Goal: Task Accomplishment & Management: Manage account settings

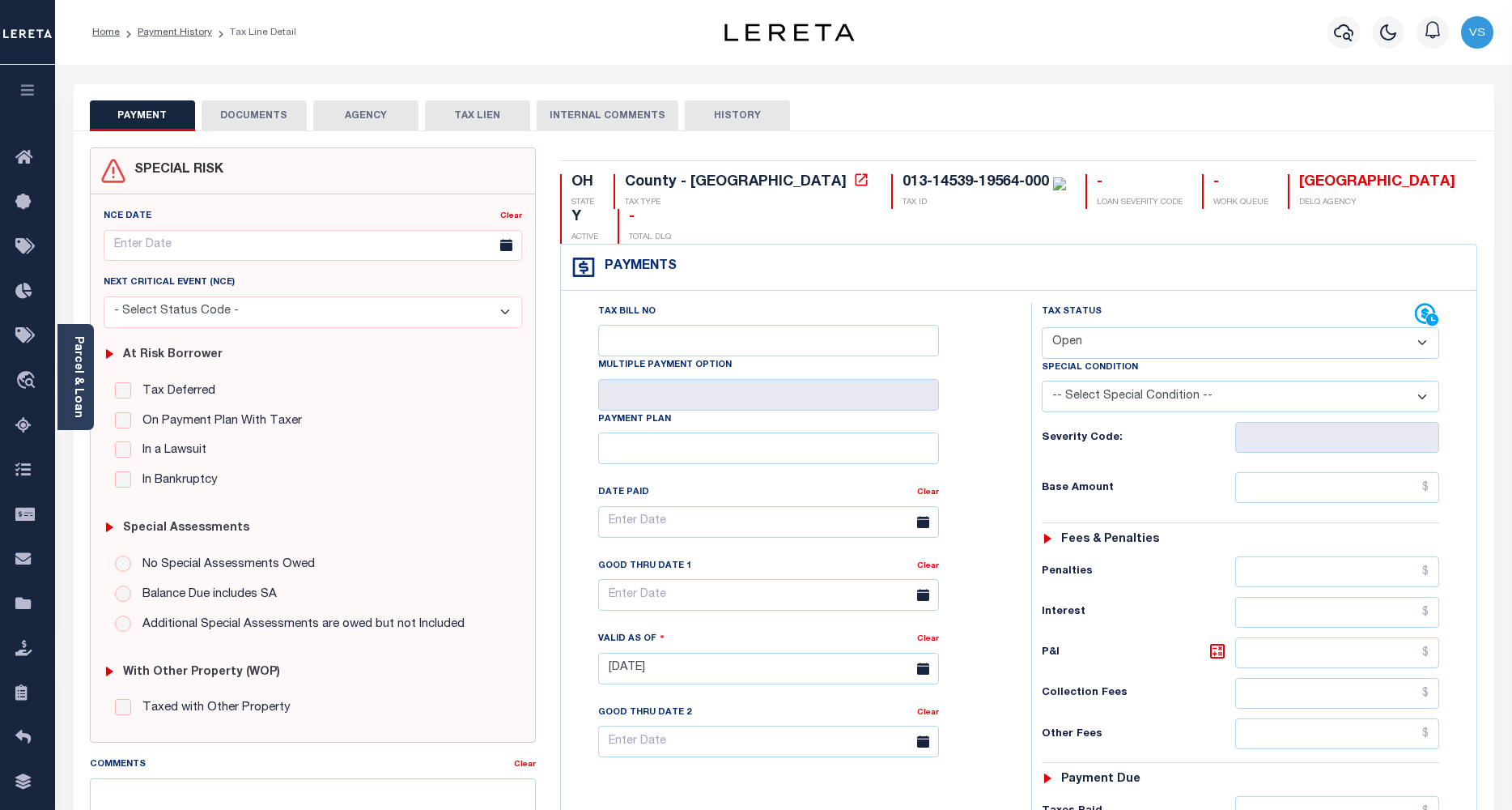
click at [1058, 328] on select "- Select Status Code - Open Due/Unpaid Paid Incomplete No Tax Due Internal Refu…" at bounding box center [1241, 343] width 398 height 32
select select "PYD"
click at [1042, 328] on select "- Select Status Code - Open Due/Unpaid Paid Incomplete No Tax Due Internal Refu…" at bounding box center [1241, 343] width 398 height 32
type input "[DATE]"
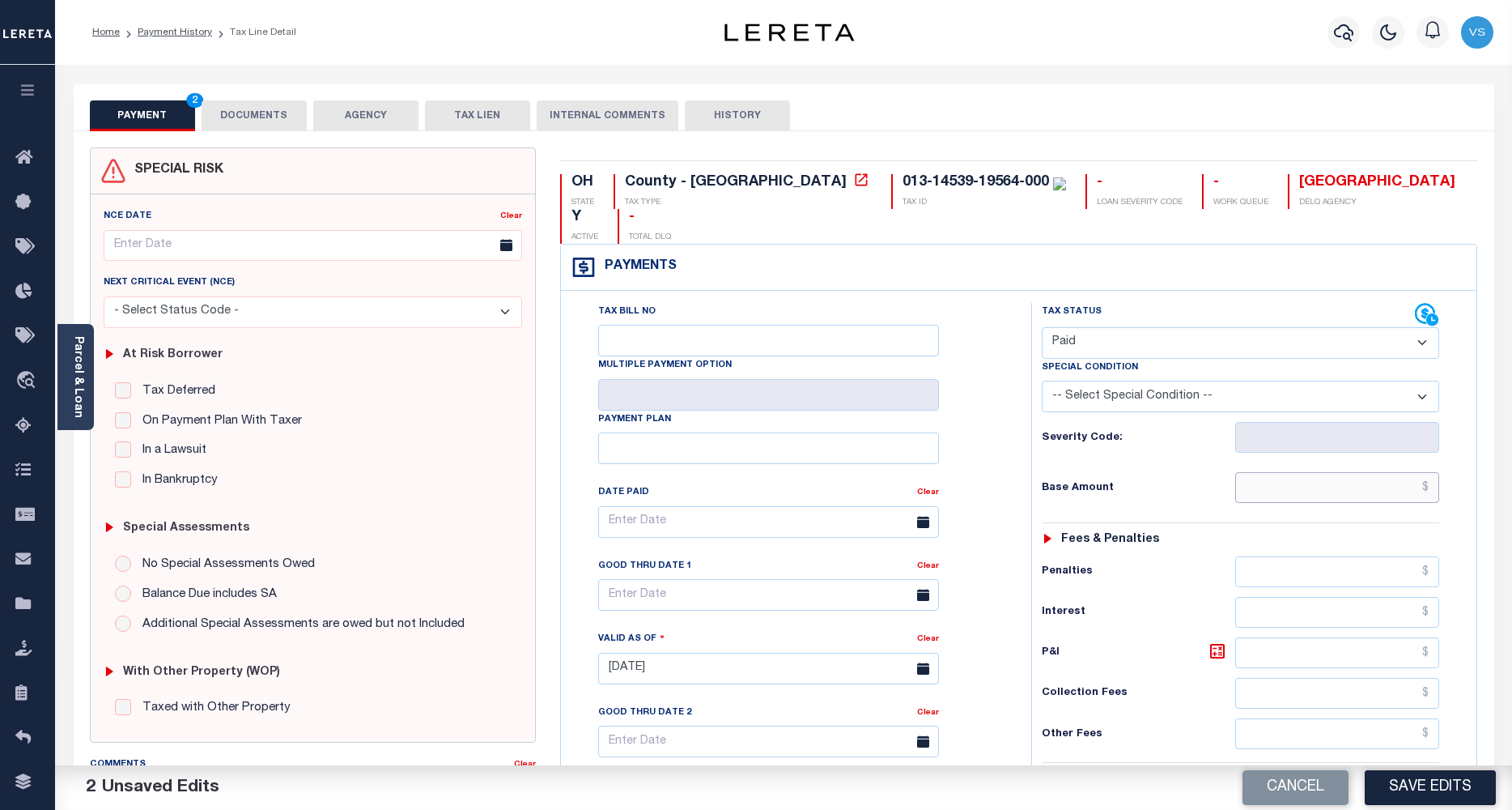
click at [1292, 472] on input "text" at bounding box center [1337, 486] width 205 height 31
paste input "1,886.82"
type input "$1,886.82"
click at [248, 113] on button "DOCUMENTS" at bounding box center [253, 115] width 106 height 31
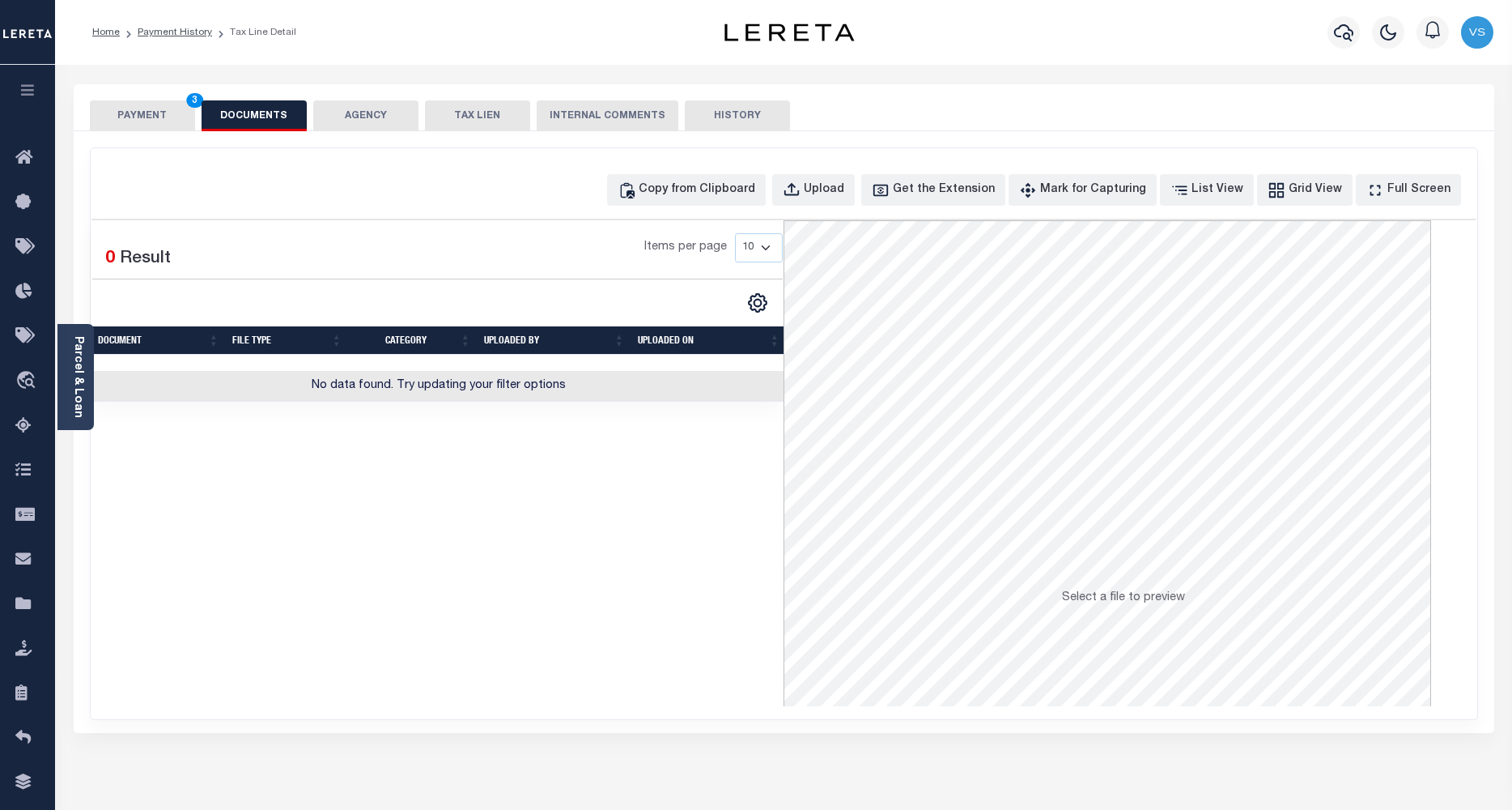
click at [123, 110] on button "PAYMENT 3" at bounding box center [142, 115] width 106 height 31
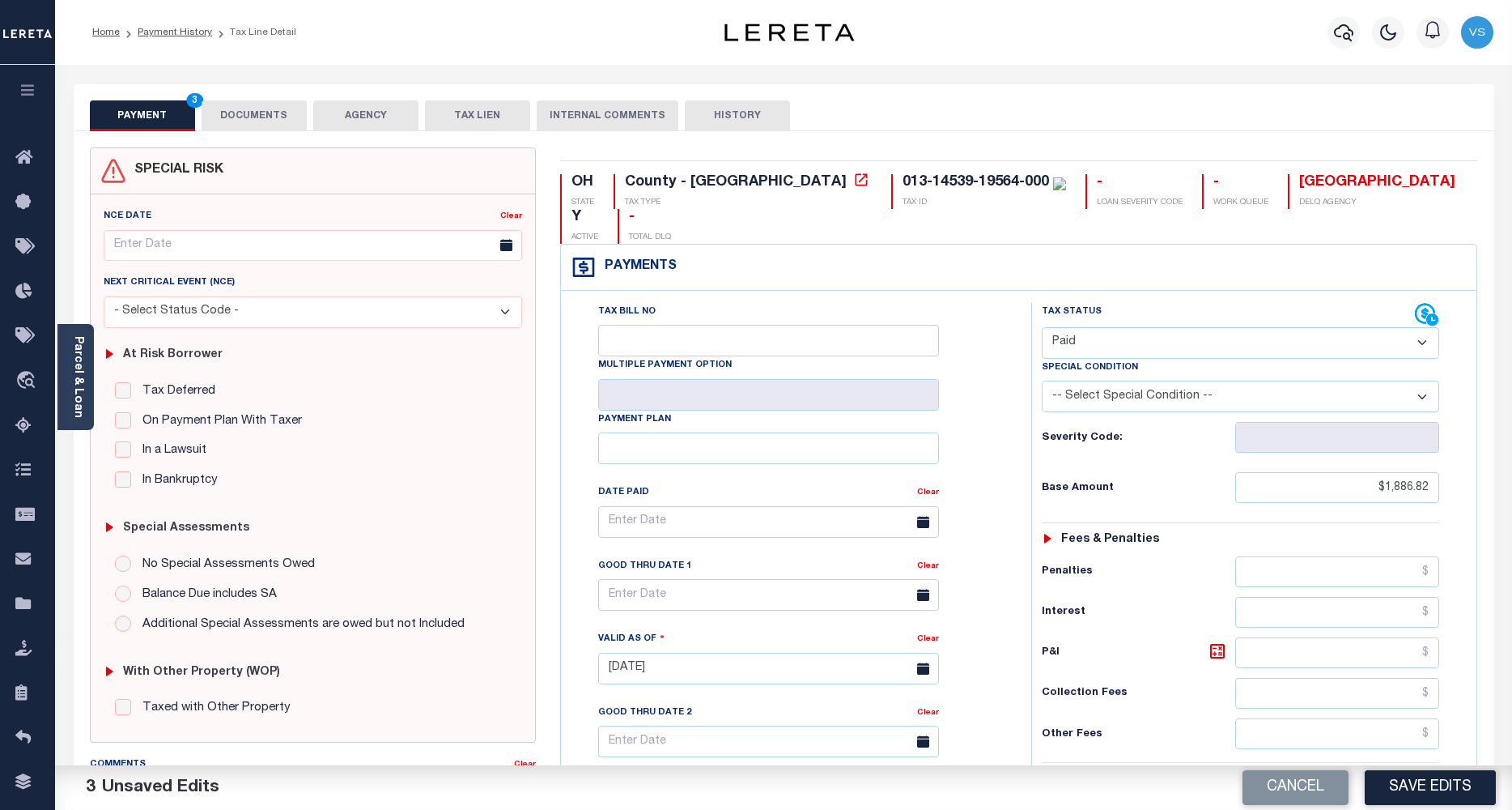
click at [240, 107] on button "DOCUMENTS" at bounding box center [253, 115] width 106 height 31
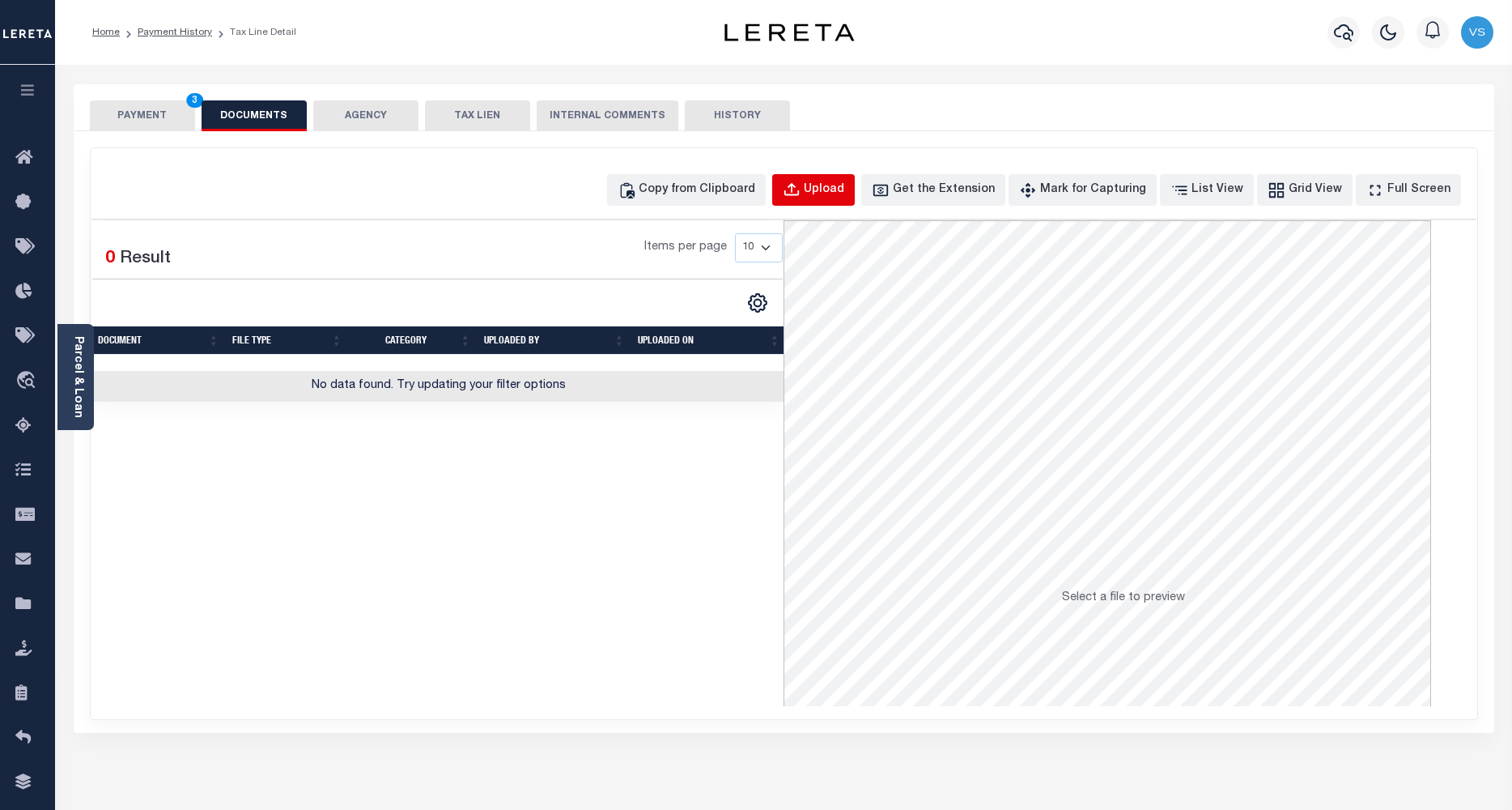
click at [838, 186] on div "Upload" at bounding box center [824, 190] width 40 height 18
select select "POP"
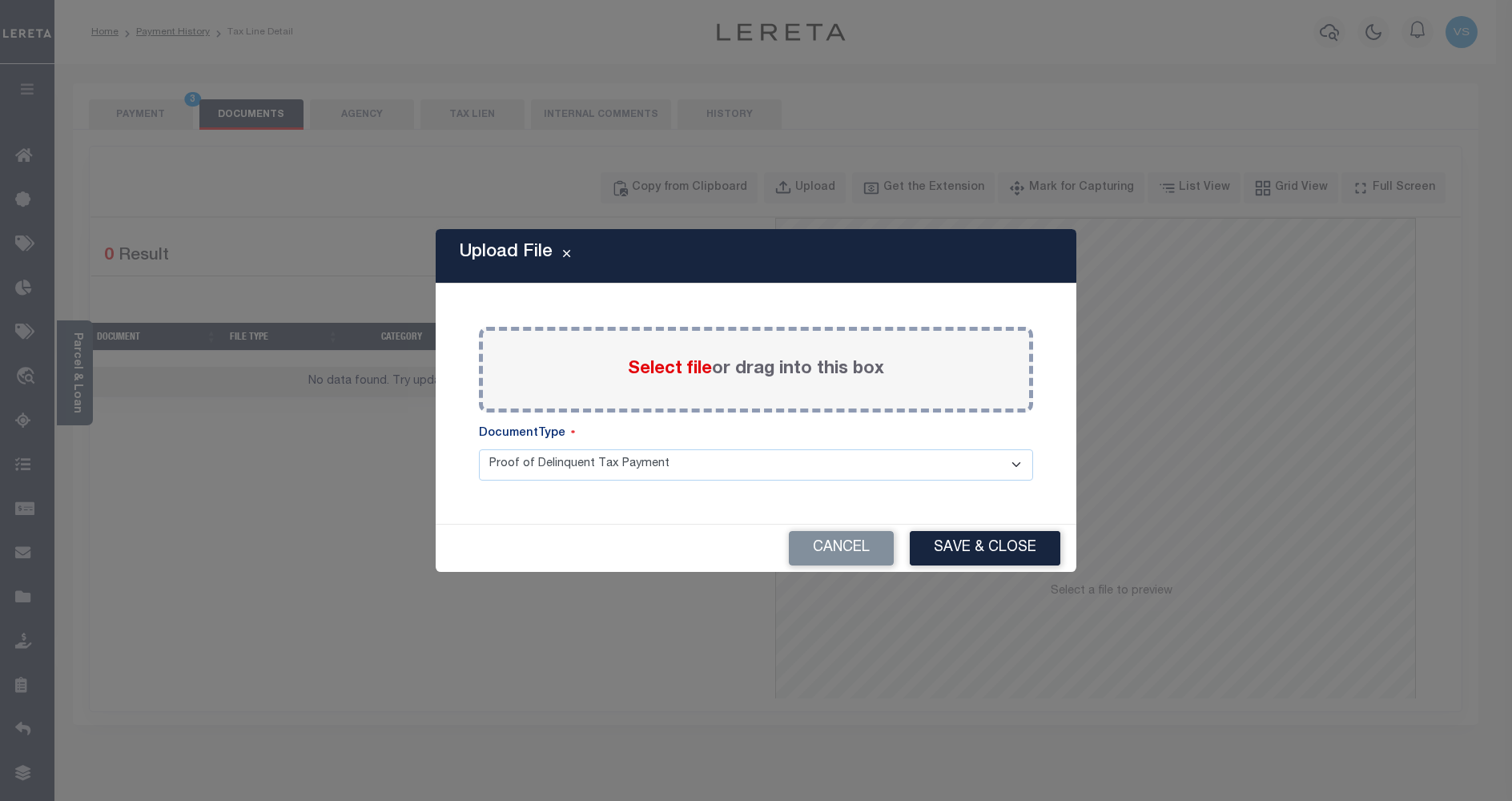
click at [654, 365] on span "Select file" at bounding box center [670, 369] width 84 height 18
click at [0, 0] on input "Select file or drag into this box" at bounding box center [0, 0] width 0 height 0
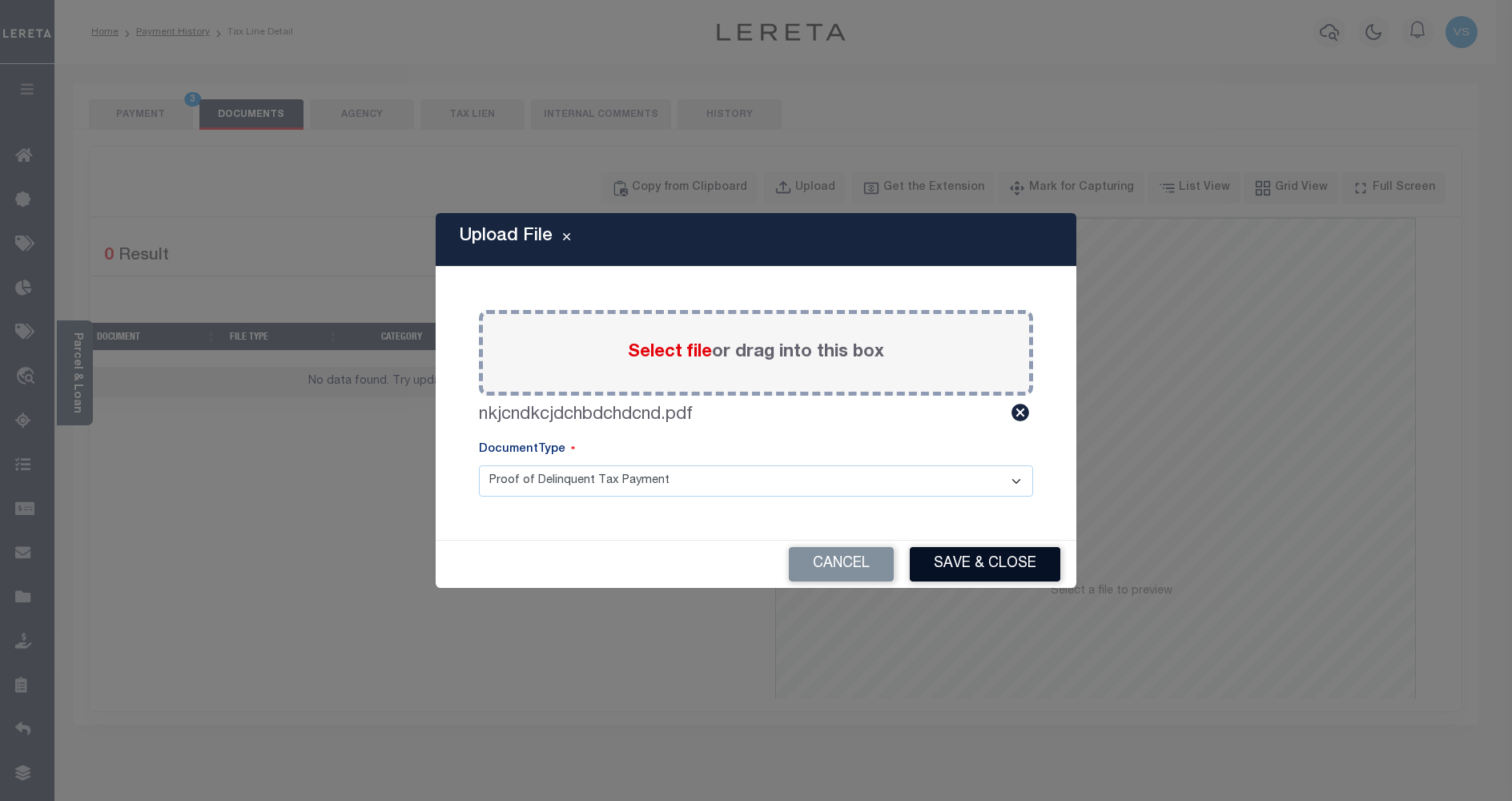
click at [962, 562] on button "Save & Close" at bounding box center [985, 563] width 150 height 34
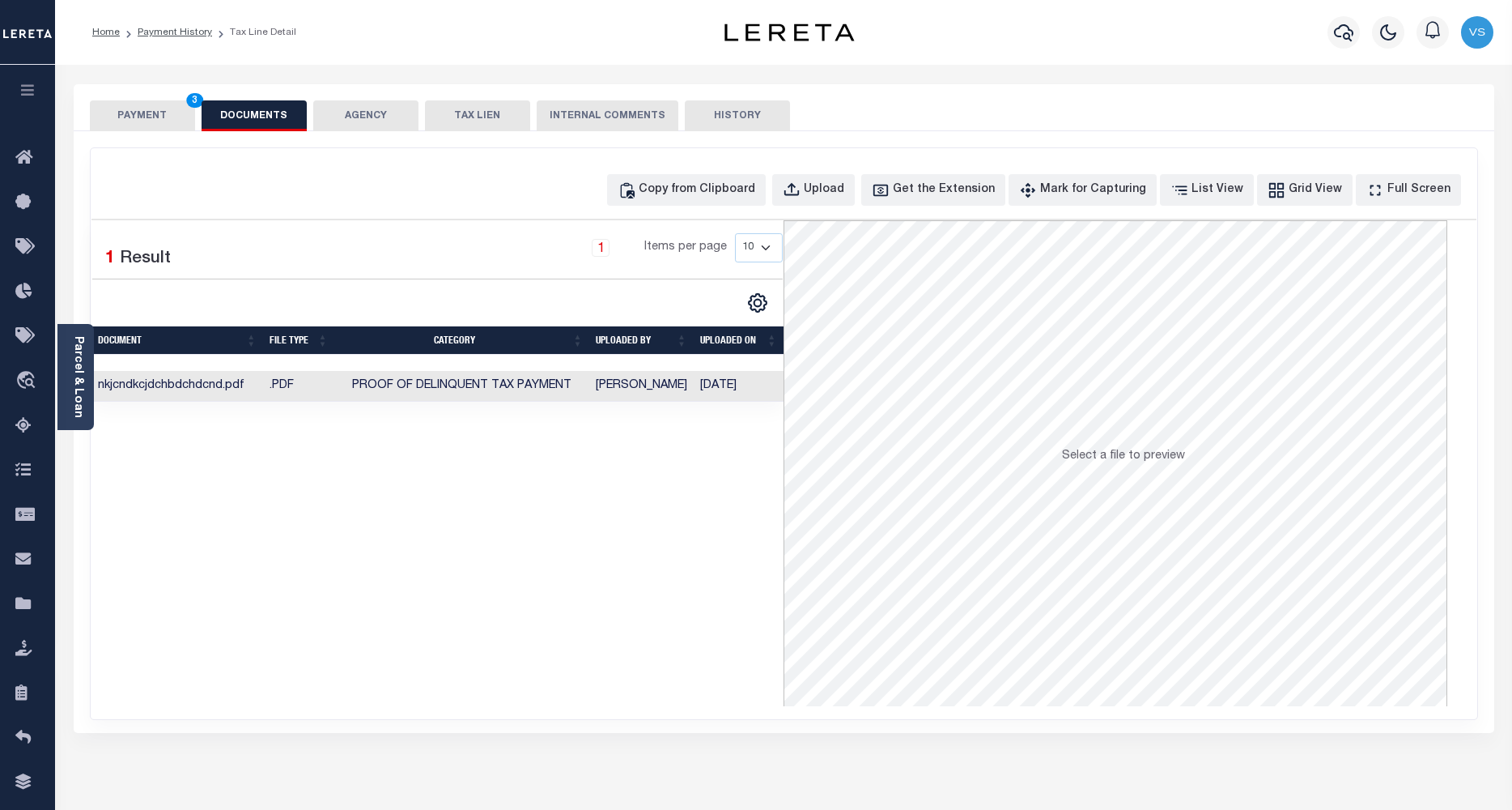
click at [121, 121] on button "PAYMENT 3" at bounding box center [142, 115] width 106 height 31
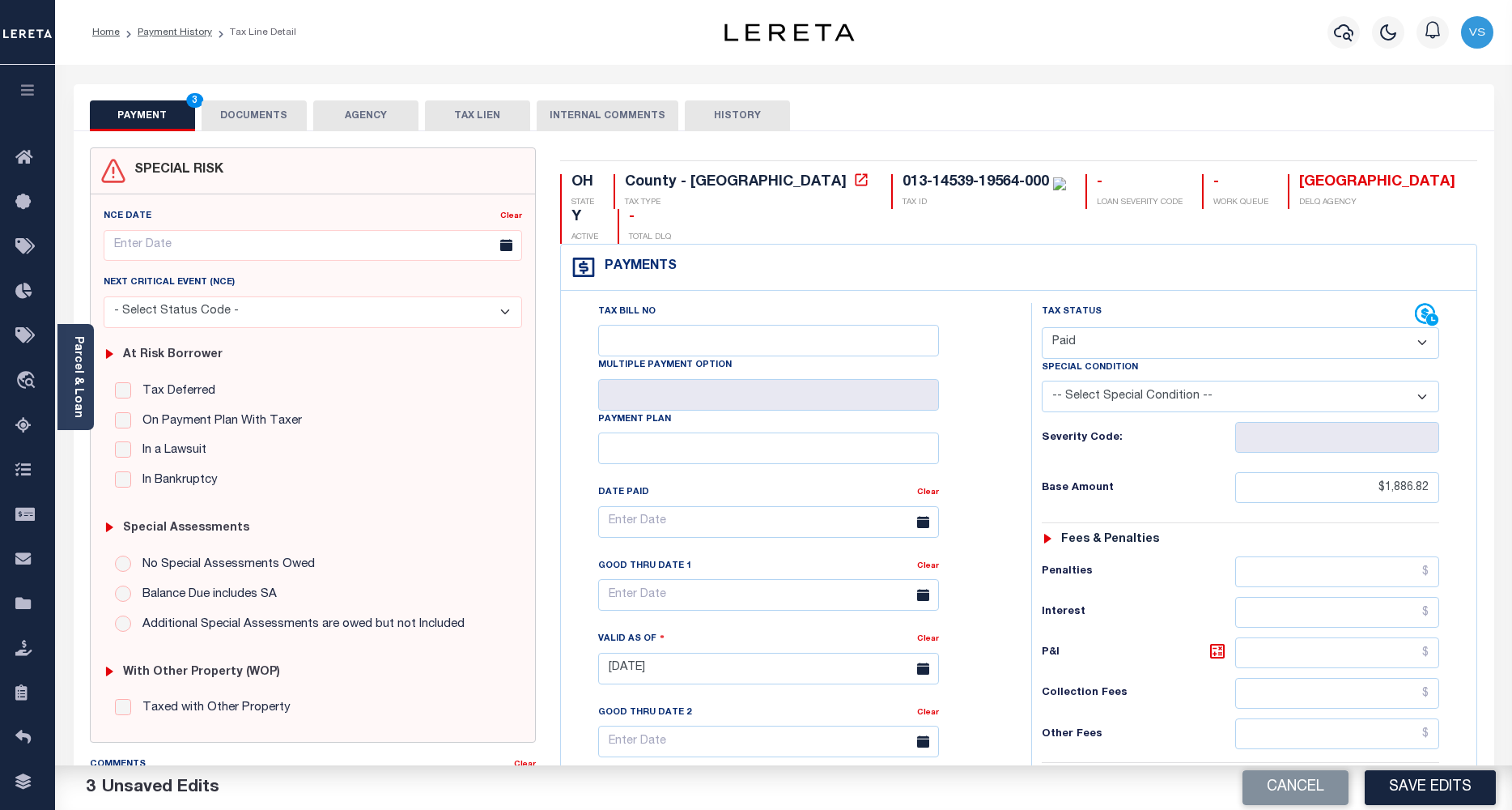
scroll to position [387, 0]
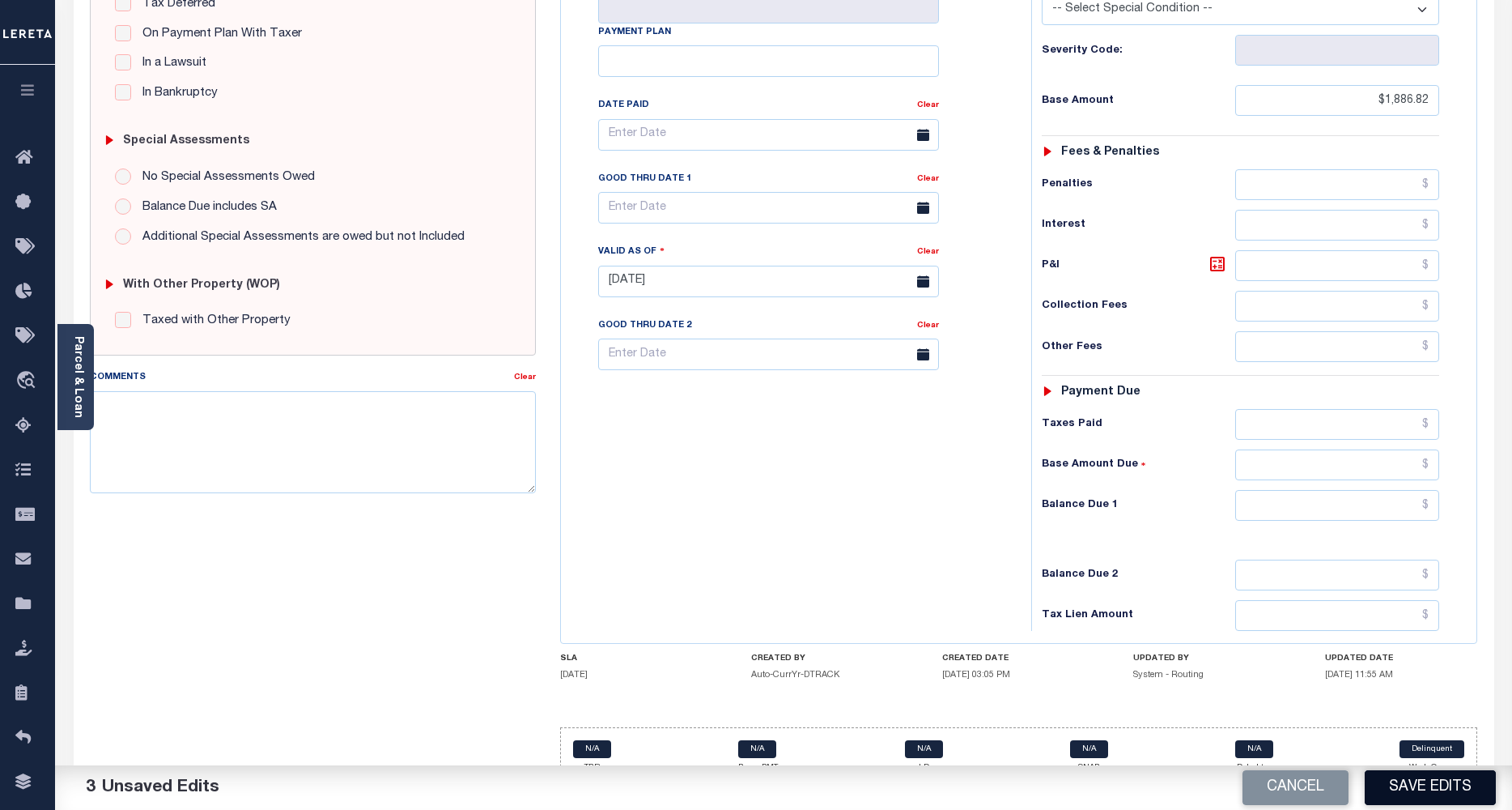
click at [1400, 791] on button "Save Edits" at bounding box center [1430, 786] width 131 height 35
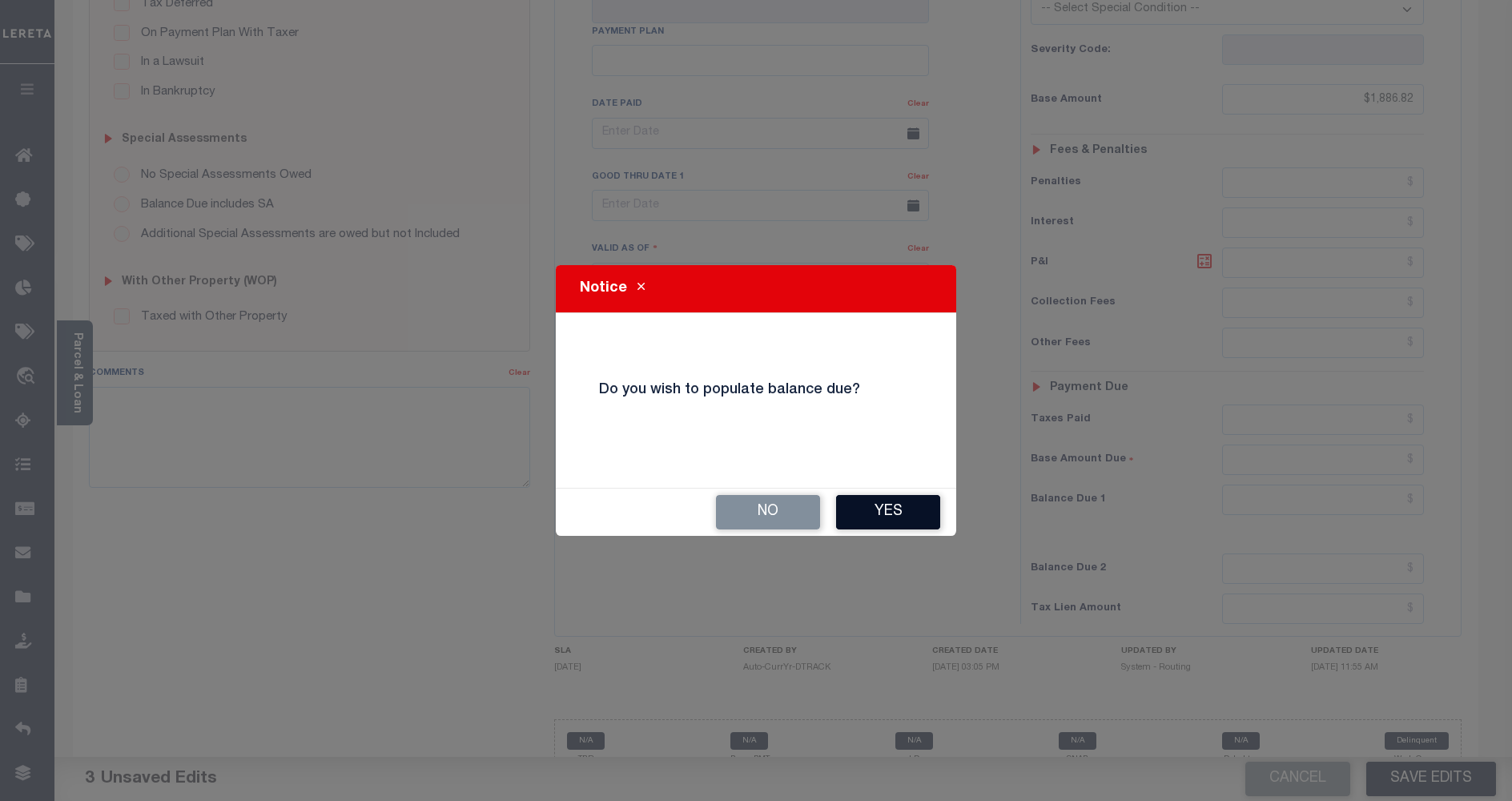
click at [886, 517] on button "Yes" at bounding box center [888, 511] width 104 height 34
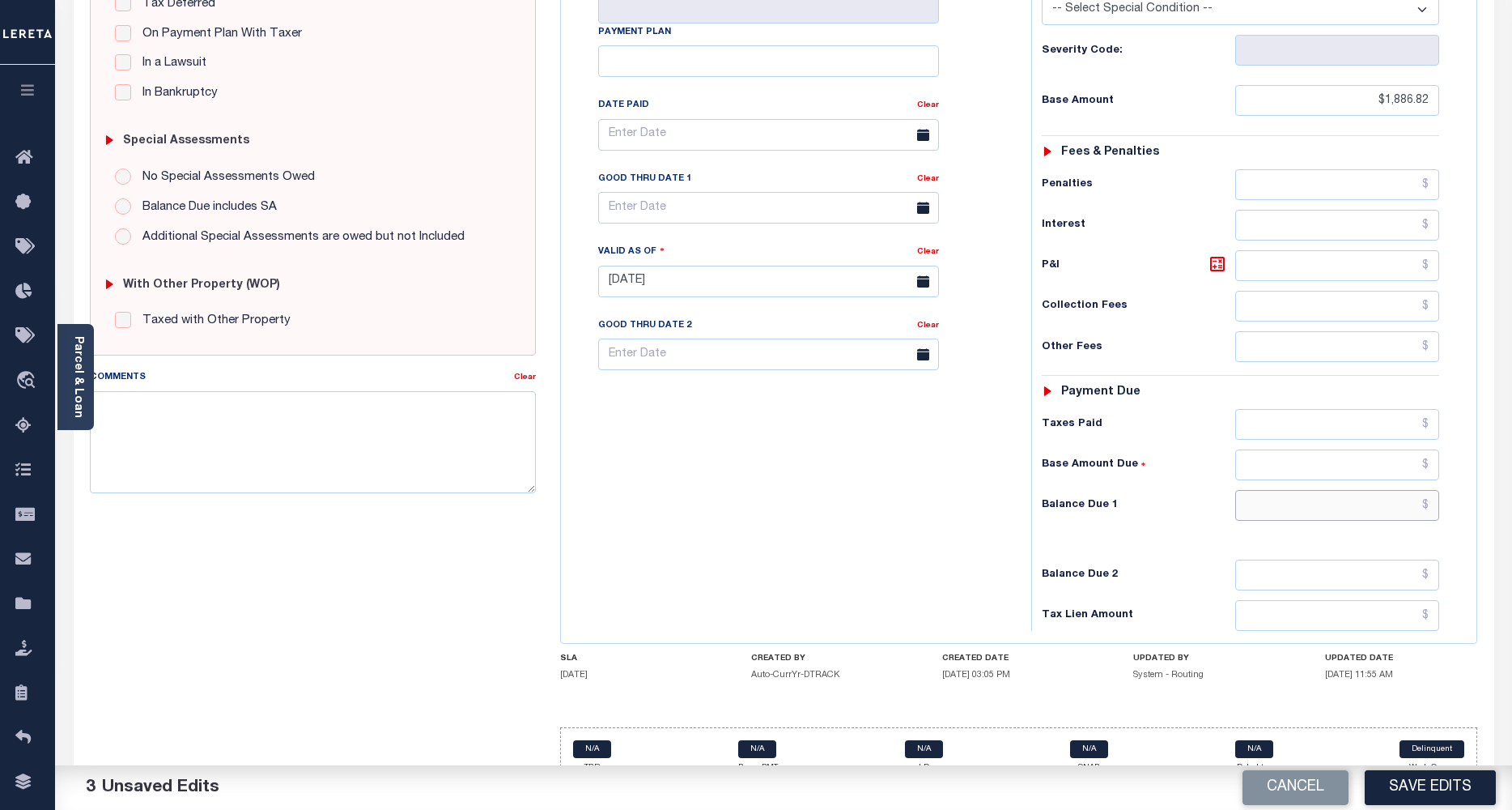
click at [1267, 489] on input "text" at bounding box center [1337, 504] width 205 height 31
type input "$0.00"
click at [1381, 792] on button "Save Edits" at bounding box center [1430, 786] width 131 height 35
checkbox input "false"
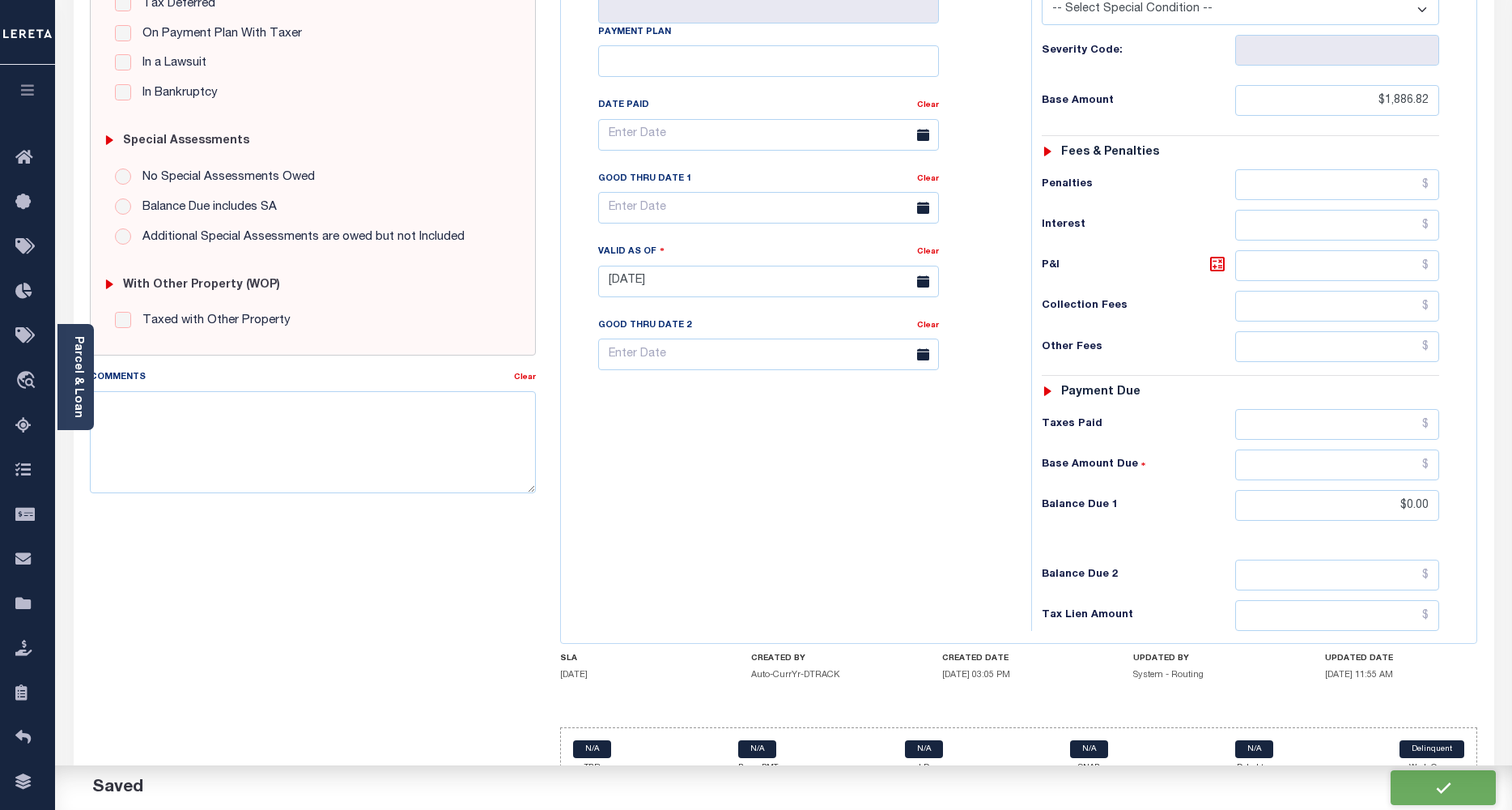
checkbox input "false"
type input "$1,886.82"
type input "$0"
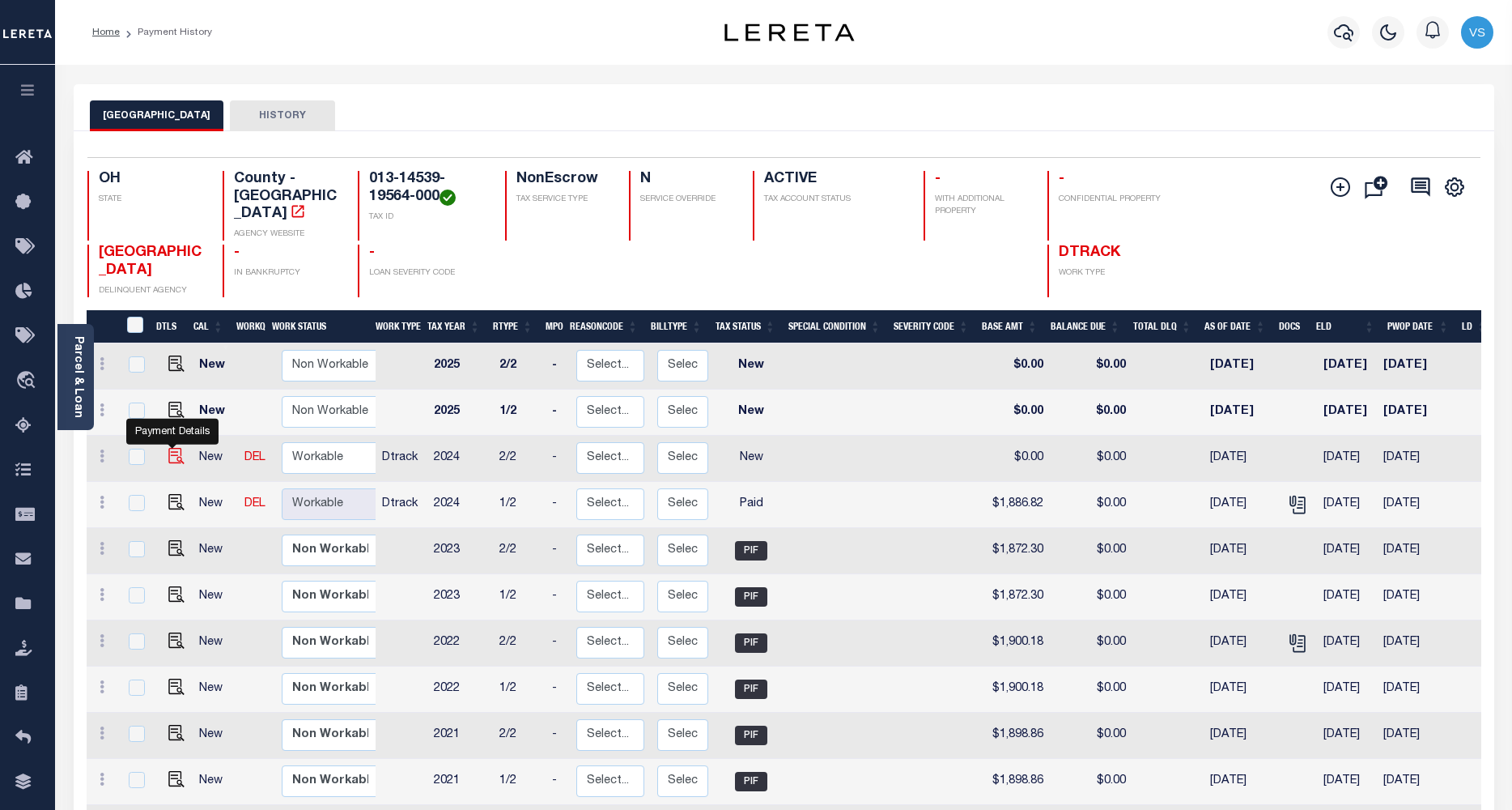
click at [169, 448] on img "" at bounding box center [177, 456] width 16 height 16
checkbox input "true"
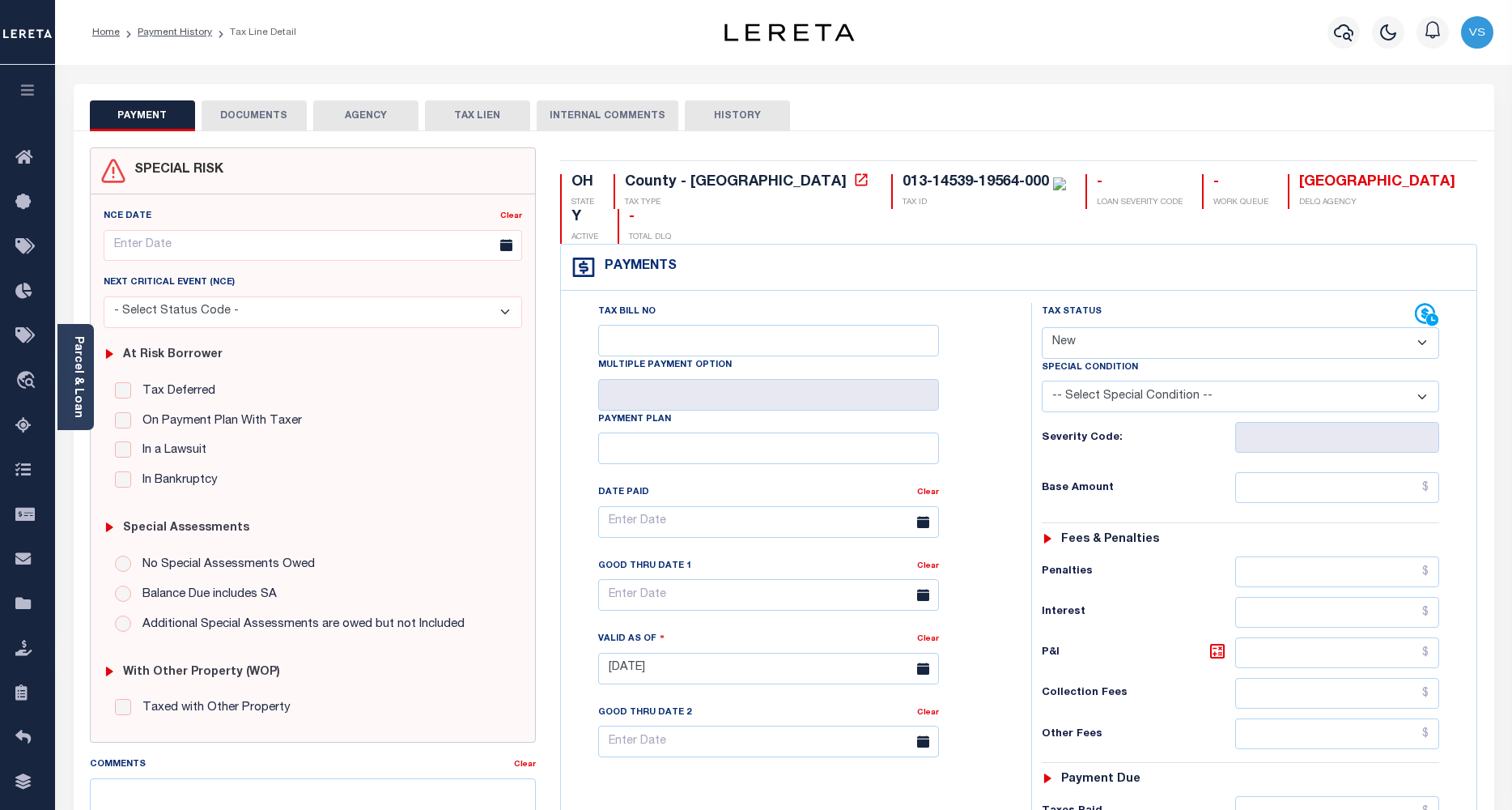
click at [1085, 328] on select "- Select Status Code - Open Due/Unpaid Paid Incomplete No Tax Due Internal Refu…" at bounding box center [1241, 343] width 398 height 32
select select "PYD"
click at [1042, 328] on select "- Select Status Code - Open Due/Unpaid Paid Incomplete No Tax Due Internal Refu…" at bounding box center [1241, 343] width 398 height 32
type input "[DATE]"
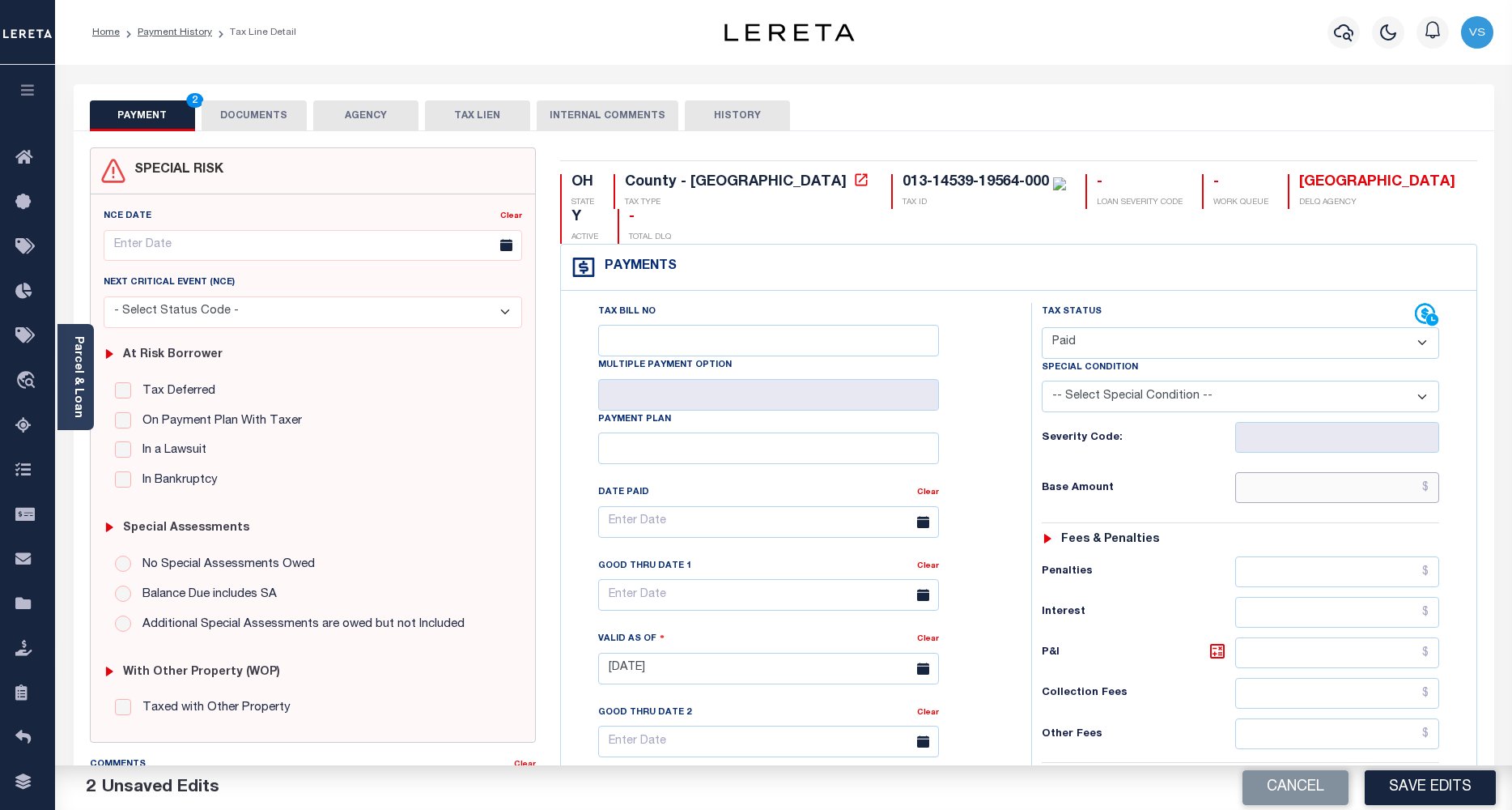
click at [1326, 472] on input "text" at bounding box center [1337, 486] width 205 height 31
paste input "1,886.82"
type input "$1,886.82"
click at [257, 109] on button "DOCUMENTS" at bounding box center [253, 115] width 106 height 31
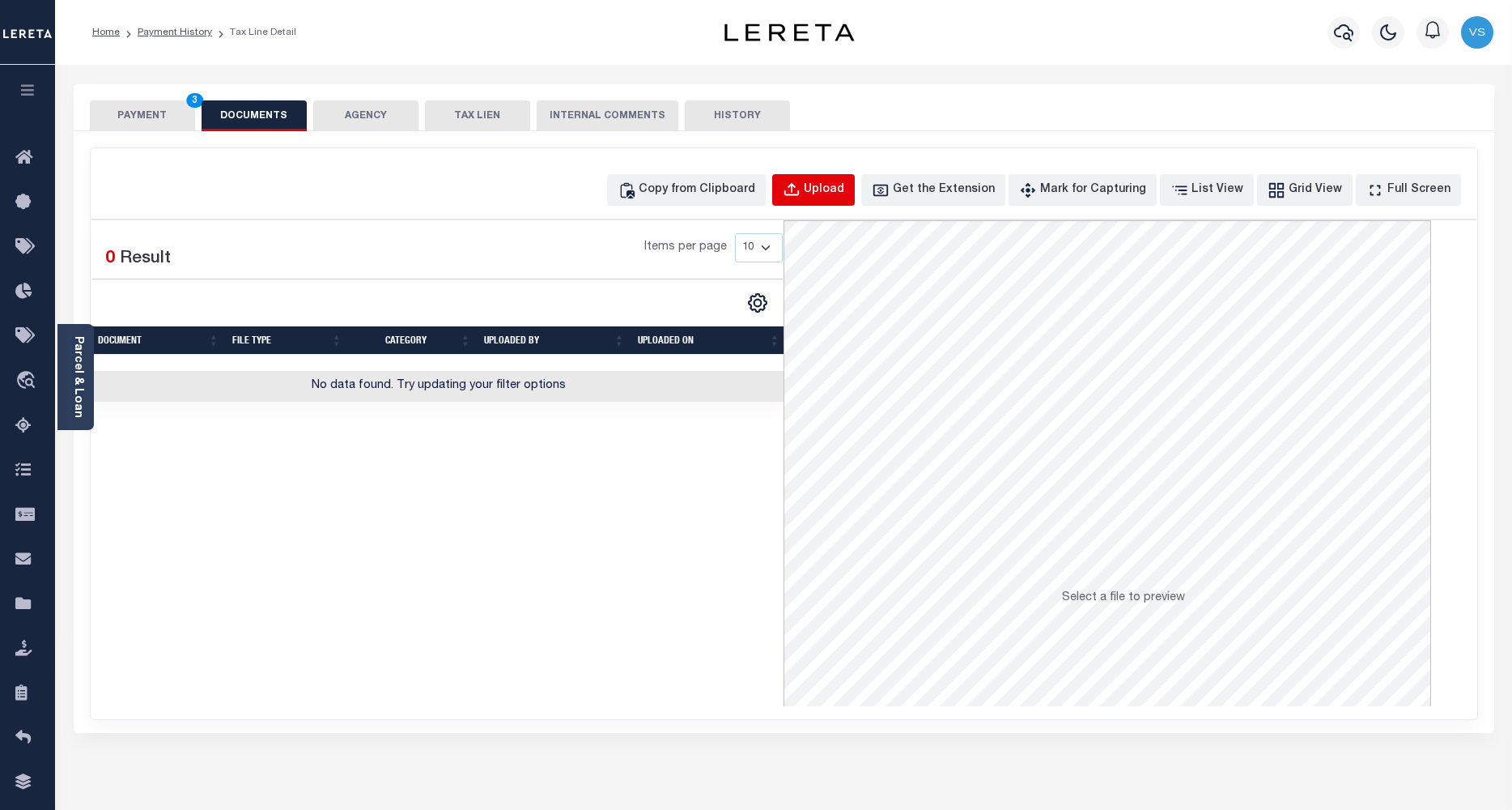
click at [828, 201] on button "Upload" at bounding box center [814, 189] width 83 height 32
select select "POP"
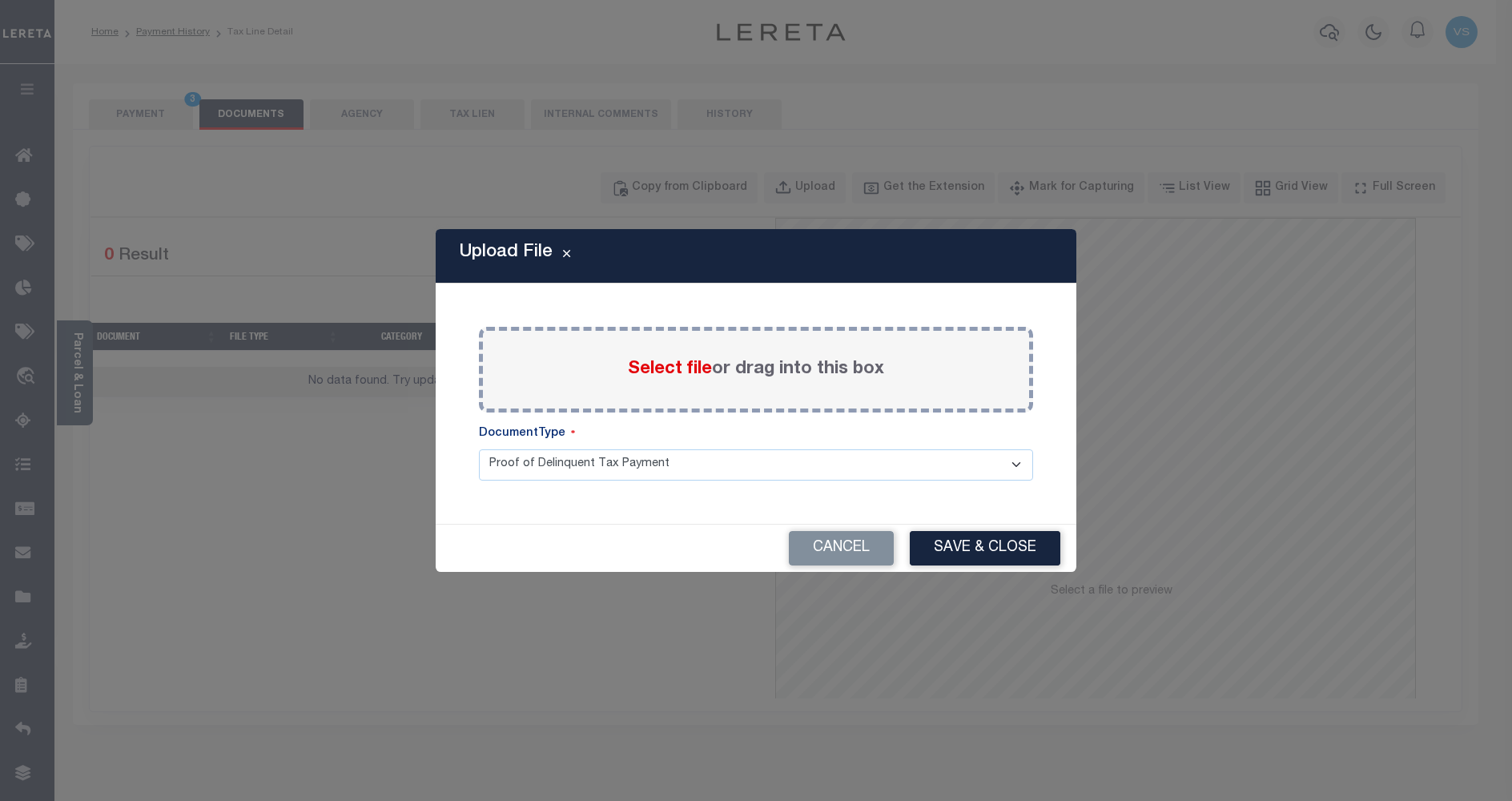
click at [655, 360] on span "Select file" at bounding box center [670, 369] width 84 height 18
click at [0, 0] on input "Select file or drag into this box" at bounding box center [0, 0] width 0 height 0
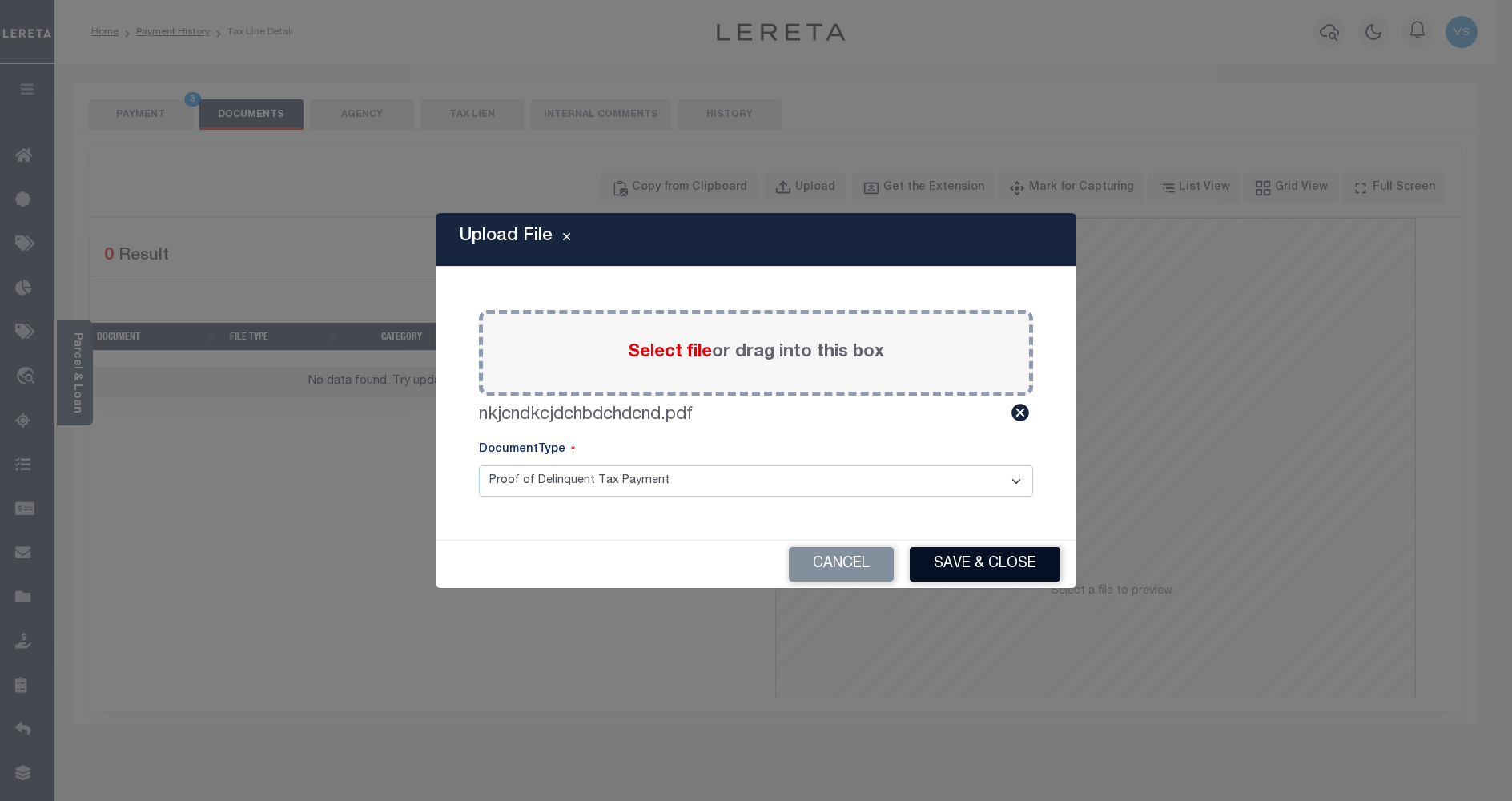
click at [930, 554] on button "Save & Close" at bounding box center [985, 563] width 150 height 34
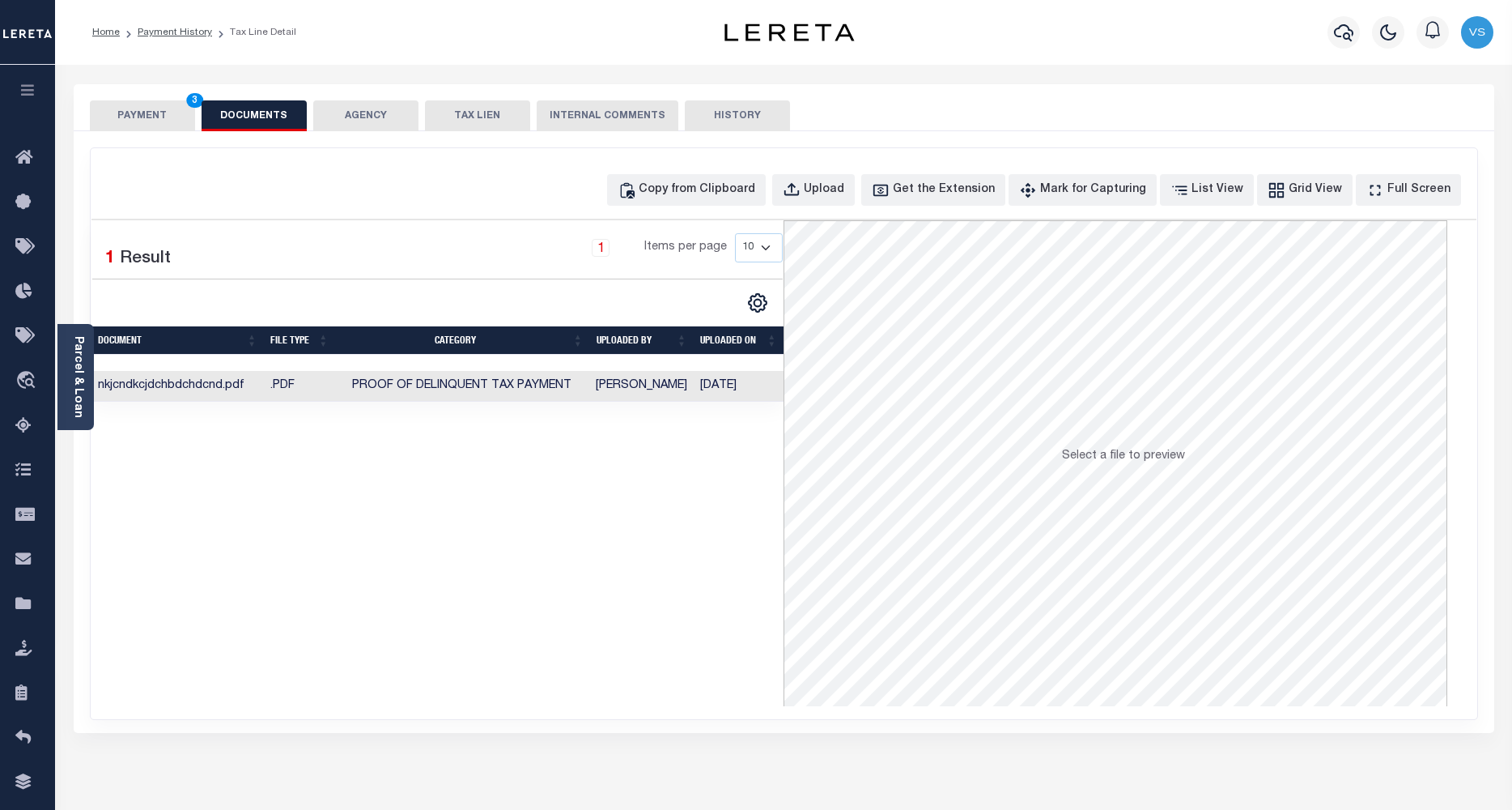
click at [157, 118] on button "PAYMENT 3" at bounding box center [142, 115] width 106 height 31
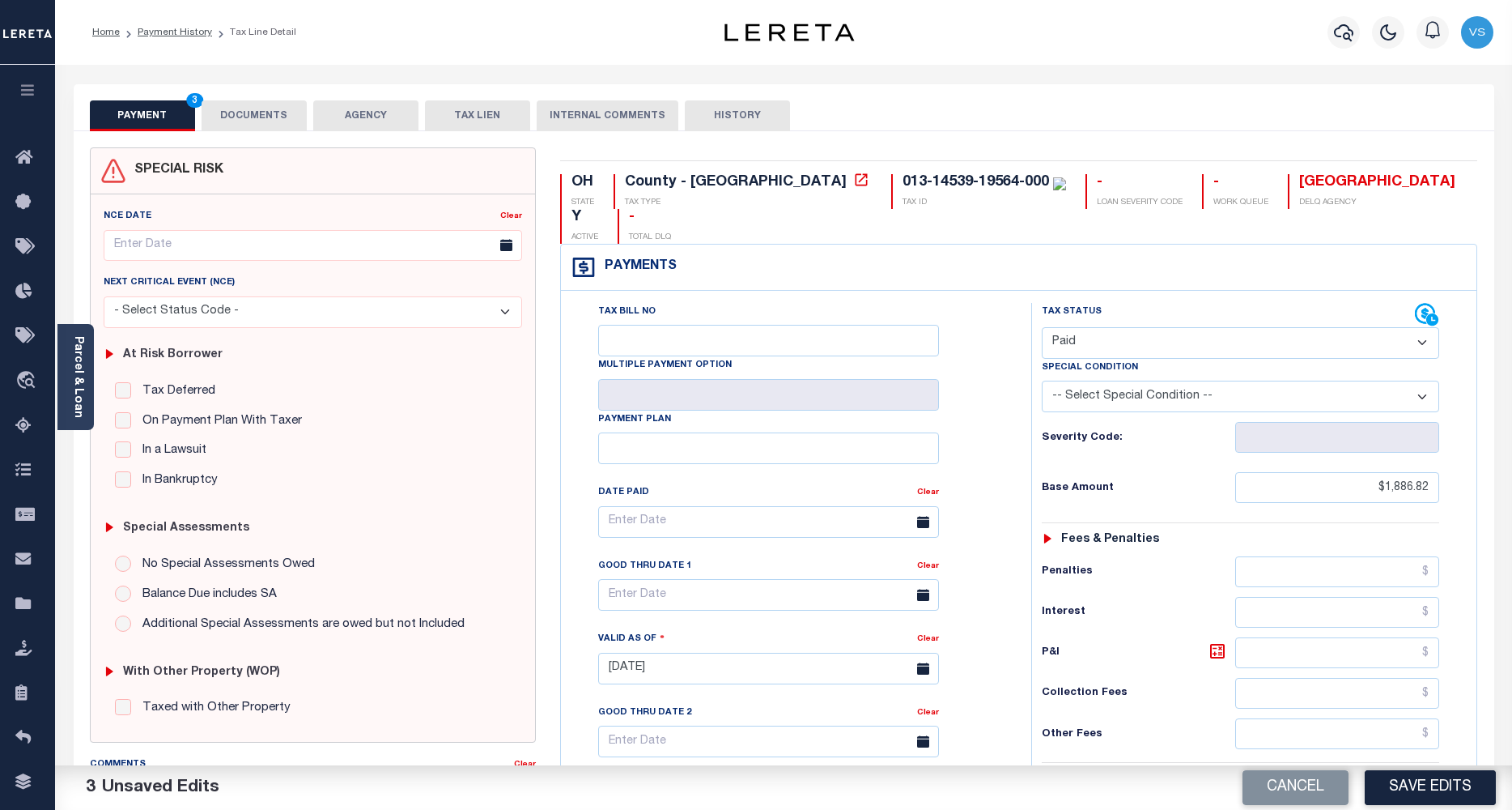
scroll to position [215, 0]
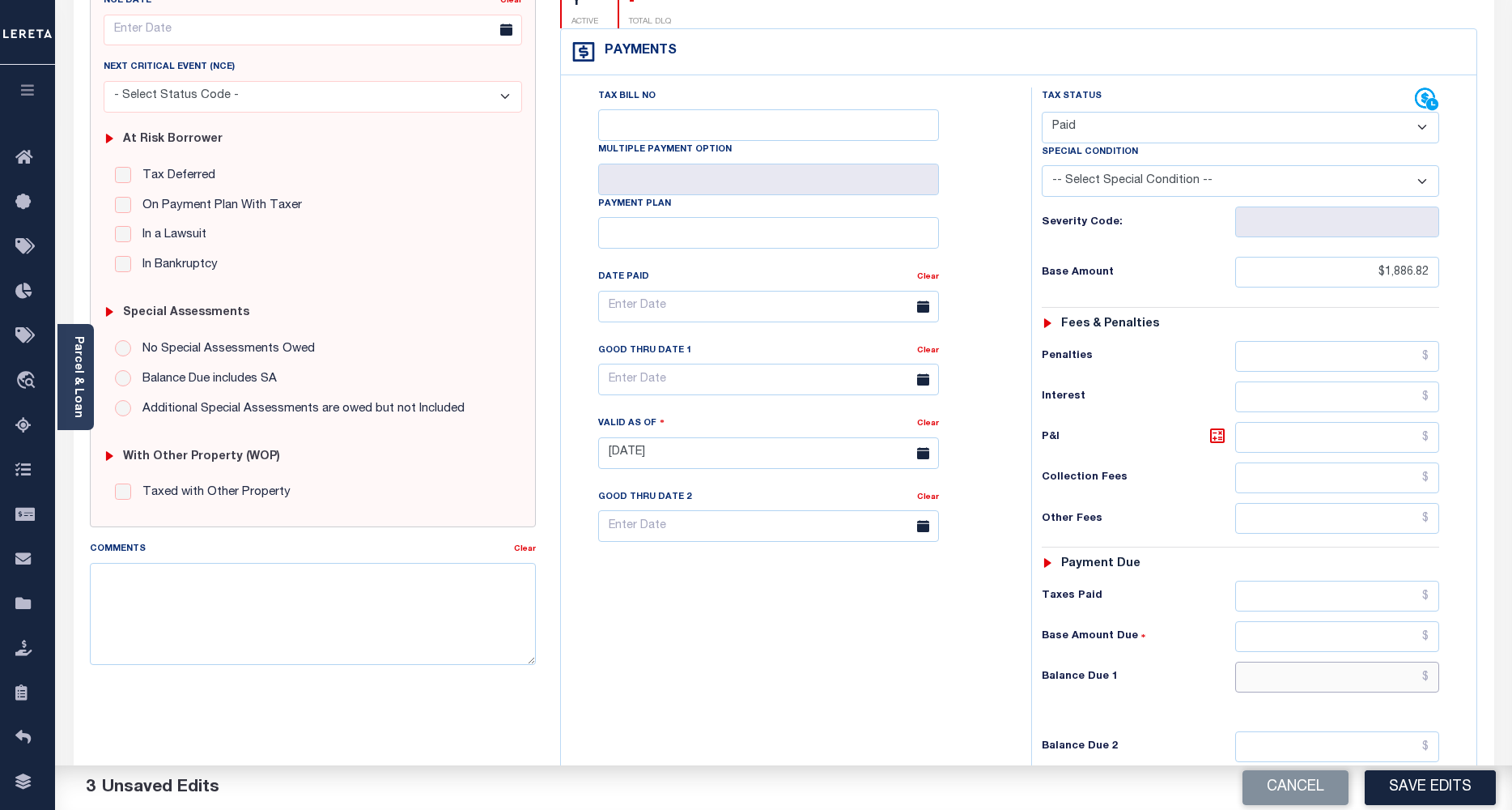
click at [1378, 661] on input "text" at bounding box center [1337, 676] width 205 height 31
type input "$0.00"
click at [1439, 792] on button "Save Edits" at bounding box center [1430, 786] width 131 height 35
checkbox input "false"
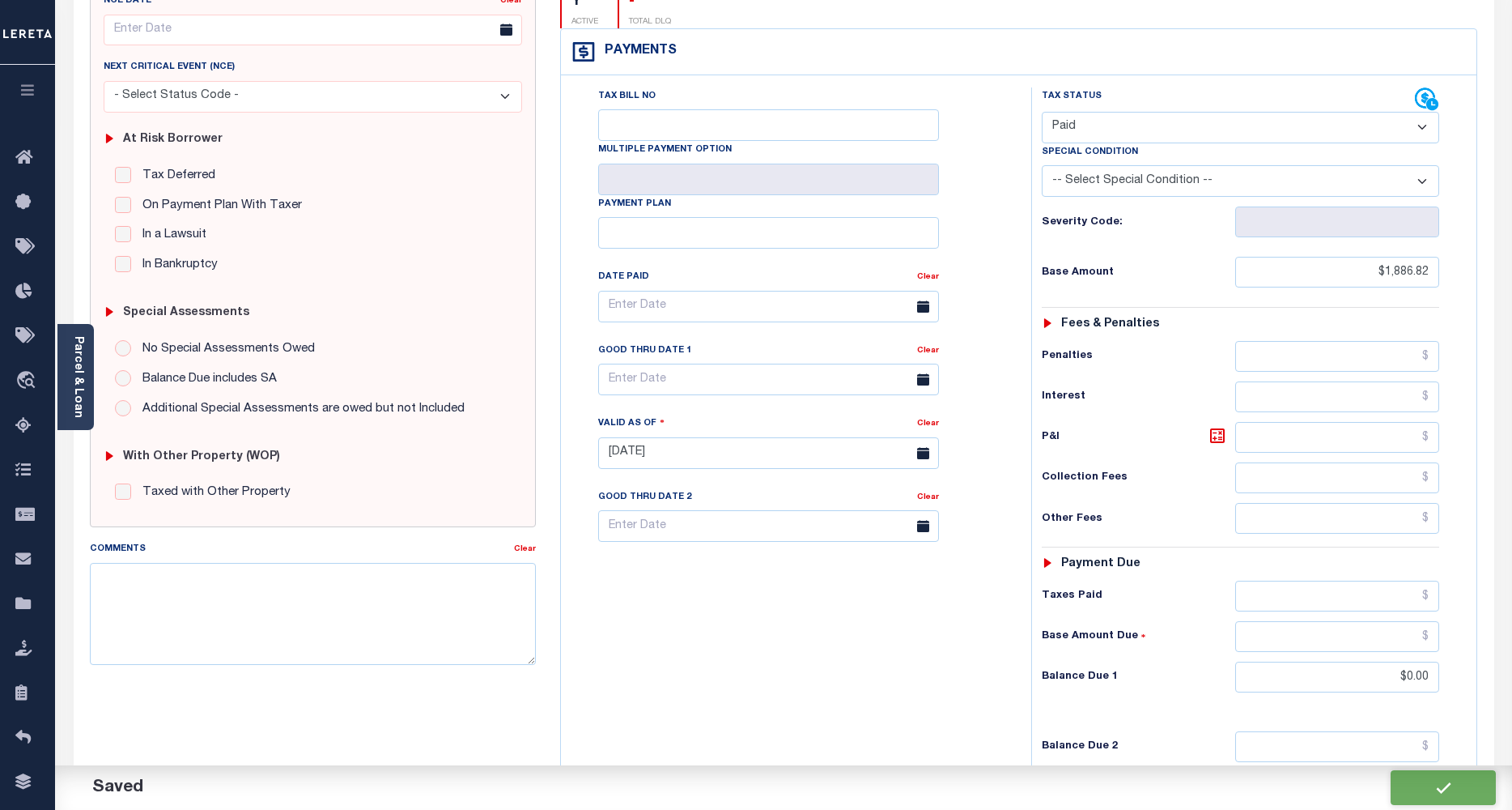
checkbox input "false"
type input "$1,886.82"
type input "$0"
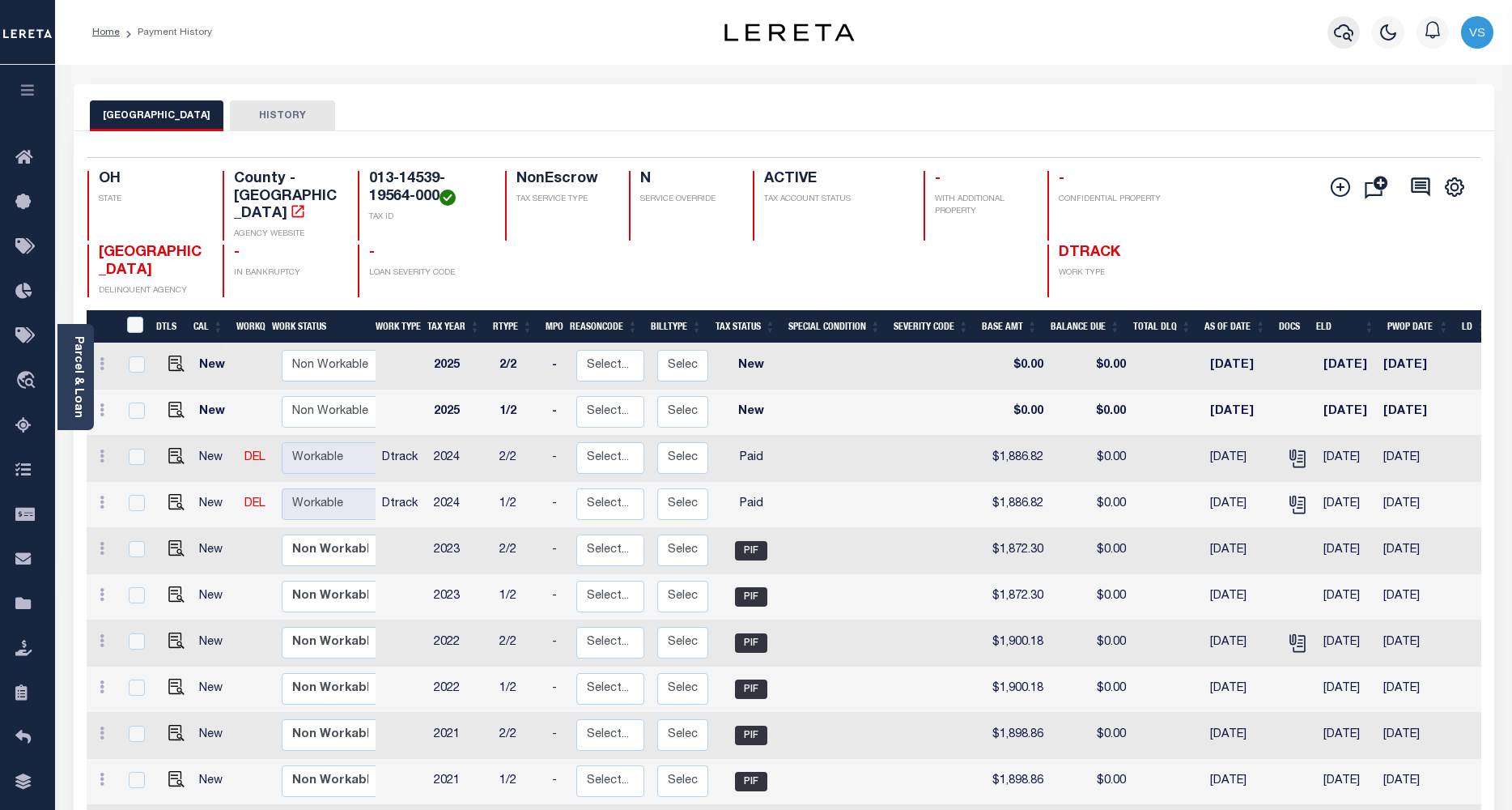
click at [1338, 31] on icon "button" at bounding box center [1343, 33] width 20 height 20
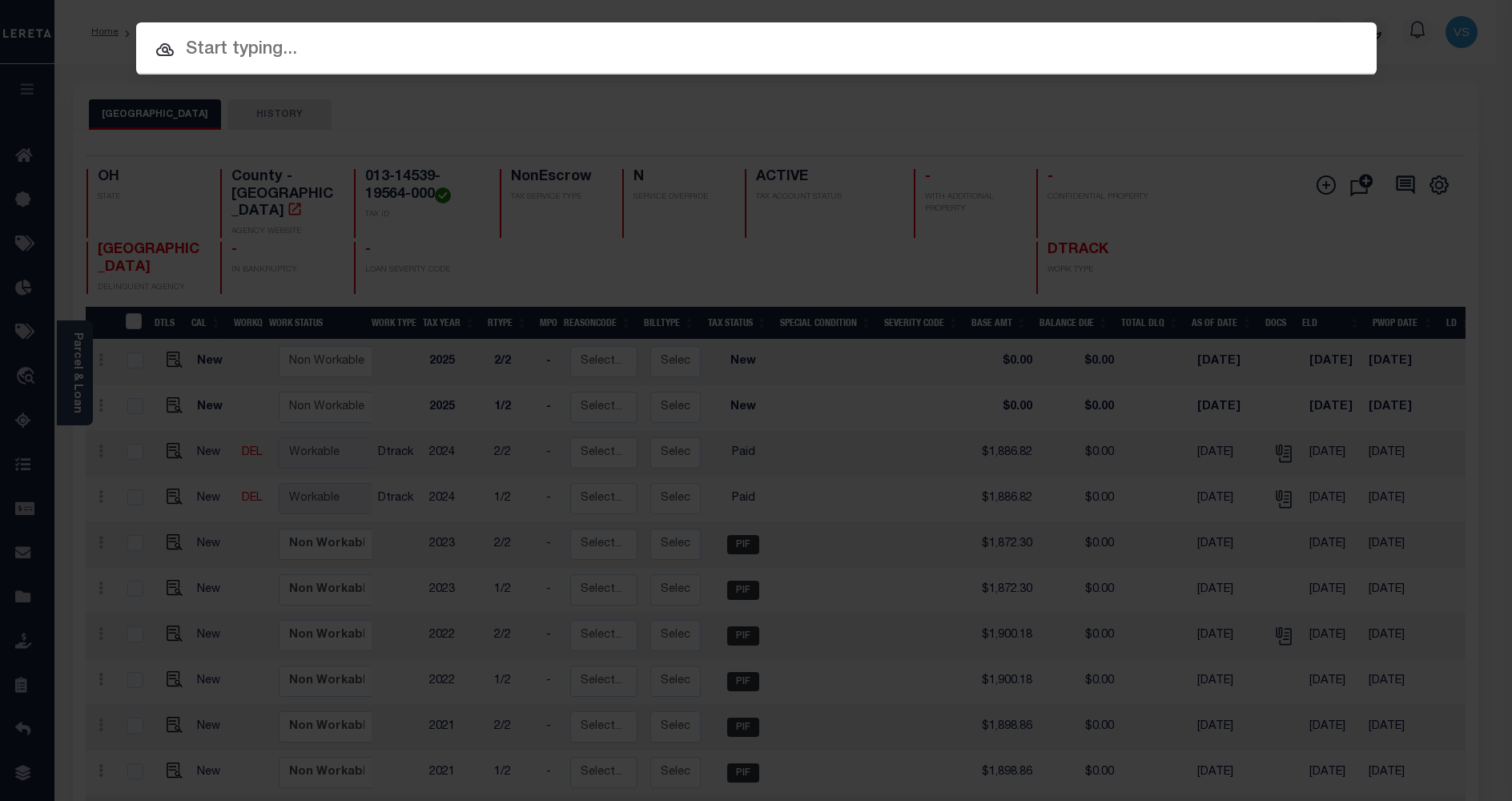
paste input "10053273"
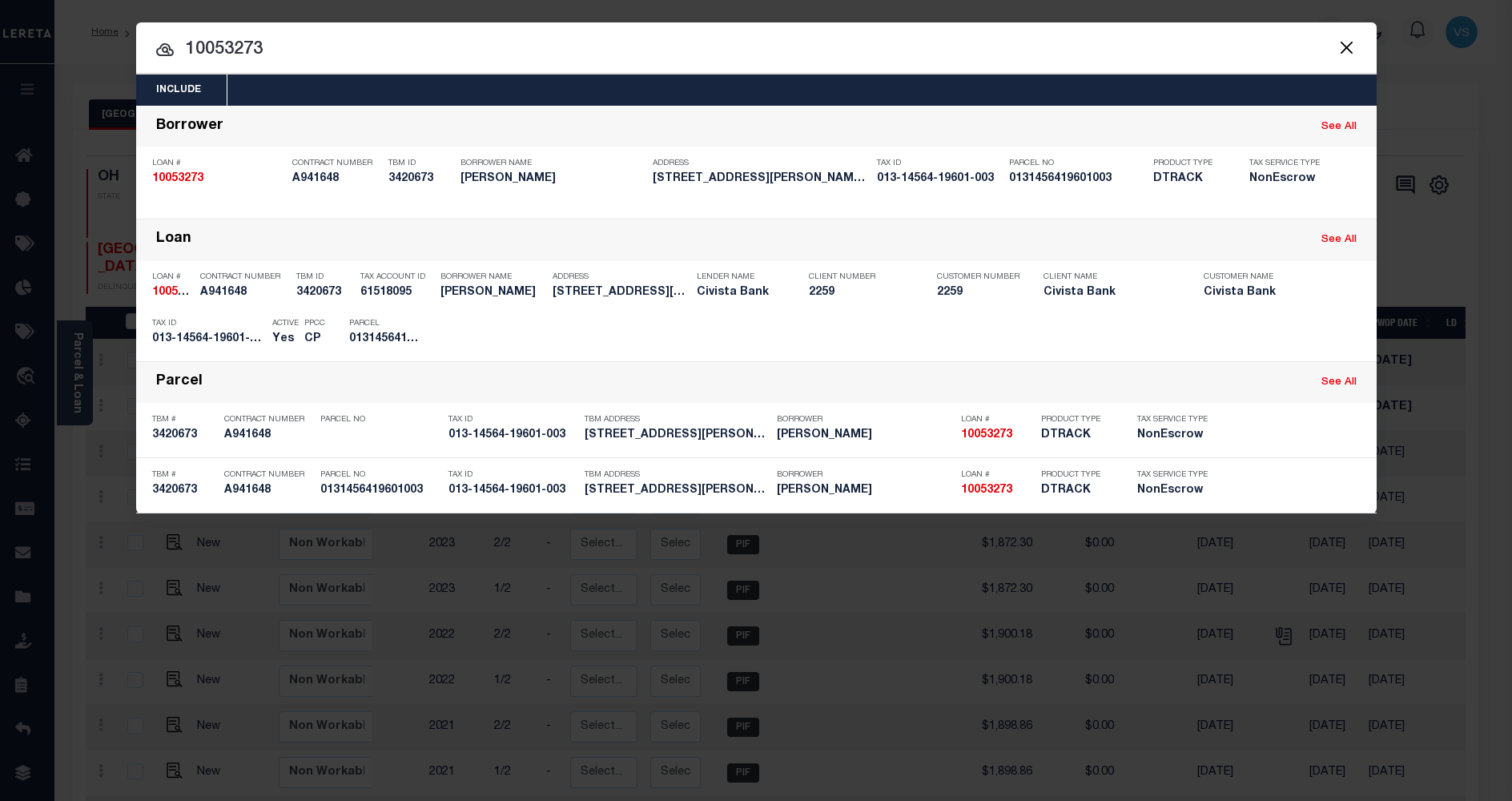
type input "10053273"
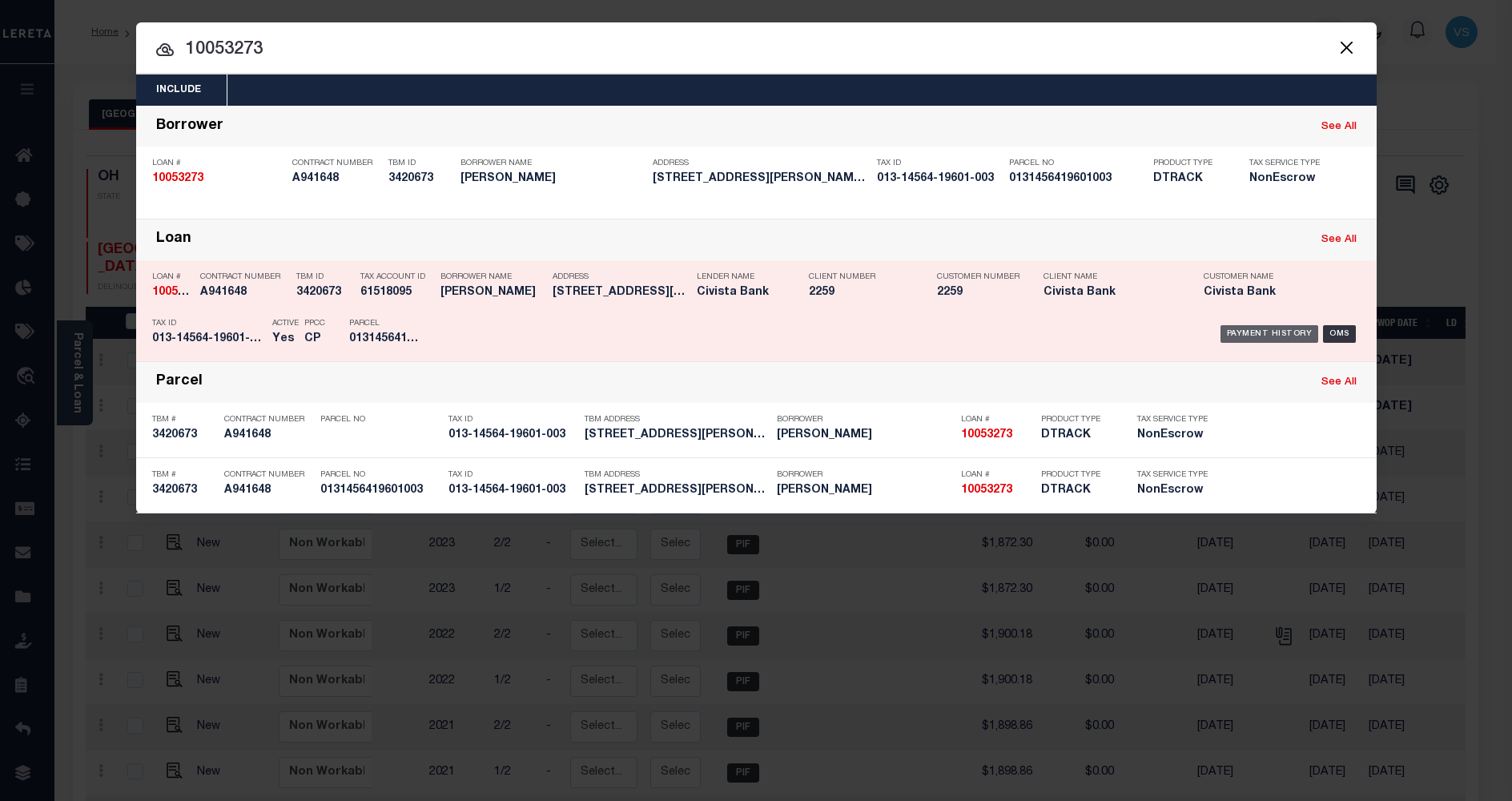
click at [1242, 325] on div "Payment History" at bounding box center [1270, 334] width 99 height 18
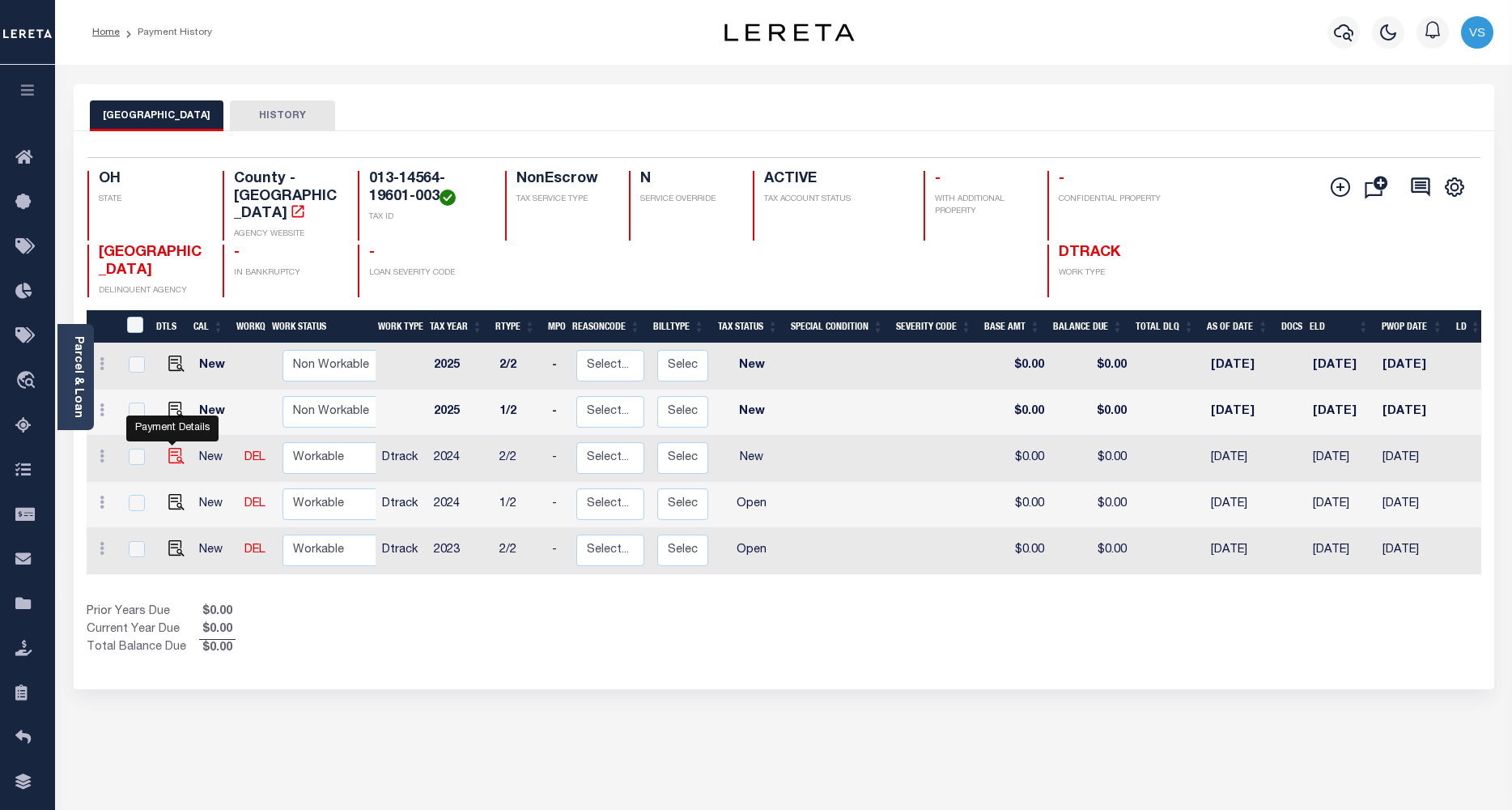
click at [170, 448] on img "" at bounding box center [177, 456] width 16 height 16
checkbox input "true"
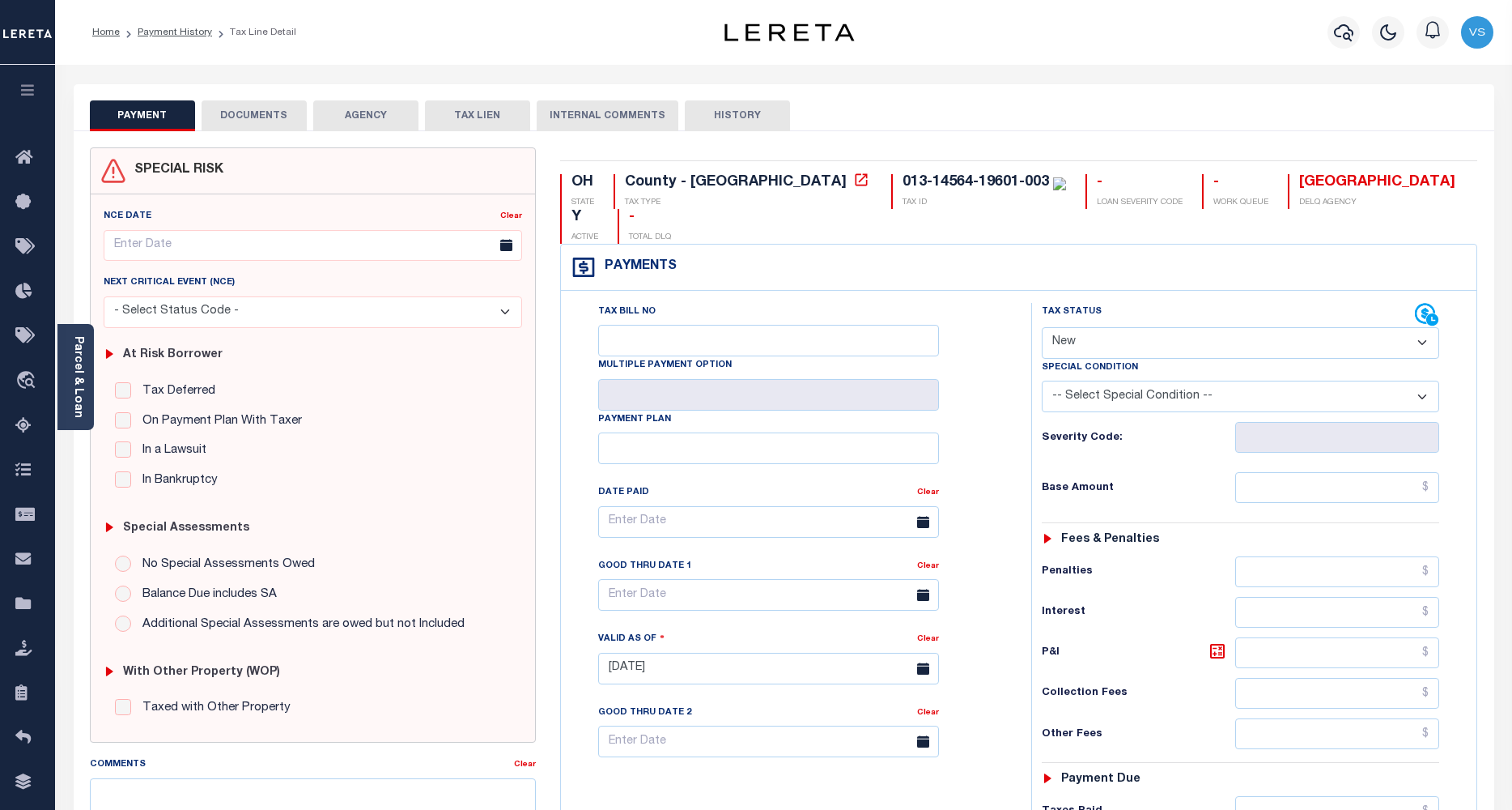
click at [1073, 328] on select "- Select Status Code - Open Due/Unpaid Paid Incomplete No Tax Due Internal Refu…" at bounding box center [1241, 343] width 398 height 32
select select "PYD"
click at [1042, 328] on select "- Select Status Code - Open Due/Unpaid Paid Incomplete No Tax Due Internal Refu…" at bounding box center [1241, 343] width 398 height 32
type input "[DATE]"
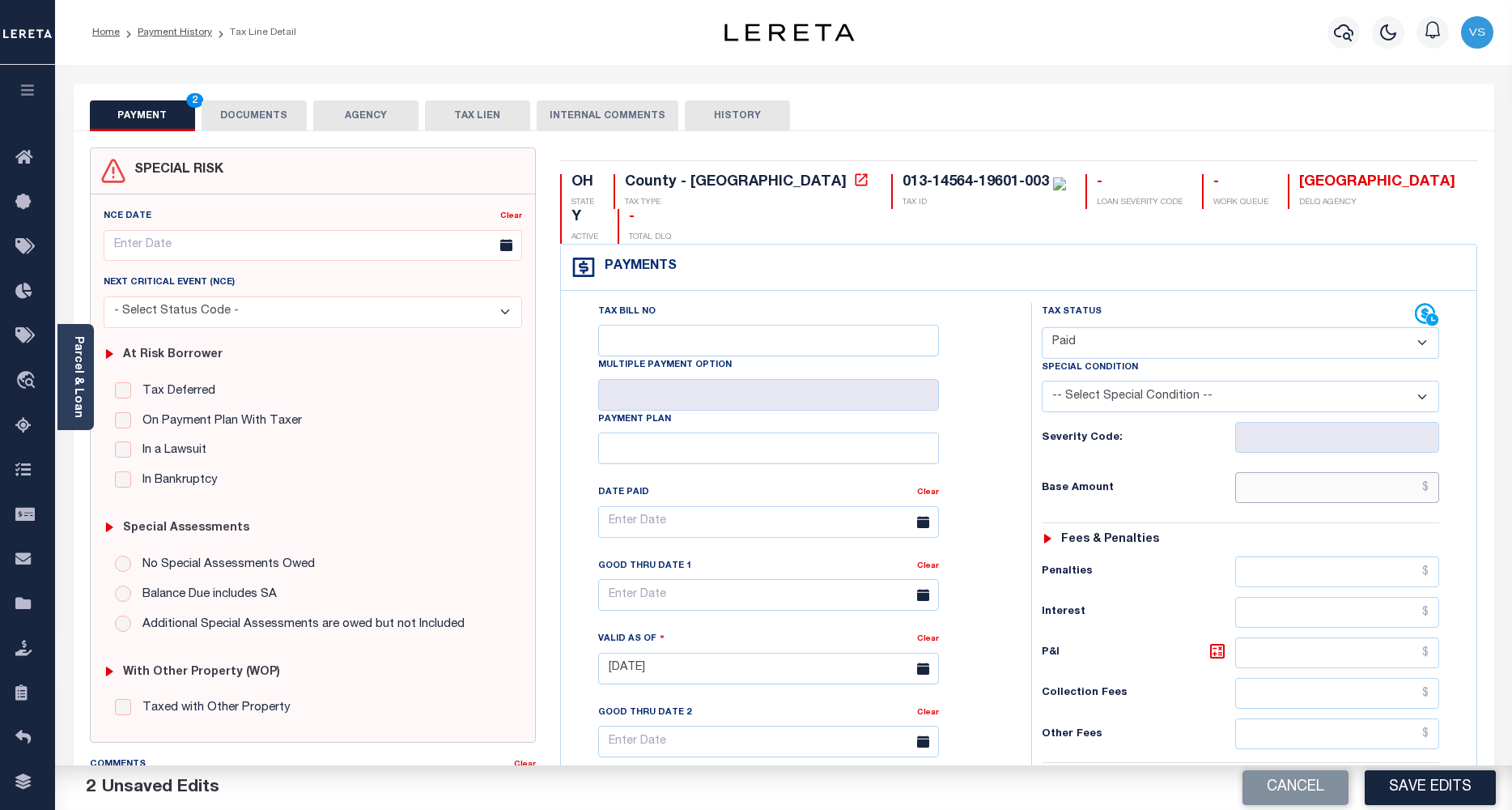
click at [1303, 472] on input "text" at bounding box center [1337, 486] width 205 height 31
paste input "1,907.45"
type input "$1,907.45"
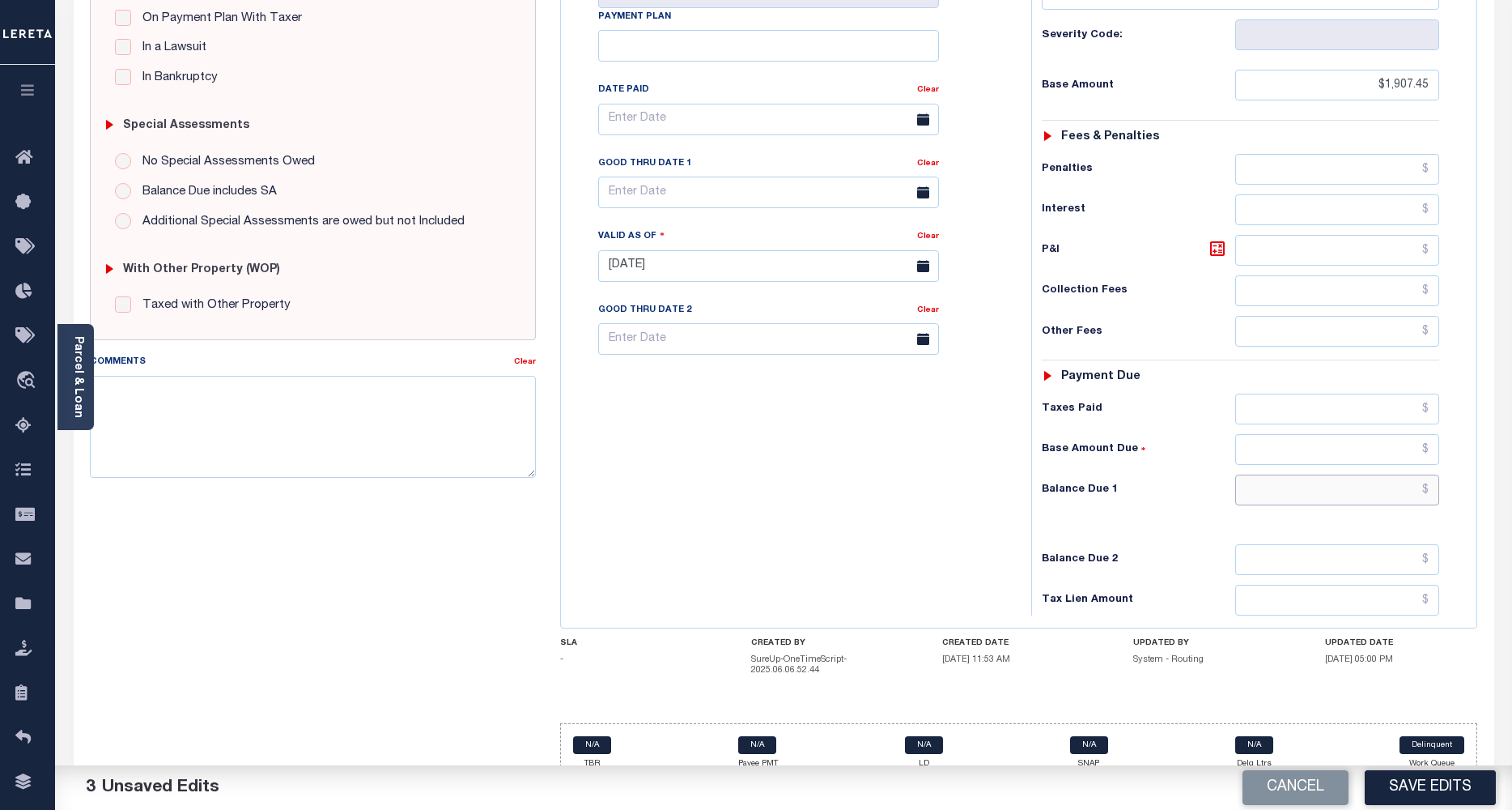
click at [1354, 475] on input "text" at bounding box center [1337, 489] width 205 height 31
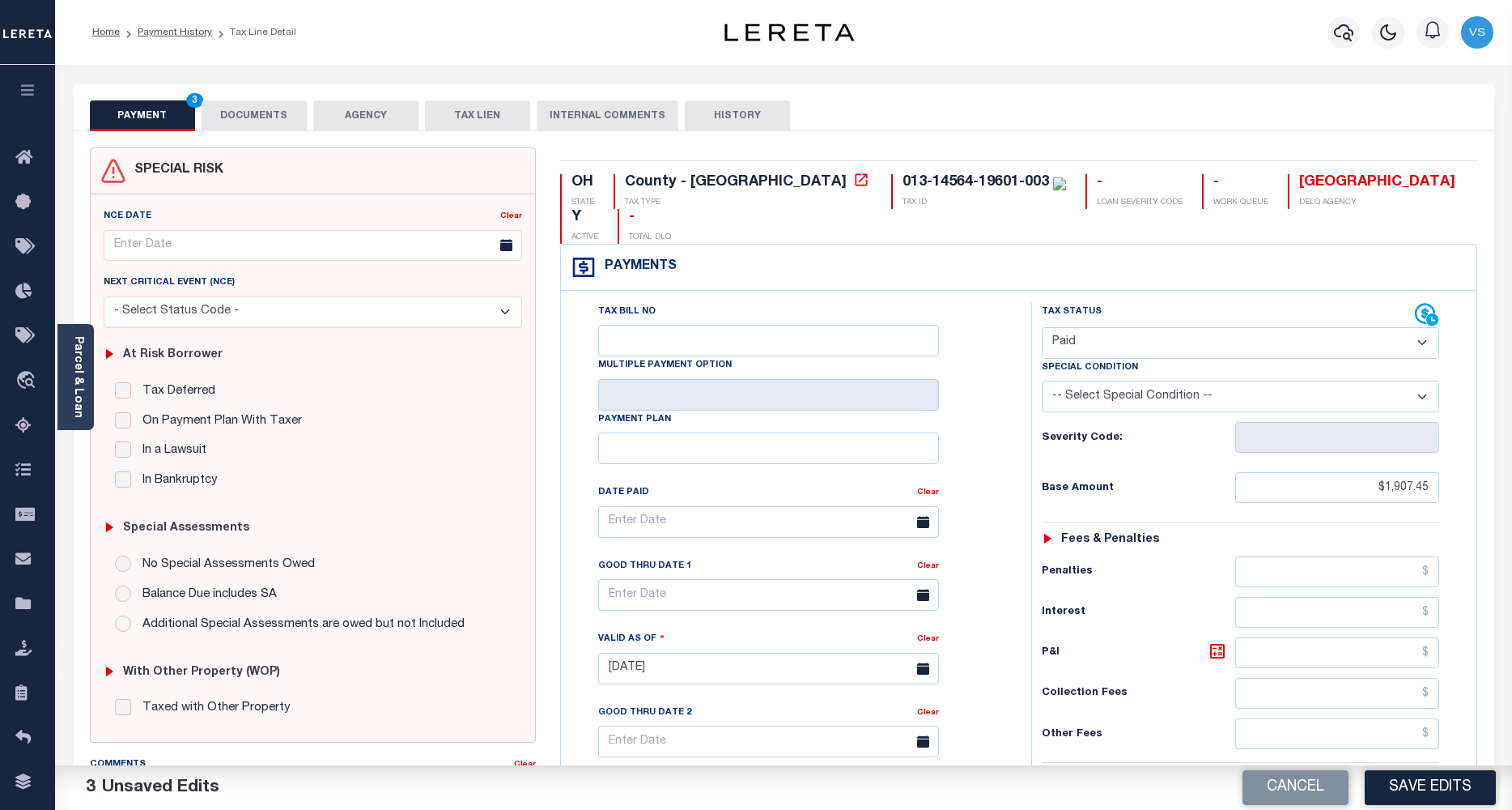
type input "$0.00"
click at [227, 116] on button "DOCUMENTS" at bounding box center [253, 115] width 106 height 31
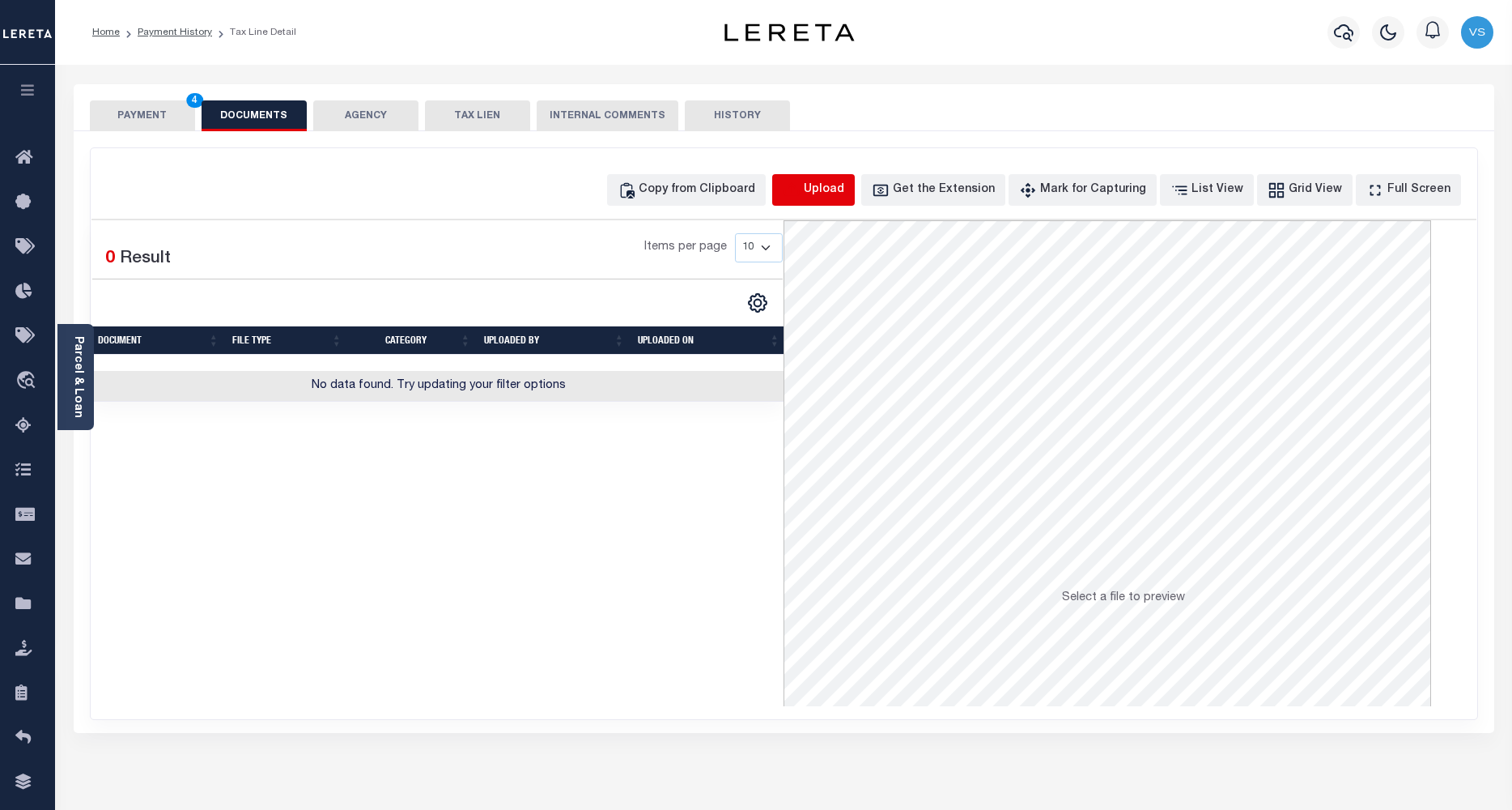
click at [801, 191] on icon "button" at bounding box center [792, 190] width 18 height 18
select select "POP"
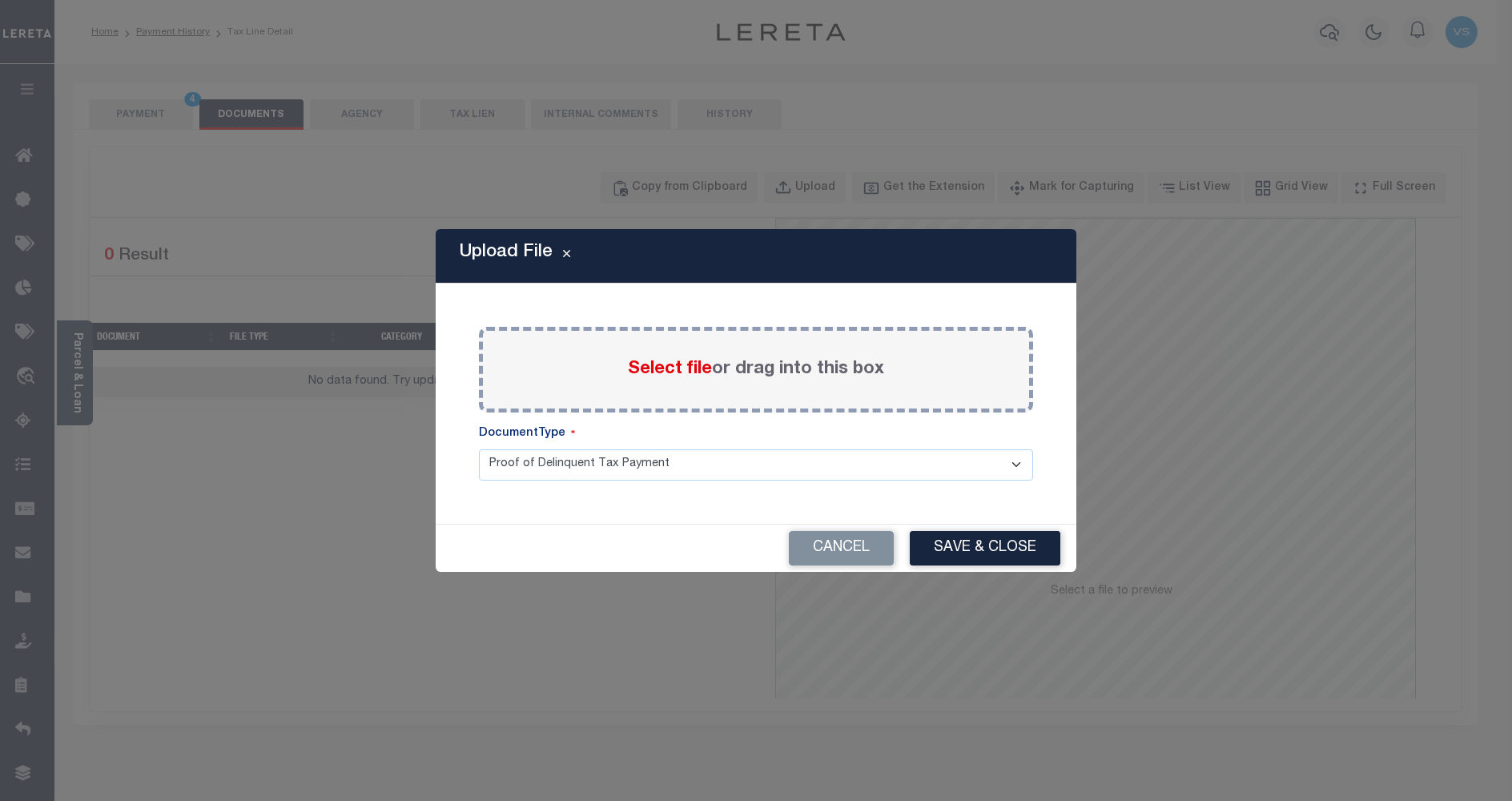
click at [647, 368] on span "Select file" at bounding box center [670, 369] width 84 height 18
click at [0, 0] on input "Select file or drag into this box" at bounding box center [0, 0] width 0 height 0
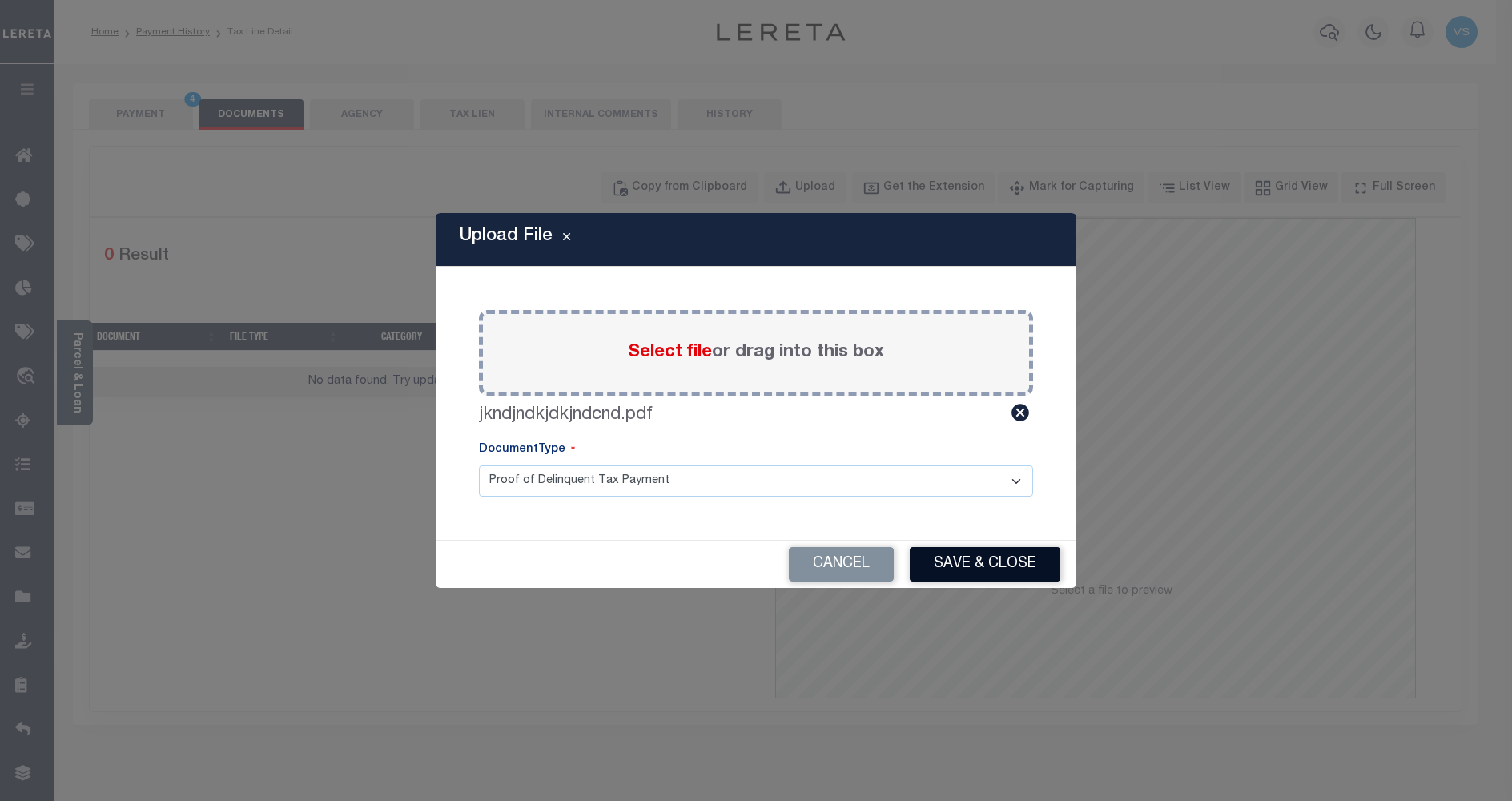
click at [949, 556] on button "Save & Close" at bounding box center [985, 563] width 150 height 34
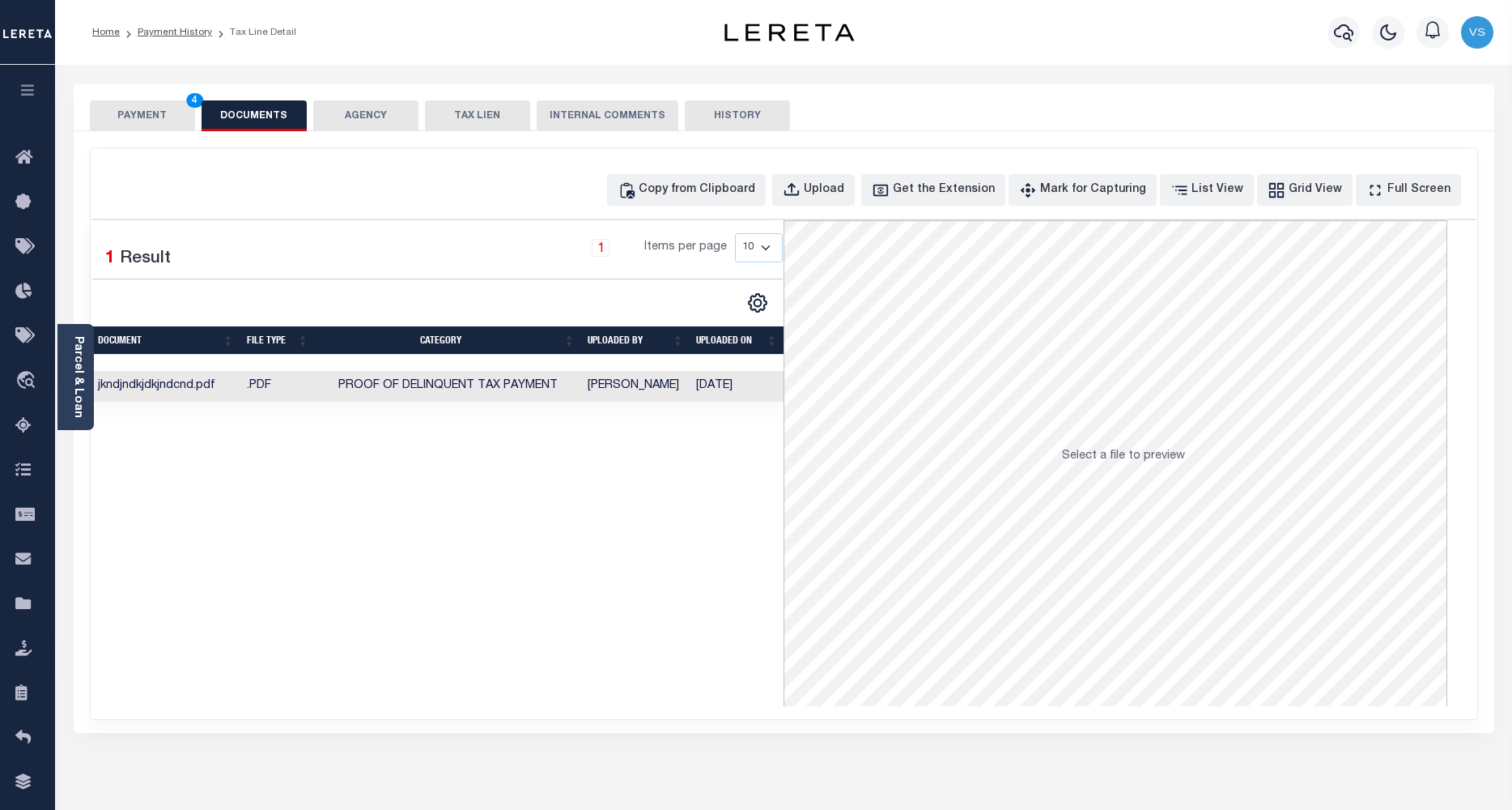
click at [130, 108] on button "PAYMENT 4" at bounding box center [142, 115] width 106 height 31
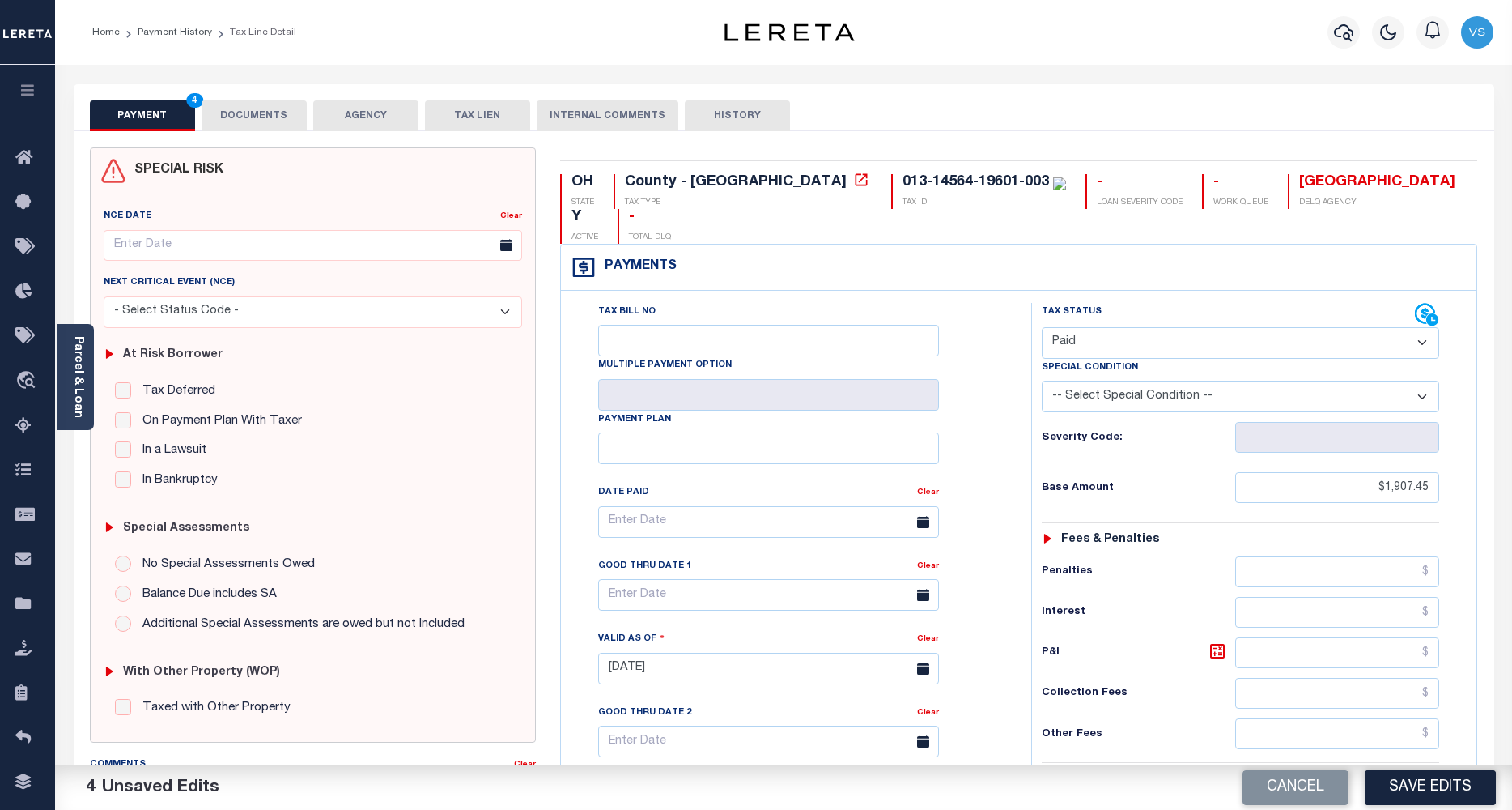
scroll to position [399, 0]
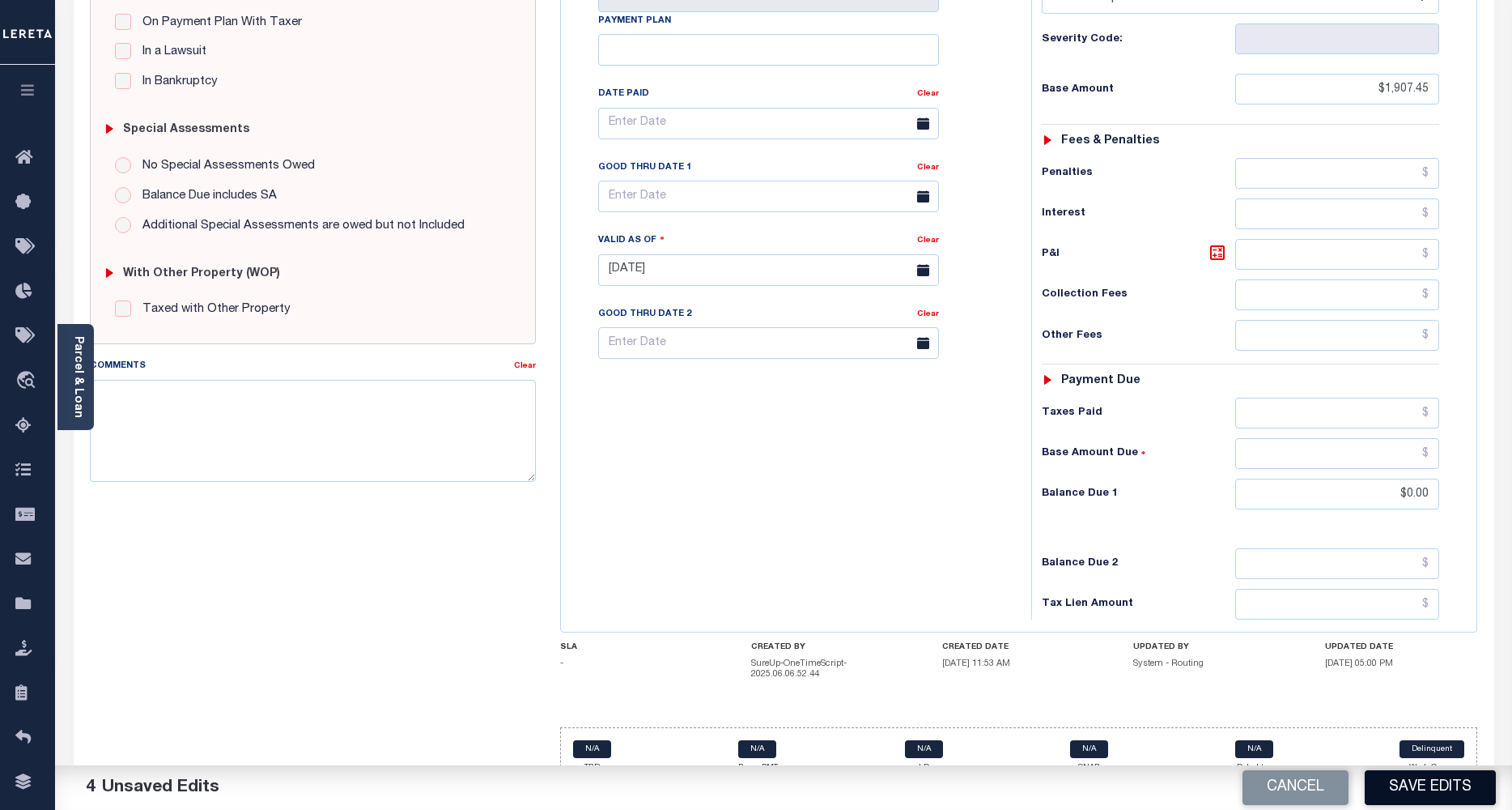
click at [1405, 792] on button "Save Edits" at bounding box center [1430, 786] width 131 height 35
checkbox input "false"
type input "$1,907.45"
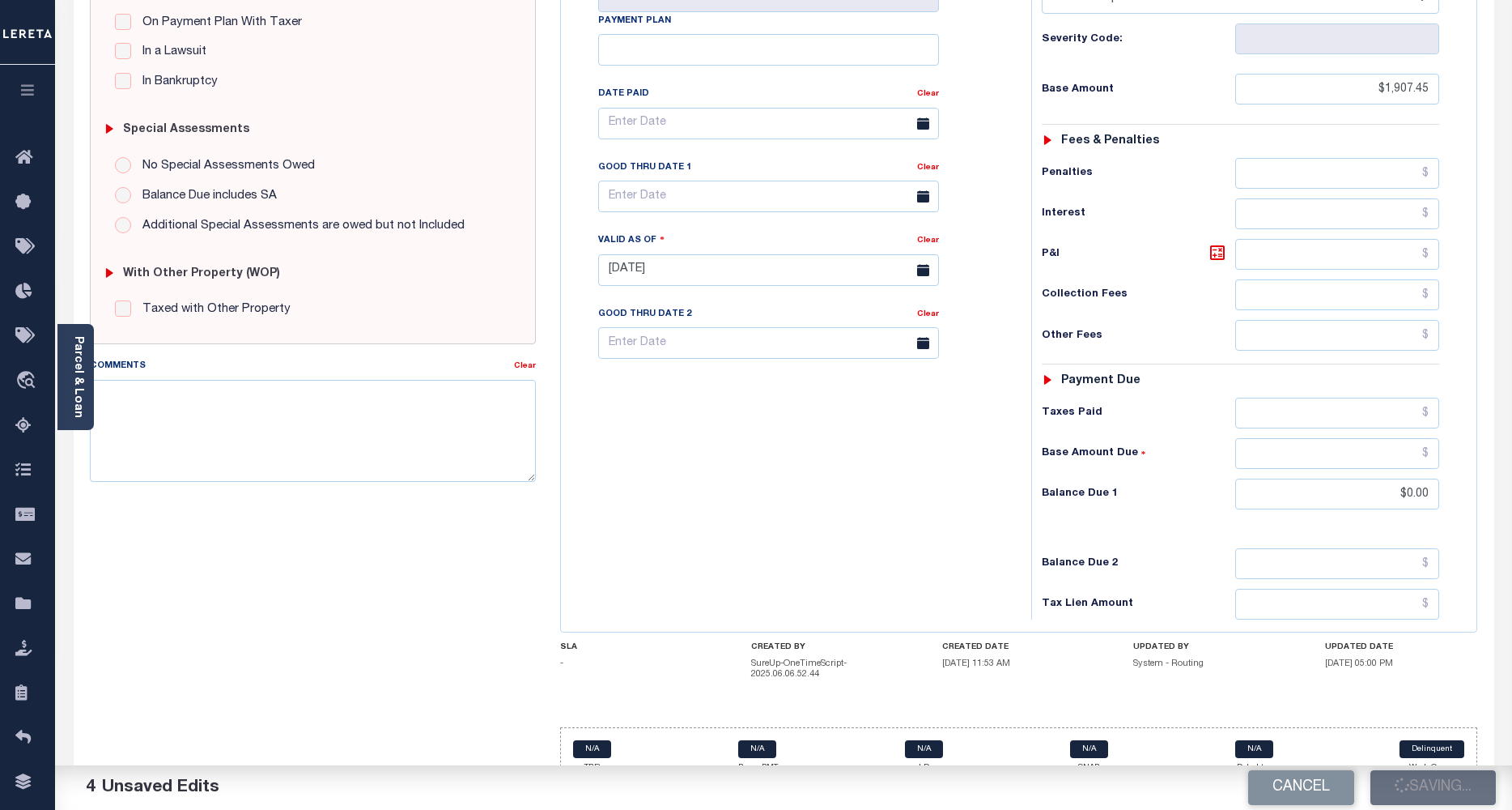
type input "$0"
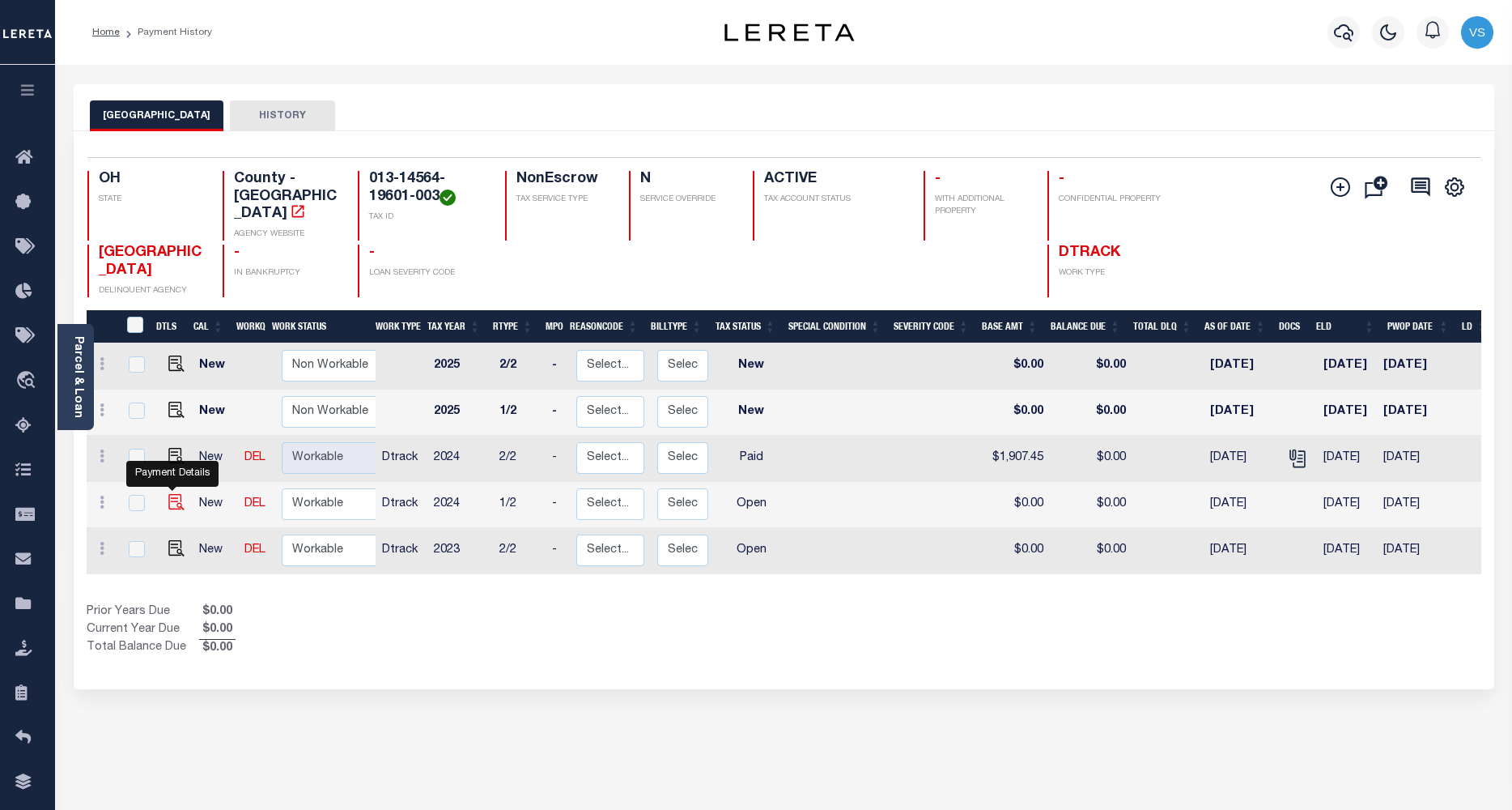
click at [169, 494] on img "" at bounding box center [177, 502] width 16 height 16
checkbox input "true"
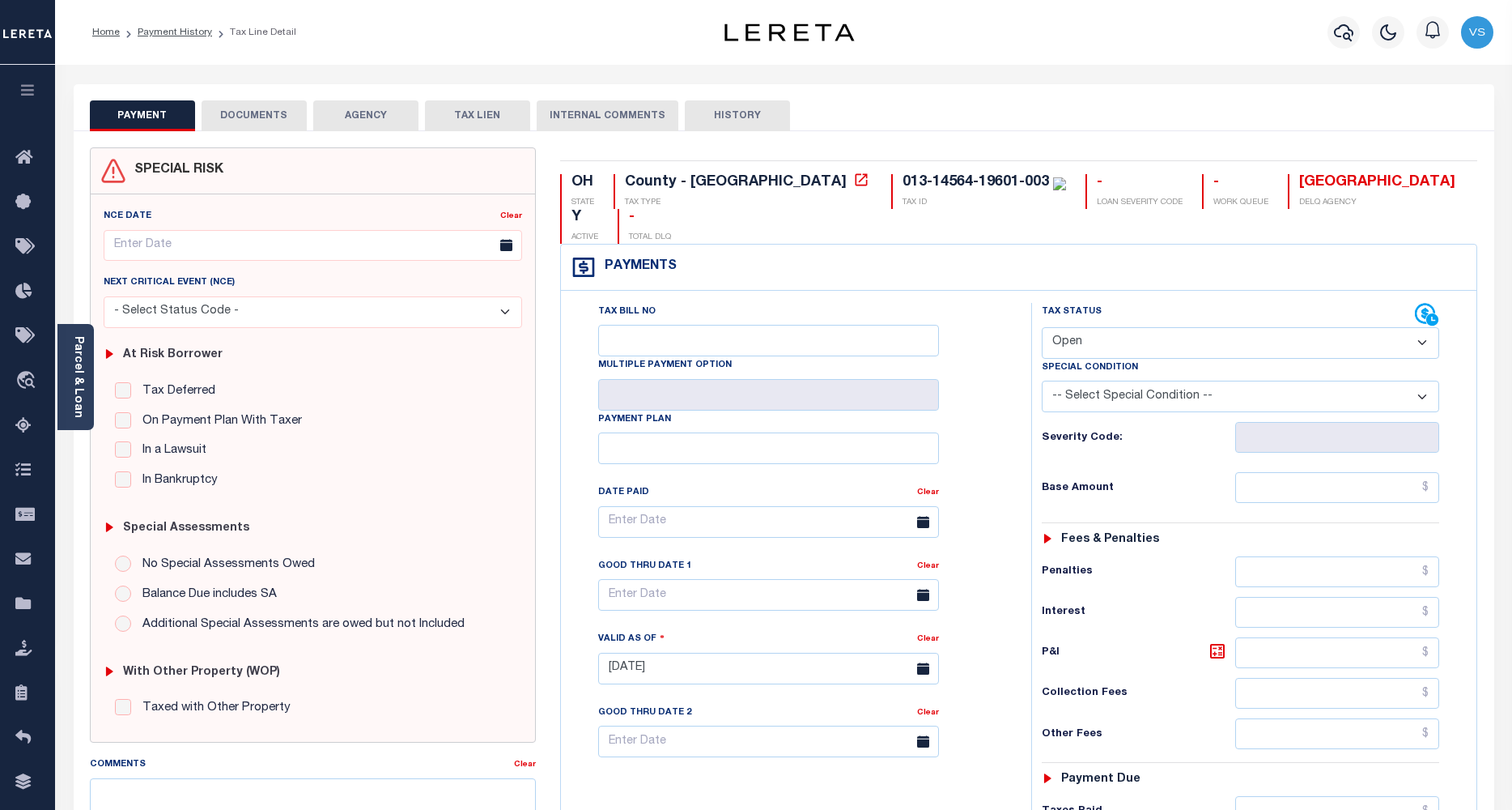
click at [1067, 328] on select "- Select Status Code - Open Due/Unpaid Paid Incomplete No Tax Due Internal Refu…" at bounding box center [1241, 343] width 398 height 32
select select "PYD"
click at [1042, 328] on select "- Select Status Code - Open Due/Unpaid Paid Incomplete No Tax Due Internal Refu…" at bounding box center [1241, 343] width 398 height 32
type input "[DATE]"
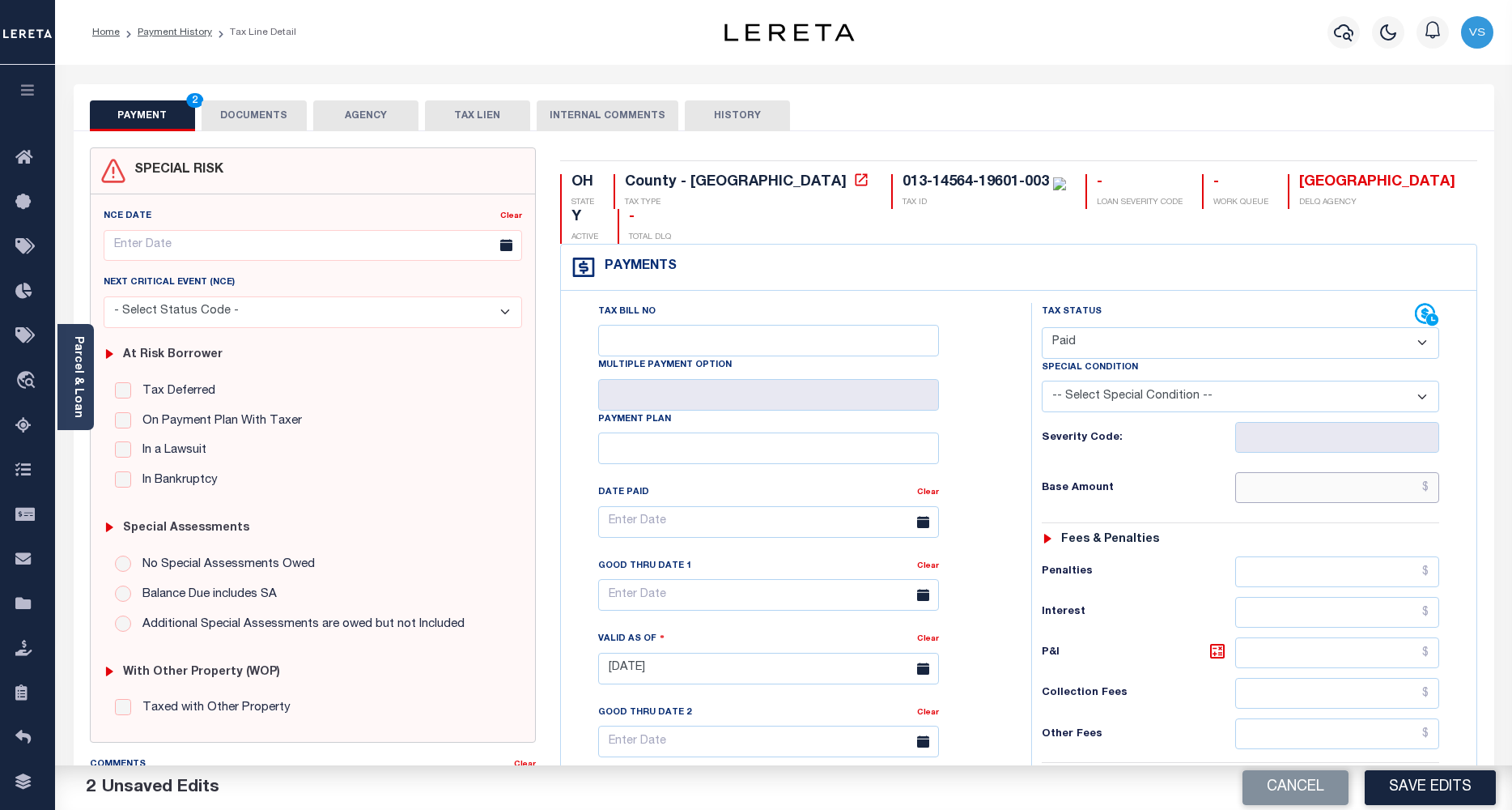
click at [1325, 472] on input "text" at bounding box center [1337, 486] width 205 height 31
paste input "1,907.45"
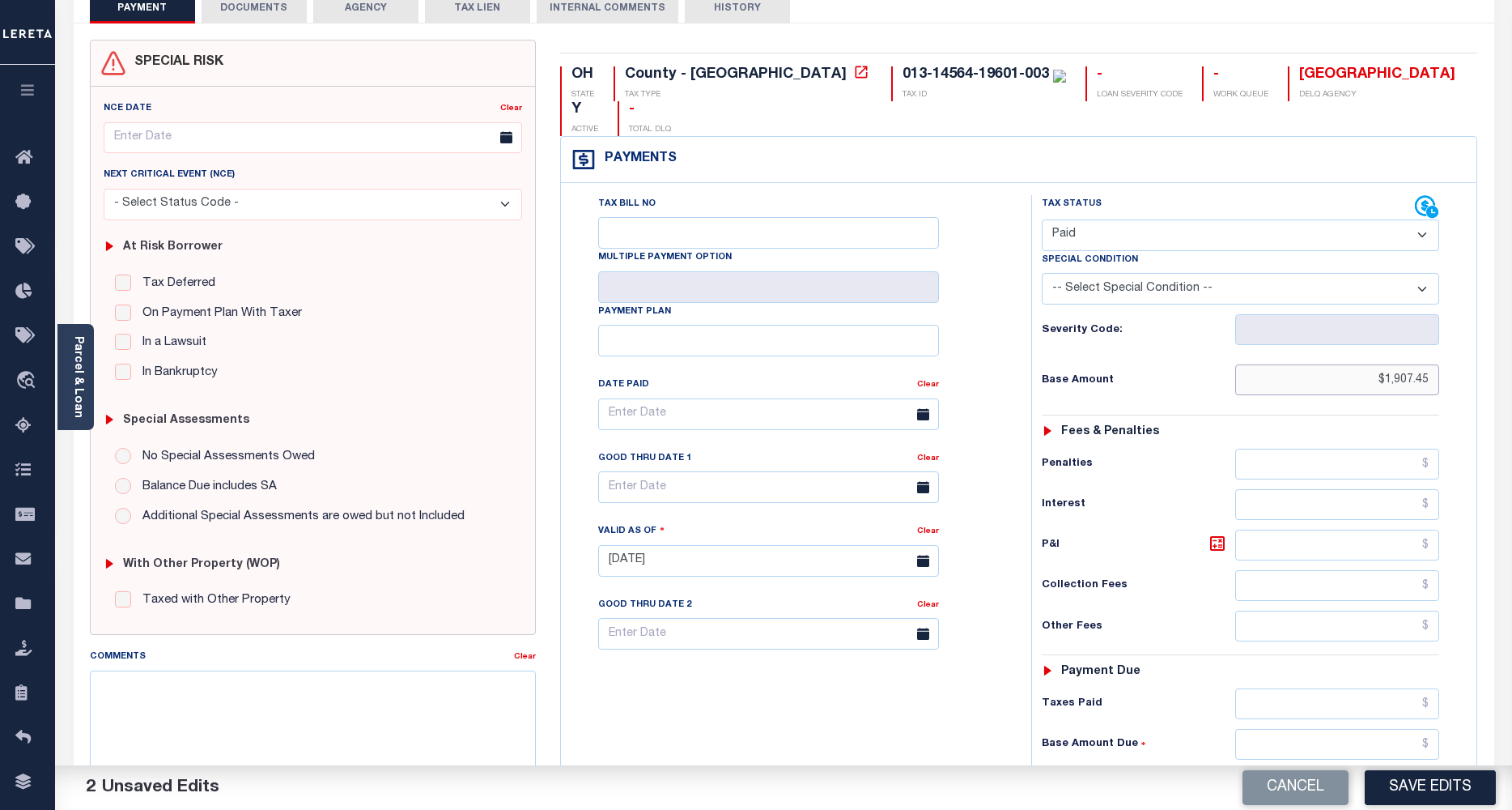
scroll to position [392, 0]
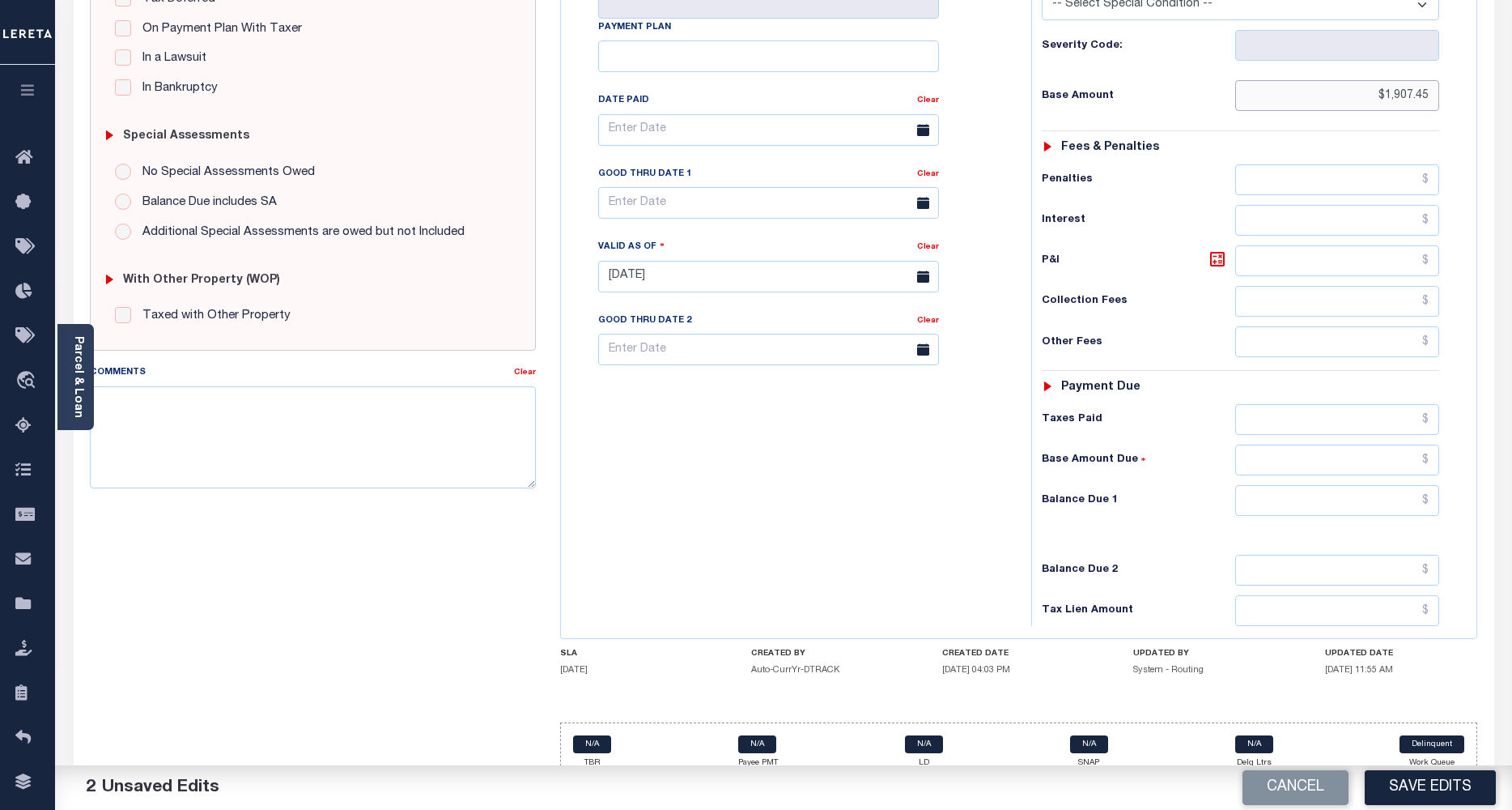
type input "$1,907.45"
click at [1316, 485] on input "text" at bounding box center [1337, 500] width 205 height 31
type input "$0"
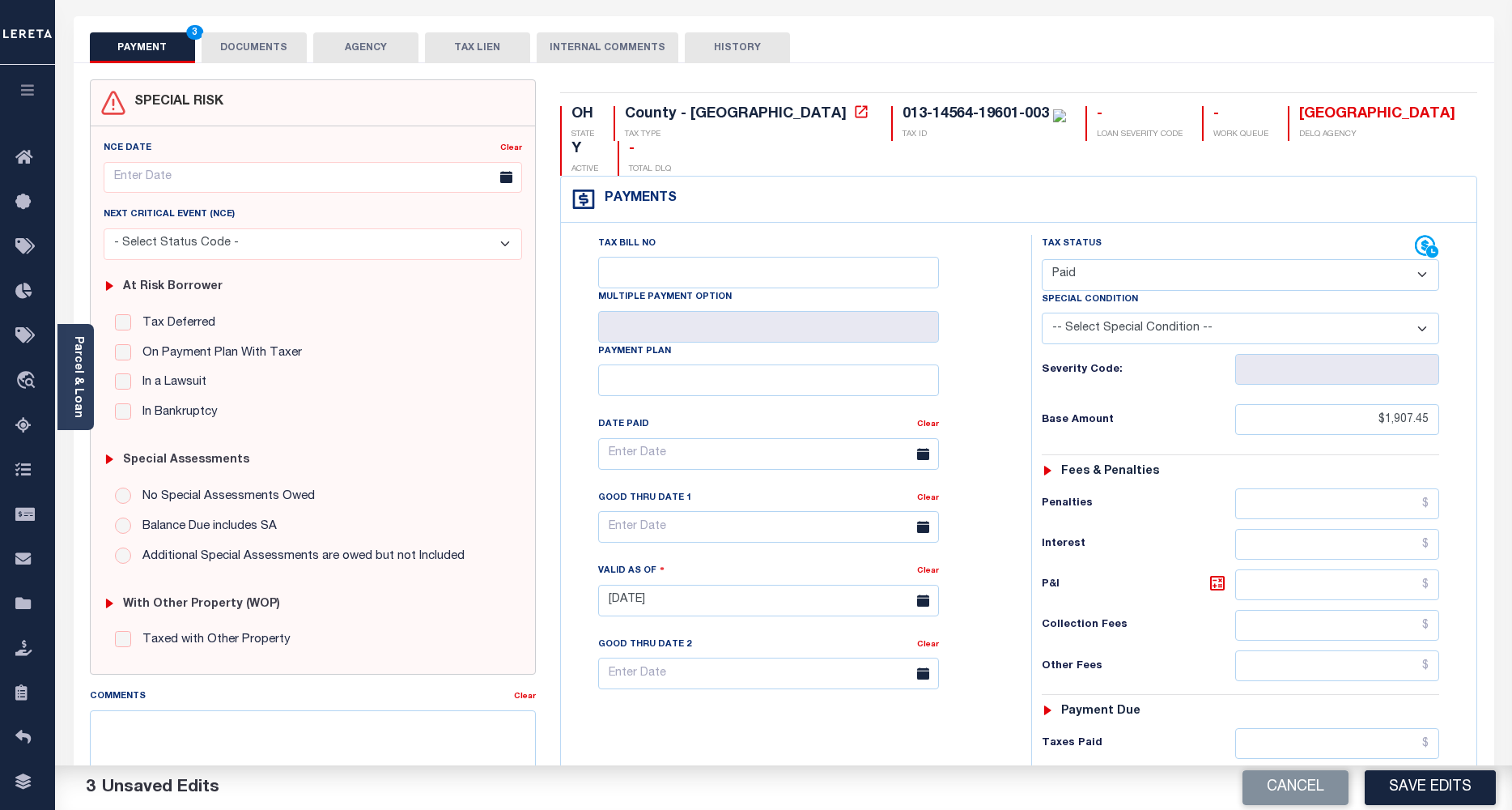
scroll to position [0, 0]
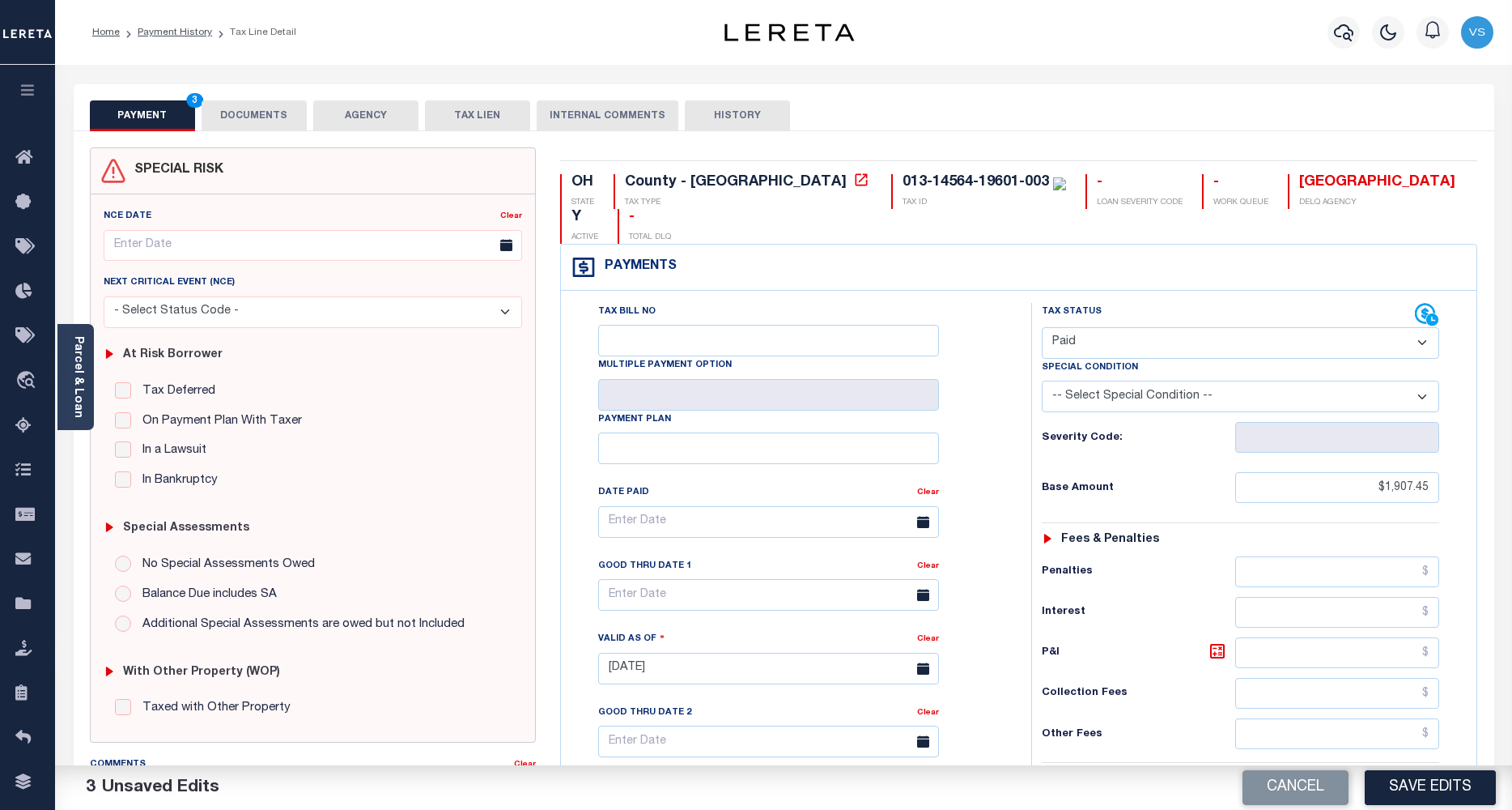
click at [237, 113] on button "DOCUMENTS" at bounding box center [253, 115] width 106 height 31
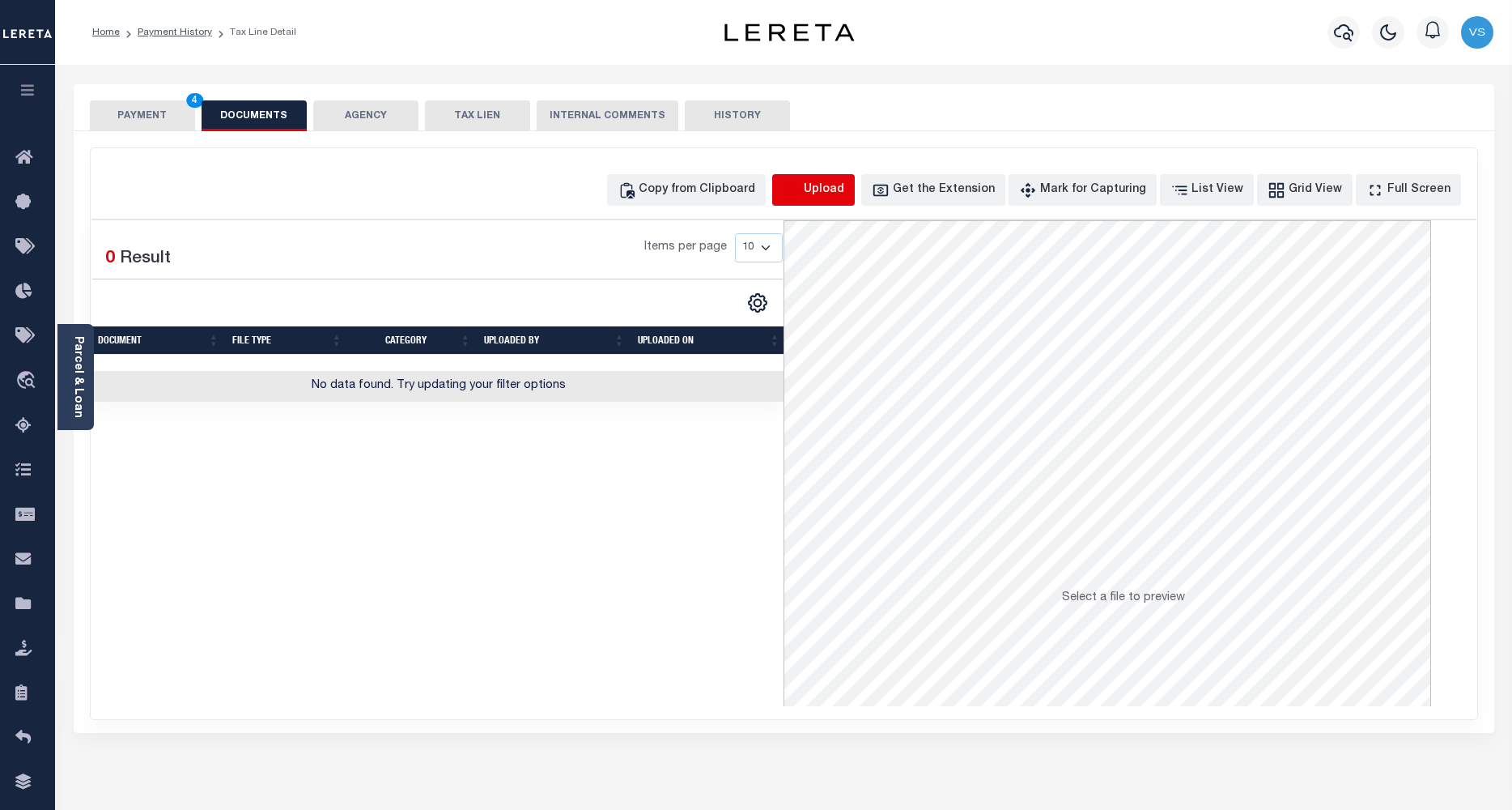
click at [801, 194] on icon "button" at bounding box center [792, 190] width 18 height 18
select select "POP"
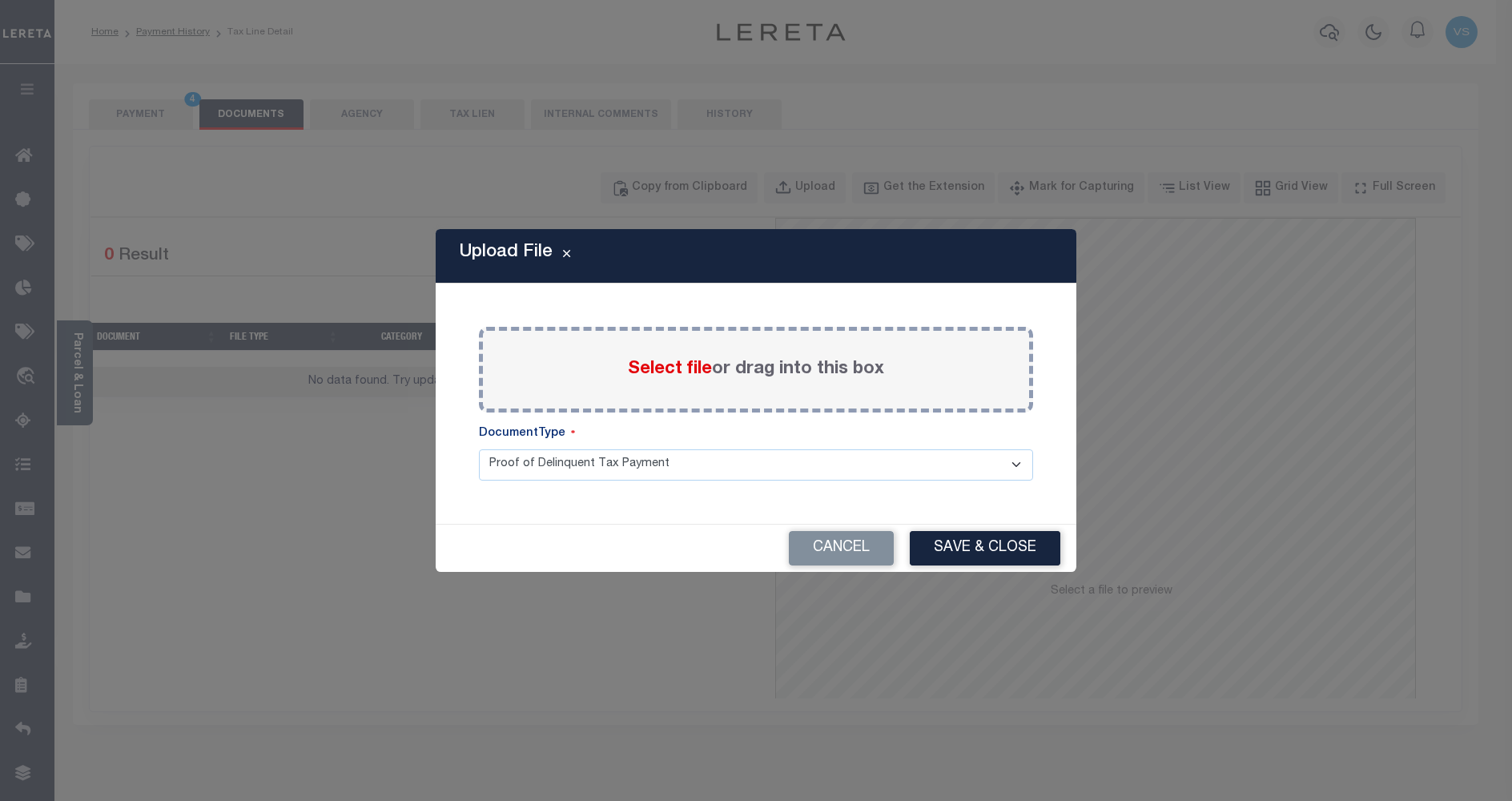
click at [674, 370] on span "Select file" at bounding box center [670, 369] width 84 height 18
click at [0, 0] on input "Select file or drag into this box" at bounding box center [0, 0] width 0 height 0
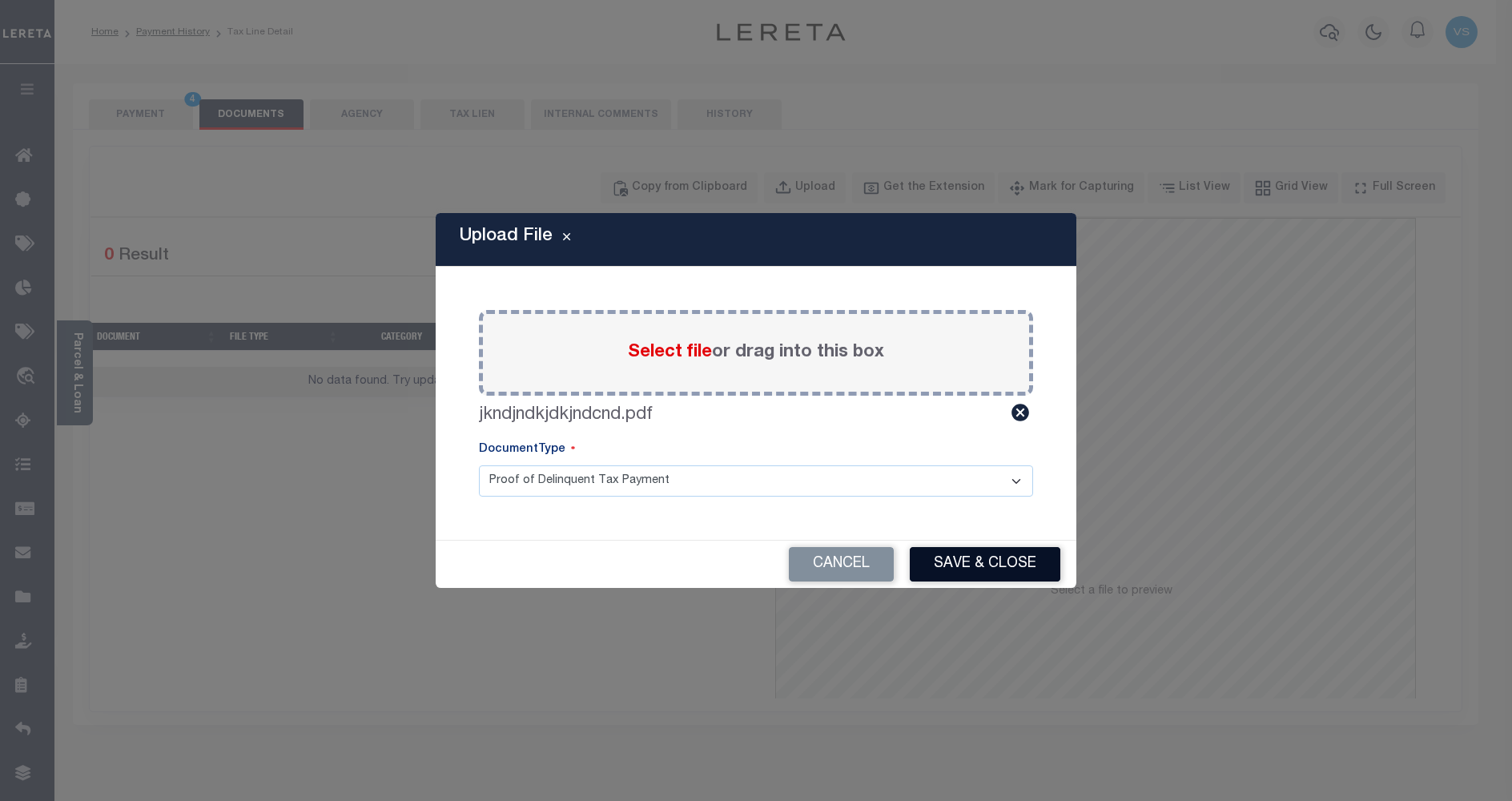
click at [967, 558] on button "Save & Close" at bounding box center [985, 563] width 150 height 34
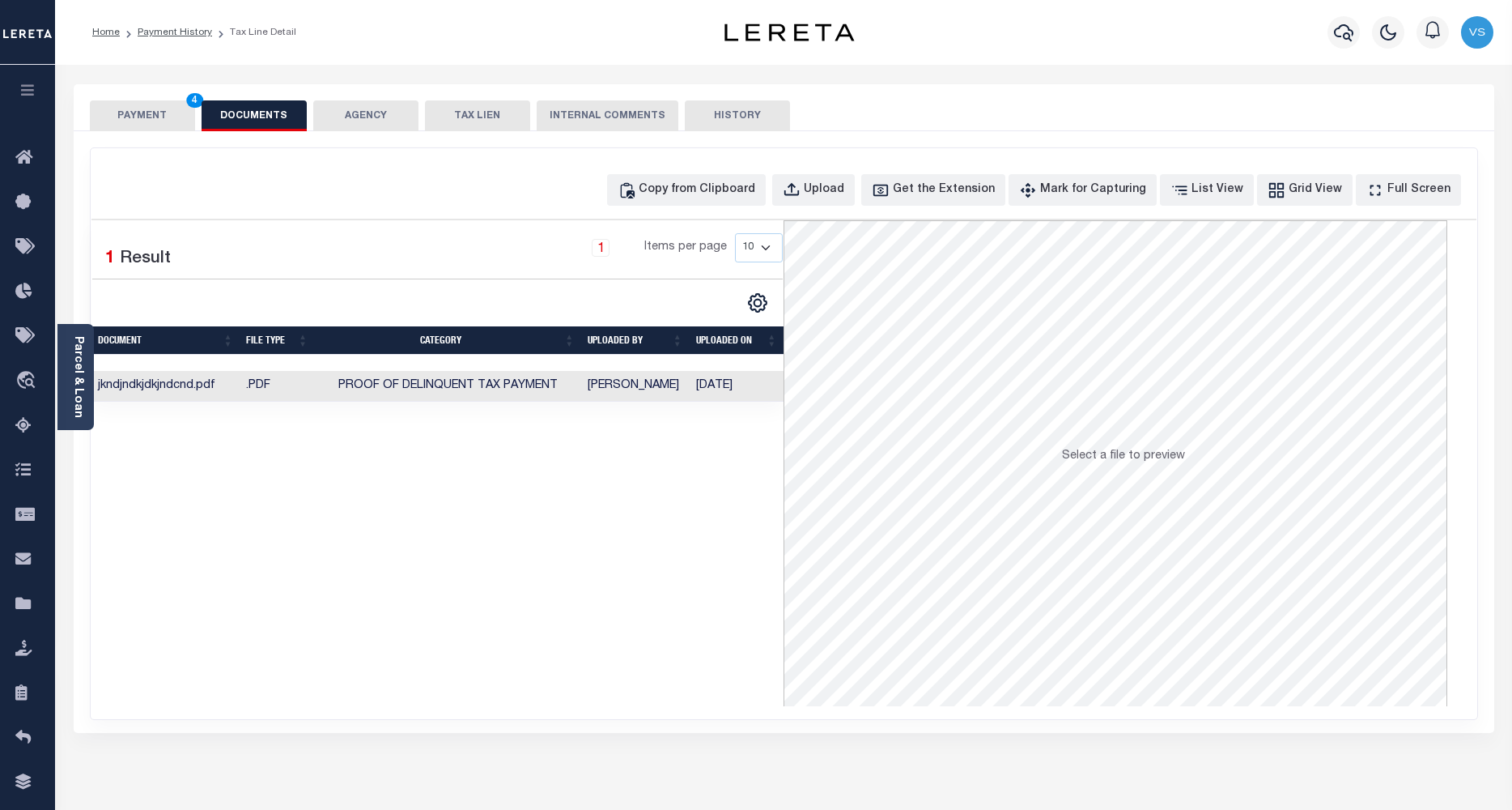
click at [136, 111] on button "PAYMENT 4" at bounding box center [142, 115] width 106 height 31
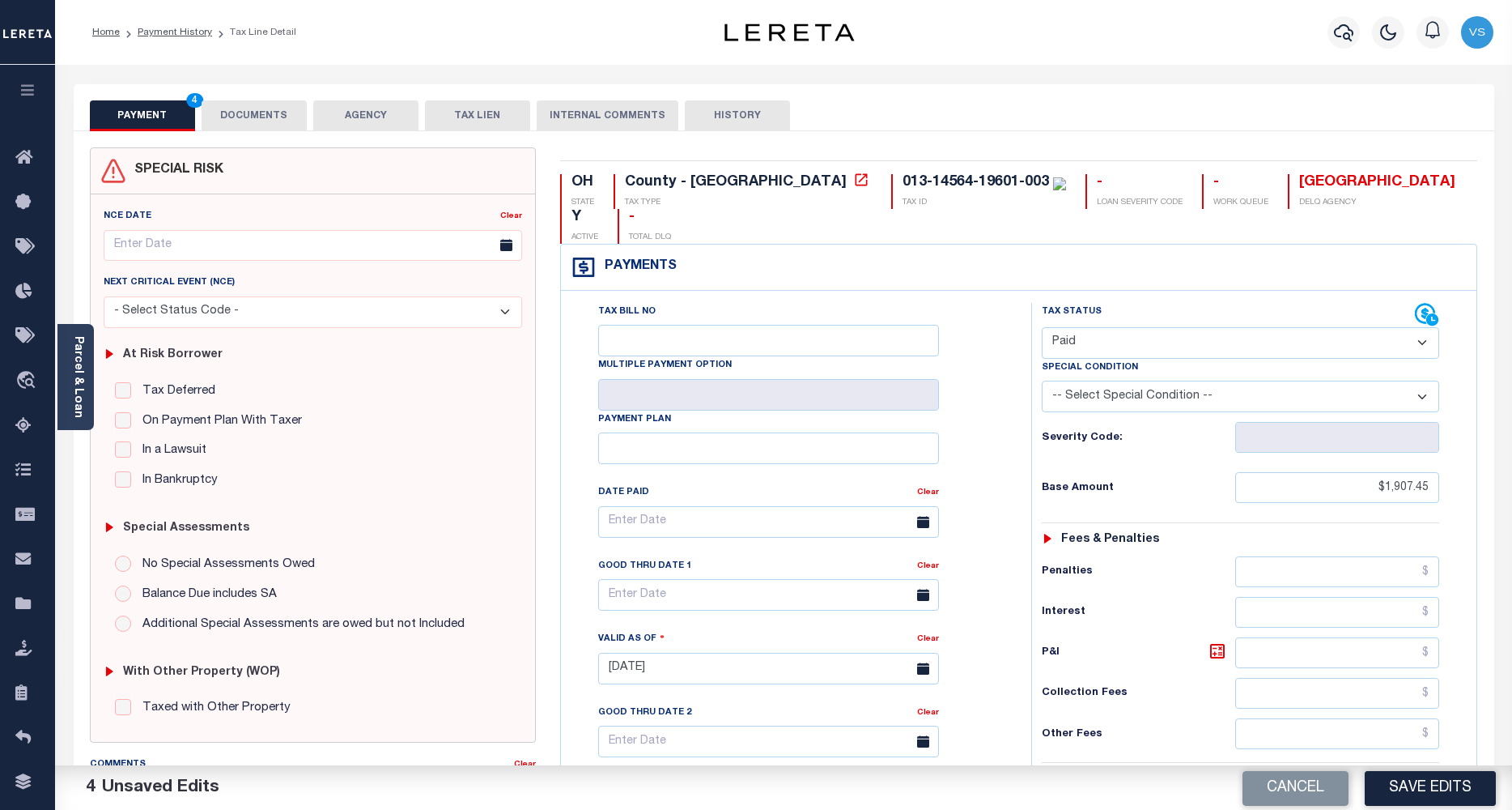
scroll to position [324, 0]
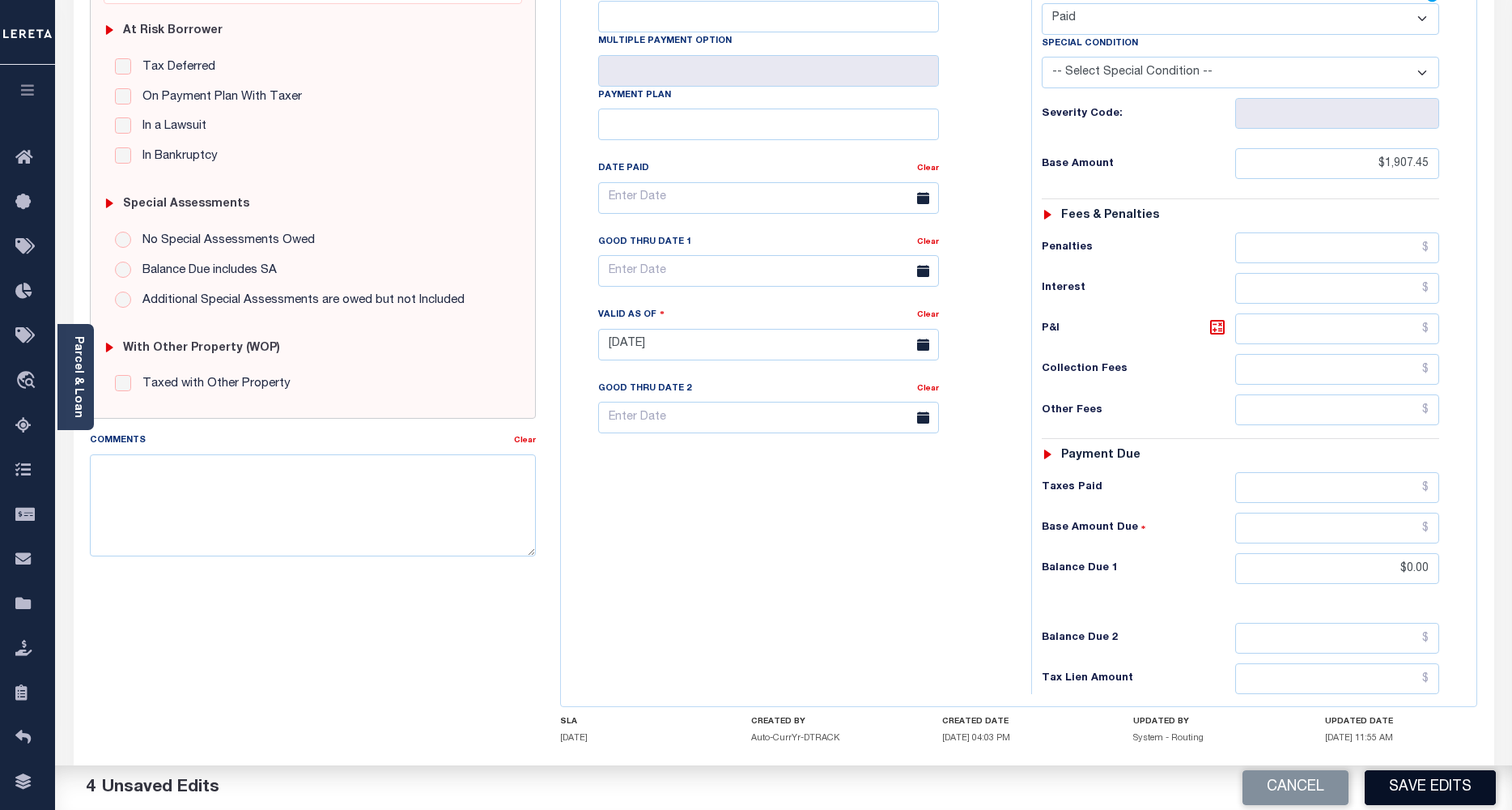
click at [1384, 783] on button "Save Edits" at bounding box center [1430, 786] width 131 height 35
checkbox input "false"
type input "$1,907.45"
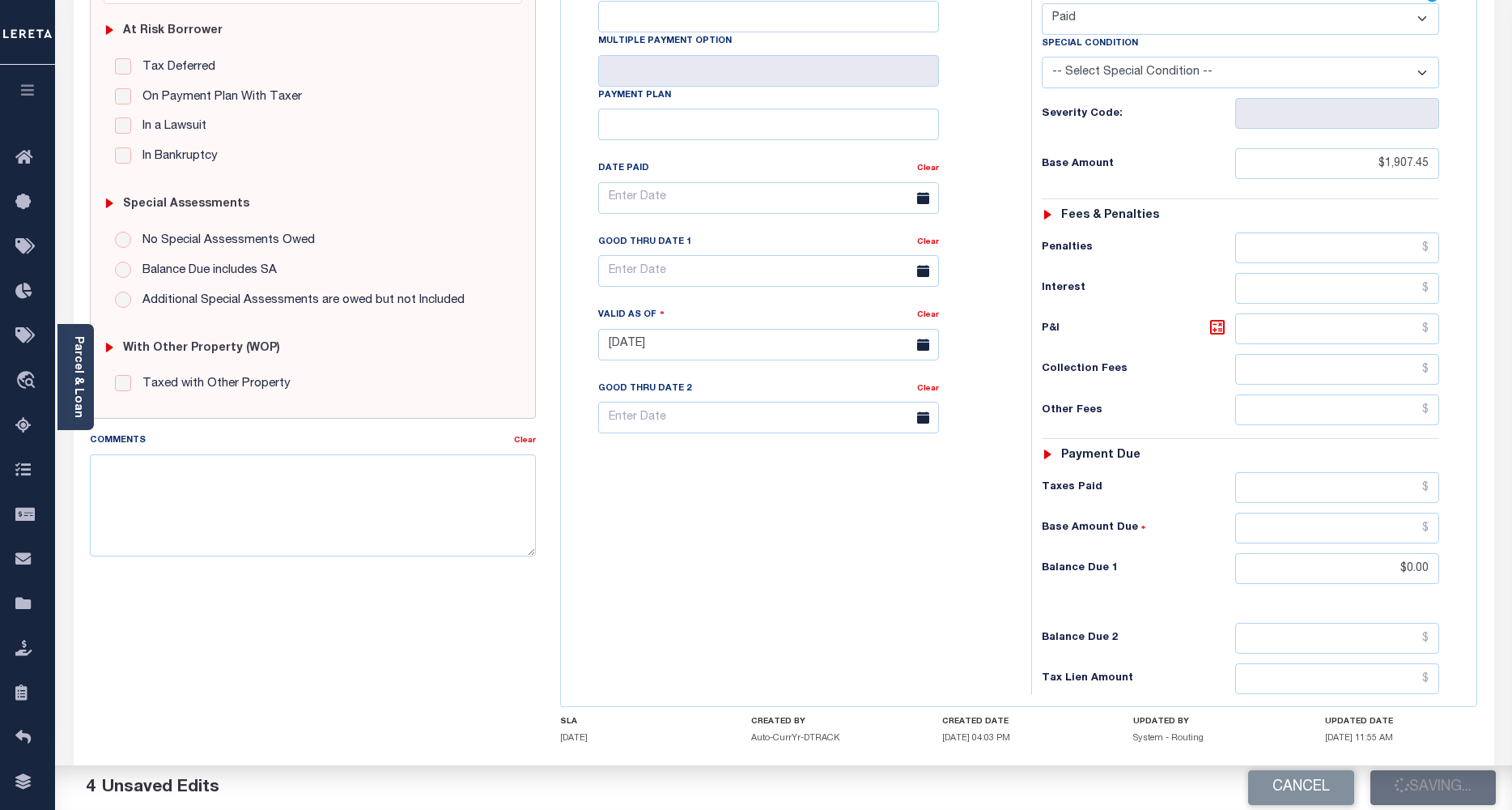
type input "$0"
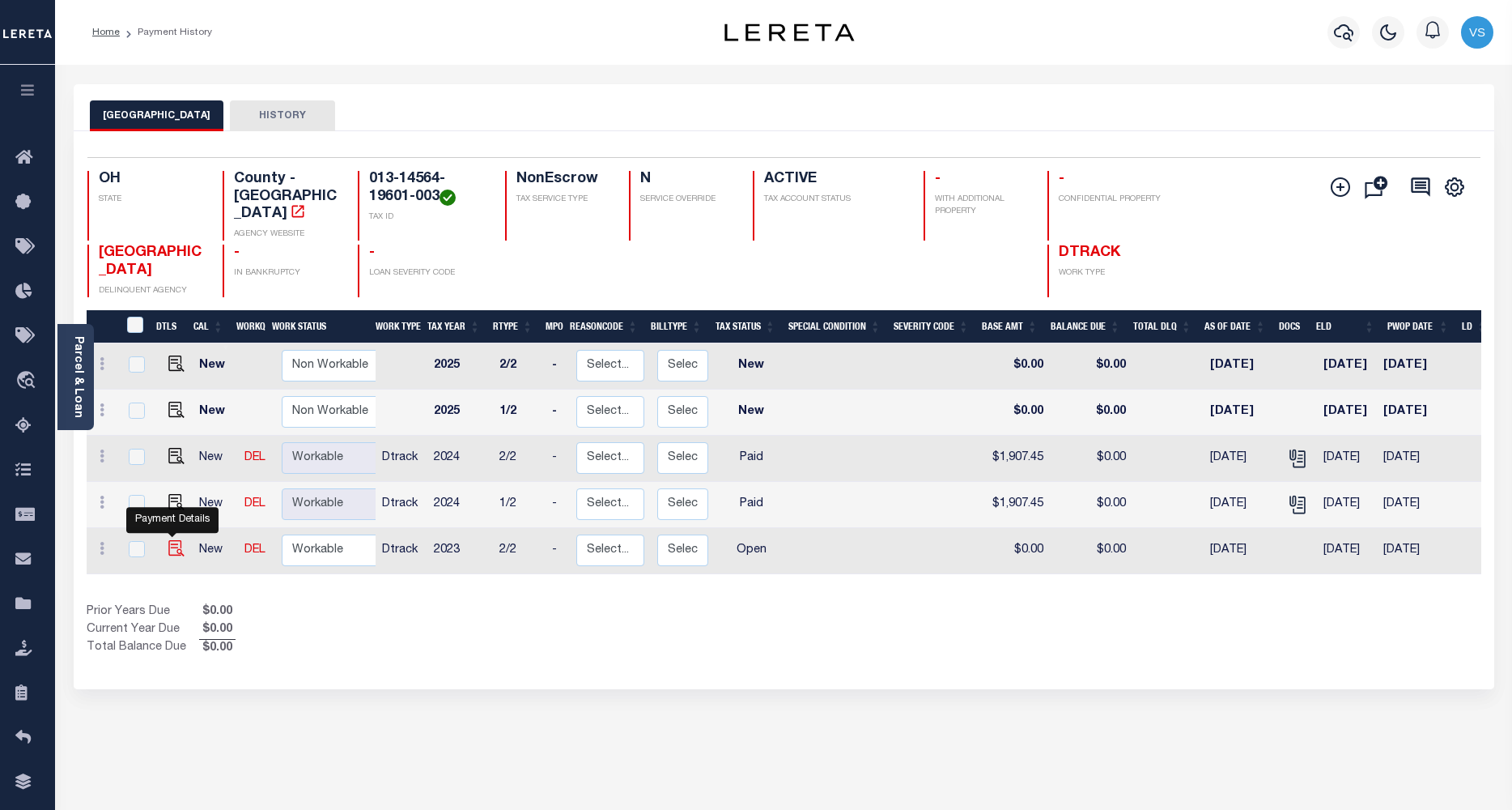
click at [172, 541] on img "" at bounding box center [177, 548] width 16 height 16
checkbox input "true"
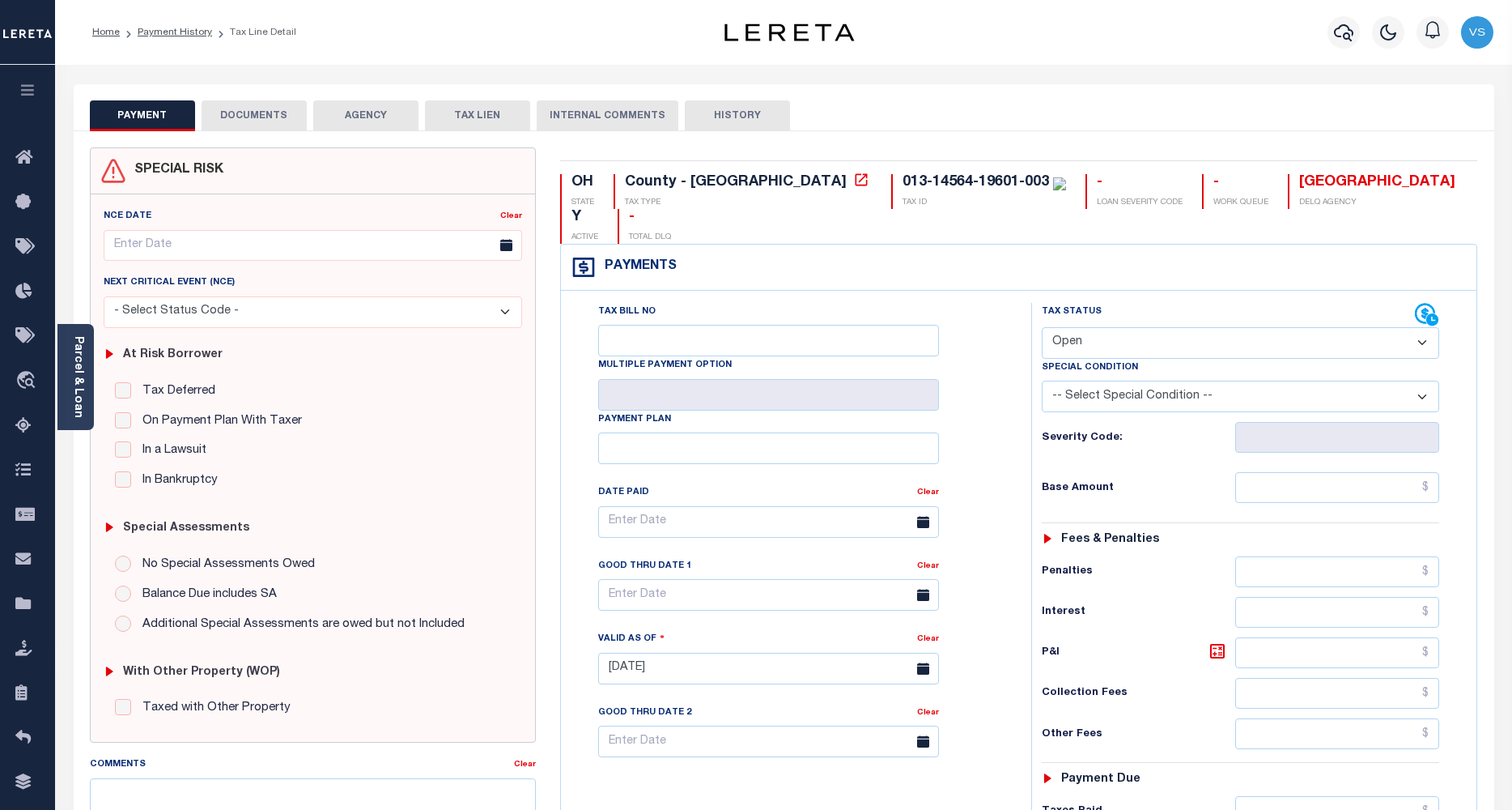
click at [1116, 328] on select "- Select Status Code - Open Due/Unpaid Paid Incomplete No Tax Due Internal Refu…" at bounding box center [1241, 343] width 398 height 32
select select "PYD"
click at [1042, 328] on select "- Select Status Code - Open Due/Unpaid Paid Incomplete No Tax Due Internal Refu…" at bounding box center [1241, 343] width 398 height 32
type input "[DATE]"
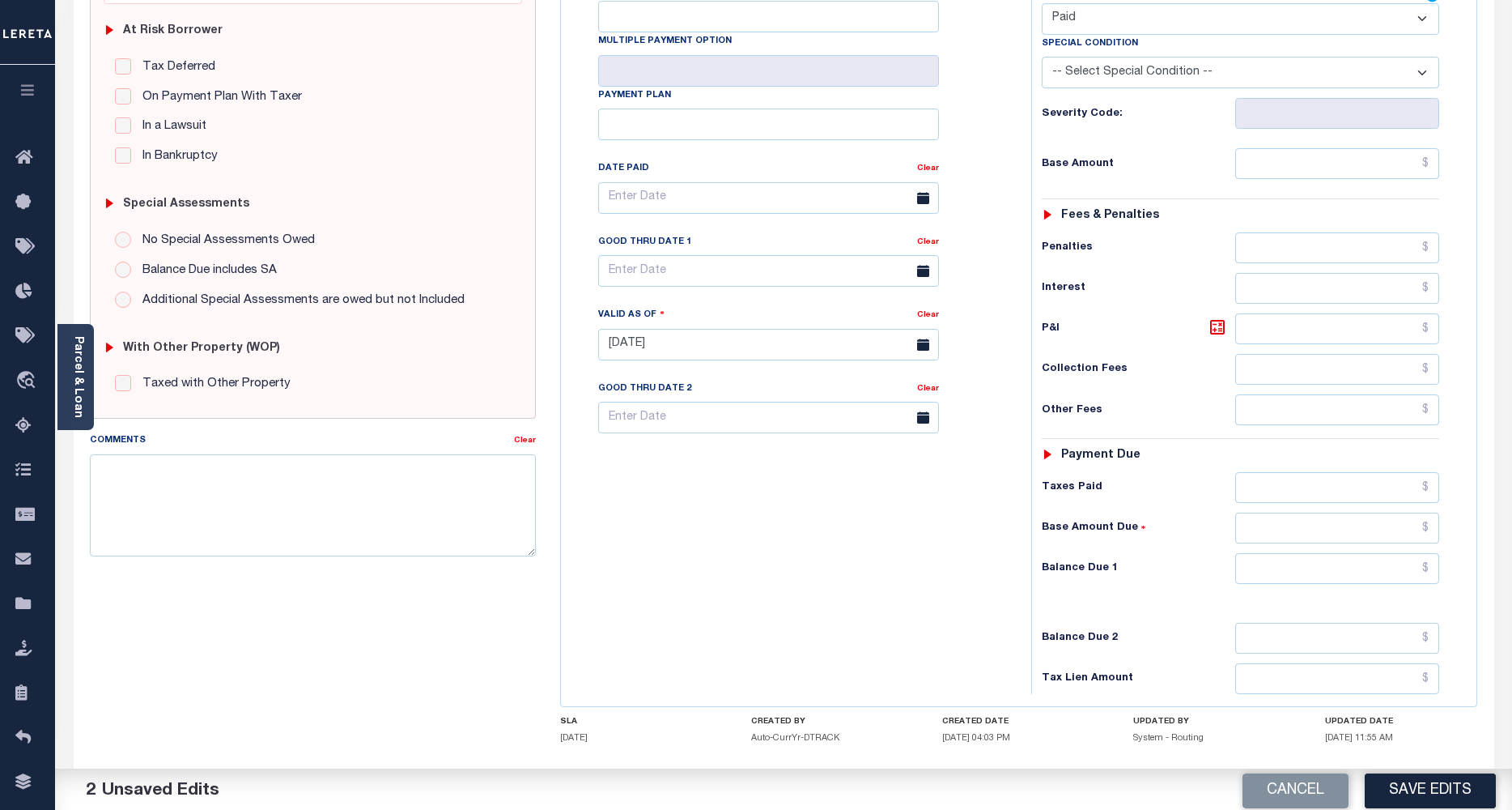
scroll to position [392, 0]
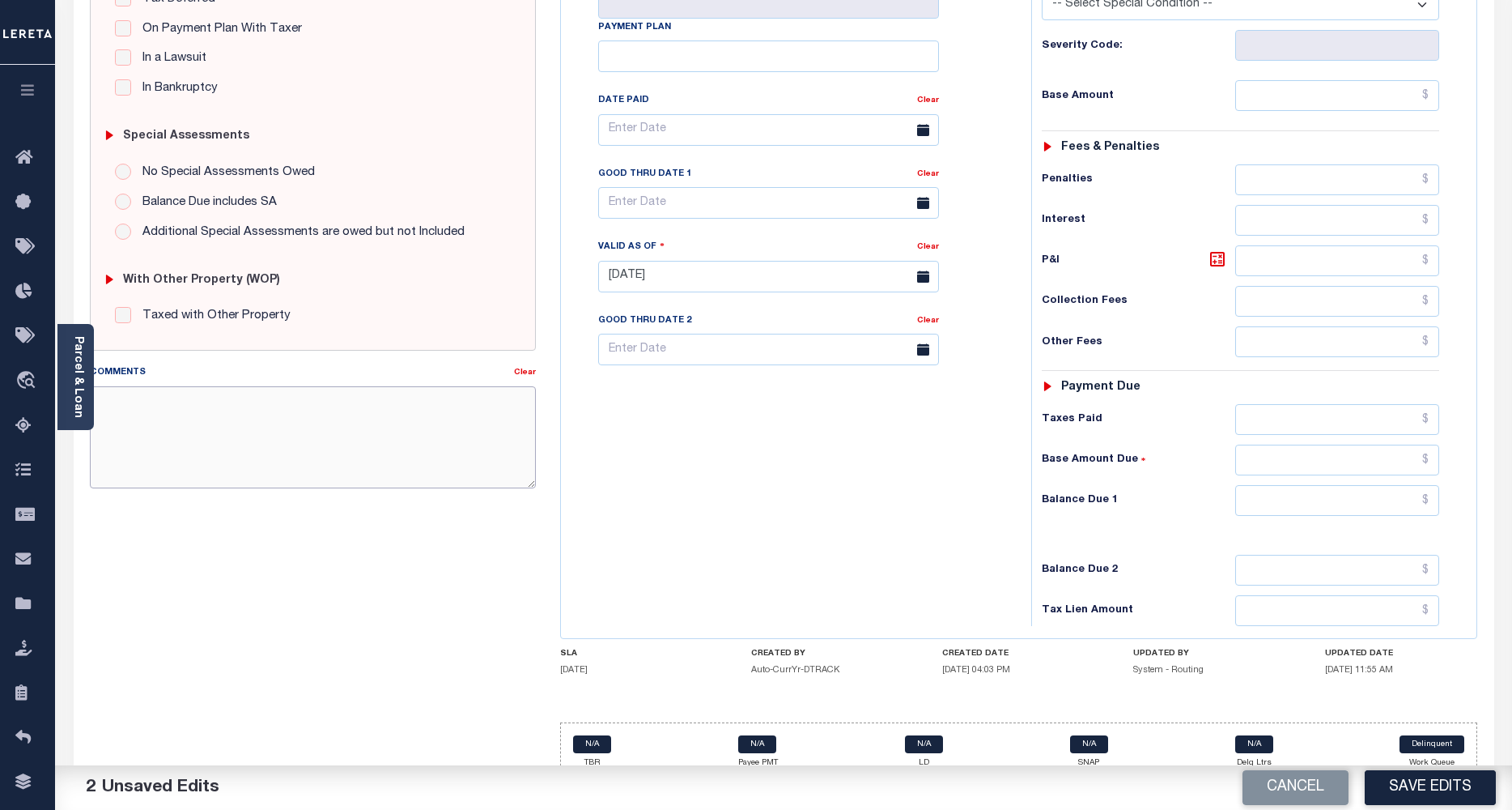
click at [381, 477] on textarea "Comments" at bounding box center [313, 436] width 447 height 102
type textarea "See the attached 2024 1/2 - VS"
click at [1296, 485] on input "text" at bounding box center [1337, 500] width 205 height 31
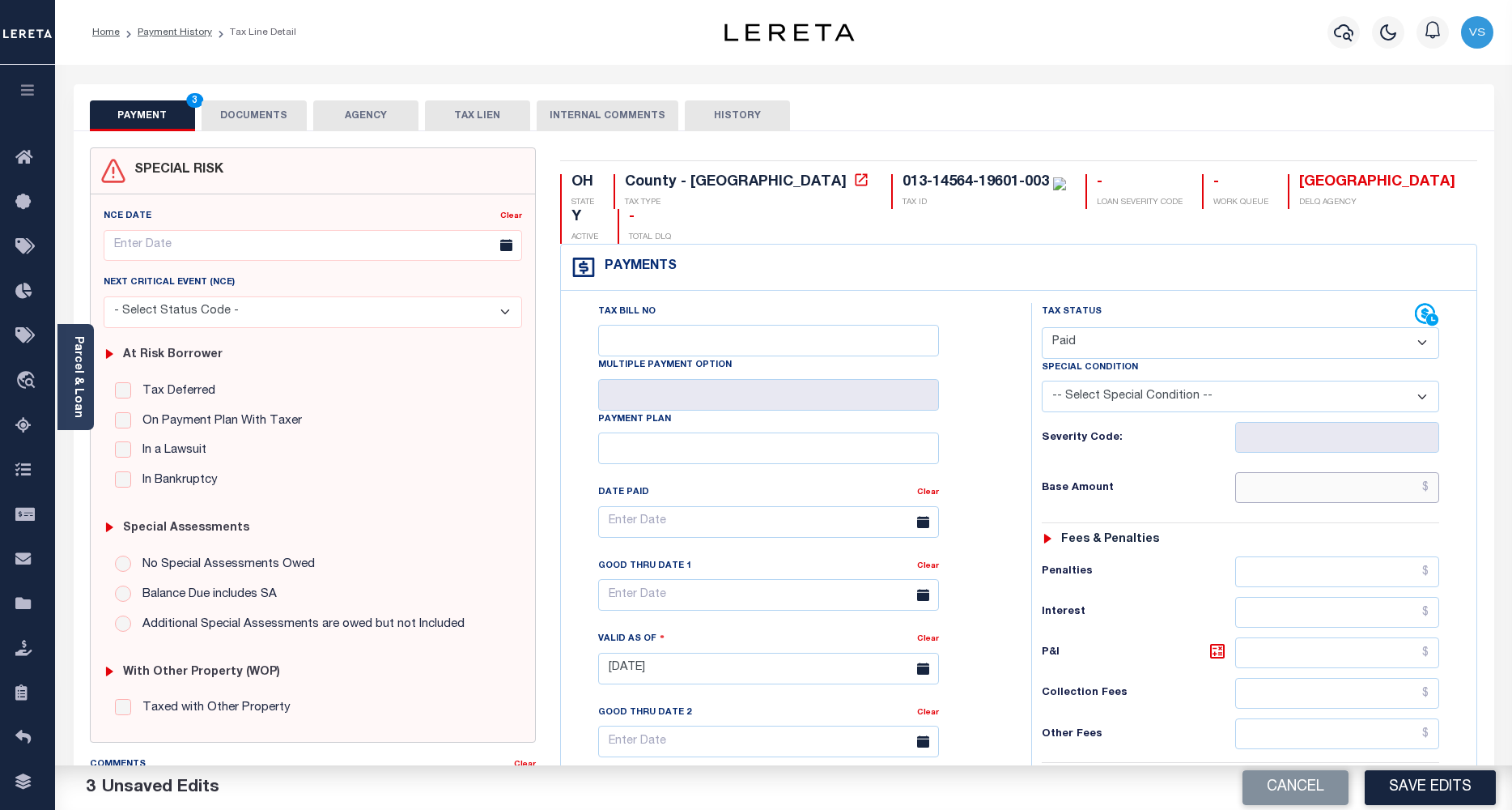
type input "$0.00"
click at [1297, 472] on input "text" at bounding box center [1337, 486] width 205 height 31
type input "$0.00"
click at [1424, 787] on button "Save Edits" at bounding box center [1430, 786] width 131 height 35
checkbox input "false"
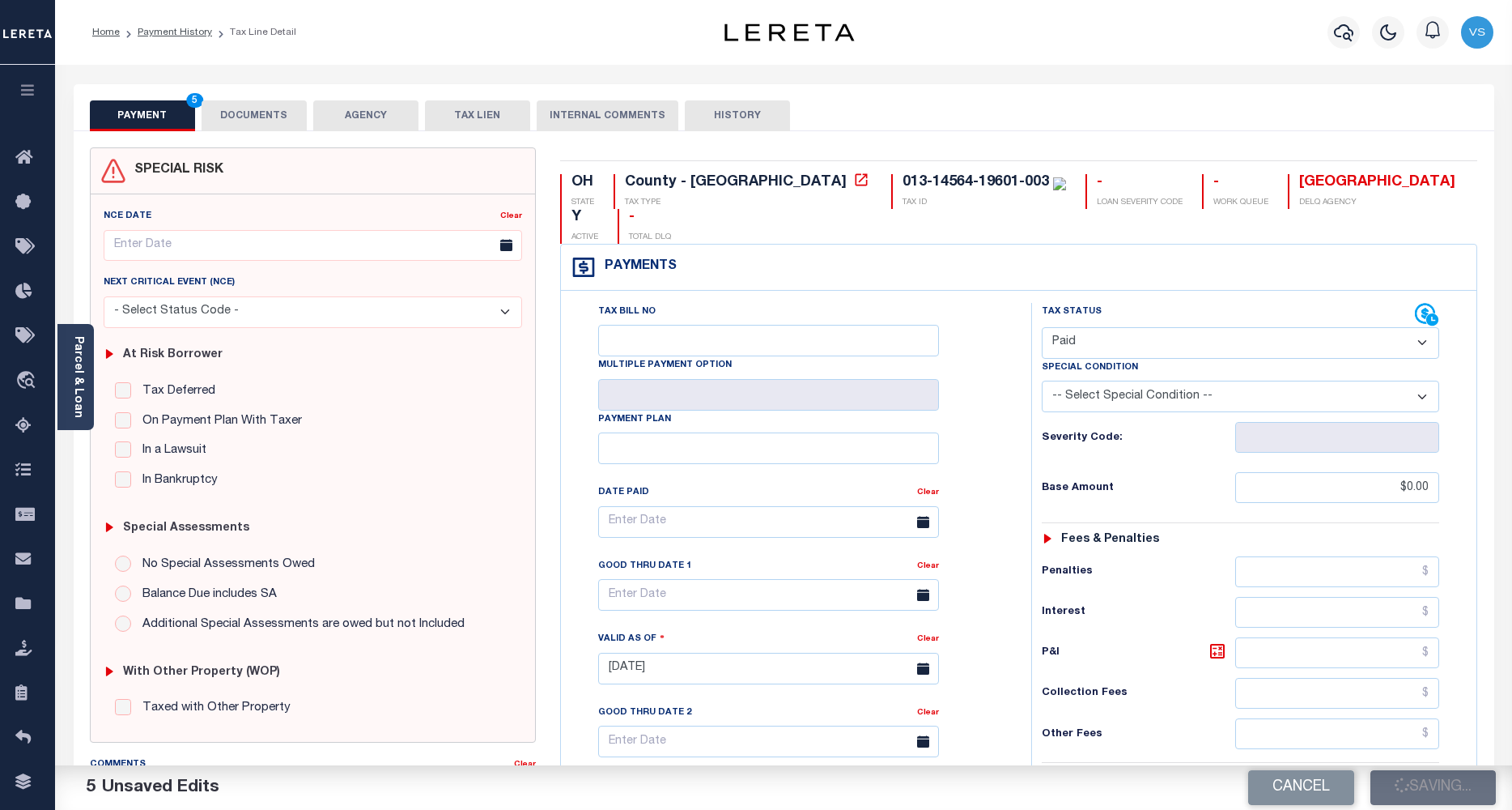
checkbox input "false"
type input "$0"
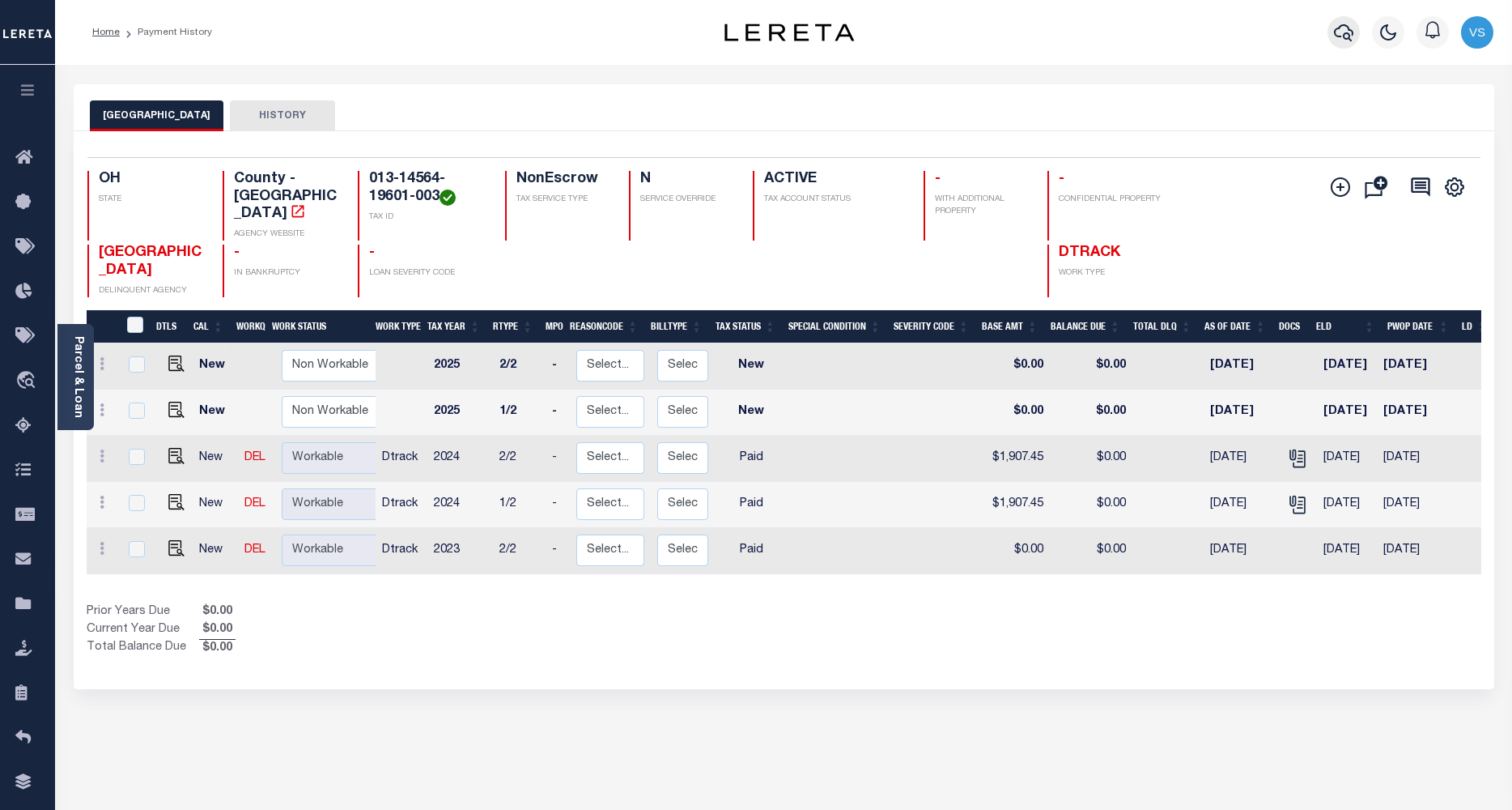
click at [1338, 34] on icon "button" at bounding box center [1343, 33] width 20 height 20
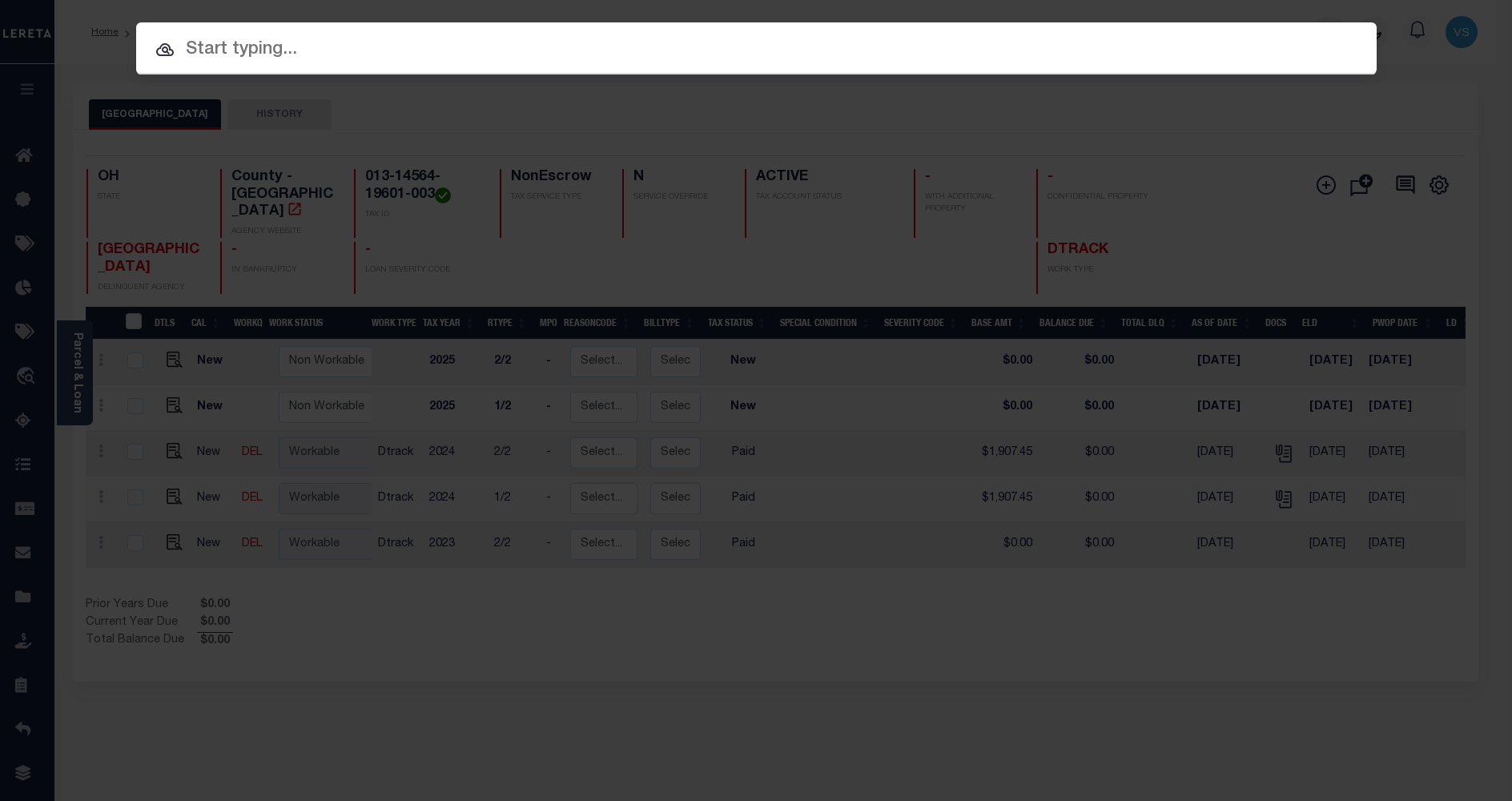
paste input "10052964"
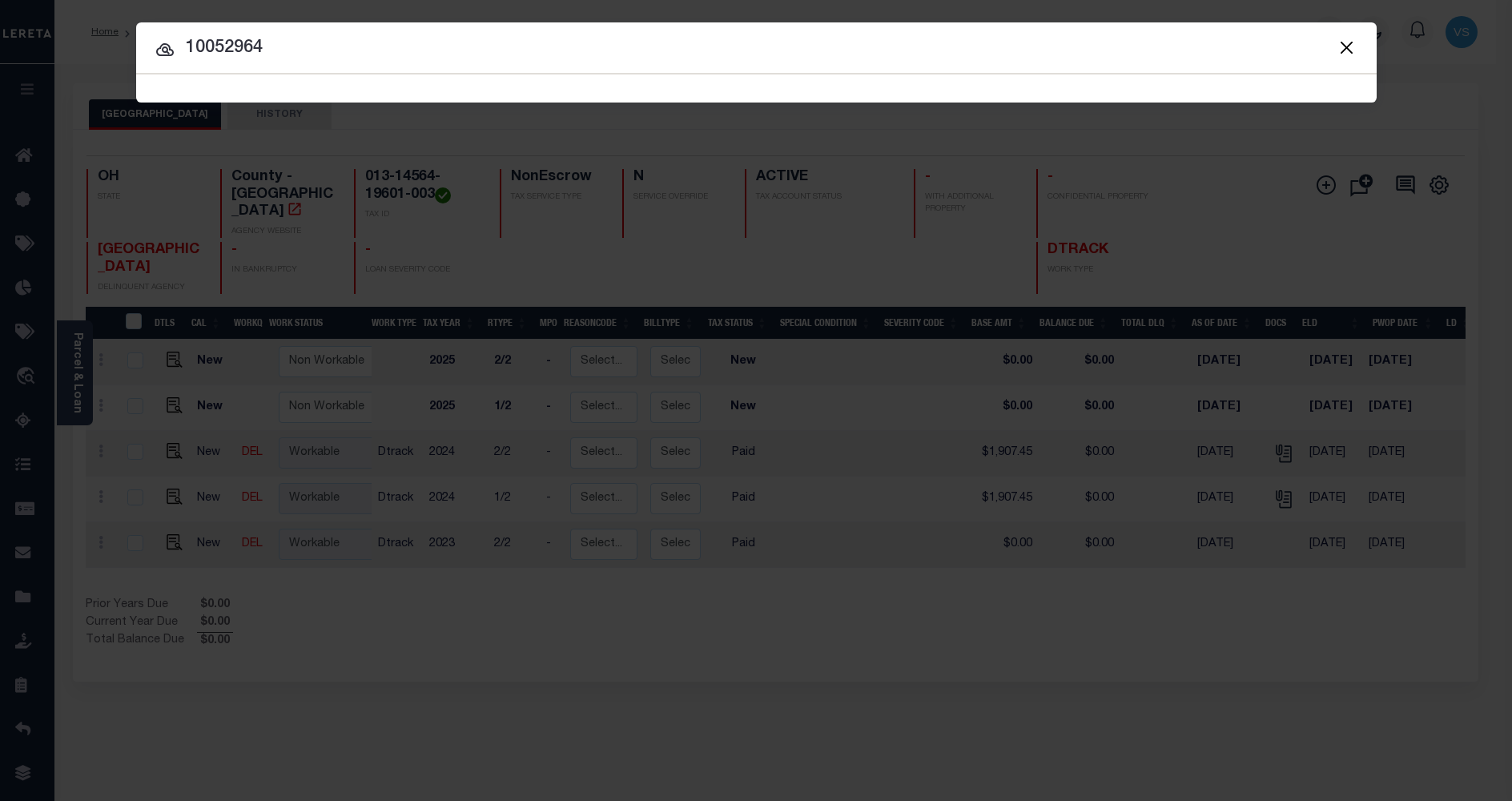
type input "10052964"
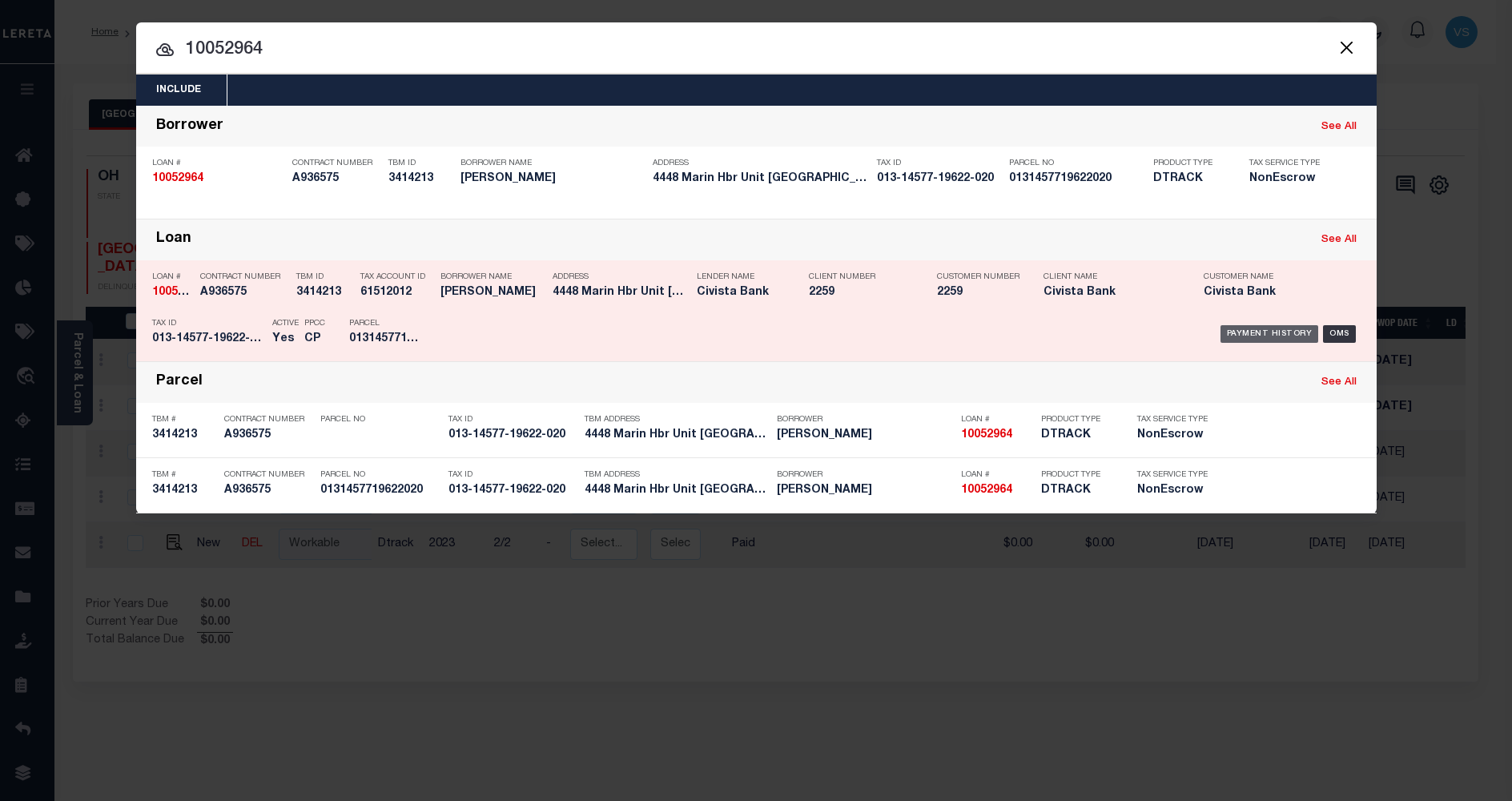
click at [1263, 340] on div "Payment History" at bounding box center [1270, 334] width 99 height 18
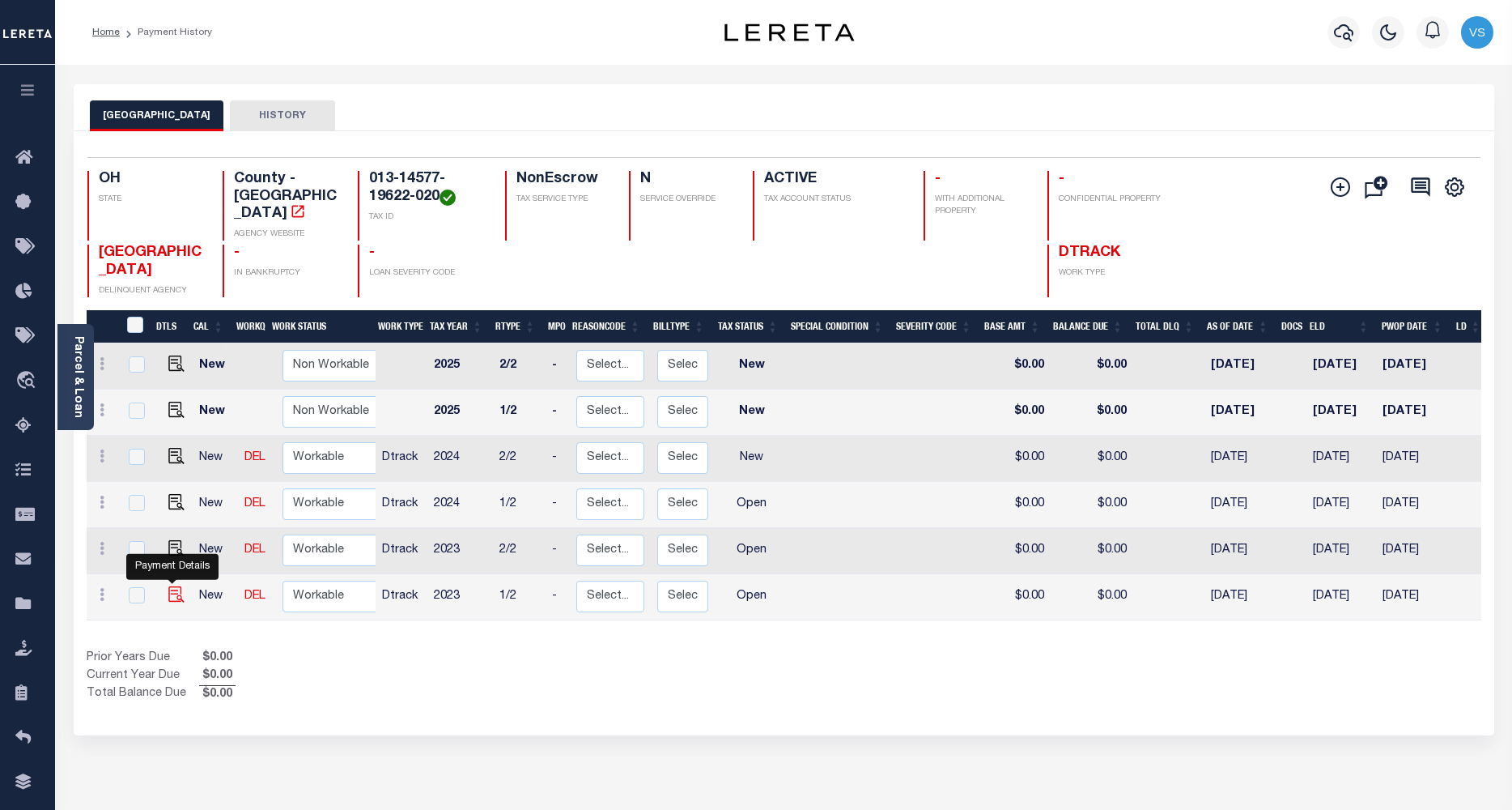
click at [169, 586] on img "" at bounding box center [177, 594] width 16 height 16
checkbox input "true"
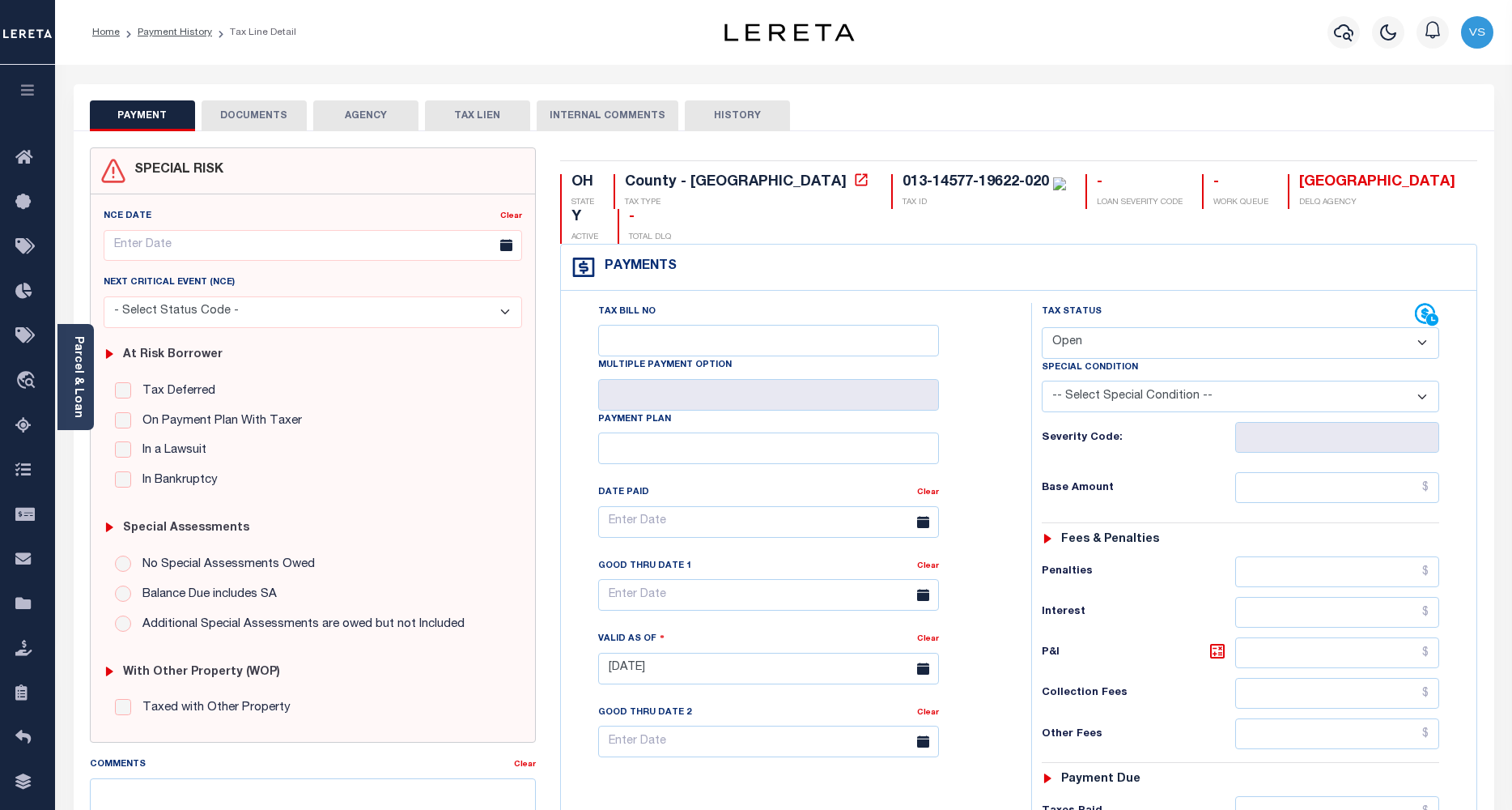
click at [1080, 328] on select "- Select Status Code - Open Due/Unpaid Paid Incomplete No Tax Due Internal Refu…" at bounding box center [1241, 343] width 398 height 32
select select "PYD"
click at [1042, 328] on select "- Select Status Code - Open Due/Unpaid Paid Incomplete No Tax Due Internal Refu…" at bounding box center [1241, 343] width 398 height 32
type input "10/13/2025"
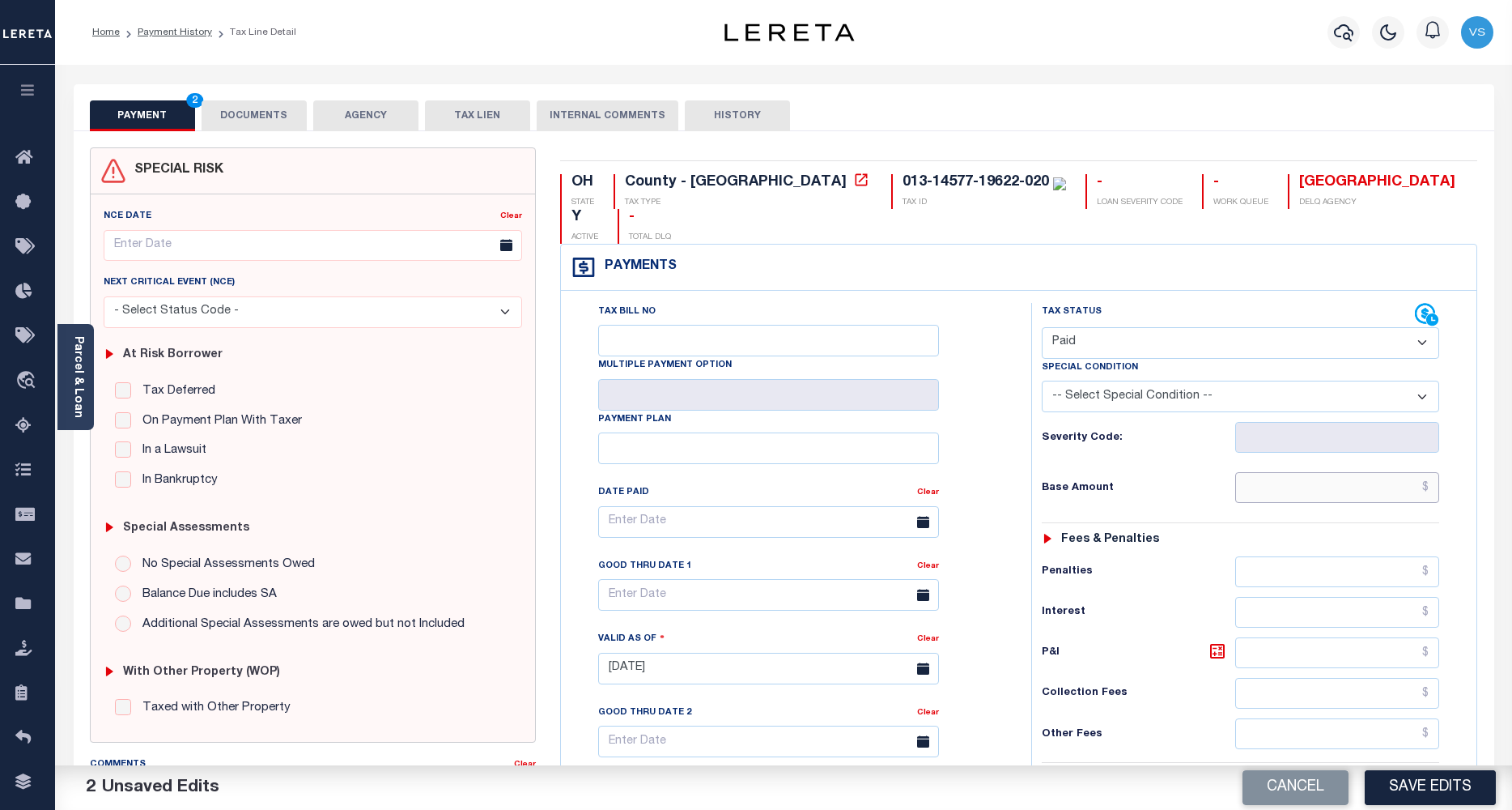
click at [1303, 472] on input "text" at bounding box center [1337, 486] width 205 height 31
paste input "3,506.06"
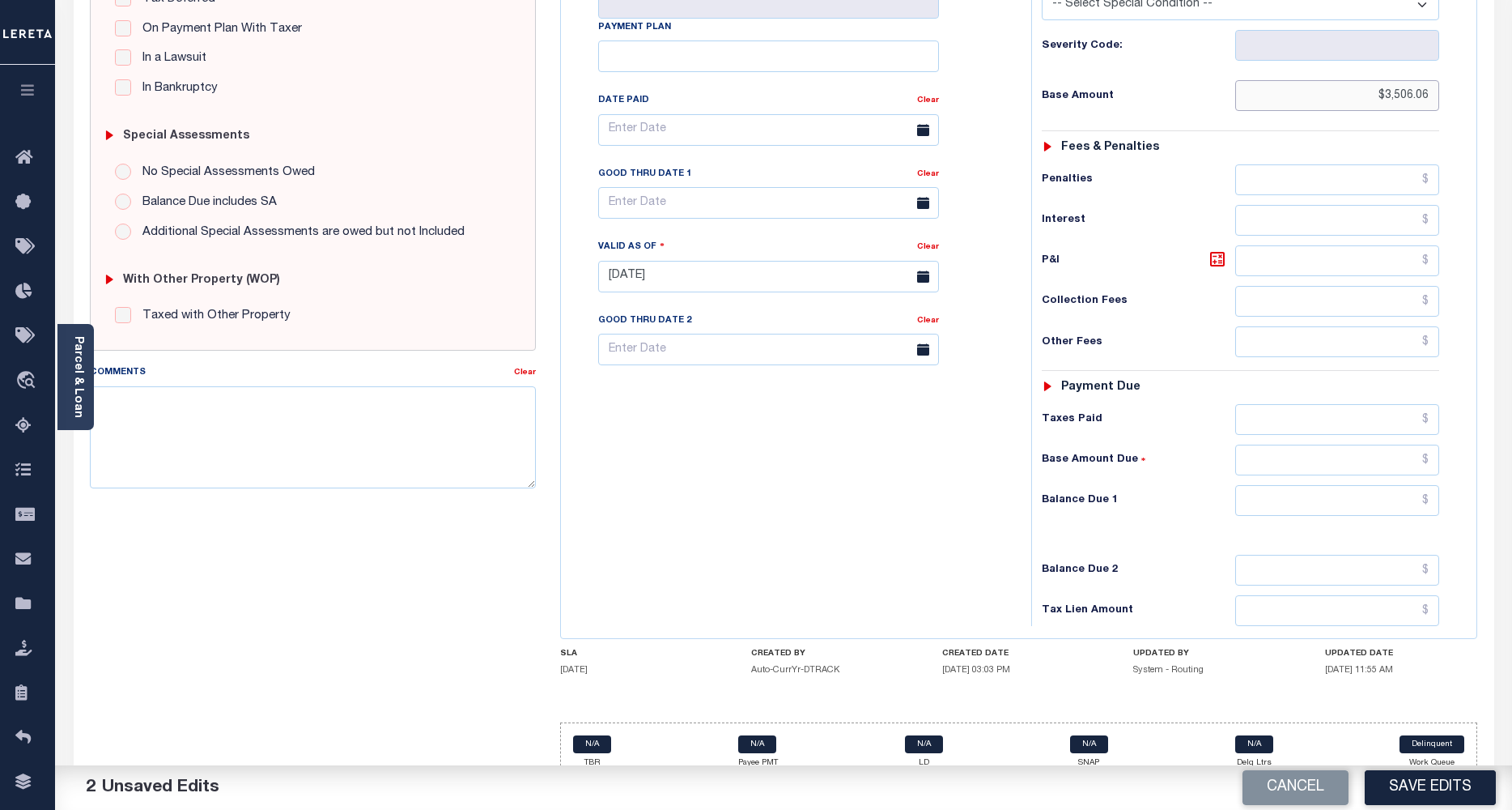
type input "$3,506.06"
click at [1320, 485] on input "text" at bounding box center [1337, 500] width 205 height 31
type input "$0"
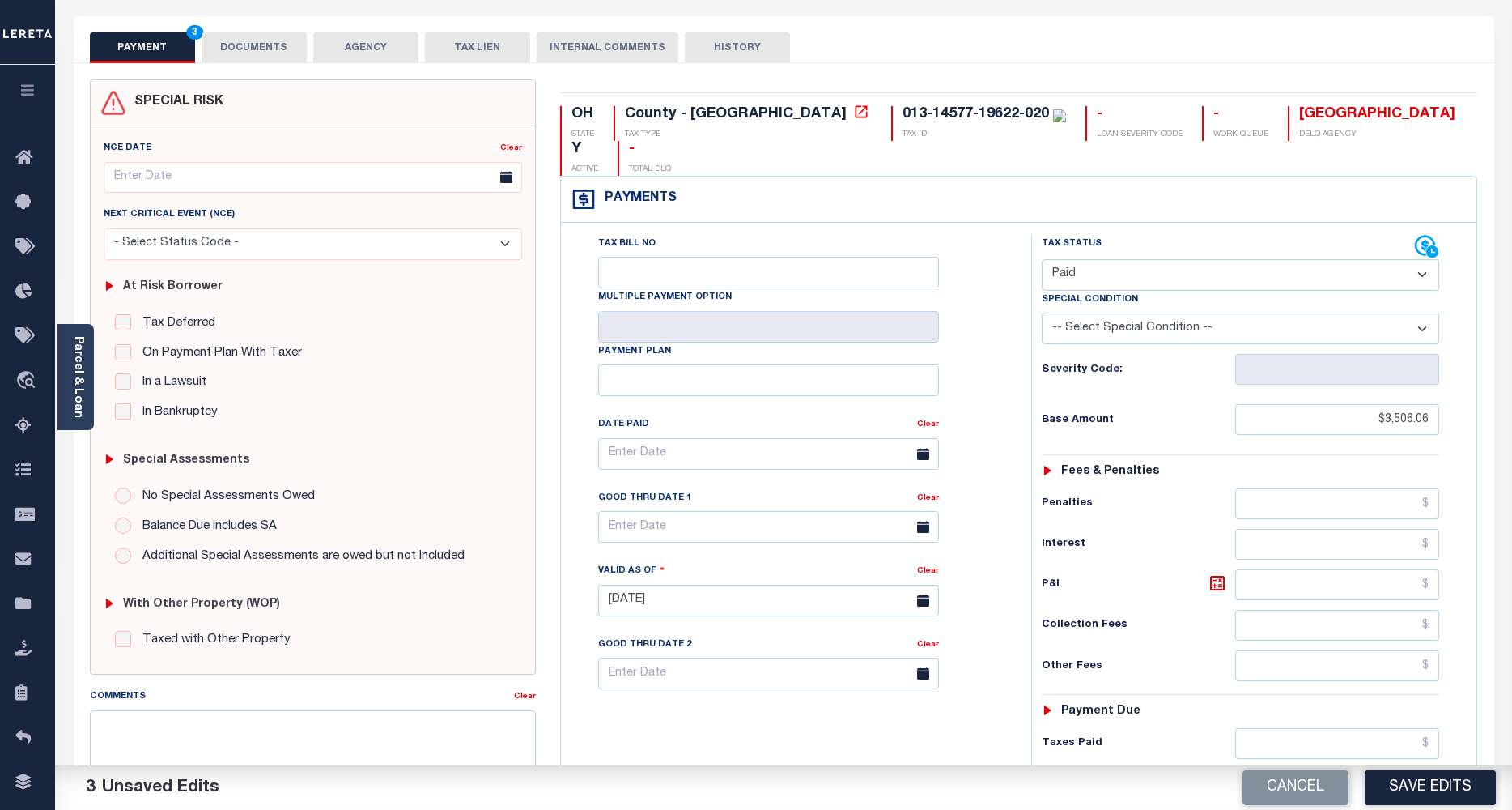
scroll to position [0, 0]
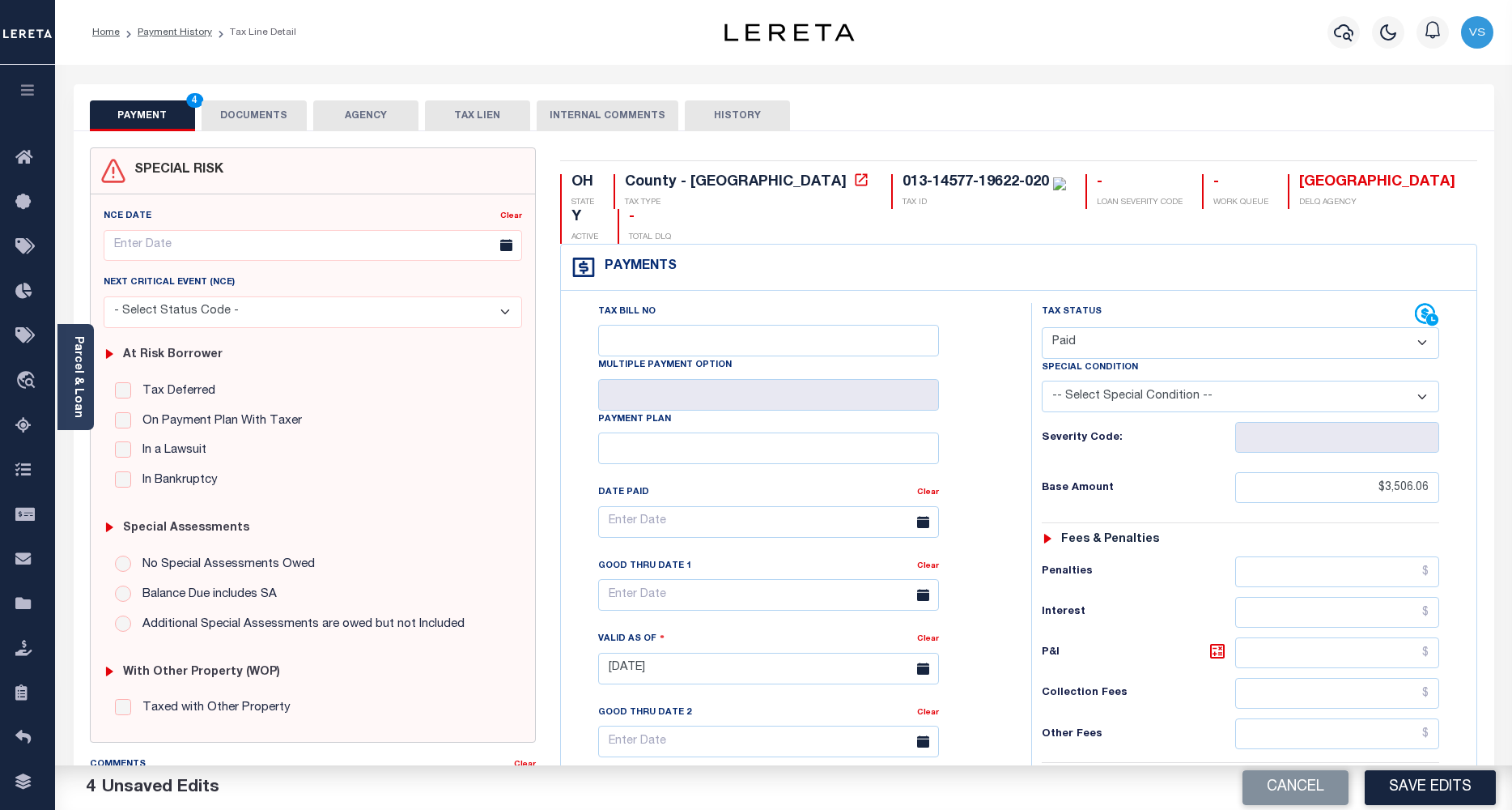
click at [259, 114] on button "DOCUMENTS" at bounding box center [253, 115] width 106 height 31
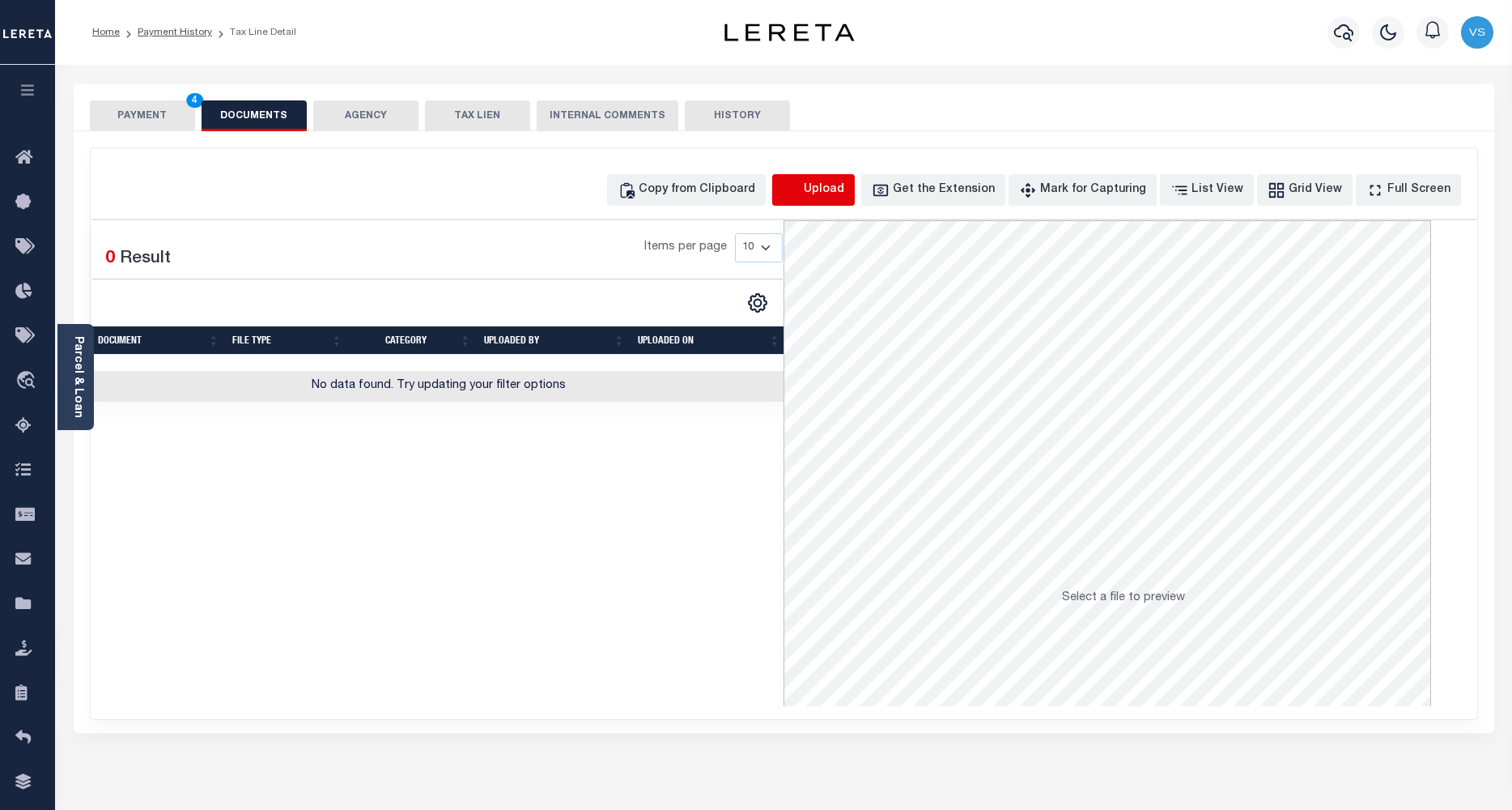
click at [801, 192] on icon "button" at bounding box center [792, 190] width 18 height 18
select select "POP"
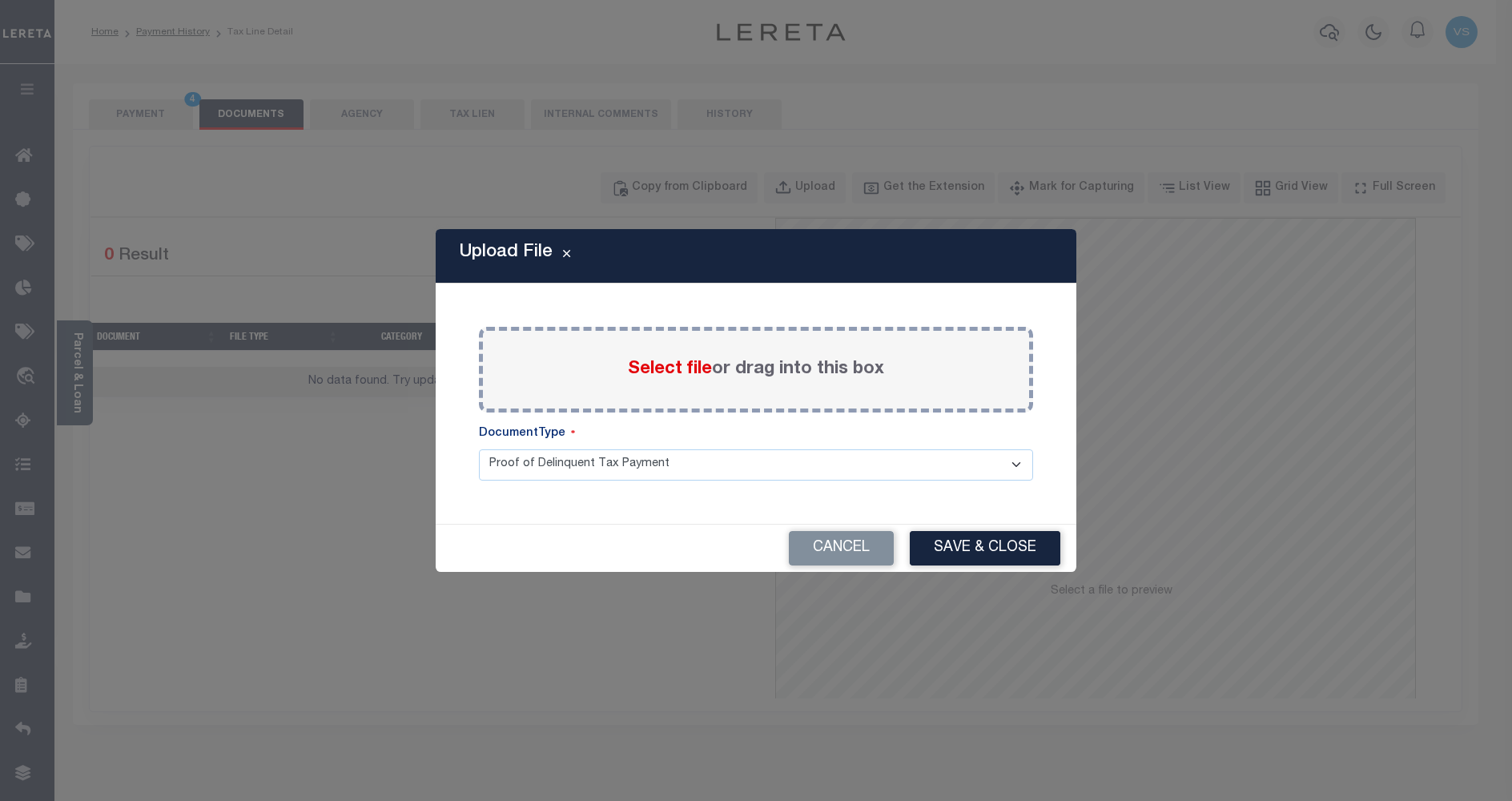
click at [654, 366] on span "Select file" at bounding box center [670, 369] width 84 height 18
click at [0, 0] on input "Select file or drag into this box" at bounding box center [0, 0] width 0 height 0
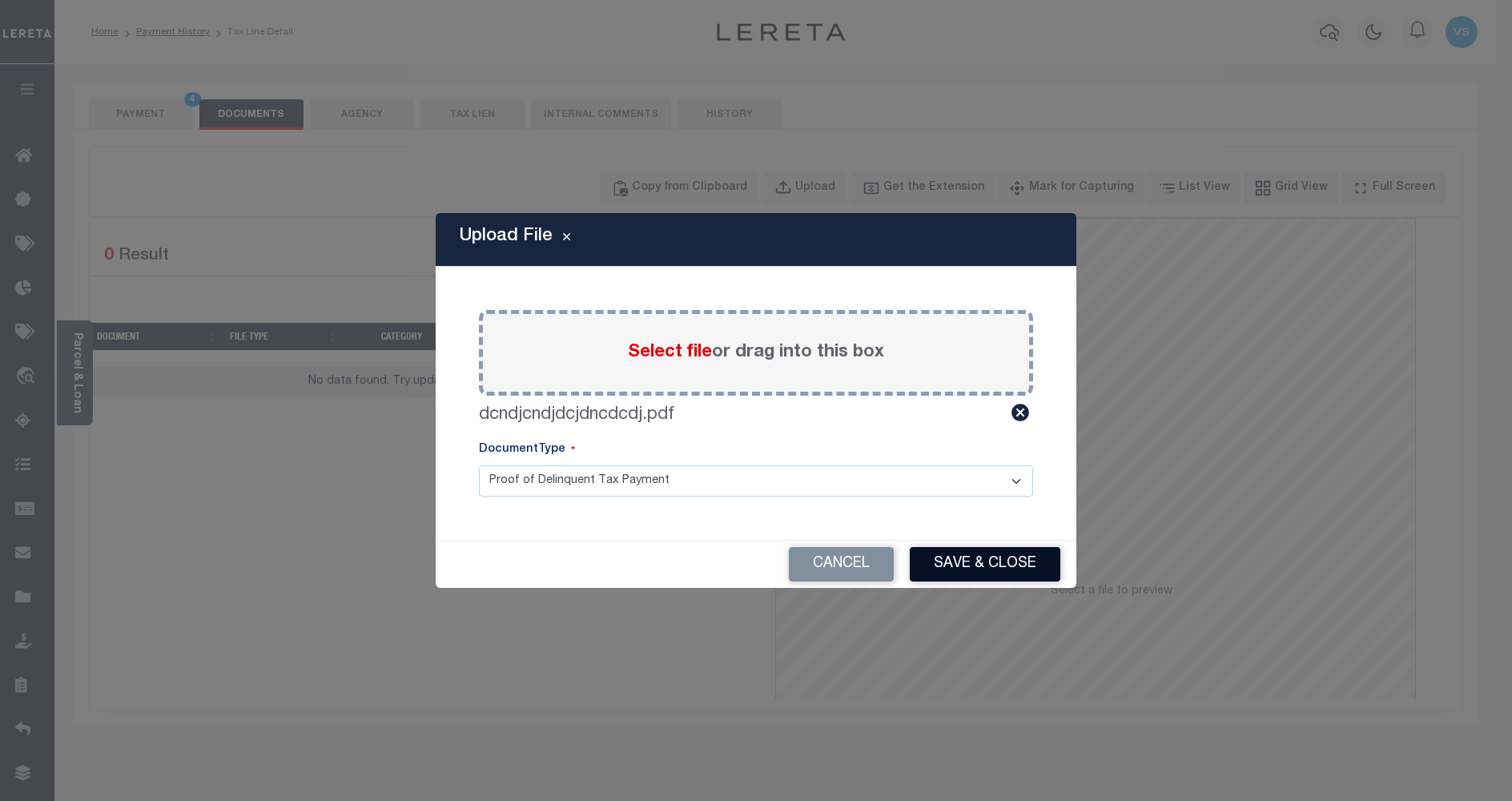
click at [953, 569] on button "Save & Close" at bounding box center [985, 563] width 150 height 34
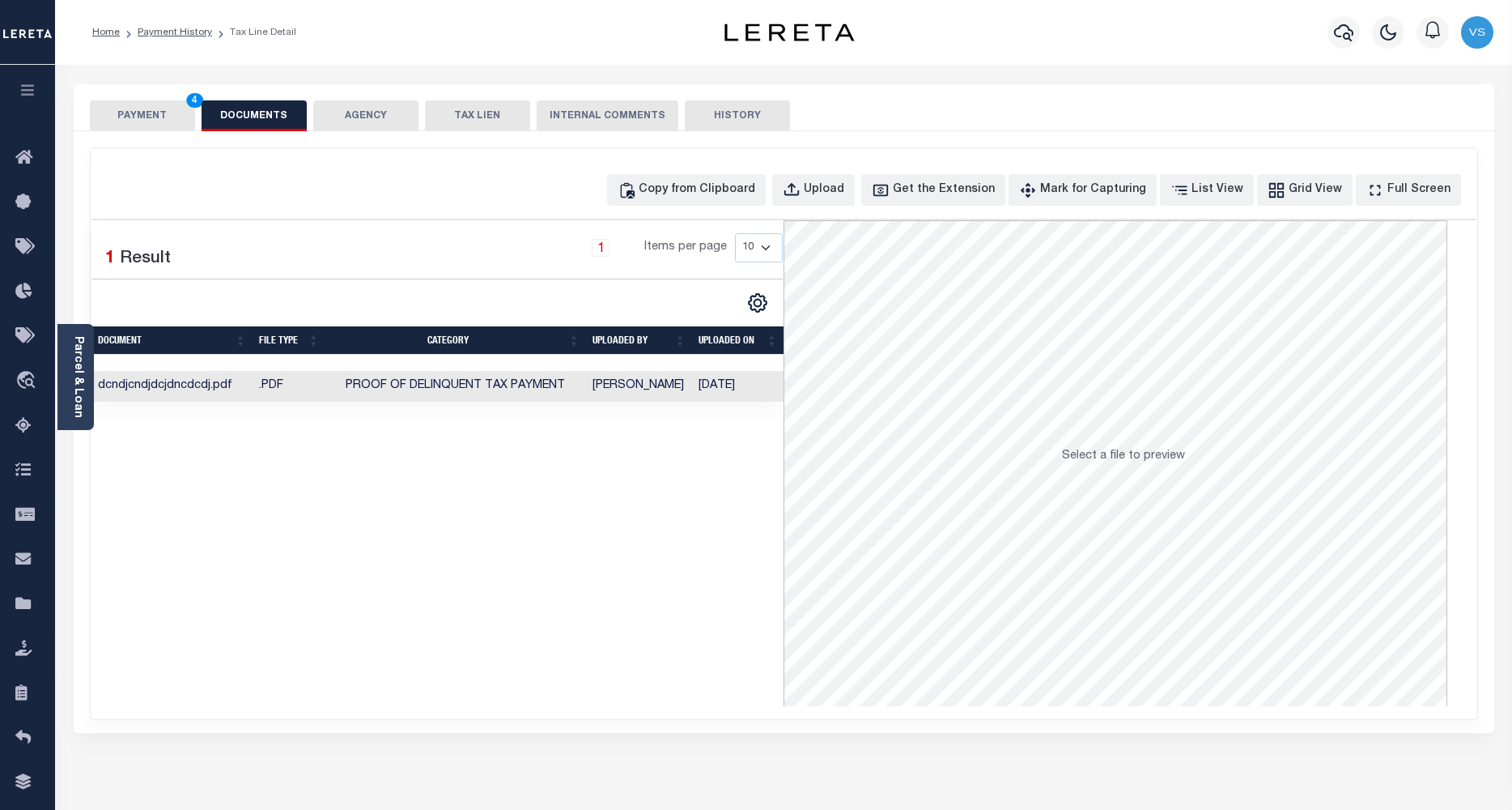
click at [137, 108] on button "PAYMENT 4" at bounding box center [142, 115] width 106 height 31
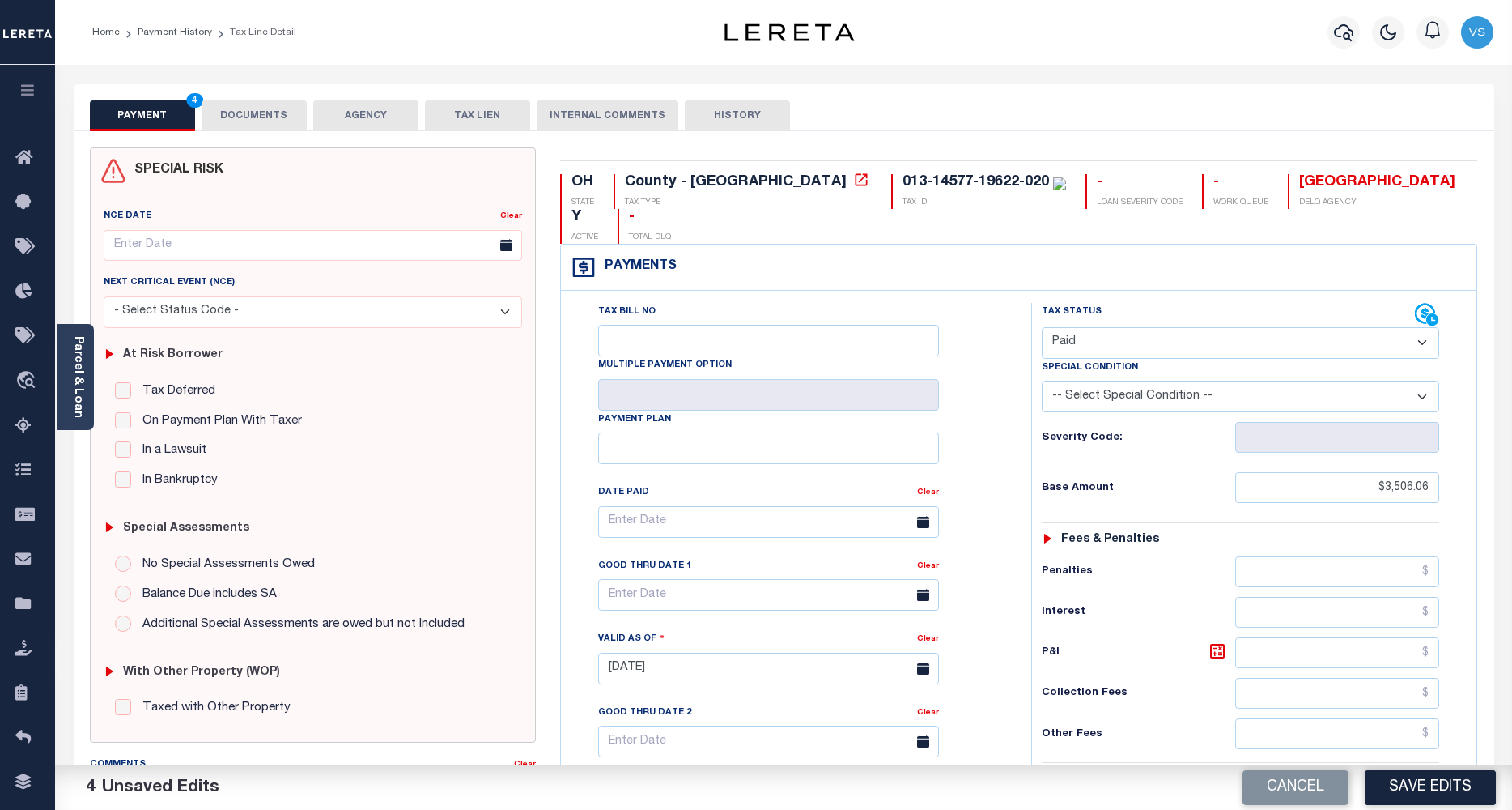
scroll to position [324, 0]
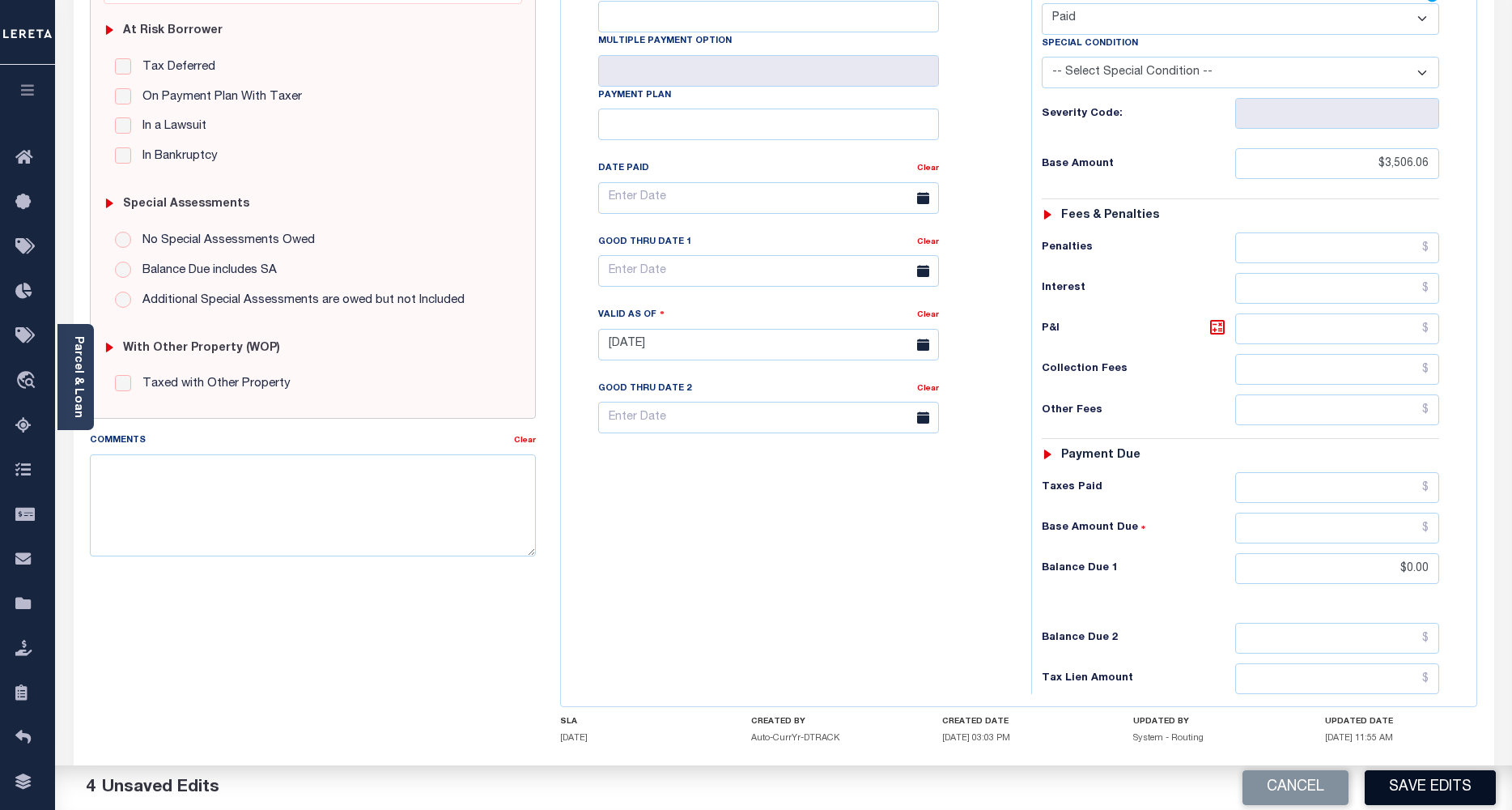
click at [1386, 792] on button "Save Edits" at bounding box center [1430, 786] width 131 height 35
checkbox input "false"
type input "$3,506.06"
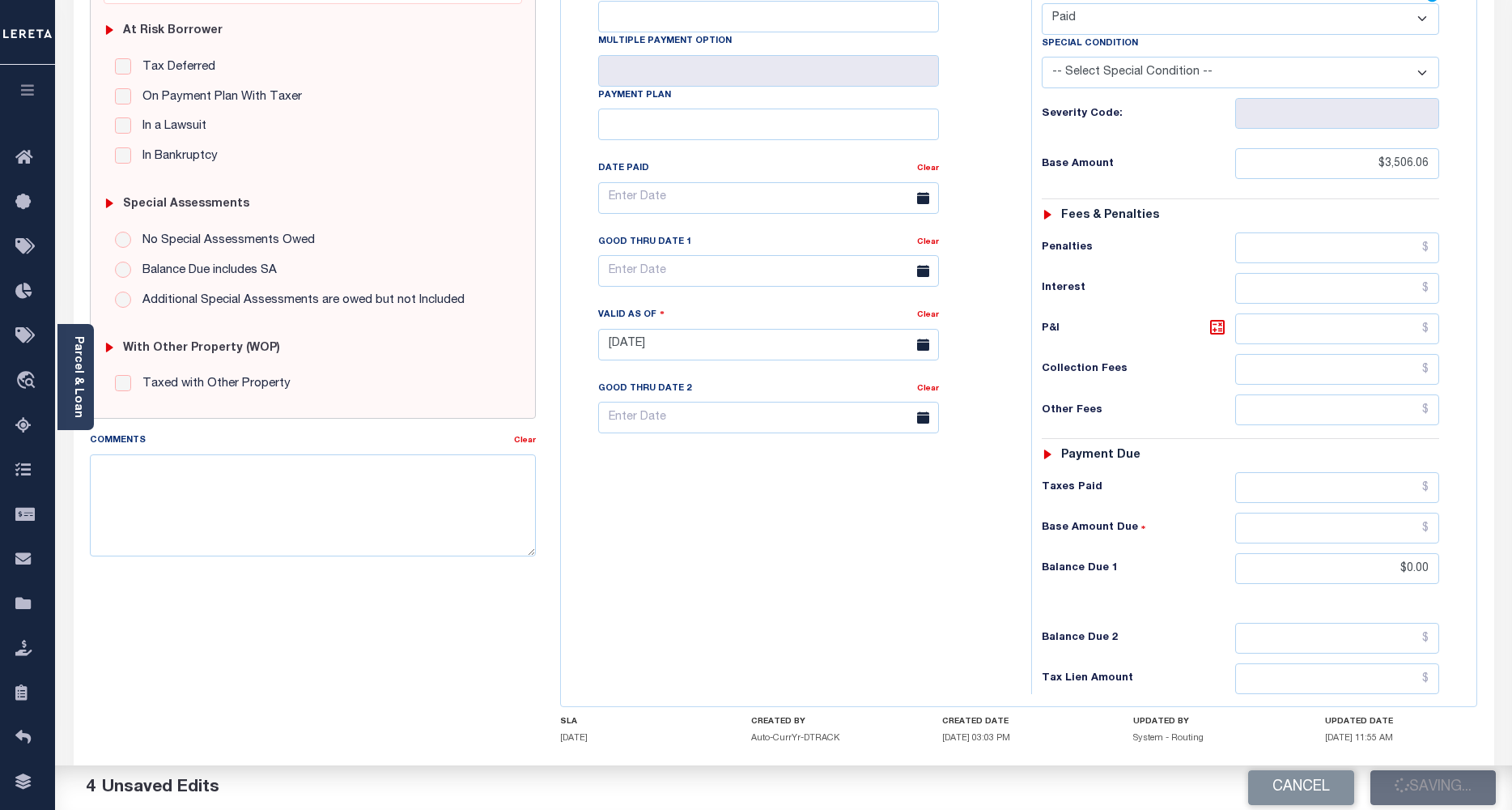
type input "$0"
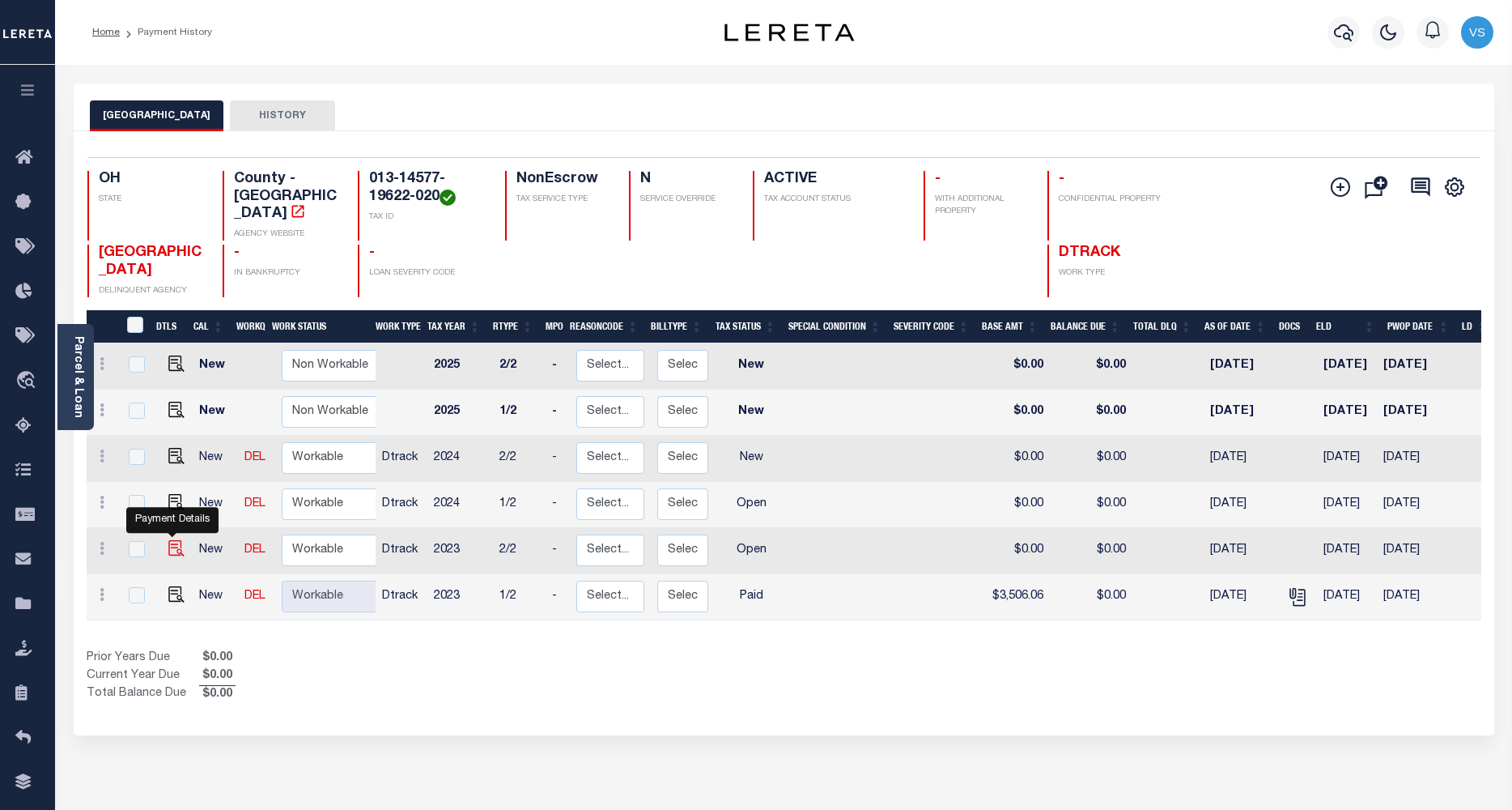
click at [169, 540] on img "" at bounding box center [177, 548] width 16 height 16
checkbox input "true"
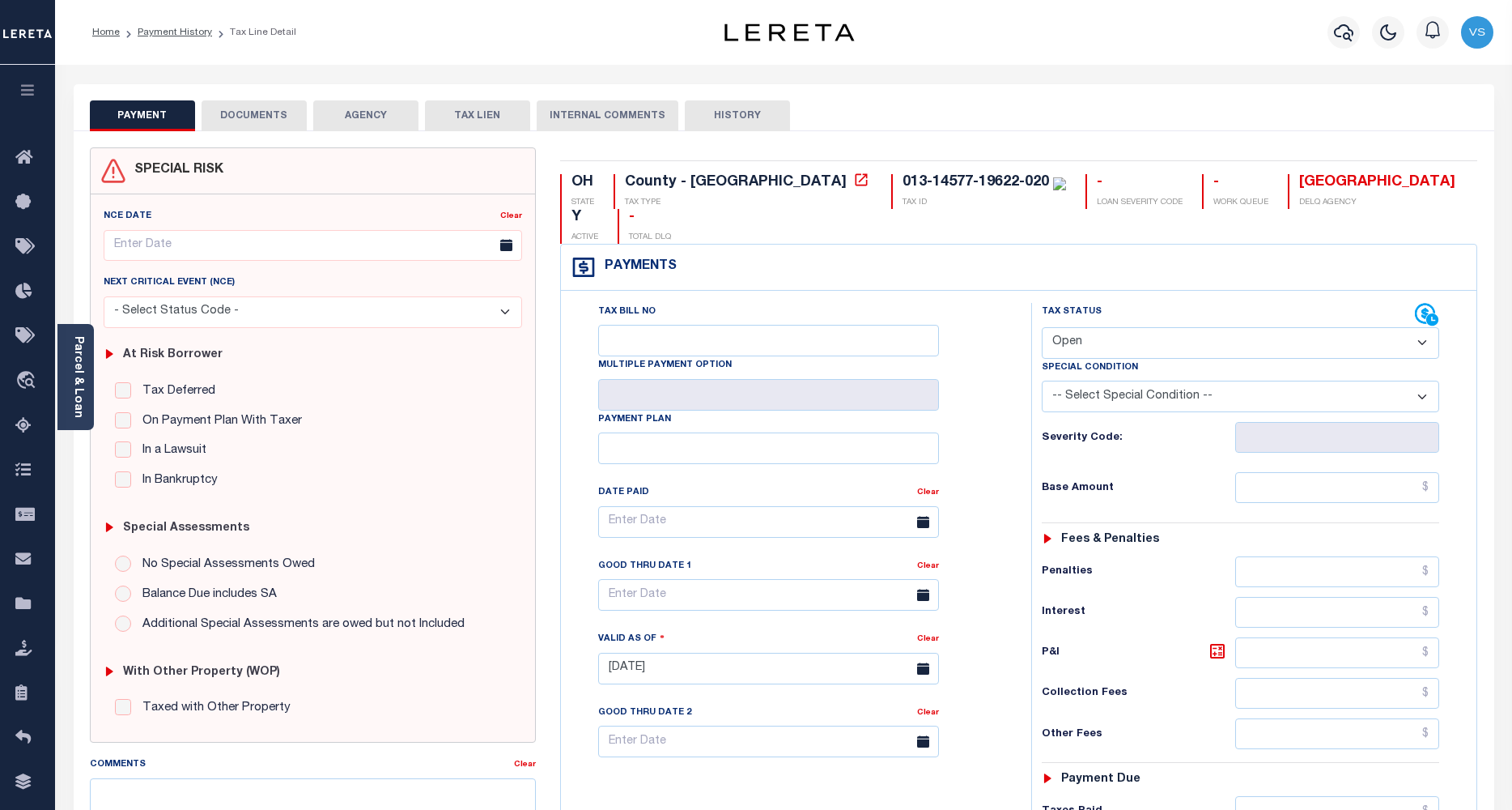
click at [1075, 328] on select "- Select Status Code - Open Due/Unpaid Paid Incomplete No Tax Due Internal Refu…" at bounding box center [1241, 343] width 398 height 32
select select "PYD"
click at [1042, 328] on select "- Select Status Code - Open Due/Unpaid Paid Incomplete No Tax Due Internal Refu…" at bounding box center [1241, 343] width 398 height 32
type input "[DATE]"
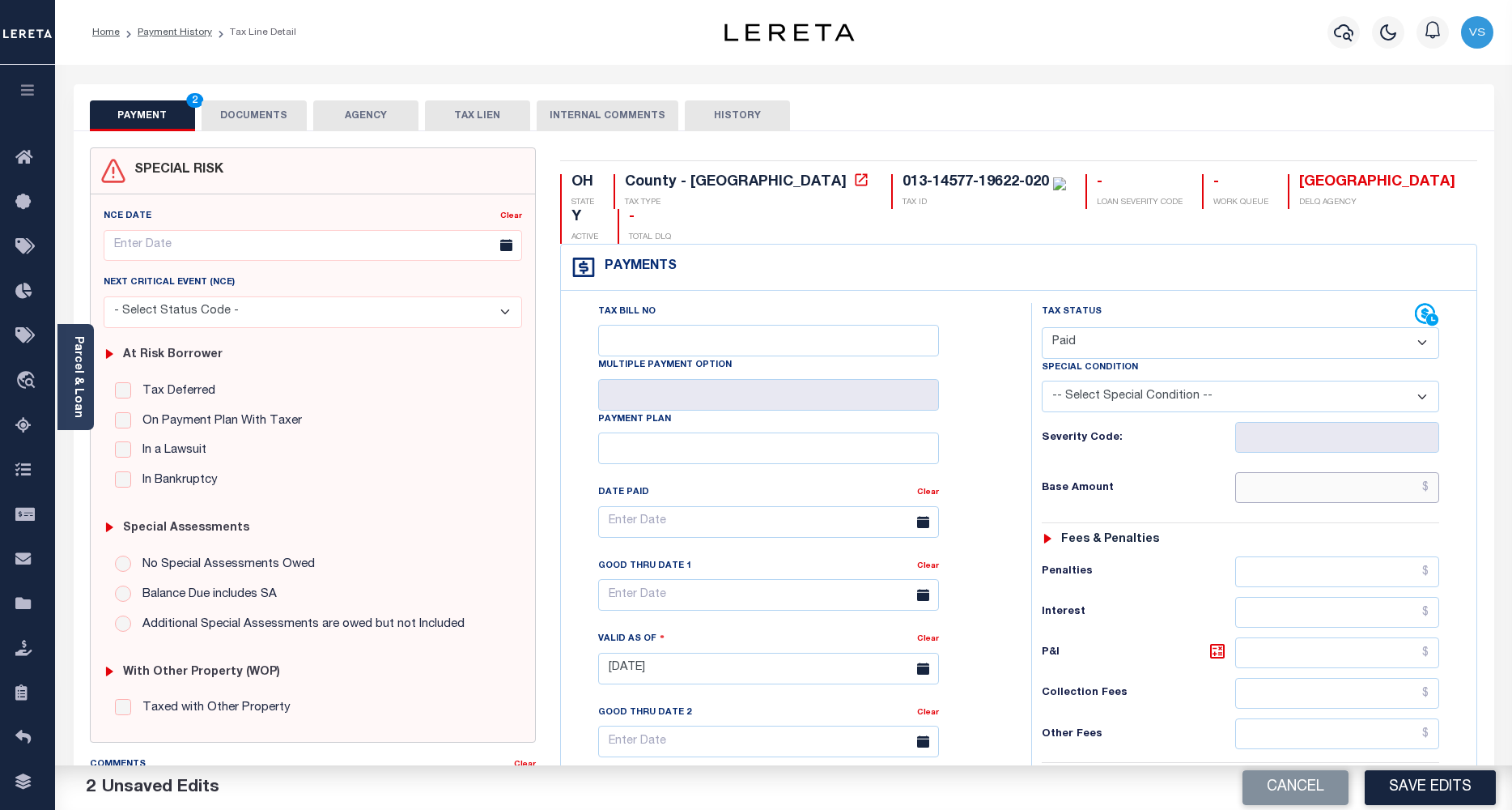
click at [1261, 472] on input "text" at bounding box center [1337, 486] width 205 height 31
paste input "2,565.28"
type input "$2,565.28"
click at [259, 118] on button "DOCUMENTS" at bounding box center [253, 115] width 106 height 31
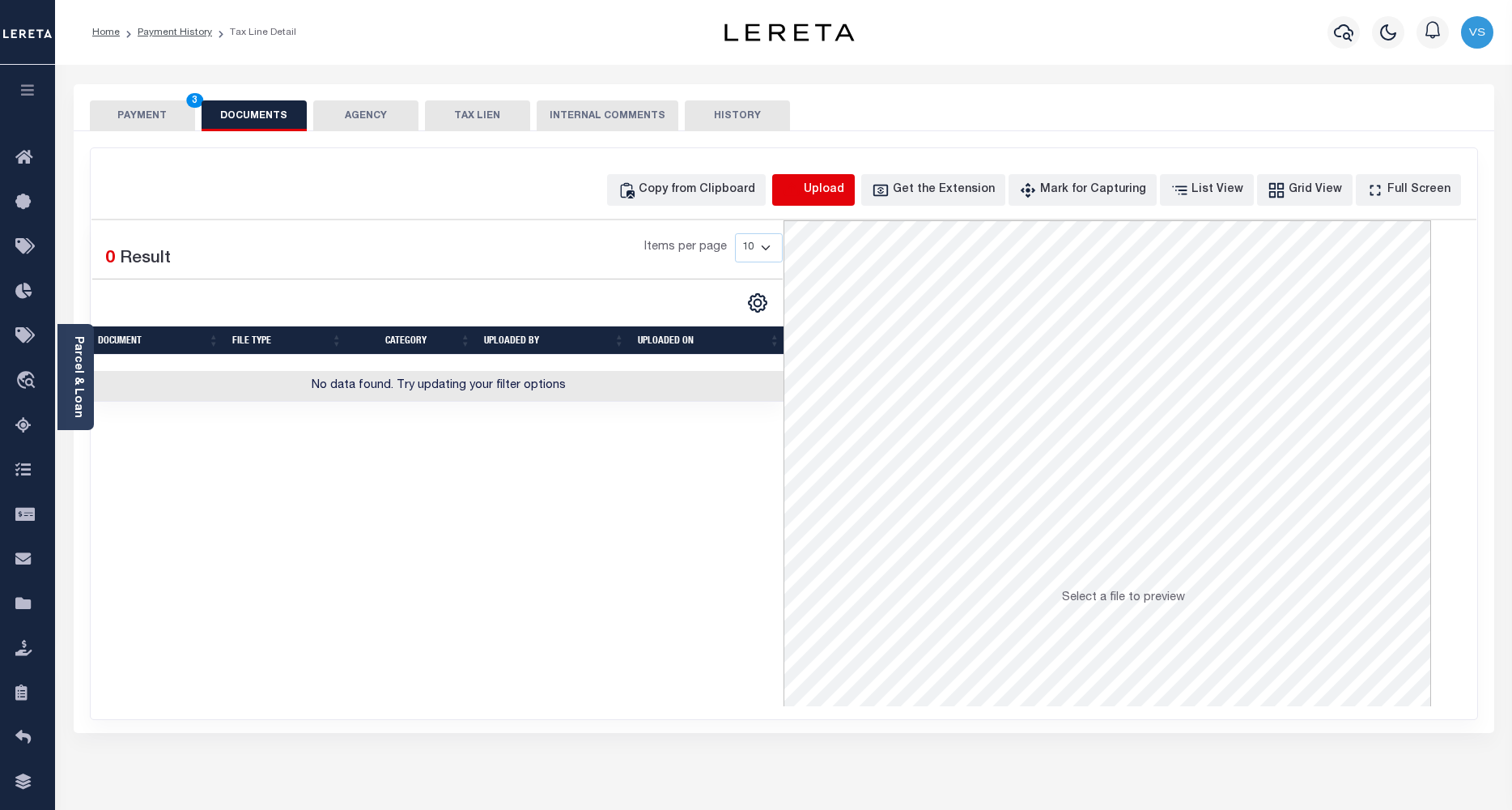
click at [801, 186] on icon "button" at bounding box center [792, 190] width 18 height 18
select select "POP"
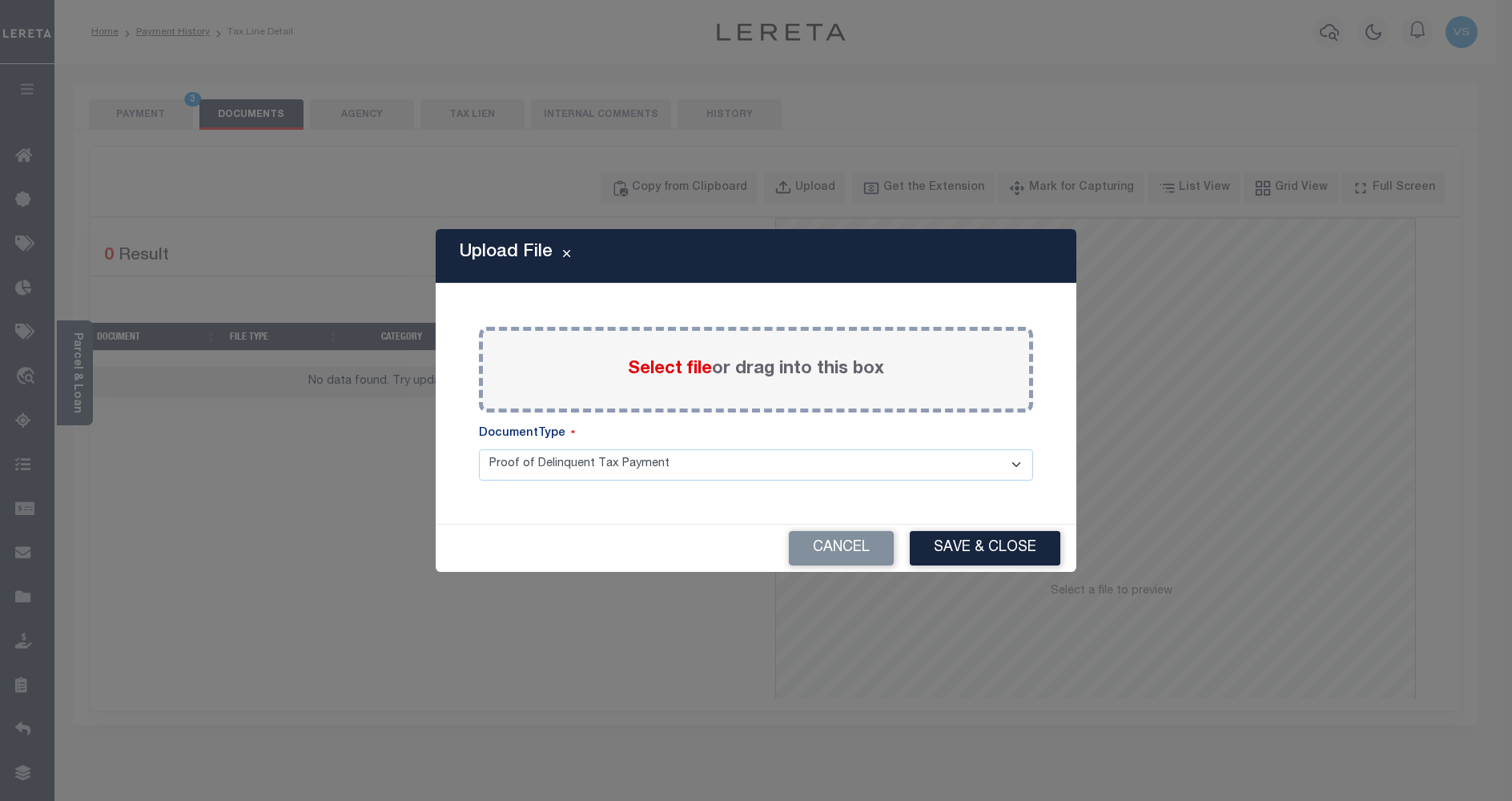
click at [654, 366] on span "Select file" at bounding box center [670, 369] width 84 height 18
click at [0, 0] on input "Select file or drag into this box" at bounding box center [0, 0] width 0 height 0
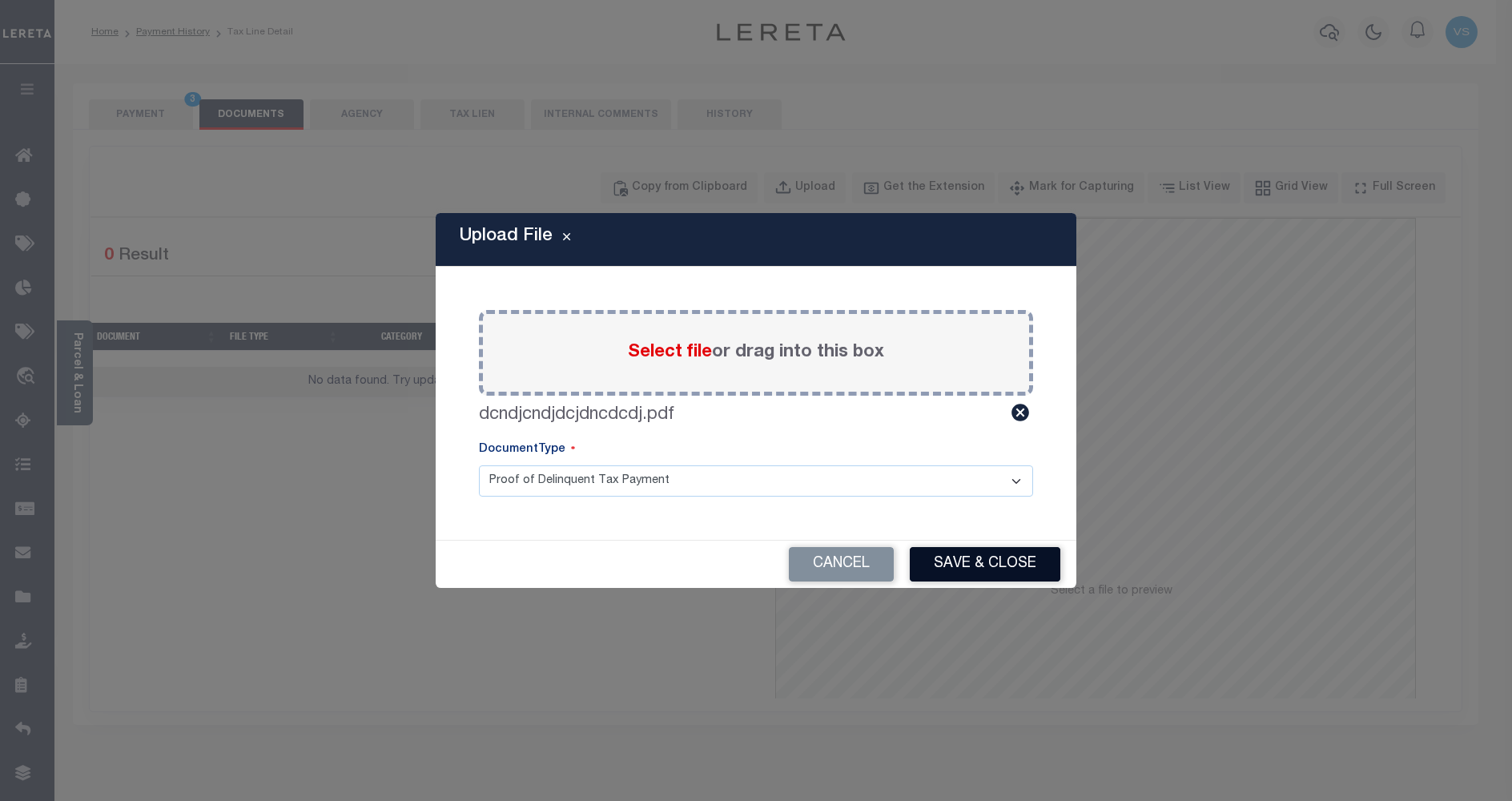
click at [962, 562] on button "Save & Close" at bounding box center [985, 563] width 150 height 34
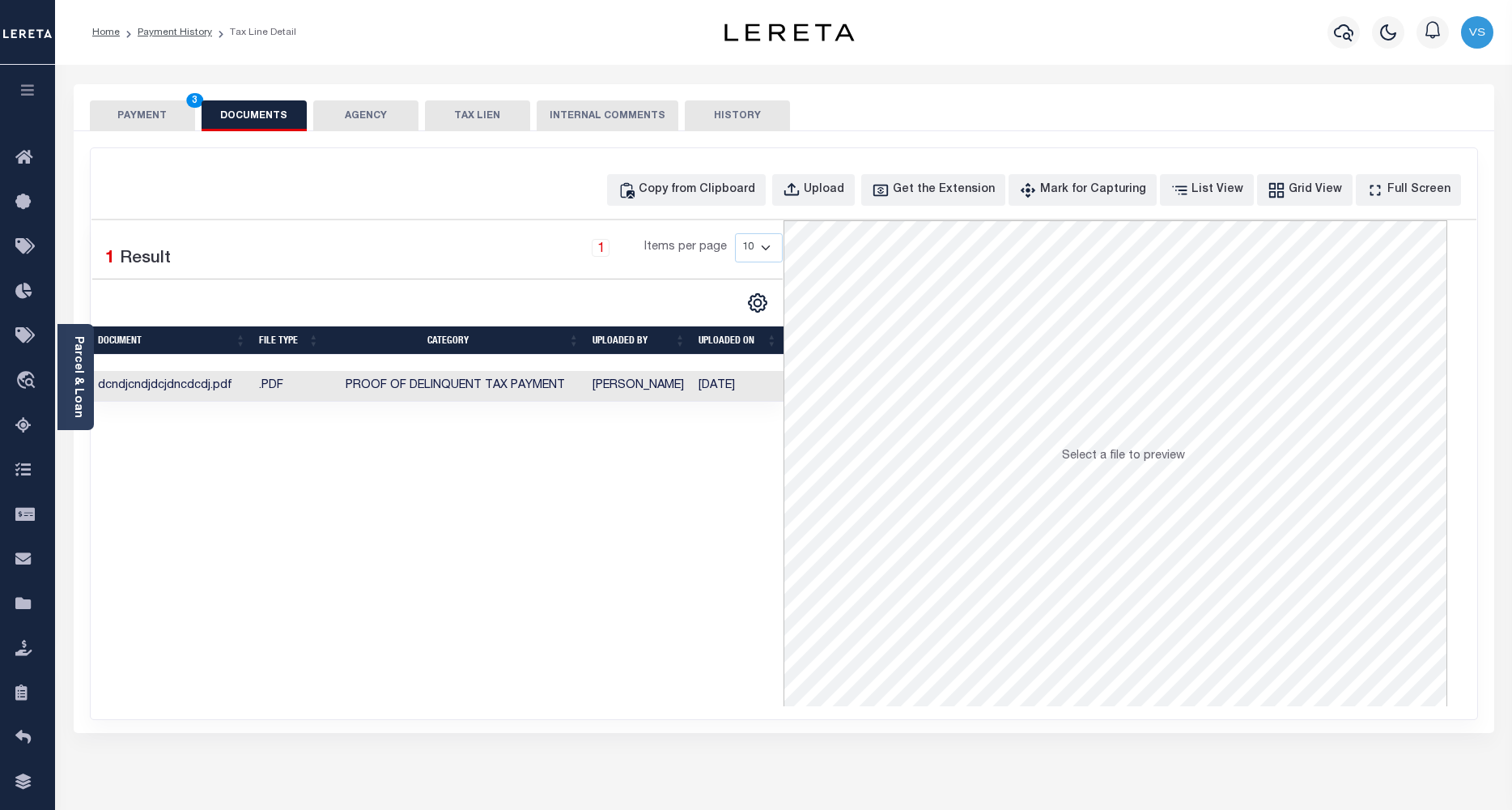
click at [152, 119] on button "PAYMENT 3" at bounding box center [142, 115] width 106 height 31
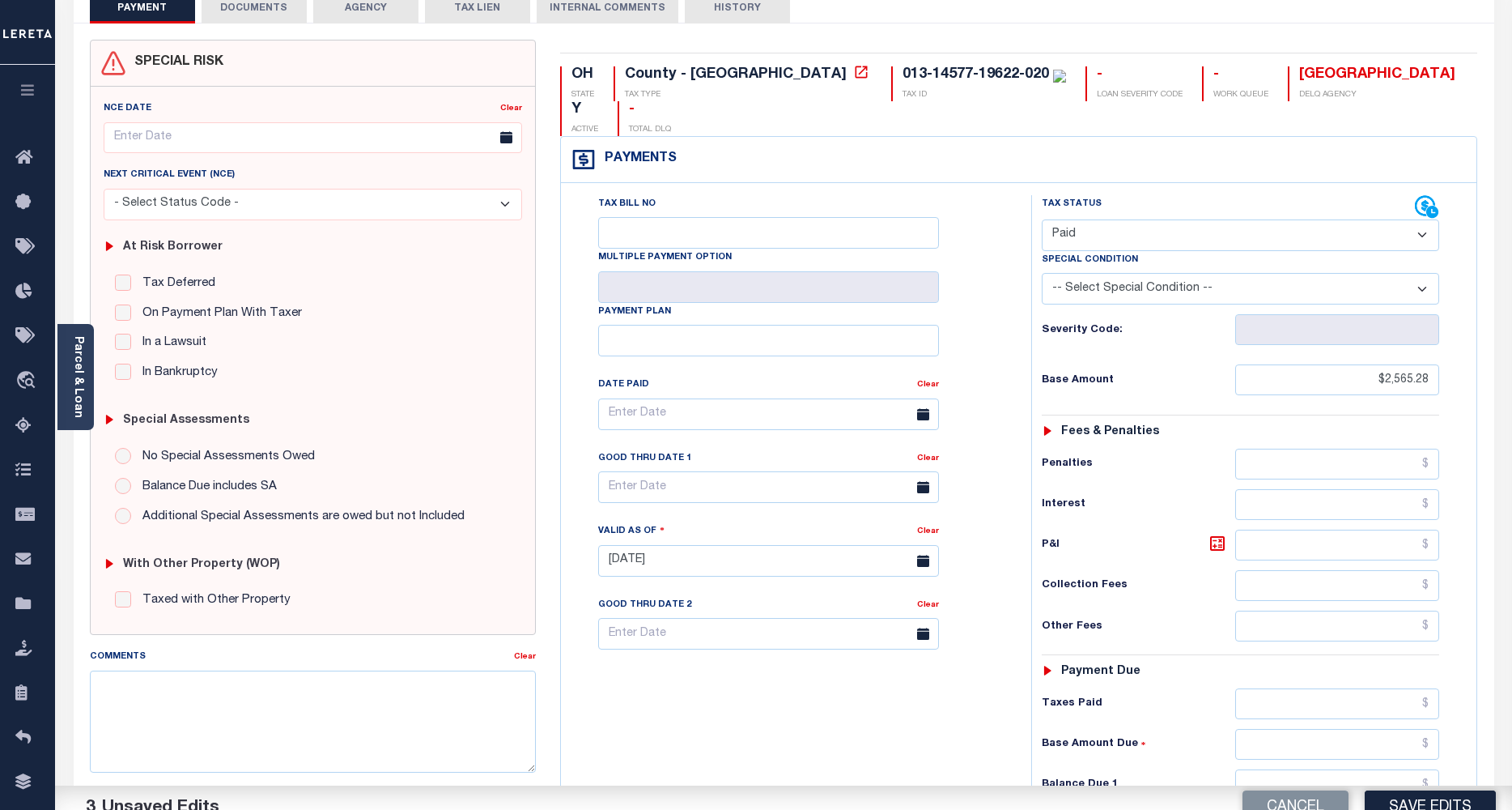
scroll to position [215, 0]
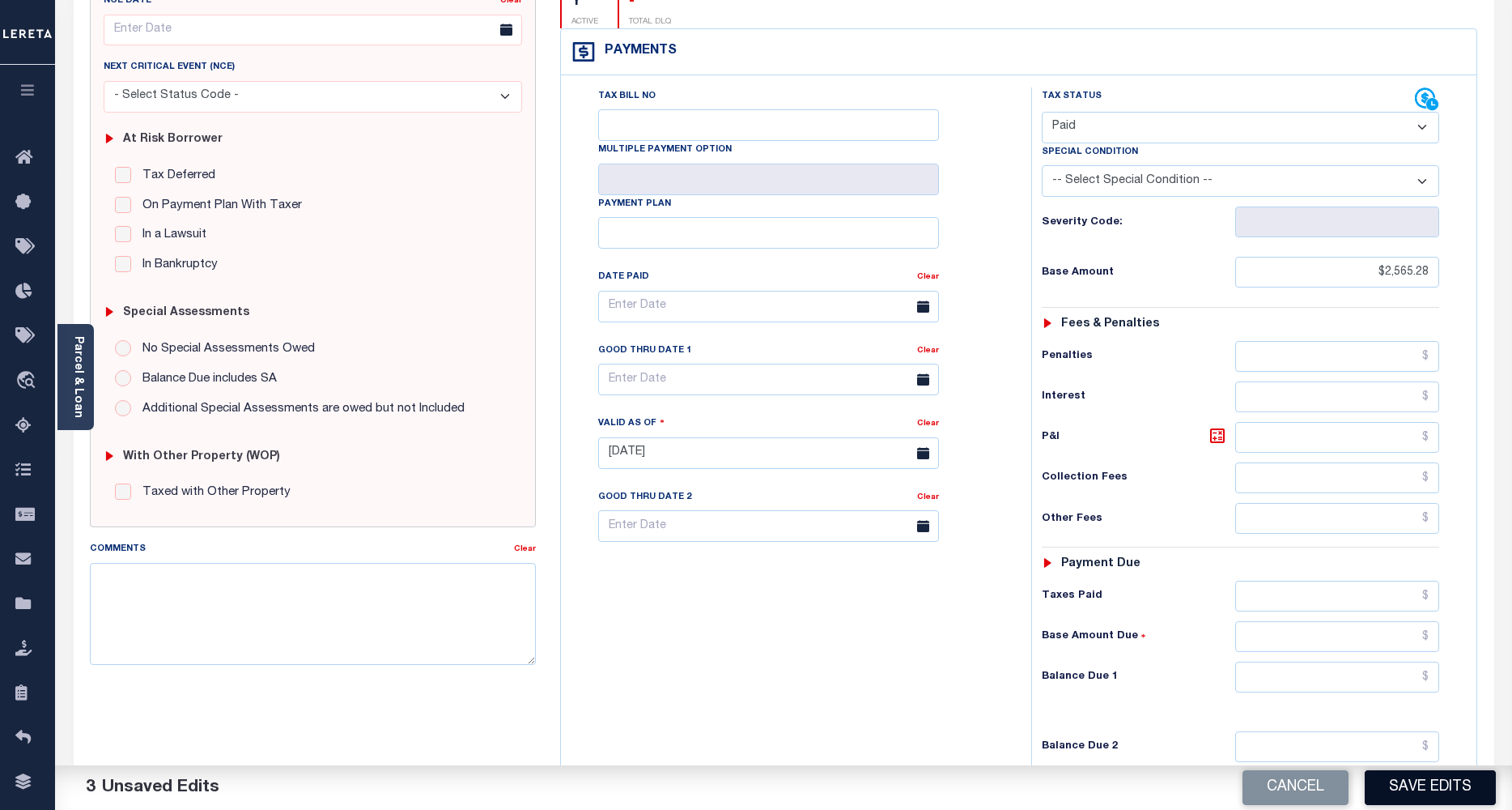
click at [1399, 787] on button "Save Edits" at bounding box center [1430, 786] width 131 height 35
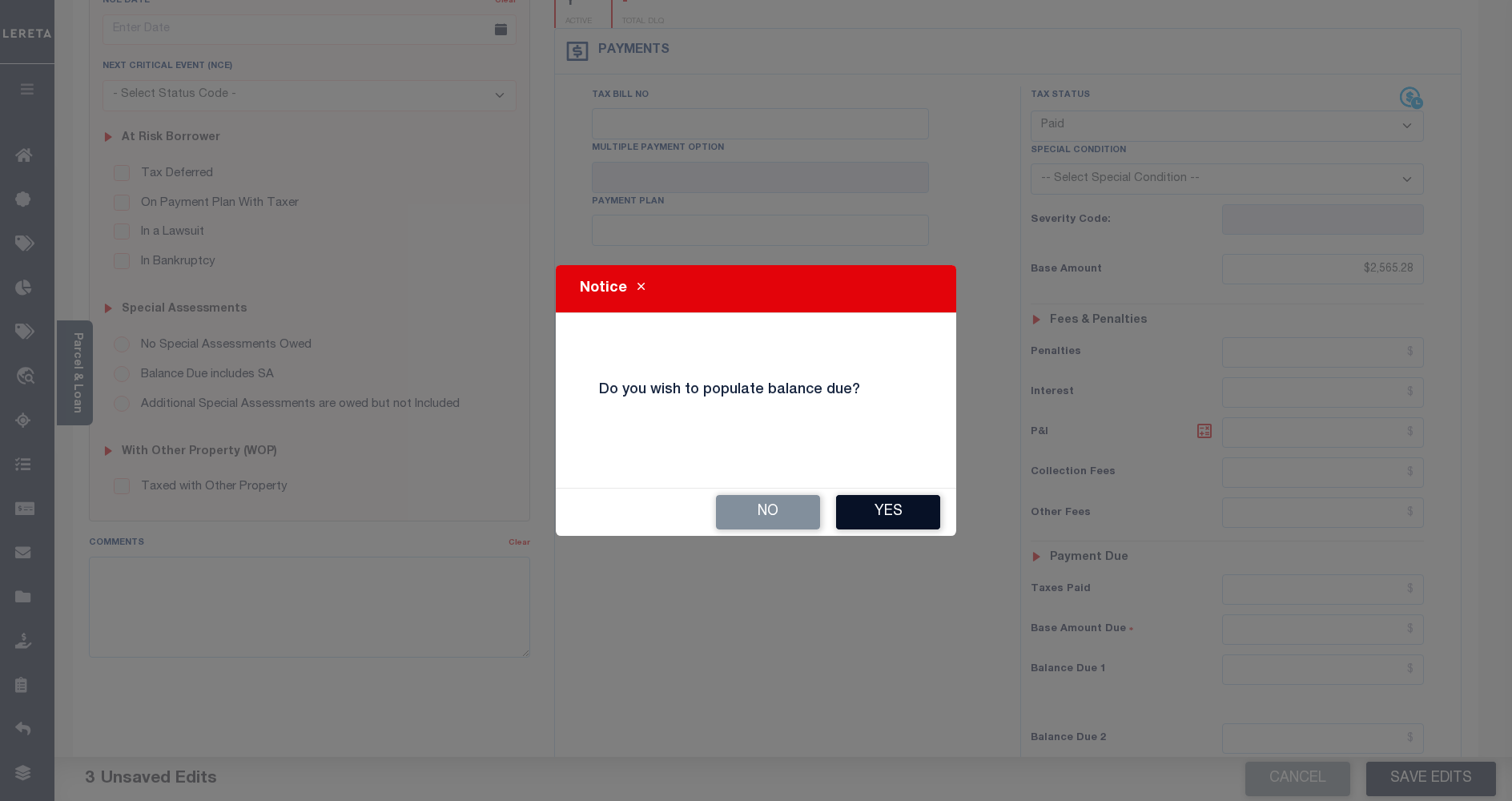
click at [869, 512] on button "Yes" at bounding box center [888, 511] width 104 height 34
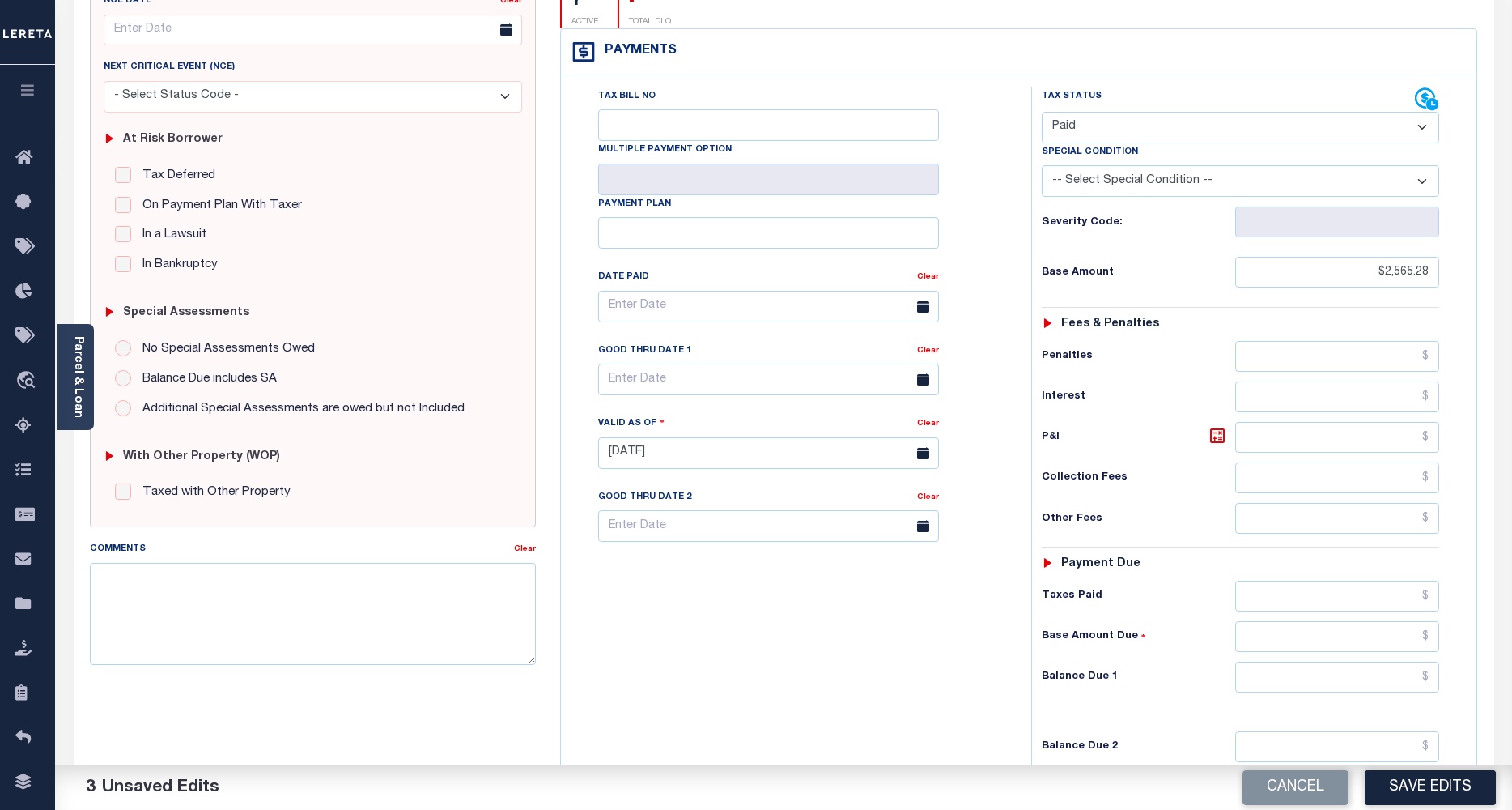
scroll to position [387, 0]
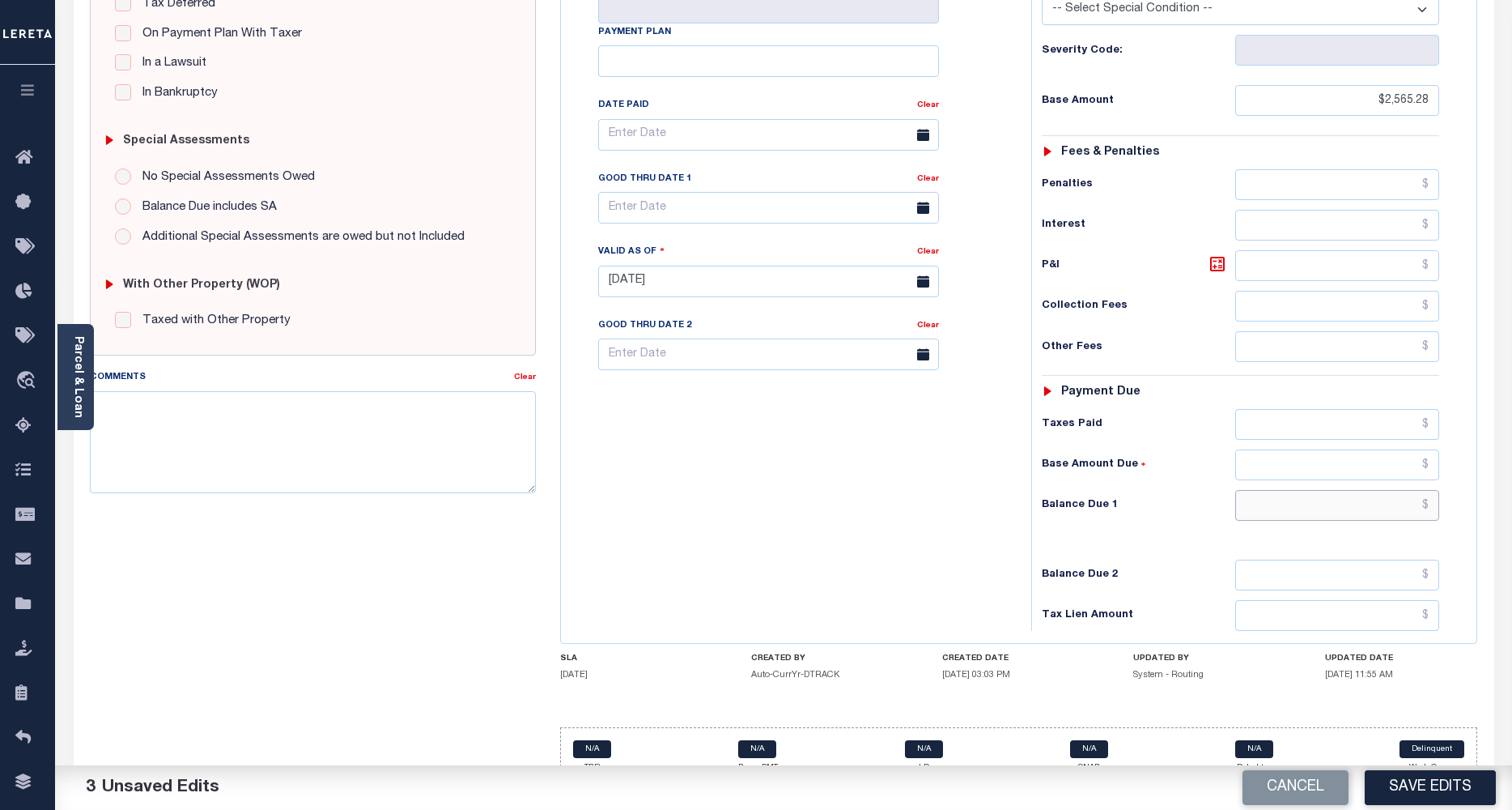
click at [1257, 489] on input "text" at bounding box center [1337, 504] width 205 height 31
type input "$0.00"
click at [1397, 783] on button "Save Edits" at bounding box center [1430, 786] width 131 height 35
checkbox input "false"
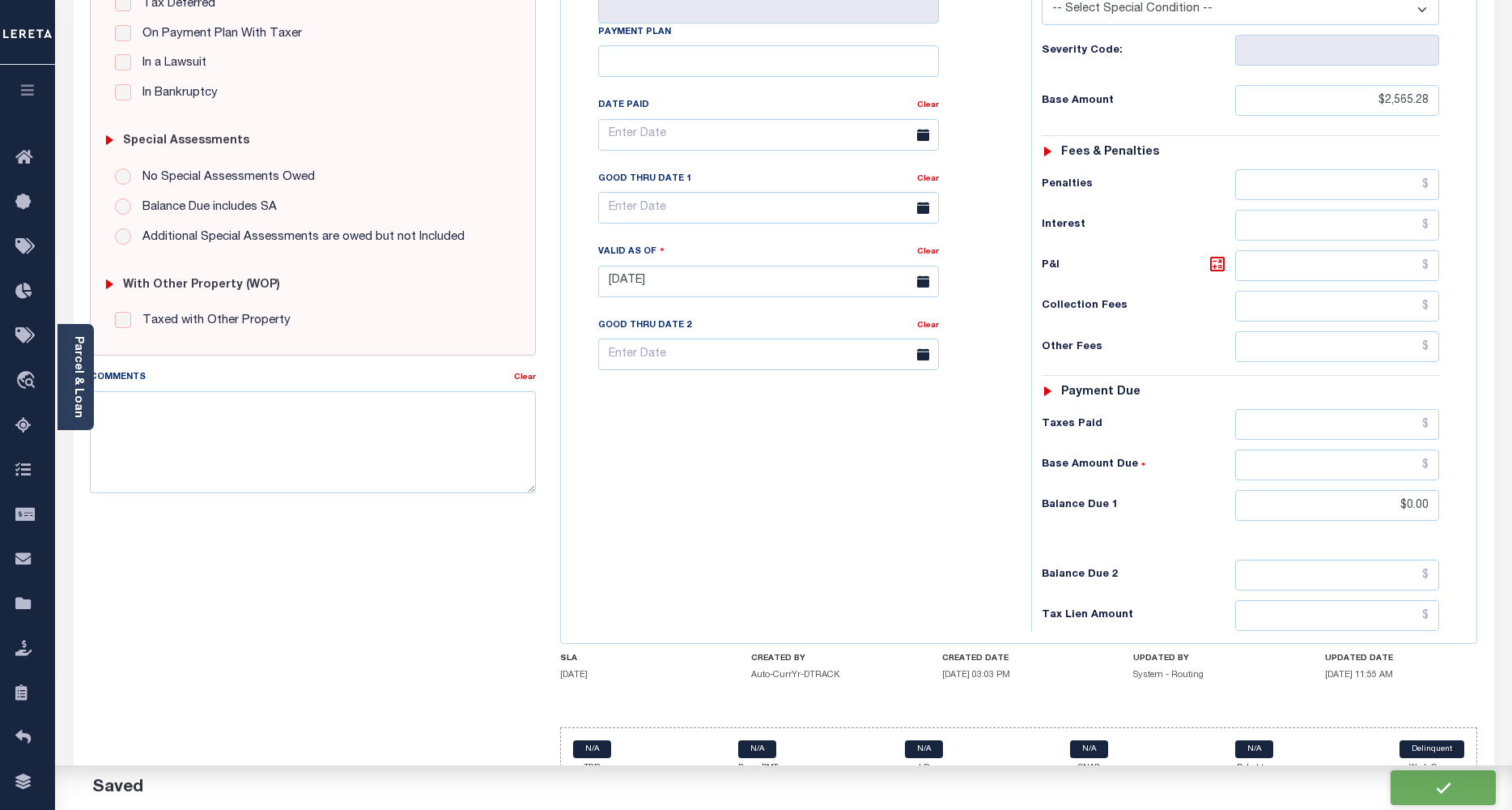
checkbox input "false"
type input "$2,565.28"
type input "$0"
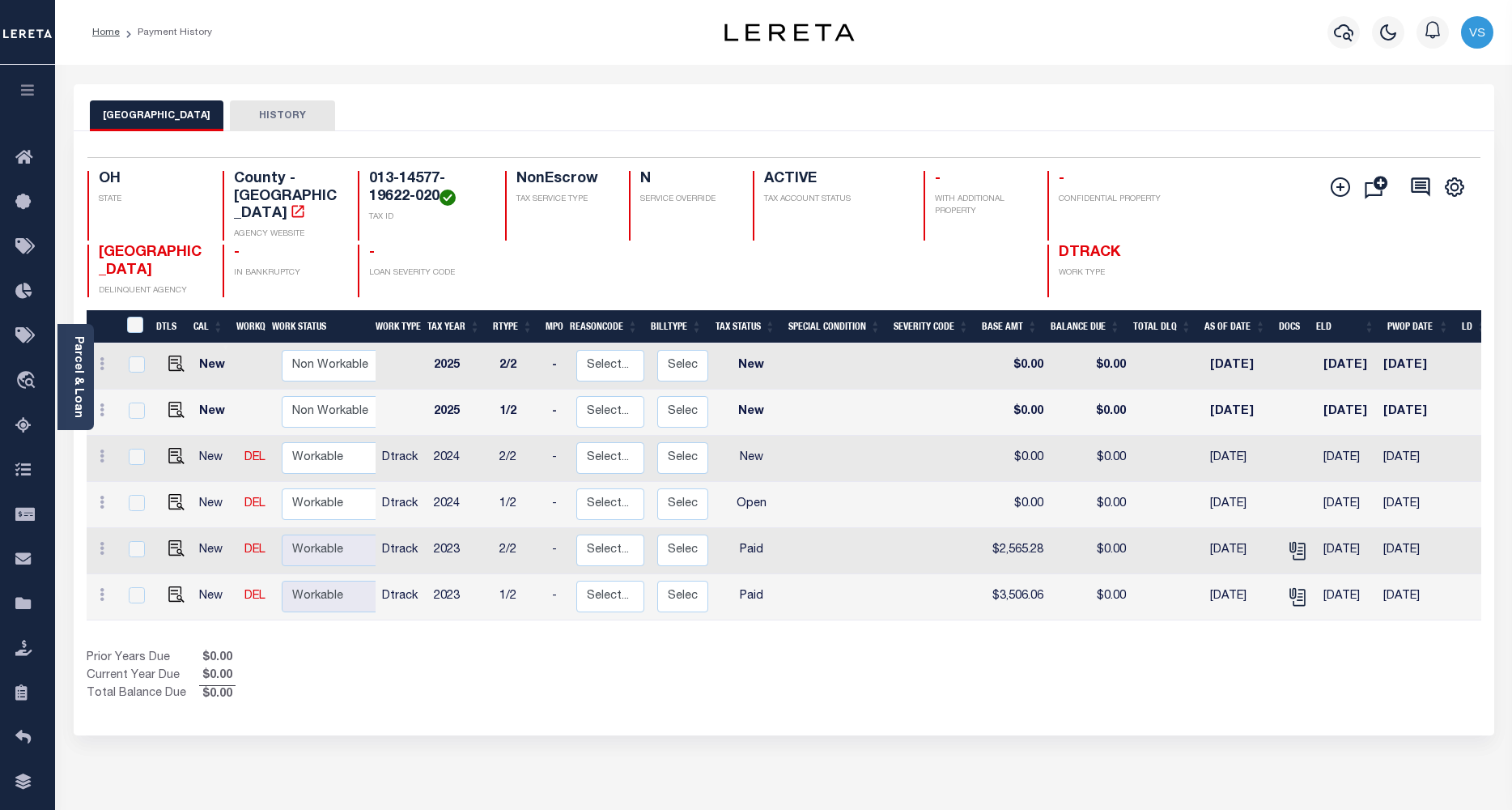
click at [1012, 583] on td "$3,506.06" at bounding box center [1016, 597] width 69 height 46
checkbox input "true"
click at [1012, 583] on td "$3,506.06" at bounding box center [1016, 597] width 69 height 46
checkbox input "false"
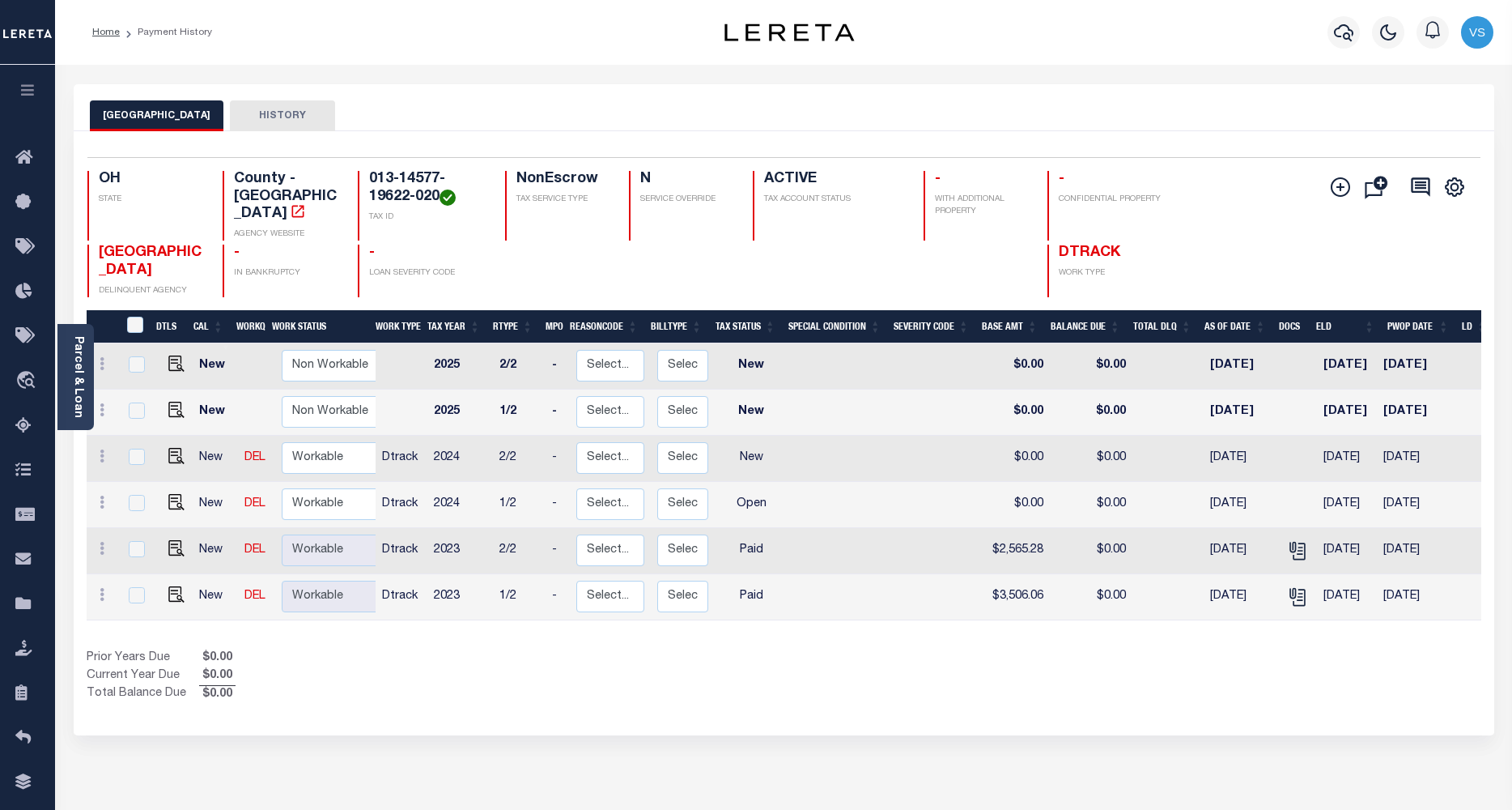
checkbox input "false"
copy td "3,506.06"
click at [1013, 580] on td "$3,506.06" at bounding box center [1016, 597] width 69 height 46
checkbox input "true"
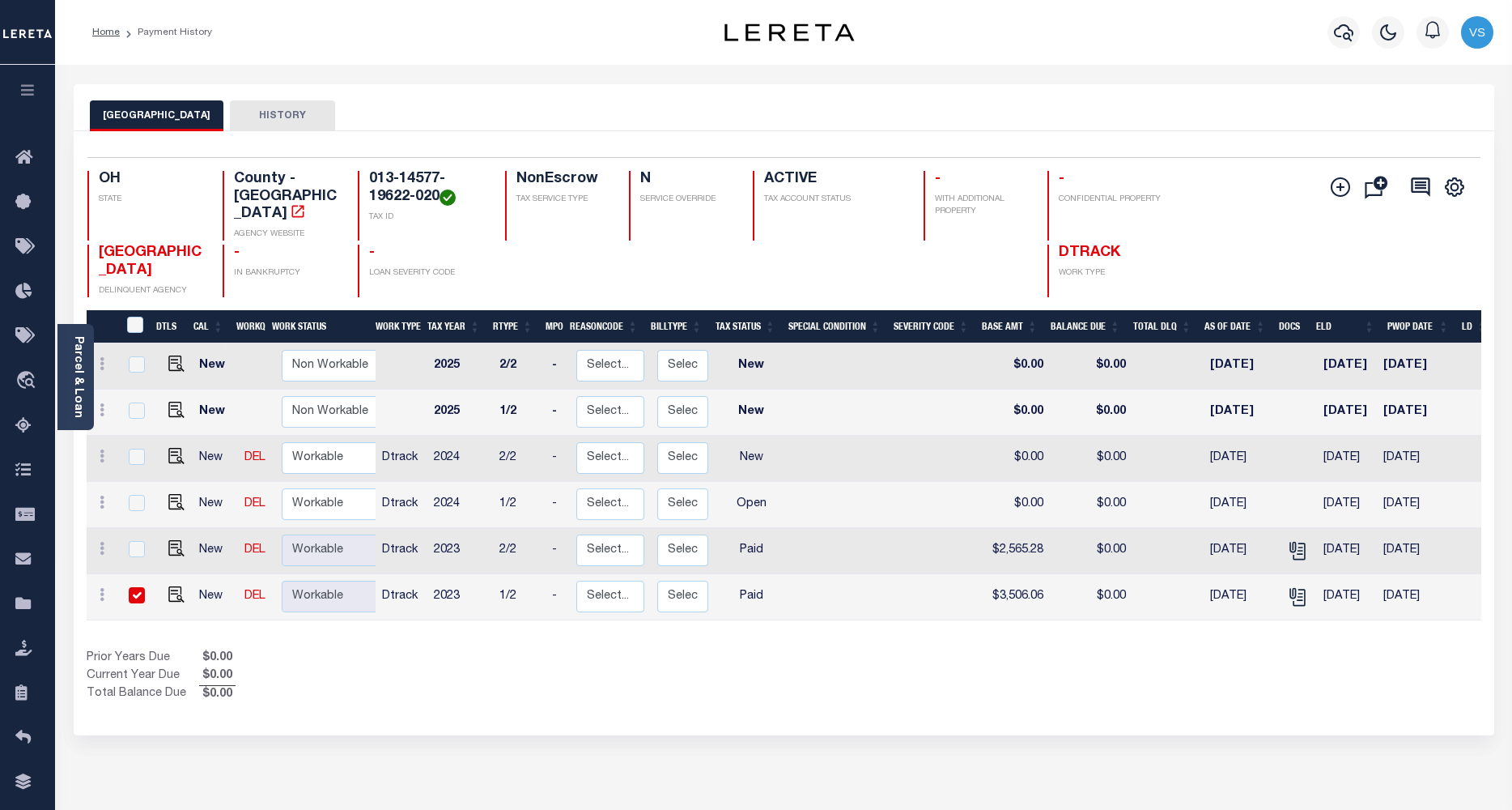
click at [1013, 580] on td "$3,506.06" at bounding box center [1016, 597] width 69 height 46
checkbox input "false"
click at [1013, 580] on td "$3,506.06" at bounding box center [1016, 597] width 69 height 46
checkbox input "true"
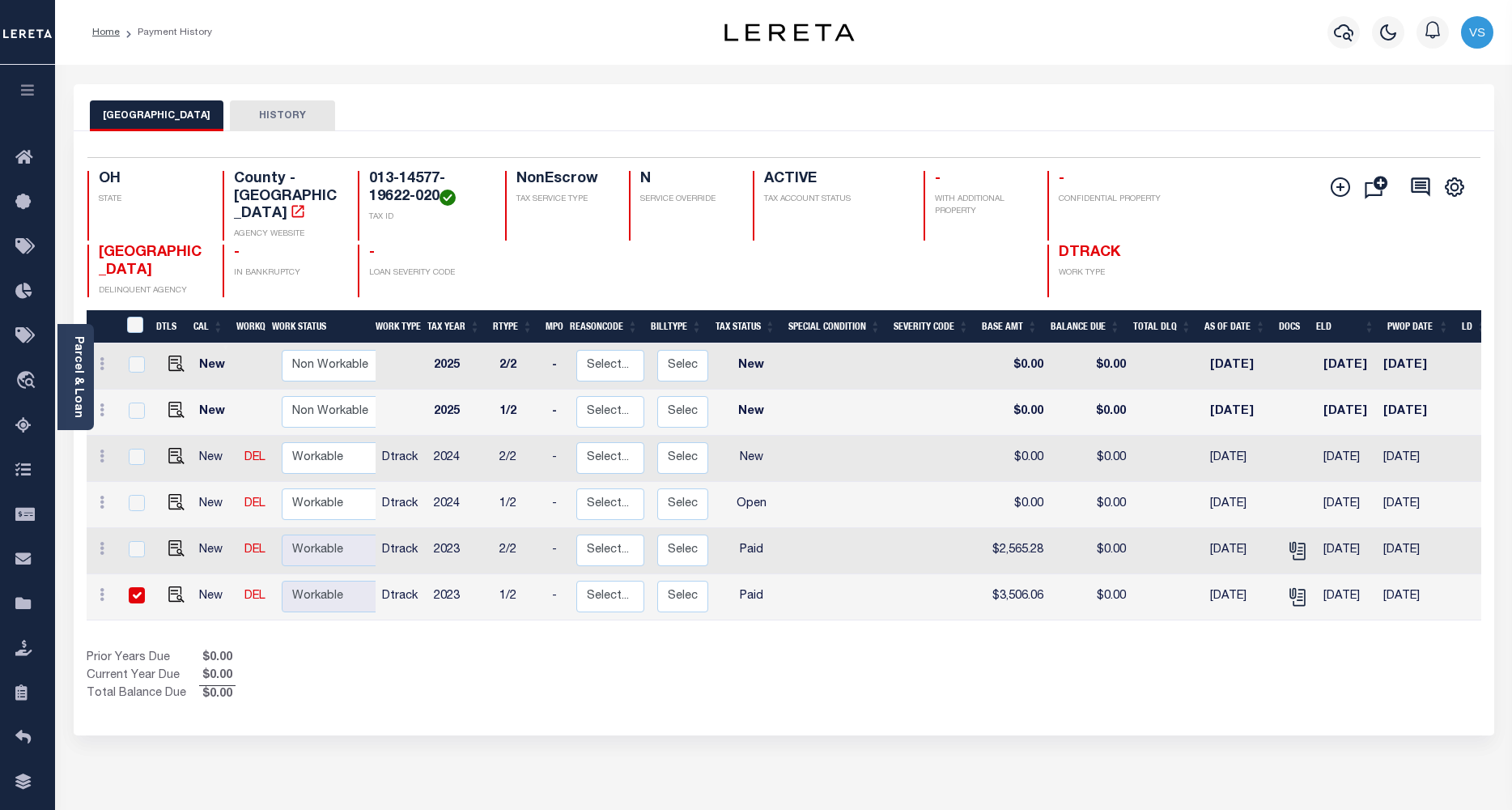
checkbox input "true"
click at [1013, 580] on td "$3,506.06" at bounding box center [1016, 597] width 69 height 46
checkbox input "false"
copy td "3,506.06"
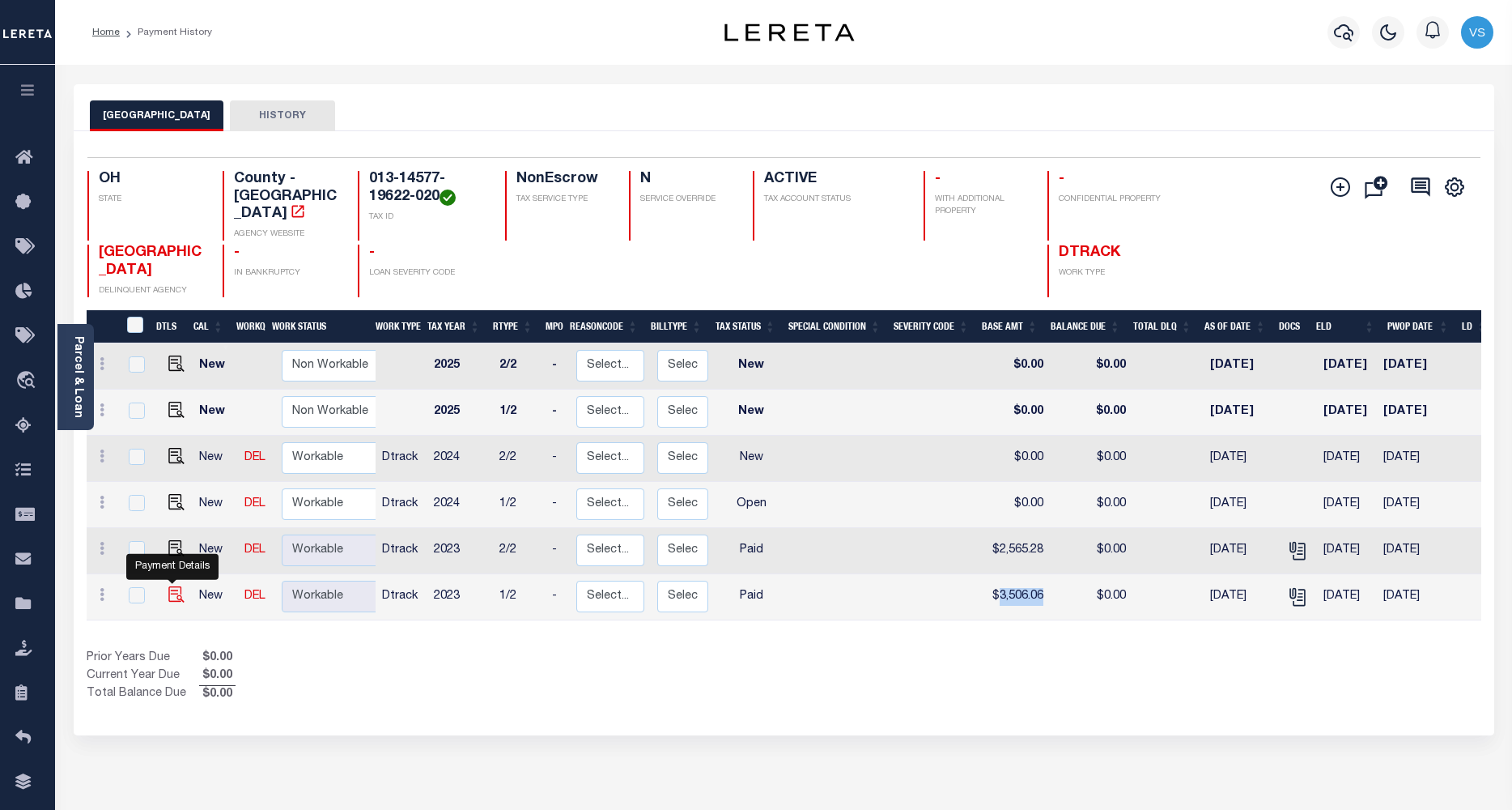
click at [169, 586] on img "" at bounding box center [177, 594] width 16 height 16
checkbox input "true"
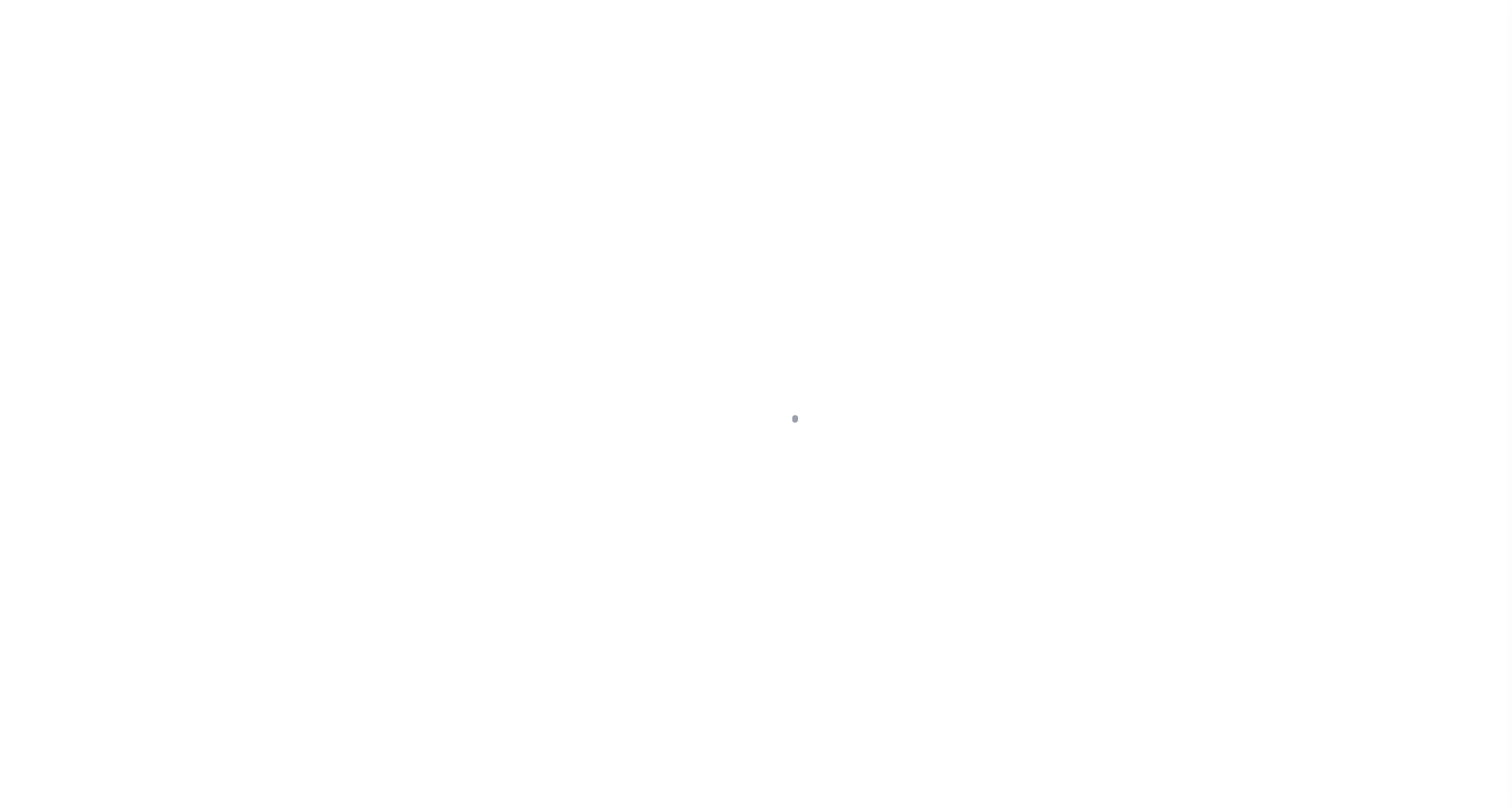
select select "PYD"
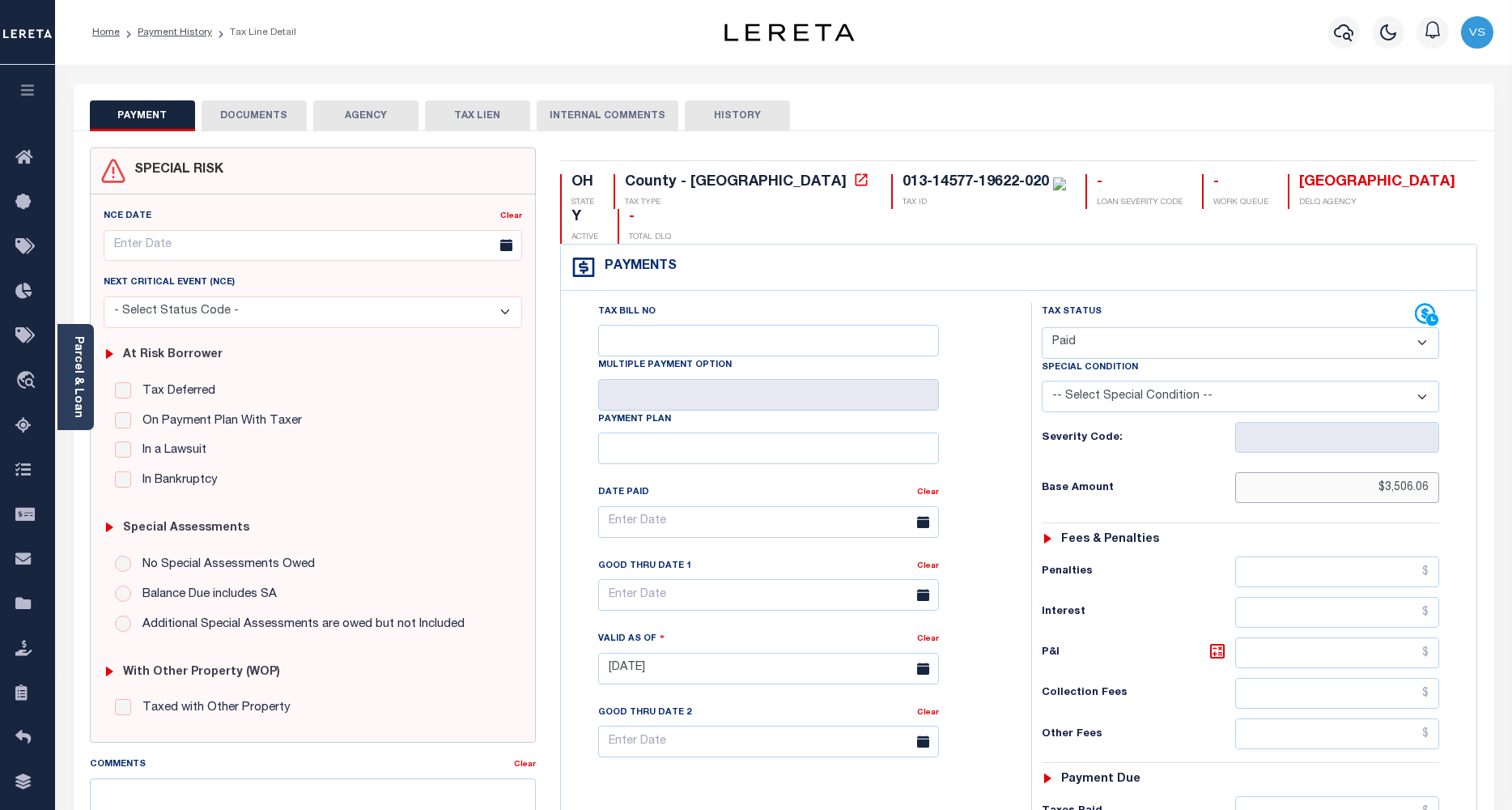
drag, startPoint x: 1433, startPoint y: 457, endPoint x: 1338, endPoint y: 460, distance: 95.0
click at [1338, 472] on input "$3,506.06" at bounding box center [1337, 486] width 205 height 31
paste input "1,753.03"
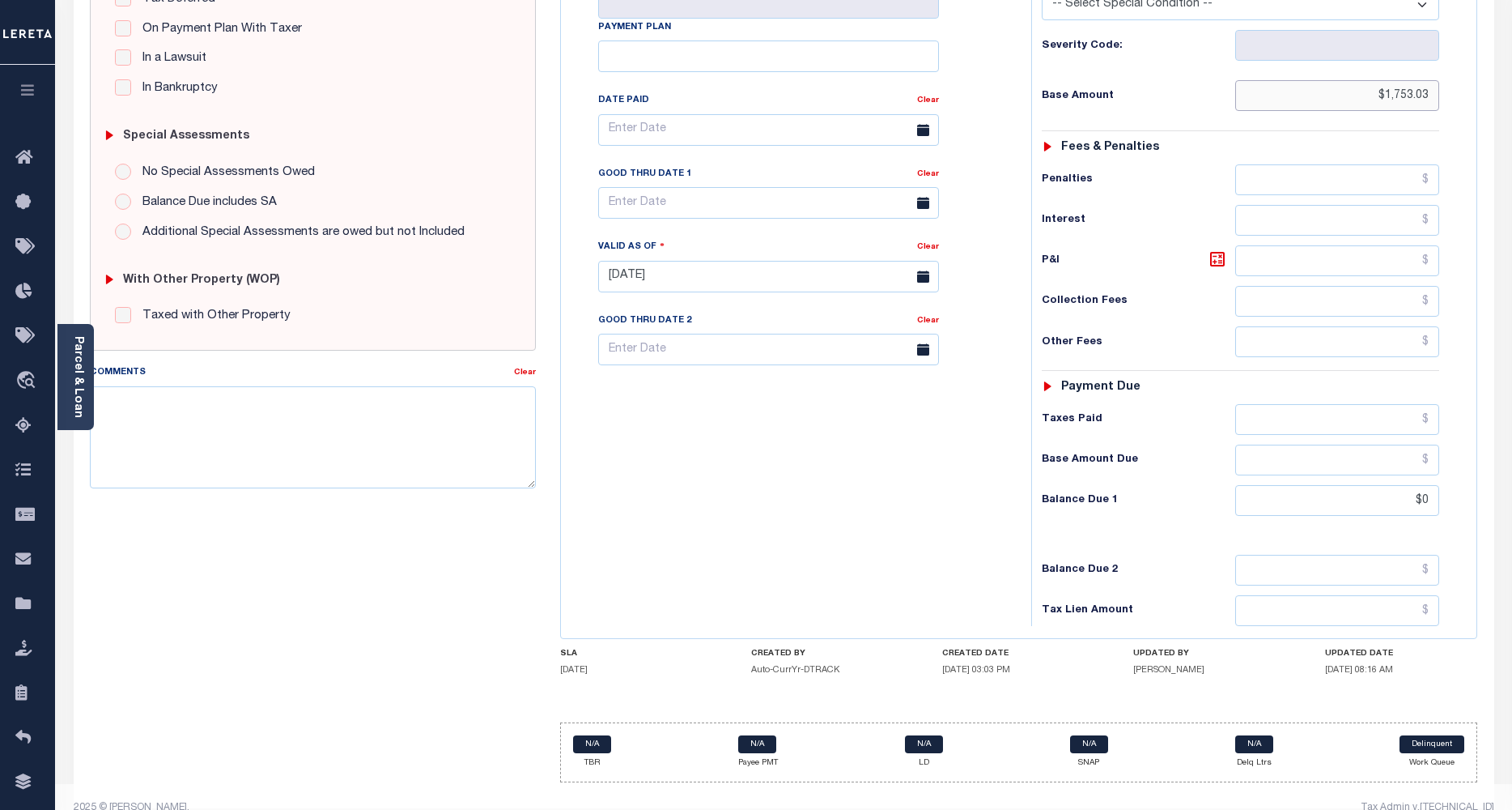
type input "$1,753.03"
click at [1383, 485] on input "$0" at bounding box center [1337, 500] width 205 height 31
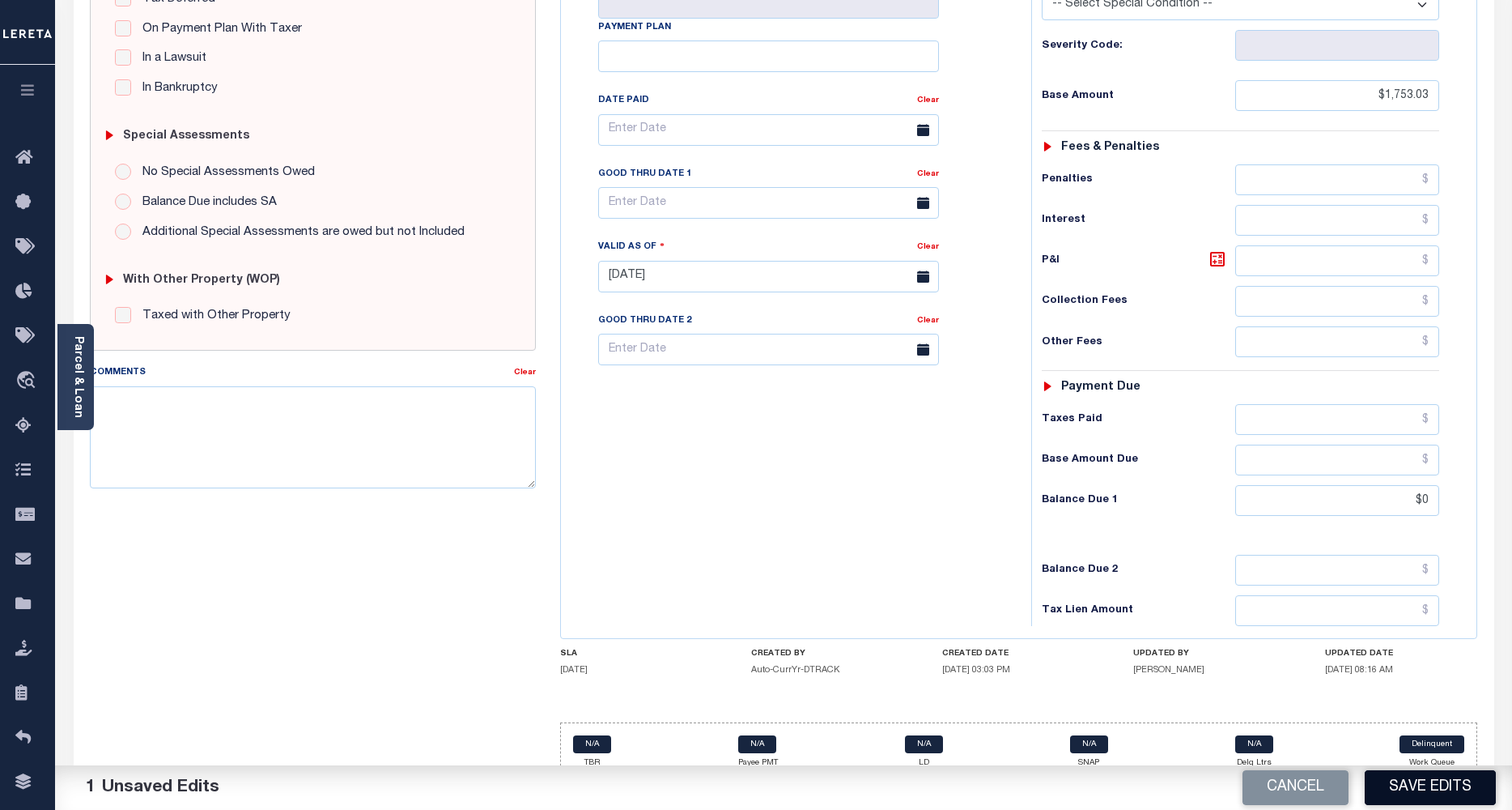
type input "$0.00"
click at [1409, 790] on button "Save Edits" at bounding box center [1430, 786] width 131 height 35
checkbox input "false"
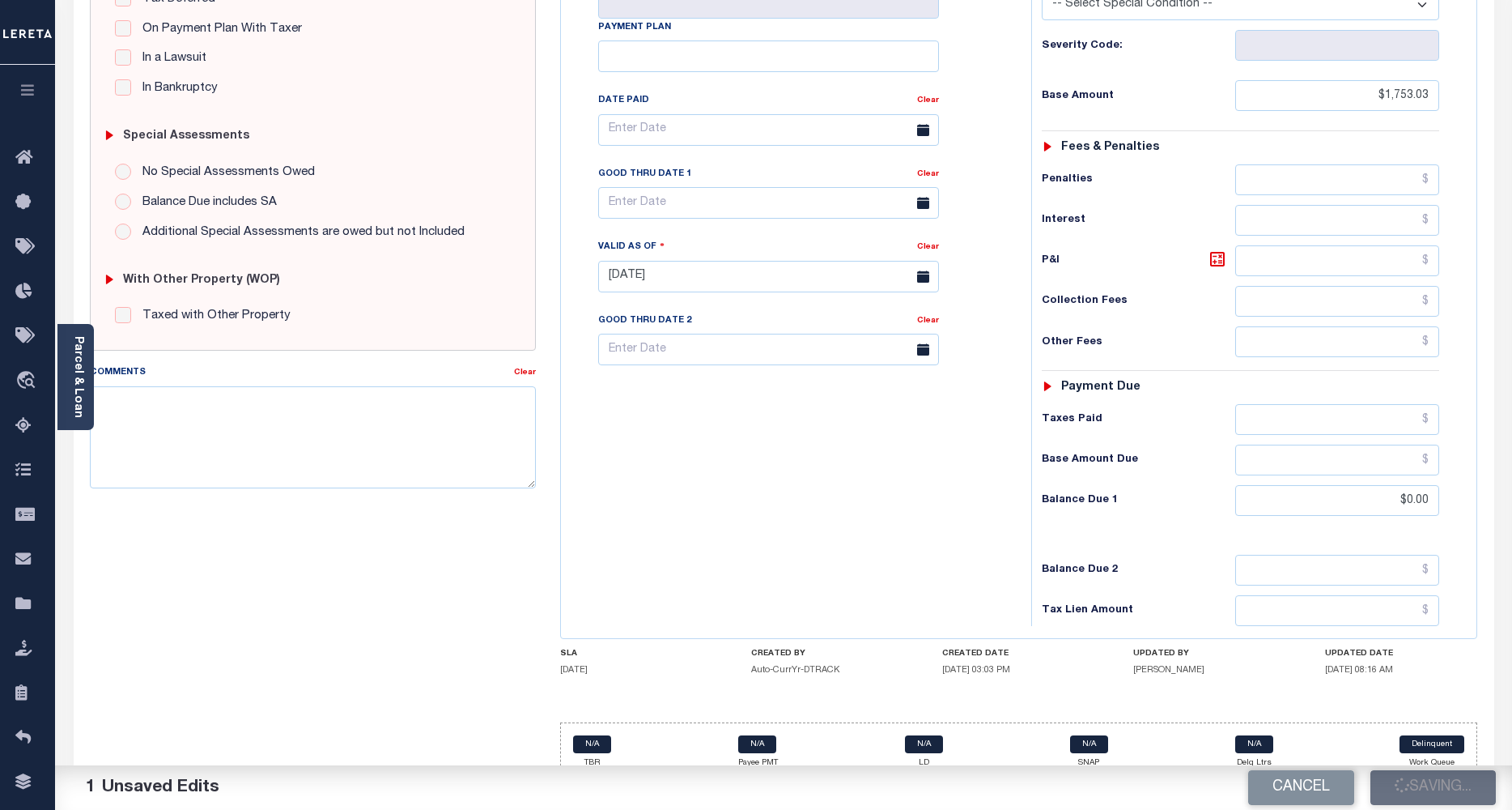
type input "$1,753.03"
type input "$0"
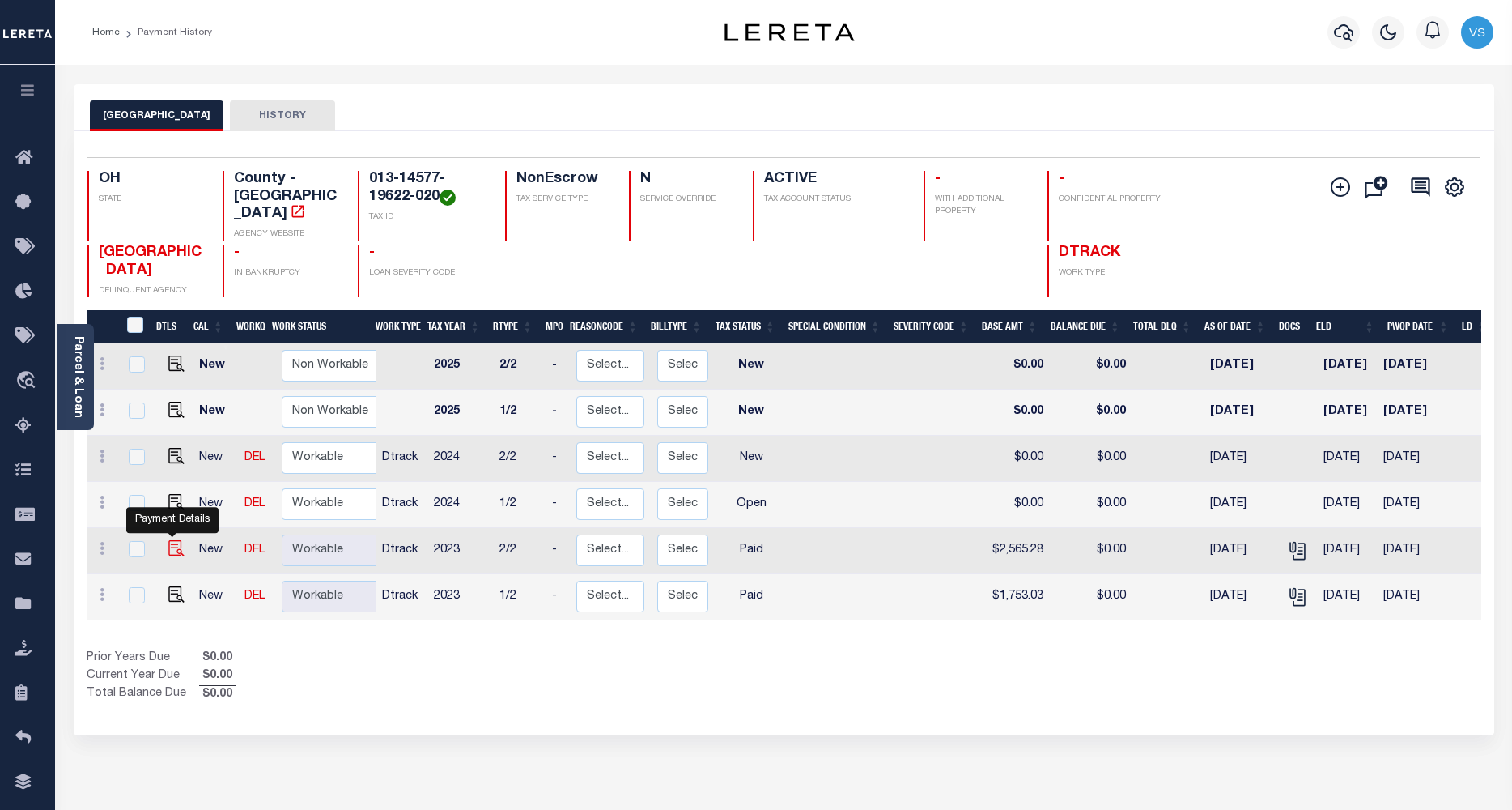
click at [169, 540] on img "" at bounding box center [177, 548] width 16 height 16
checkbox input "true"
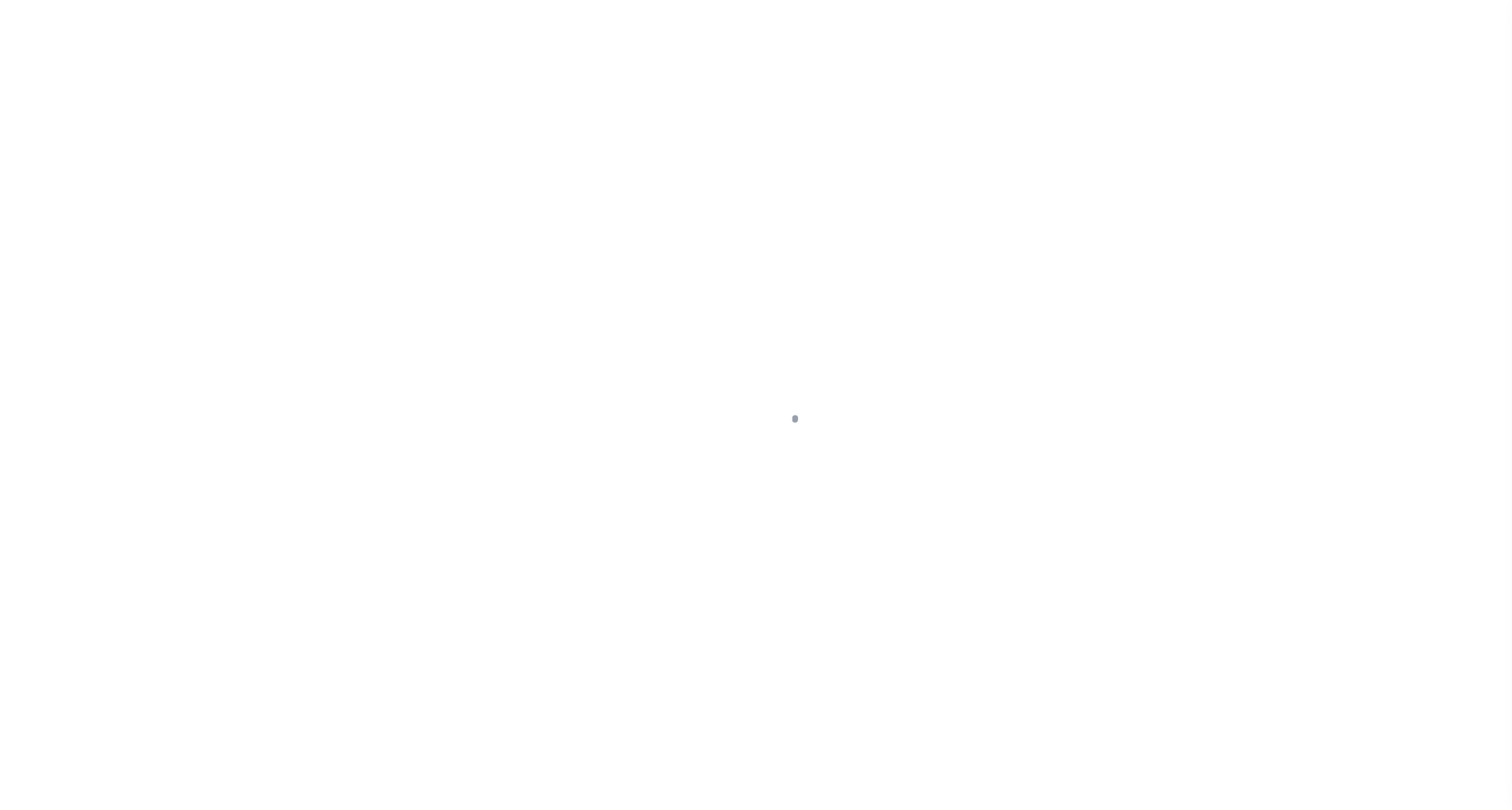
select select "PYD"
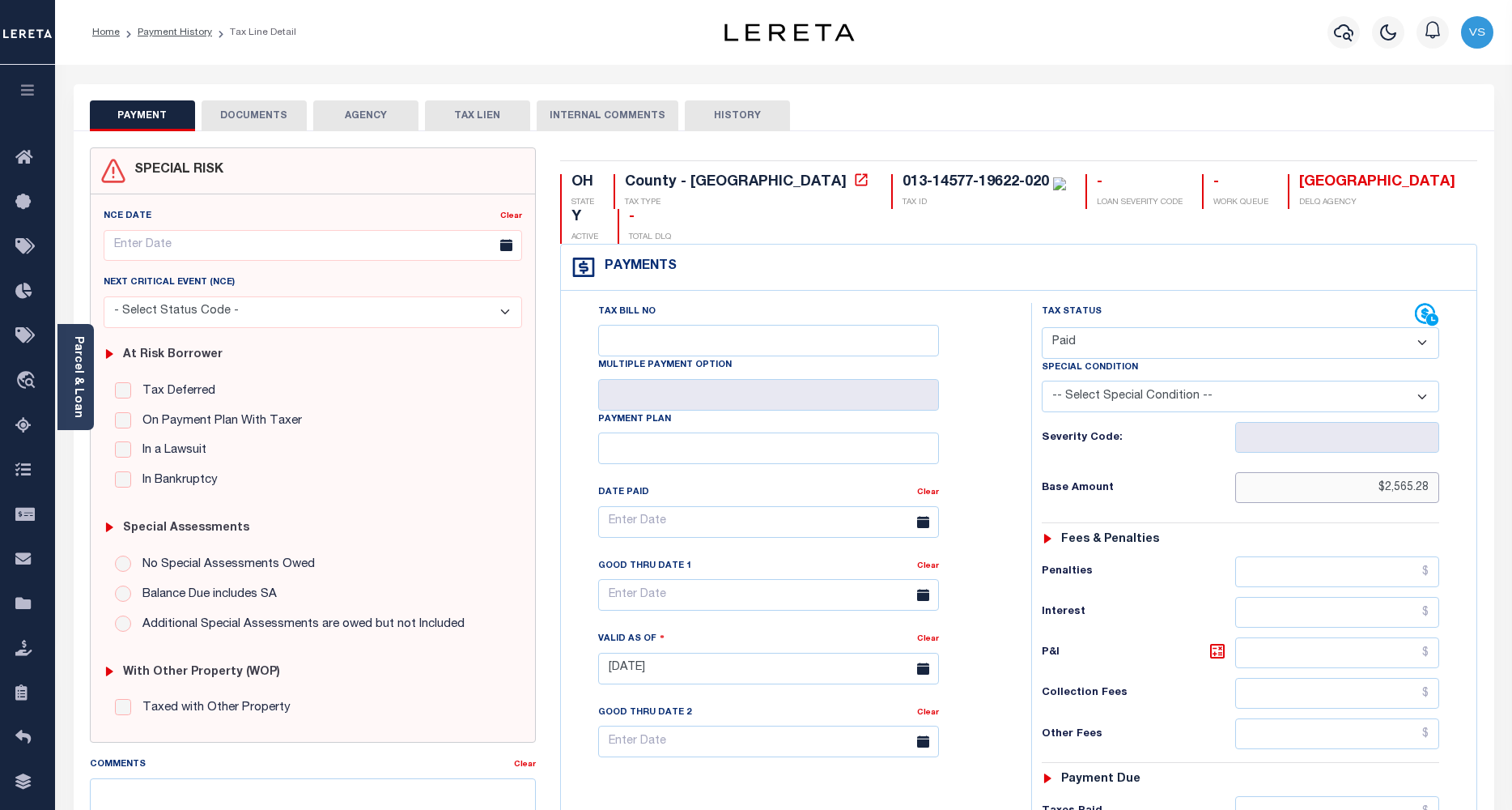
click at [1405, 472] on input "$2,565.28" at bounding box center [1337, 486] width 205 height 31
paste input "1,753.03"
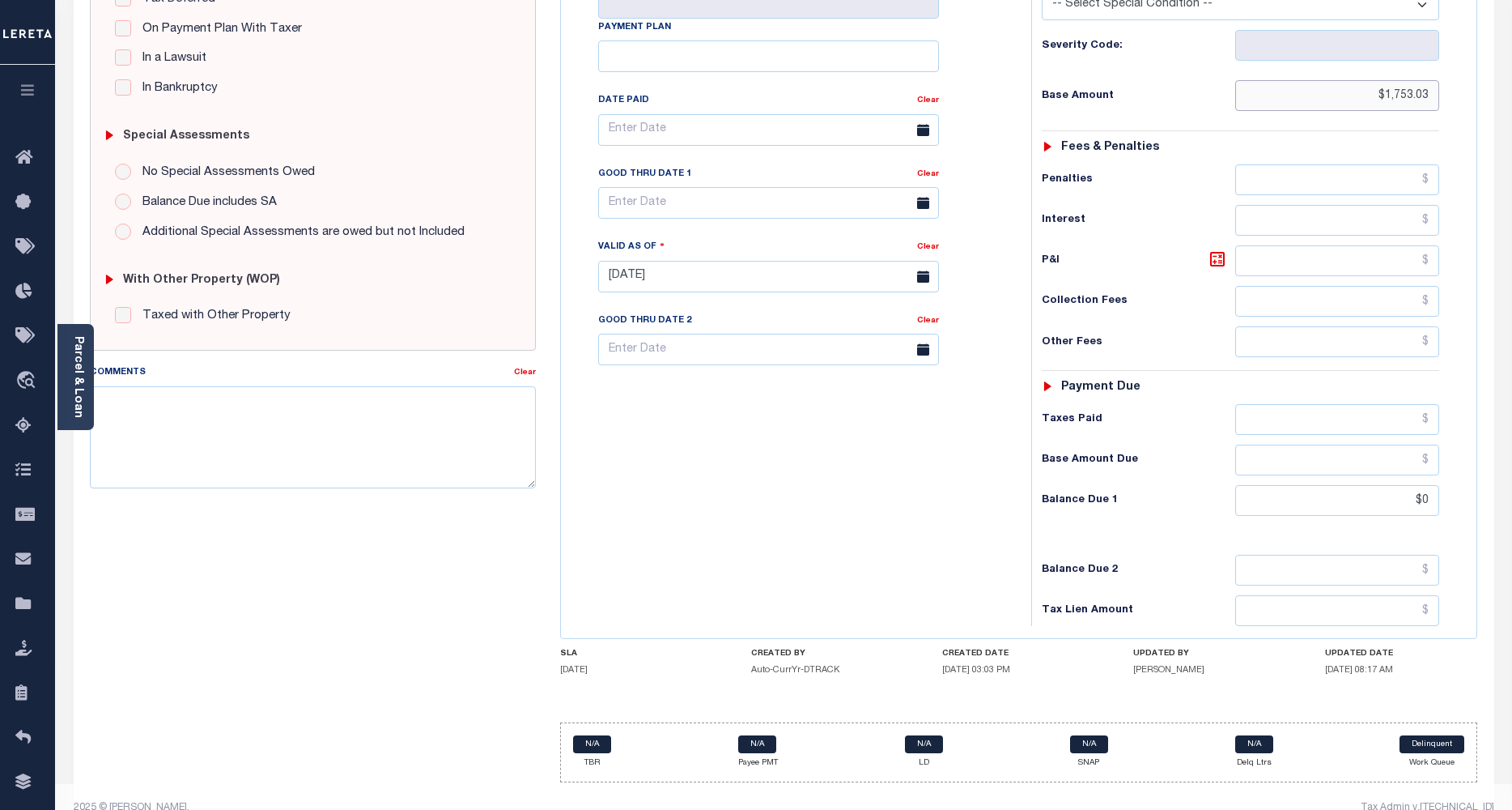
type input "$1,753.03"
drag, startPoint x: 1329, startPoint y: 468, endPoint x: 1338, endPoint y: 468, distance: 9.0
click at [1329, 485] on input "$0" at bounding box center [1337, 500] width 205 height 31
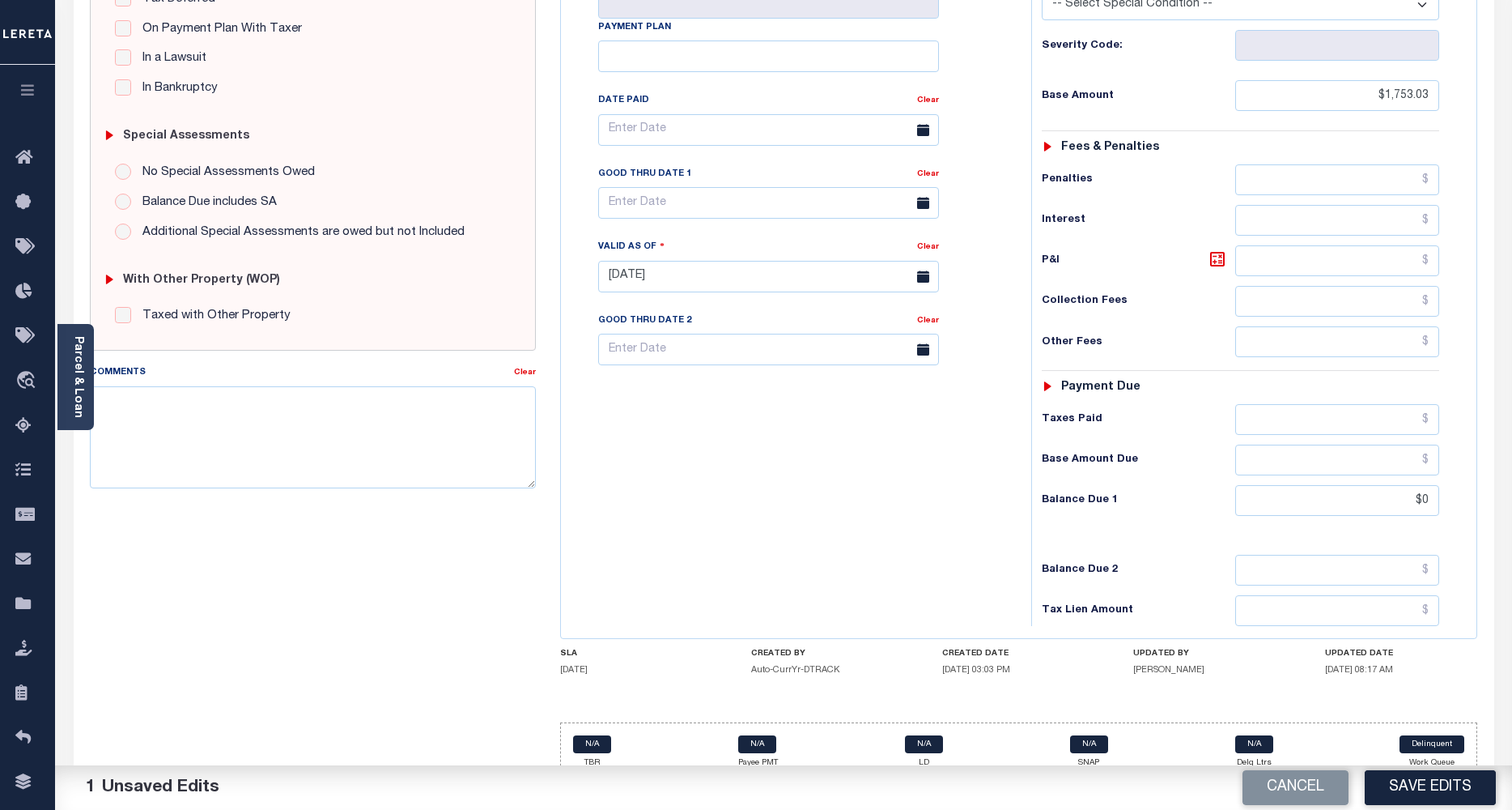
type input "$0.00"
click at [1404, 787] on button "Save Edits" at bounding box center [1430, 786] width 131 height 35
checkbox input "false"
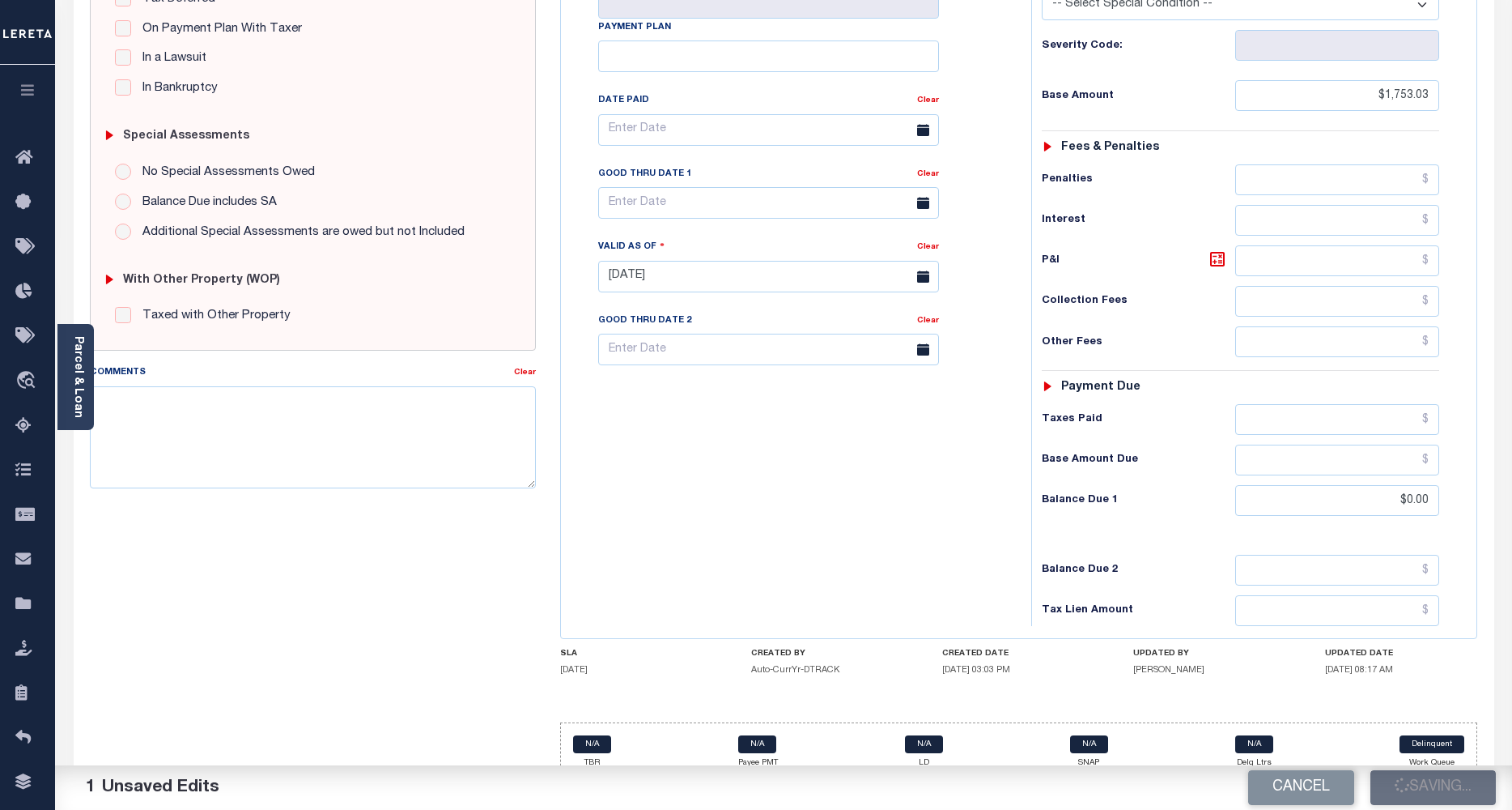
type input "$1,753.03"
type input "$0"
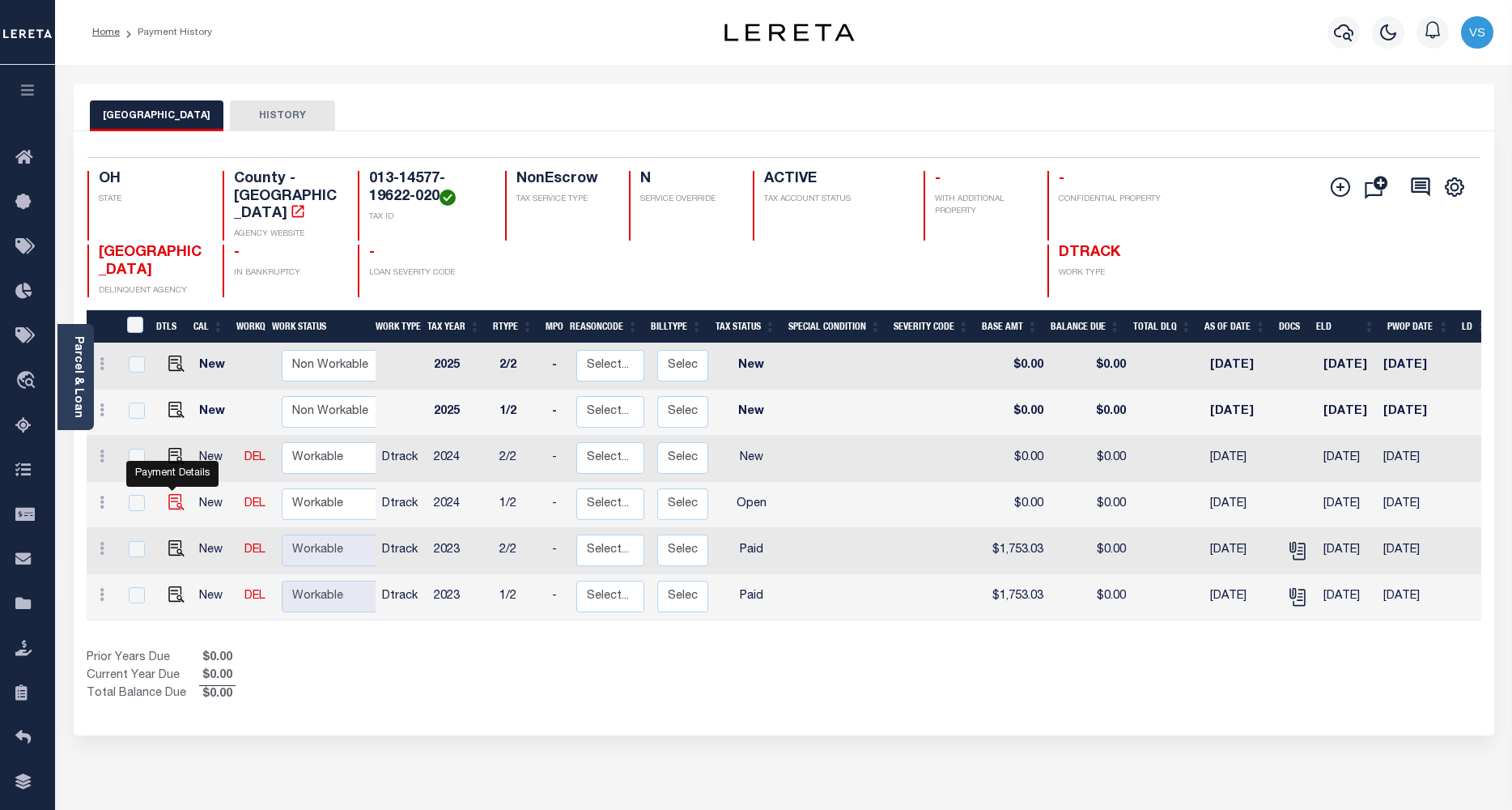
click at [170, 494] on img "" at bounding box center [177, 502] width 16 height 16
checkbox input "true"
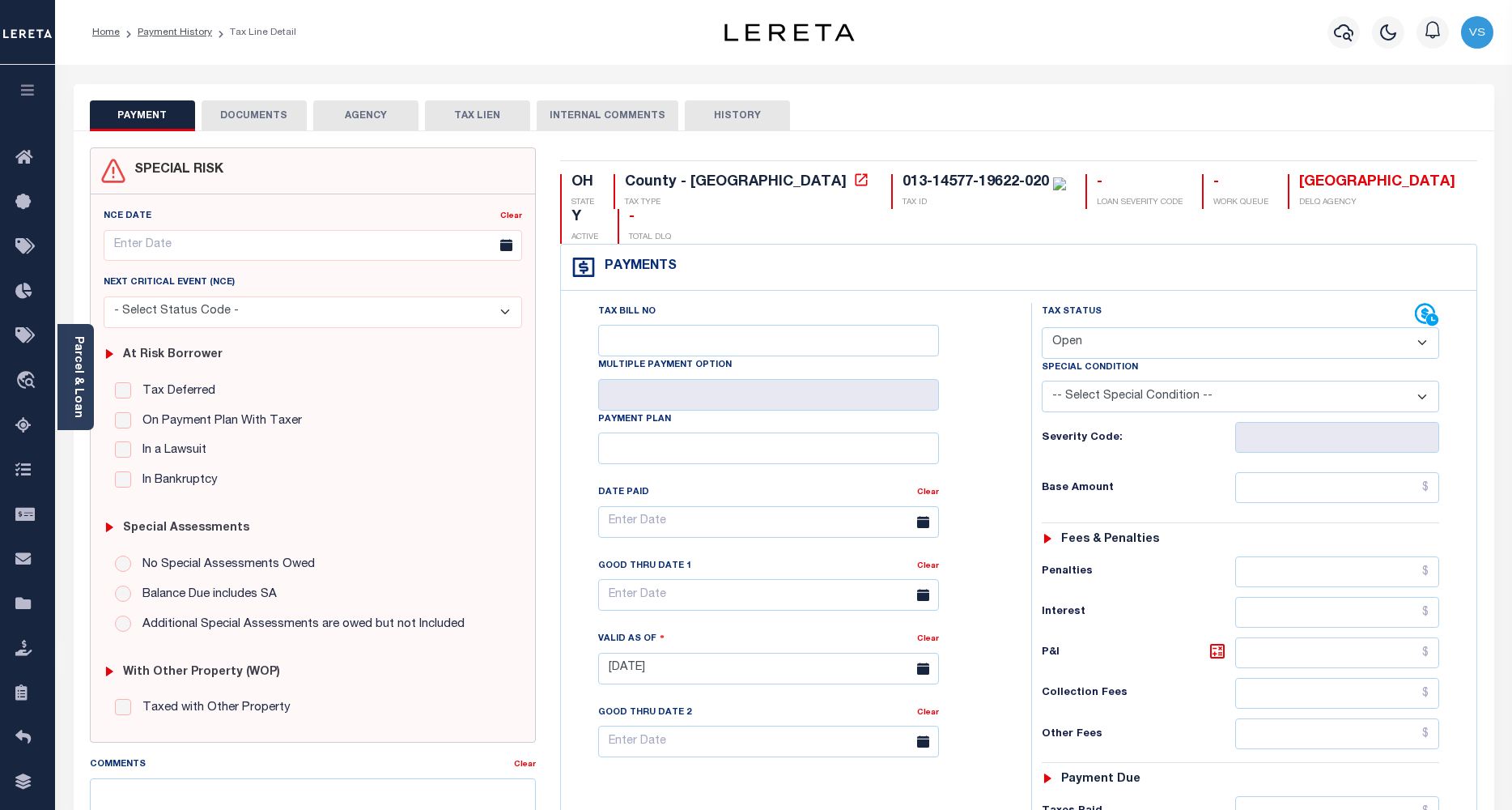
click at [1067, 328] on select "- Select Status Code - Open Due/Unpaid Paid Incomplete No Tax Due Internal Refu…" at bounding box center [1241, 343] width 398 height 32
select select "PYD"
click at [1042, 328] on select "- Select Status Code - Open Due/Unpaid Paid Incomplete No Tax Due Internal Refu…" at bounding box center [1241, 343] width 398 height 32
type input "[DATE]"
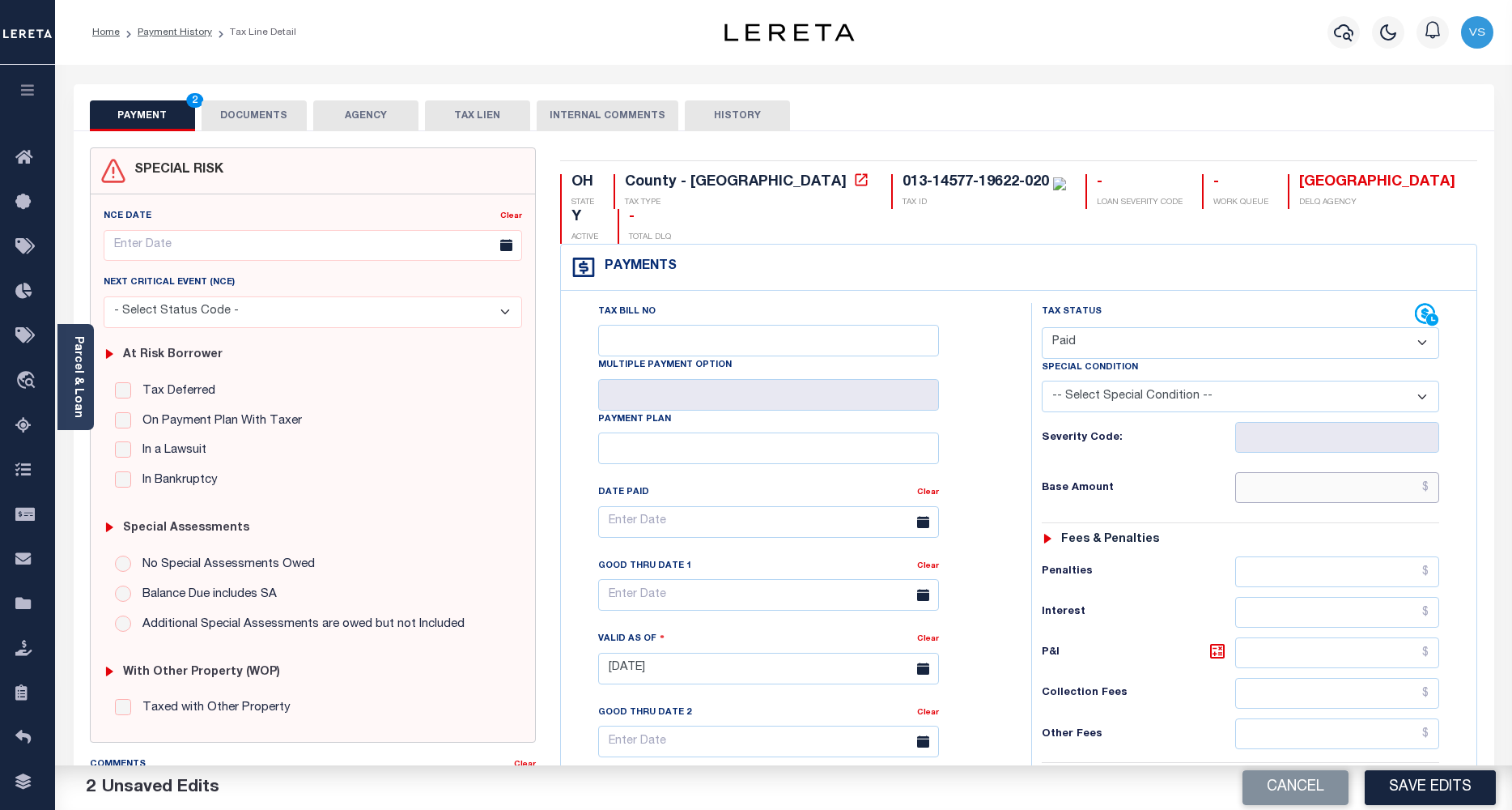
click at [1254, 472] on input "text" at bounding box center [1337, 486] width 205 height 31
paste input "2,565.28"
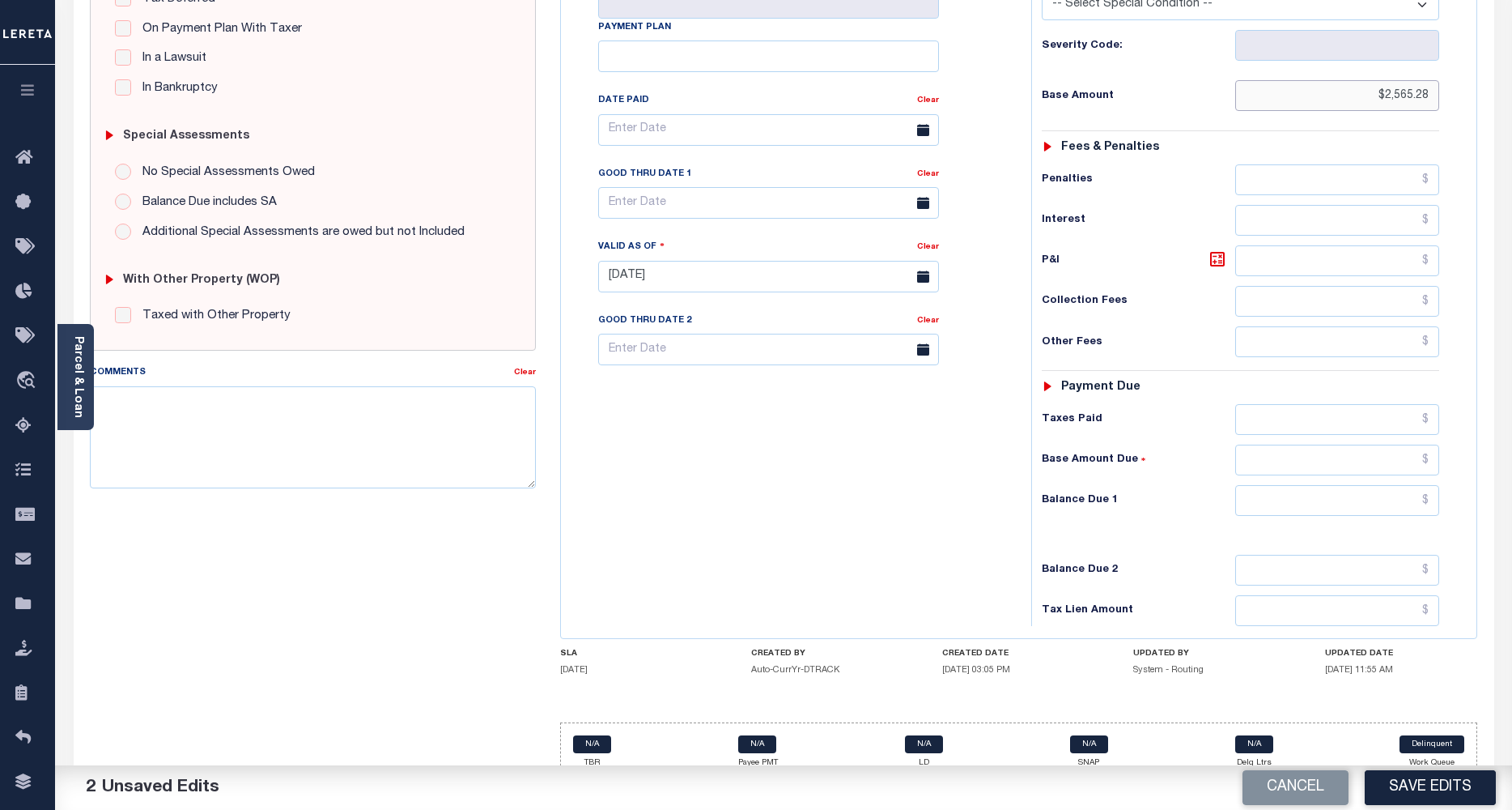
type input "$2,565.28"
click at [1326, 485] on input "text" at bounding box center [1337, 500] width 205 height 31
type input "$0"
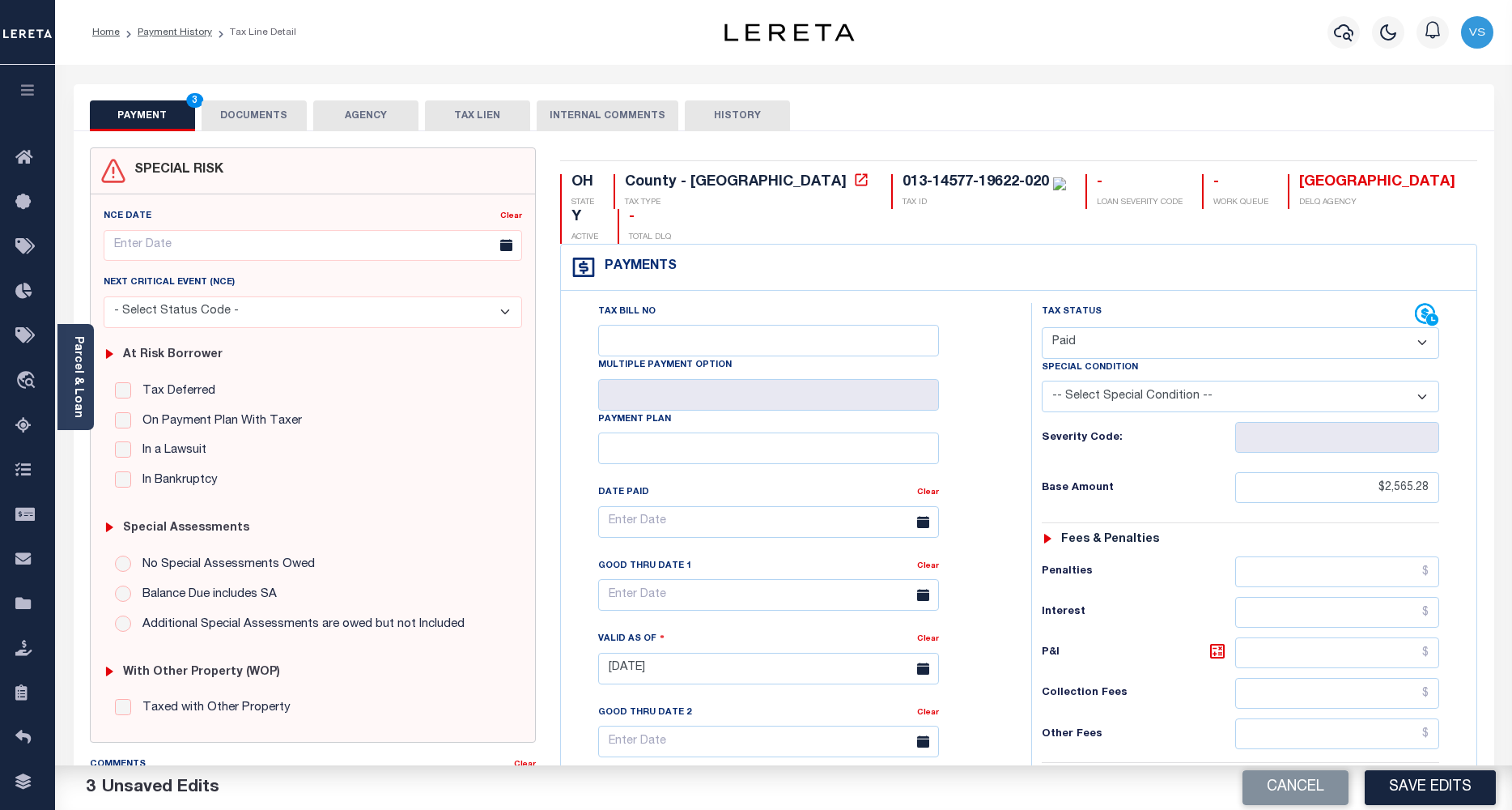
click at [252, 124] on button "DOCUMENTS" at bounding box center [253, 115] width 106 height 31
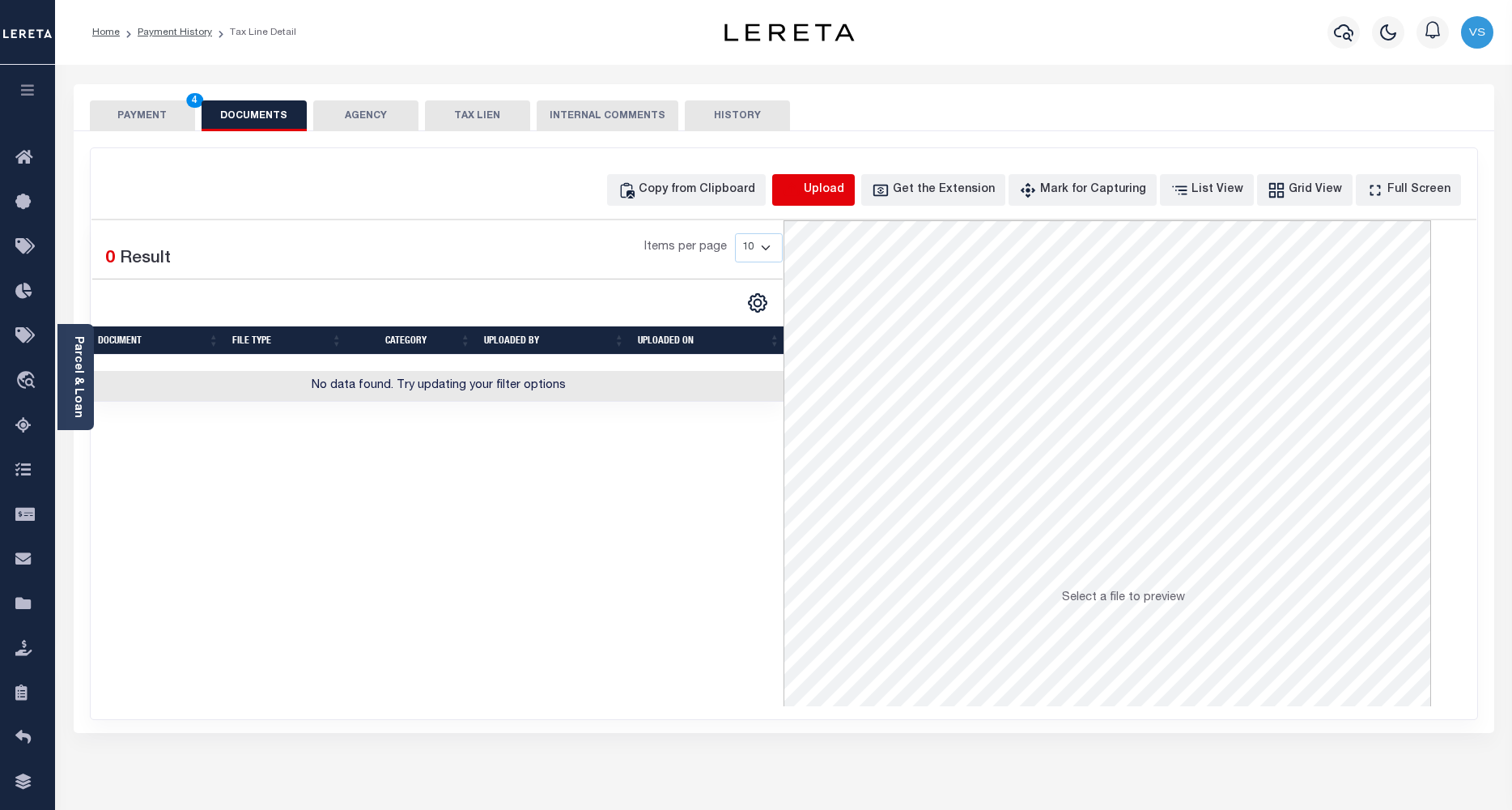
click at [801, 194] on icon "button" at bounding box center [792, 190] width 18 height 18
select select "POP"
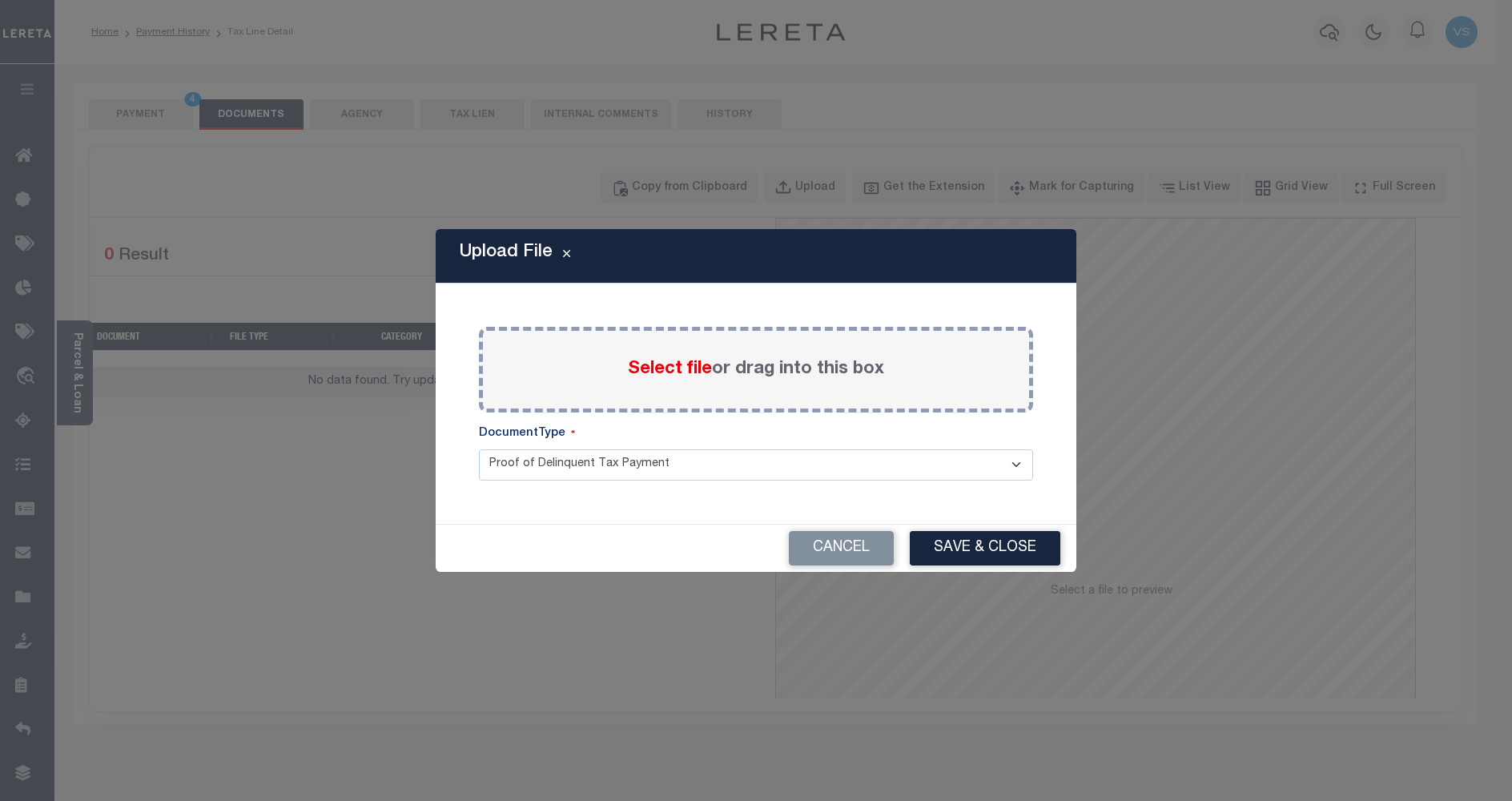
click at [642, 373] on span "Select file" at bounding box center [670, 369] width 84 height 18
click at [0, 0] on input "Select file or drag into this box" at bounding box center [0, 0] width 0 height 0
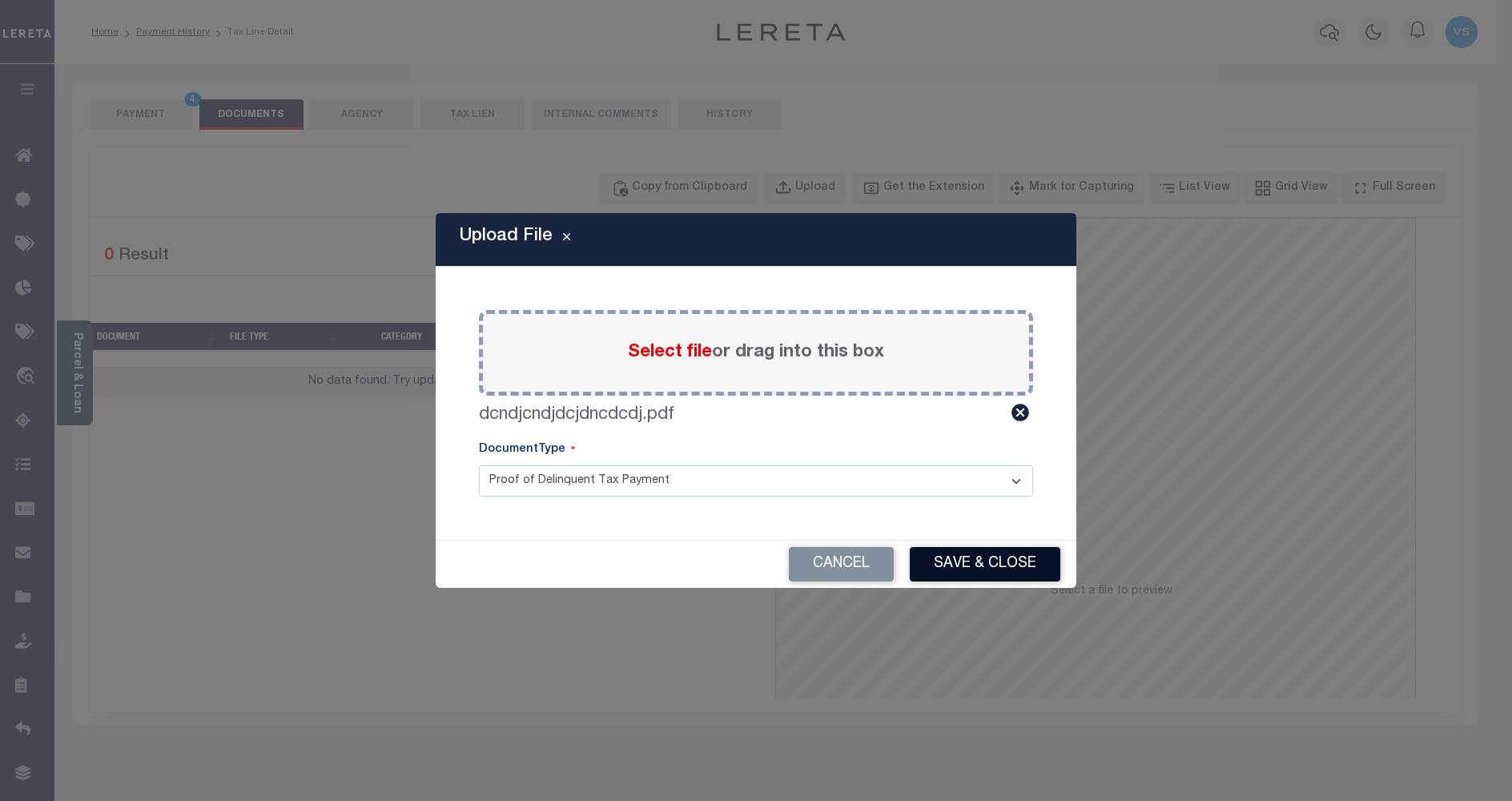
click at [952, 554] on button "Save & Close" at bounding box center [985, 563] width 150 height 34
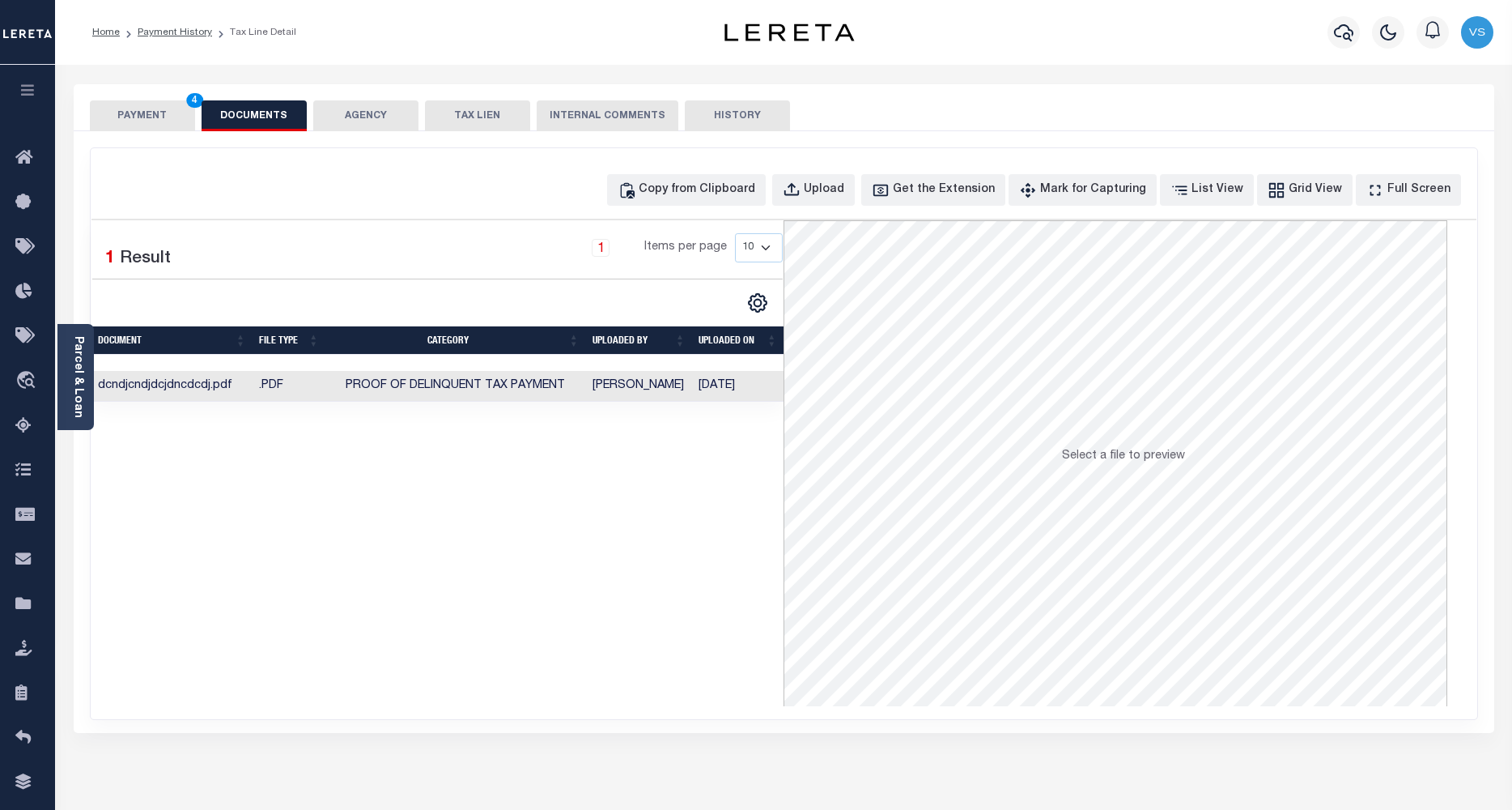
click at [143, 120] on button "PAYMENT 4" at bounding box center [142, 115] width 106 height 31
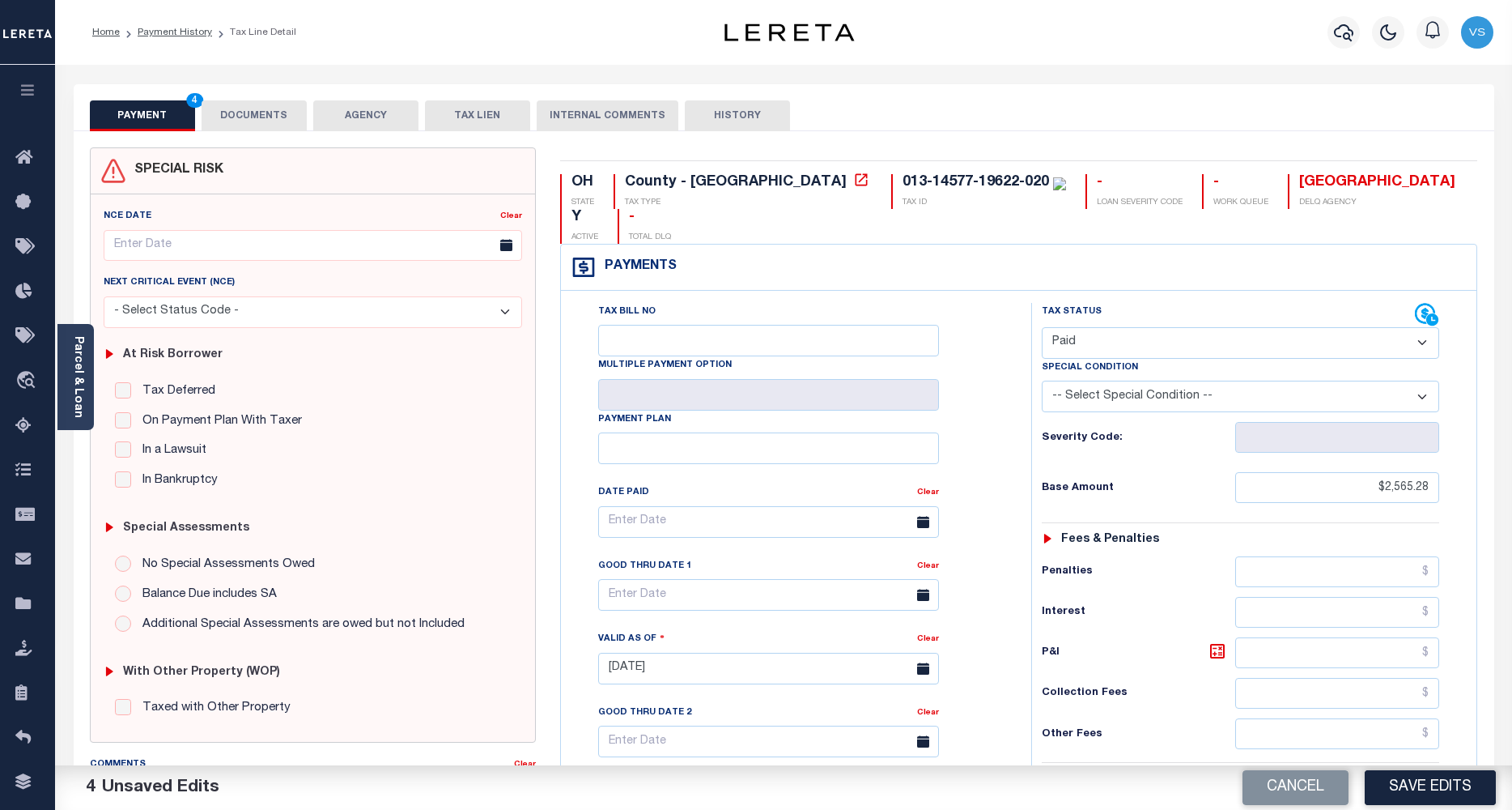
scroll to position [215, 0]
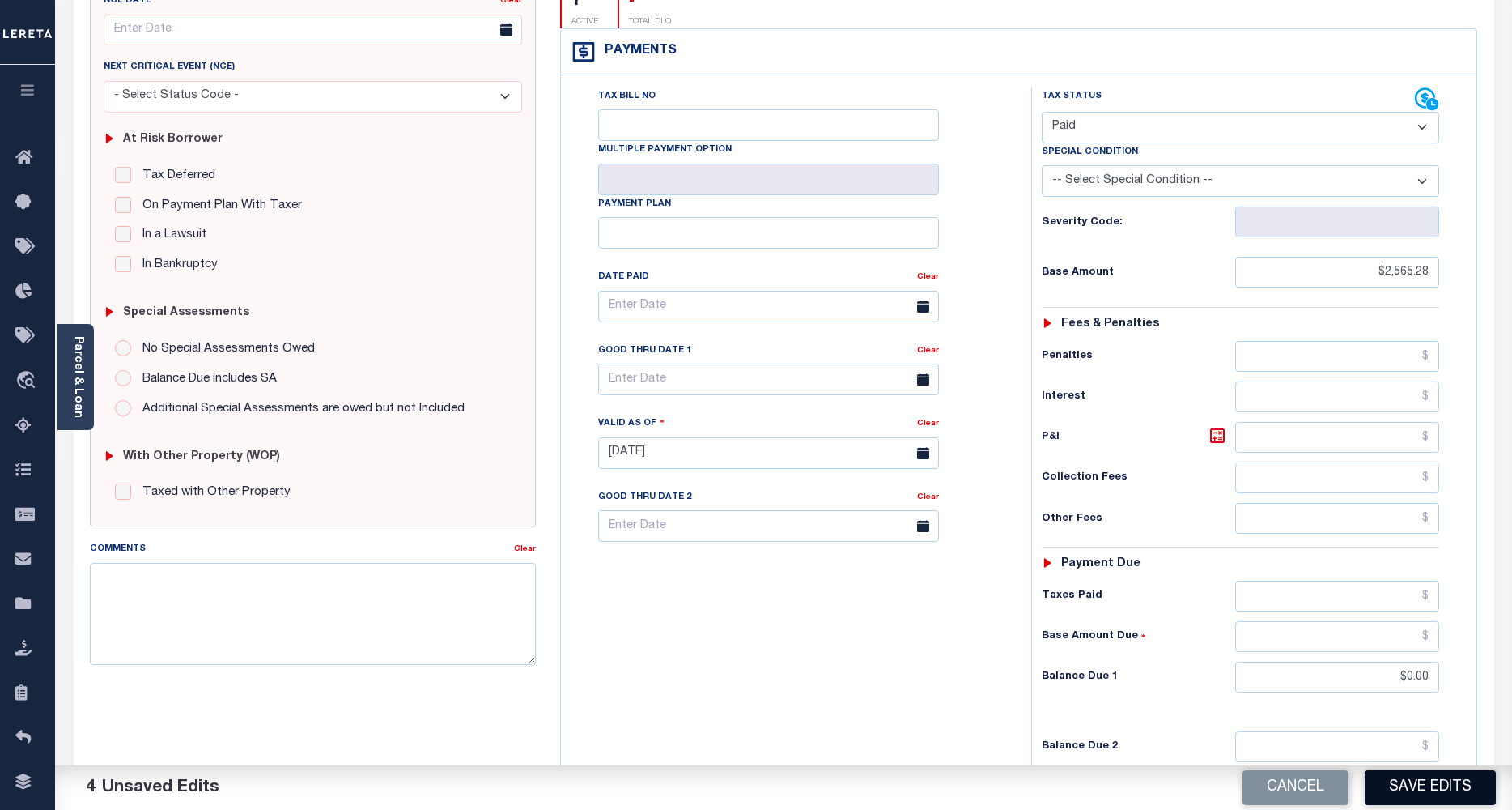
click at [1419, 790] on button "Save Edits" at bounding box center [1430, 786] width 131 height 35
checkbox input "false"
type input "$2,565.28"
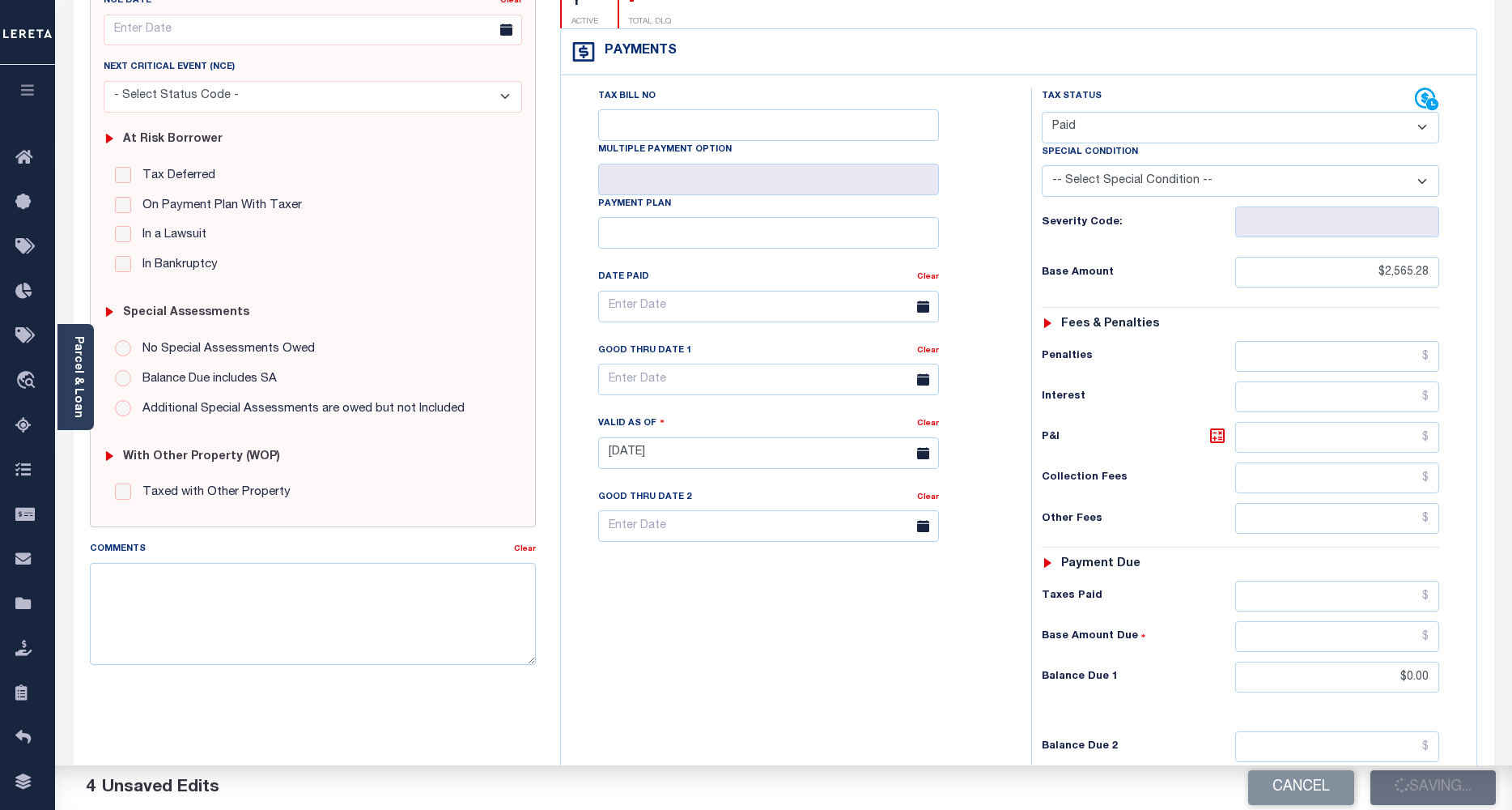
type input "$0"
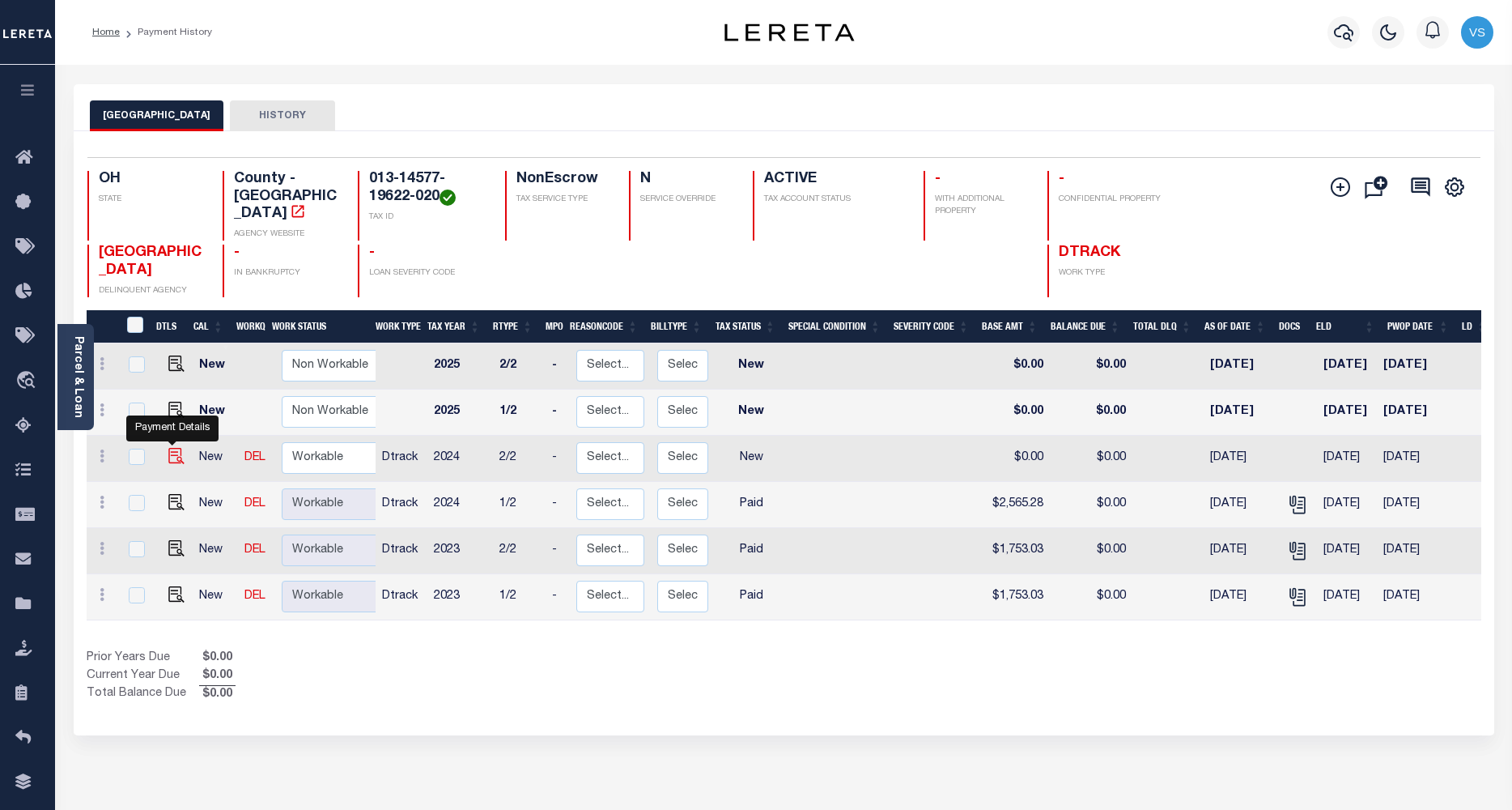
click at [176, 448] on img "" at bounding box center [177, 456] width 16 height 16
checkbox input "true"
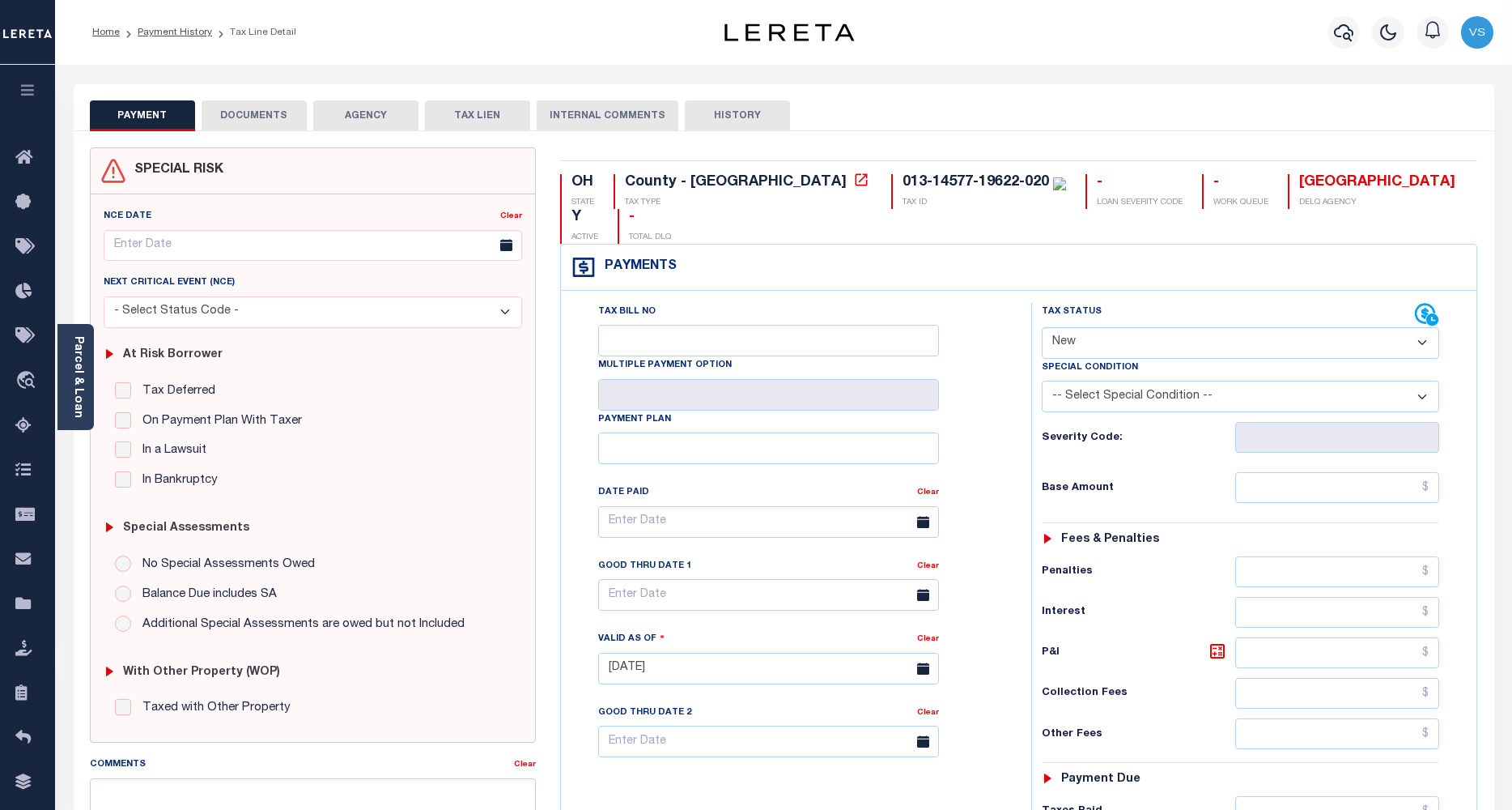
click at [1088, 328] on select "- Select Status Code - Open Due/Unpaid Paid Incomplete No Tax Due Internal Refu…" at bounding box center [1241, 343] width 398 height 32
select select "PYD"
click at [1042, 328] on select "- Select Status Code - Open Due/Unpaid Paid Incomplete No Tax Due Internal Refu…" at bounding box center [1241, 343] width 398 height 32
type input "[DATE]"
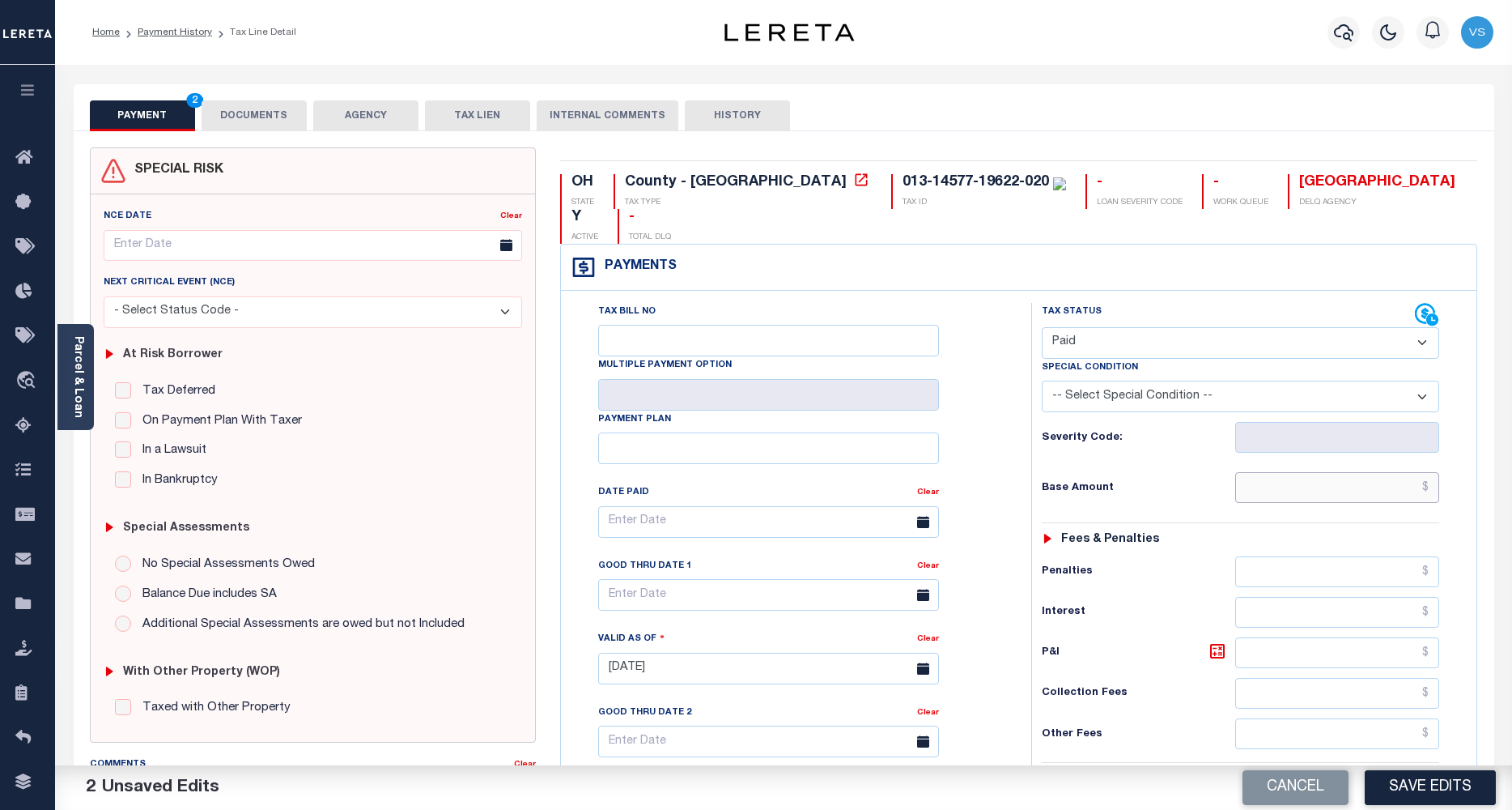
click at [1270, 472] on input "text" at bounding box center [1337, 486] width 205 height 31
paste input "2,565.28"
type input "$2,565.28"
click at [225, 118] on button "DOCUMENTS" at bounding box center [253, 115] width 106 height 31
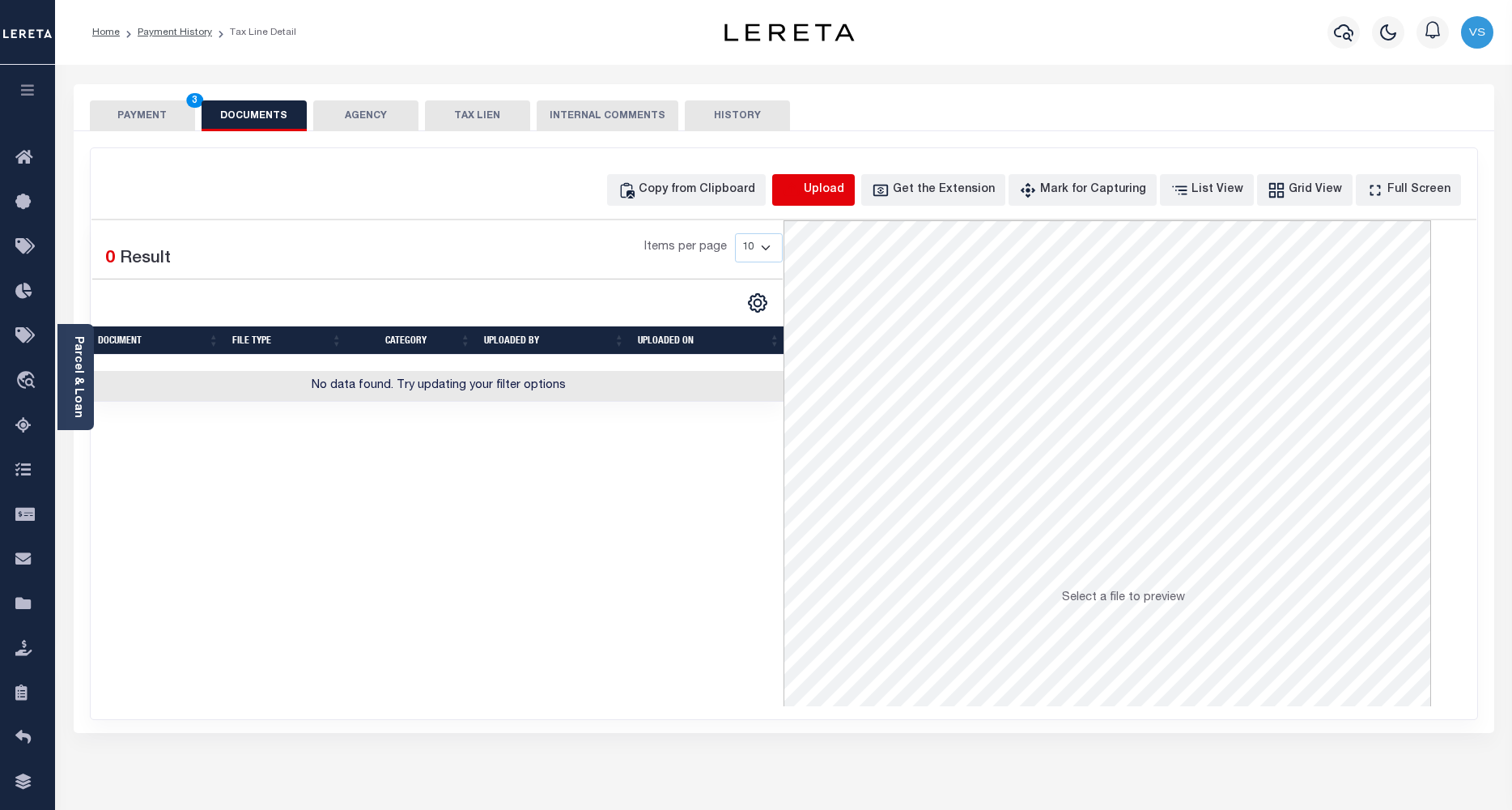
click at [801, 189] on icon "button" at bounding box center [792, 190] width 18 height 18
select select "POP"
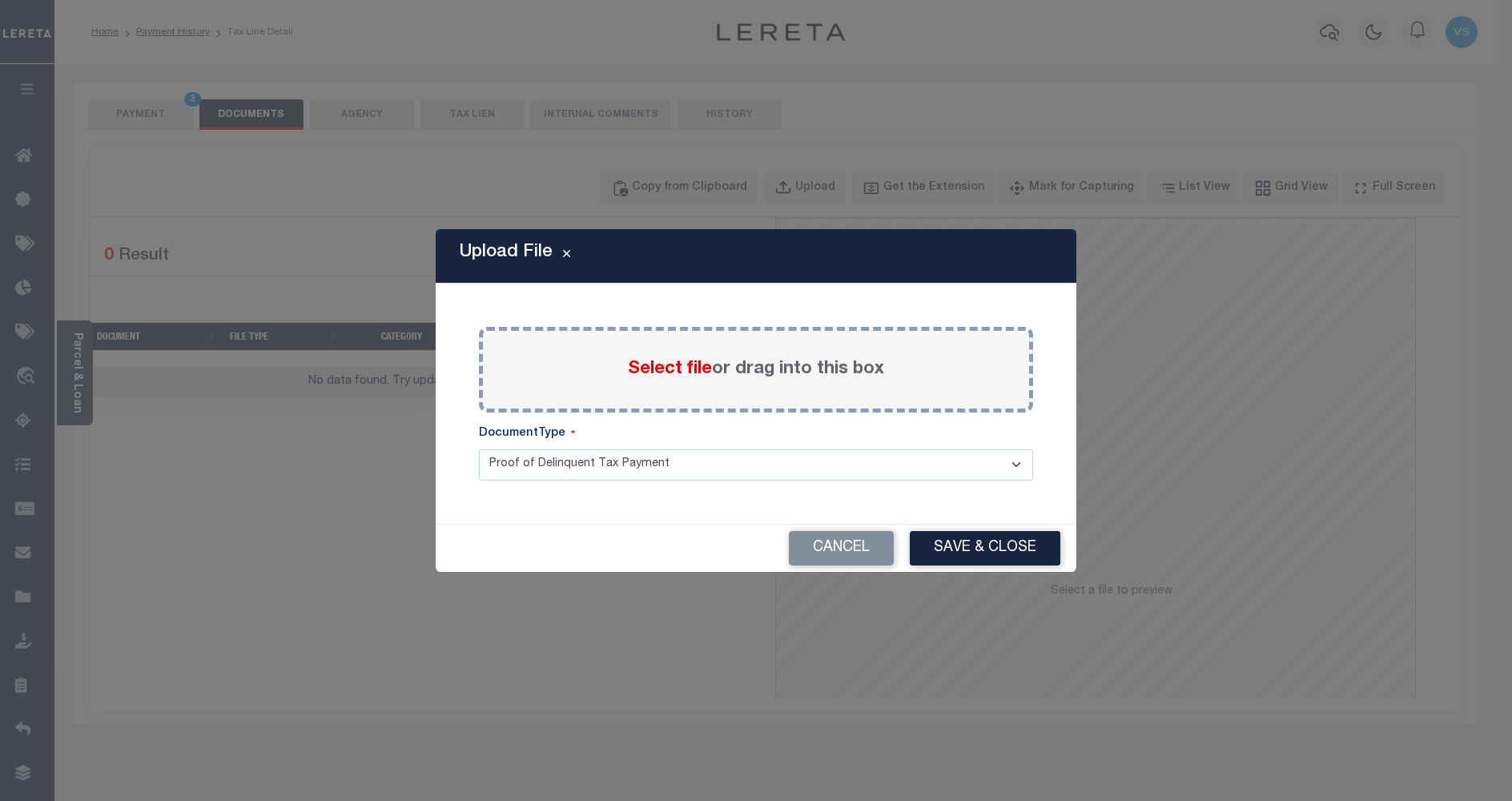
click at [659, 363] on span "Select file" at bounding box center [670, 369] width 84 height 18
click at [0, 0] on input "Select file or drag into this box" at bounding box center [0, 0] width 0 height 0
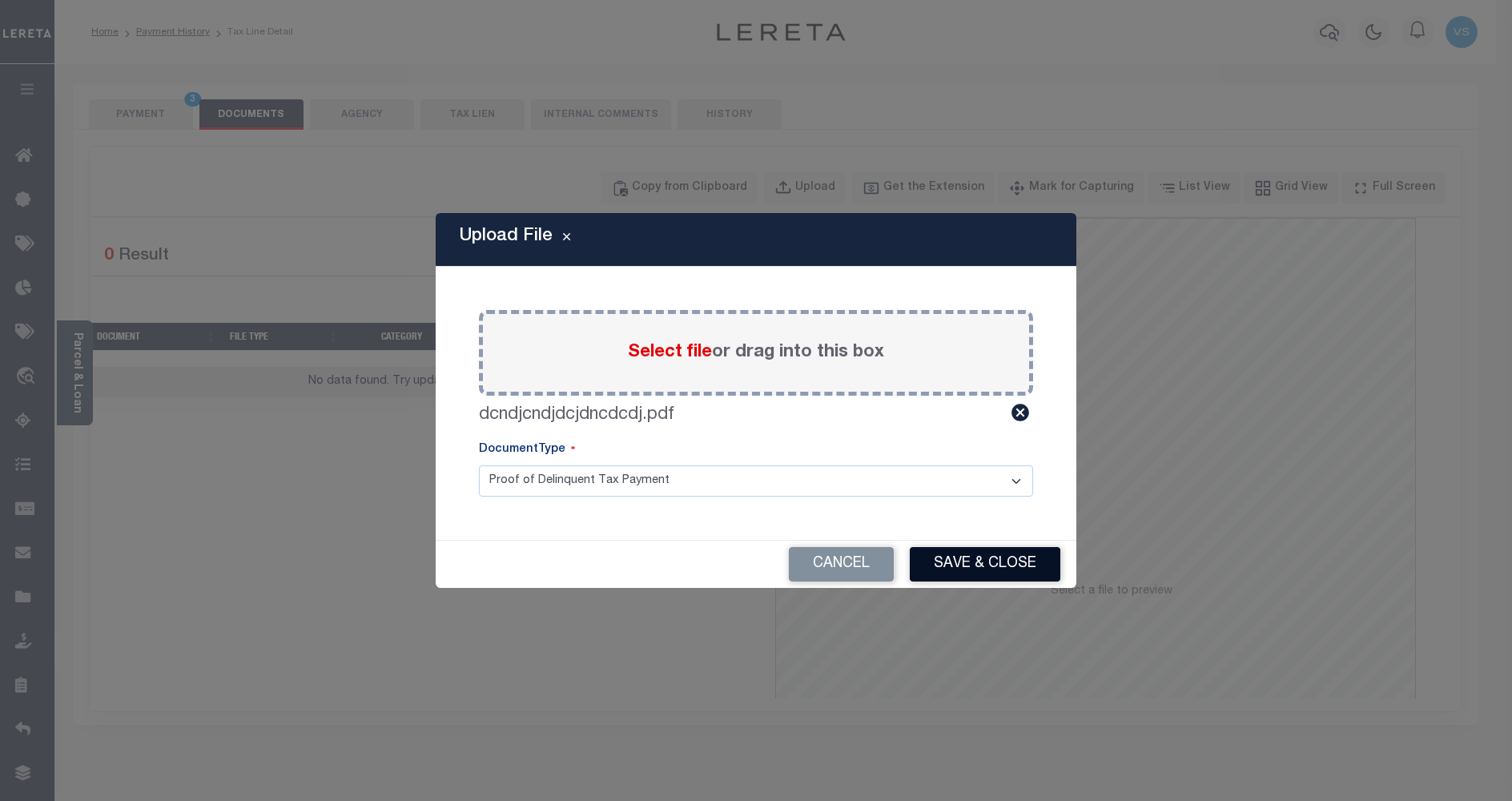
click at [944, 561] on button "Save & Close" at bounding box center [985, 563] width 150 height 34
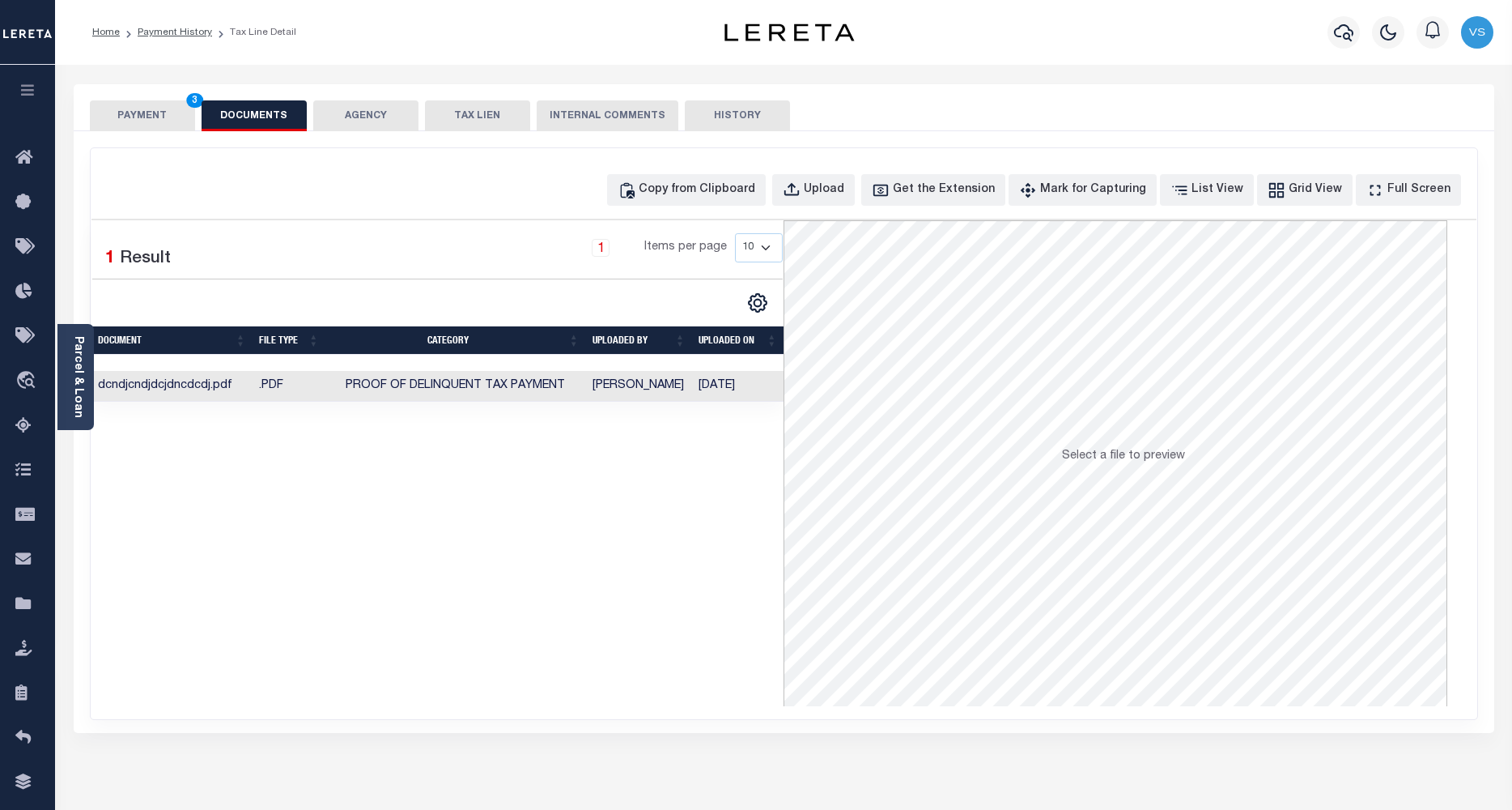
click at [160, 115] on button "PAYMENT 3" at bounding box center [142, 115] width 106 height 31
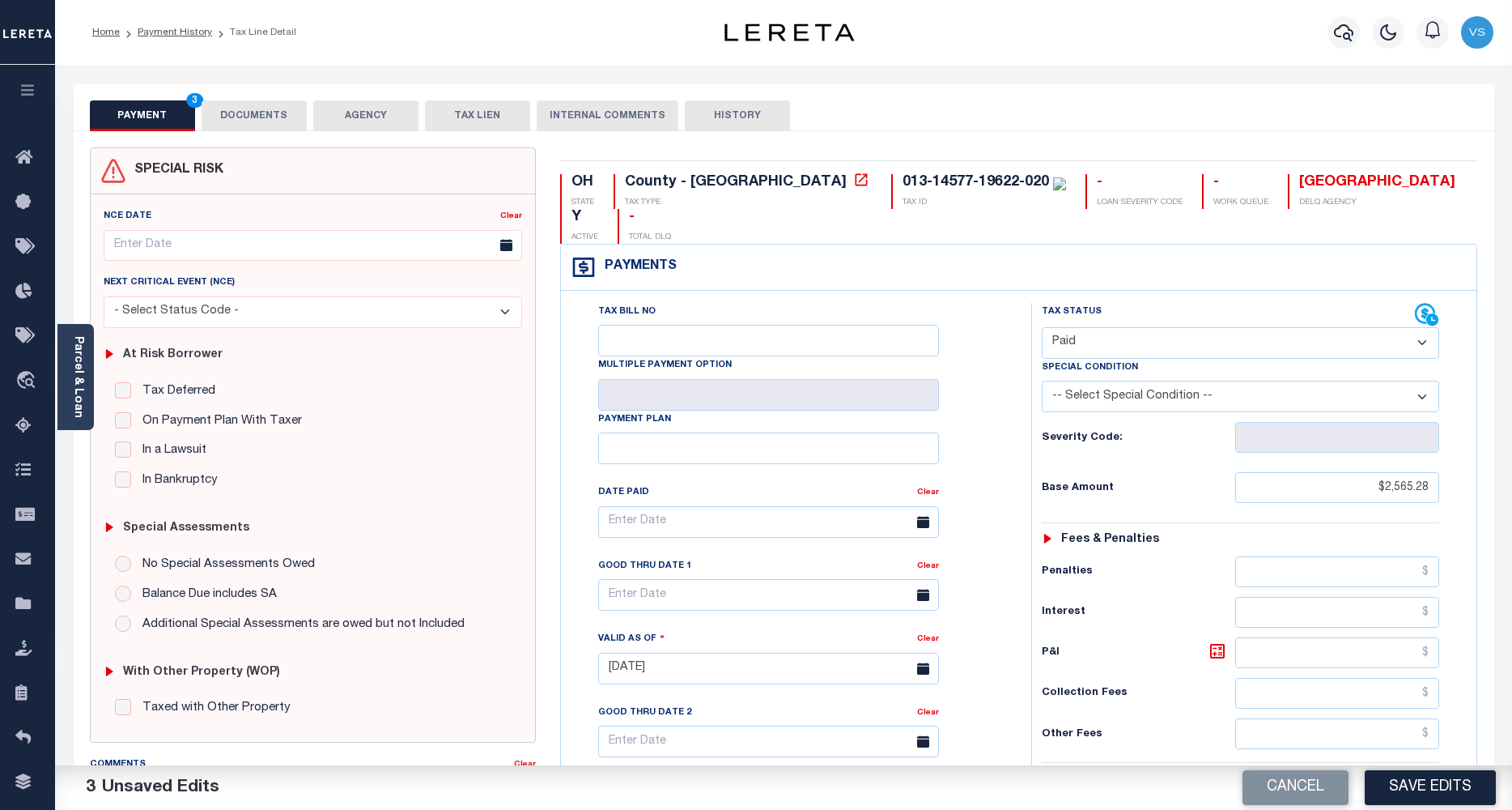
scroll to position [324, 0]
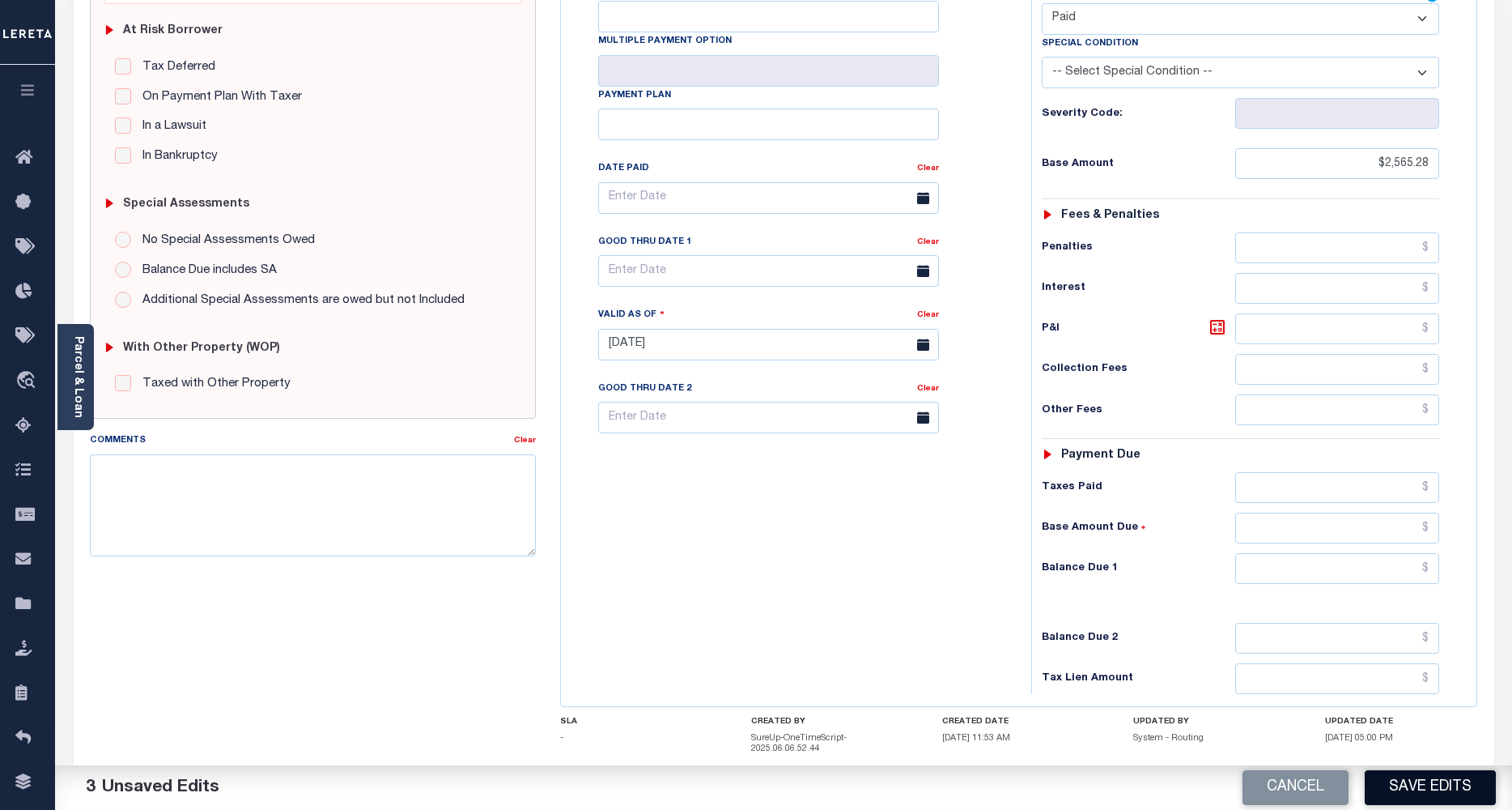
click at [1397, 781] on button "Save Edits" at bounding box center [1430, 786] width 131 height 35
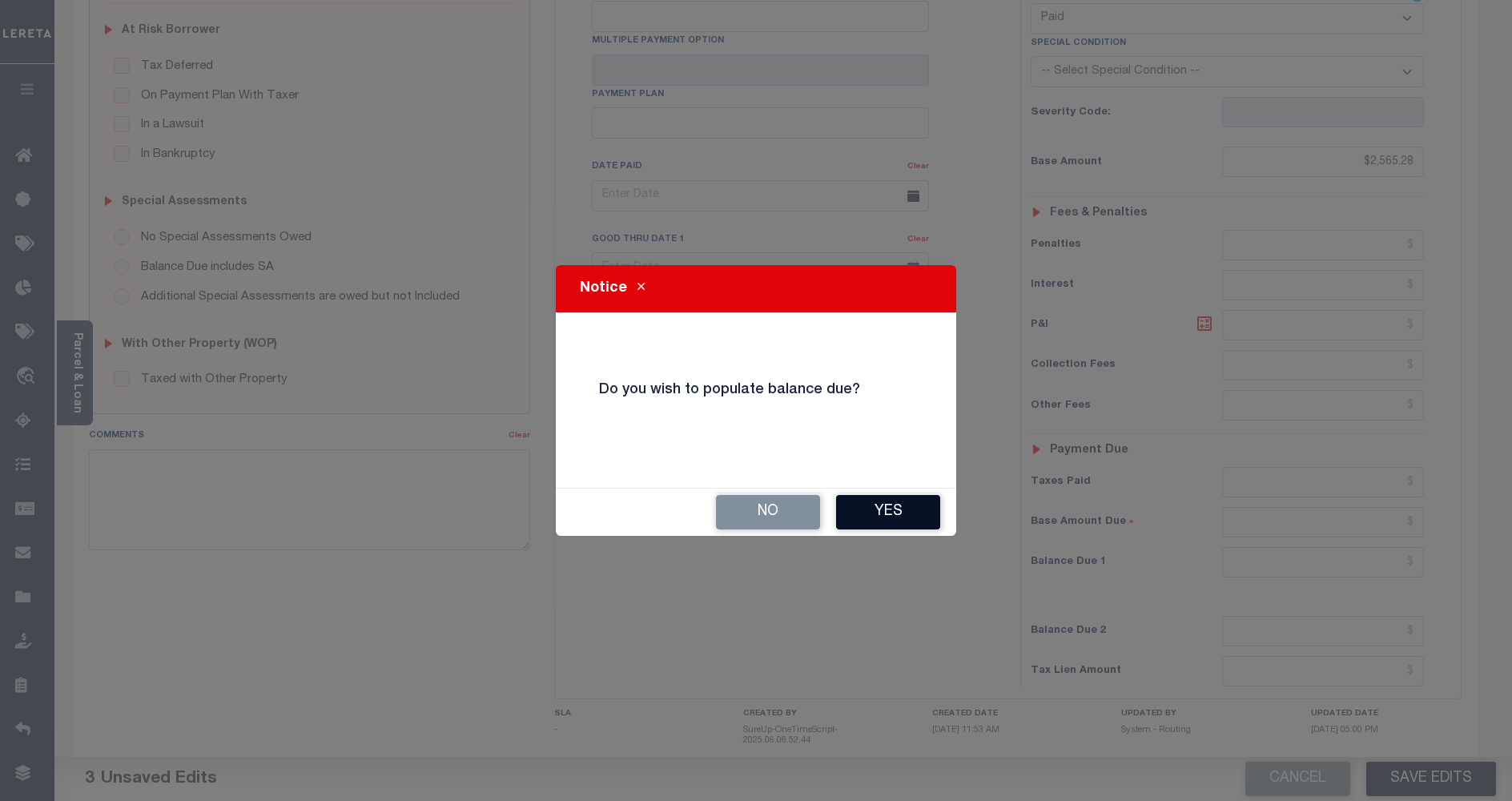
click at [891, 514] on button "Yes" at bounding box center [888, 511] width 104 height 34
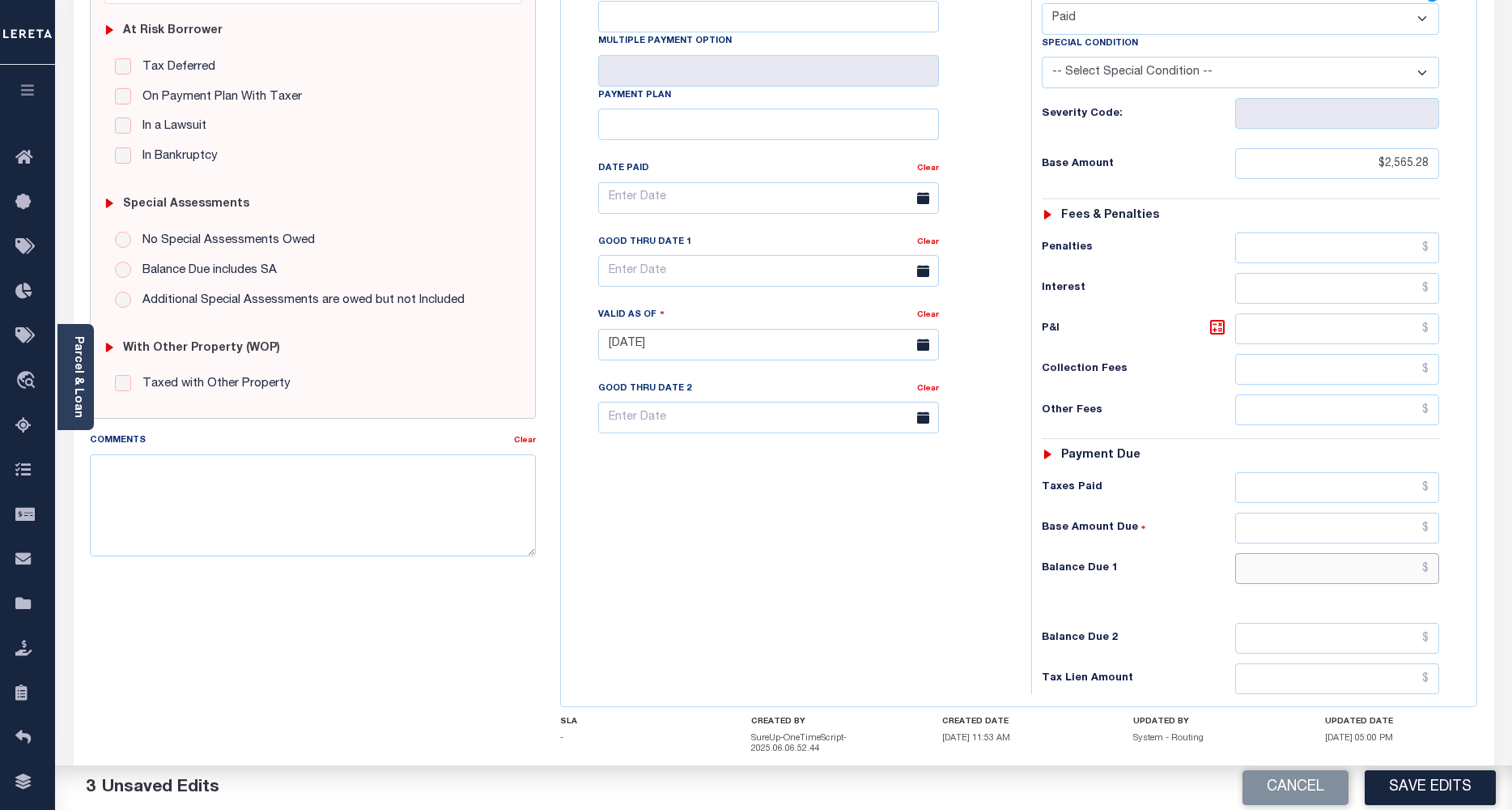
click at [1292, 552] on input "text" at bounding box center [1337, 567] width 205 height 31
type input "$0.00"
click at [1391, 770] on button "Save Edits" at bounding box center [1430, 786] width 131 height 35
checkbox input "false"
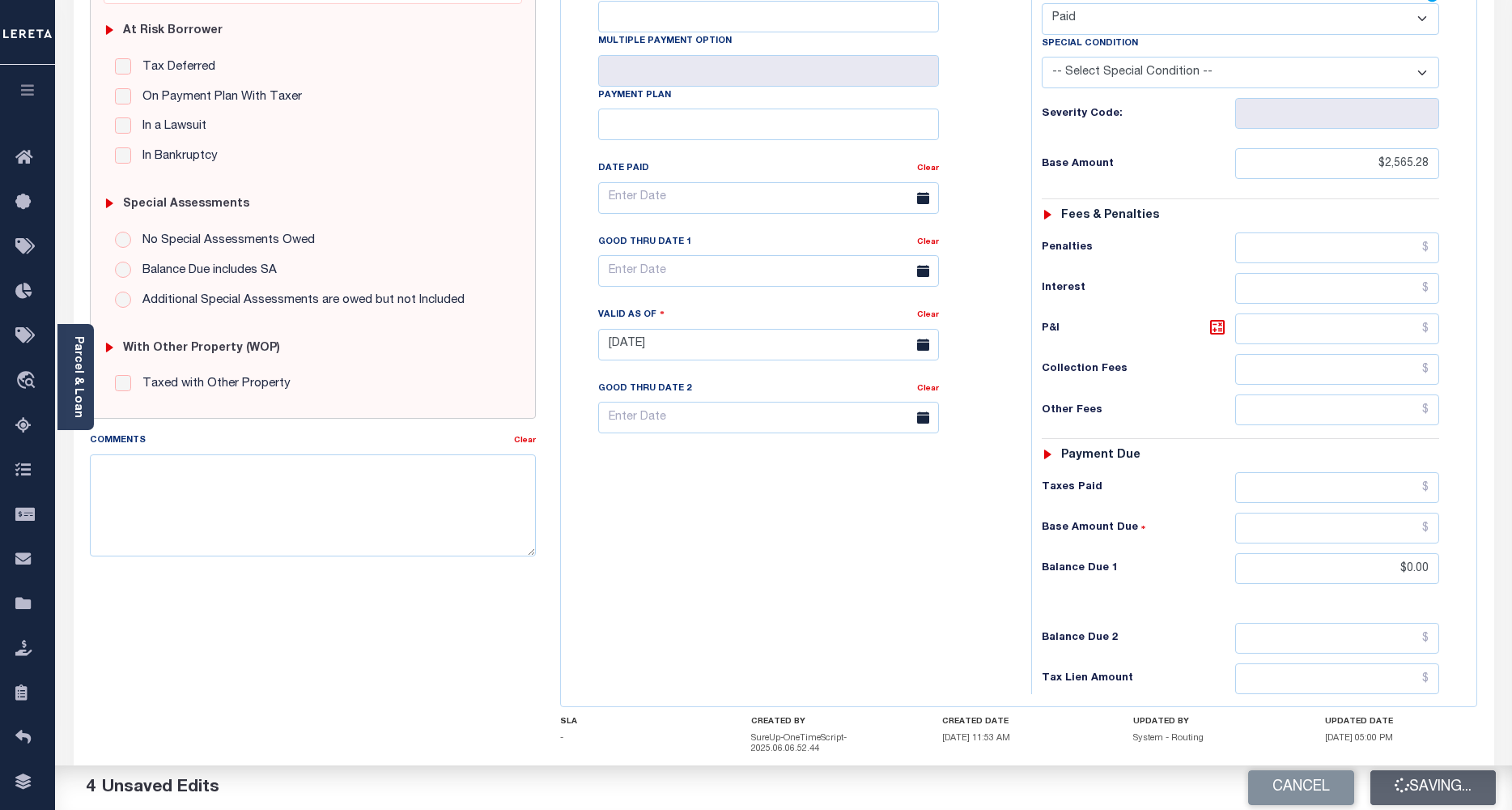
checkbox input "false"
type input "$2,565.28"
type input "$0"
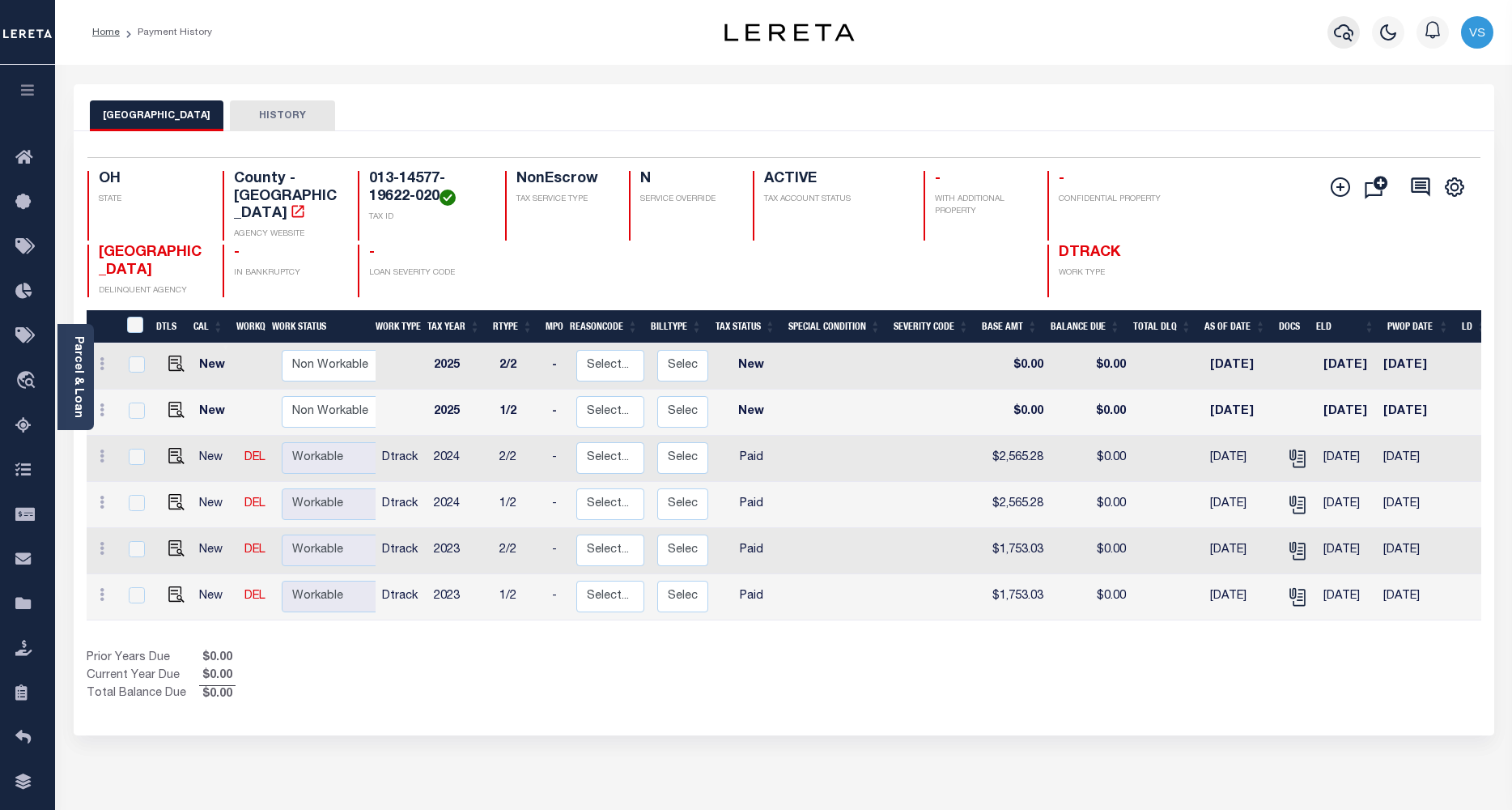
click at [1351, 34] on icon "button" at bounding box center [1343, 33] width 20 height 20
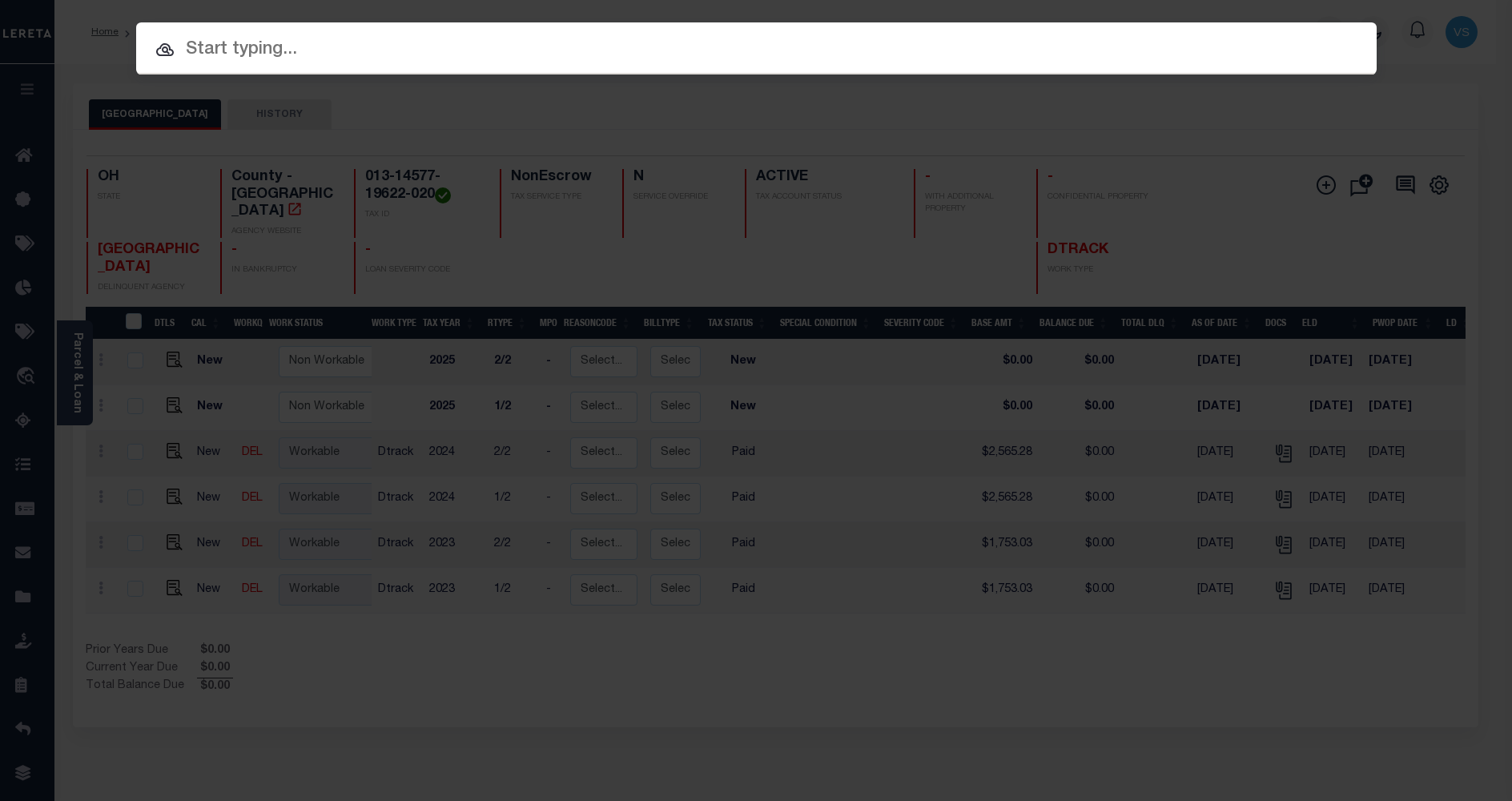
paste input "10040053"
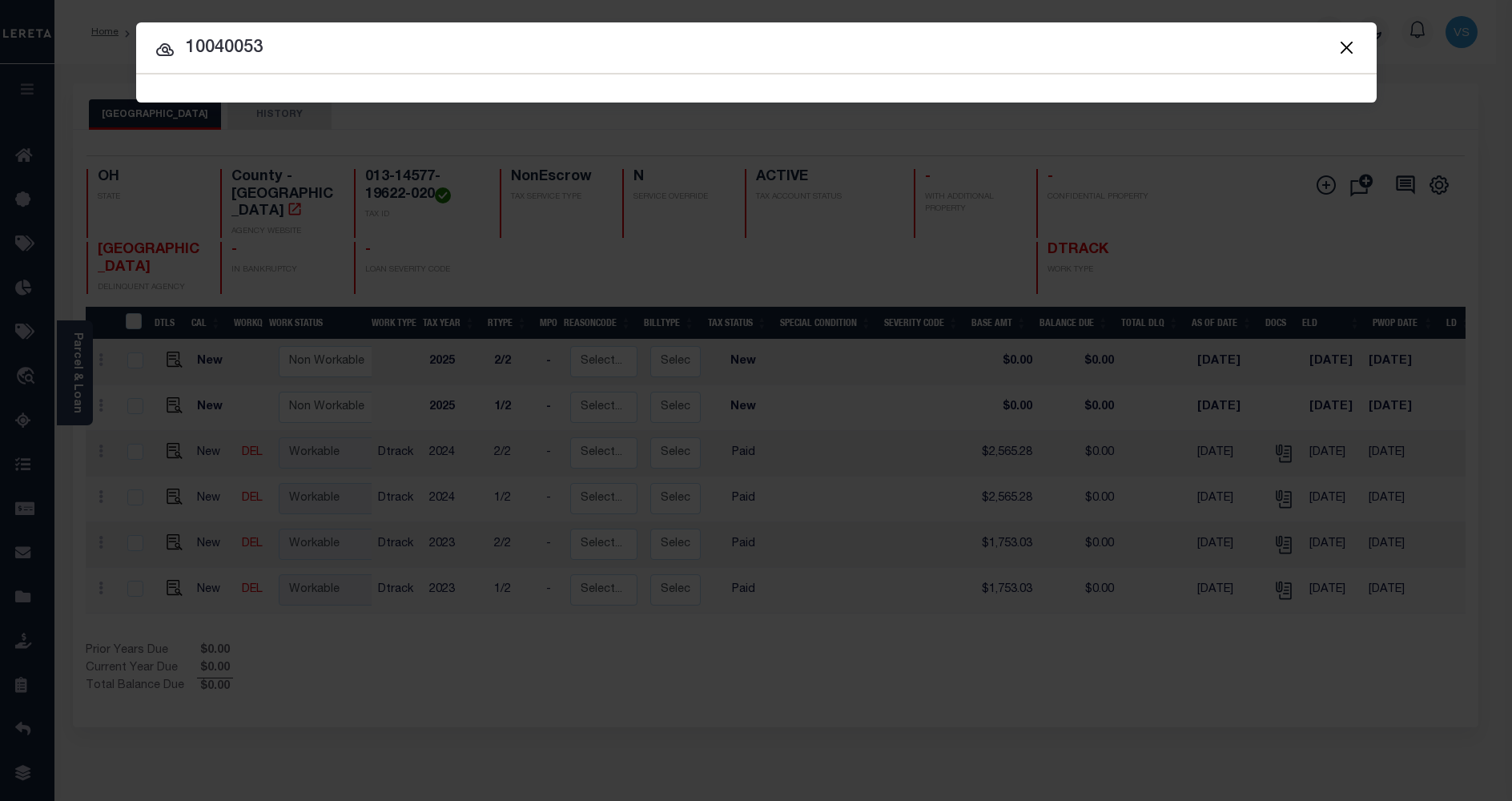
type input "10040053"
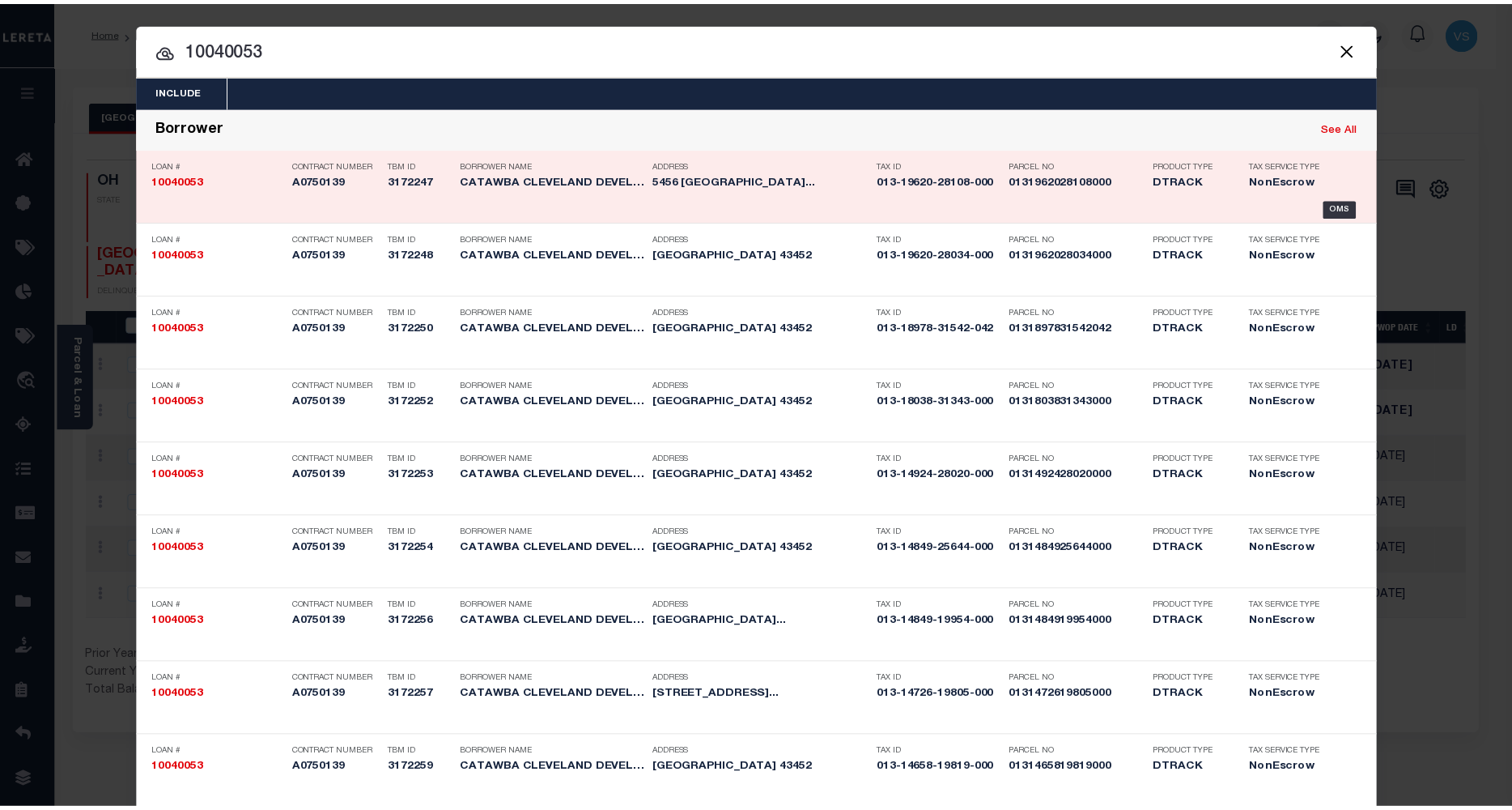
scroll to position [3156, 0]
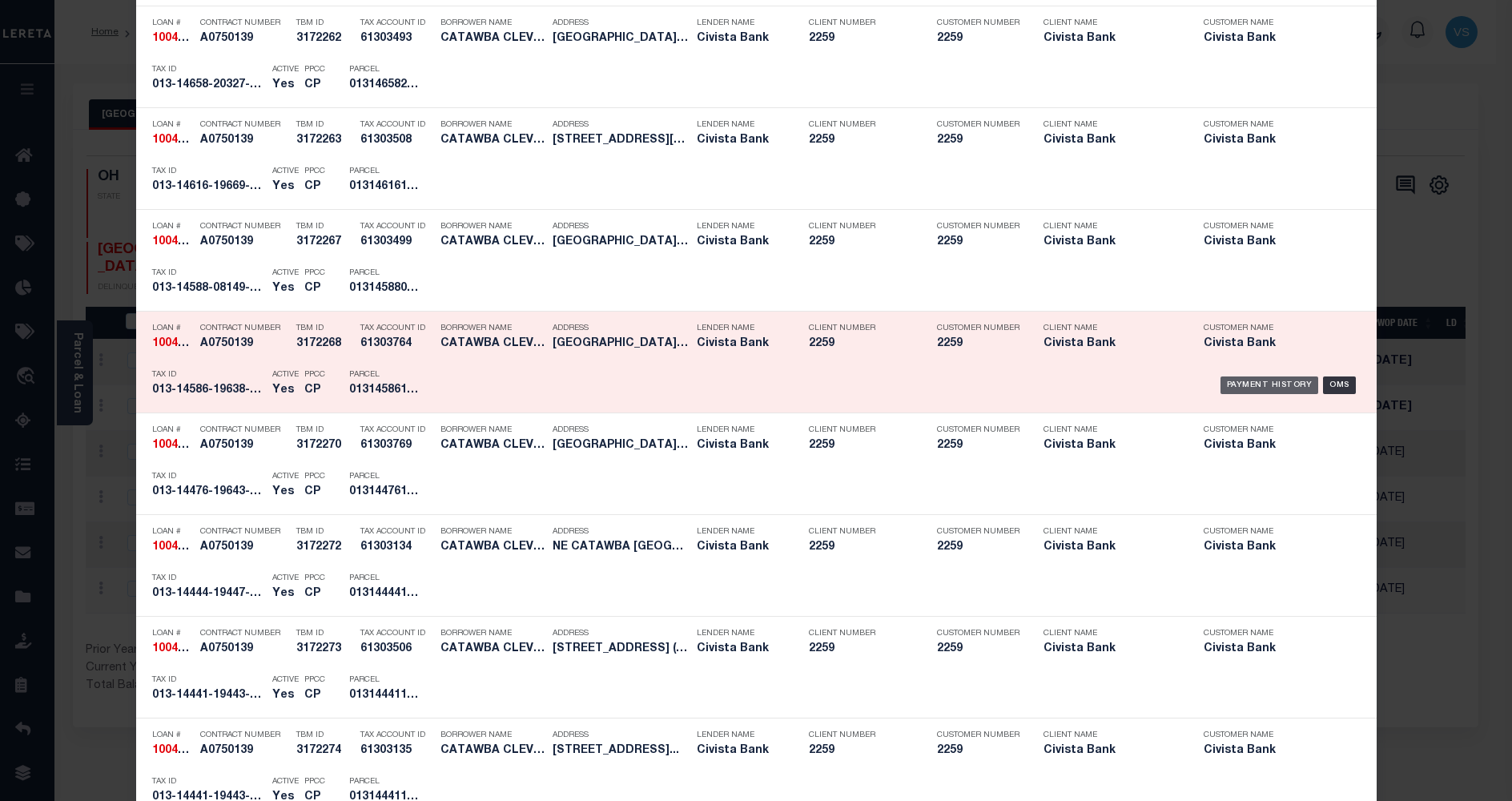
click at [1253, 387] on div "Payment History" at bounding box center [1270, 385] width 99 height 18
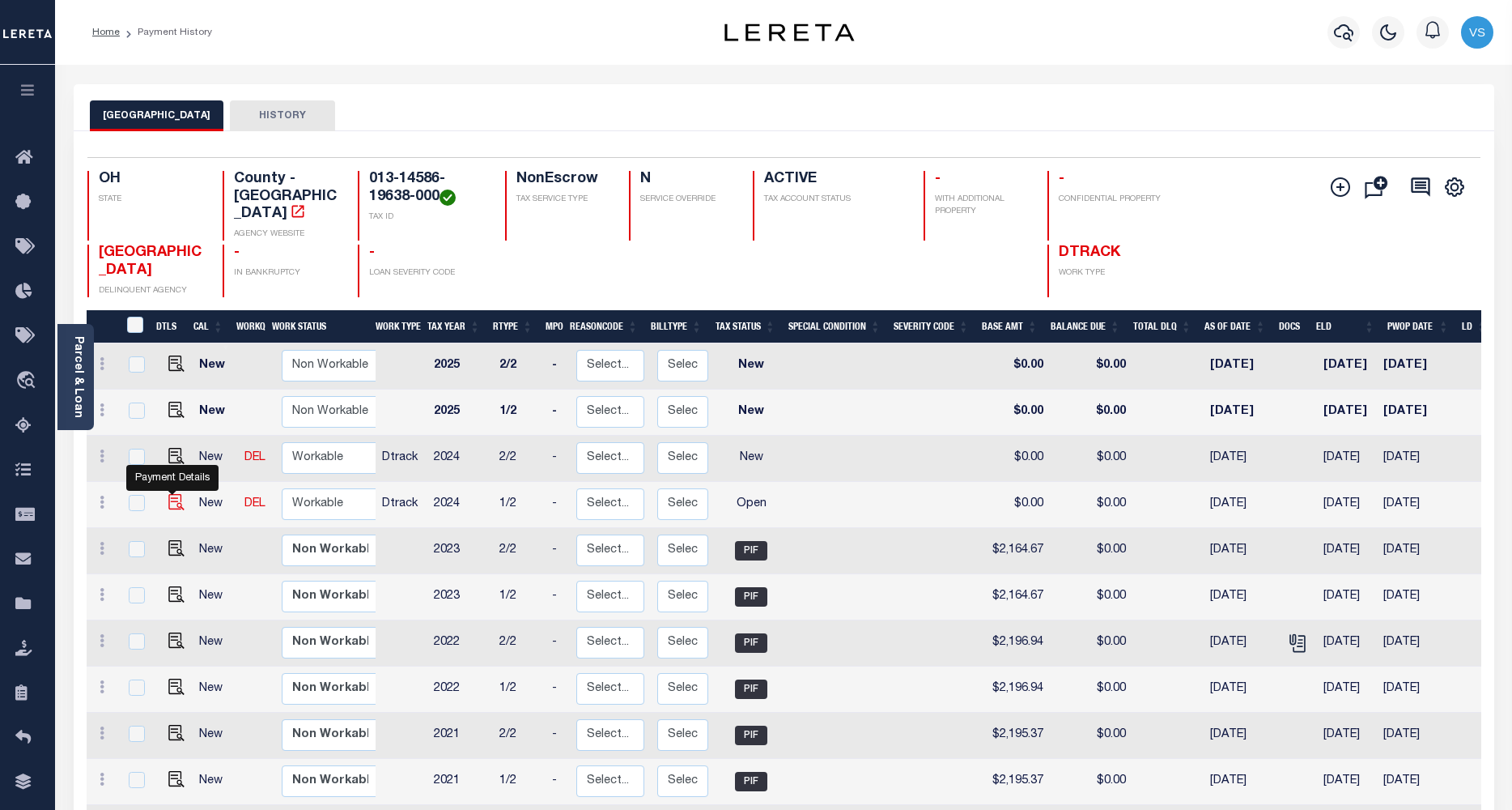
click at [169, 494] on img "" at bounding box center [177, 502] width 16 height 16
checkbox input "true"
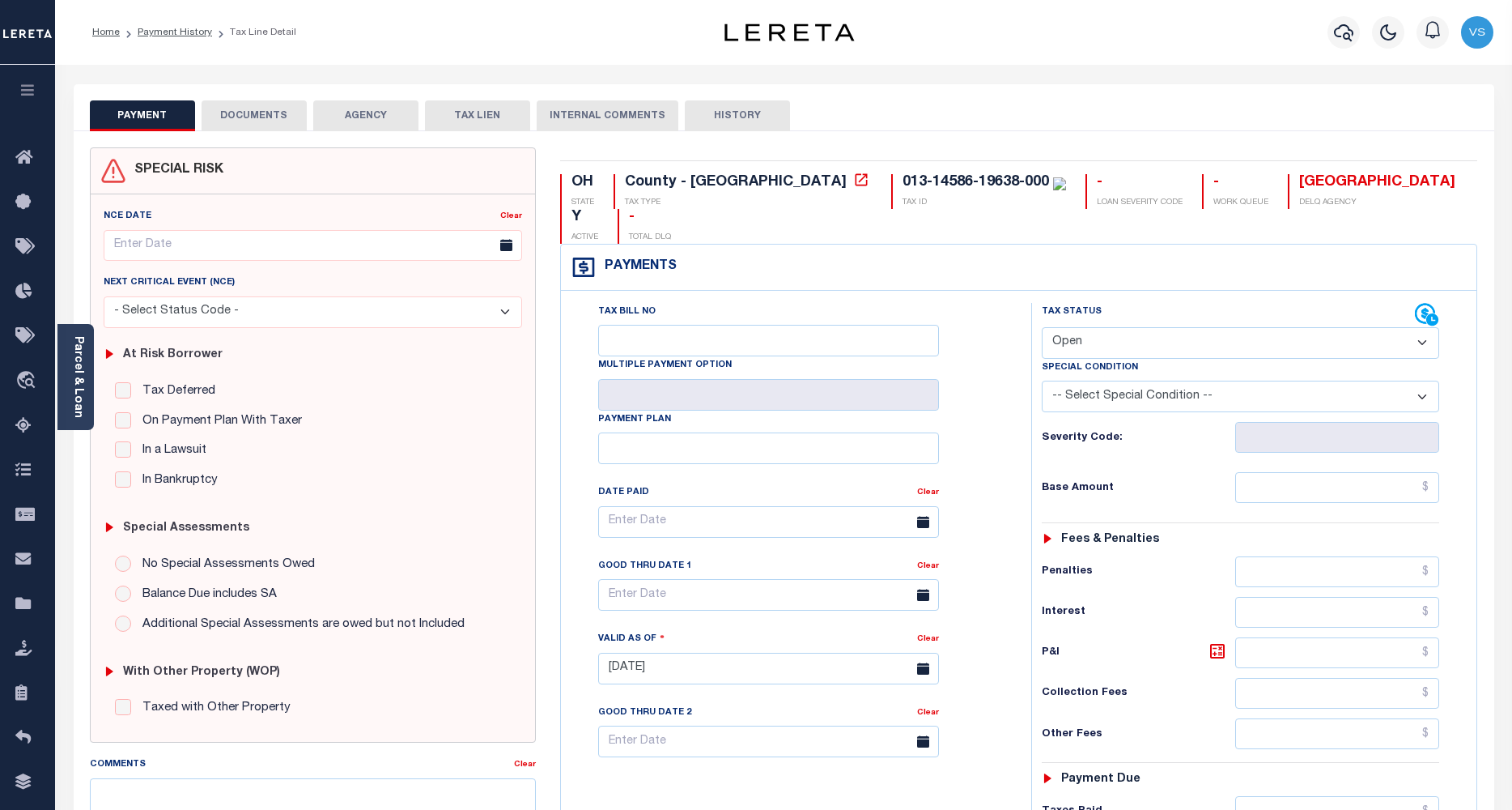
drag, startPoint x: 1070, startPoint y: 306, endPoint x: 1070, endPoint y: 328, distance: 22.0
click at [1070, 328] on select "- Select Status Code - Open Due/Unpaid Paid Incomplete No Tax Due Internal Refu…" at bounding box center [1241, 343] width 398 height 32
select select "PYD"
click at [1042, 328] on select "- Select Status Code - Open Due/Unpaid Paid Incomplete No Tax Due Internal Refu…" at bounding box center [1241, 343] width 398 height 32
type input "[DATE]"
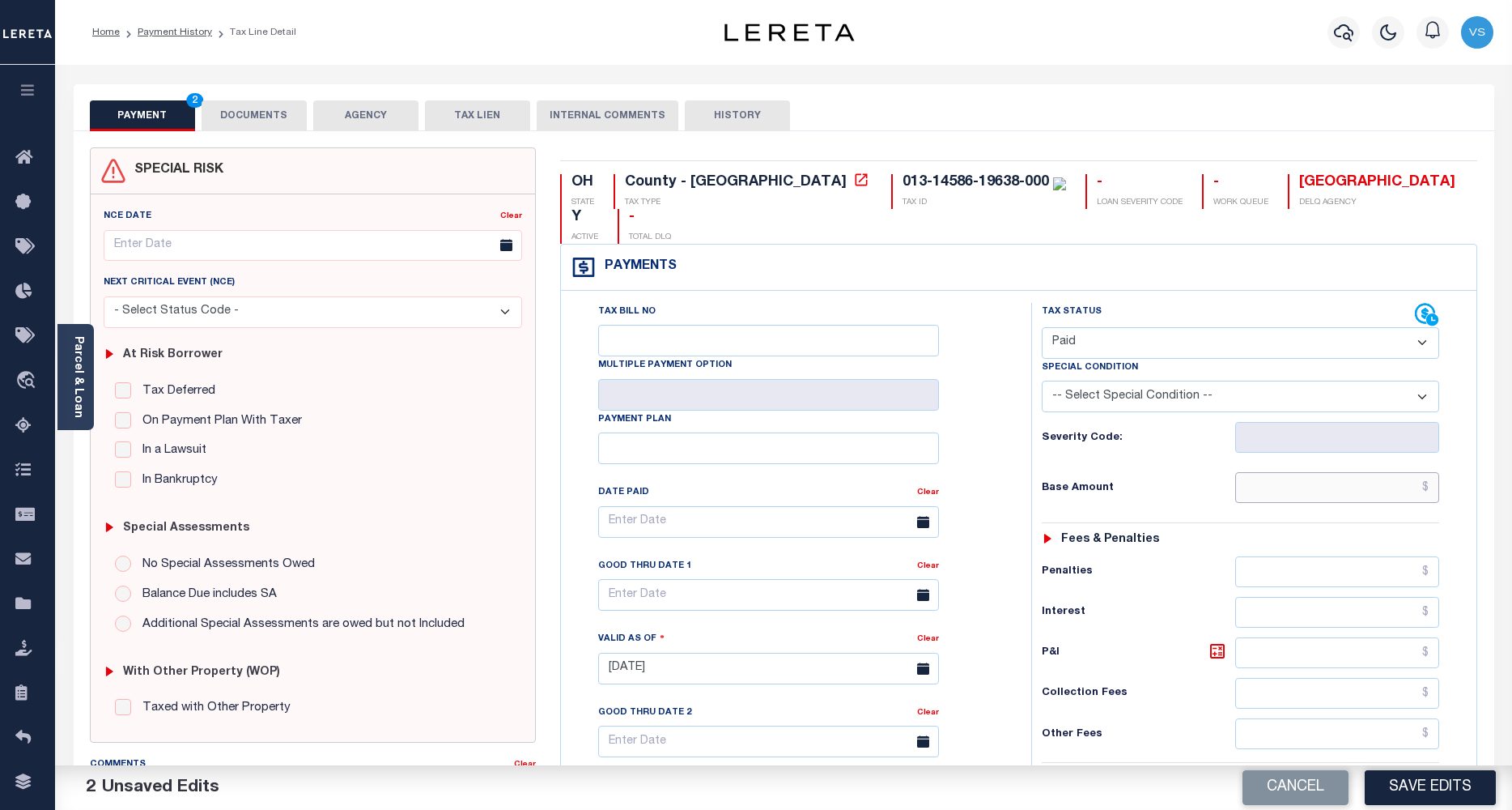
click at [1262, 472] on input "text" at bounding box center [1337, 486] width 205 height 31
paste input "2,174.57"
type input "$2,174.57"
click at [235, 114] on button "DOCUMENTS" at bounding box center [253, 115] width 106 height 31
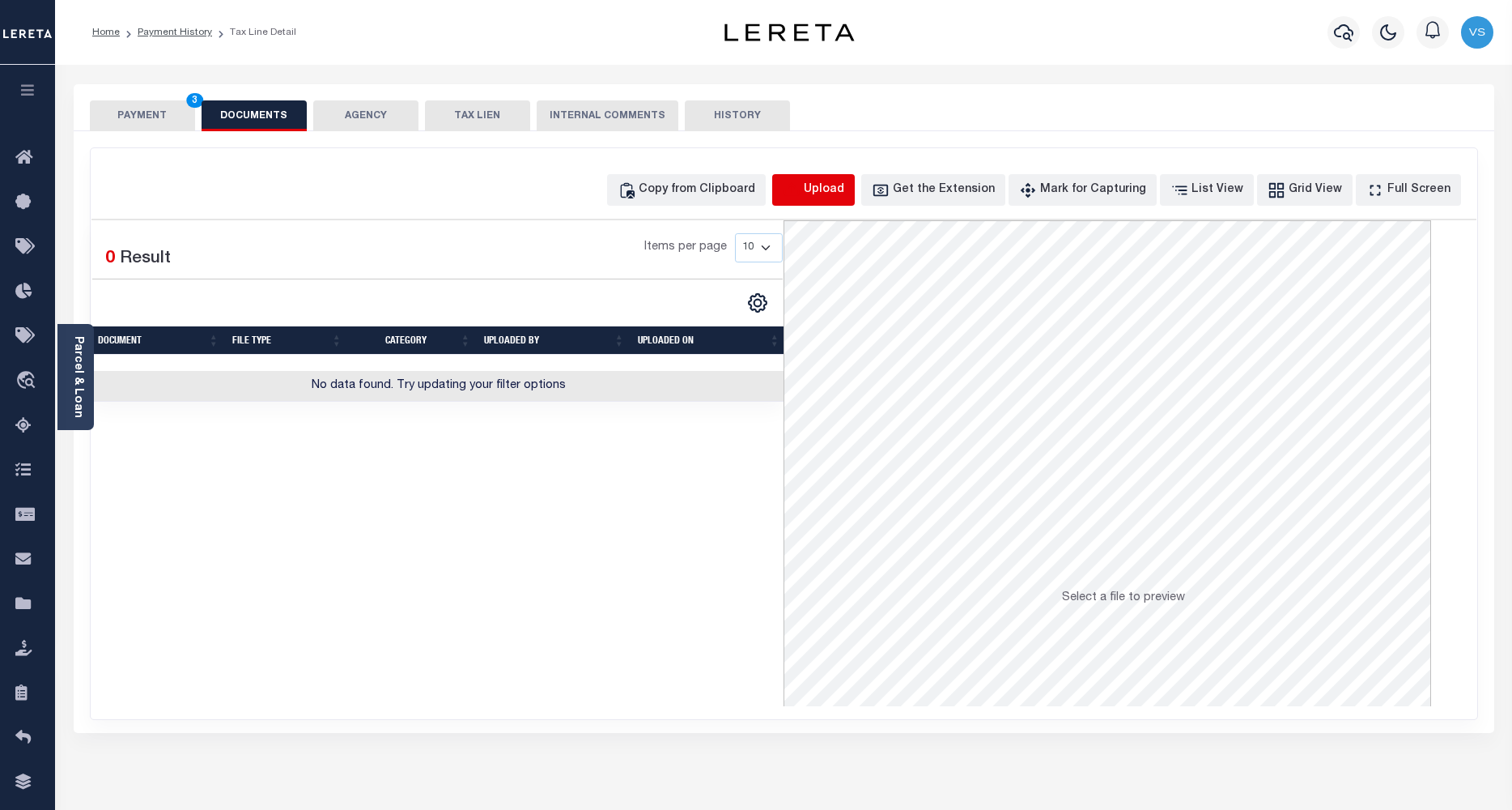
click at [801, 184] on icon "button" at bounding box center [792, 190] width 18 height 18
select select "POP"
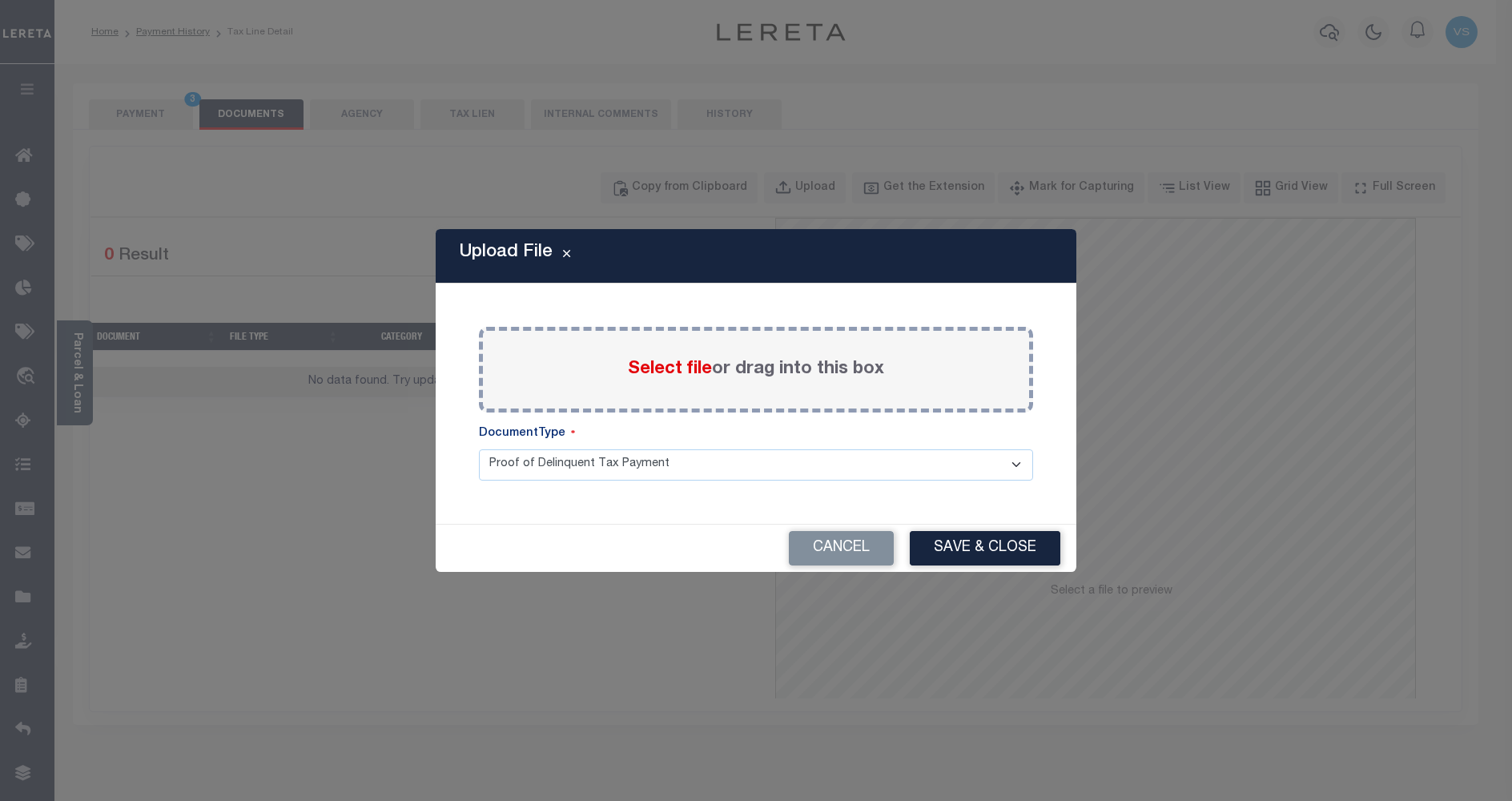
click at [651, 368] on span "Select file" at bounding box center [670, 369] width 84 height 18
click at [0, 0] on input "Select file or drag into this box" at bounding box center [0, 0] width 0 height 0
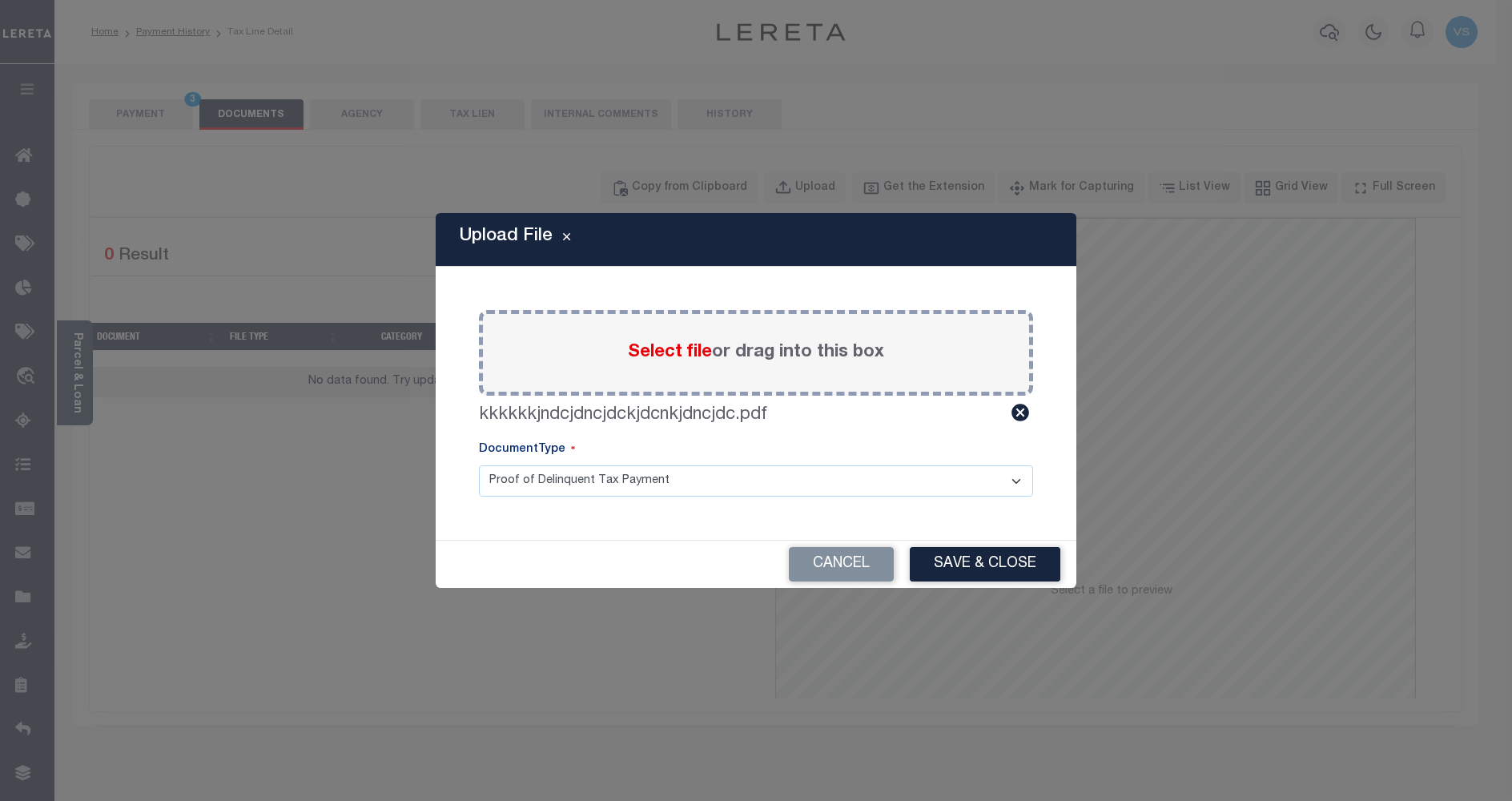
click at [943, 557] on button "Save & Close" at bounding box center [985, 563] width 150 height 34
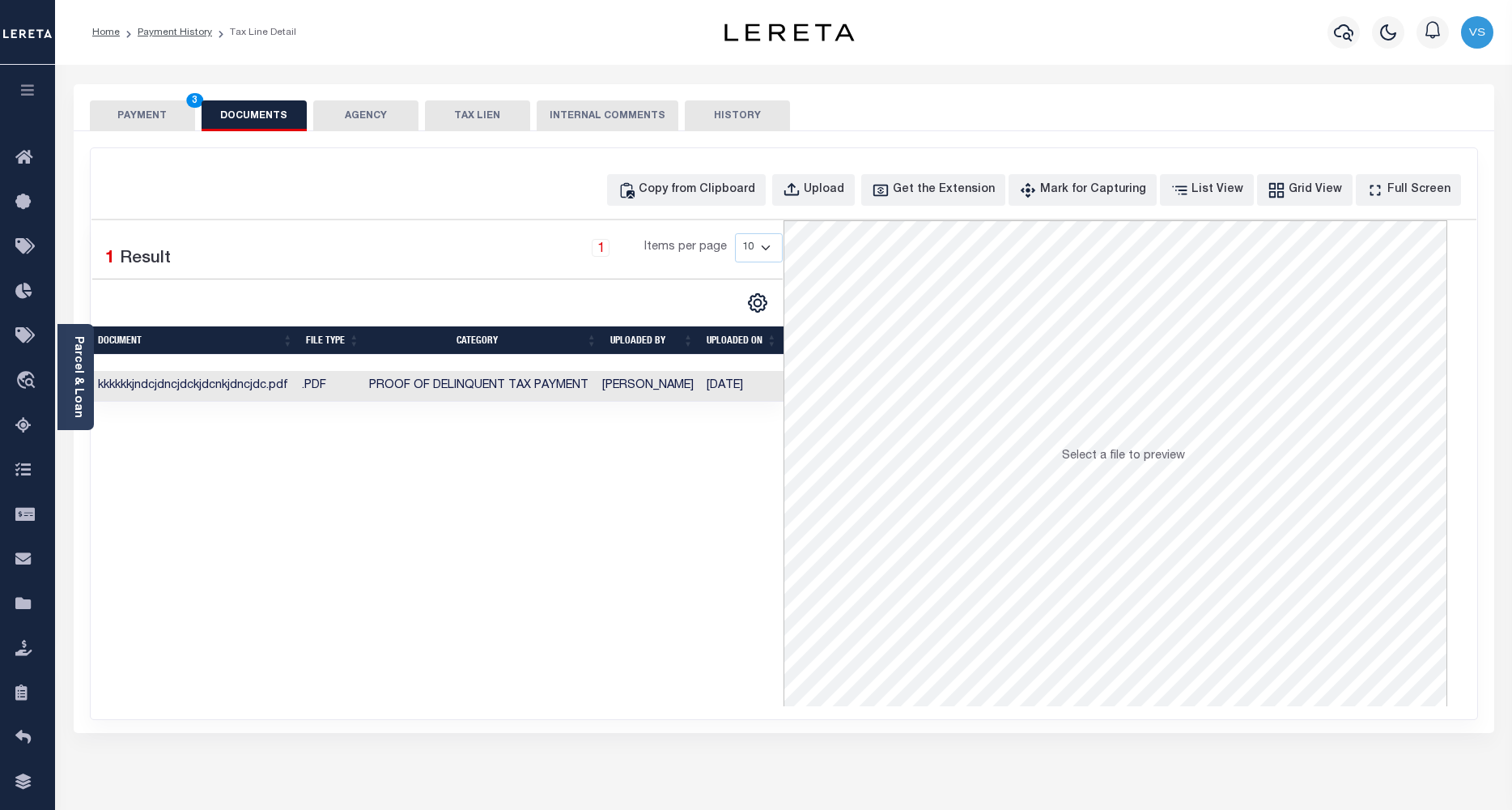
click at [129, 111] on button "PAYMENT 3" at bounding box center [142, 115] width 106 height 31
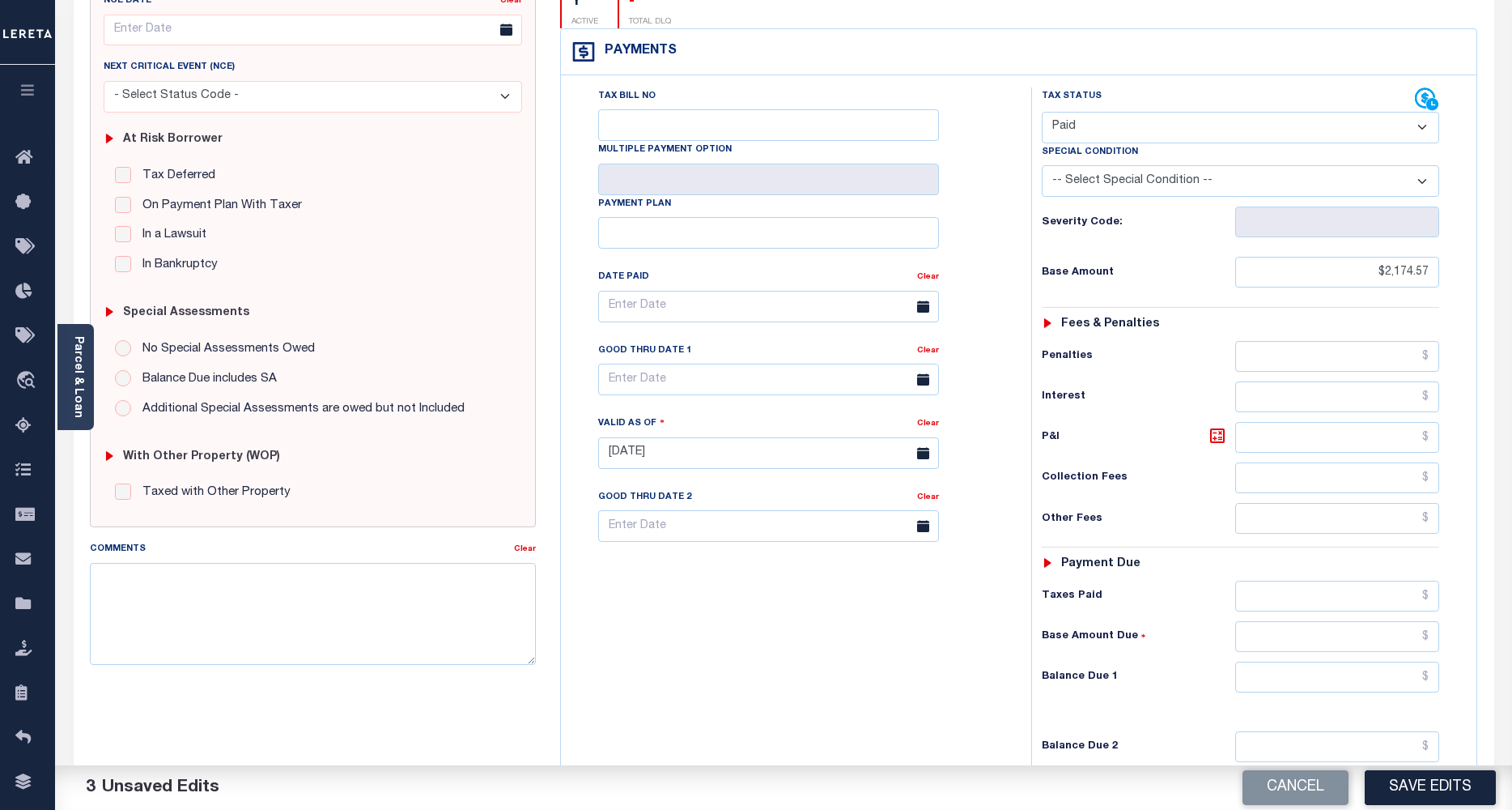
scroll to position [387, 0]
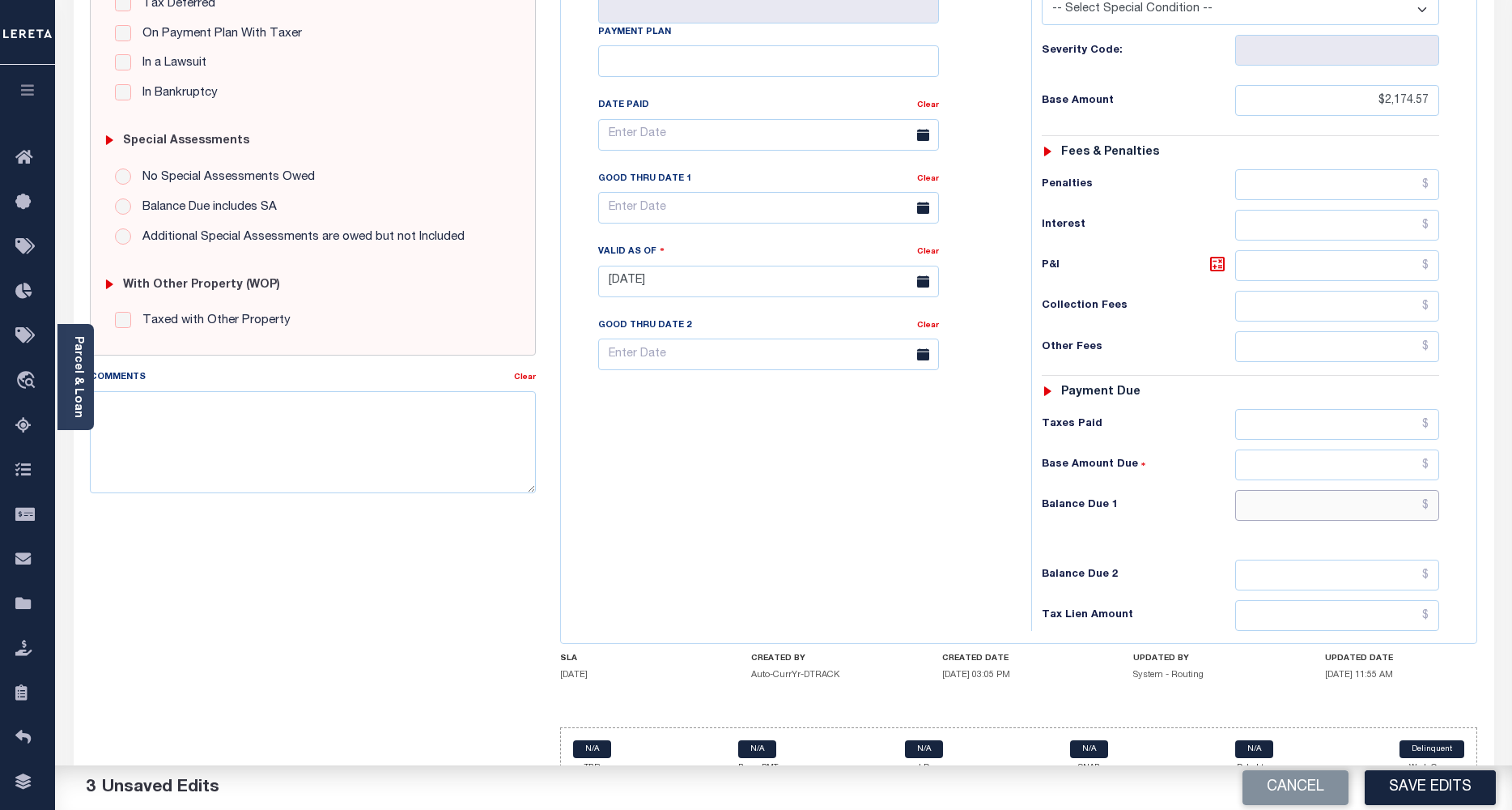
click at [1322, 489] on input "text" at bounding box center [1337, 504] width 205 height 31
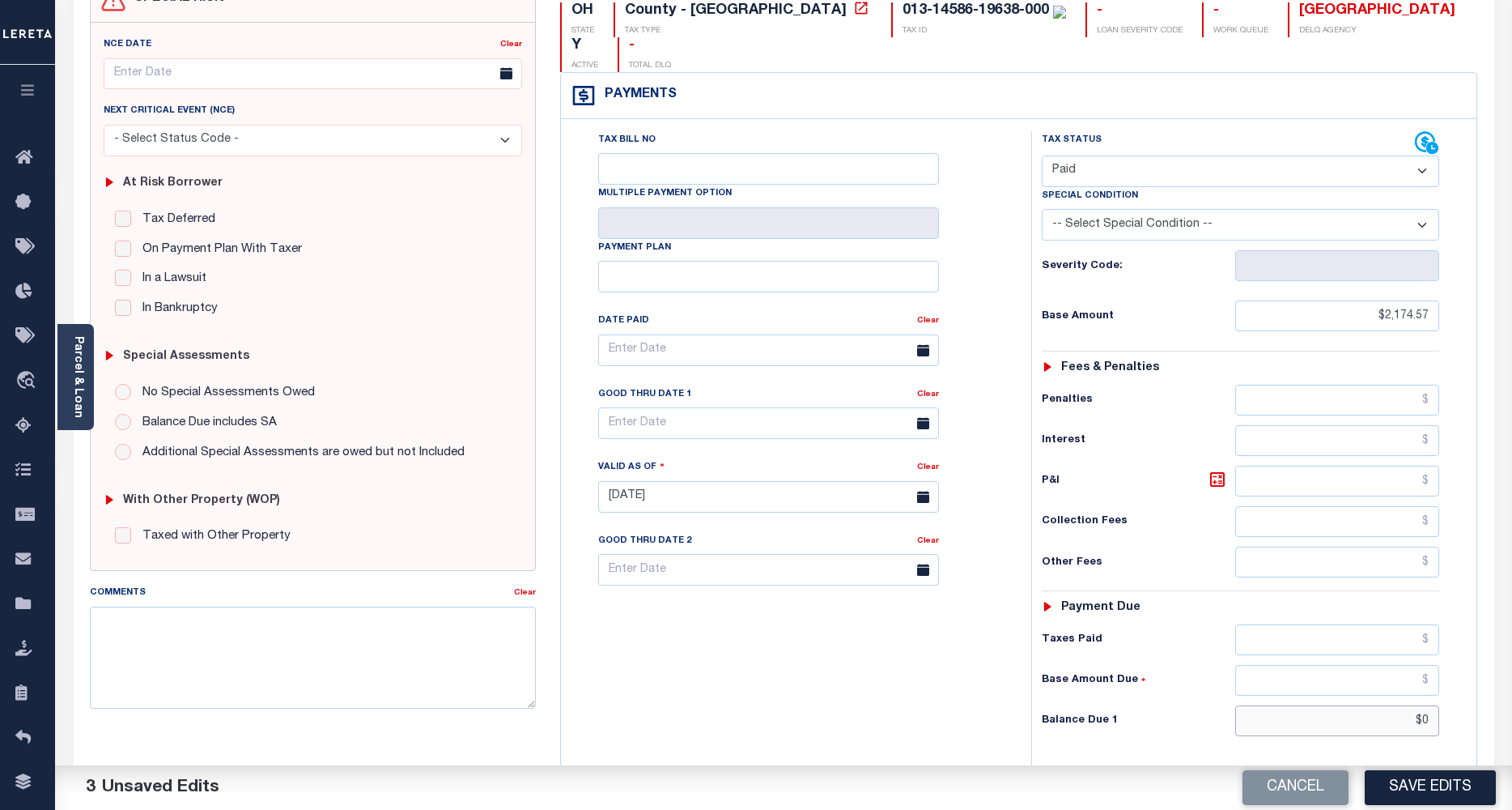
scroll to position [0, 0]
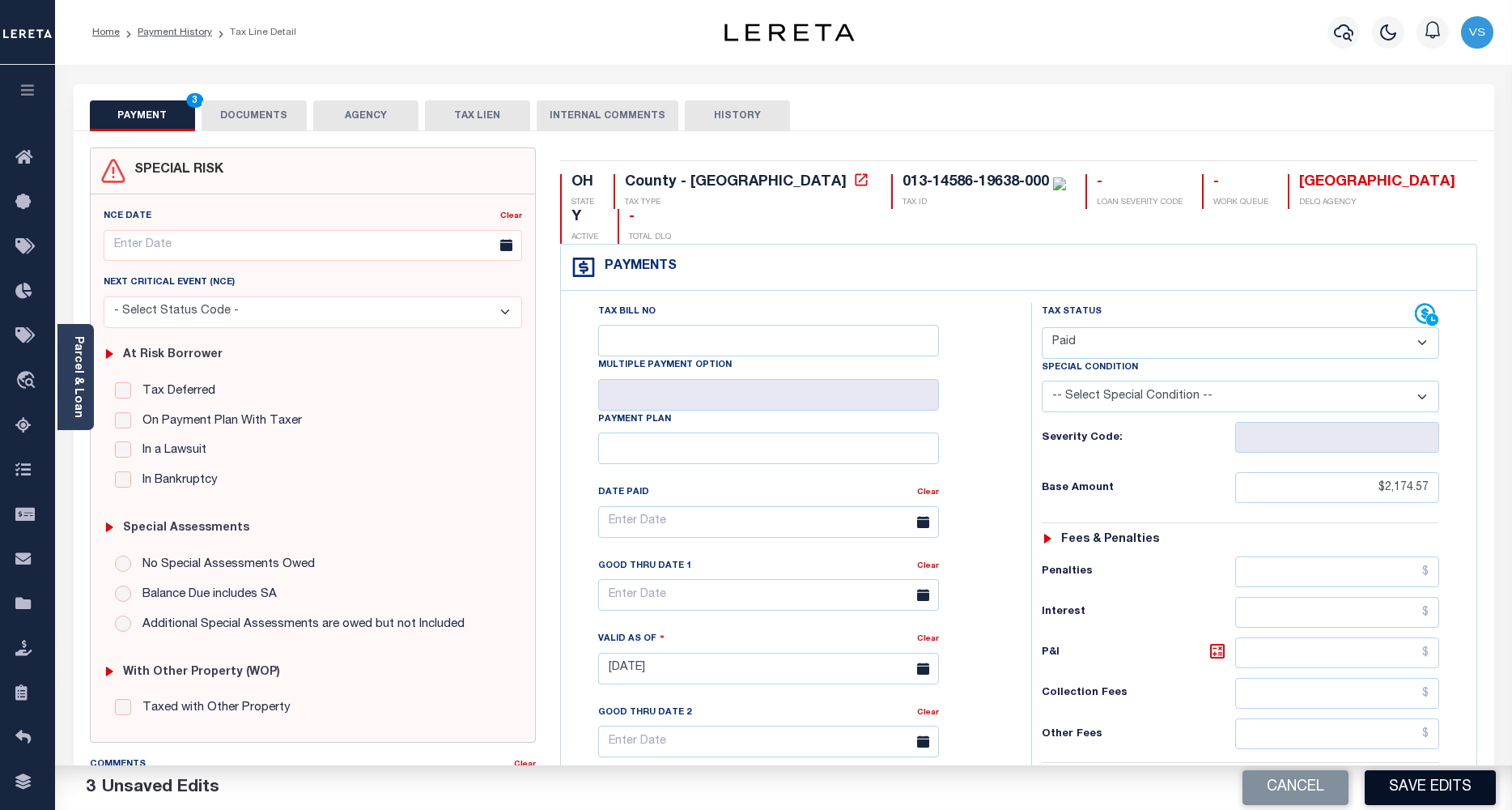
type input "$0.00"
click at [1404, 787] on button "Save Edits" at bounding box center [1430, 786] width 131 height 35
checkbox input "false"
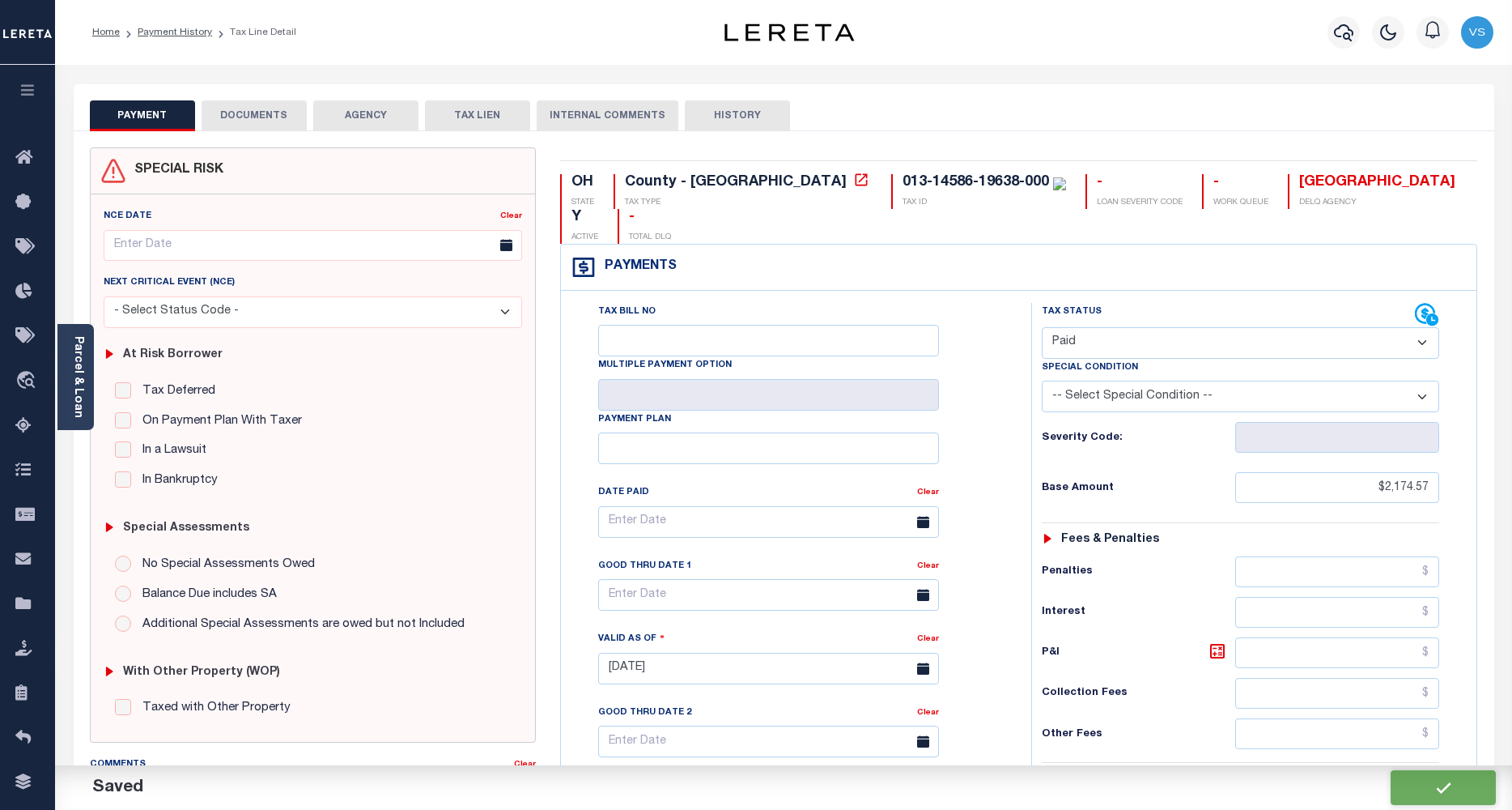
checkbox input "false"
type input "$2,174.57"
type input "$0"
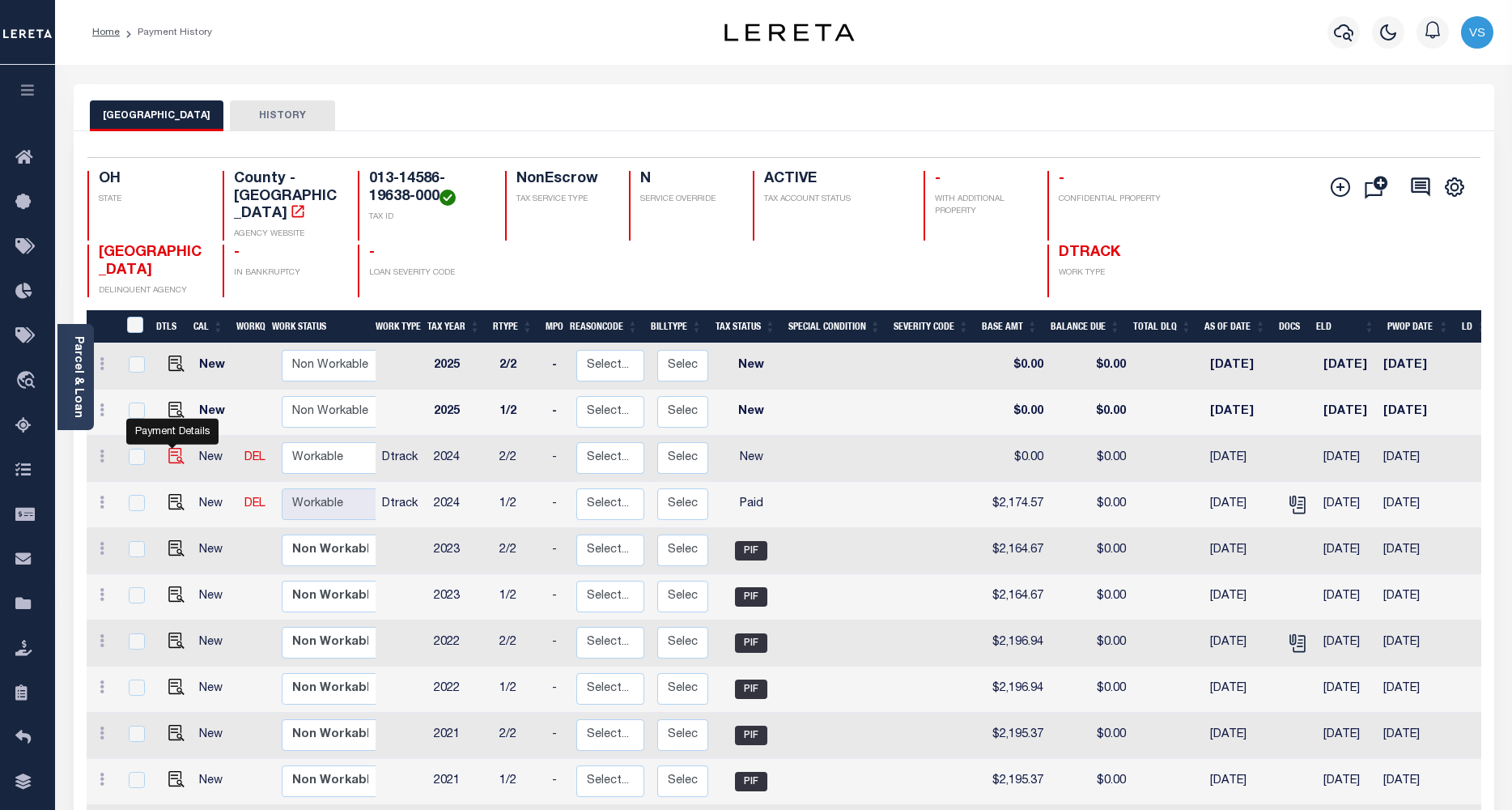
click at [169, 448] on img "" at bounding box center [177, 456] width 16 height 16
checkbox input "true"
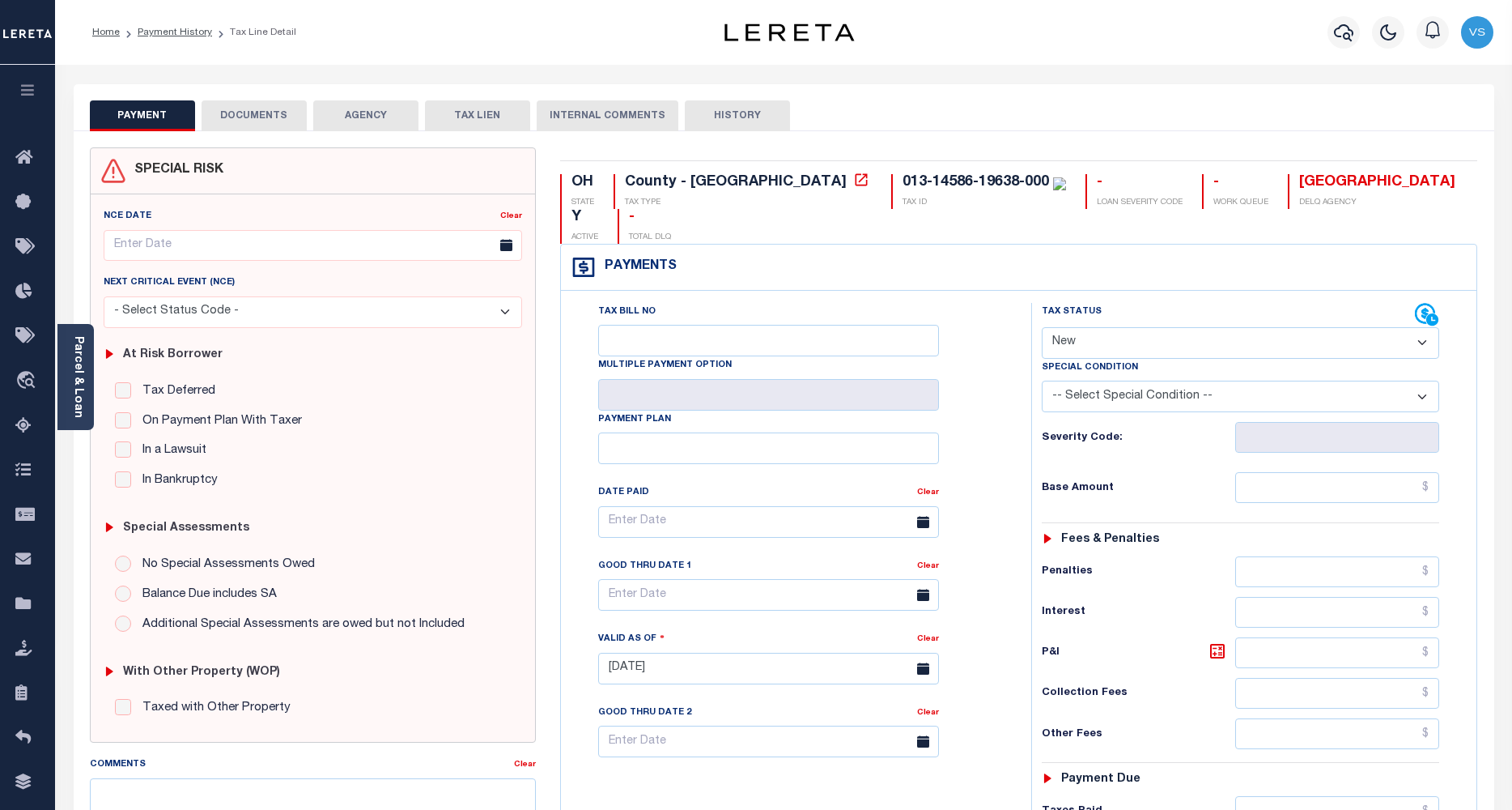
click at [1062, 328] on select "- Select Status Code - Open Due/Unpaid Paid Incomplete No Tax Due Internal Refu…" at bounding box center [1241, 343] width 398 height 32
select select "PYD"
click at [1042, 328] on select "- Select Status Code - Open Due/Unpaid Paid Incomplete No Tax Due Internal Refu…" at bounding box center [1241, 343] width 398 height 32
type input "[DATE]"
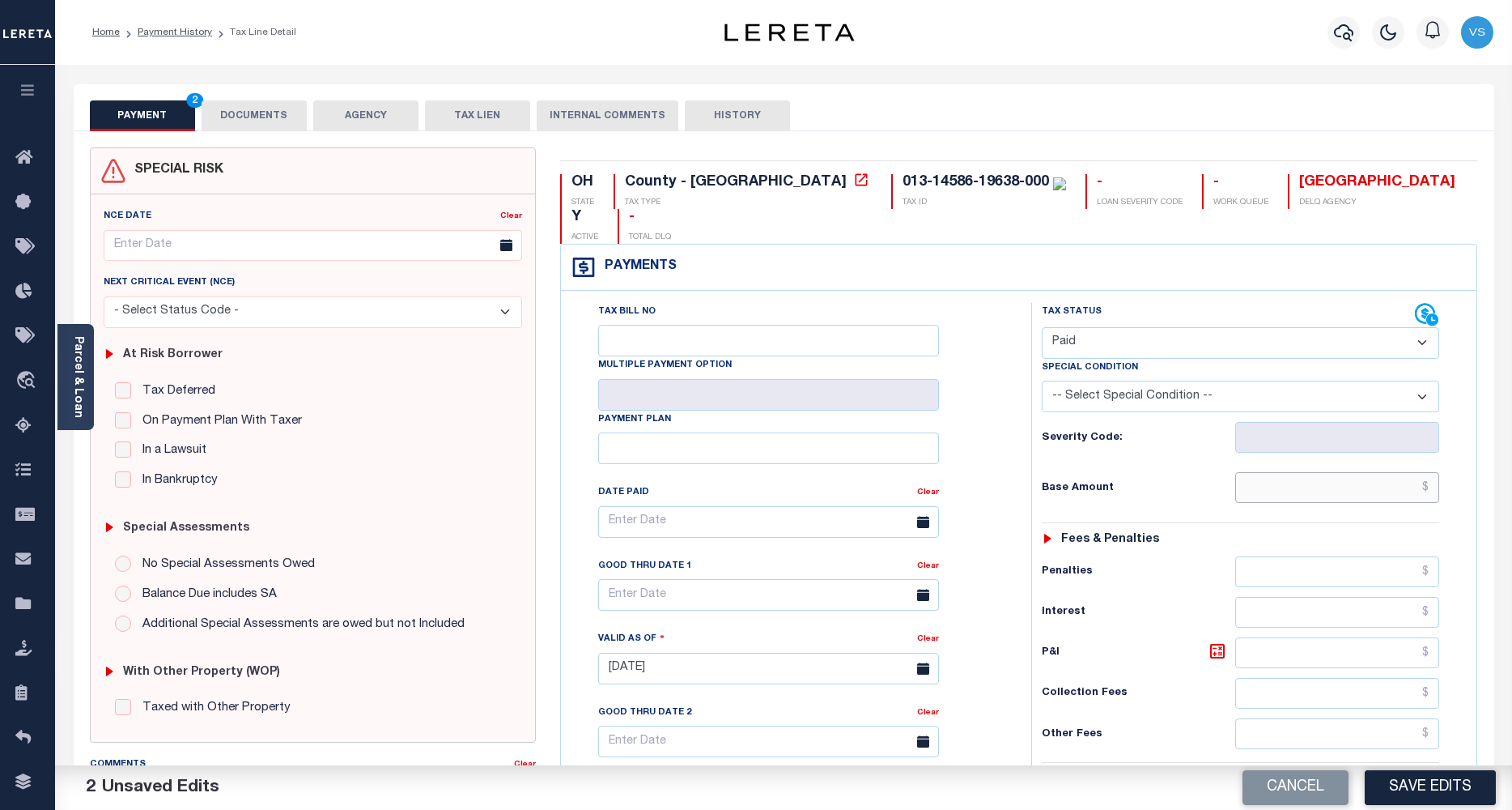
click at [1334, 472] on input "text" at bounding box center [1337, 486] width 205 height 31
paste input "2,174.57"
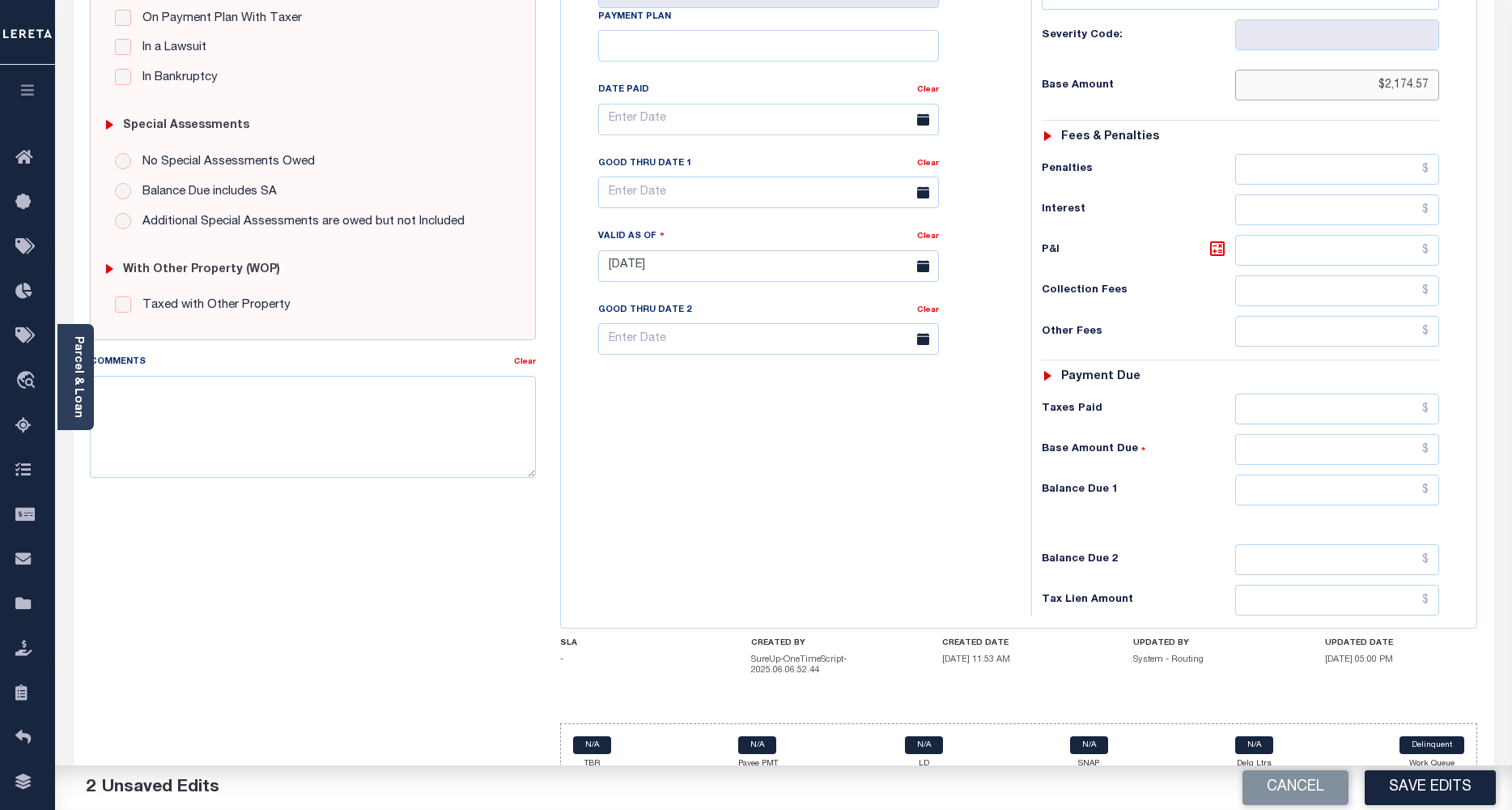
type input "$2,174.57"
click at [1401, 475] on input "text" at bounding box center [1337, 489] width 205 height 31
type input "$0"
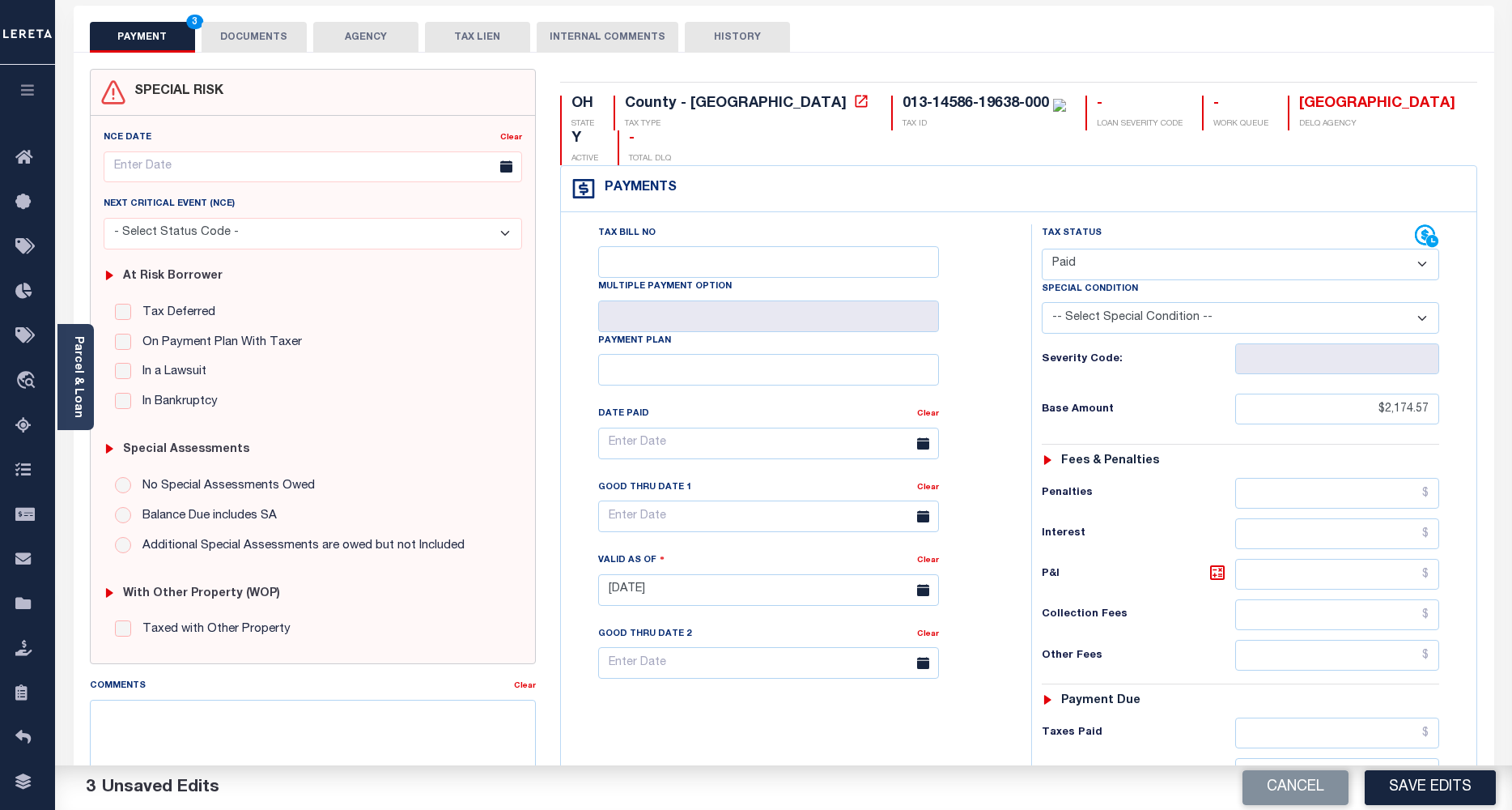
scroll to position [0, 0]
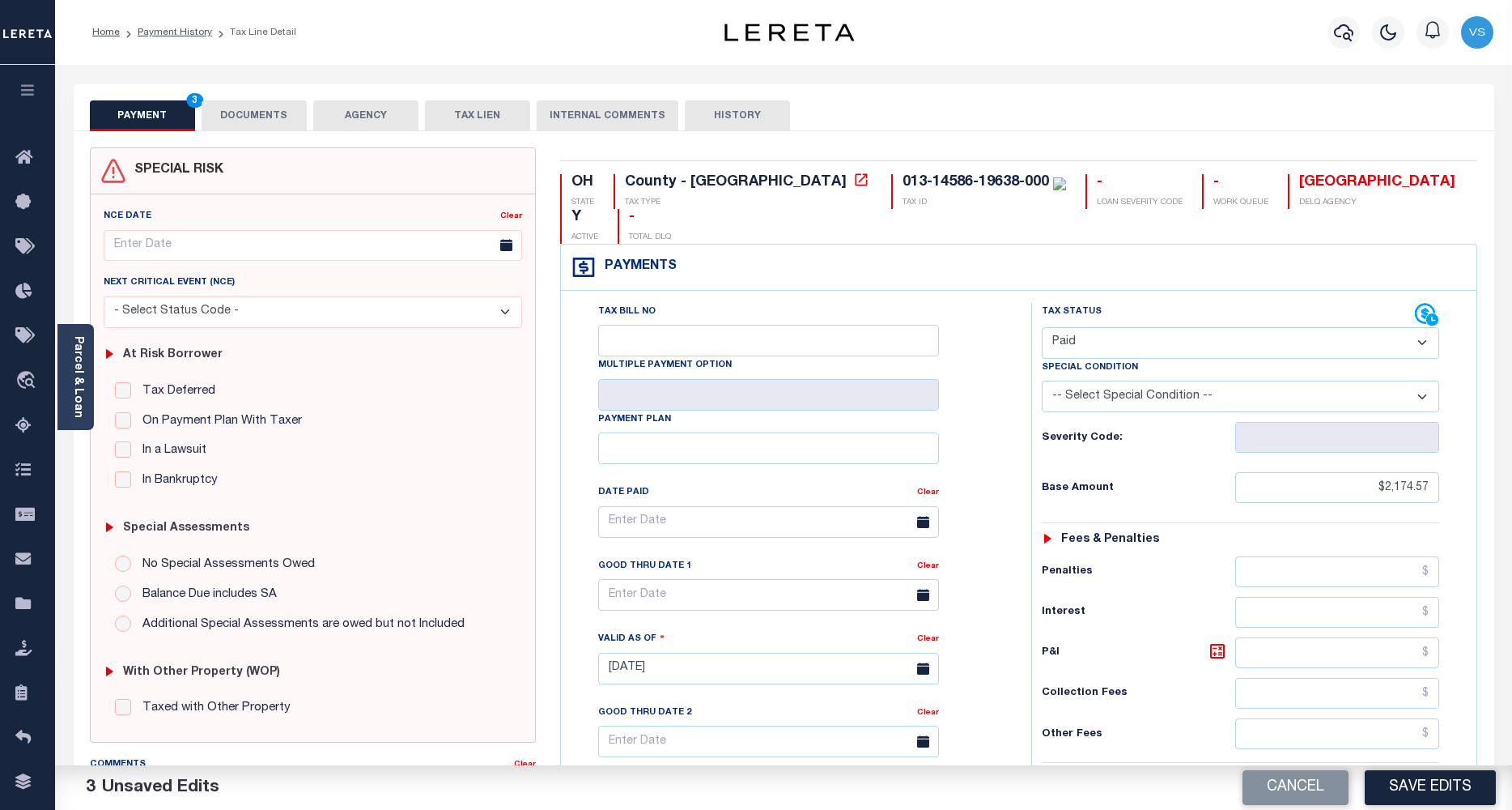
click at [255, 115] on button "DOCUMENTS" at bounding box center [253, 115] width 106 height 31
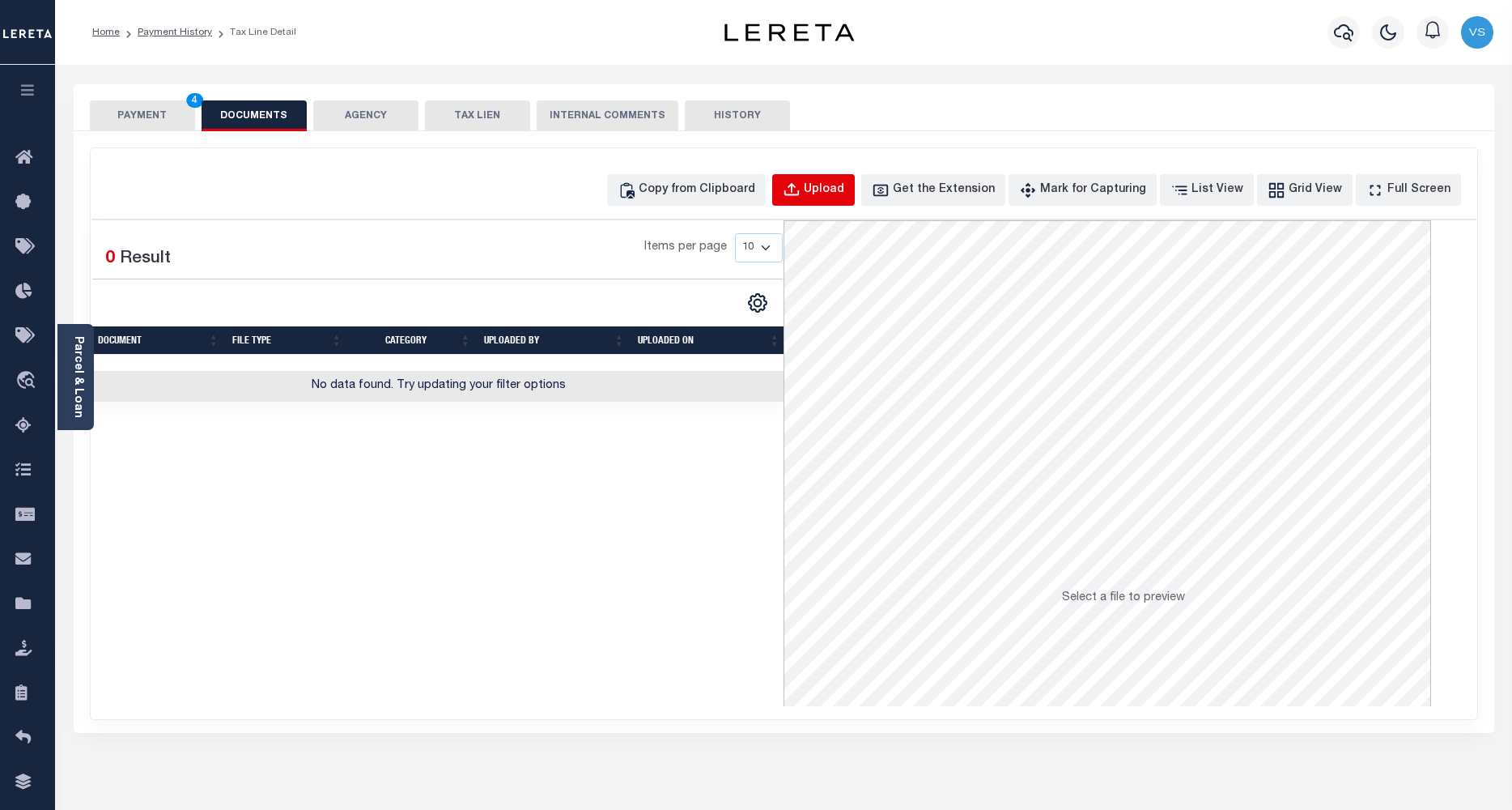
click at [832, 186] on div "Upload" at bounding box center [824, 190] width 40 height 18
select select "POP"
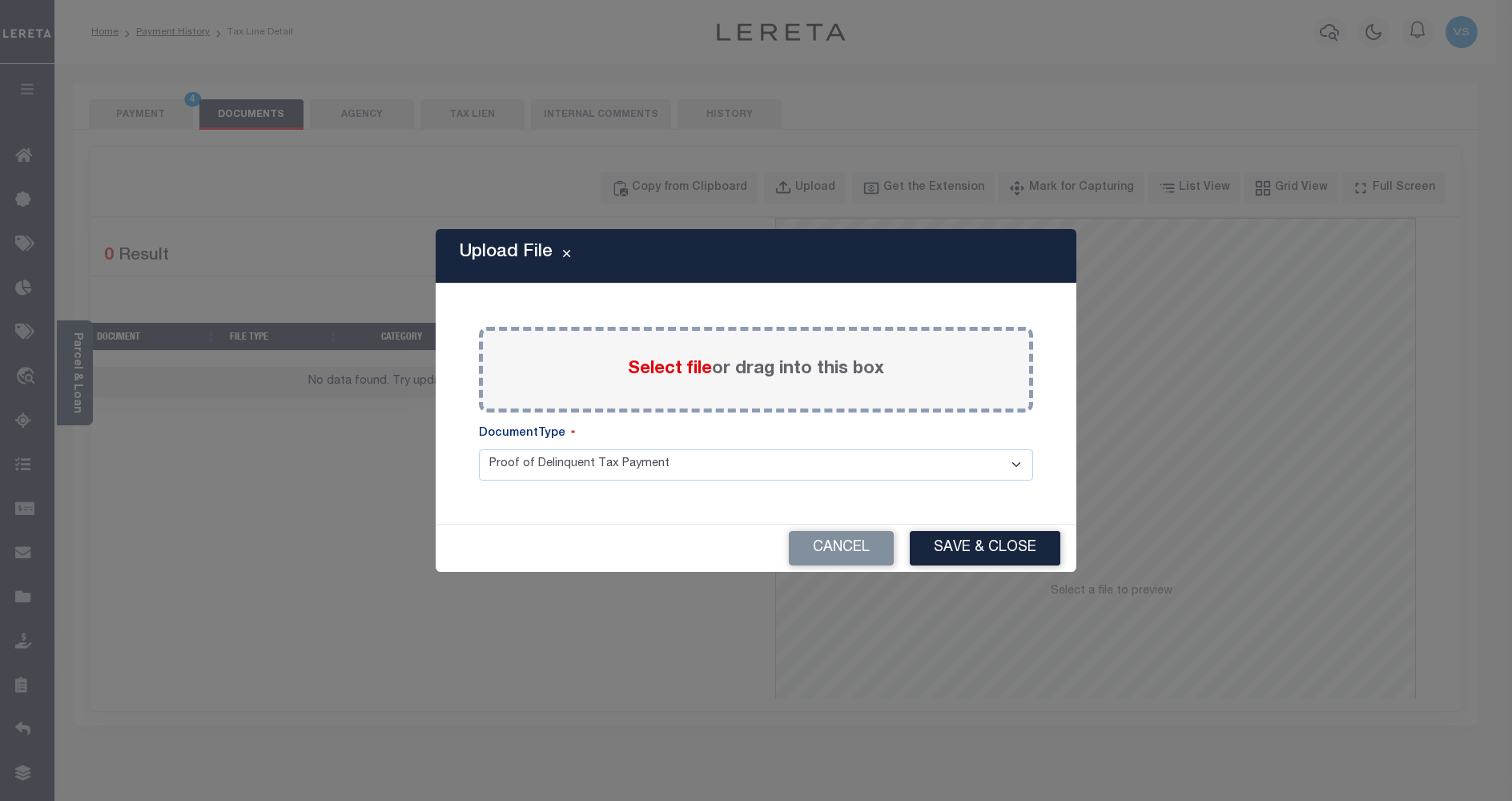
click at [650, 365] on span "Select file" at bounding box center [670, 369] width 84 height 18
click at [0, 0] on input "Select file or drag into this box" at bounding box center [0, 0] width 0 height 0
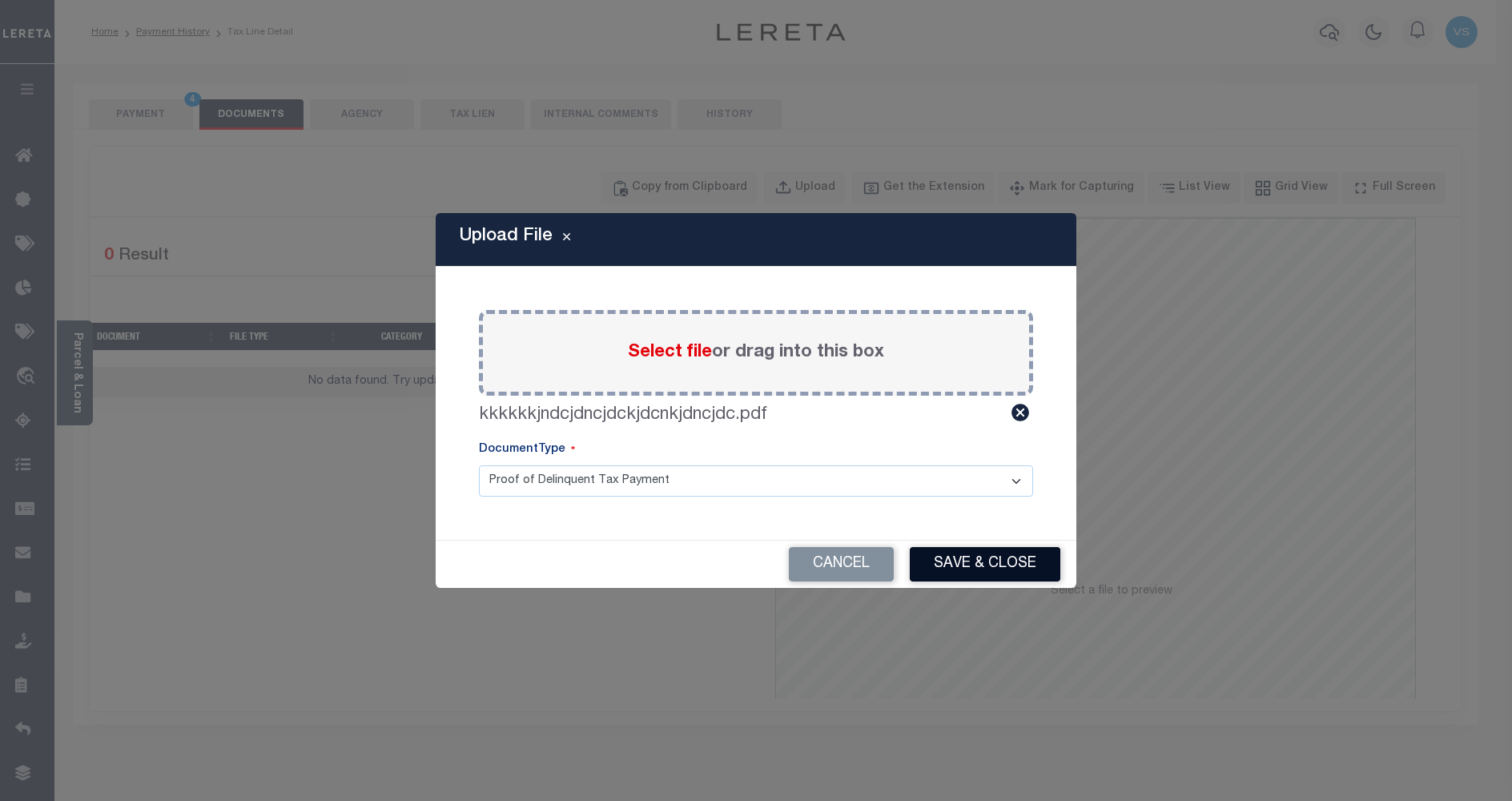
click at [959, 552] on button "Save & Close" at bounding box center [985, 563] width 150 height 34
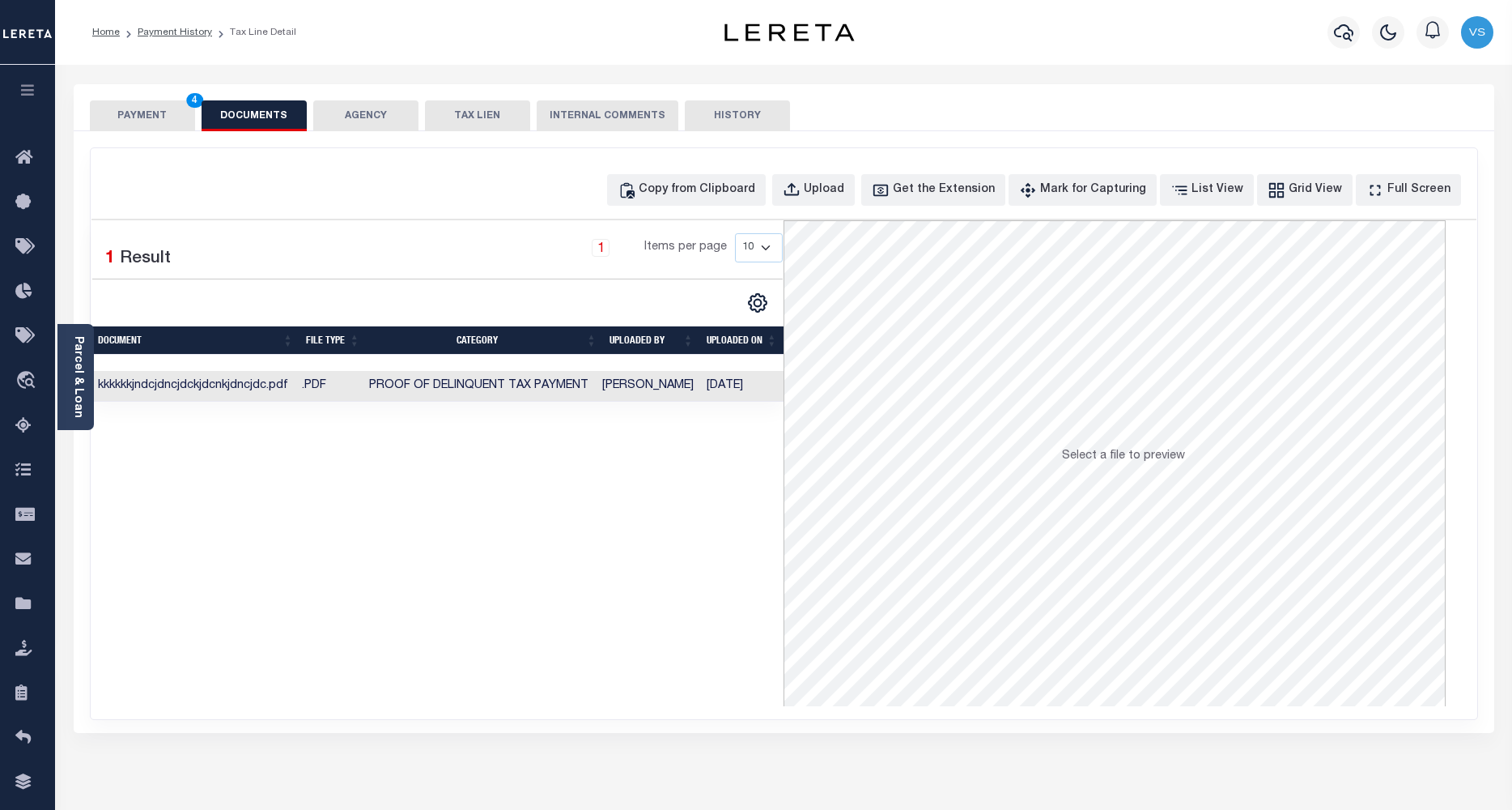
click at [119, 109] on button "PAYMENT 4" at bounding box center [142, 115] width 106 height 31
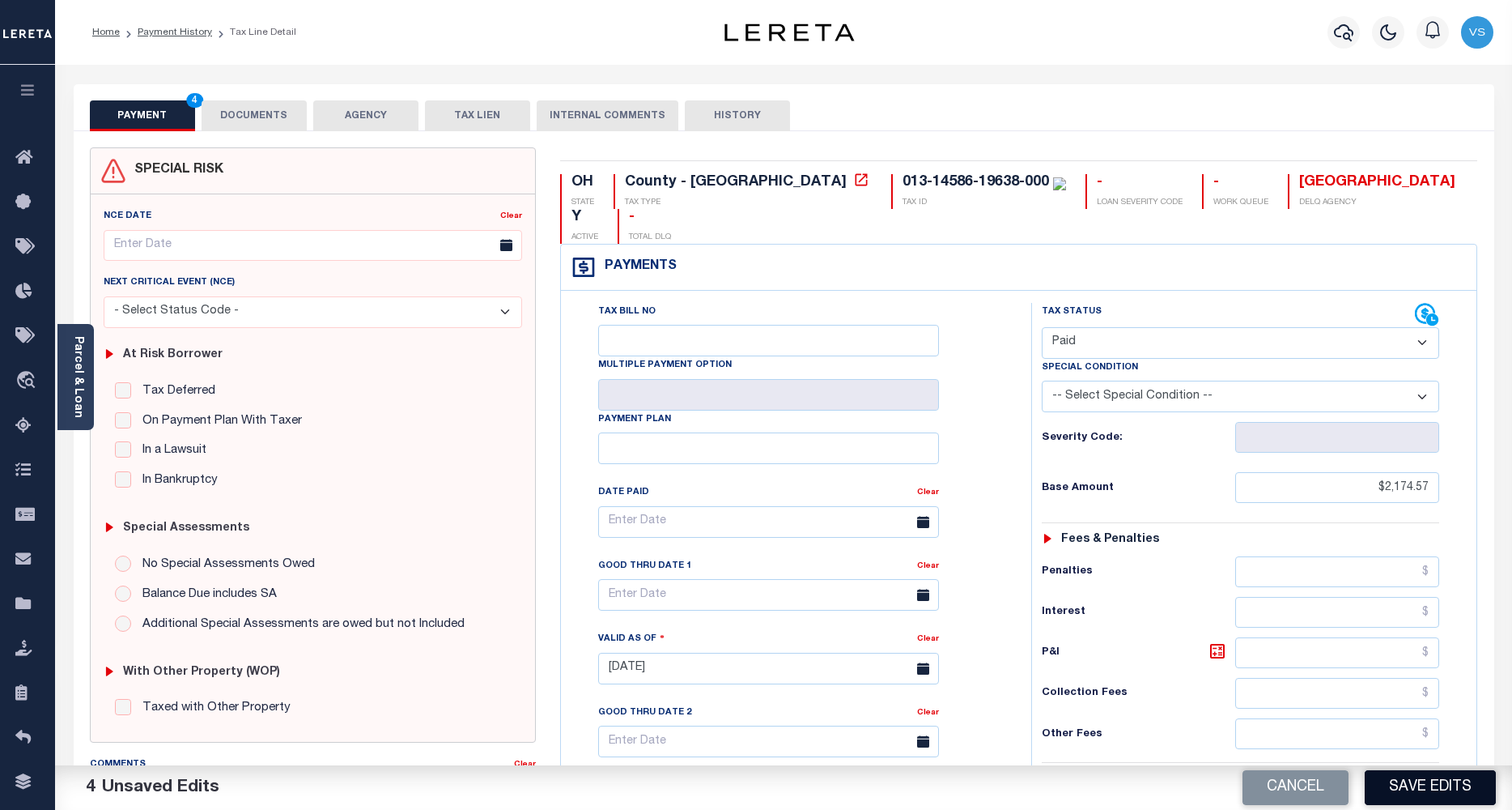
click at [1394, 792] on button "Save Edits" at bounding box center [1430, 786] width 131 height 35
checkbox input "false"
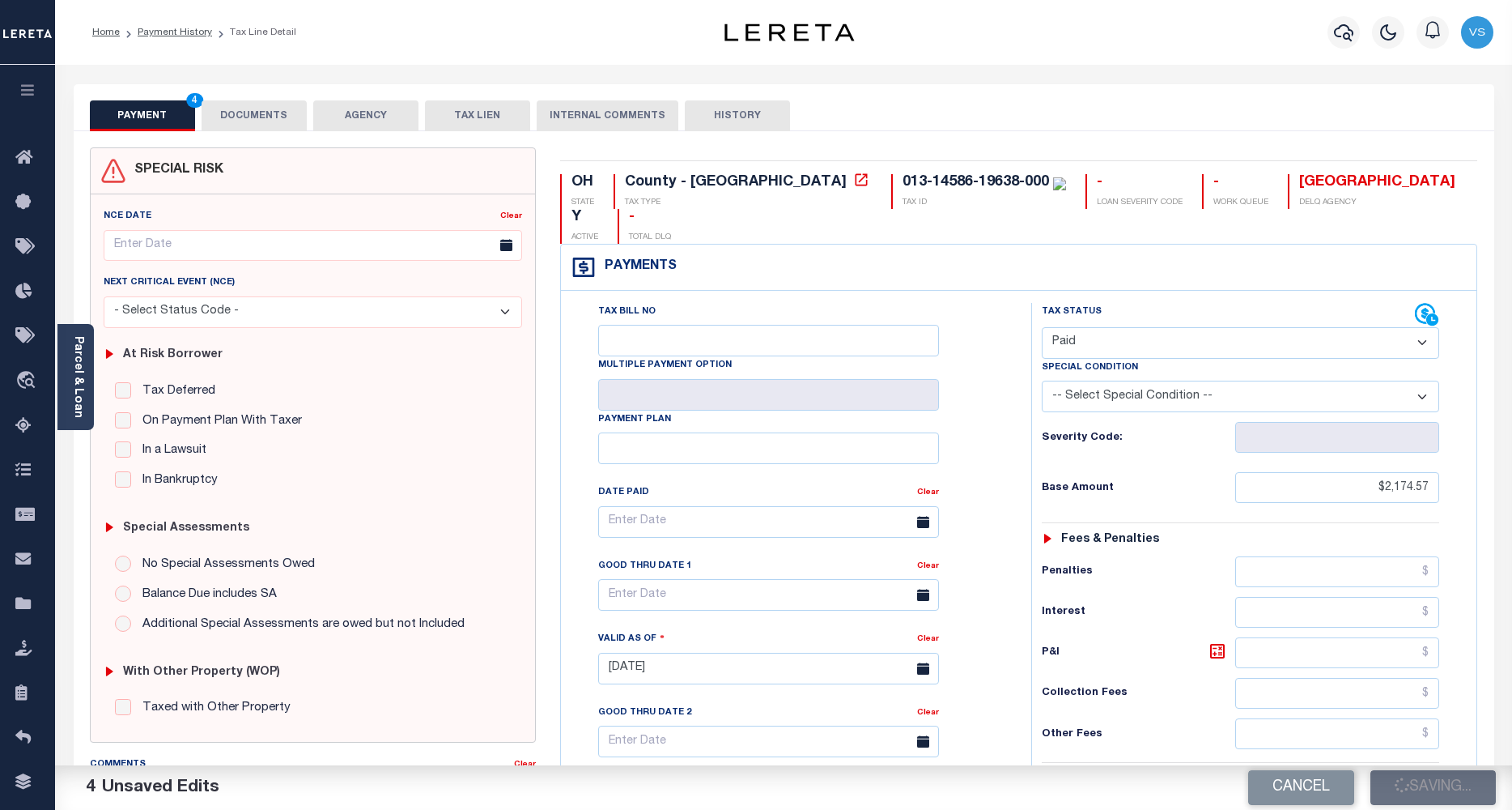
type input "$2,174.57"
type input "$0"
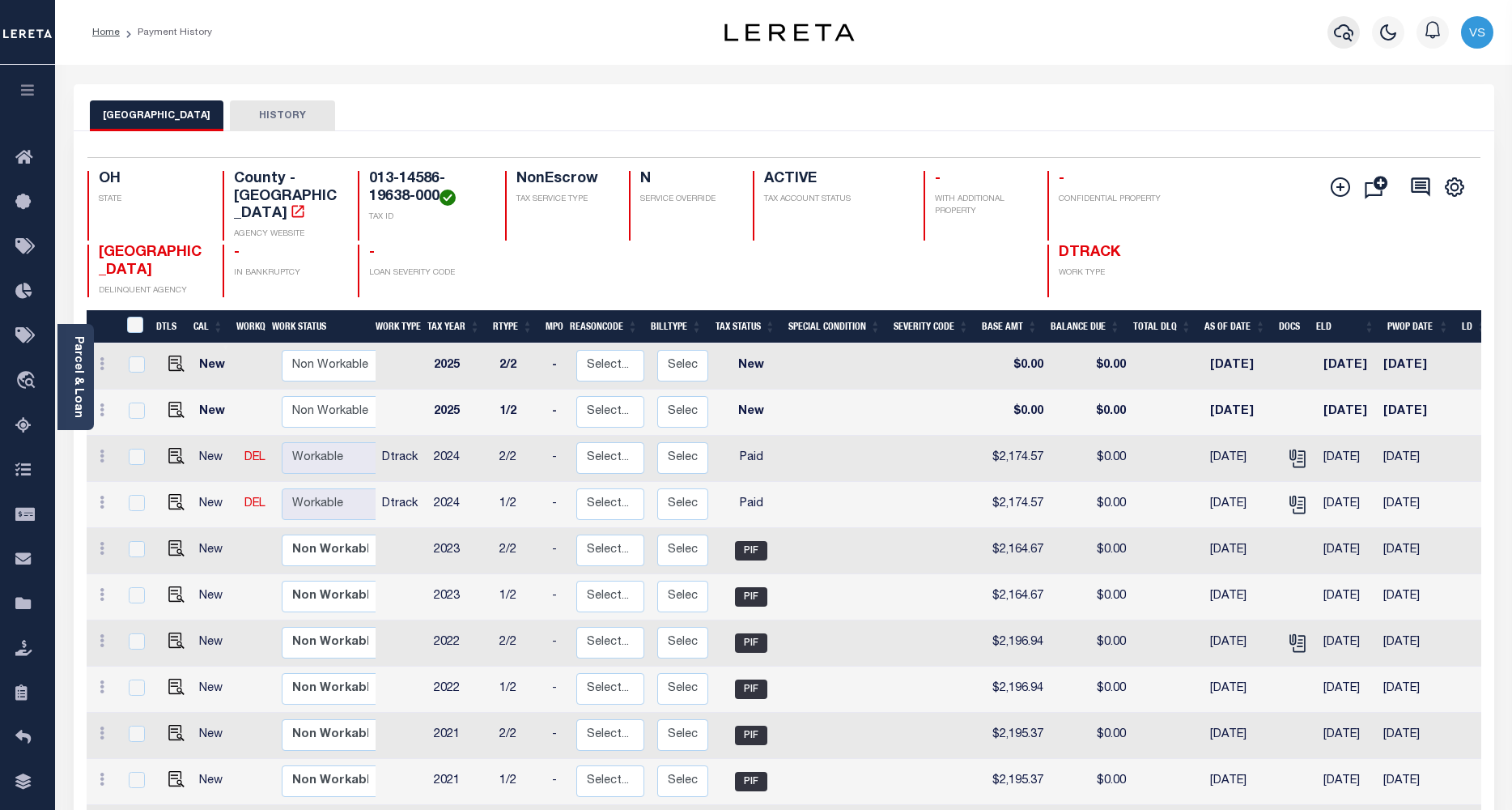
click at [1340, 33] on icon "button" at bounding box center [1343, 33] width 20 height 20
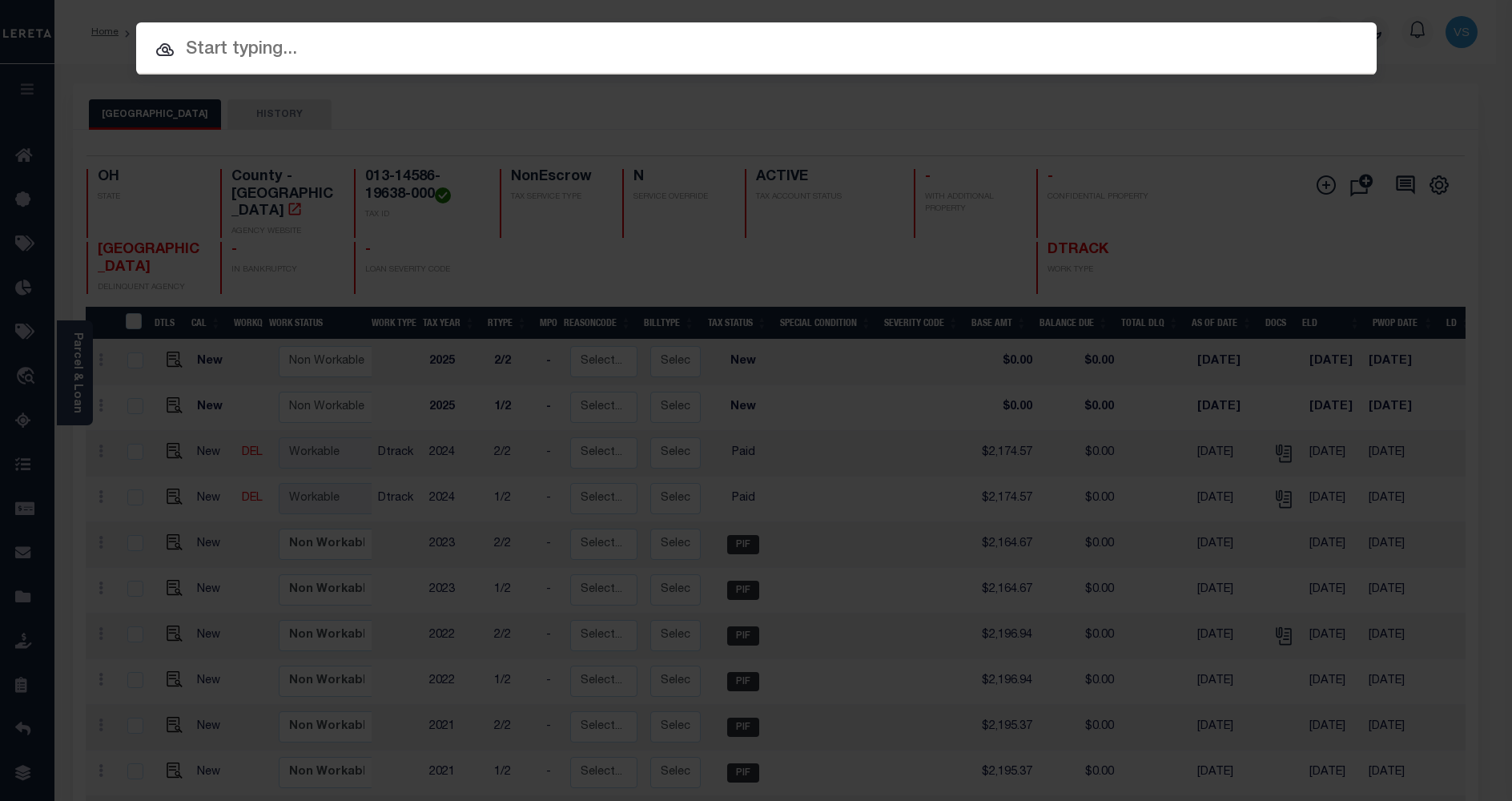
paste input "5015716"
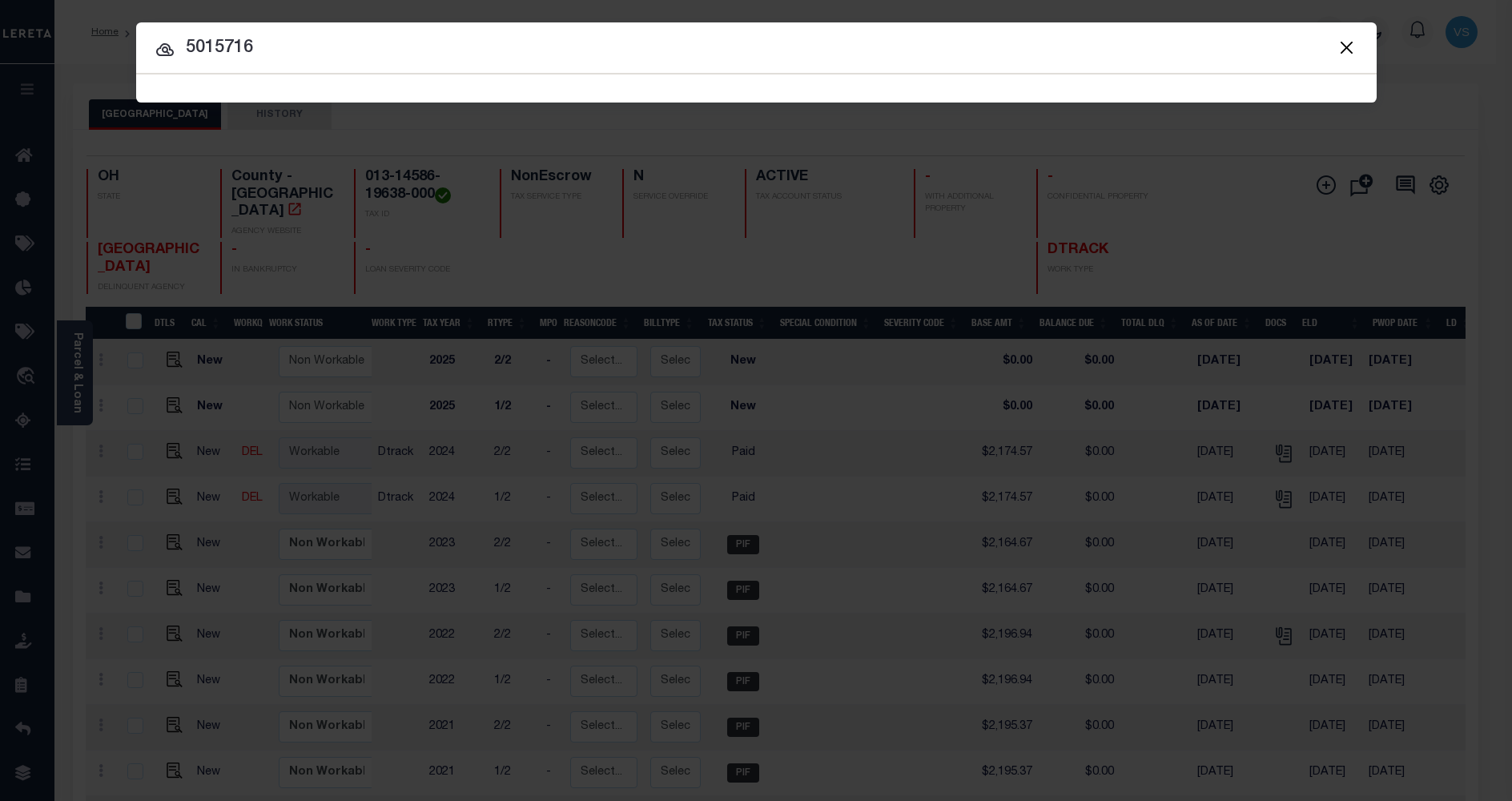
type input "5015716"
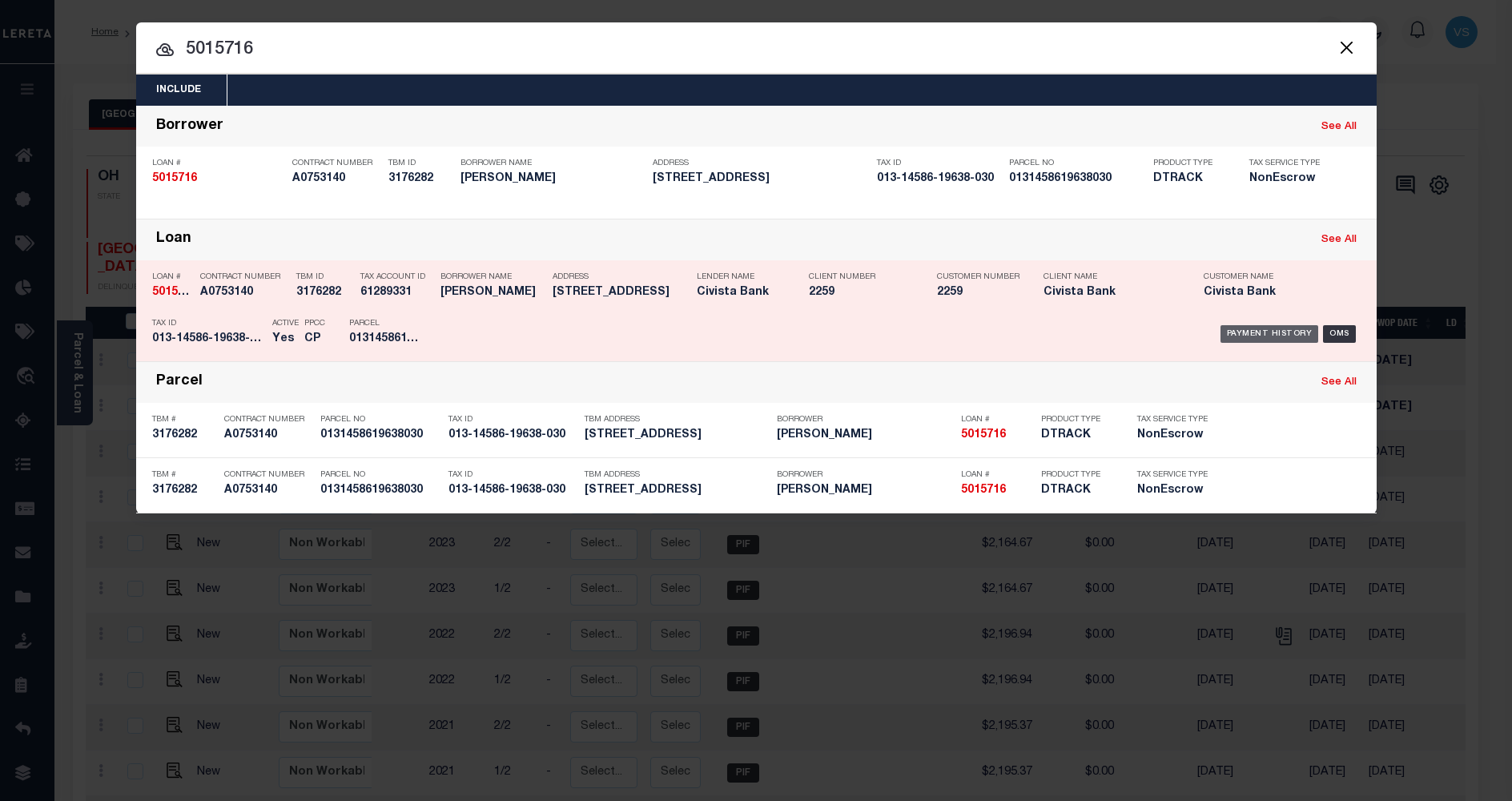
click at [1251, 335] on div "Payment History" at bounding box center [1270, 334] width 99 height 18
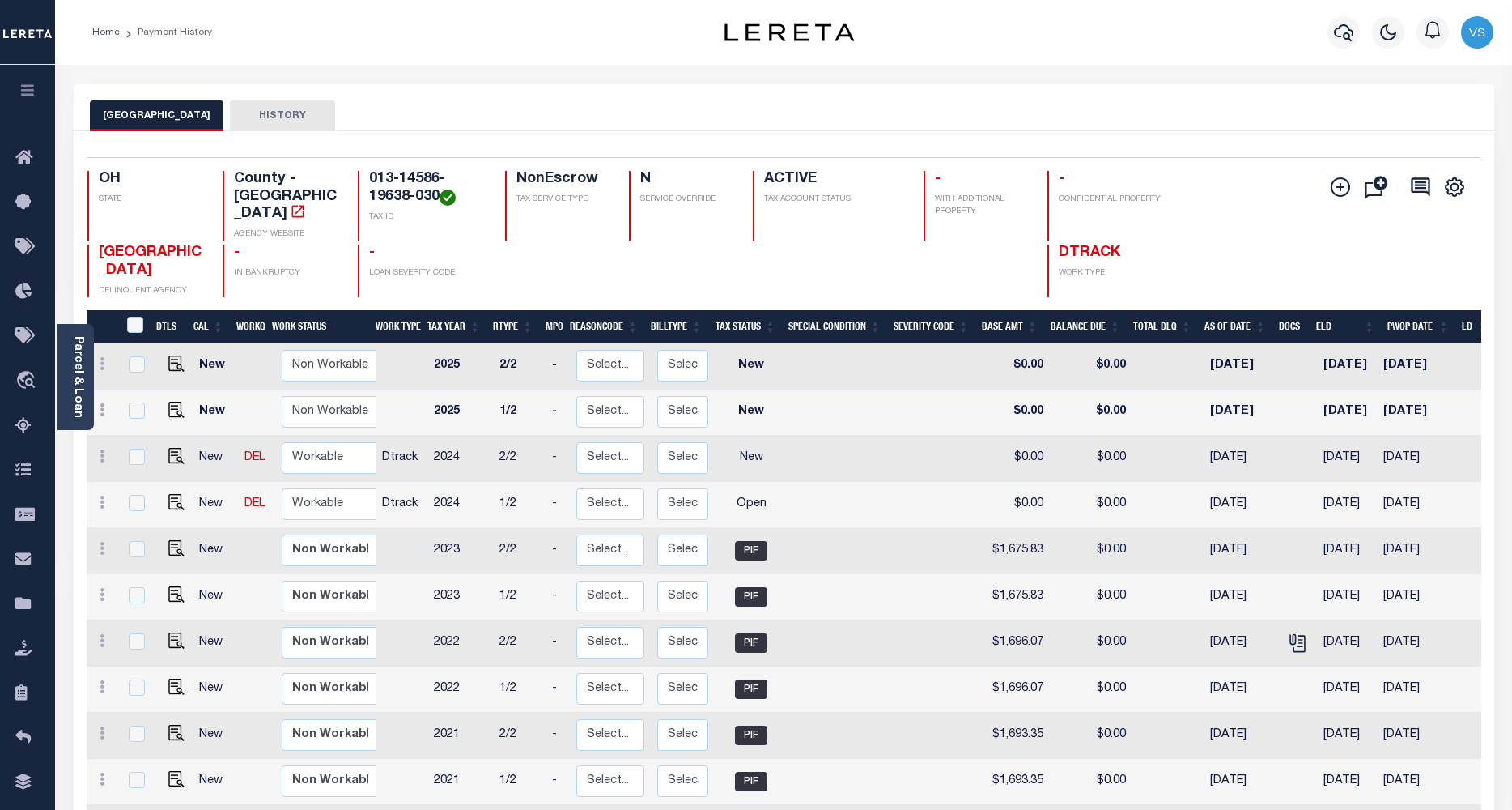
click at [163, 452] on link at bounding box center [172, 457] width 25 height 11
checkbox input "true"
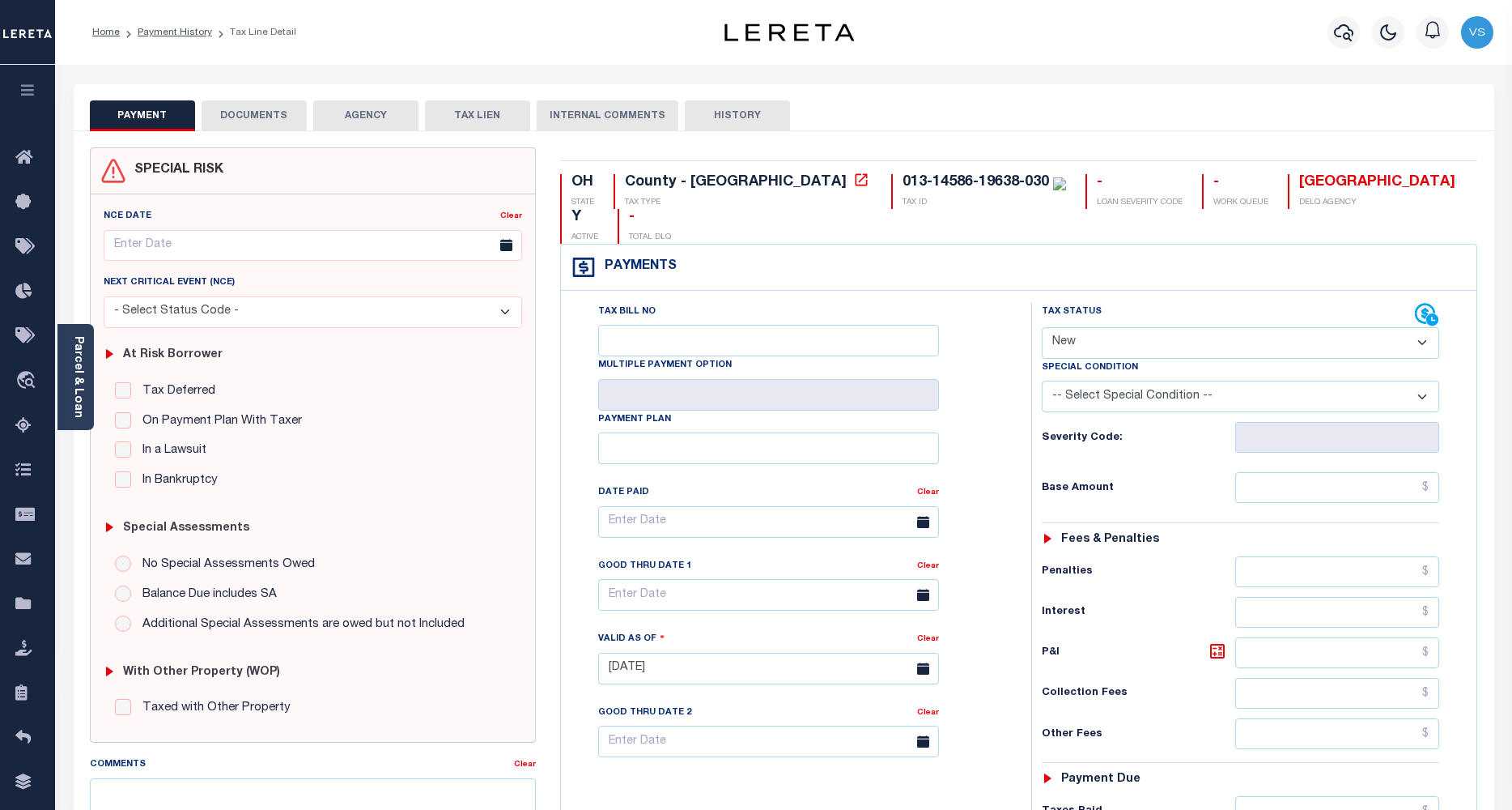
click at [1080, 328] on select "- Select Status Code - Open Due/Unpaid Paid Incomplete No Tax Due Internal Refu…" at bounding box center [1241, 343] width 398 height 32
select select "PYD"
click at [1042, 328] on select "- Select Status Code - Open Due/Unpaid Paid Incomplete No Tax Due Internal Refu…" at bounding box center [1241, 343] width 398 height 32
type input "[DATE]"
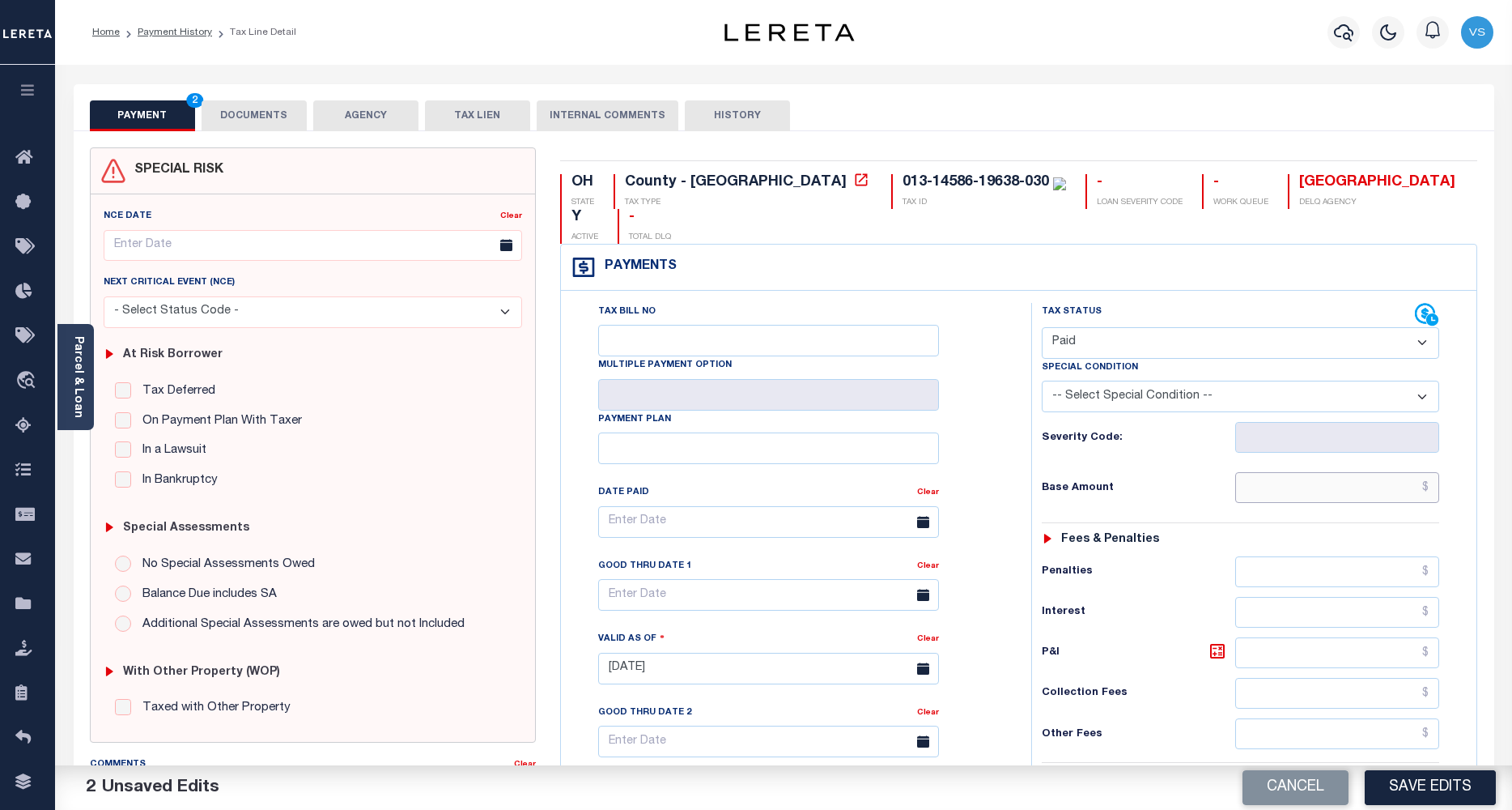
click at [1297, 472] on input "text" at bounding box center [1337, 486] width 205 height 31
paste input "2,321.61"
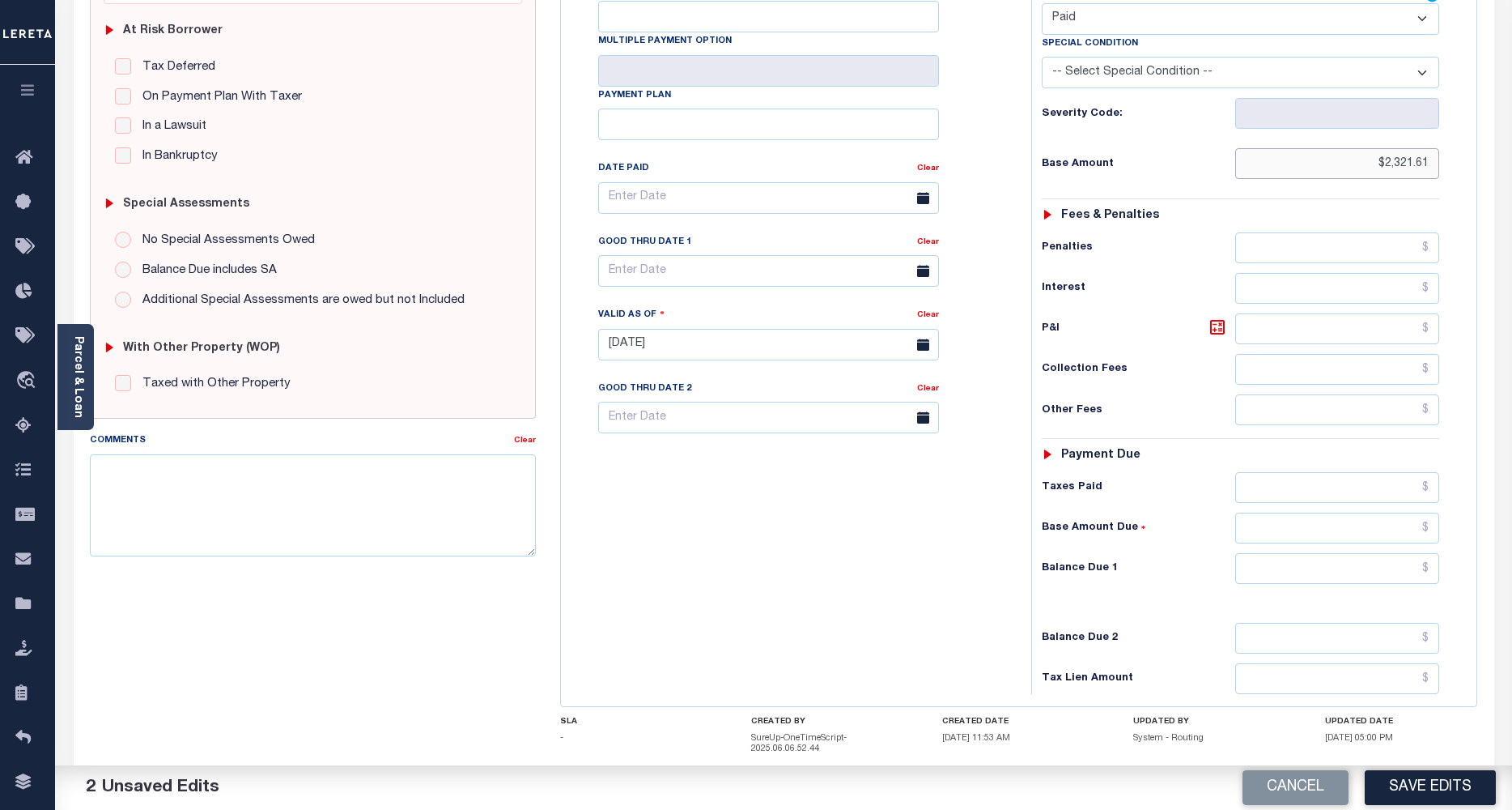
type input "$2,321.61"
click at [1306, 552] on input "text" at bounding box center [1337, 567] width 205 height 31
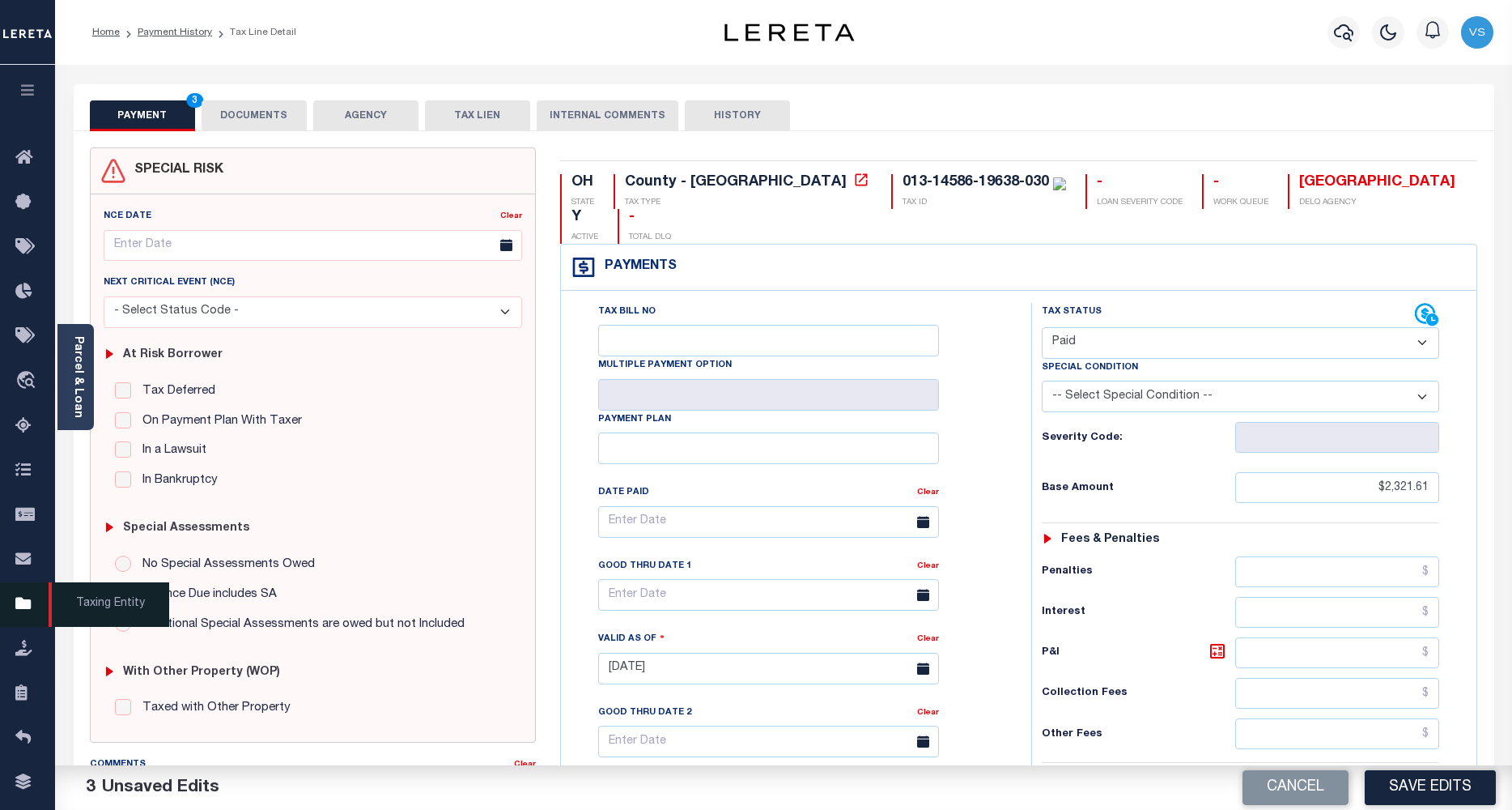
type input "$0.00"
drag, startPoint x: 225, startPoint y: 104, endPoint x: 227, endPoint y: 118, distance: 14.1
click at [225, 104] on button "DOCUMENTS" at bounding box center [253, 115] width 106 height 31
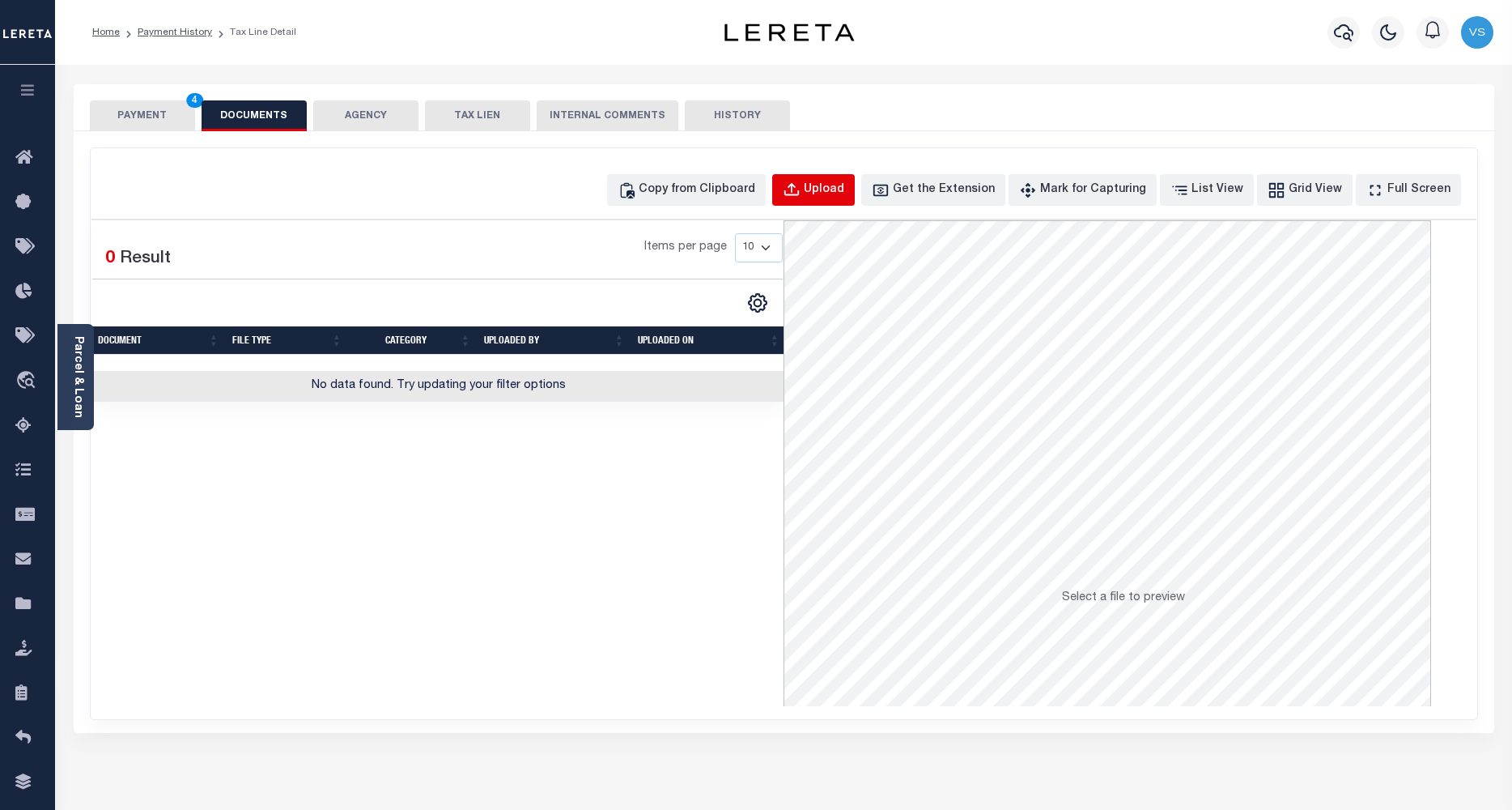
click at [837, 188] on div "Upload" at bounding box center [824, 190] width 40 height 18
select select "POP"
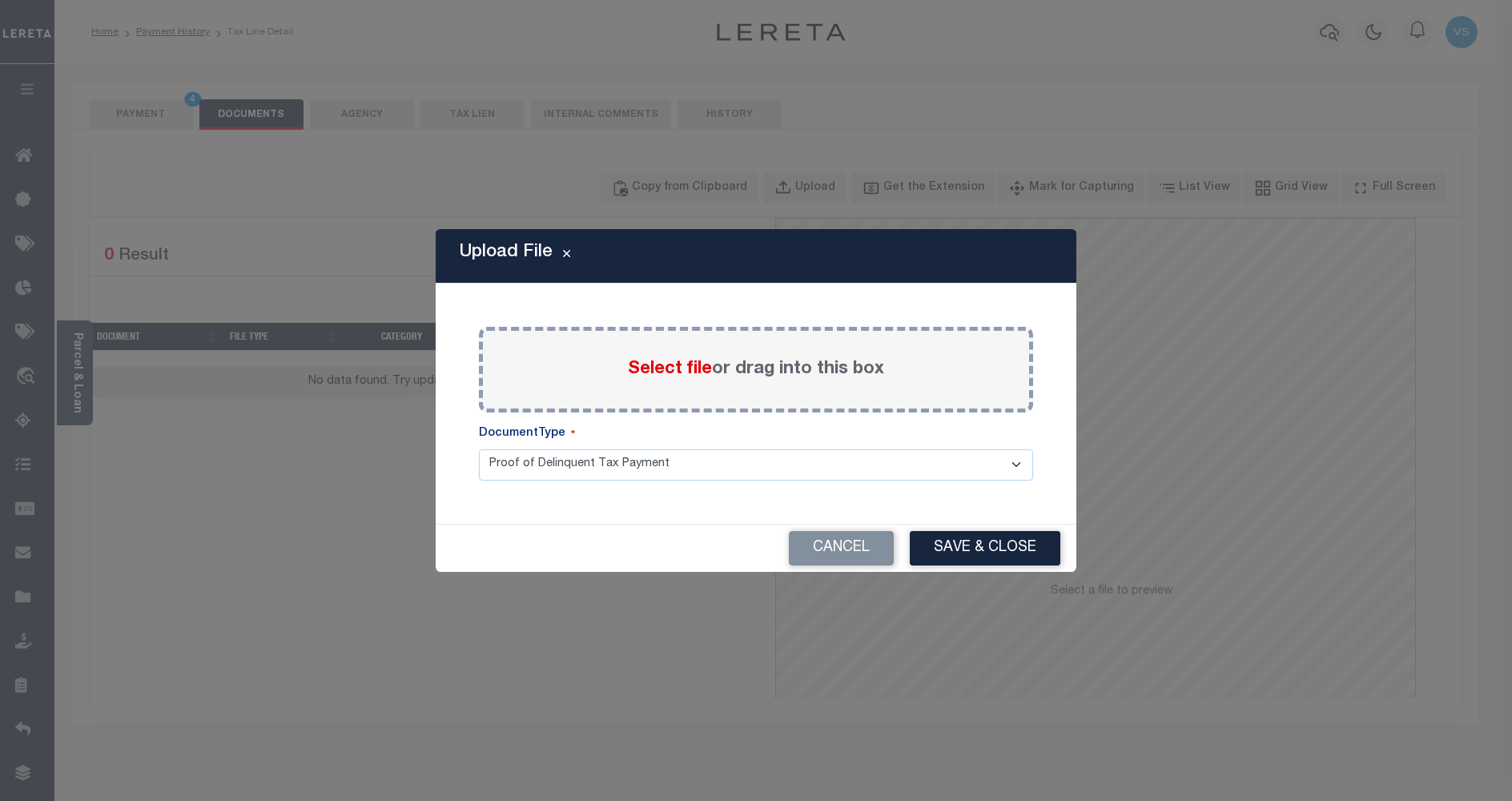
click at [651, 363] on span "Select file" at bounding box center [670, 369] width 84 height 18
click at [0, 0] on input "Select file or drag into this box" at bounding box center [0, 0] width 0 height 0
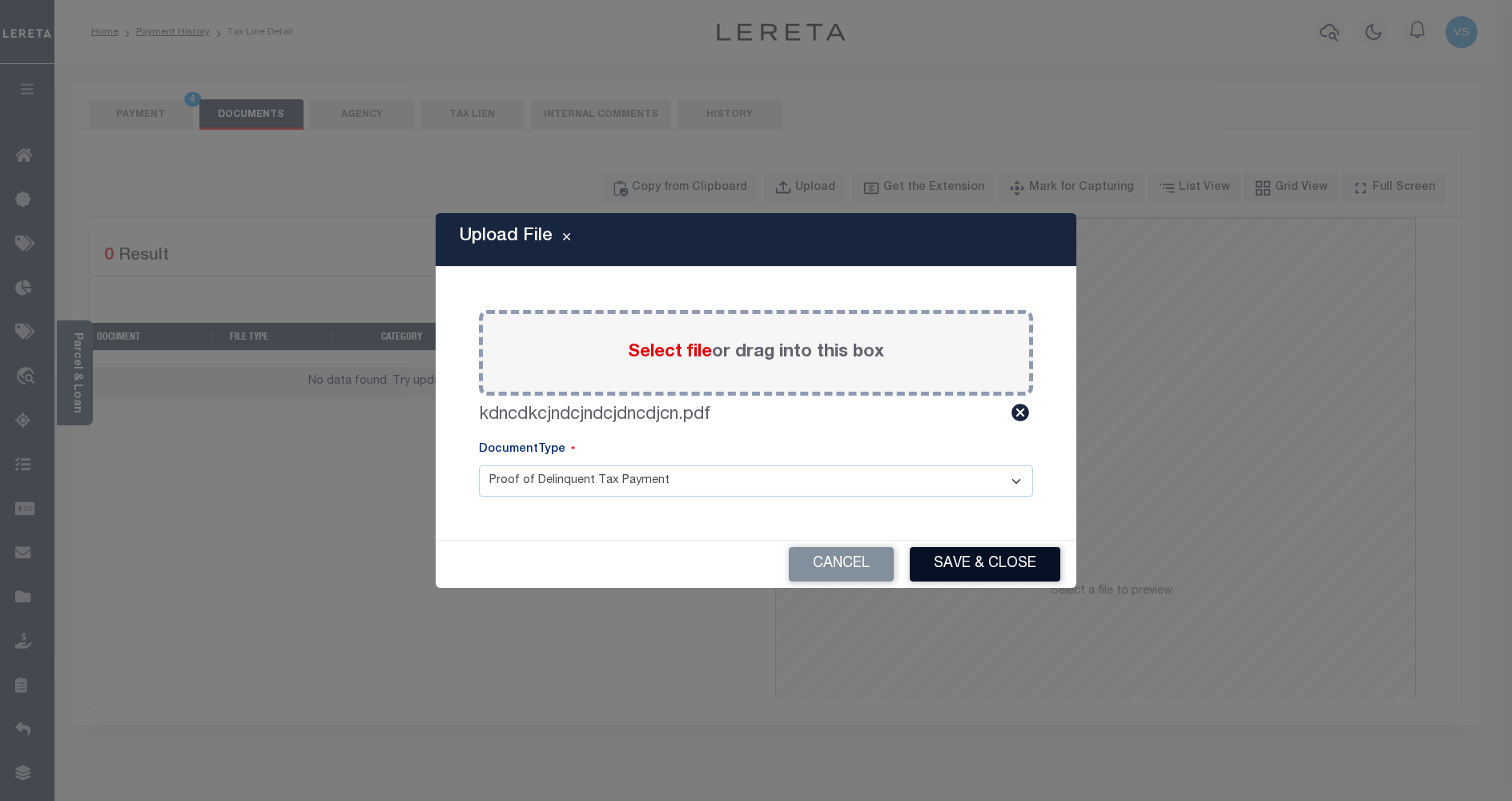
click at [987, 556] on button "Save & Close" at bounding box center [985, 563] width 150 height 34
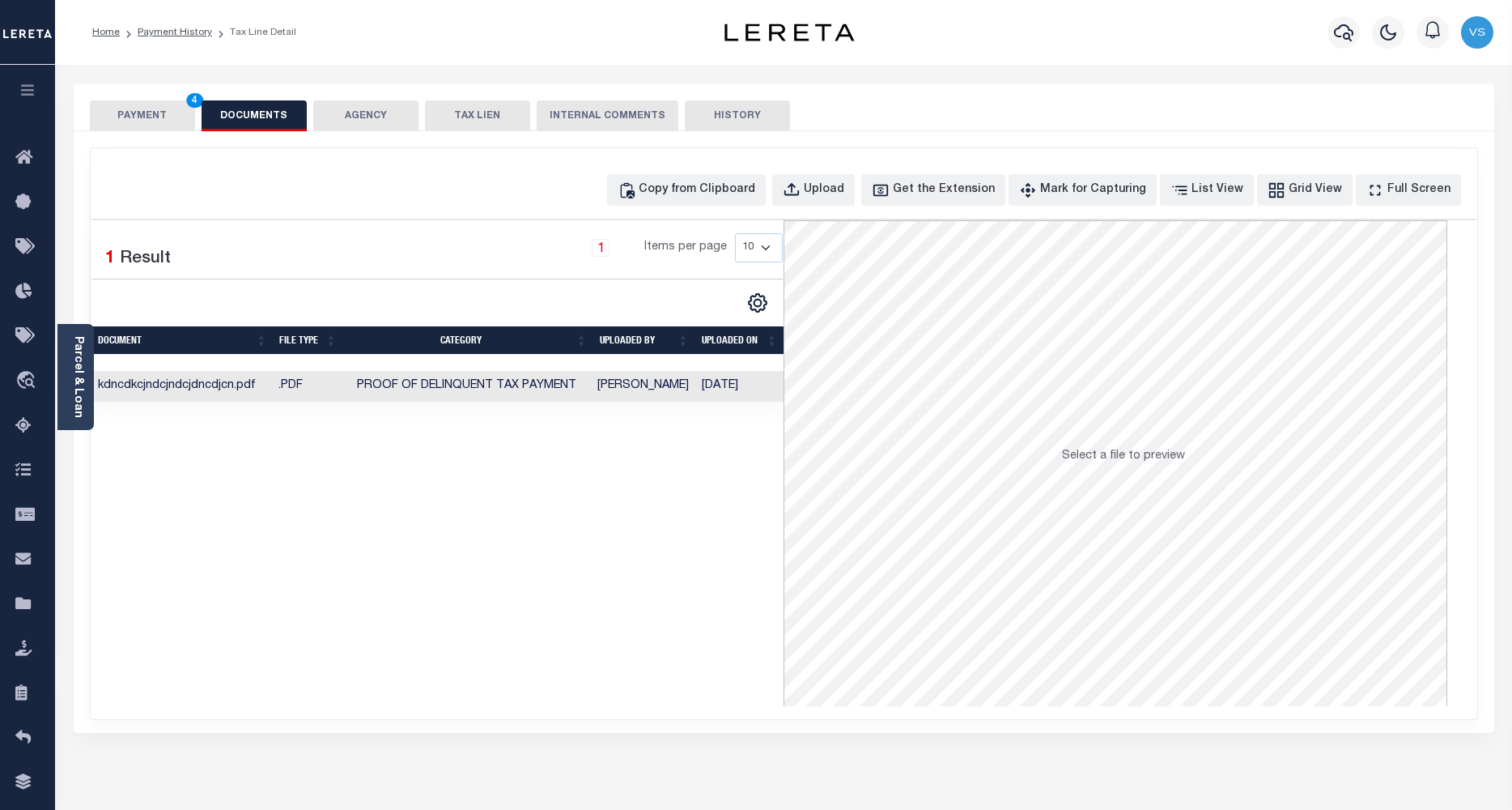
click at [156, 110] on button "PAYMENT 4" at bounding box center [142, 115] width 106 height 31
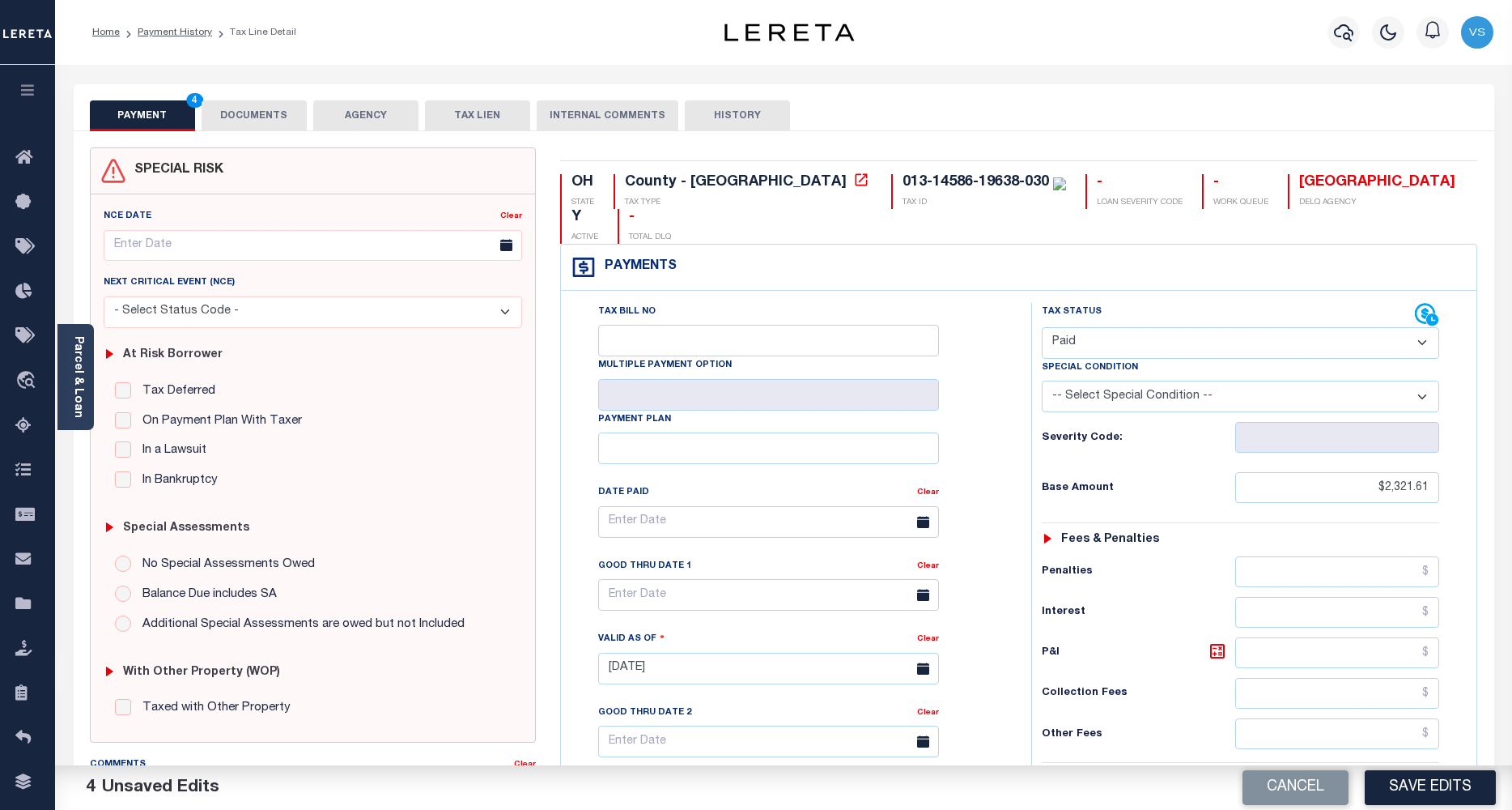
scroll to position [324, 0]
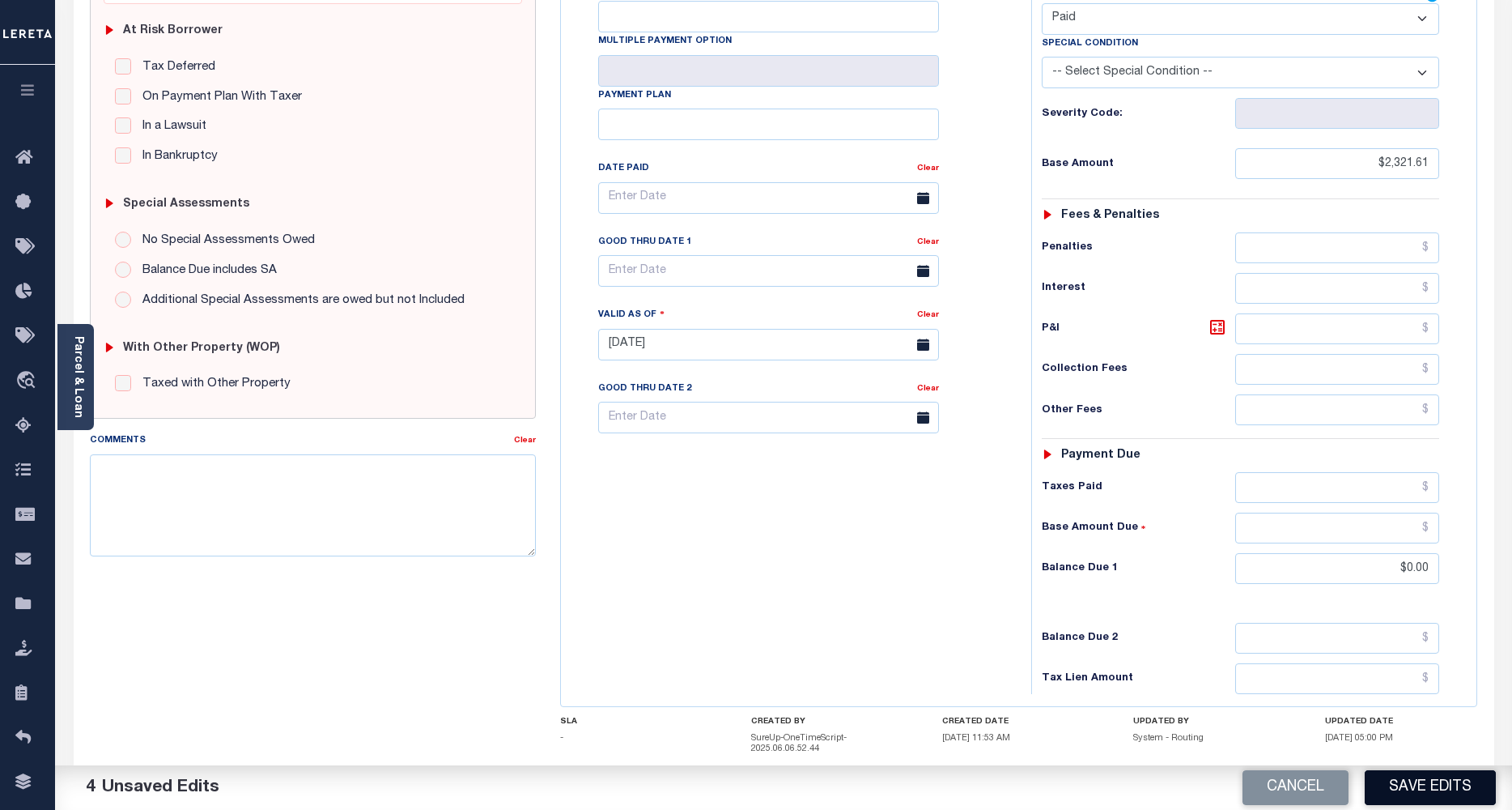
click at [1415, 775] on button "Save Edits" at bounding box center [1430, 786] width 131 height 35
checkbox input "false"
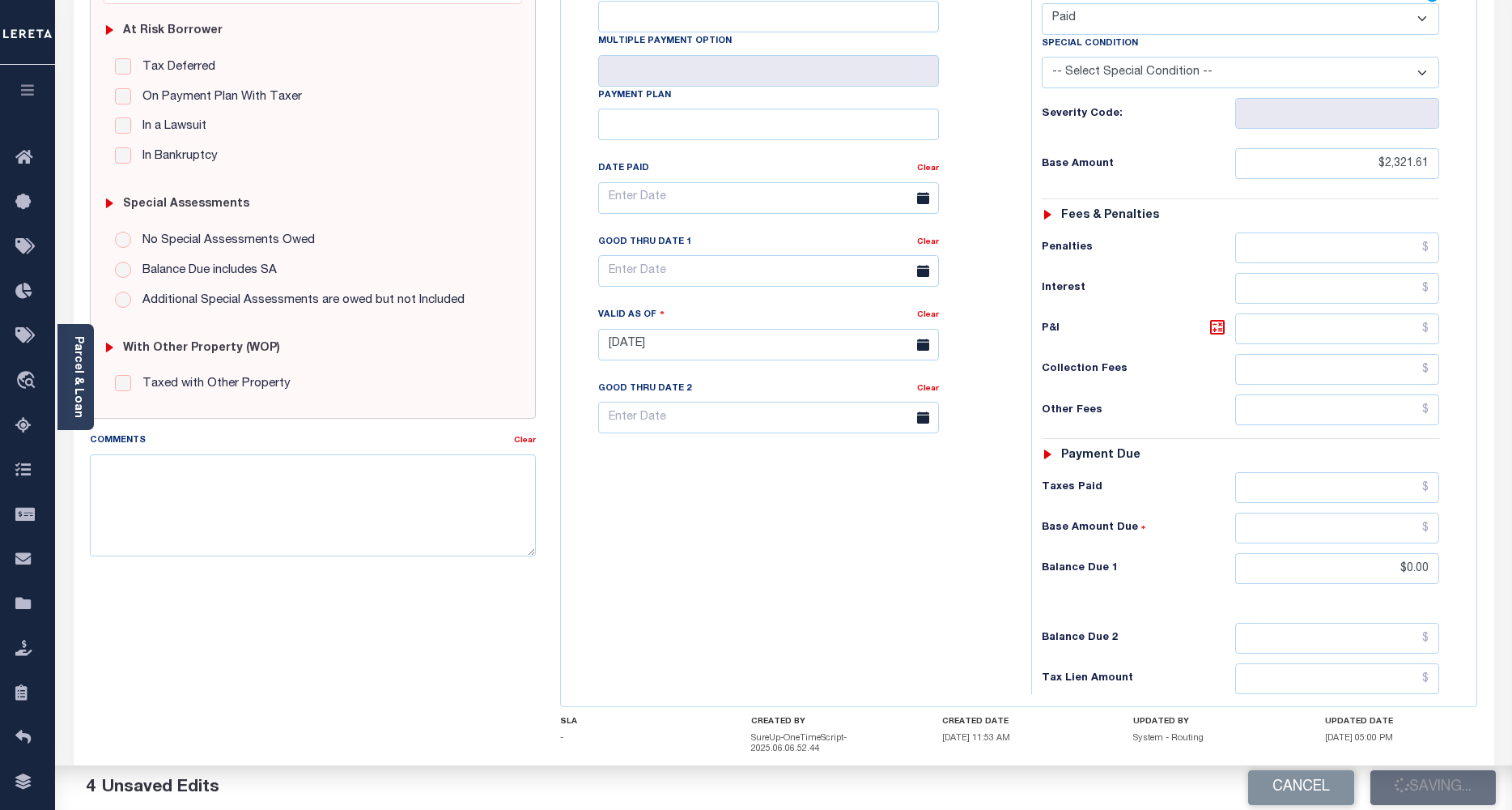
type input "$2,321.61"
type input "$0"
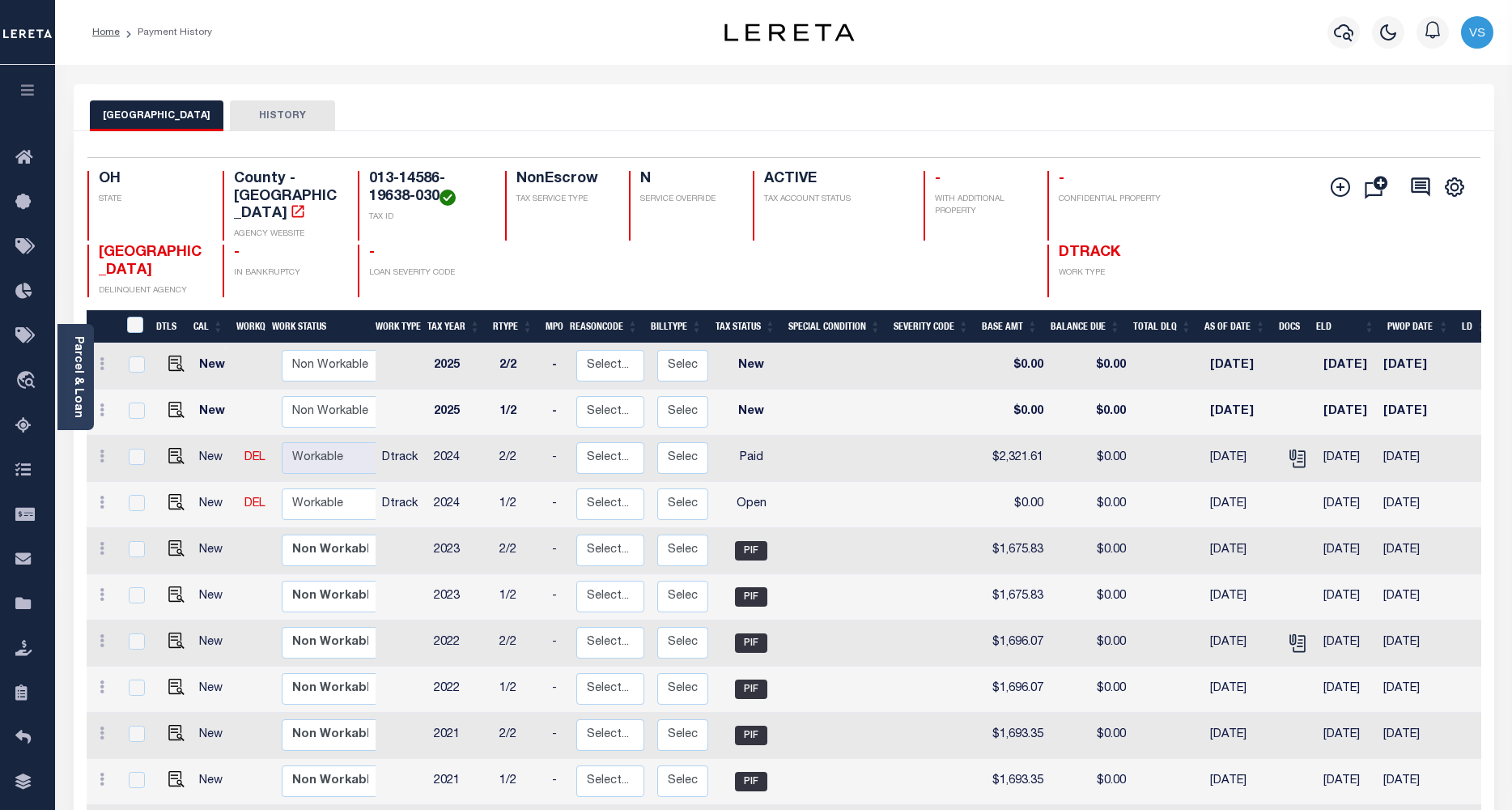
click at [1011, 437] on td "$2,321.61" at bounding box center [1016, 459] width 69 height 46
checkbox input "true"
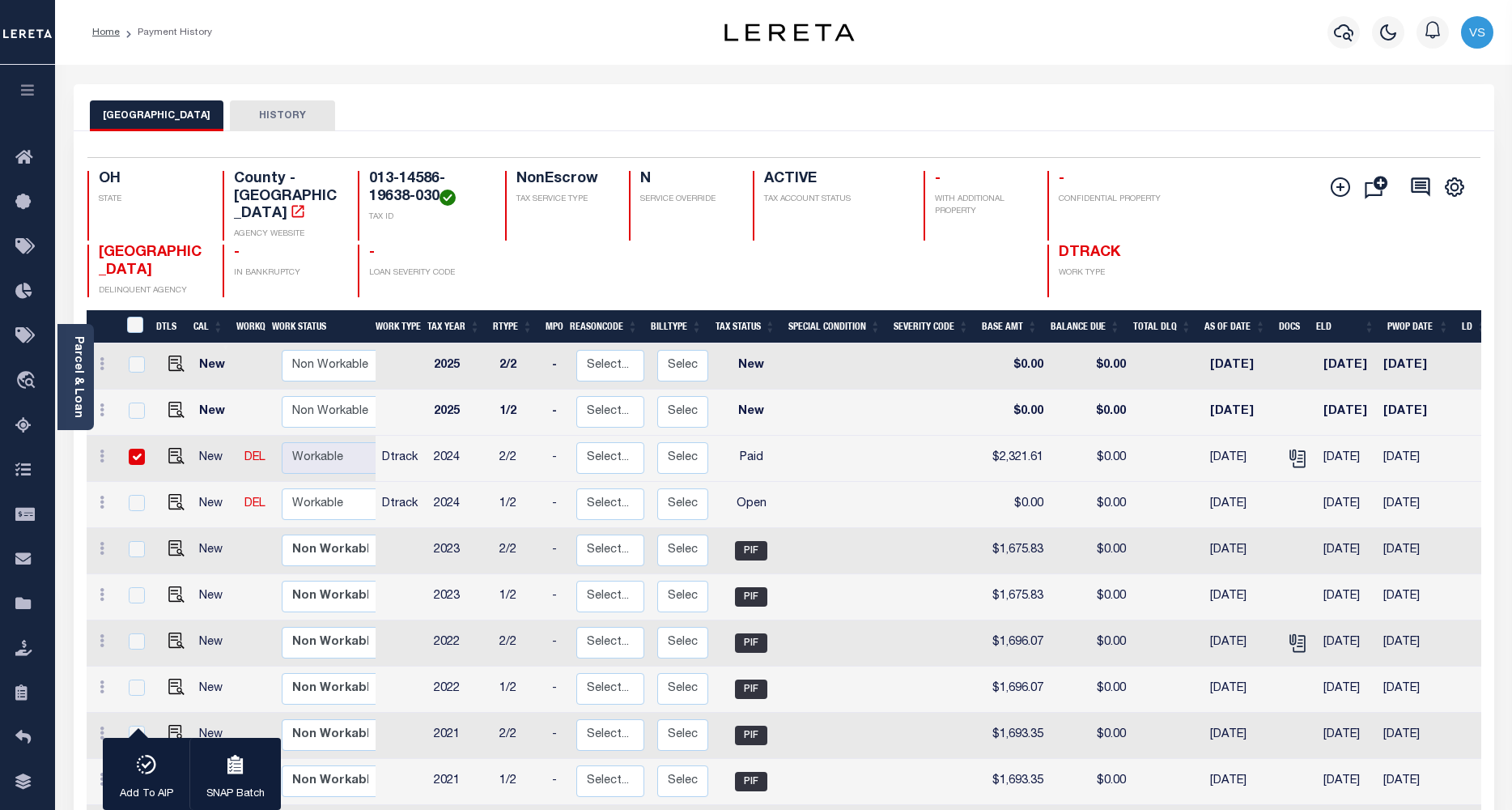
click at [1011, 437] on td "$2,321.61" at bounding box center [1016, 459] width 69 height 46
checkbox input "false"
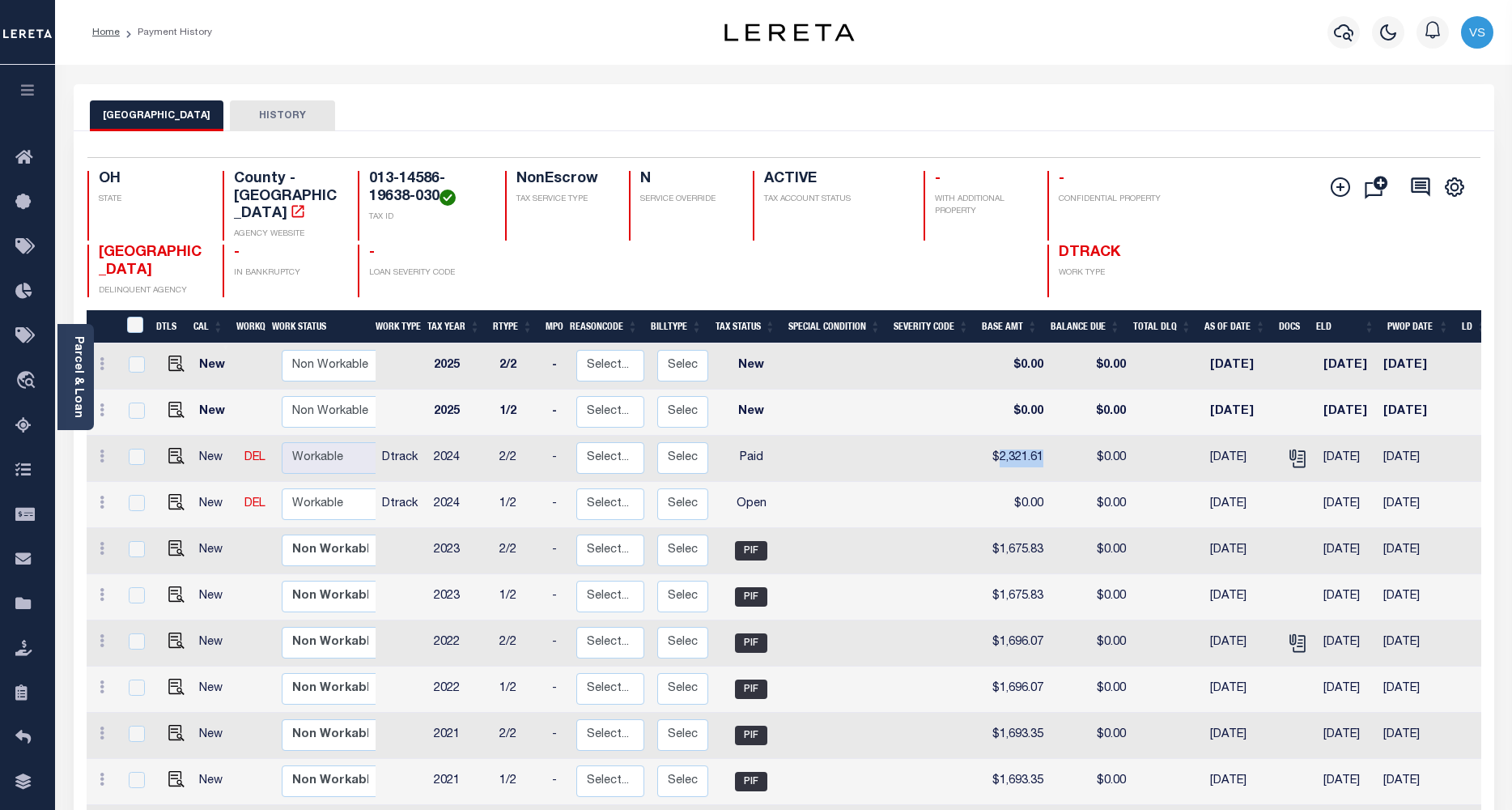
copy td "2,321.61"
click at [170, 494] on img "" at bounding box center [177, 502] width 16 height 16
checkbox input "true"
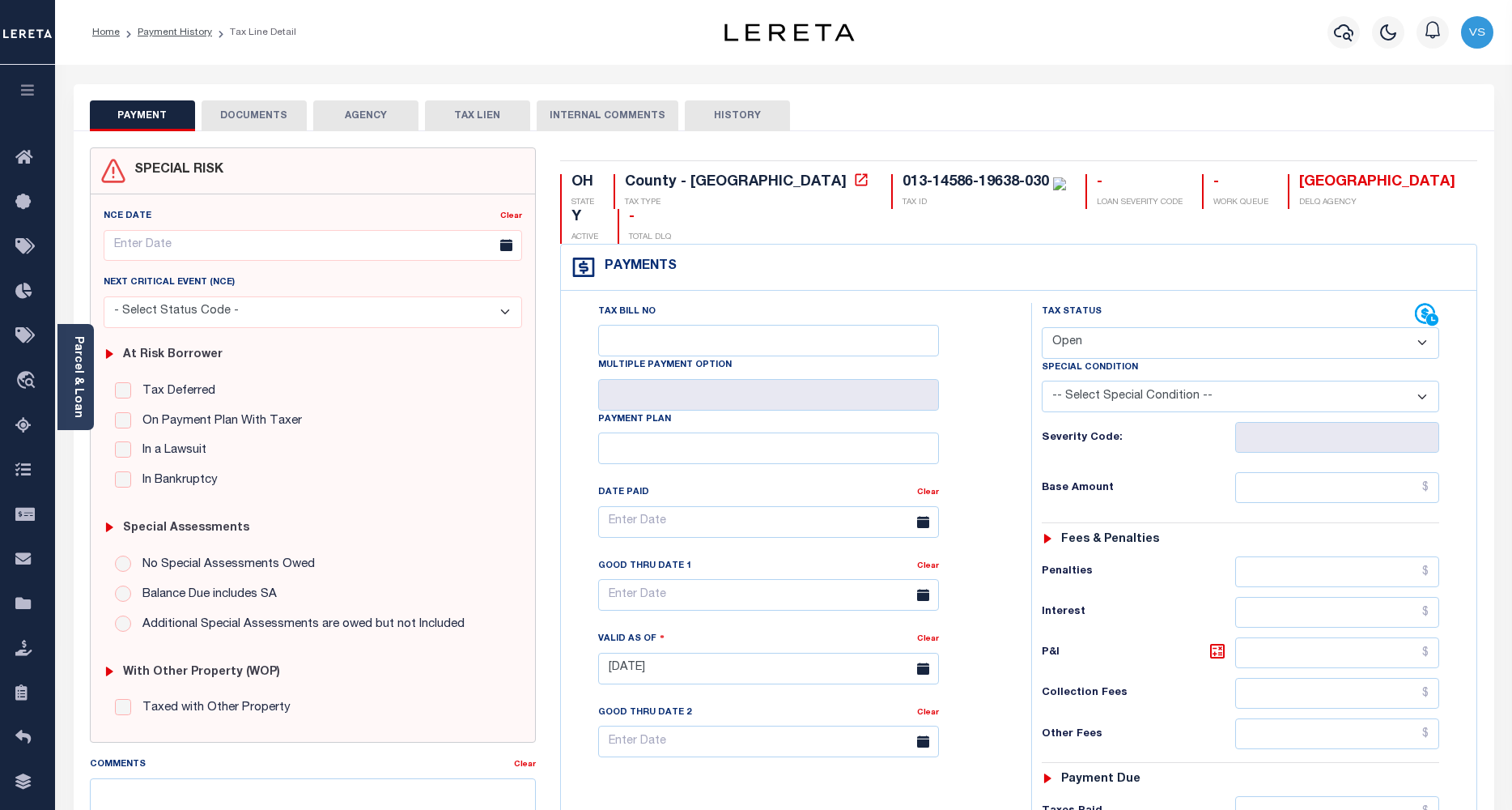
click at [1085, 328] on select "- Select Status Code - Open Due/Unpaid Paid Incomplete No Tax Due Internal Refu…" at bounding box center [1241, 343] width 398 height 32
select select "PYD"
click at [1042, 328] on select "- Select Status Code - Open Due/Unpaid Paid Incomplete No Tax Due Internal Refu…" at bounding box center [1241, 343] width 398 height 32
type input "[DATE]"
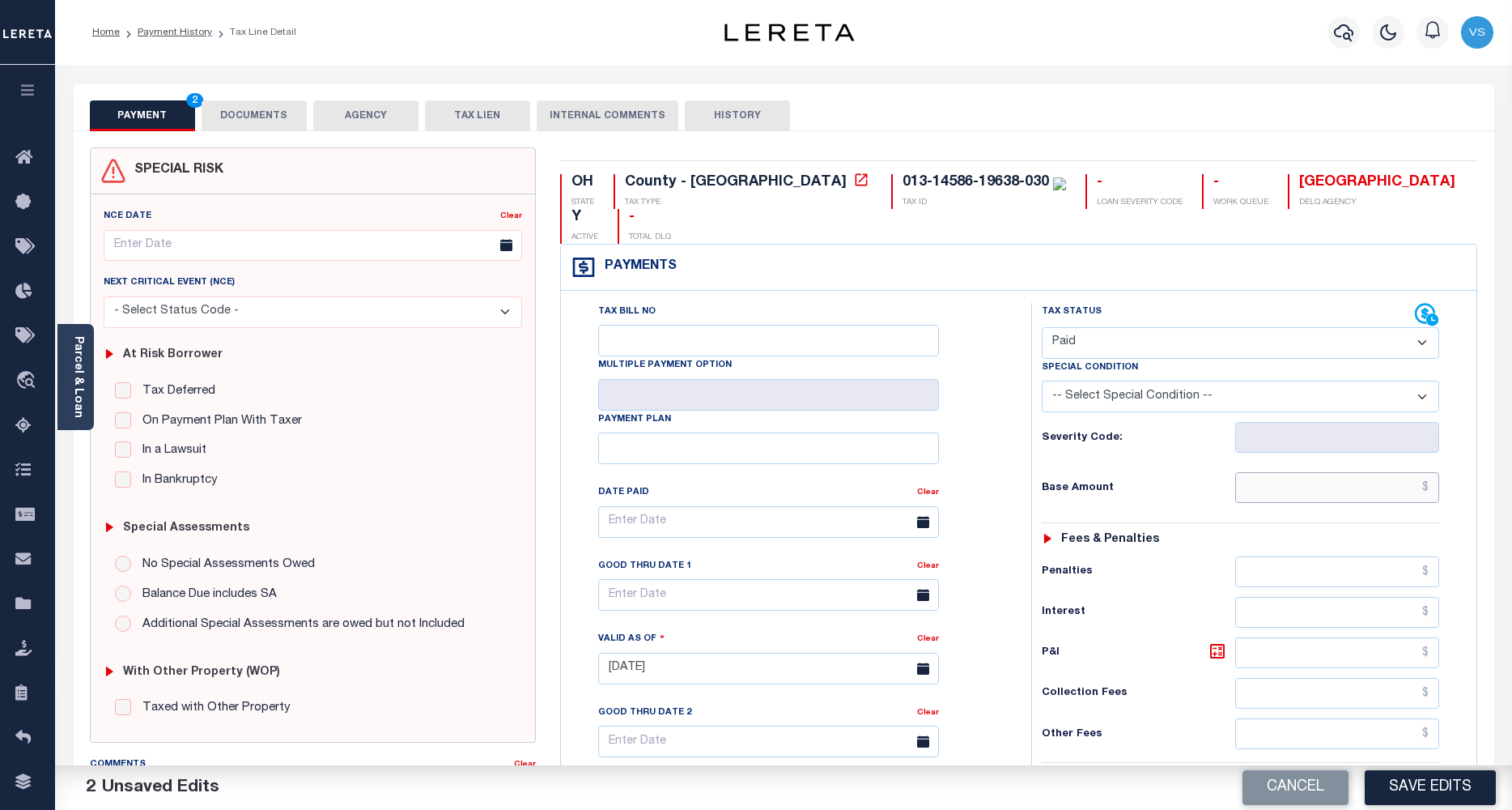
click at [1321, 472] on input "text" at bounding box center [1337, 486] width 205 height 31
paste input "2,321.61"
type input "$2,321.61"
click at [244, 115] on button "DOCUMENTS" at bounding box center [253, 115] width 106 height 31
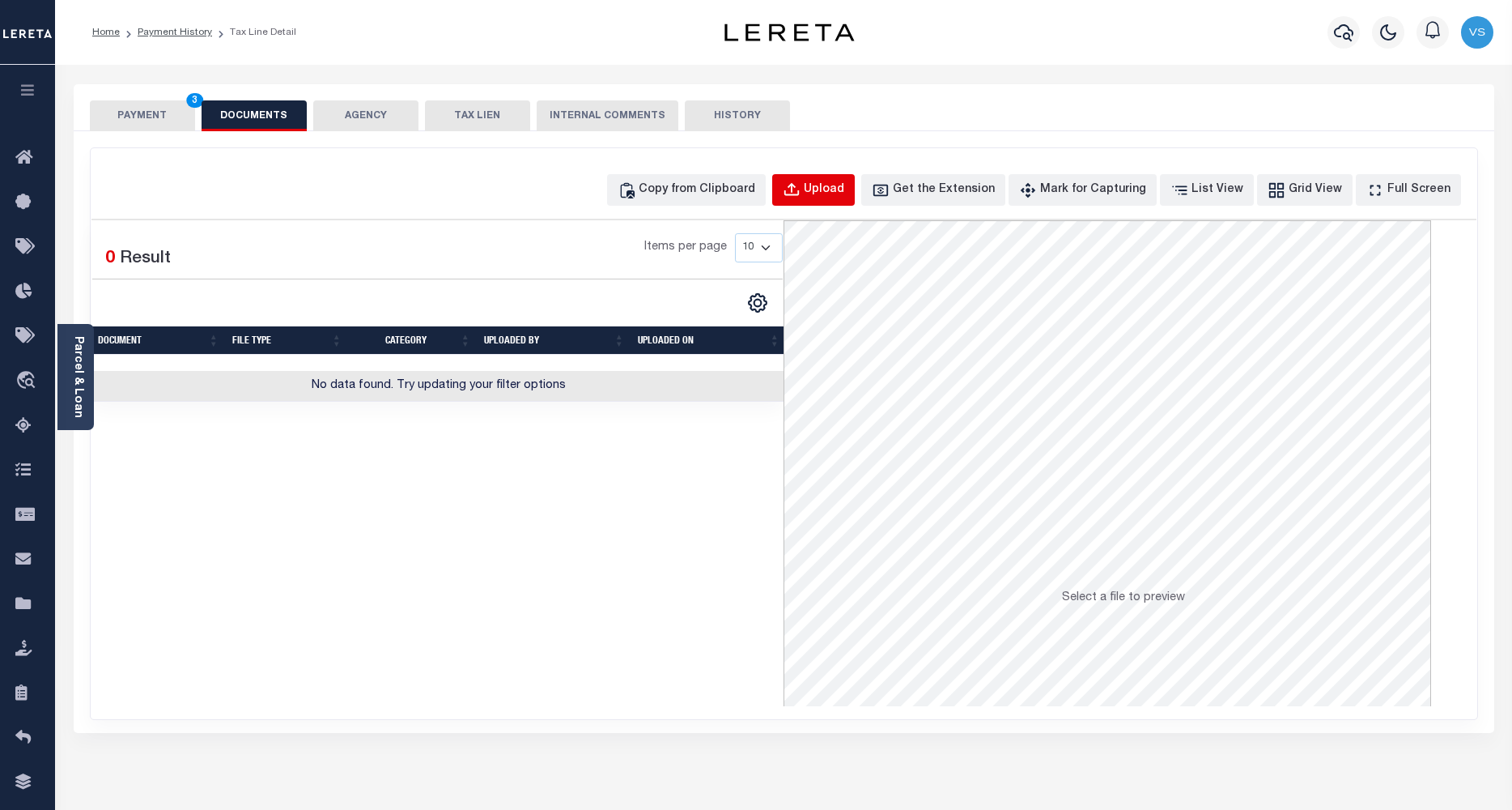
click at [832, 196] on div "Upload" at bounding box center [824, 190] width 40 height 18
select select "POP"
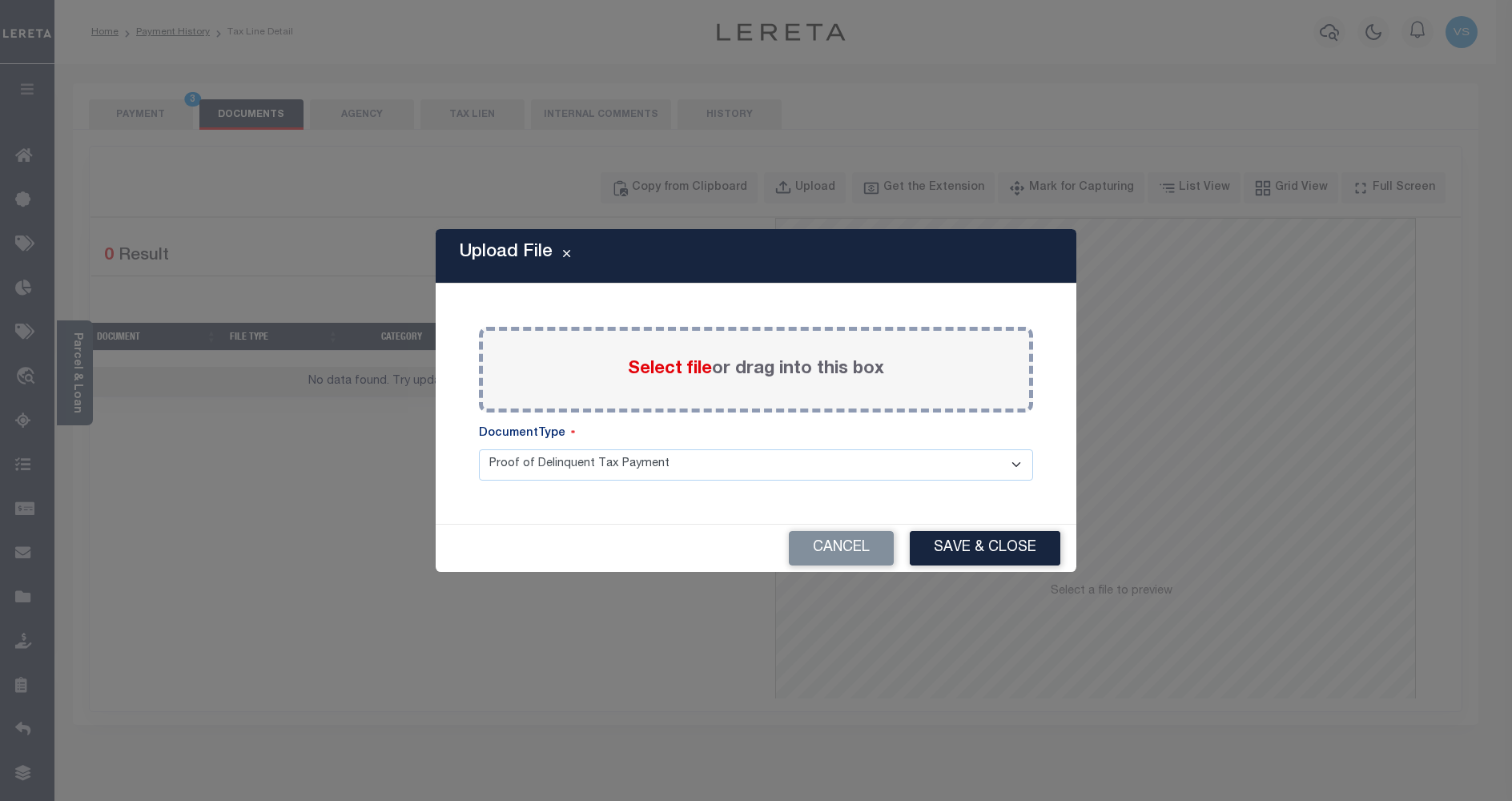
click at [670, 362] on span "Select file" at bounding box center [670, 369] width 84 height 18
click at [0, 0] on input "Select file or drag into this box" at bounding box center [0, 0] width 0 height 0
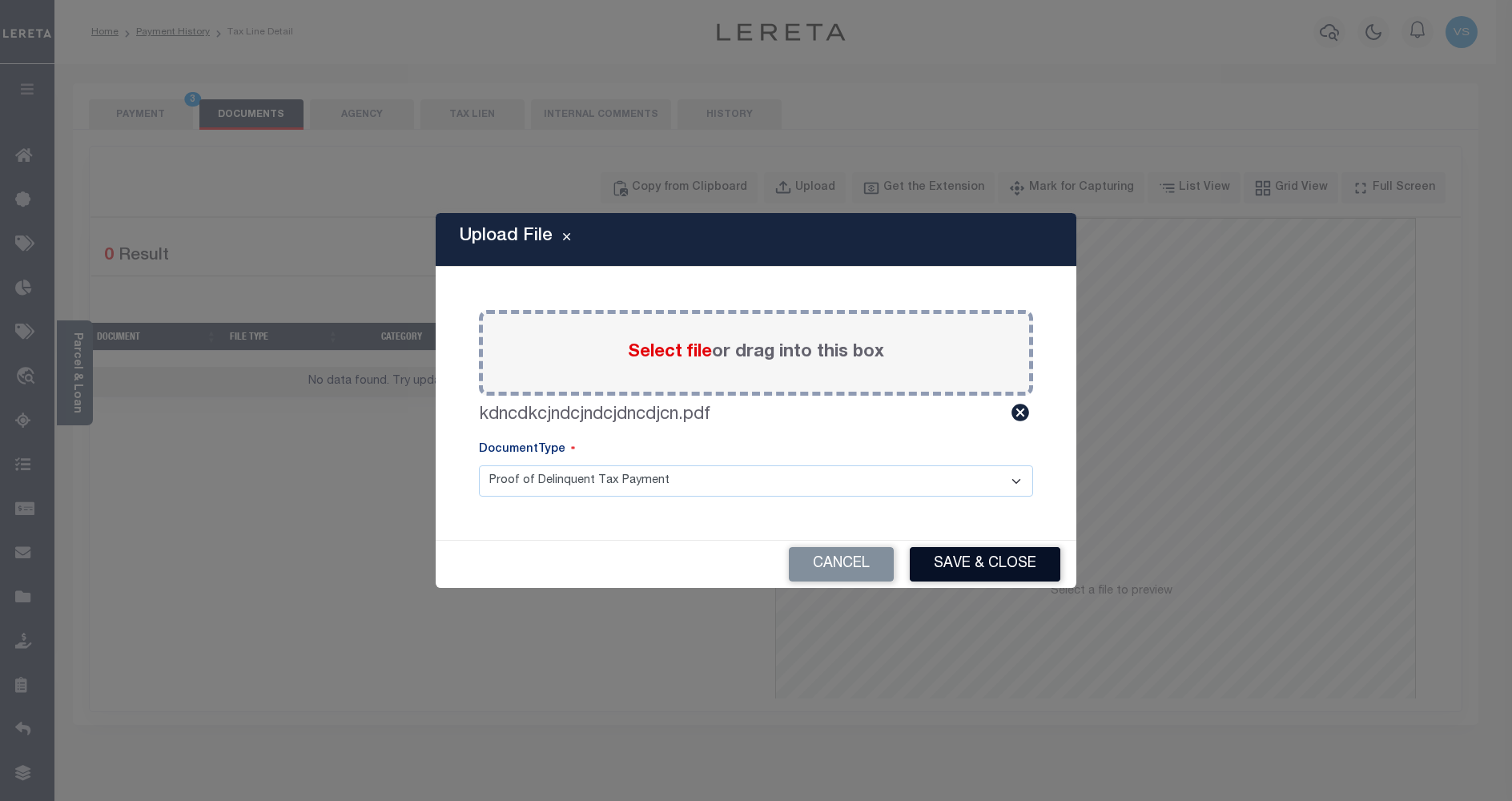
click at [949, 565] on button "Save & Close" at bounding box center [985, 563] width 150 height 34
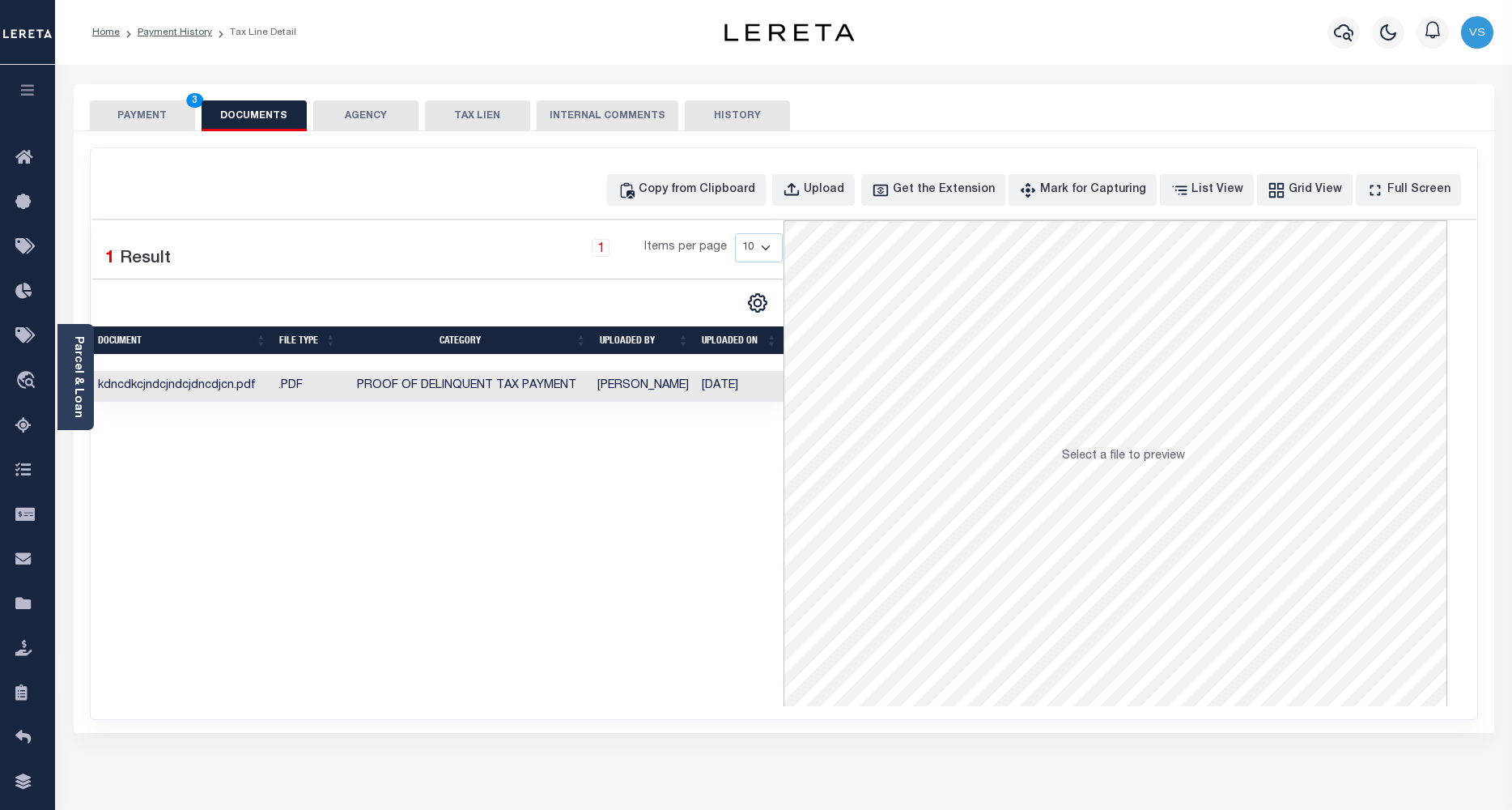
click at [130, 115] on button "PAYMENT 3" at bounding box center [142, 115] width 106 height 31
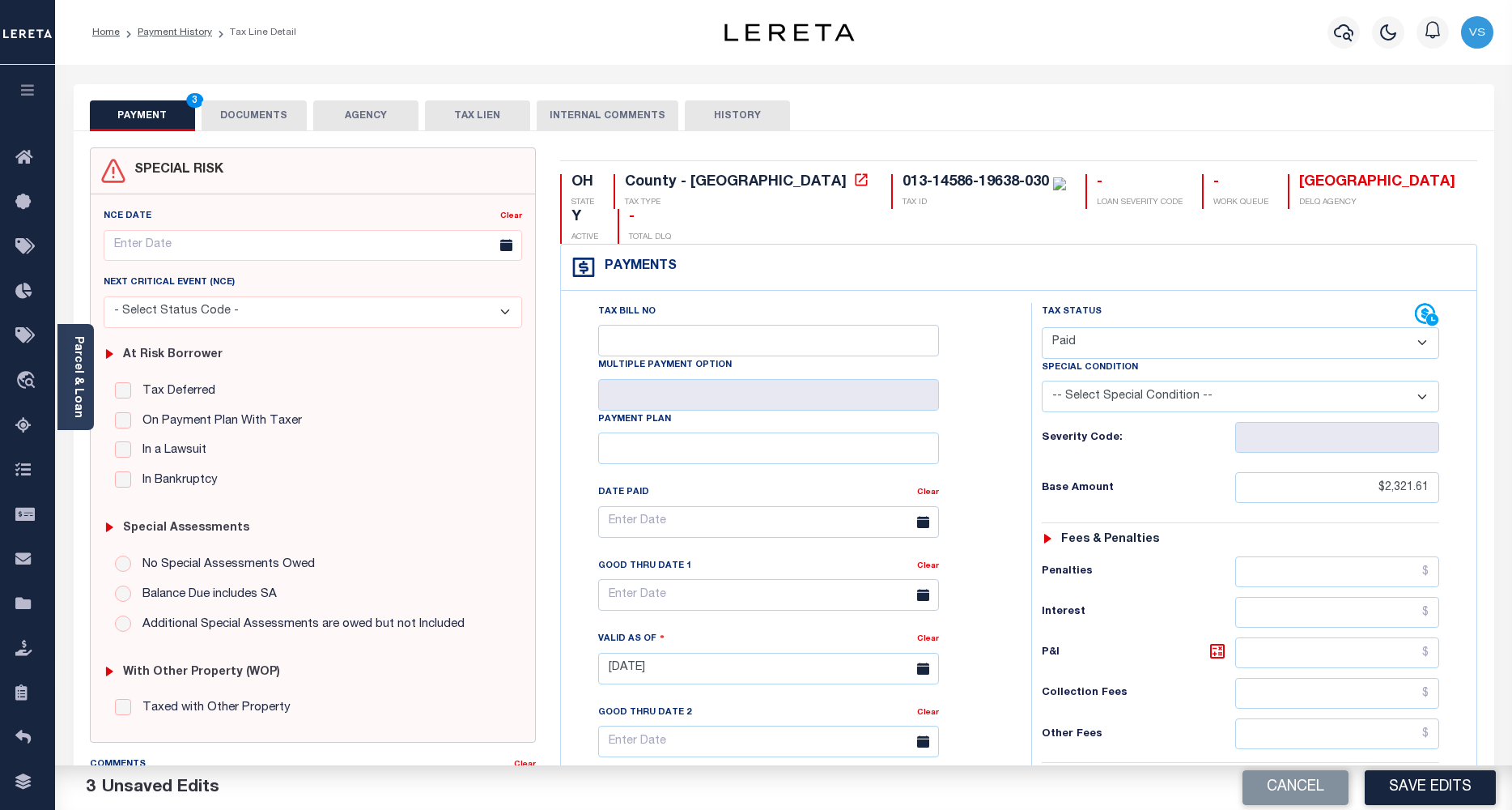
scroll to position [215, 0]
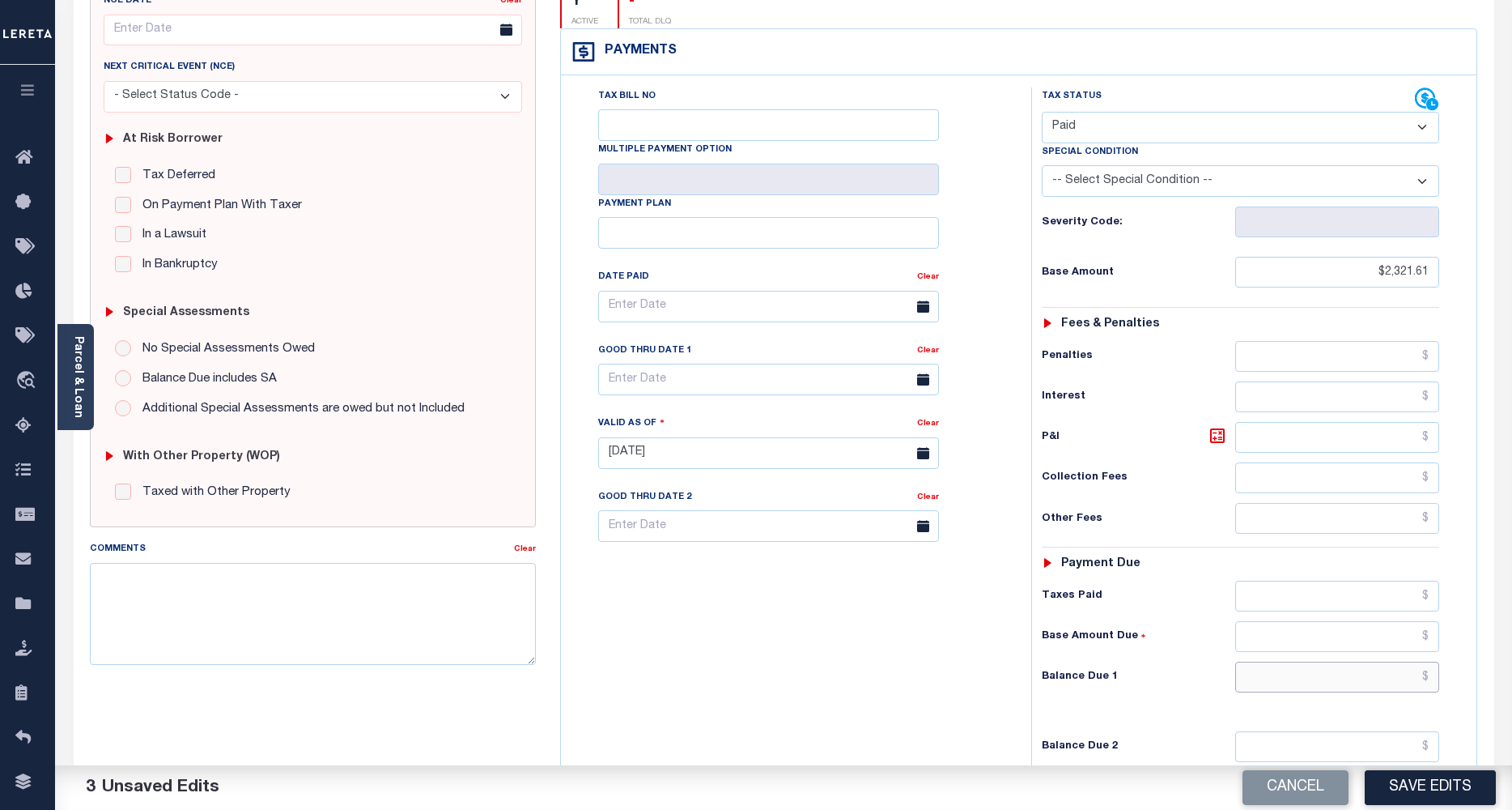
click at [1363, 661] on input "text" at bounding box center [1337, 676] width 205 height 31
type input "$0.00"
click at [1415, 797] on button "Save Edits" at bounding box center [1430, 786] width 131 height 35
checkbox input "false"
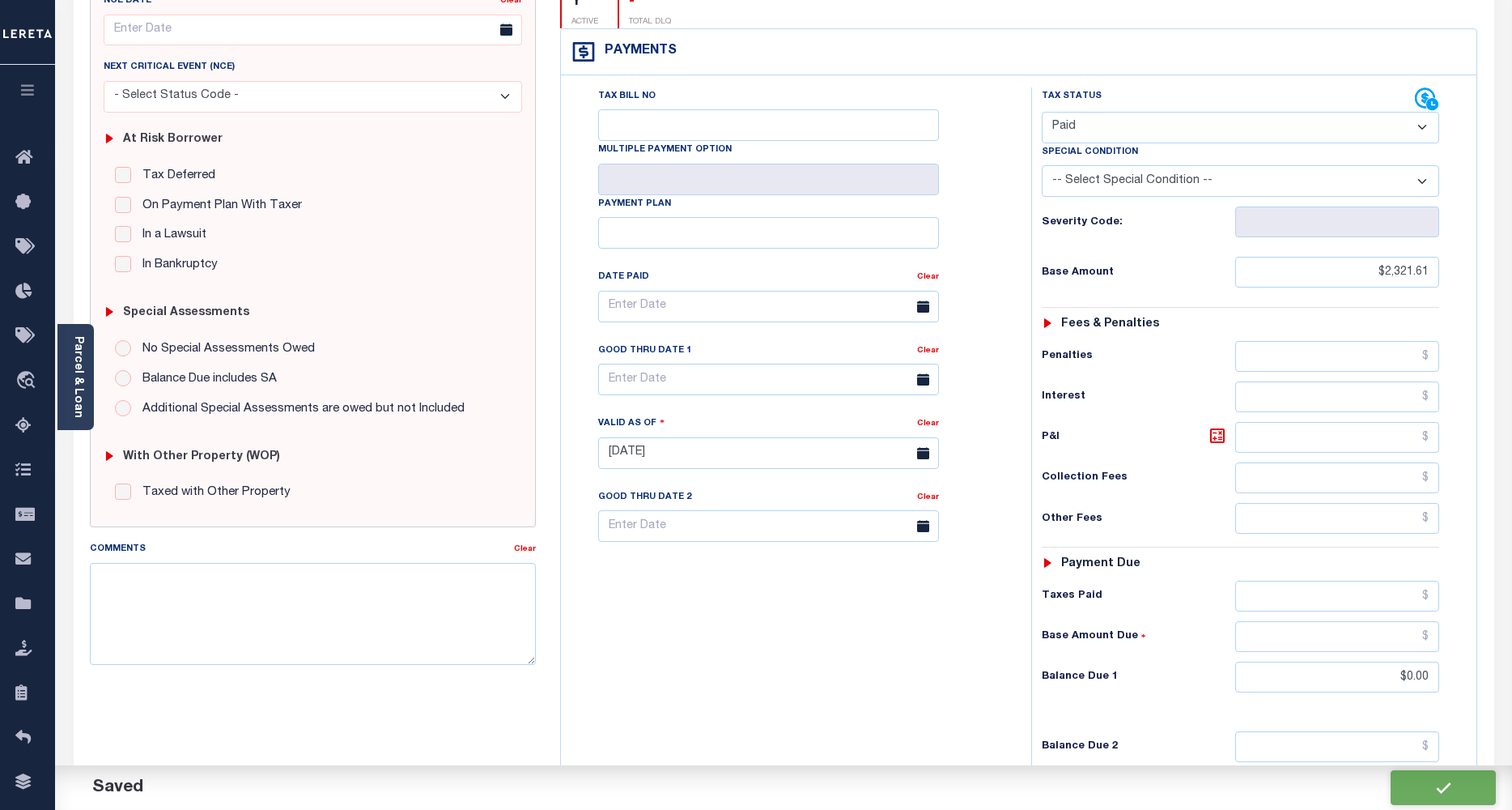
checkbox input "false"
type input "$2,321.61"
type input "$0"
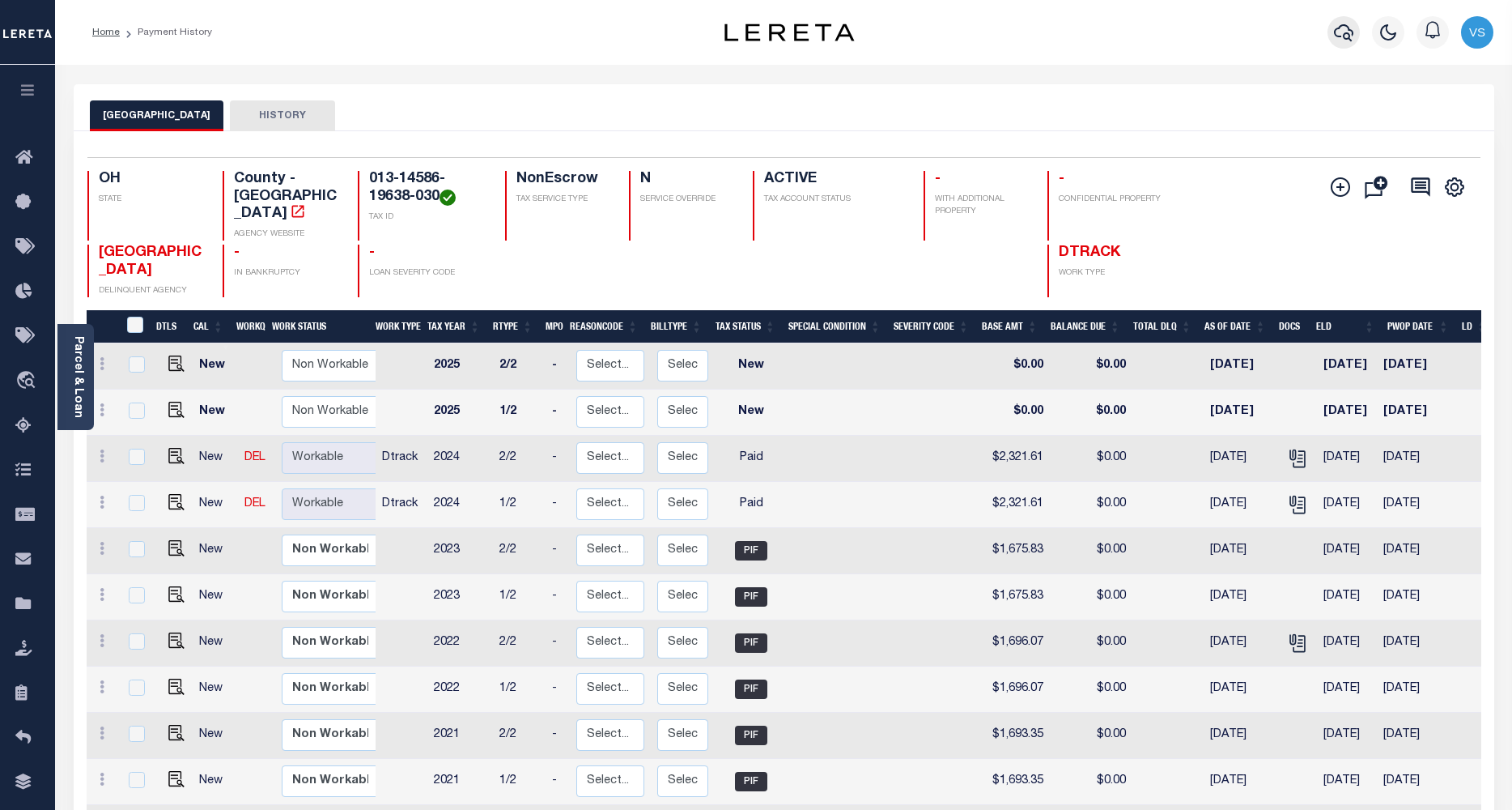
click at [1347, 36] on icon "button" at bounding box center [1343, 33] width 20 height 20
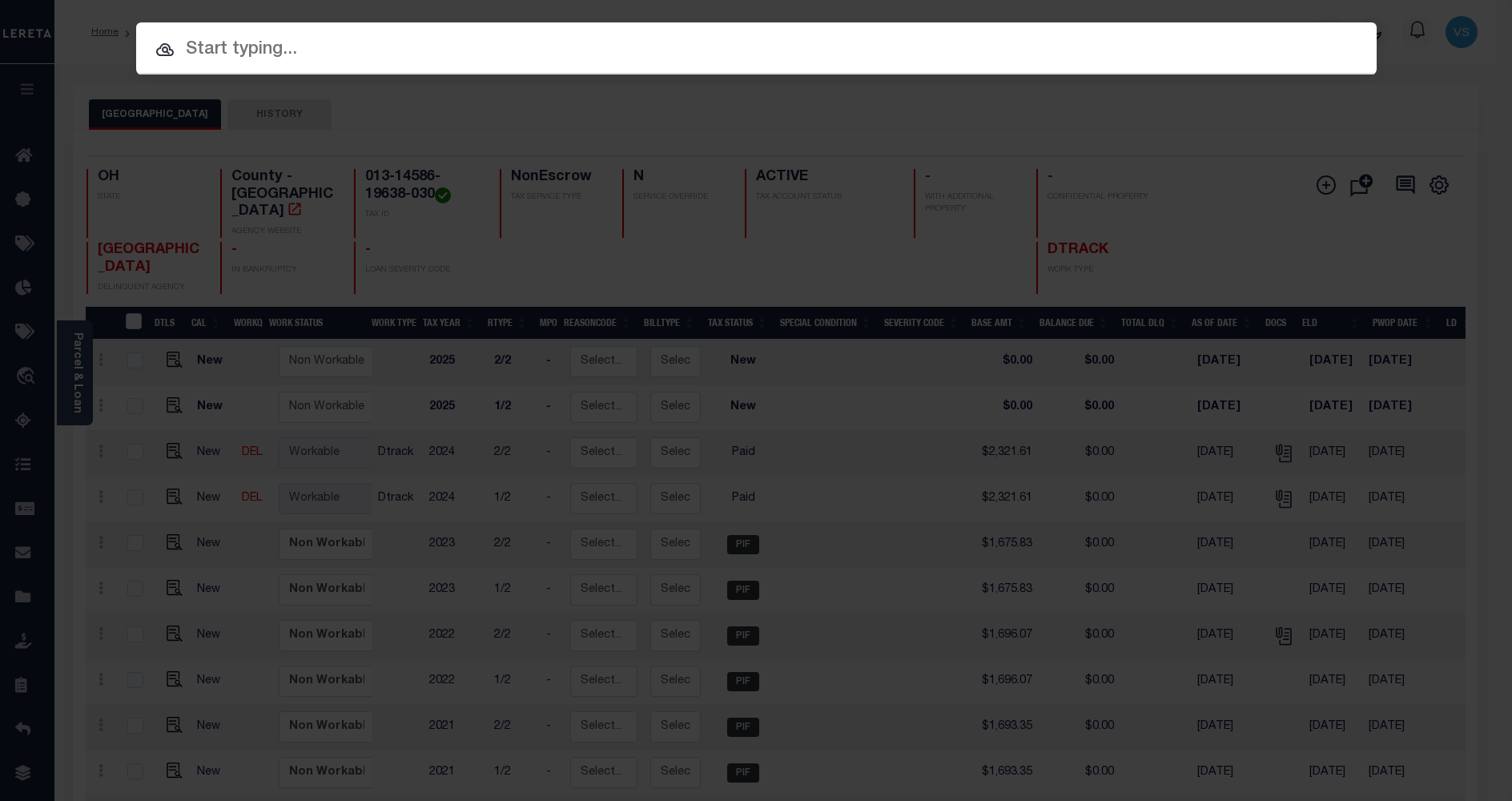
paste input "5414867"
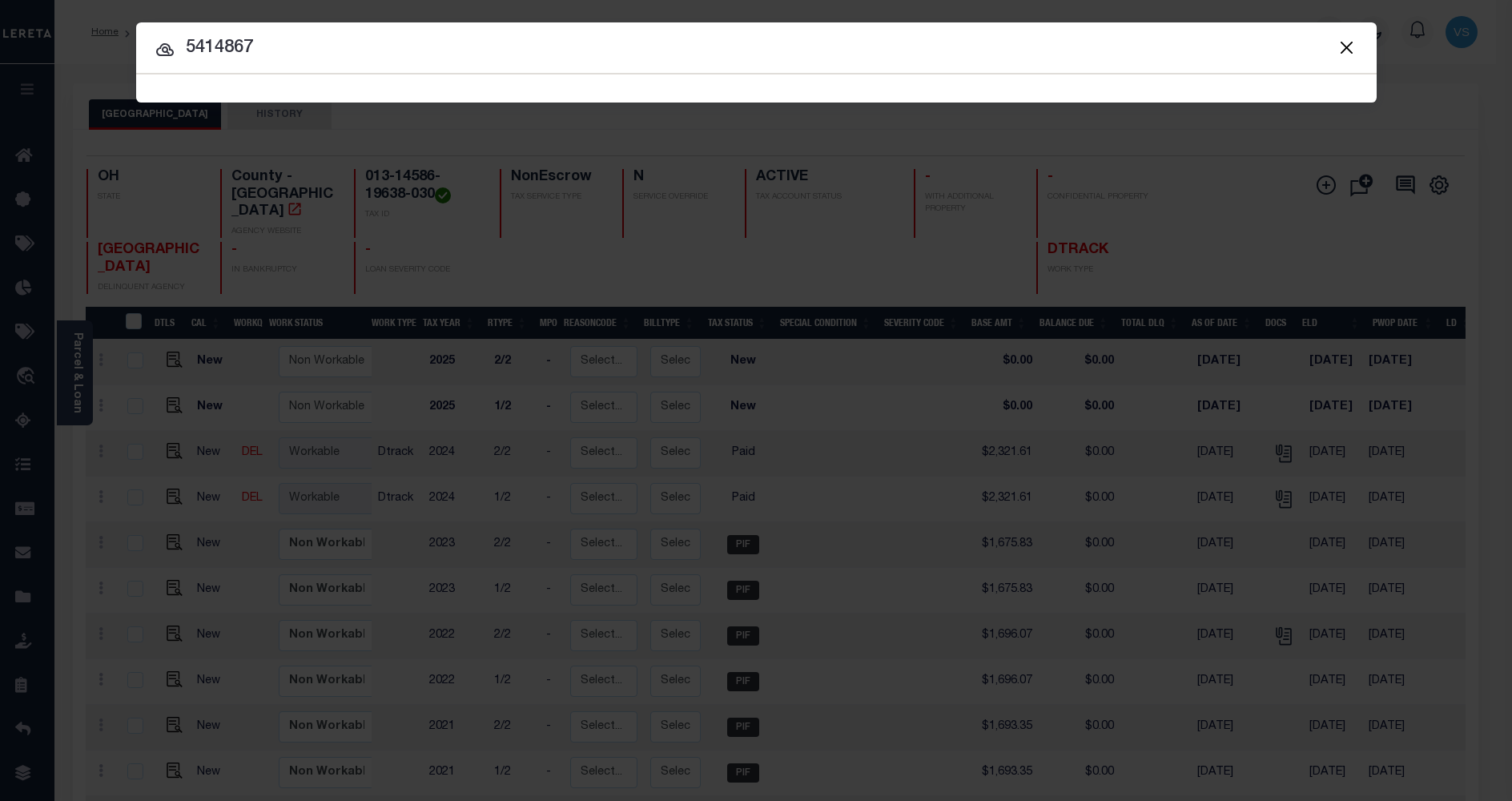
type input "5414867"
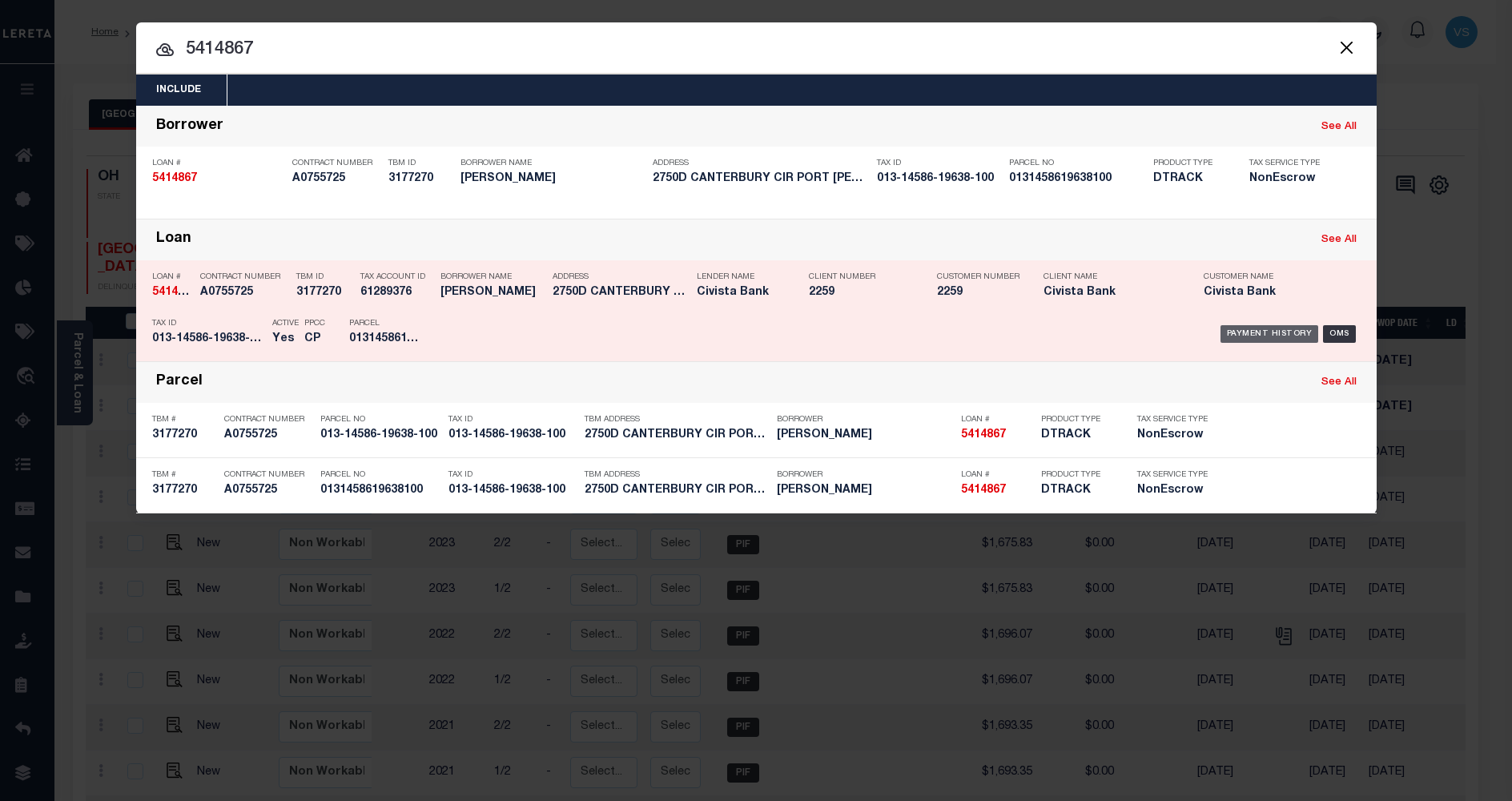
click at [1254, 328] on div "Payment History" at bounding box center [1270, 334] width 99 height 18
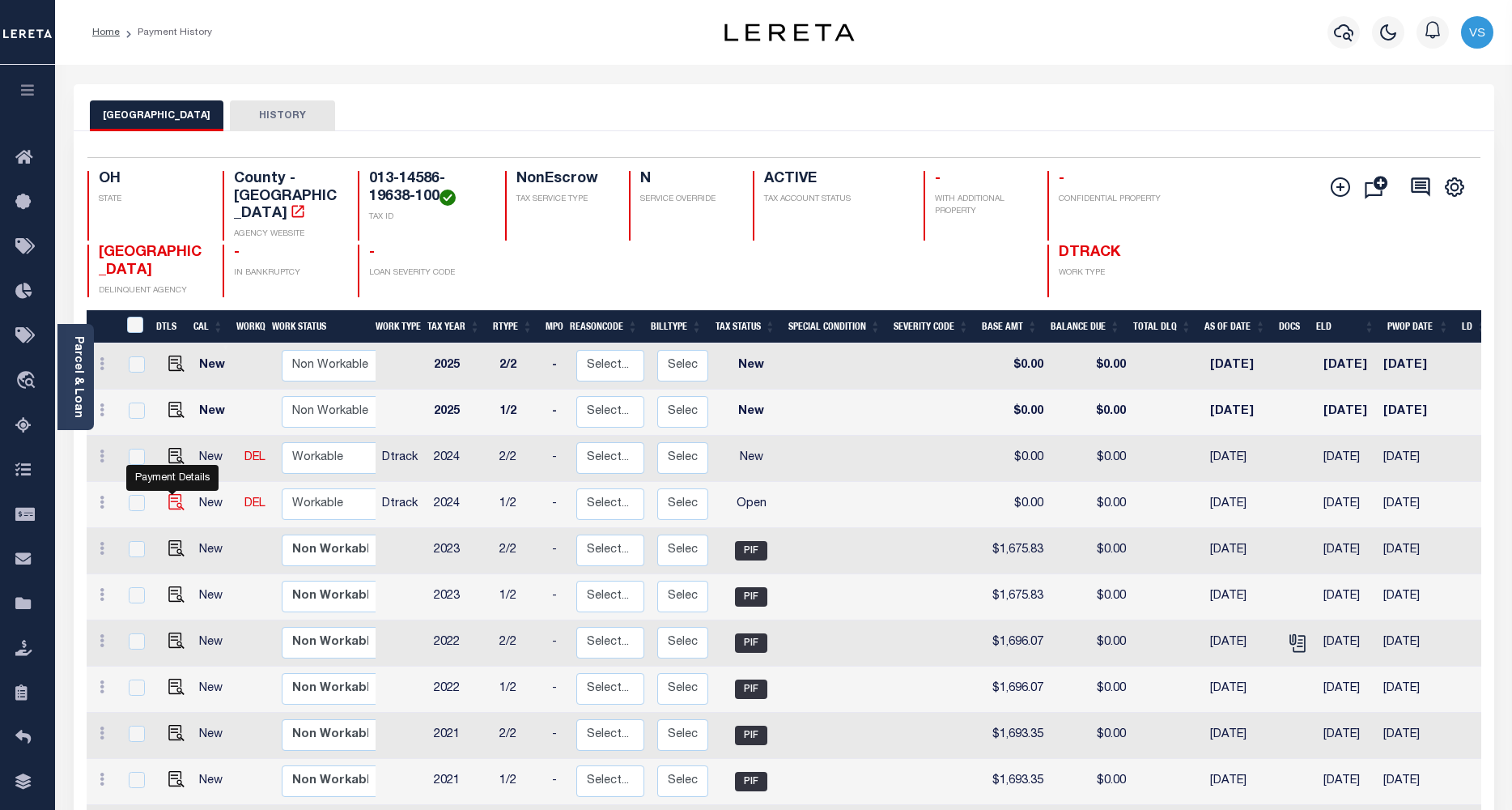
click at [170, 480] on body "Home Payment History Profile Sign out" at bounding box center [756, 564] width 1512 height 1129
click at [170, 494] on img "" at bounding box center [177, 502] width 16 height 16
checkbox input "true"
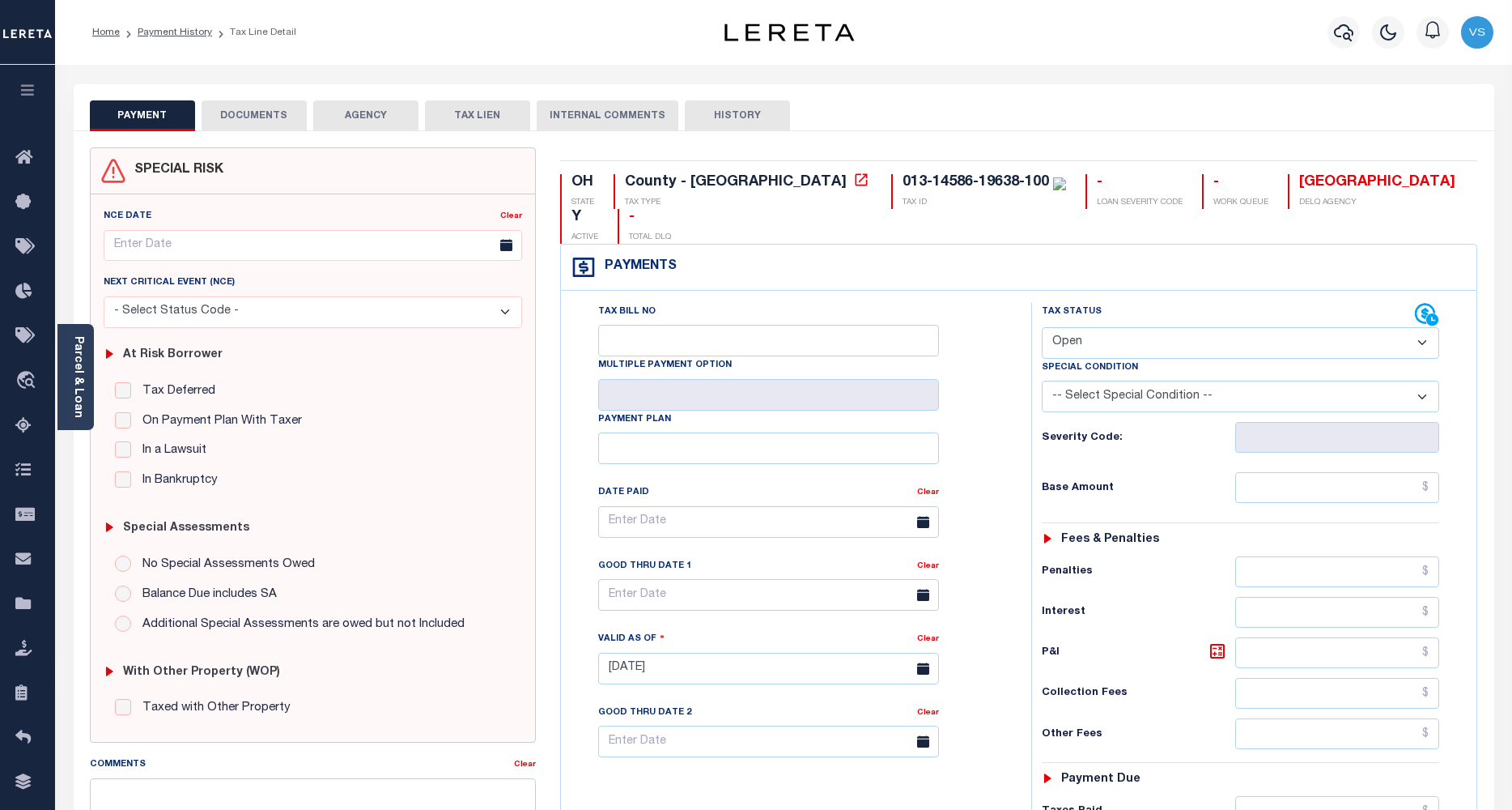
click at [1103, 328] on select "- Select Status Code - Open Due/Unpaid Paid Incomplete No Tax Due Internal Refu…" at bounding box center [1241, 343] width 398 height 32
select select "PYD"
click at [1042, 328] on select "- Select Status Code - Open Due/Unpaid Paid Incomplete No Tax Due Internal Refu…" at bounding box center [1241, 343] width 398 height 32
type input "[DATE]"
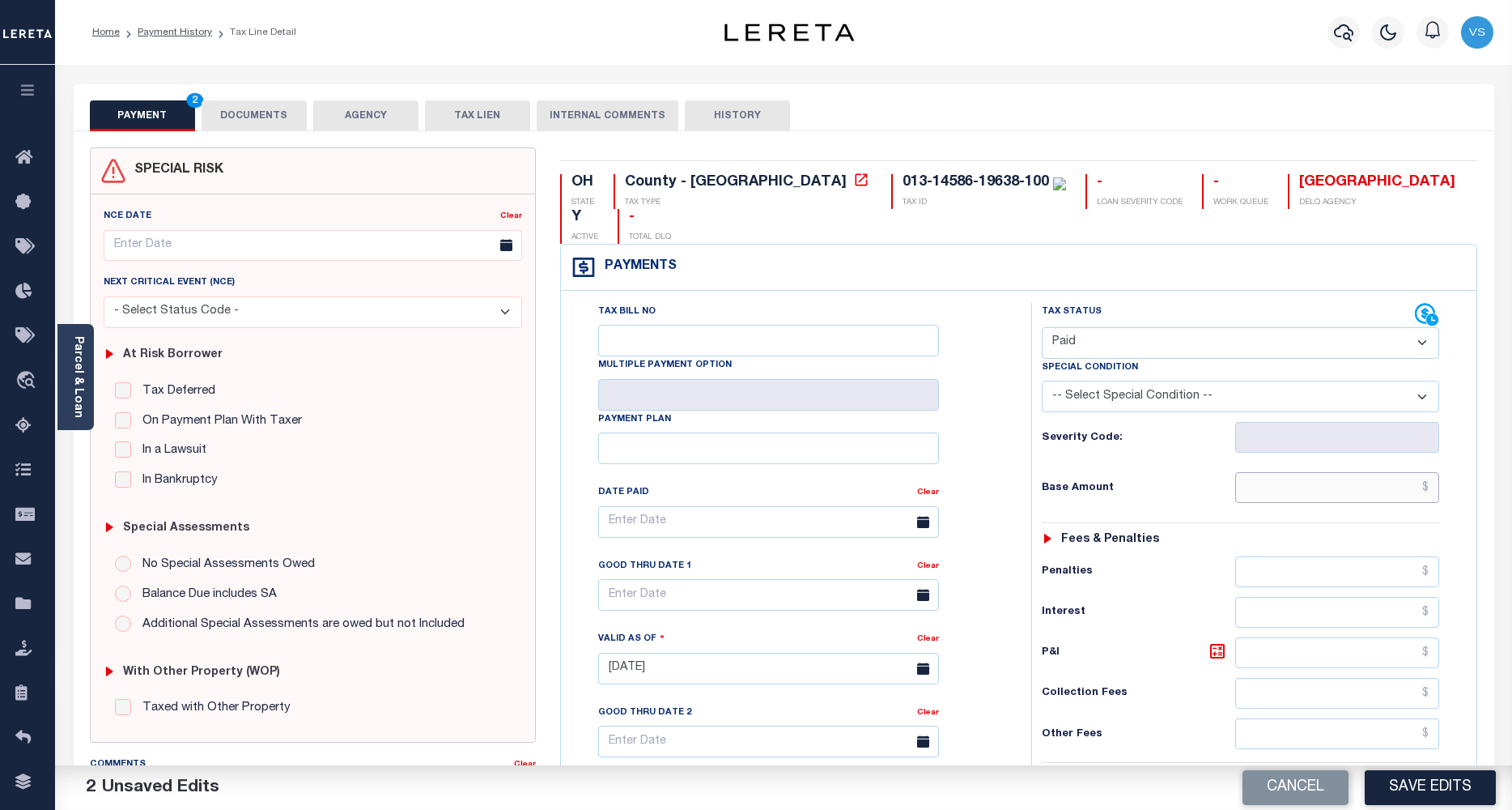
click at [1329, 472] on input "text" at bounding box center [1337, 486] width 205 height 31
paste input "2,340.42"
type input "$2,340.42"
click at [230, 113] on button "DOCUMENTS" at bounding box center [253, 115] width 106 height 31
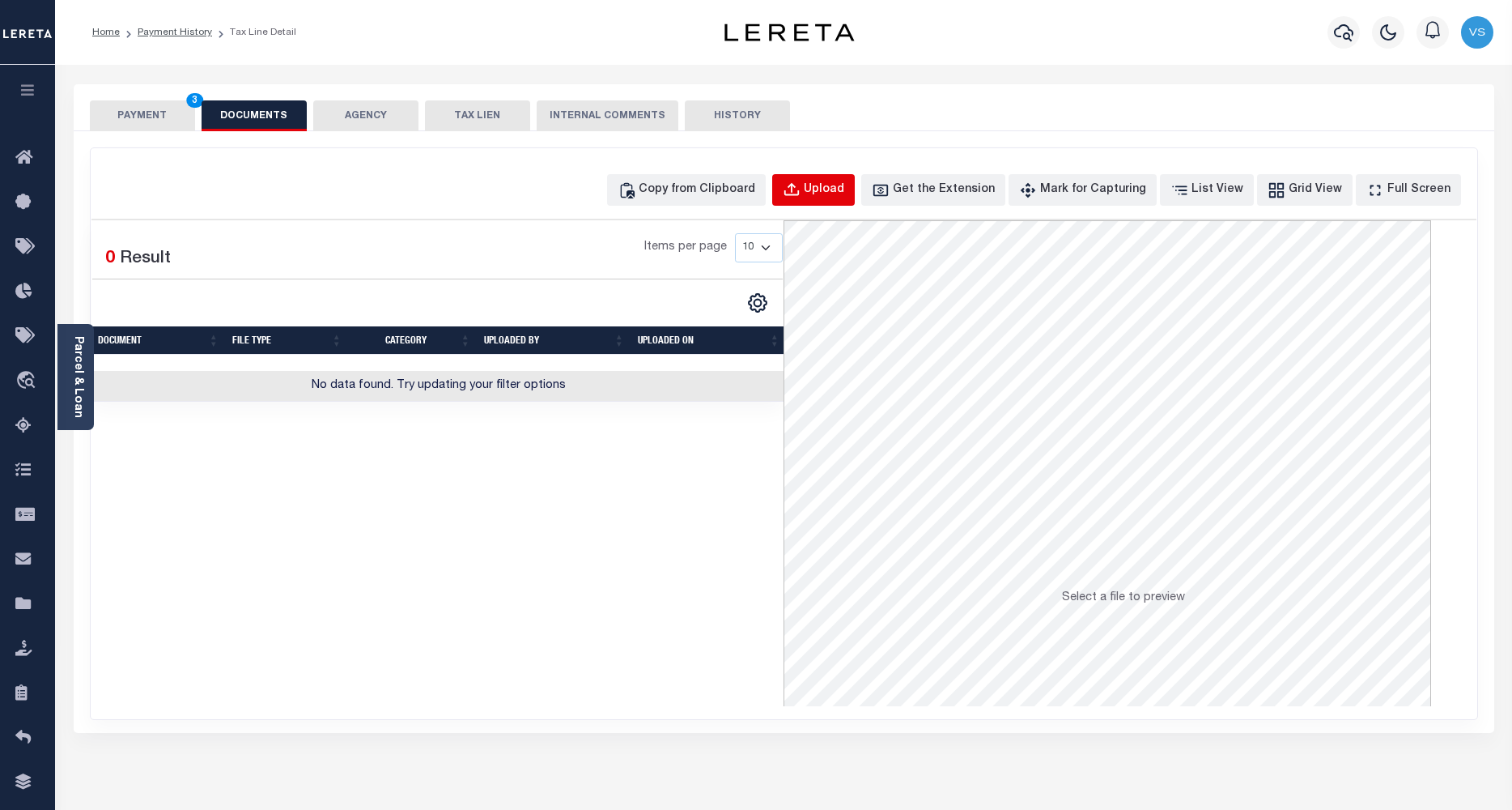
click at [844, 191] on div "Upload" at bounding box center [824, 190] width 40 height 18
select select "POP"
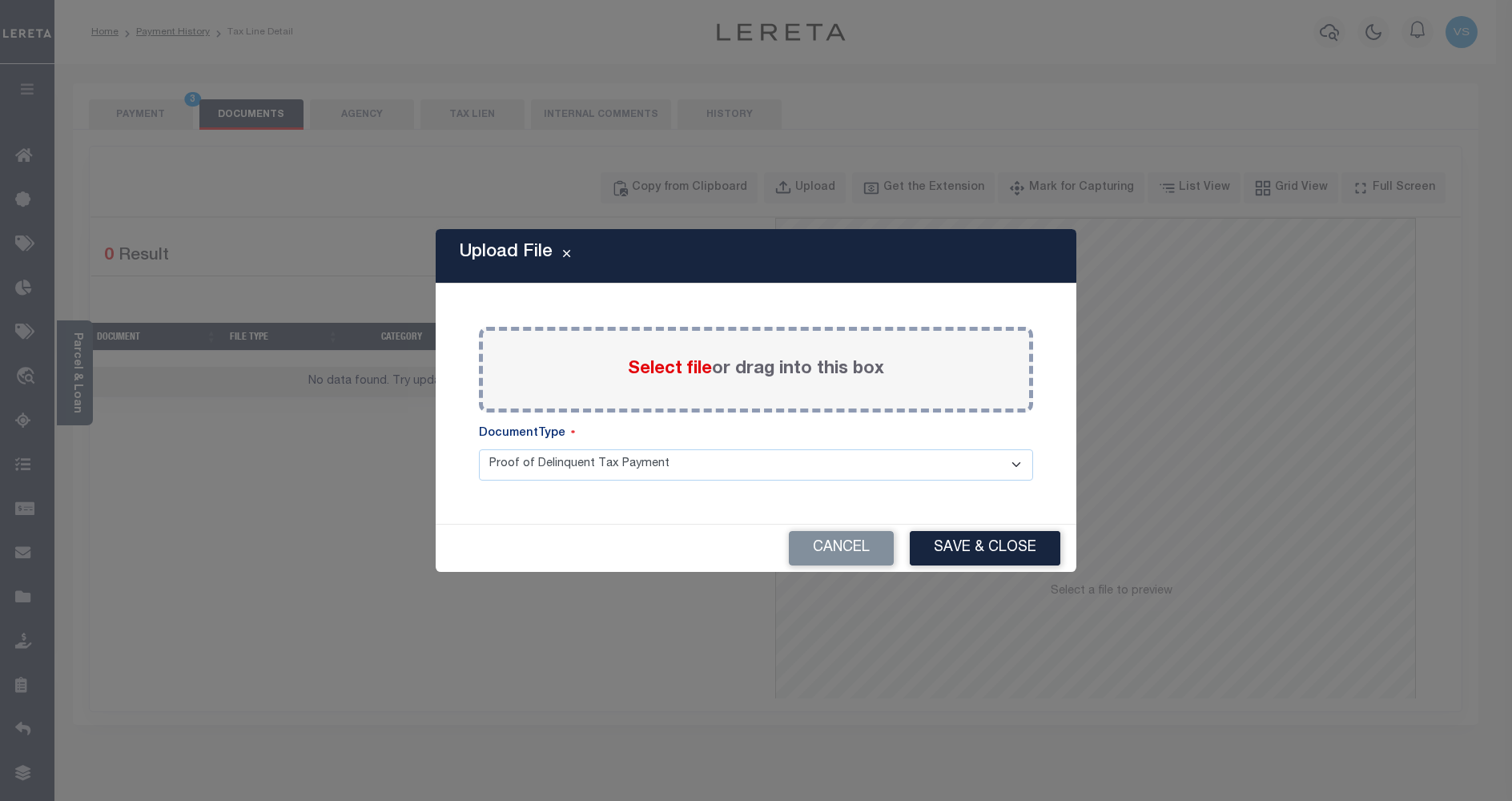
click at [655, 375] on span "Select file" at bounding box center [670, 369] width 84 height 18
click at [0, 0] on input "Select file or drag into this box" at bounding box center [0, 0] width 0 height 0
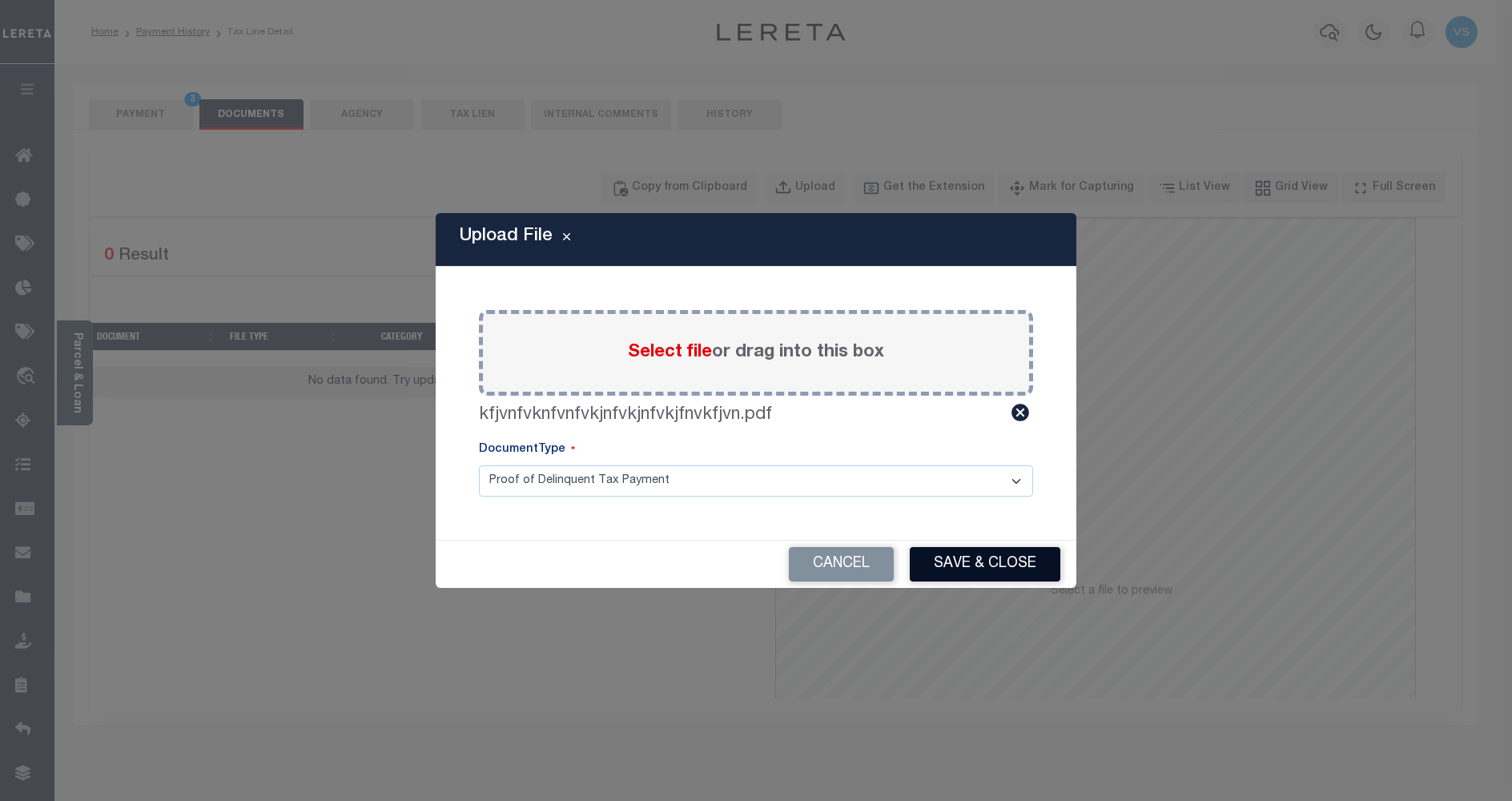
click at [956, 560] on button "Save & Close" at bounding box center [985, 563] width 150 height 34
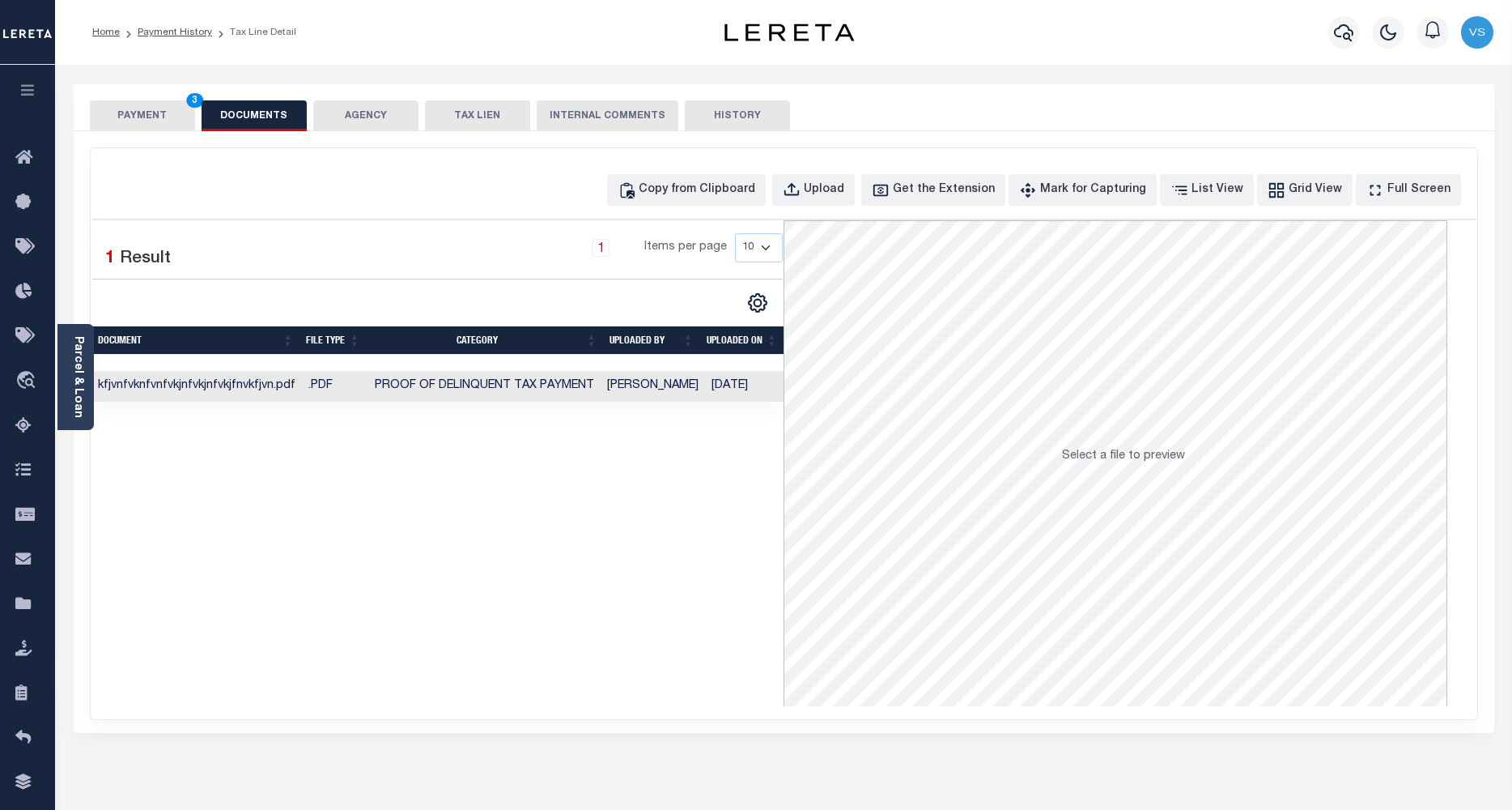
click at [147, 113] on button "PAYMENT 3" at bounding box center [142, 115] width 106 height 31
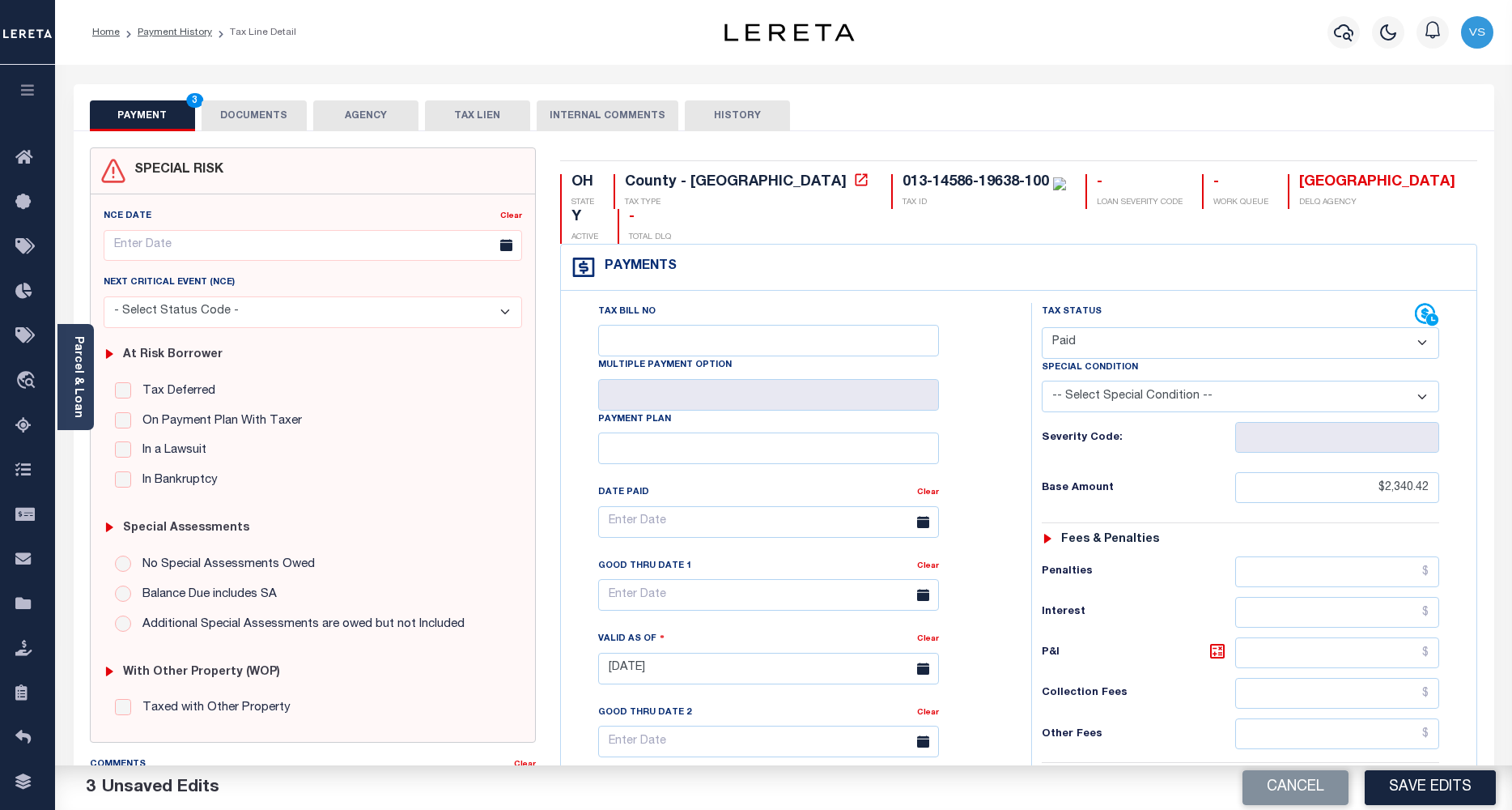
click at [253, 107] on button "DOCUMENTS" at bounding box center [253, 115] width 106 height 31
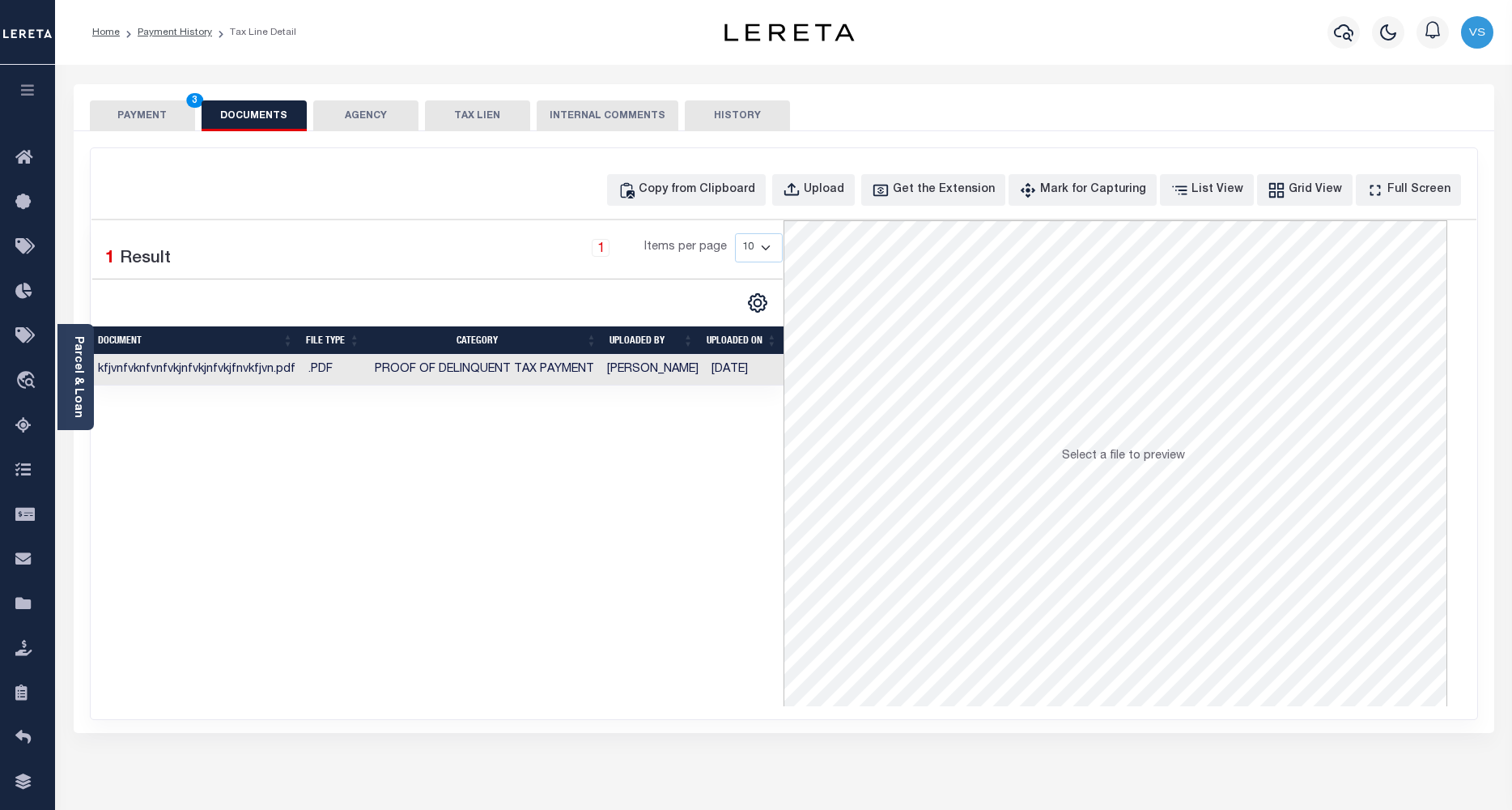
click at [130, 113] on button "PAYMENT 3" at bounding box center [142, 115] width 106 height 31
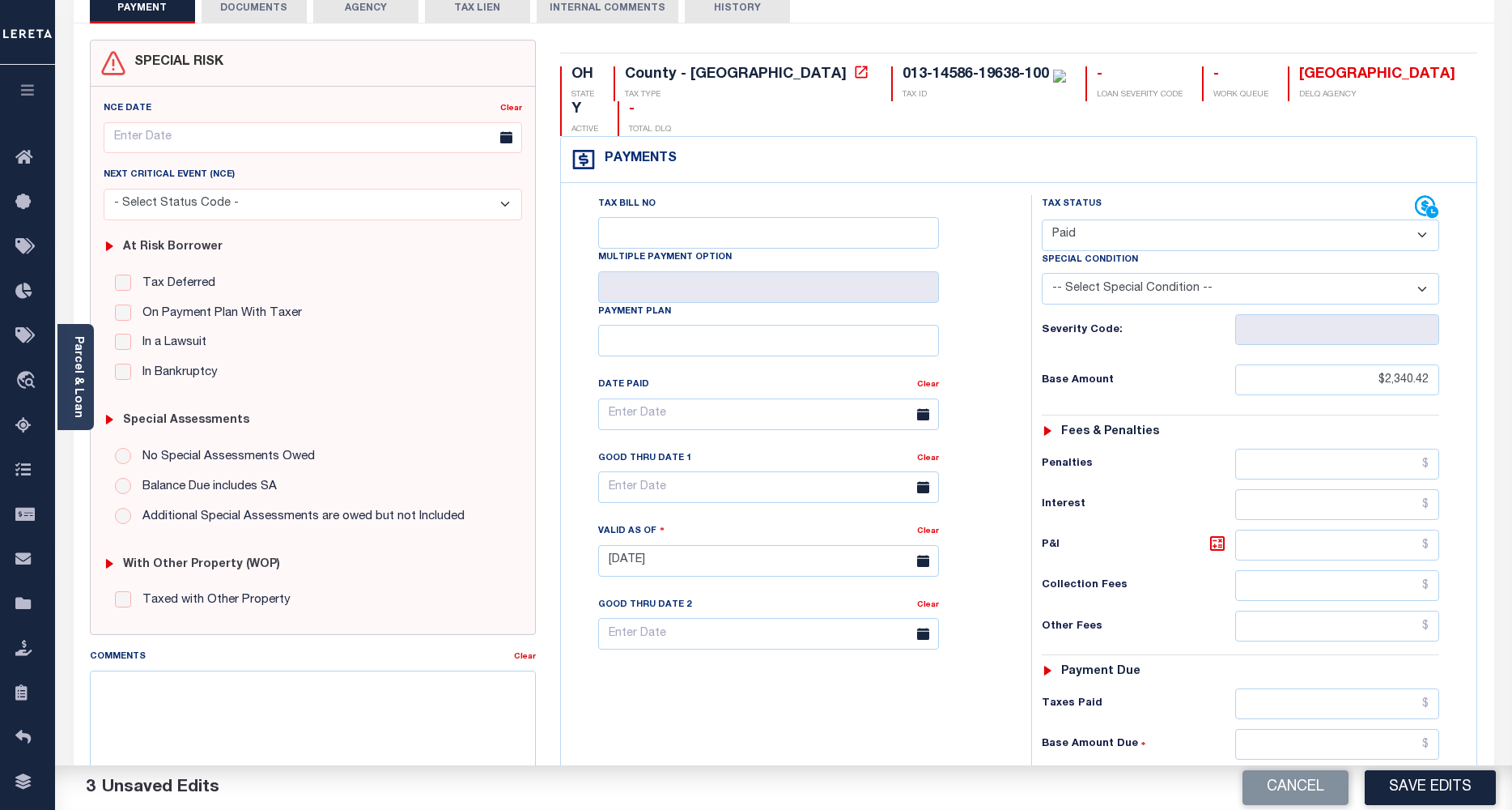
scroll to position [215, 0]
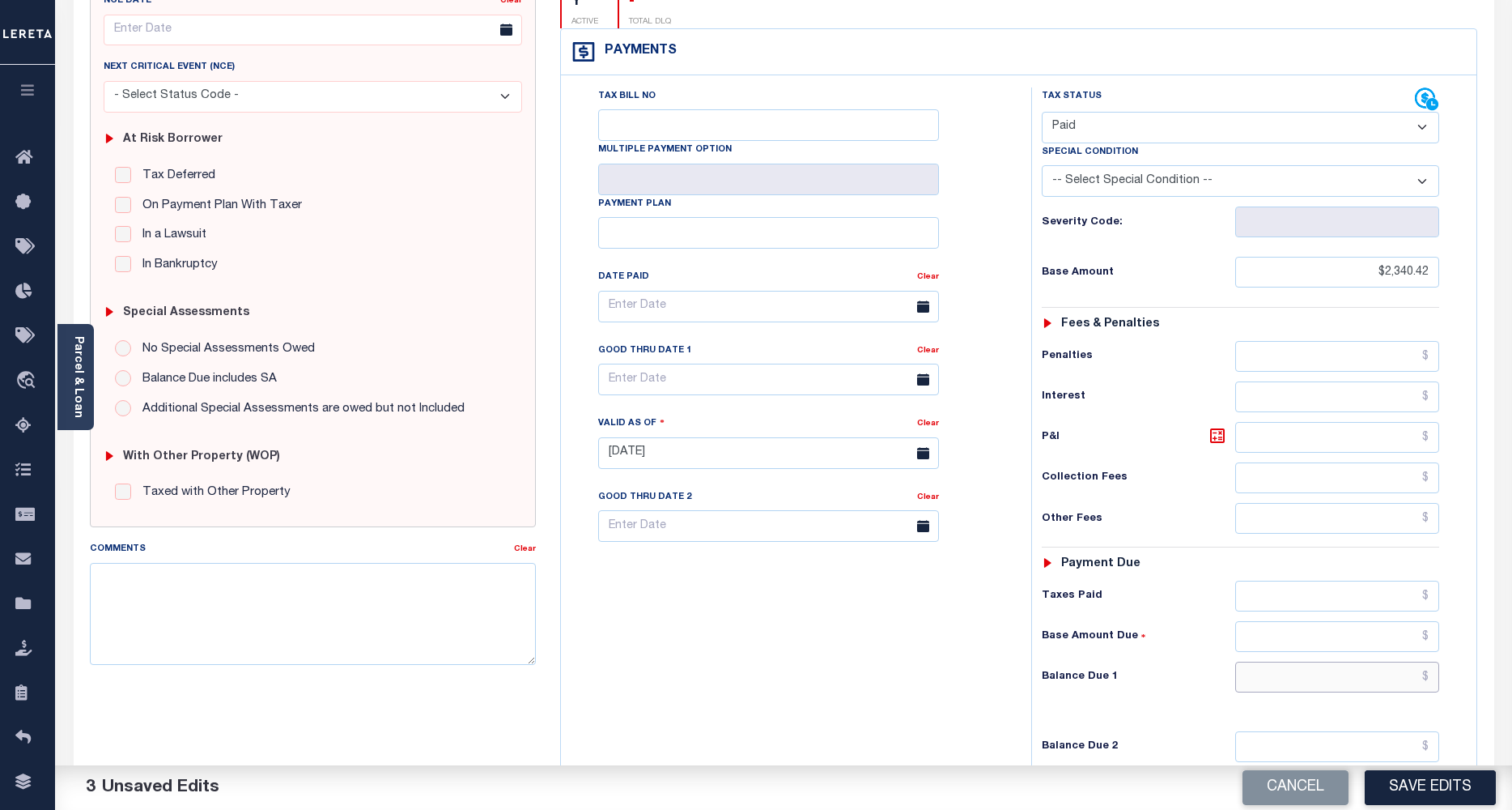
click at [1313, 661] on input "text" at bounding box center [1337, 676] width 205 height 31
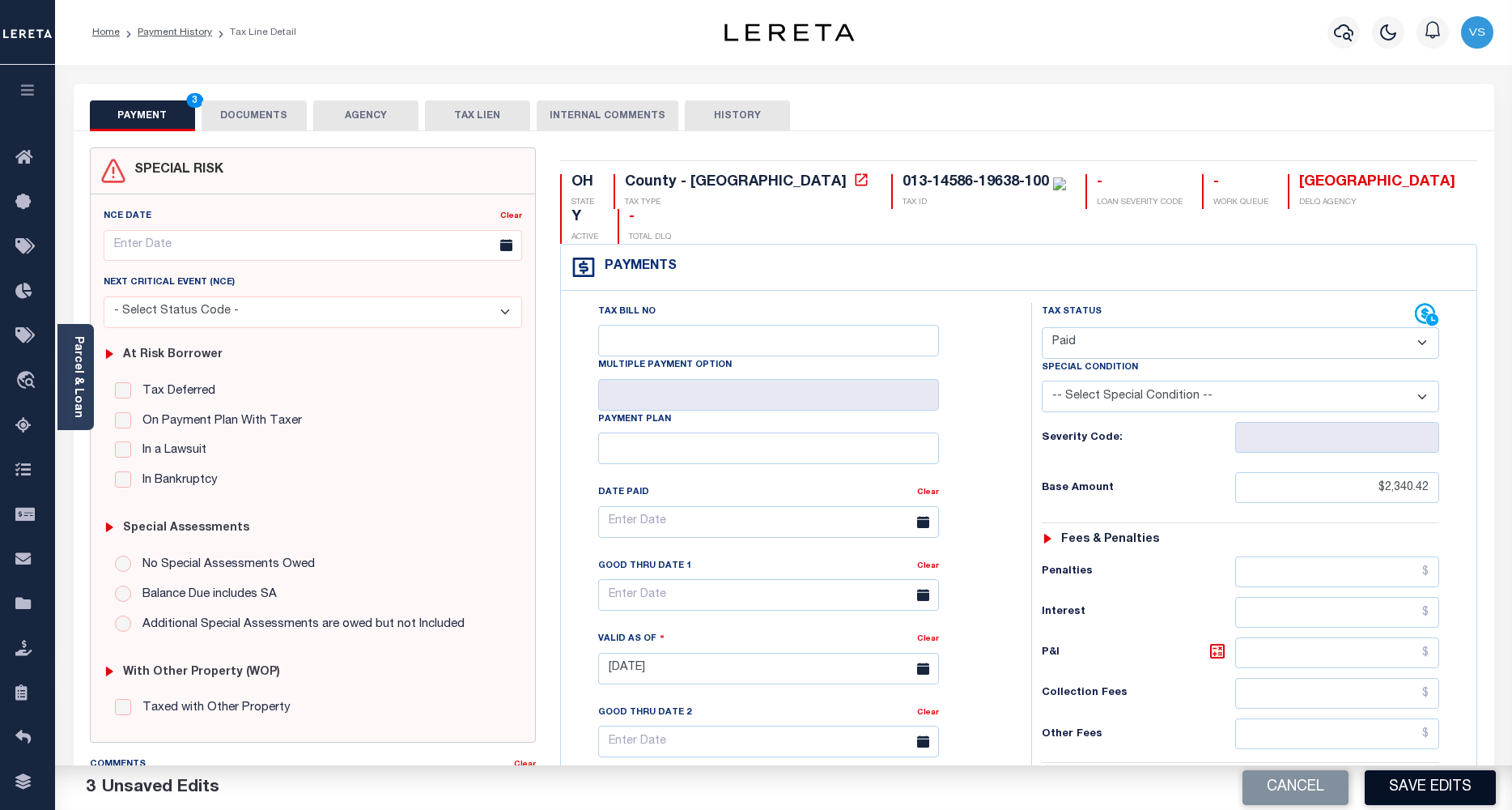
type input "$0.00"
click at [1394, 780] on button "Save Edits" at bounding box center [1430, 786] width 131 height 35
checkbox input "false"
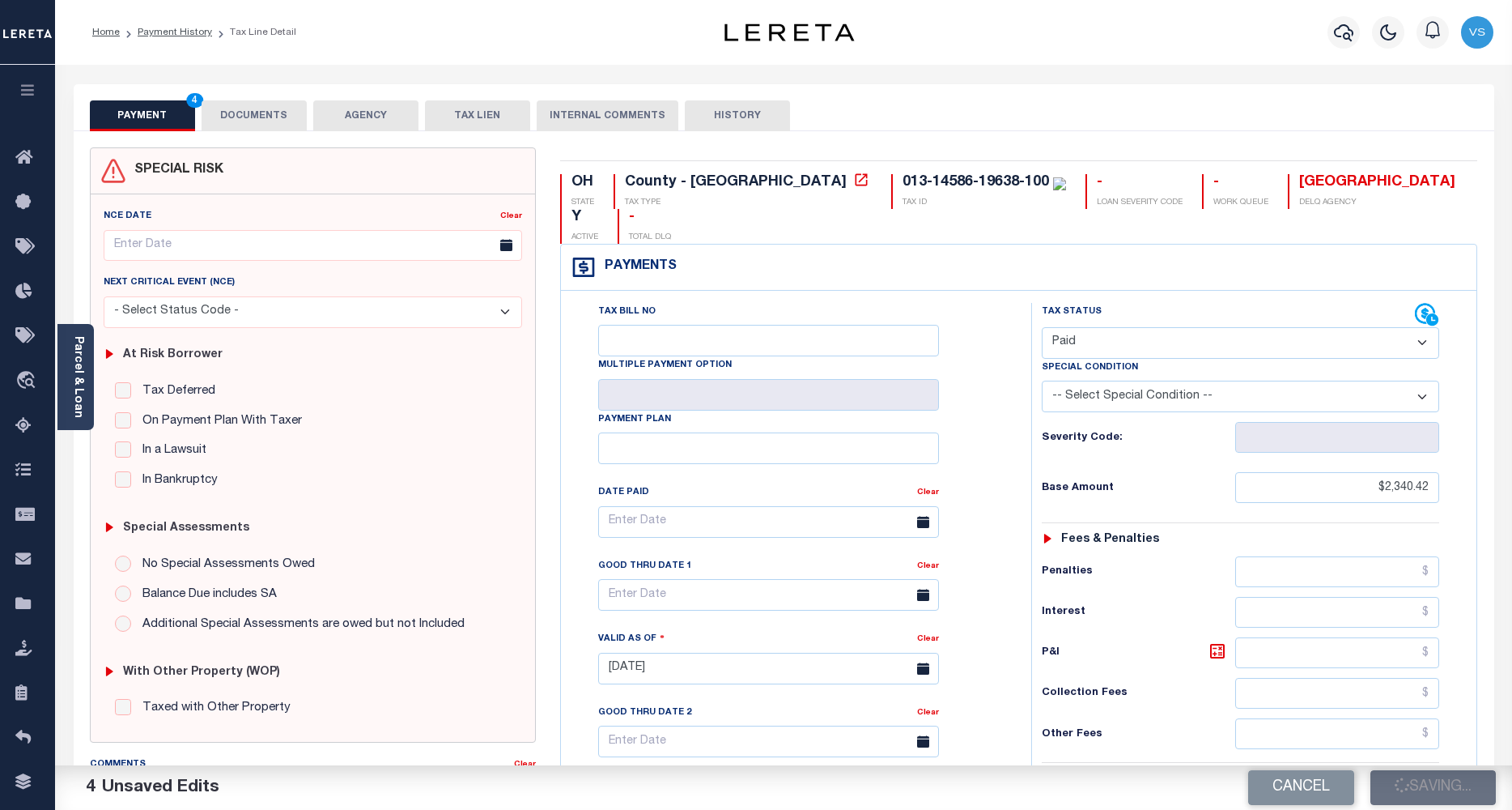
checkbox input "false"
type input "$2,340.42"
type input "$0"
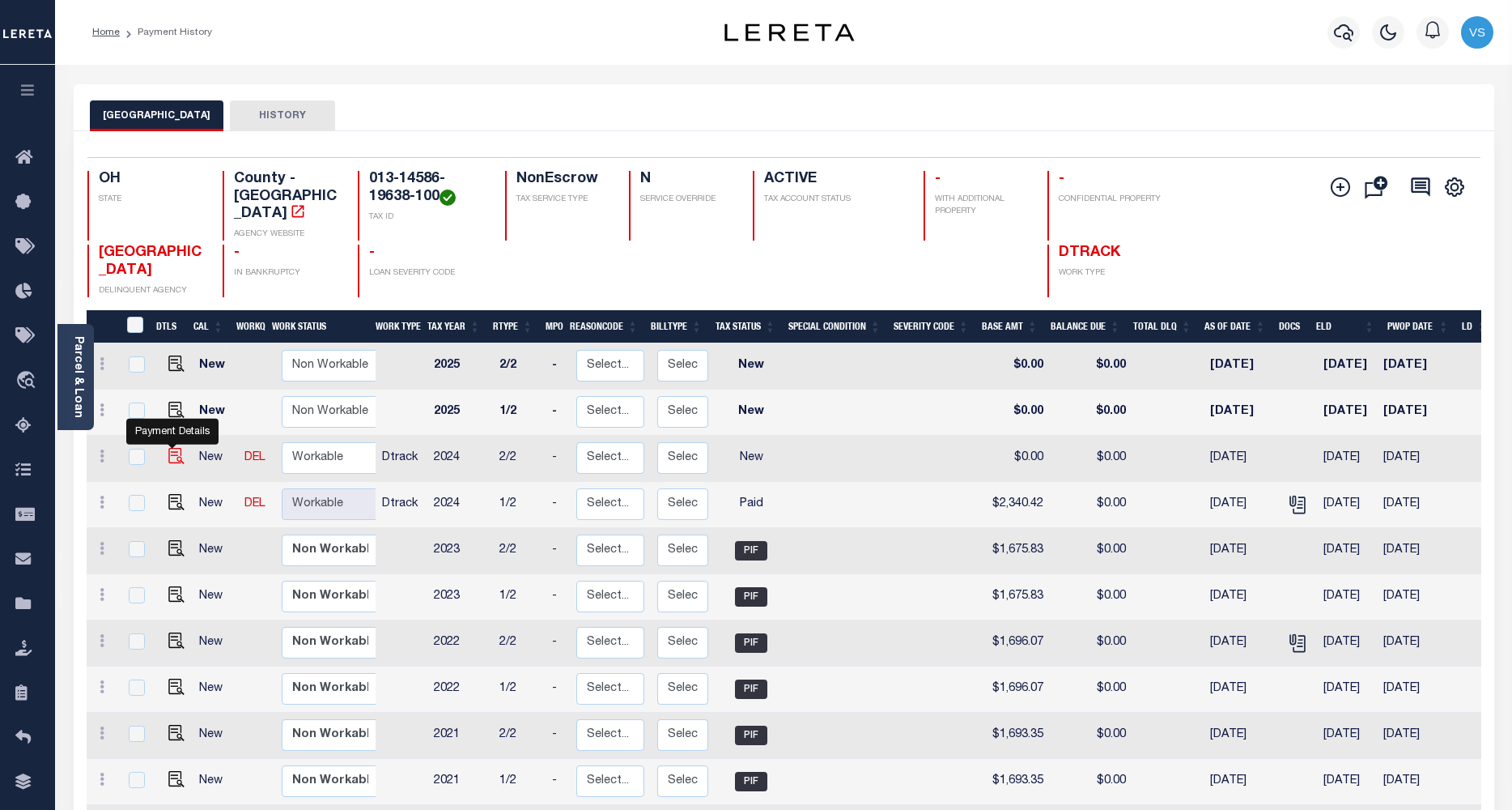
click at [172, 448] on img "" at bounding box center [177, 456] width 16 height 16
checkbox input "true"
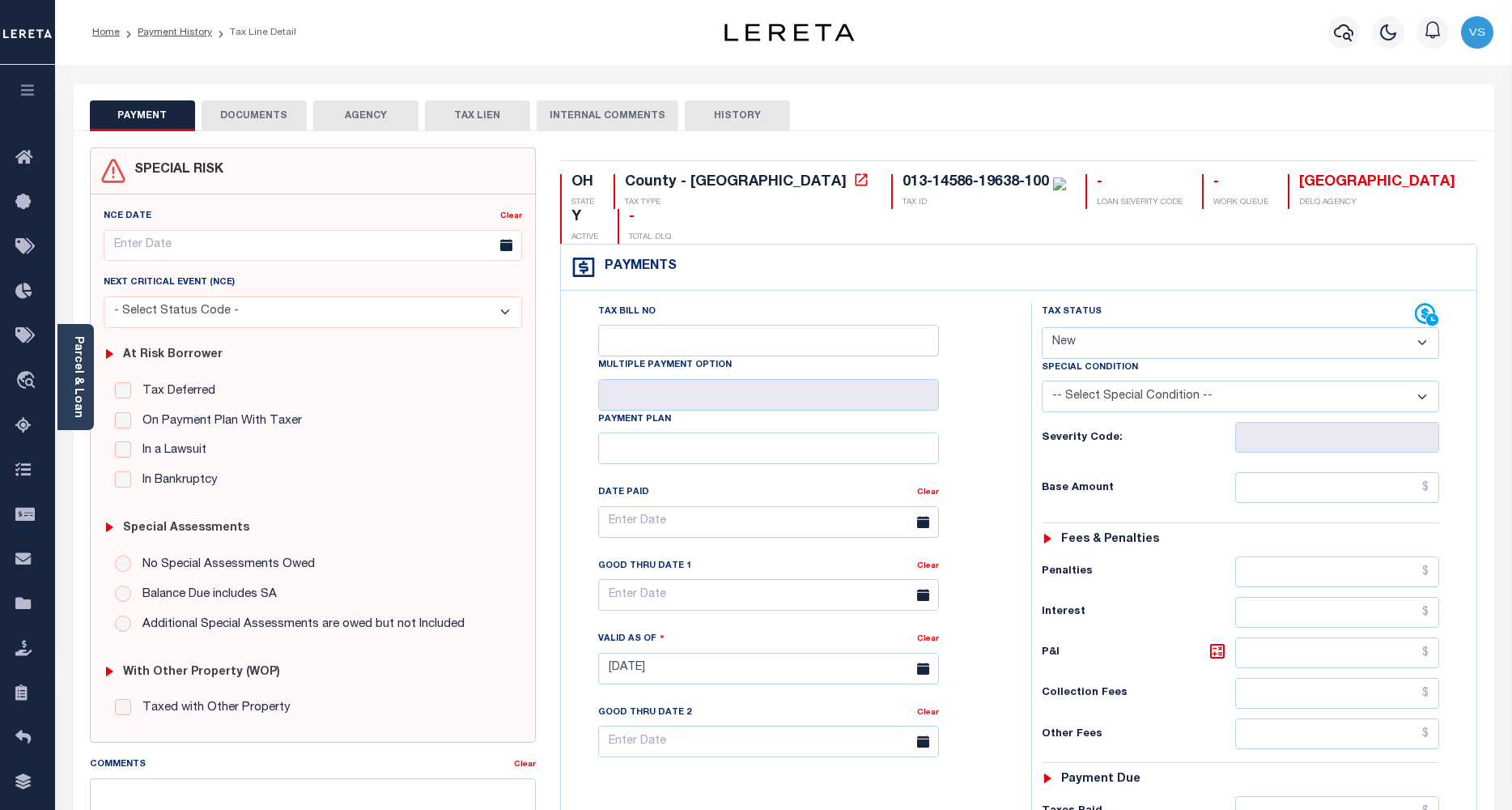
drag, startPoint x: 1069, startPoint y: 302, endPoint x: 1075, endPoint y: 315, distance: 14.3
click at [1069, 328] on select "- Select Status Code - Open Due/Unpaid Paid Incomplete No Tax Due Internal Refu…" at bounding box center [1241, 343] width 398 height 32
select select "PYD"
click at [1042, 328] on select "- Select Status Code - Open Due/Unpaid Paid Incomplete No Tax Due Internal Refu…" at bounding box center [1241, 343] width 398 height 32
type input "[DATE]"
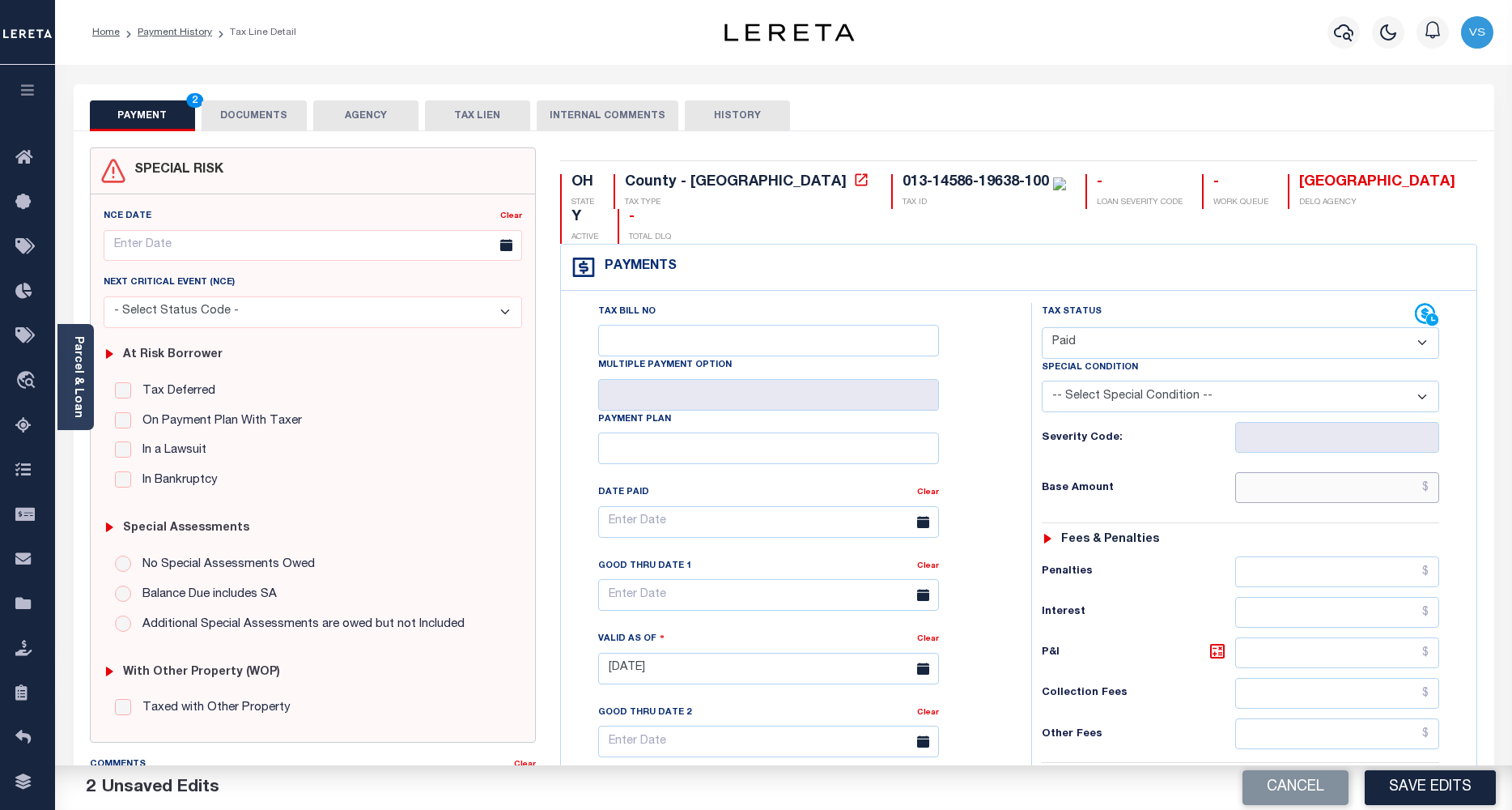
click at [1307, 472] on input "text" at bounding box center [1337, 486] width 205 height 31
paste input "2,340.42"
type input "$2,340.42"
click at [224, 116] on button "DOCUMENTS" at bounding box center [253, 115] width 106 height 31
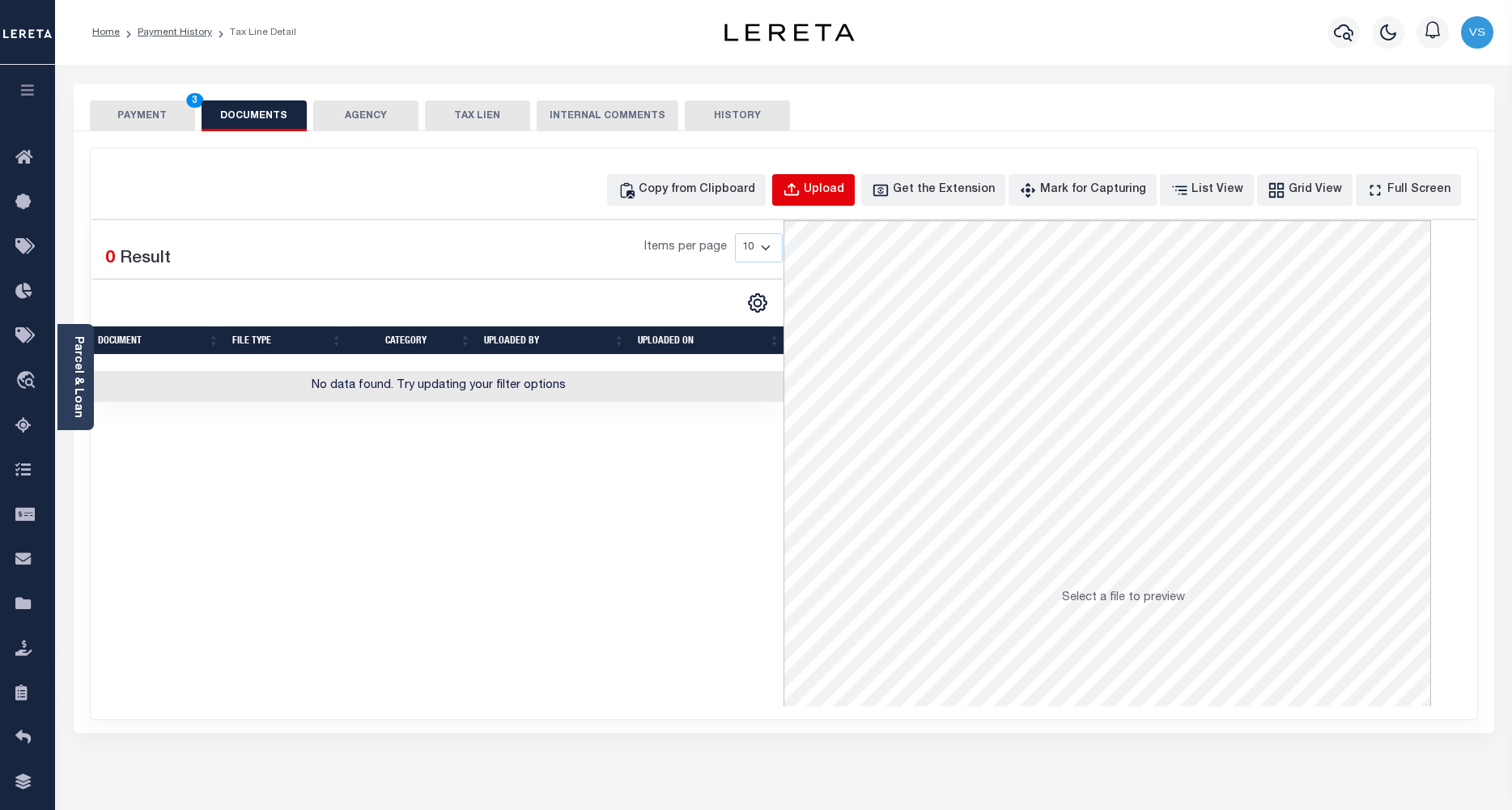
click at [833, 183] on div "Upload" at bounding box center [824, 190] width 40 height 18
select select "POP"
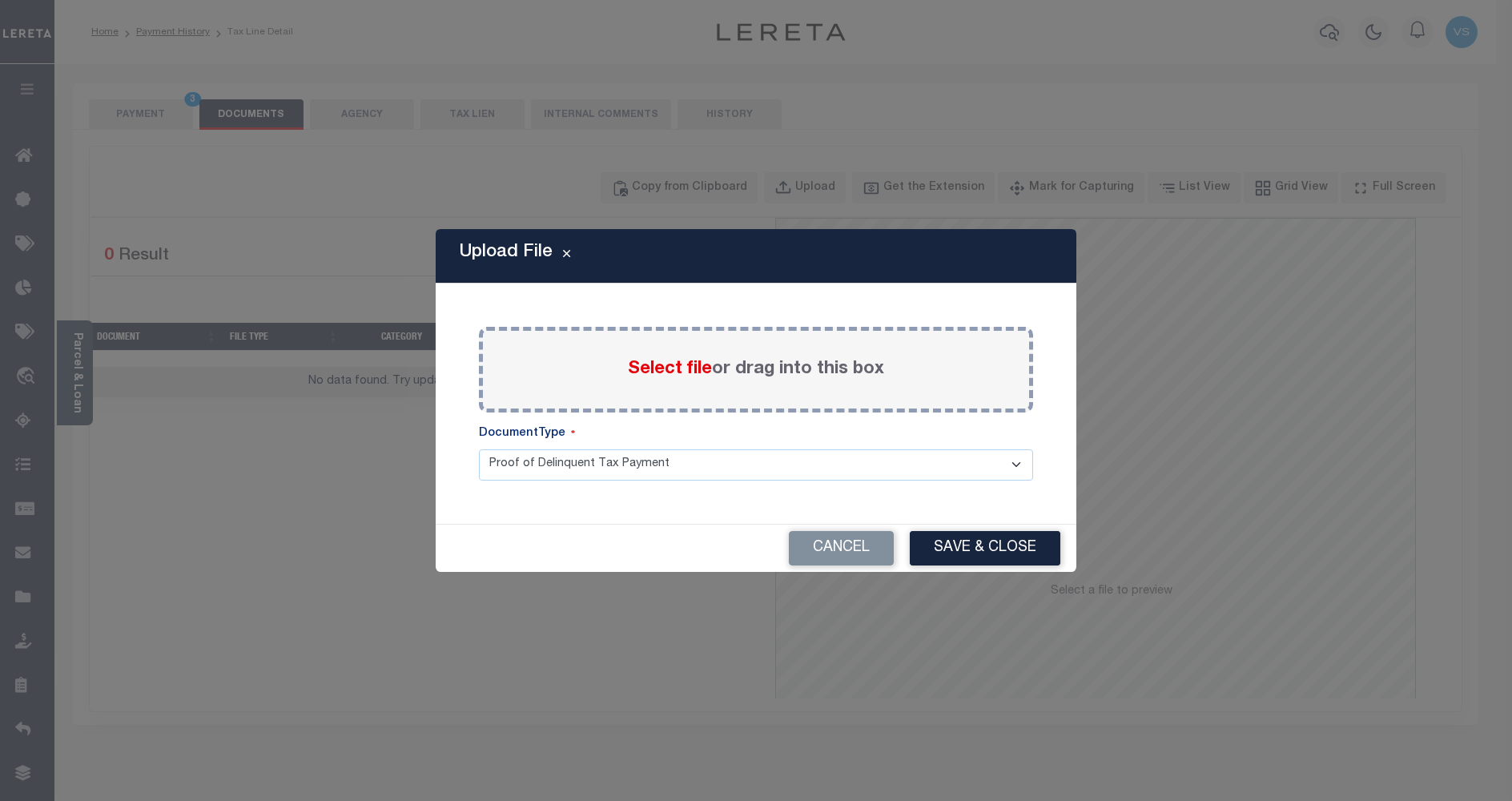
click at [665, 370] on span "Select file" at bounding box center [670, 369] width 84 height 18
click at [0, 0] on input "Select file or drag into this box" at bounding box center [0, 0] width 0 height 0
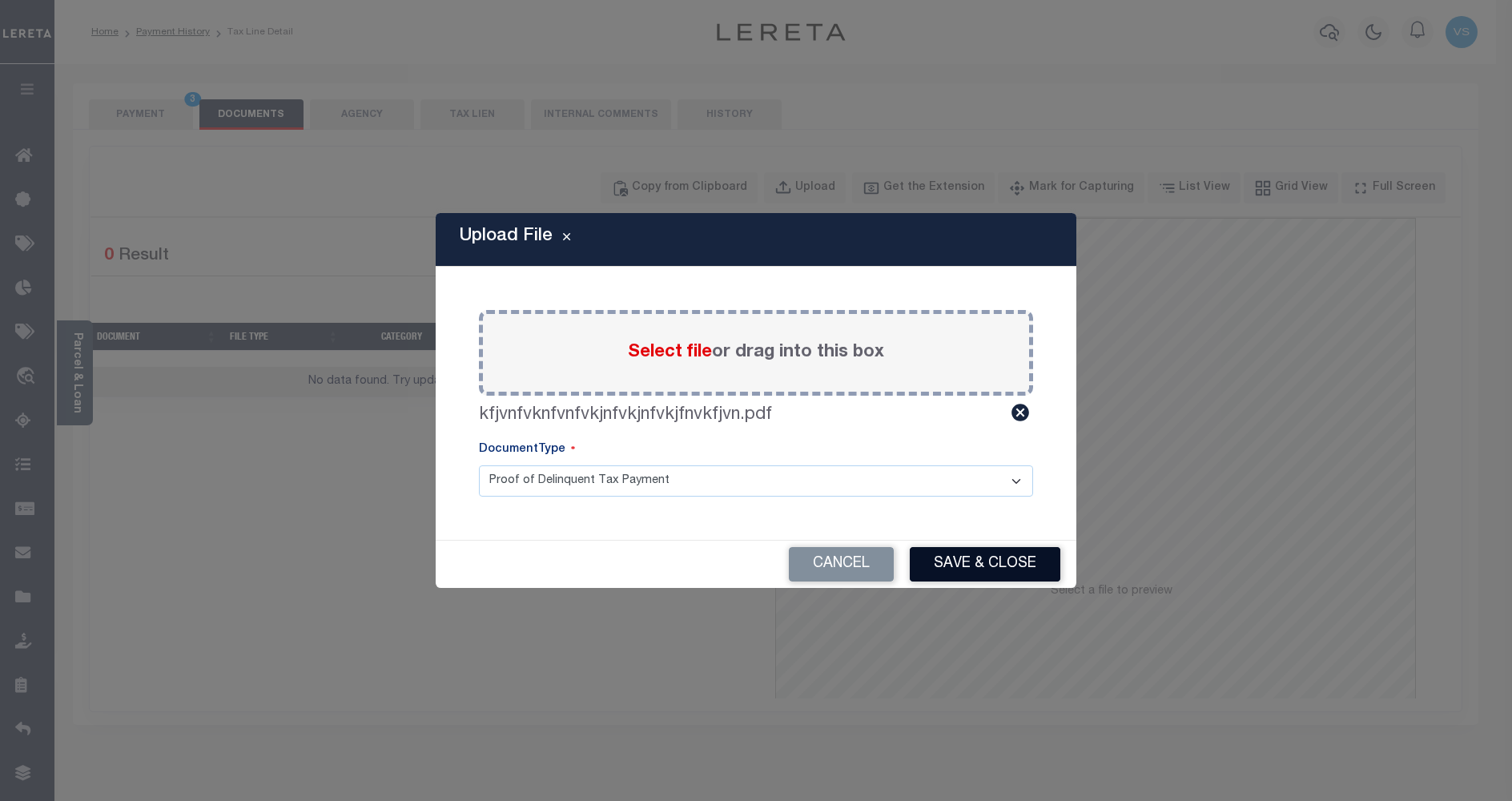
click at [945, 571] on button "Save & Close" at bounding box center [985, 563] width 150 height 34
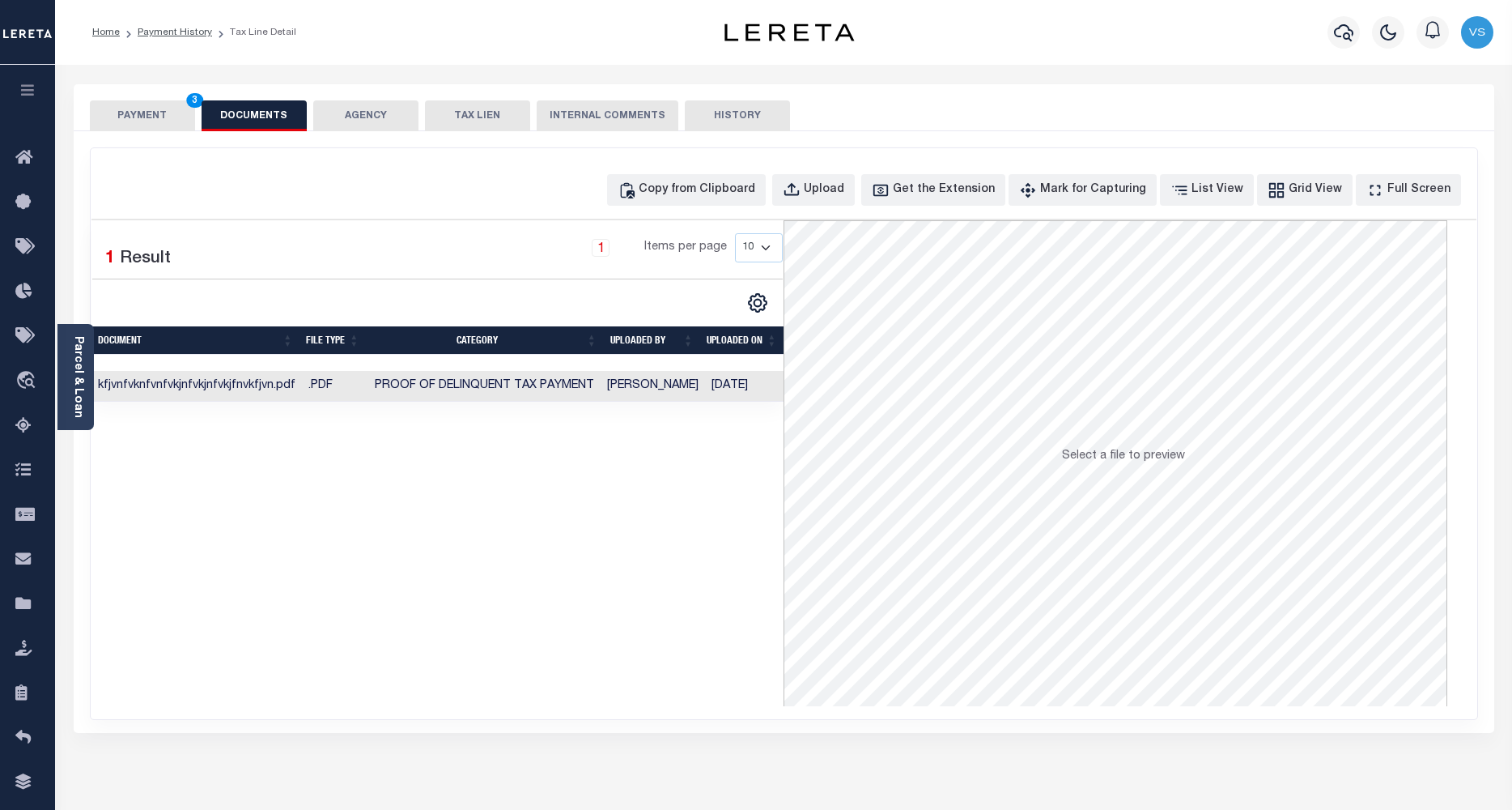
click at [115, 118] on button "PAYMENT 3" at bounding box center [142, 115] width 106 height 31
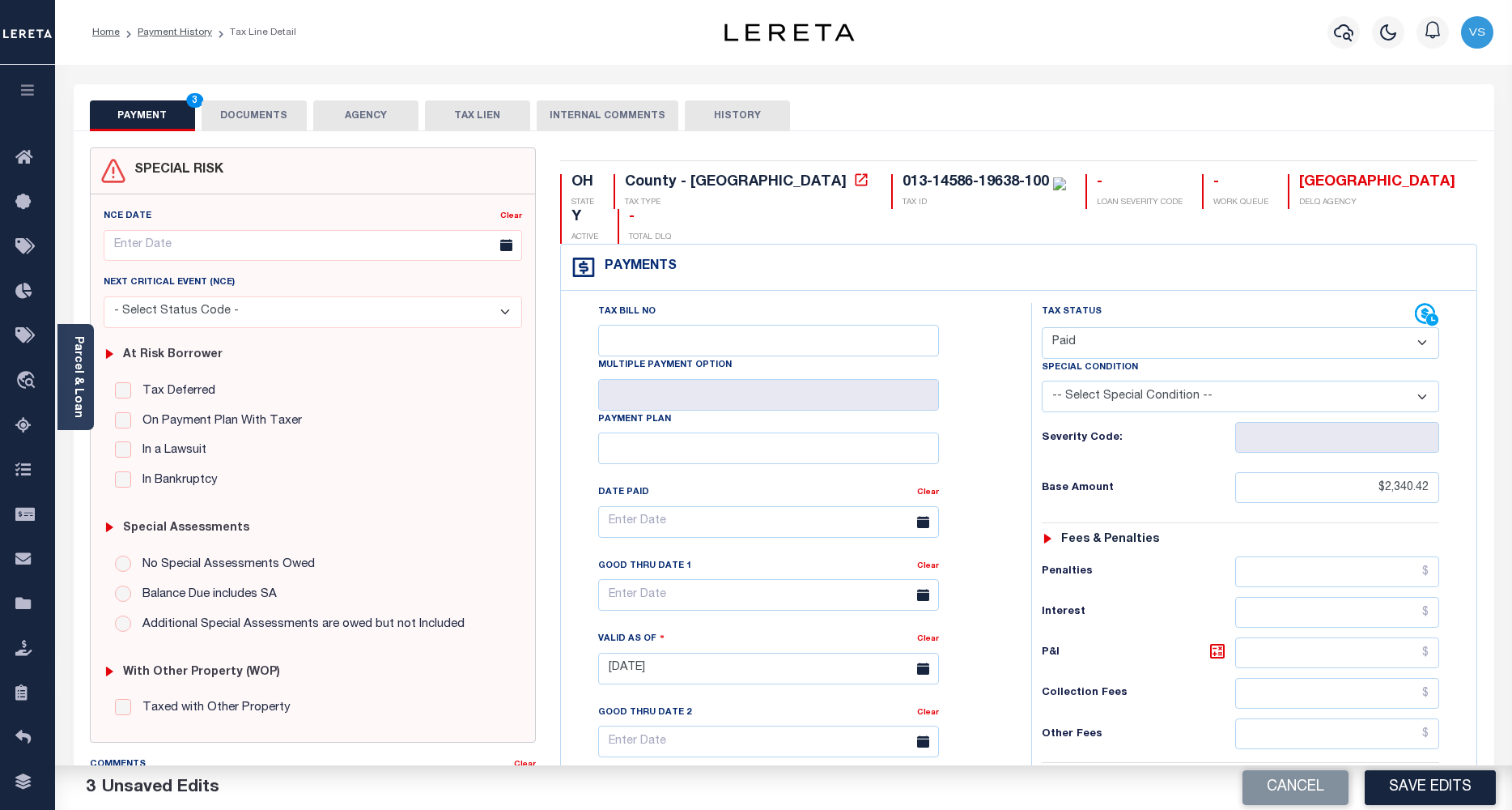
scroll to position [324, 0]
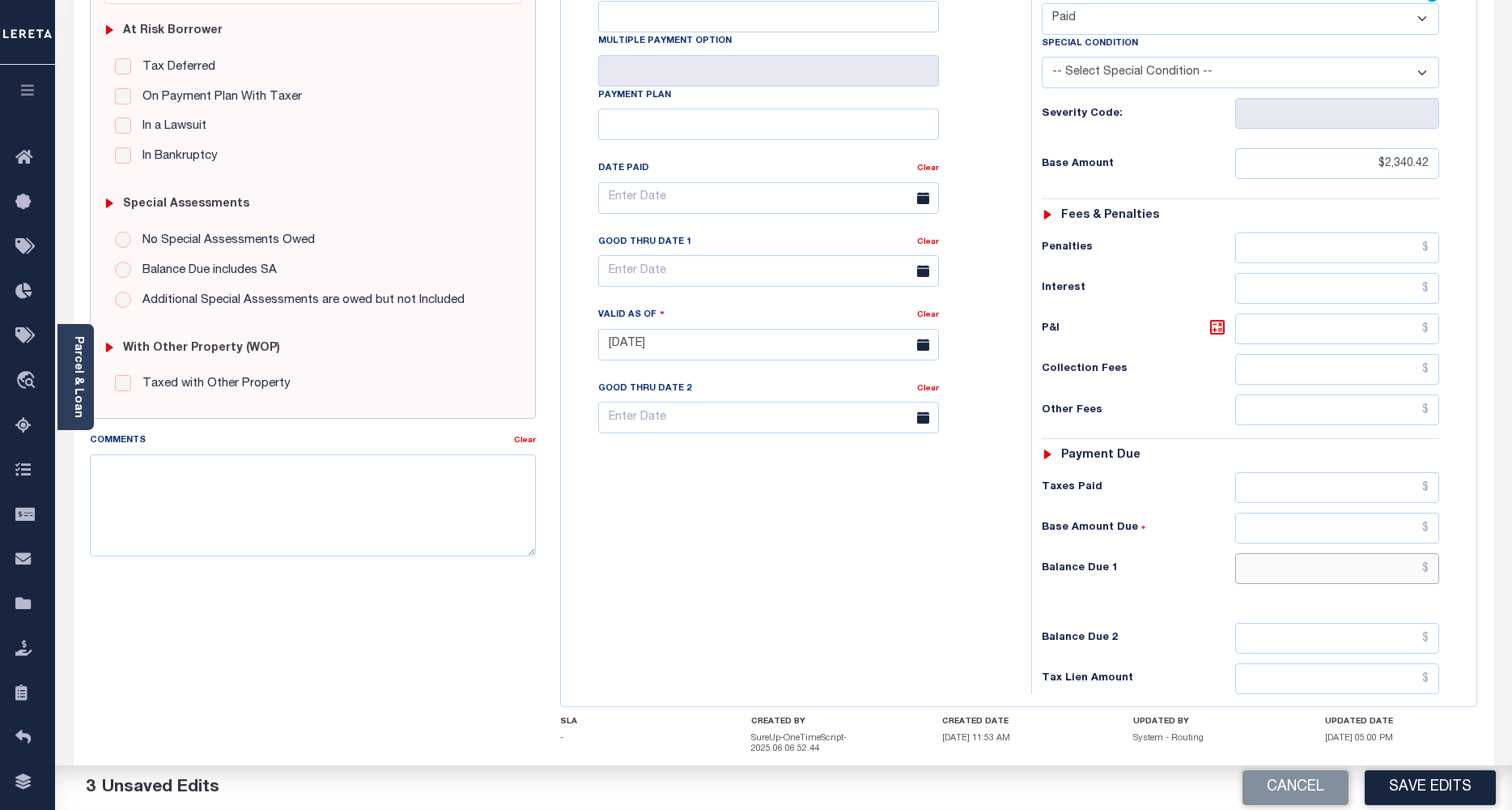
click at [1269, 552] on input "text" at bounding box center [1337, 567] width 205 height 31
type input "$0.00"
click at [1393, 784] on button "Save Edits" at bounding box center [1430, 786] width 131 height 35
checkbox input "false"
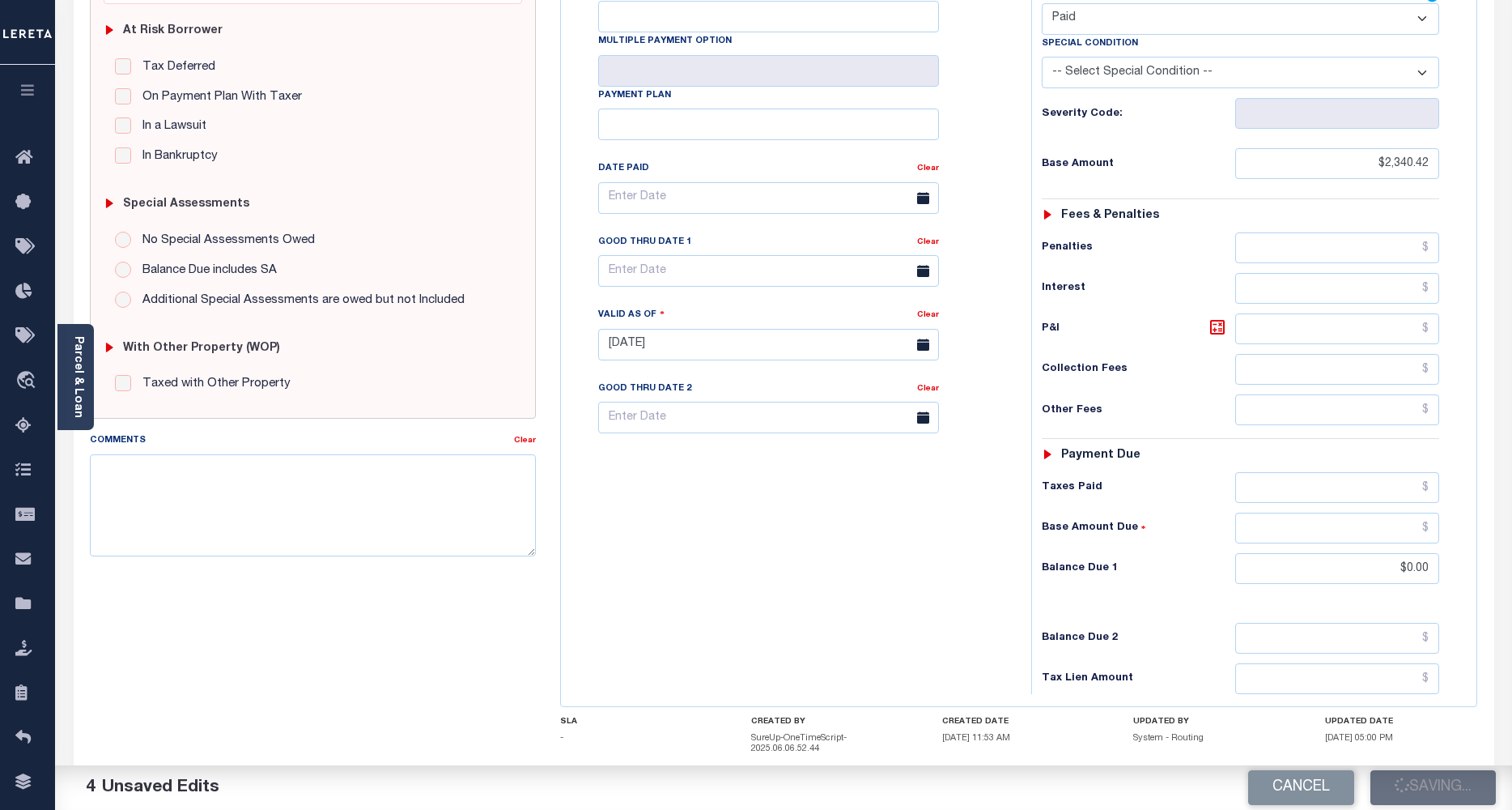
checkbox input "false"
type input "$2,340.42"
type input "$0"
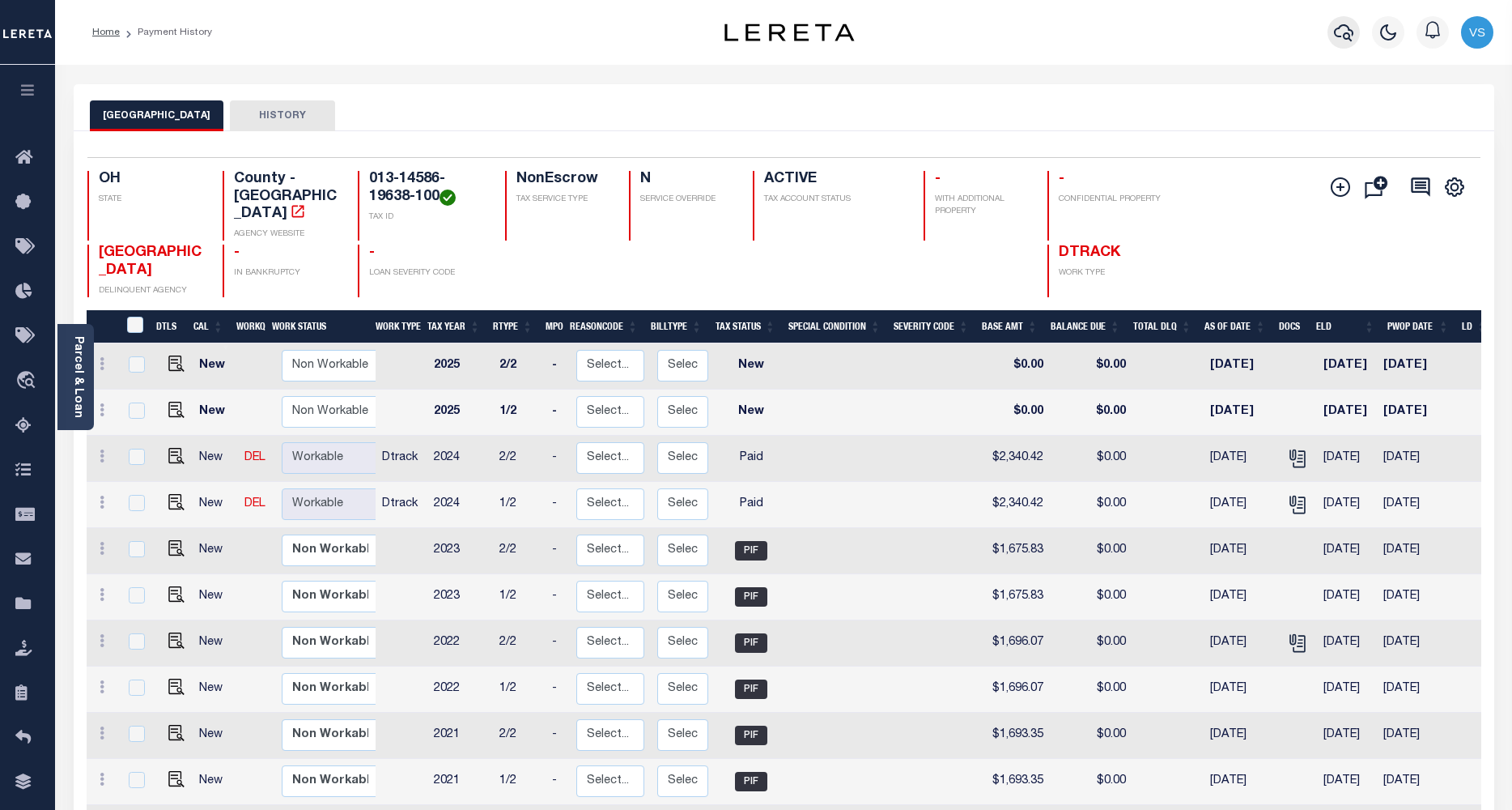
click at [1340, 36] on icon "button" at bounding box center [1343, 33] width 20 height 20
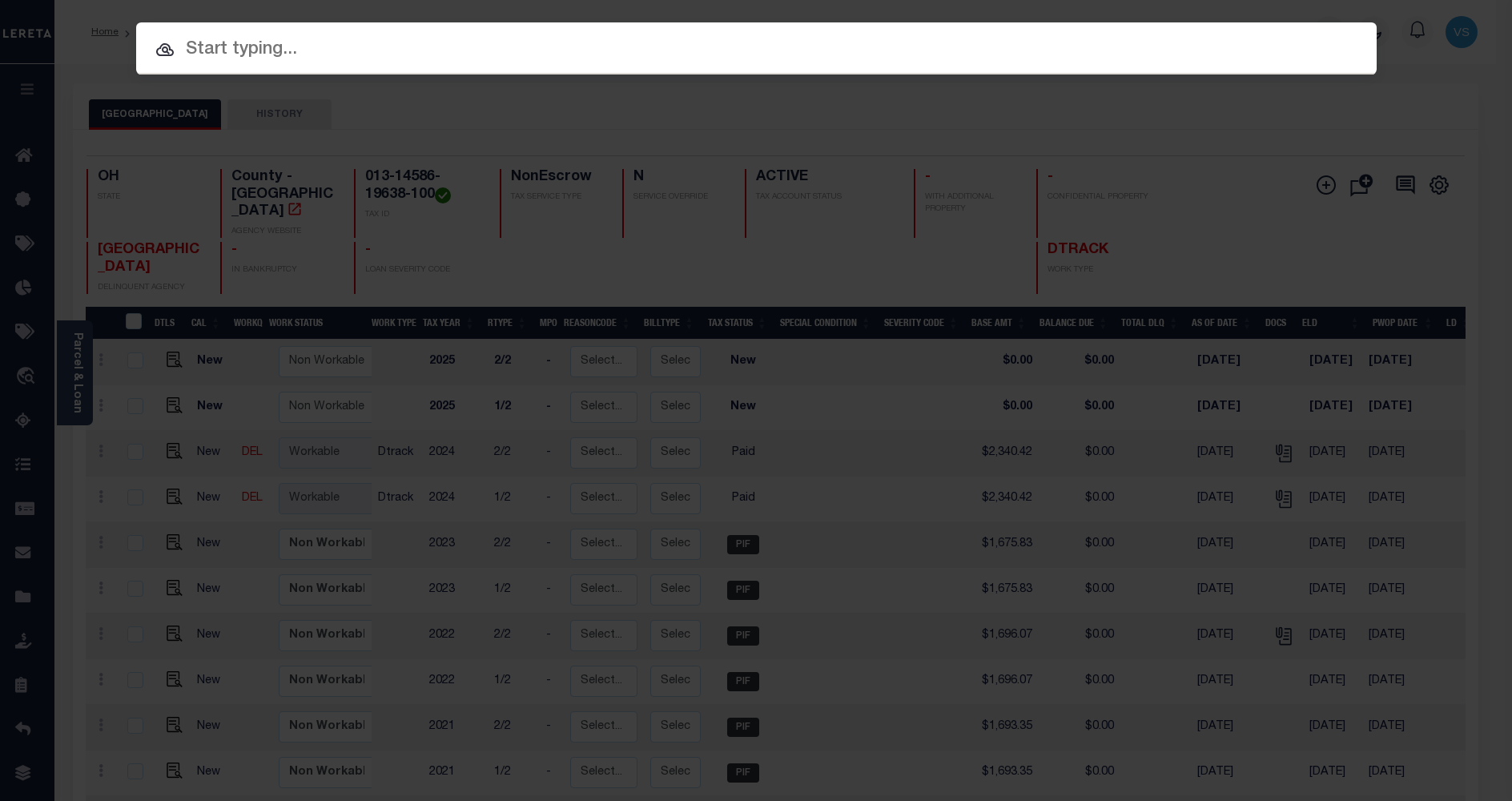
paste input "10040053"
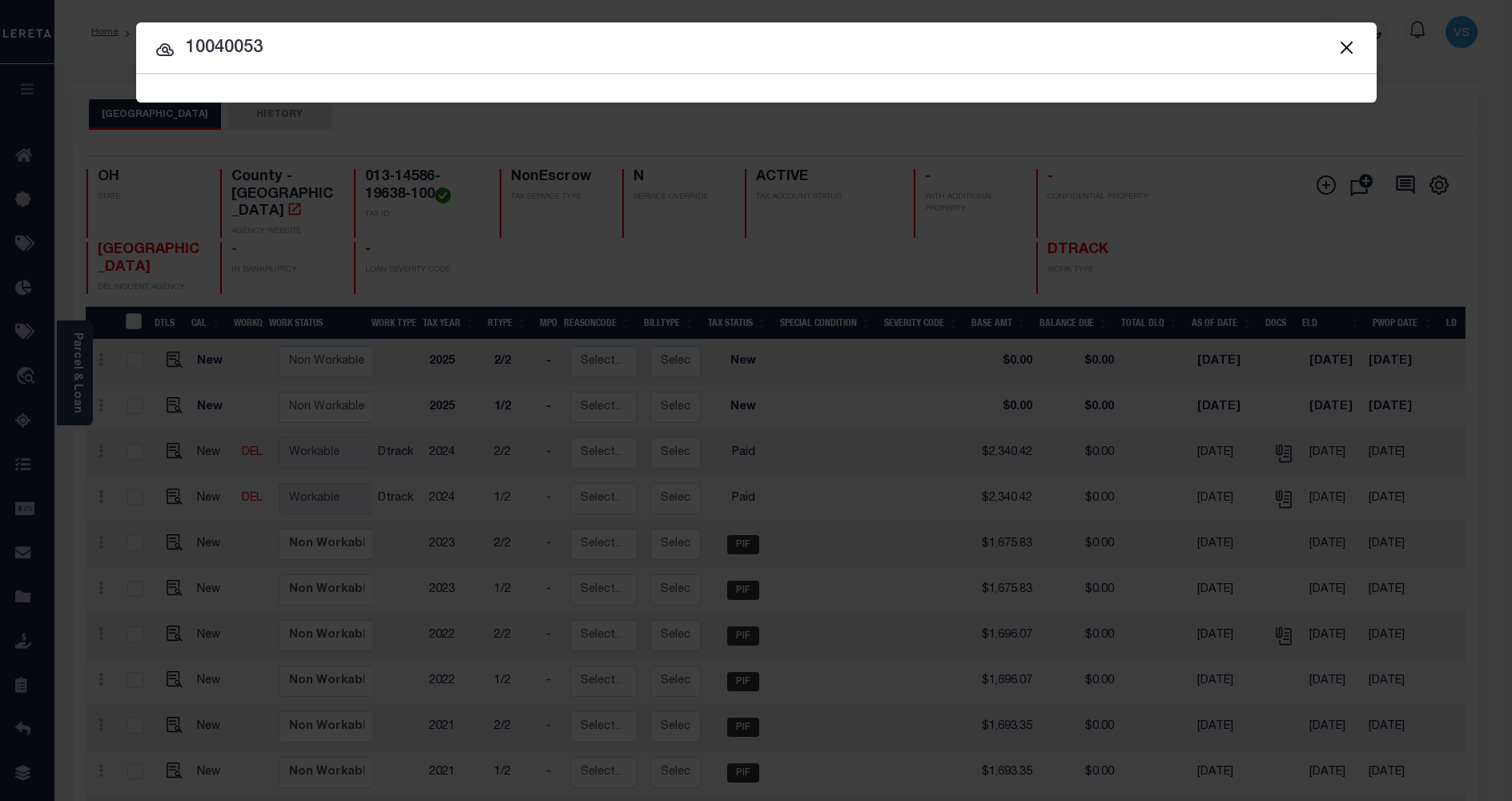
type input "10040053"
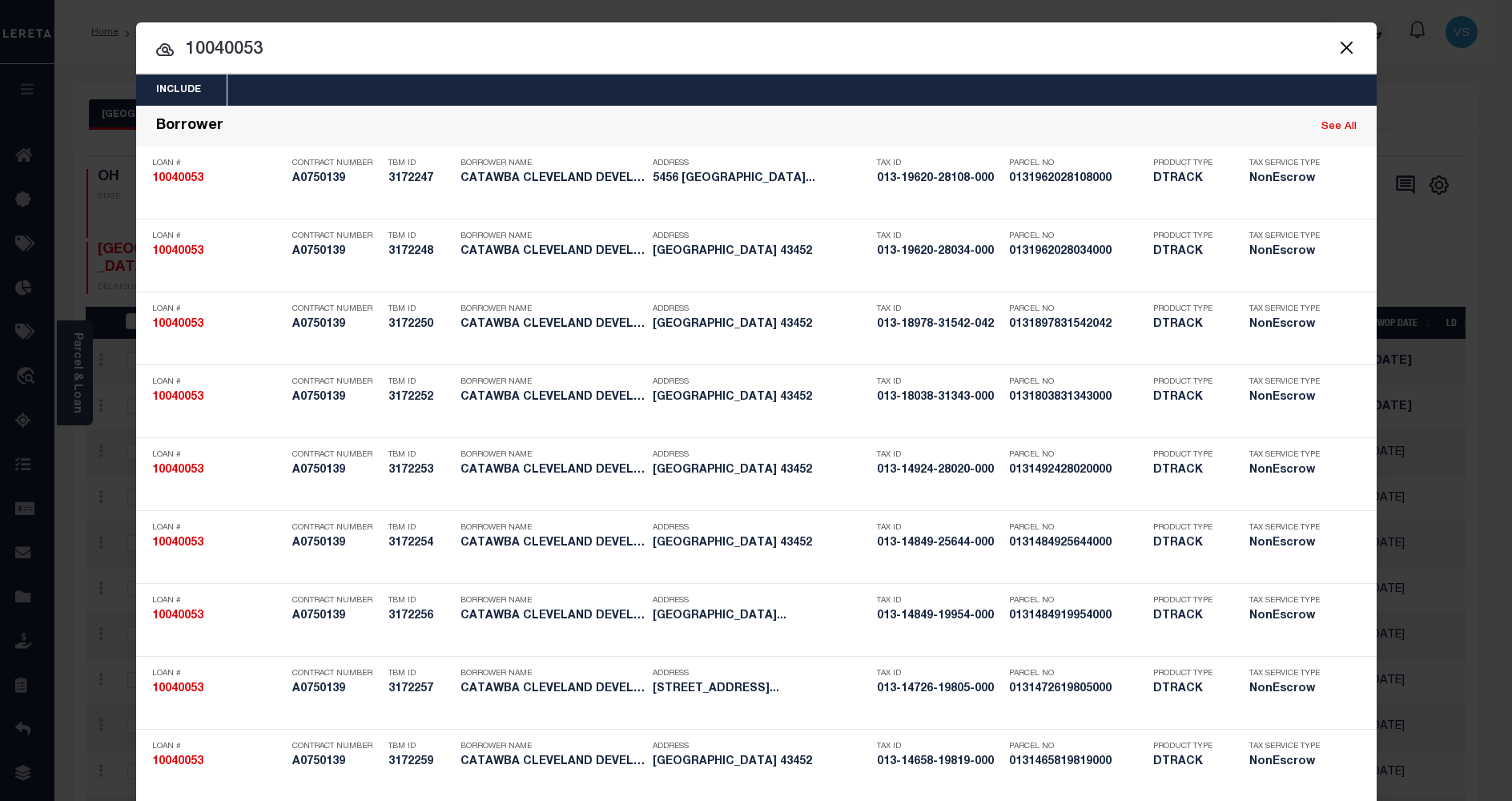
scroll to position [3019, 0]
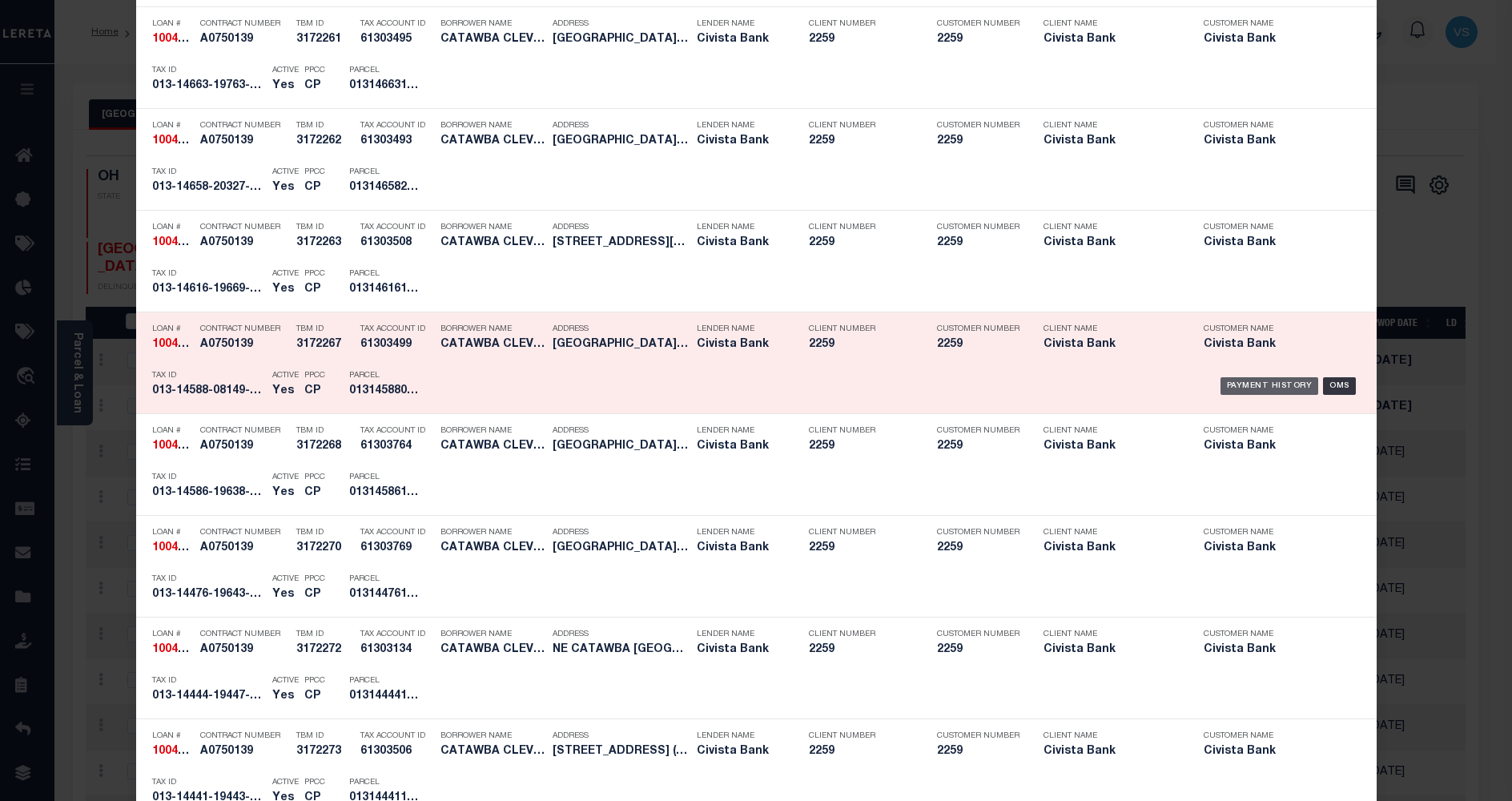
click at [1237, 388] on div "Payment History" at bounding box center [1270, 386] width 99 height 18
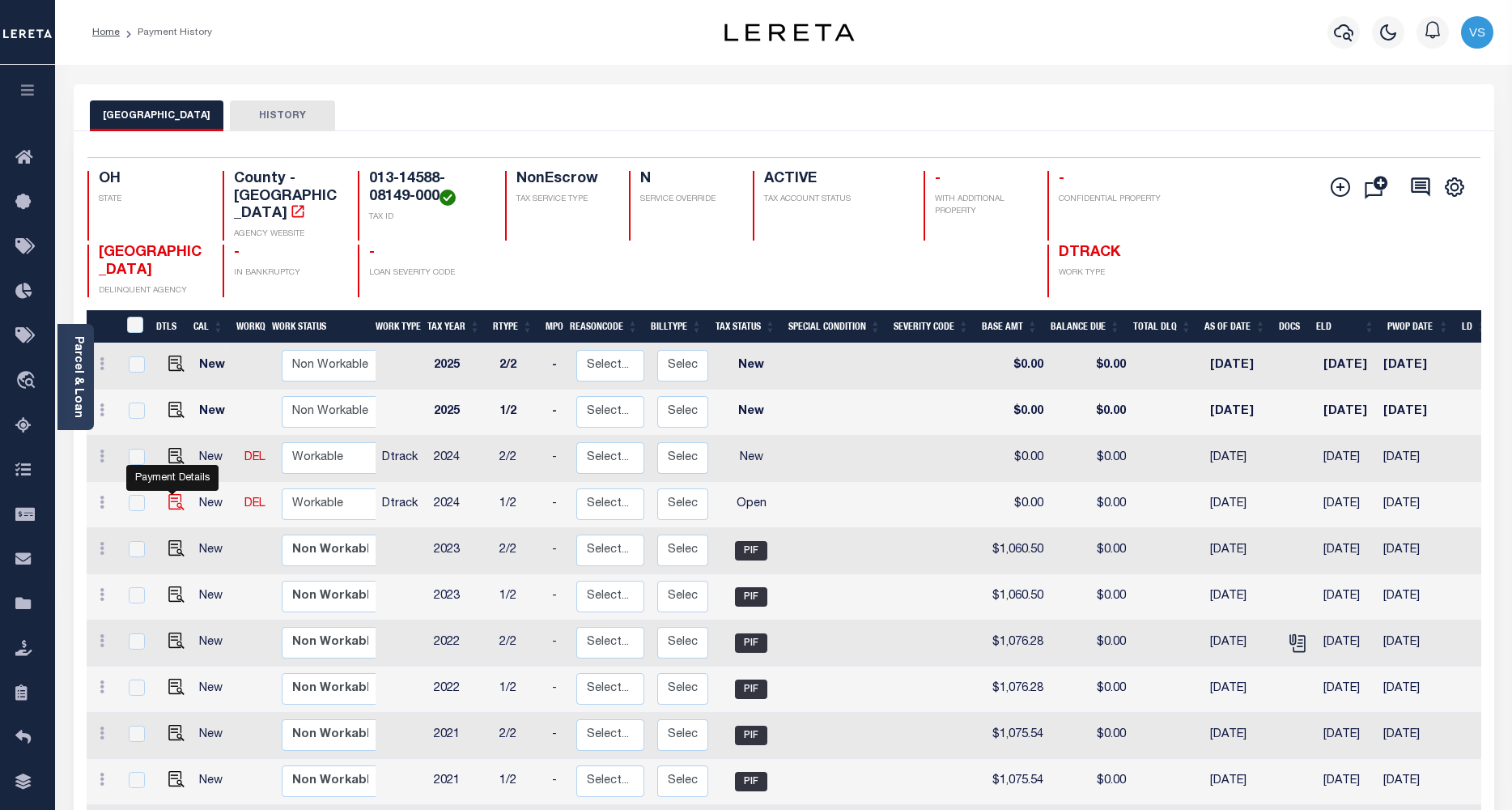
click at [169, 494] on img "" at bounding box center [177, 502] width 16 height 16
checkbox input "true"
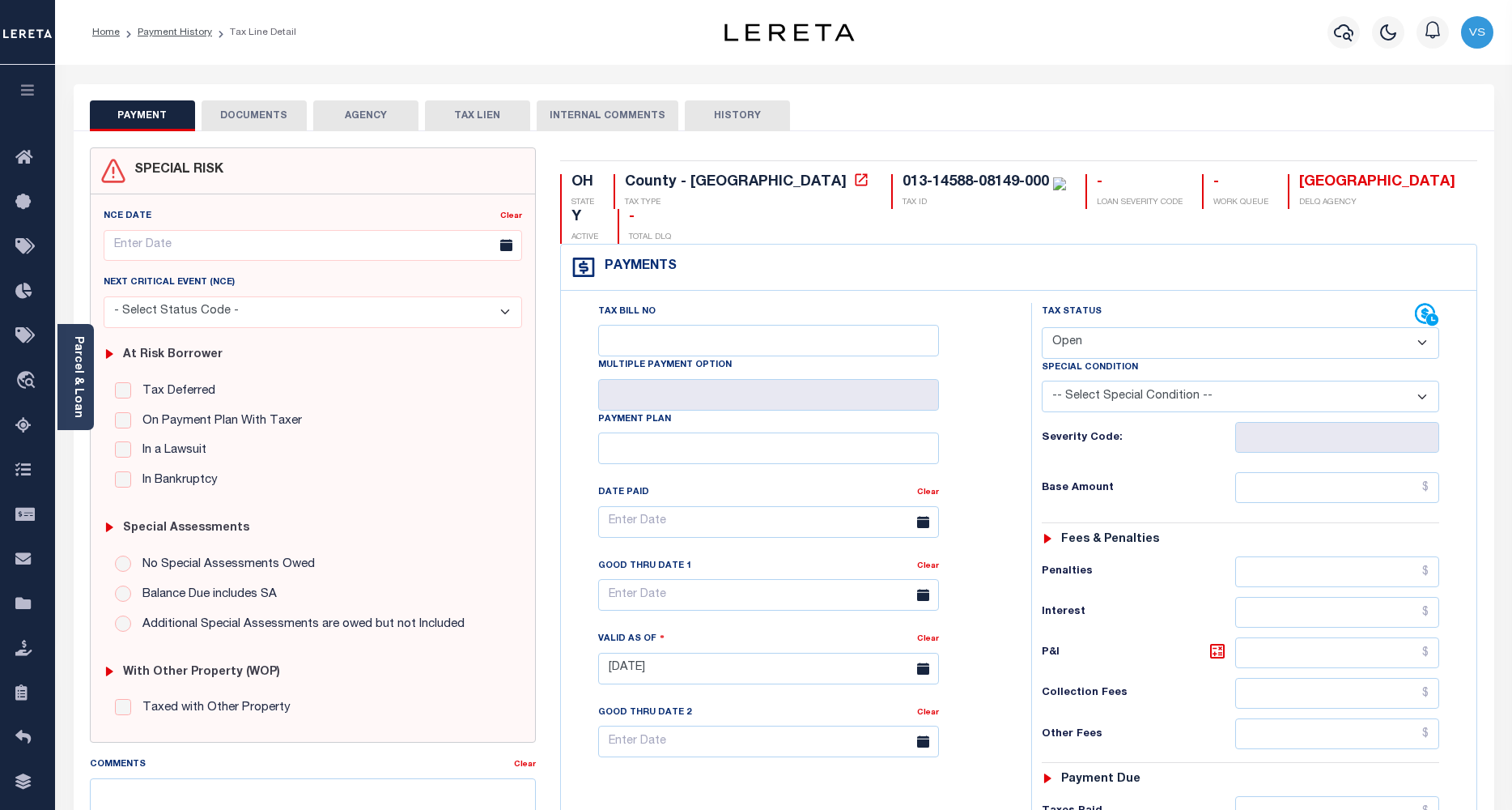
click at [1062, 328] on select "- Select Status Code - Open Due/Unpaid Paid Incomplete No Tax Due Internal Refu…" at bounding box center [1241, 343] width 398 height 32
select select "PYD"
click at [1042, 328] on select "- Select Status Code - Open Due/Unpaid Paid Incomplete No Tax Due Internal Refu…" at bounding box center [1241, 343] width 398 height 32
type input "[DATE]"
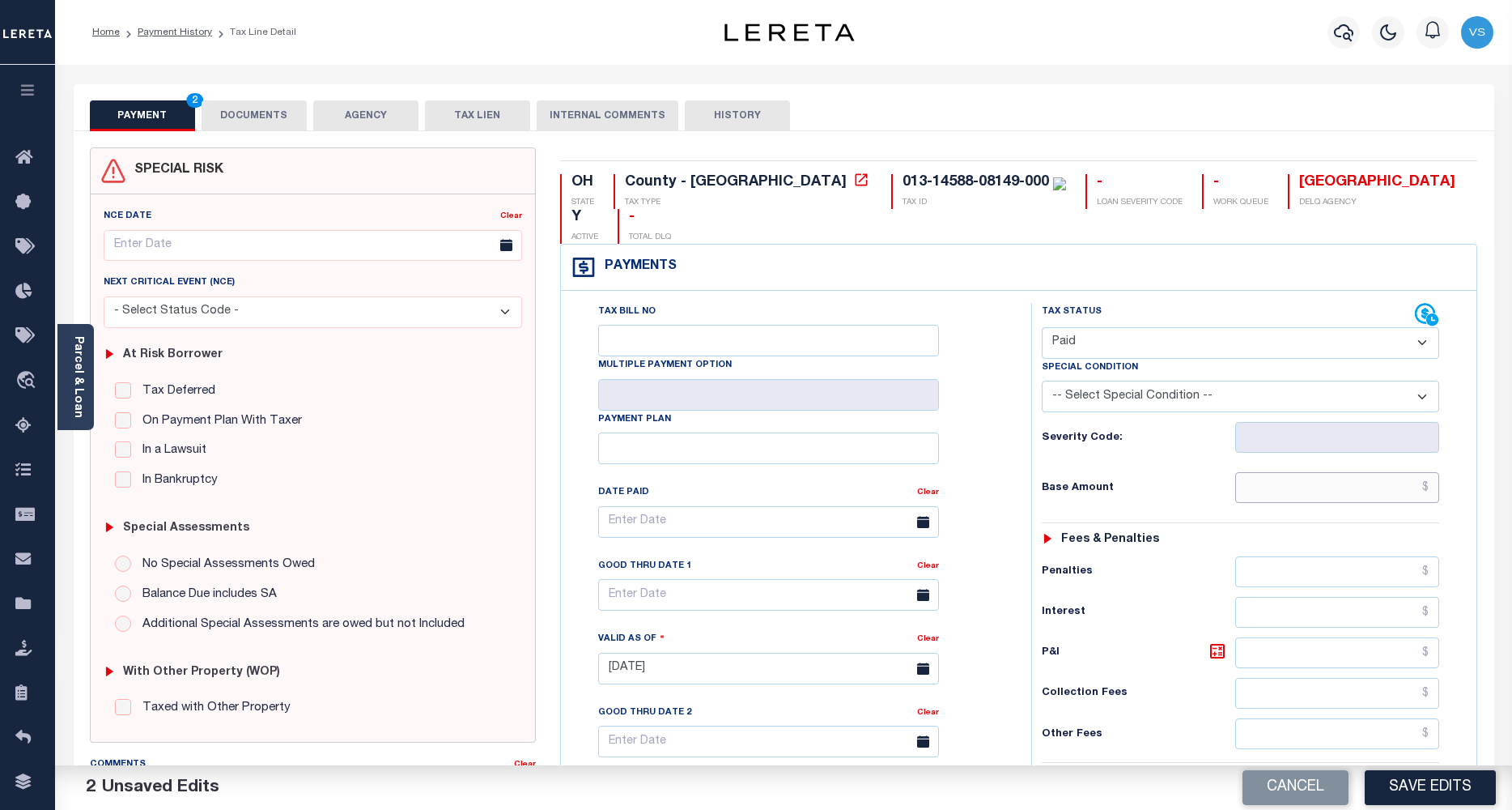
click at [1269, 472] on input "text" at bounding box center [1337, 486] width 205 height 31
paste input "1,159.61"
type input "$1,159.61"
click at [237, 110] on button "DOCUMENTS" at bounding box center [253, 115] width 106 height 31
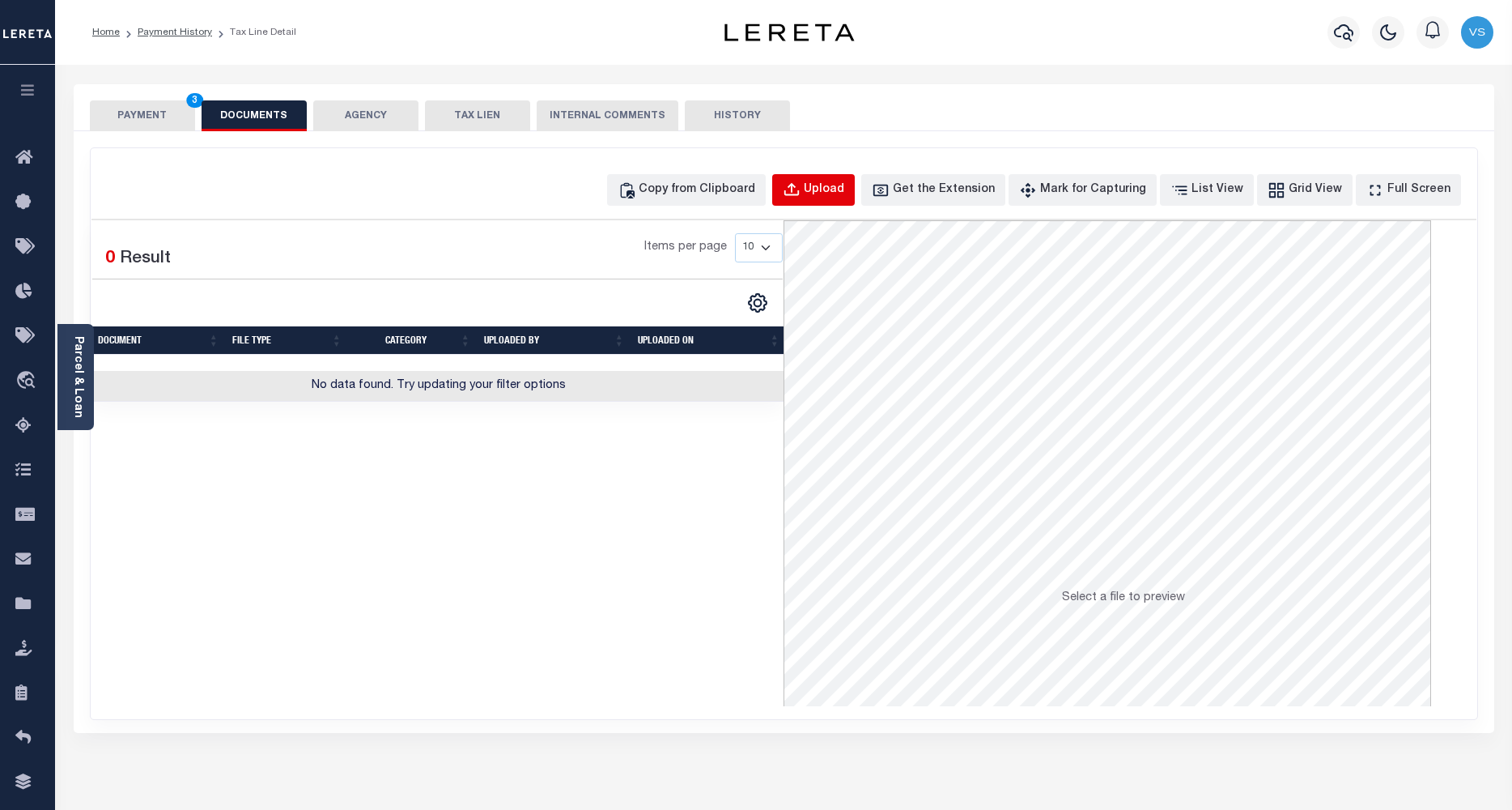
drag, startPoint x: 837, startPoint y: 180, endPoint x: 845, endPoint y: 285, distance: 105.3
click at [837, 180] on button "Upload" at bounding box center [814, 189] width 83 height 32
select select "POP"
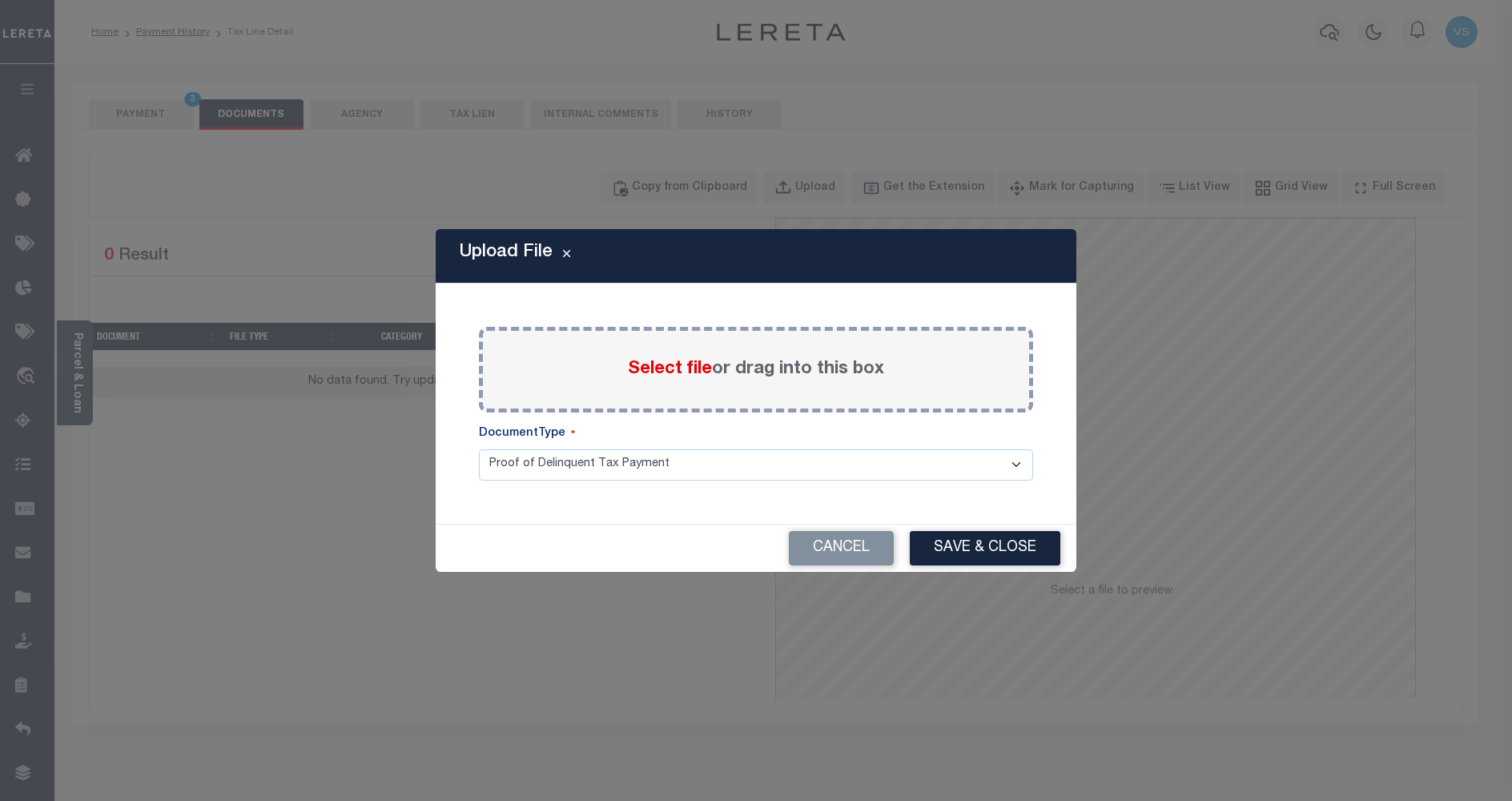
click at [654, 363] on span "Select file" at bounding box center [670, 369] width 84 height 18
click at [0, 0] on input "Select file or drag into this box" at bounding box center [0, 0] width 0 height 0
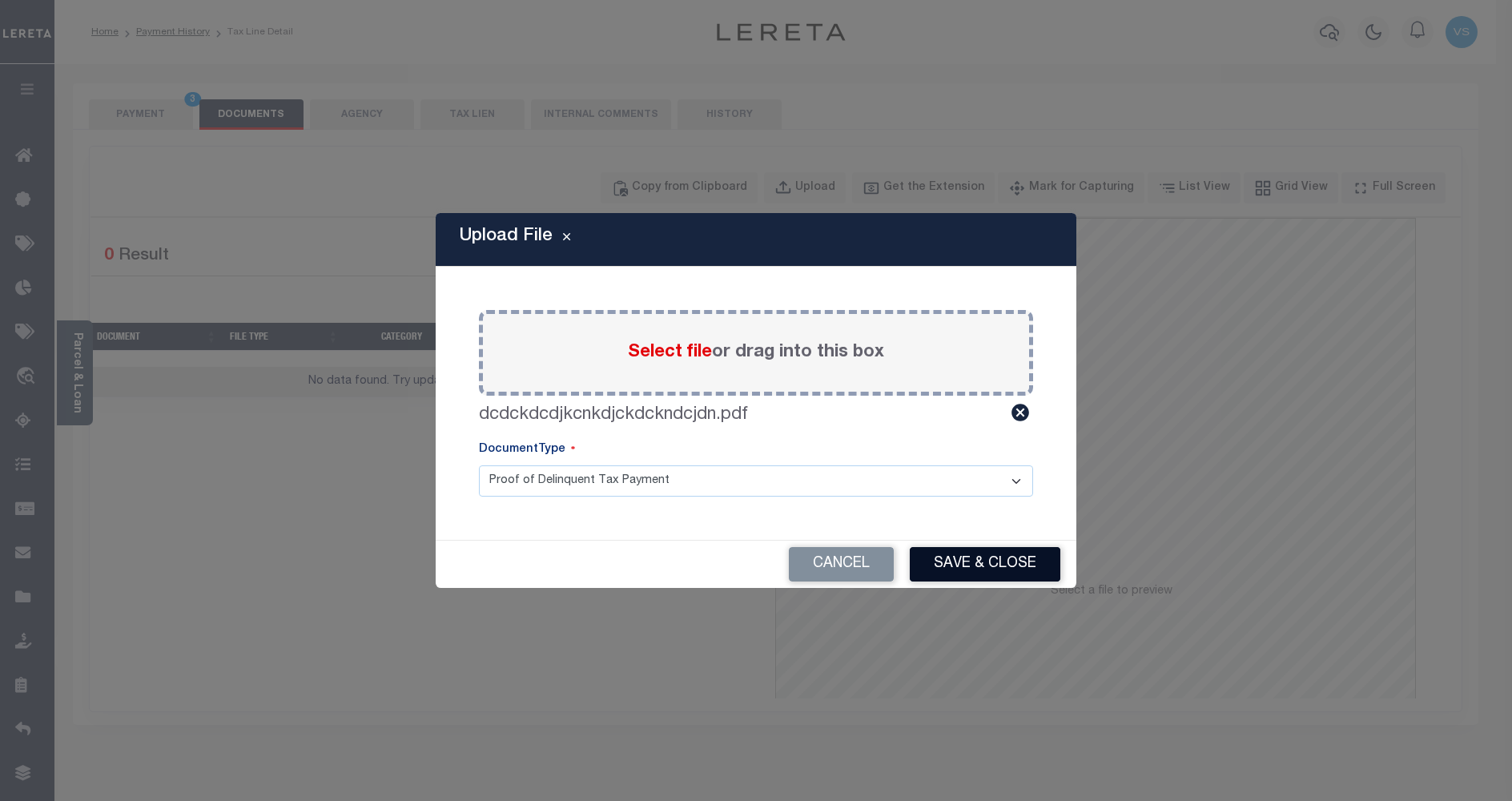
click at [936, 560] on button "Save & Close" at bounding box center [985, 563] width 150 height 34
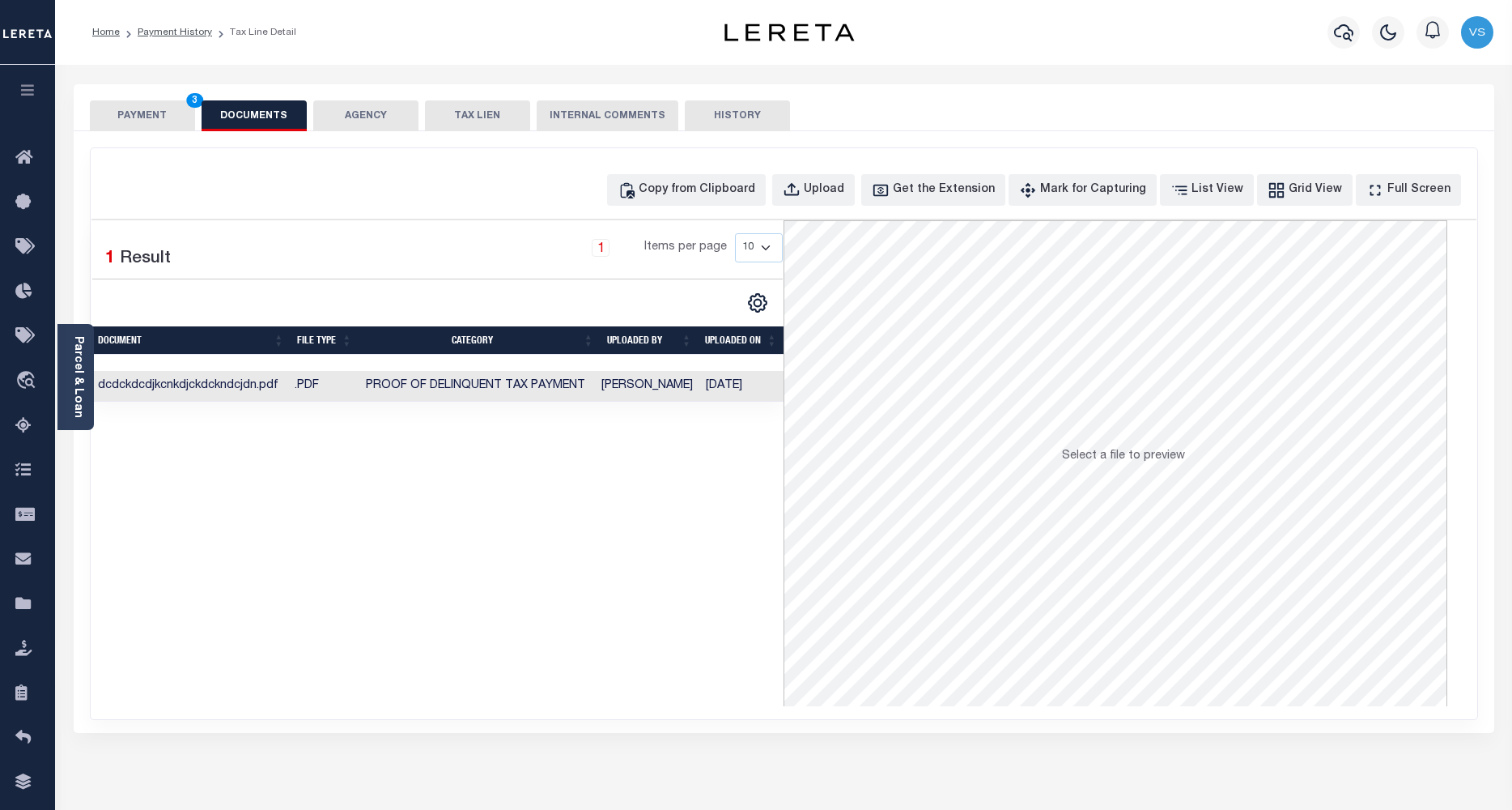
click at [116, 115] on button "PAYMENT 3" at bounding box center [142, 115] width 106 height 31
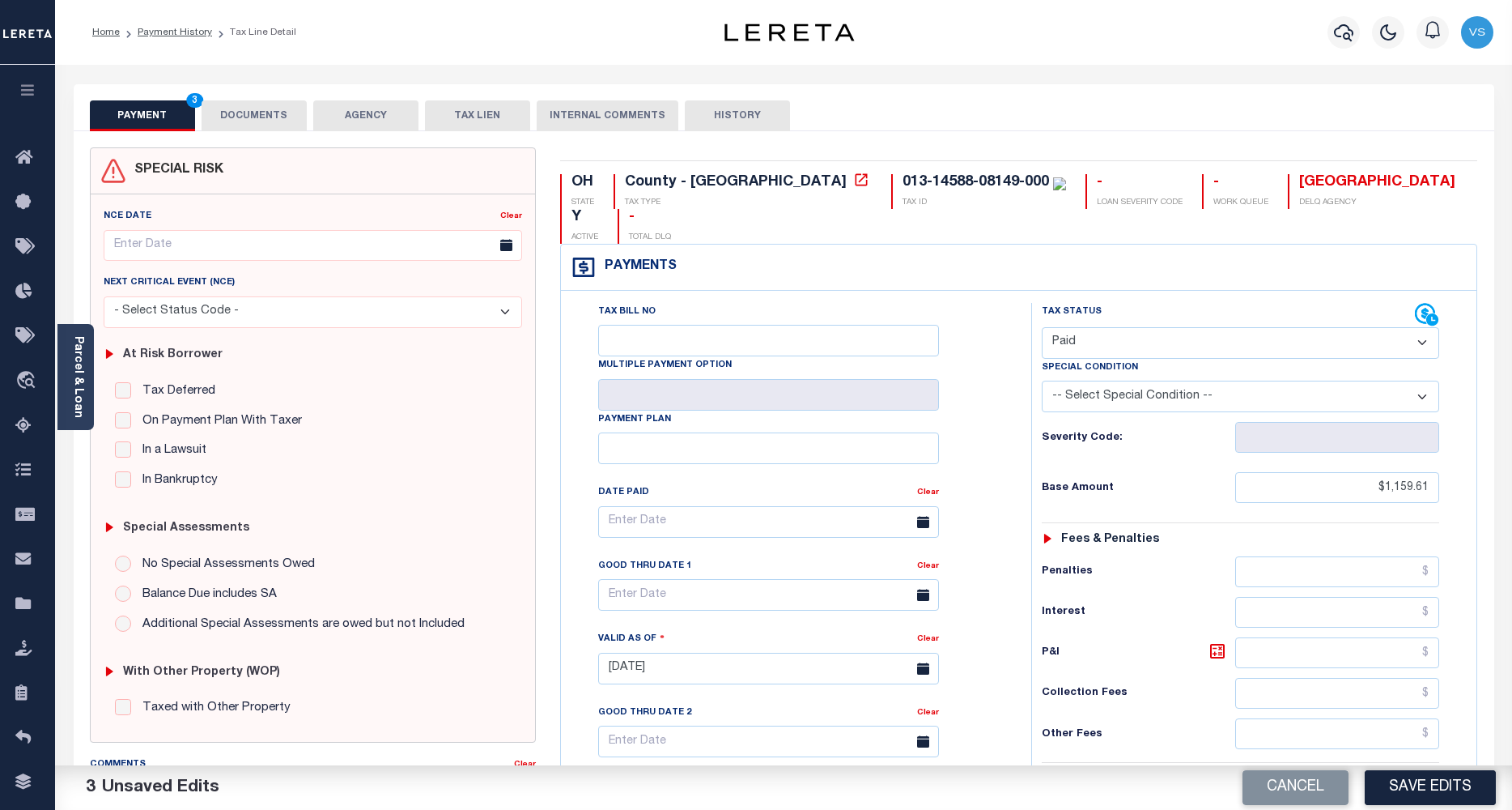
scroll to position [387, 0]
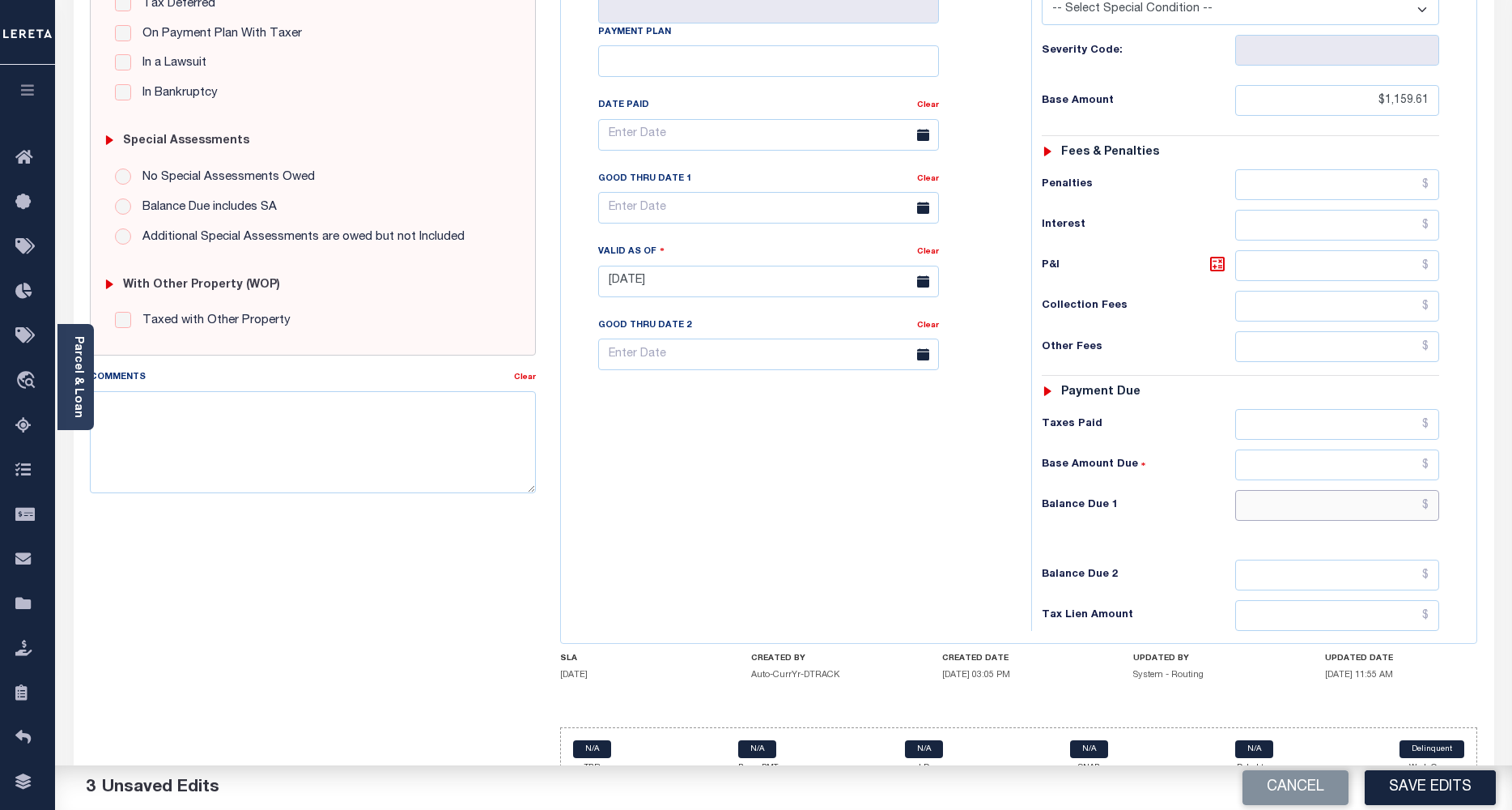
click at [1262, 489] on input "text" at bounding box center [1337, 504] width 205 height 31
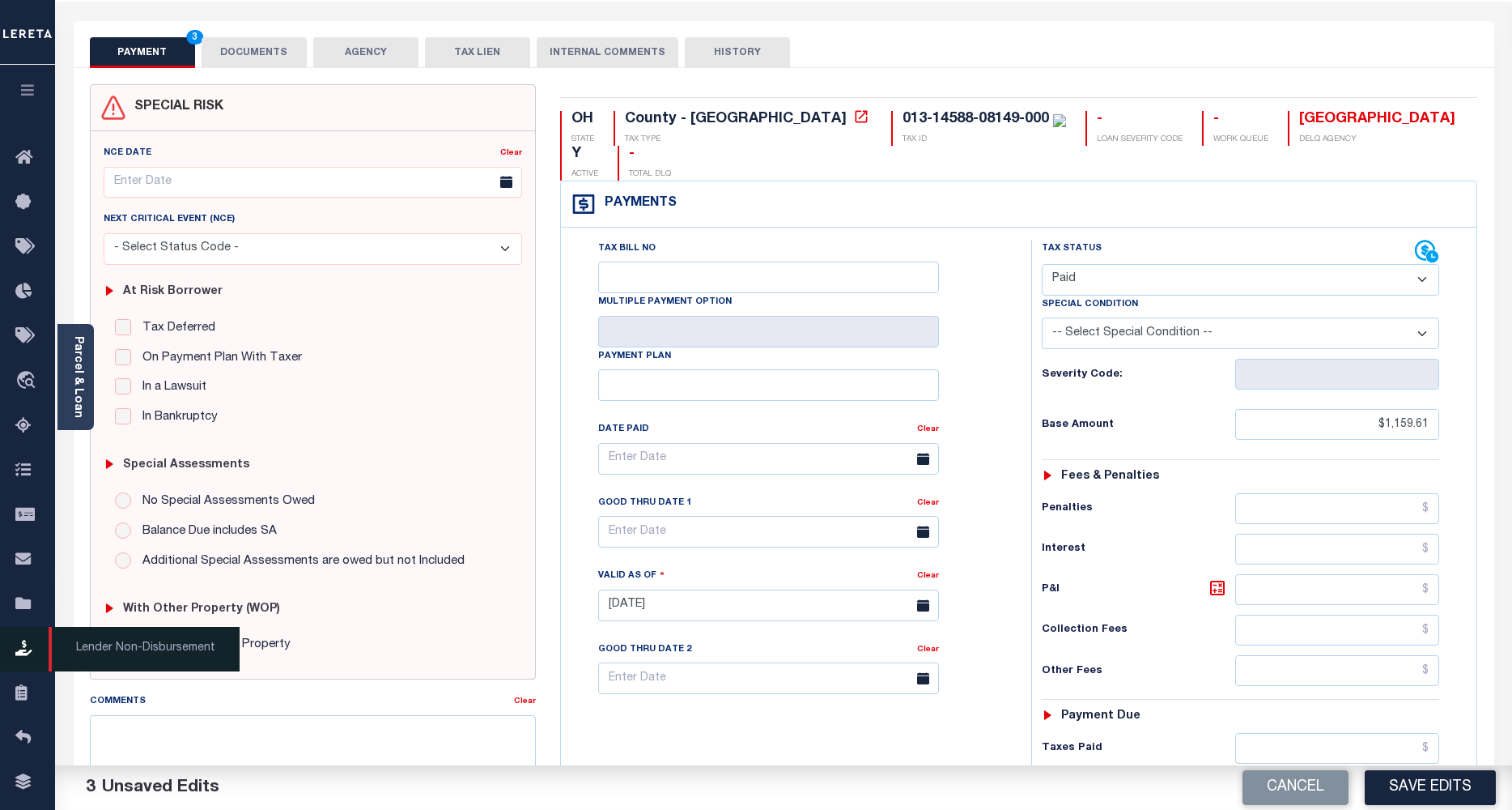
type input "$0.00"
drag, startPoint x: 1394, startPoint y: 782, endPoint x: 1371, endPoint y: 709, distance: 76.5
click at [1394, 782] on button "Save Edits" at bounding box center [1430, 786] width 131 height 35
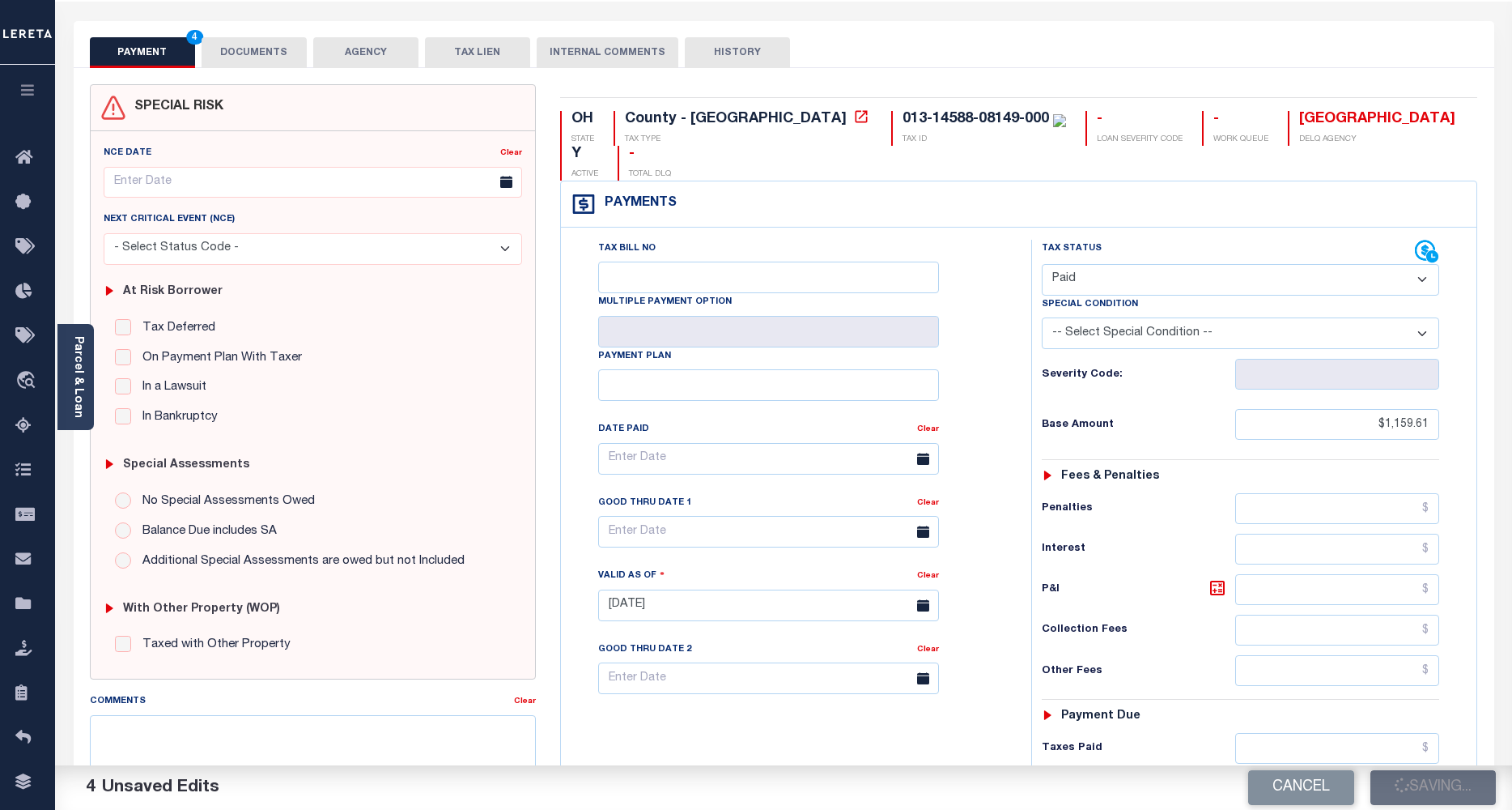
checkbox input "false"
type input "$1,159.61"
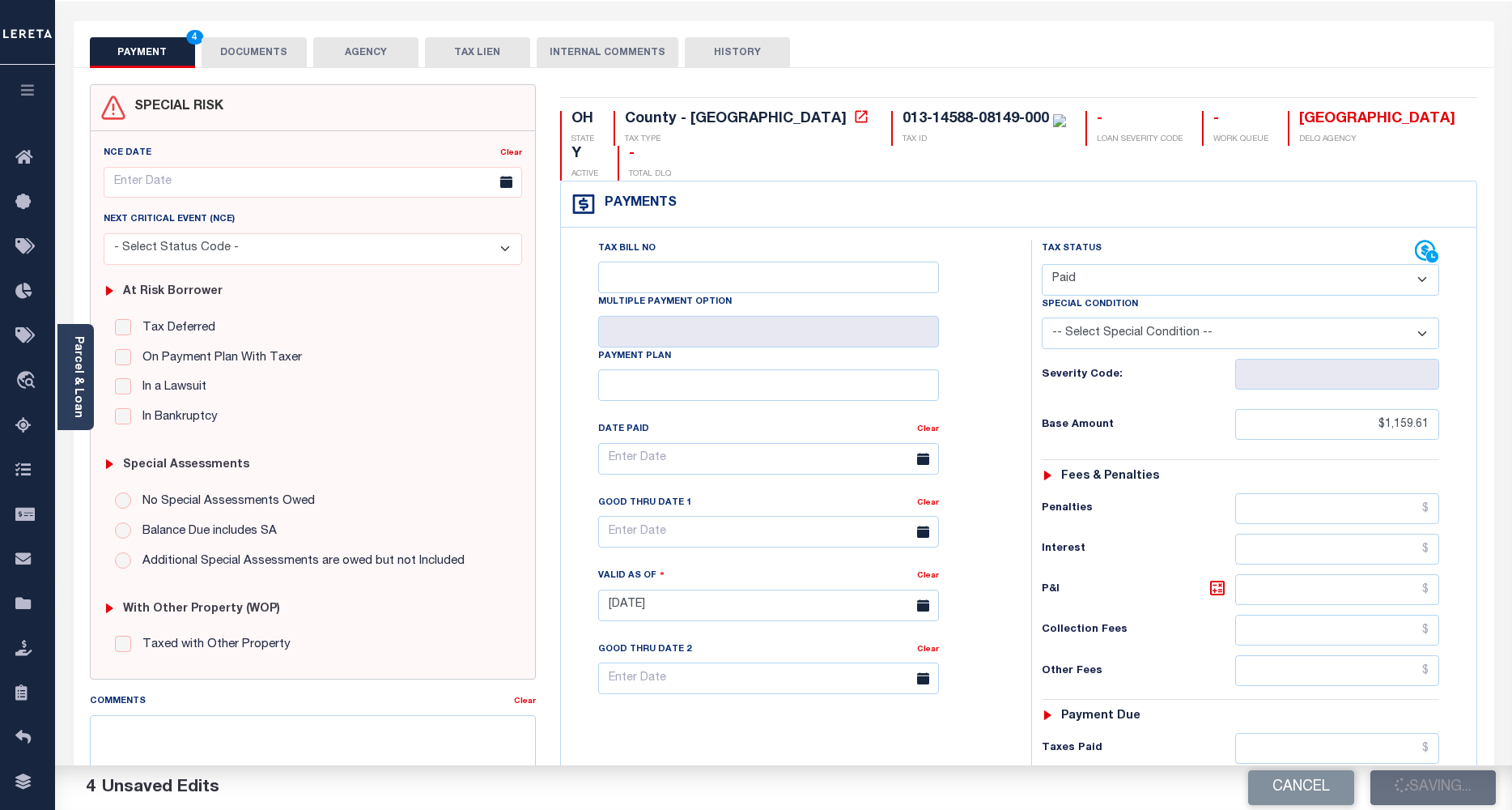
type input "$0"
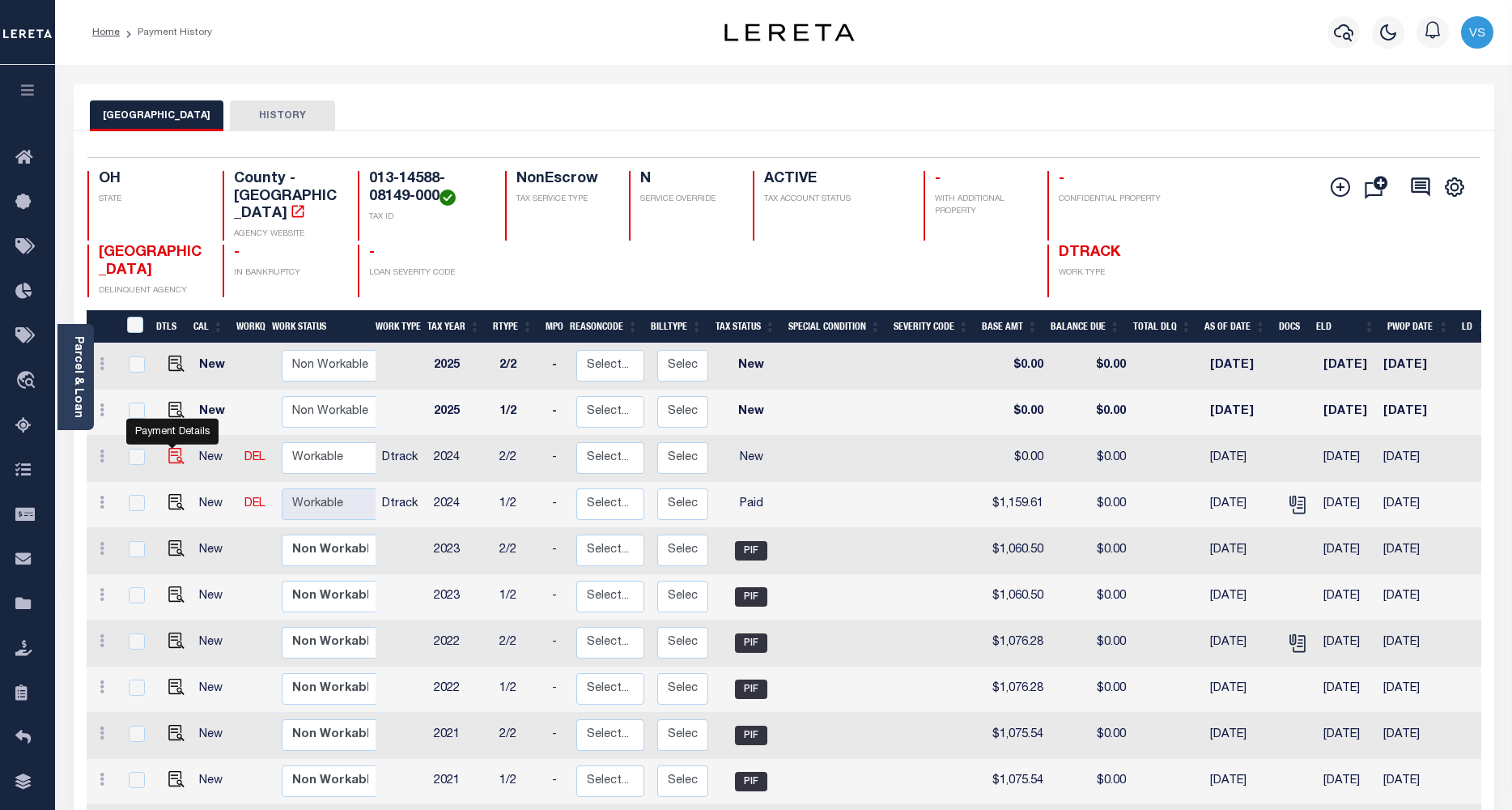
click at [170, 448] on img "" at bounding box center [177, 456] width 16 height 16
checkbox input "true"
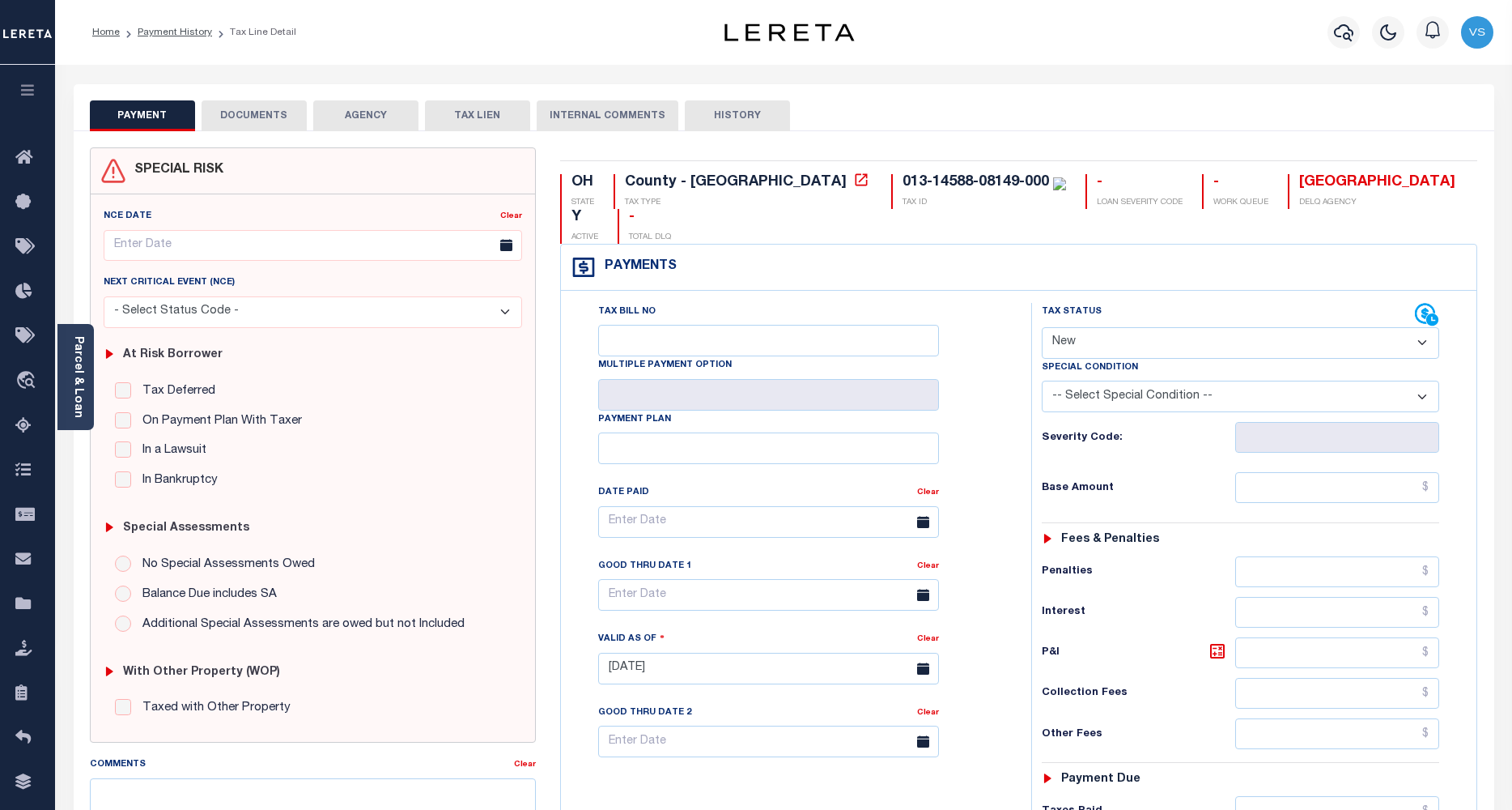
click at [1068, 328] on select "- Select Status Code - Open Due/Unpaid Paid Incomplete No Tax Due Internal Refu…" at bounding box center [1241, 343] width 398 height 32
select select "PYD"
click at [1042, 328] on select "- Select Status Code - Open Due/Unpaid Paid Incomplete No Tax Due Internal Refu…" at bounding box center [1241, 343] width 398 height 32
type input "[DATE]"
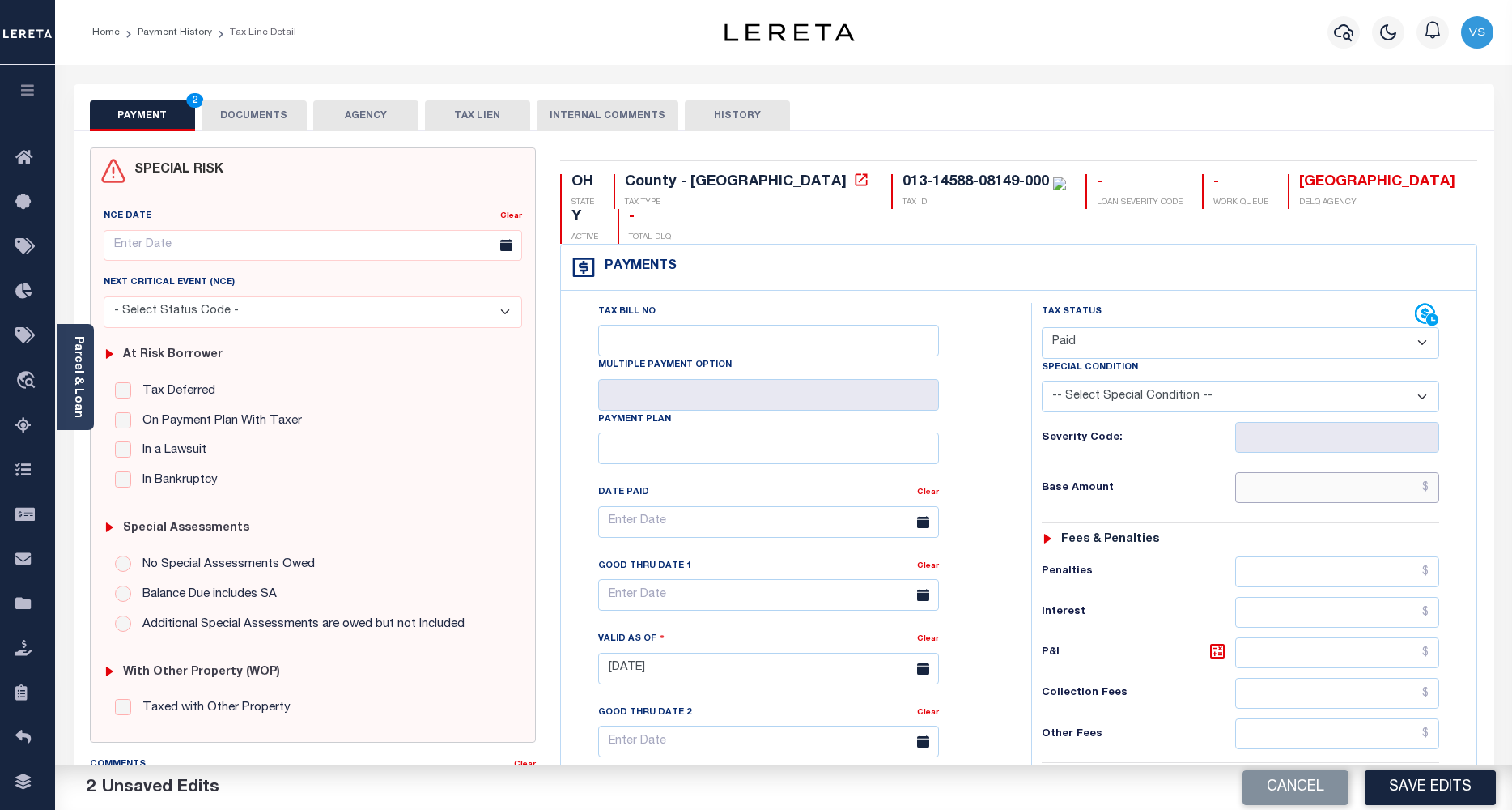
click at [1325, 472] on input "text" at bounding box center [1337, 486] width 205 height 31
paste input "1,159.61"
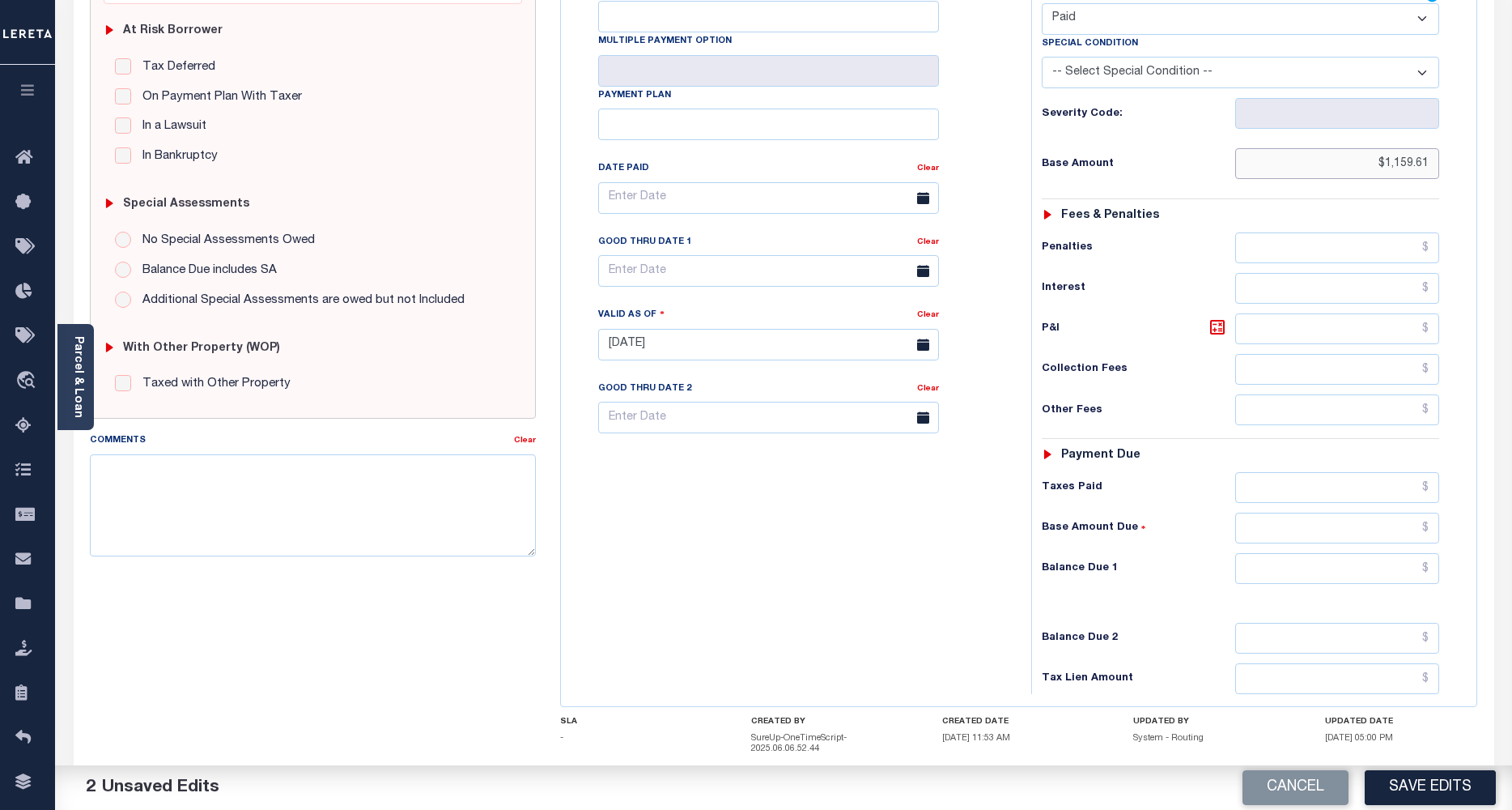
type input "$1,159.61"
click at [1322, 552] on input "text" at bounding box center [1337, 567] width 205 height 31
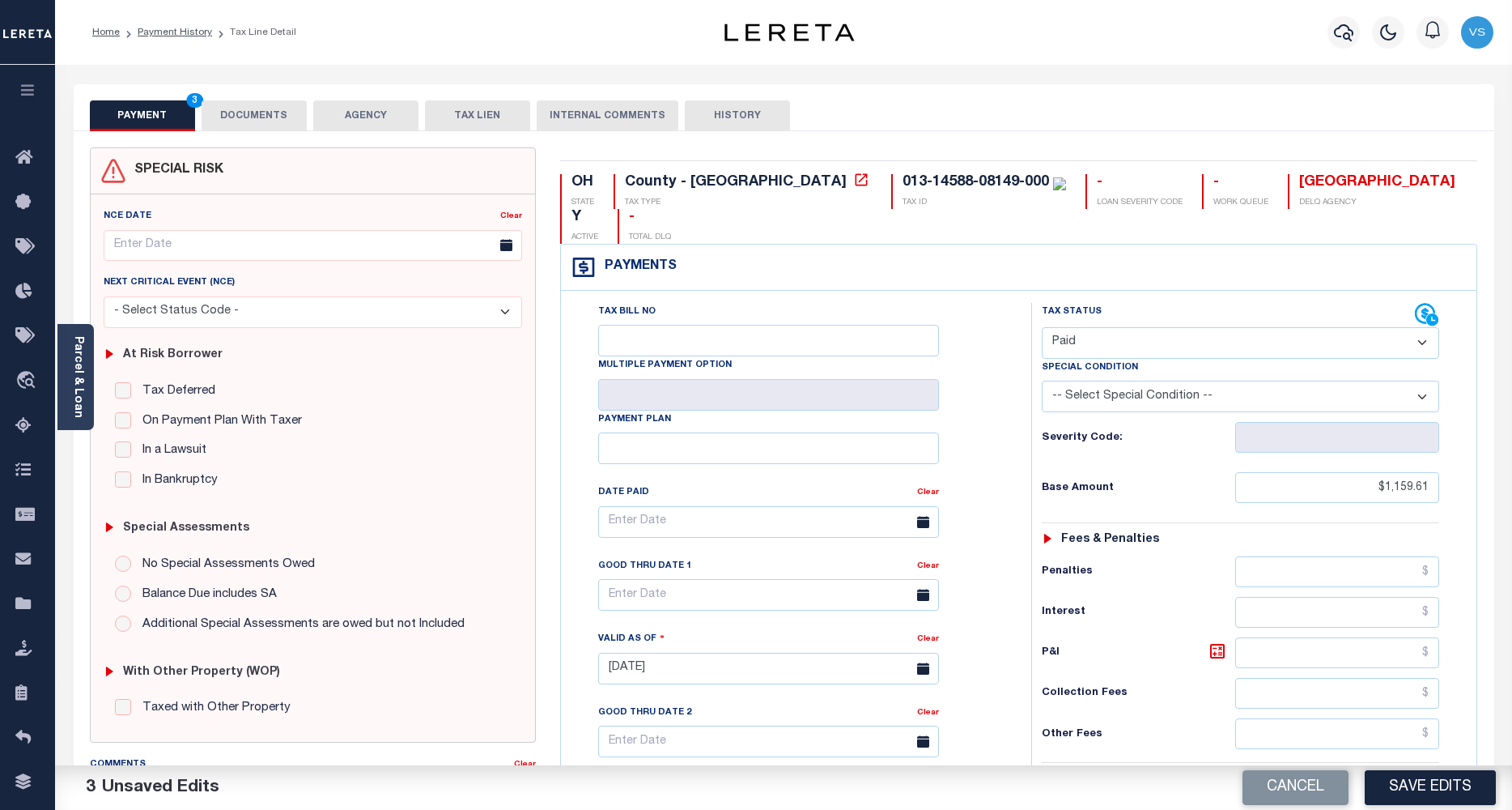
type input "$0.00"
click at [232, 110] on button "DOCUMENTS" at bounding box center [253, 115] width 106 height 31
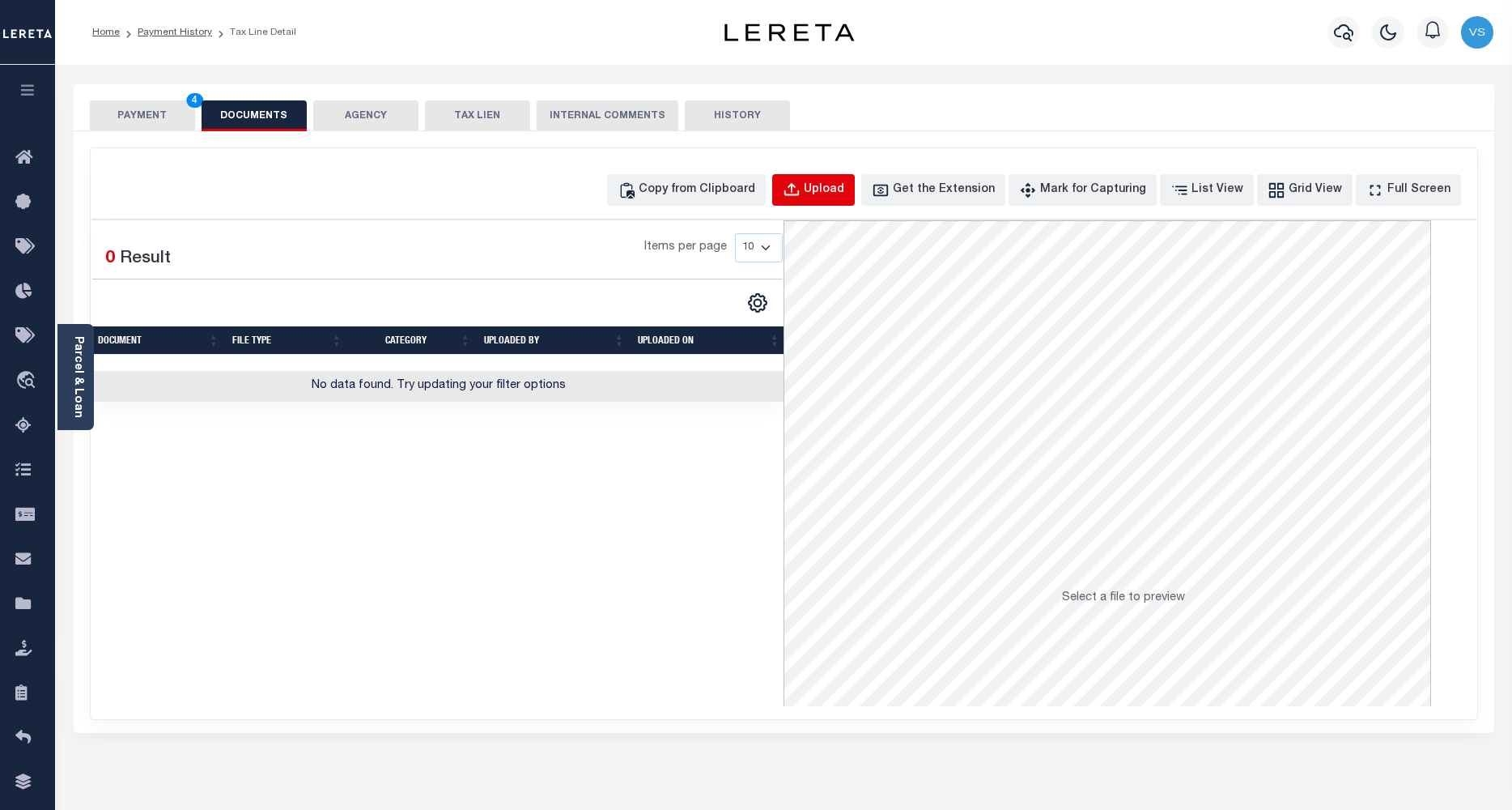
click at [837, 191] on div "Upload" at bounding box center [824, 190] width 40 height 18
select select "POP"
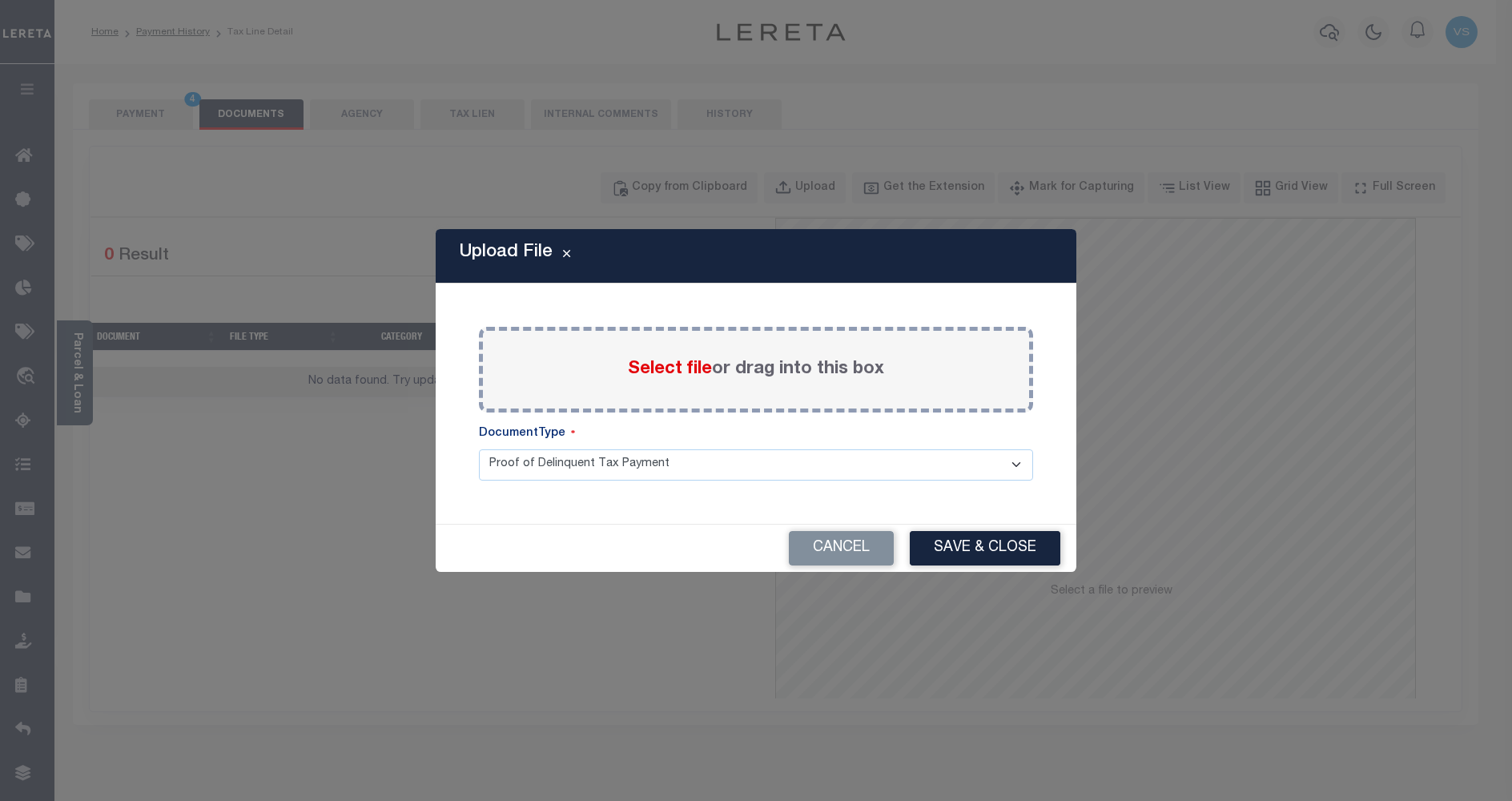
click at [619, 362] on div "Select file or drag into this box" at bounding box center [756, 370] width 554 height 86
click at [642, 372] on span "Select file" at bounding box center [670, 369] width 84 height 18
click at [0, 0] on input "Select file or drag into this box" at bounding box center [0, 0] width 0 height 0
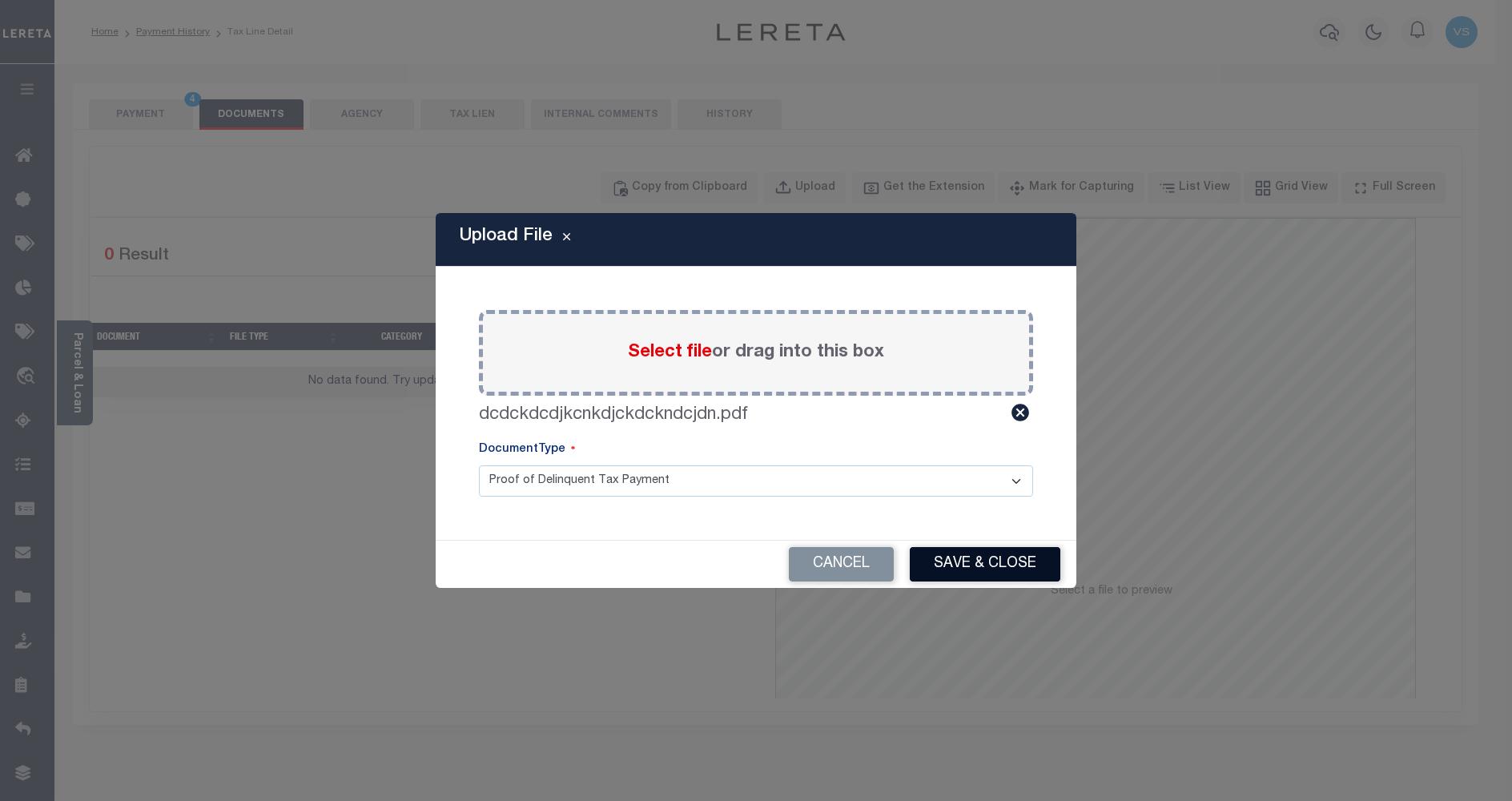
click at [955, 557] on button "Save & Close" at bounding box center [985, 563] width 150 height 34
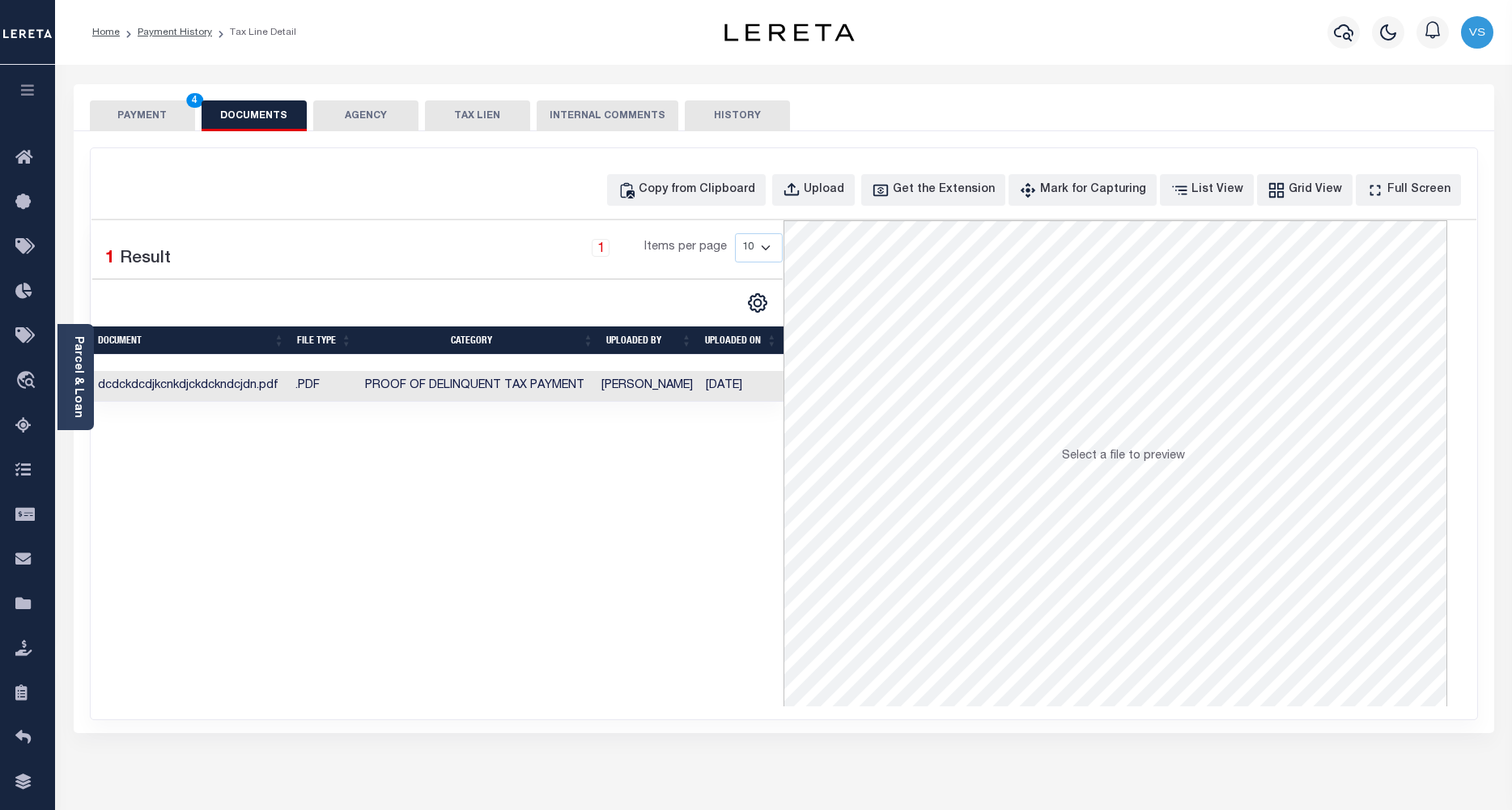
click at [113, 114] on button "PAYMENT 4" at bounding box center [142, 115] width 106 height 31
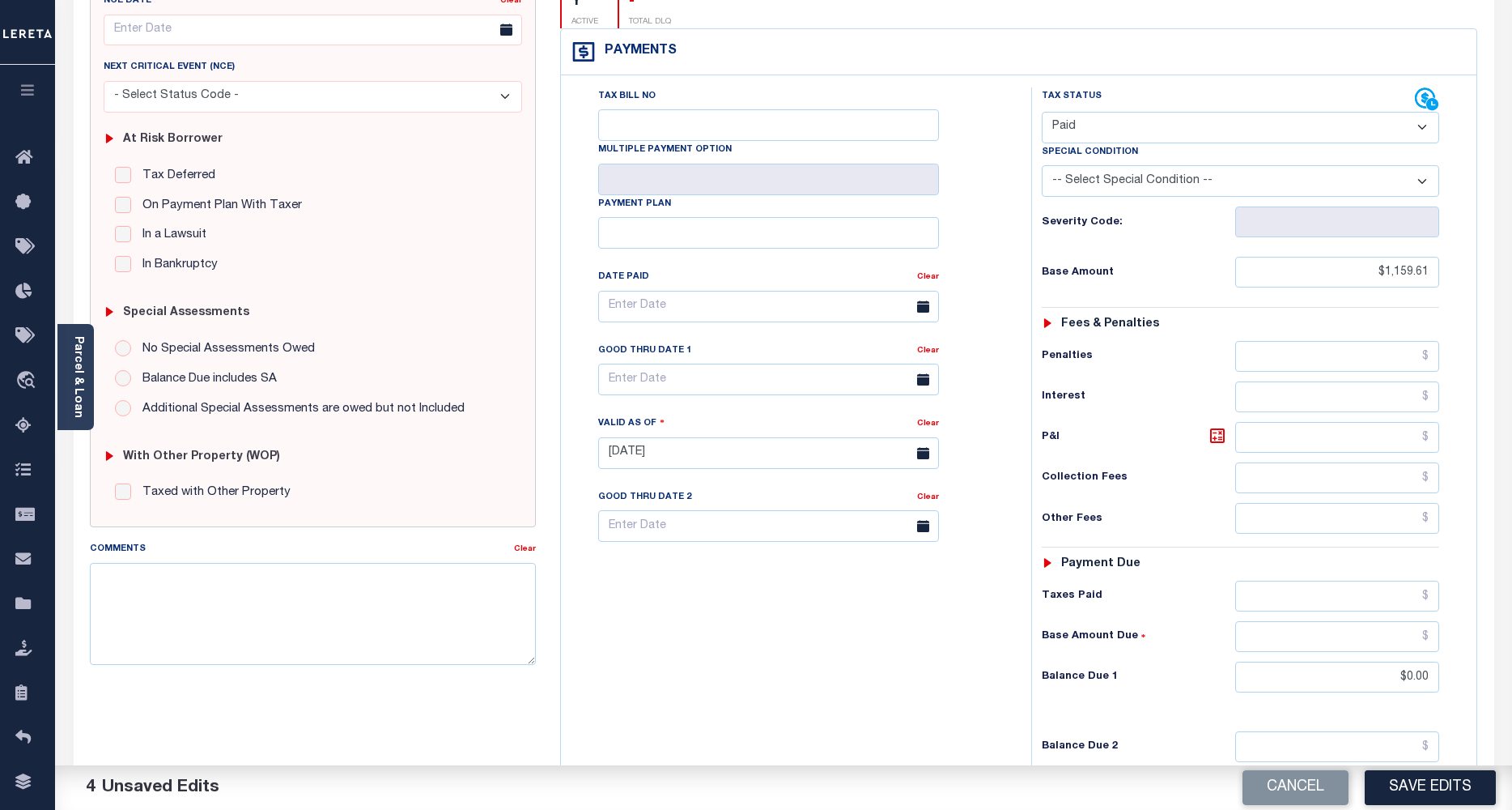
scroll to position [324, 0]
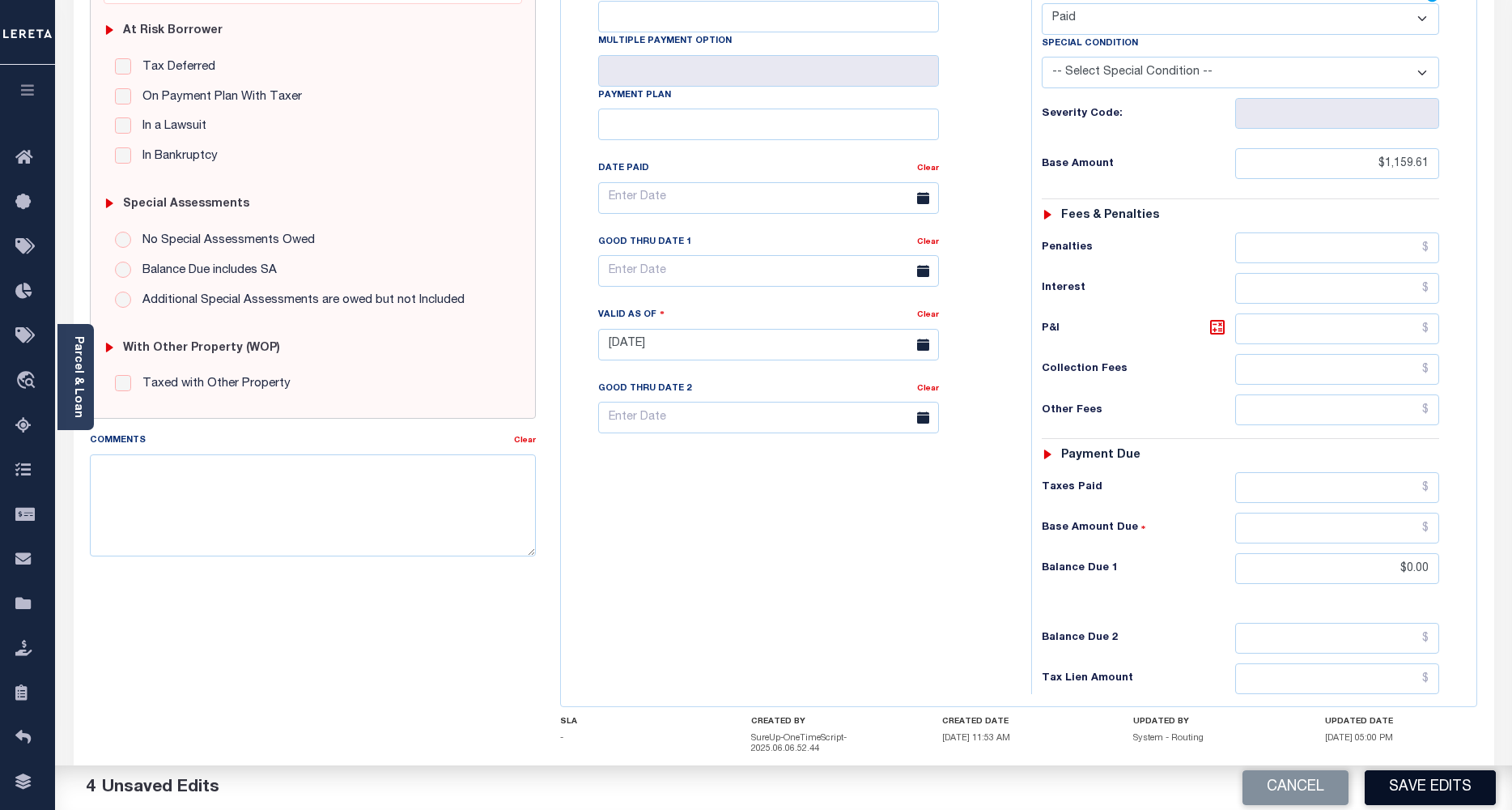
click at [1393, 780] on button "Save Edits" at bounding box center [1430, 786] width 131 height 35
checkbox input "false"
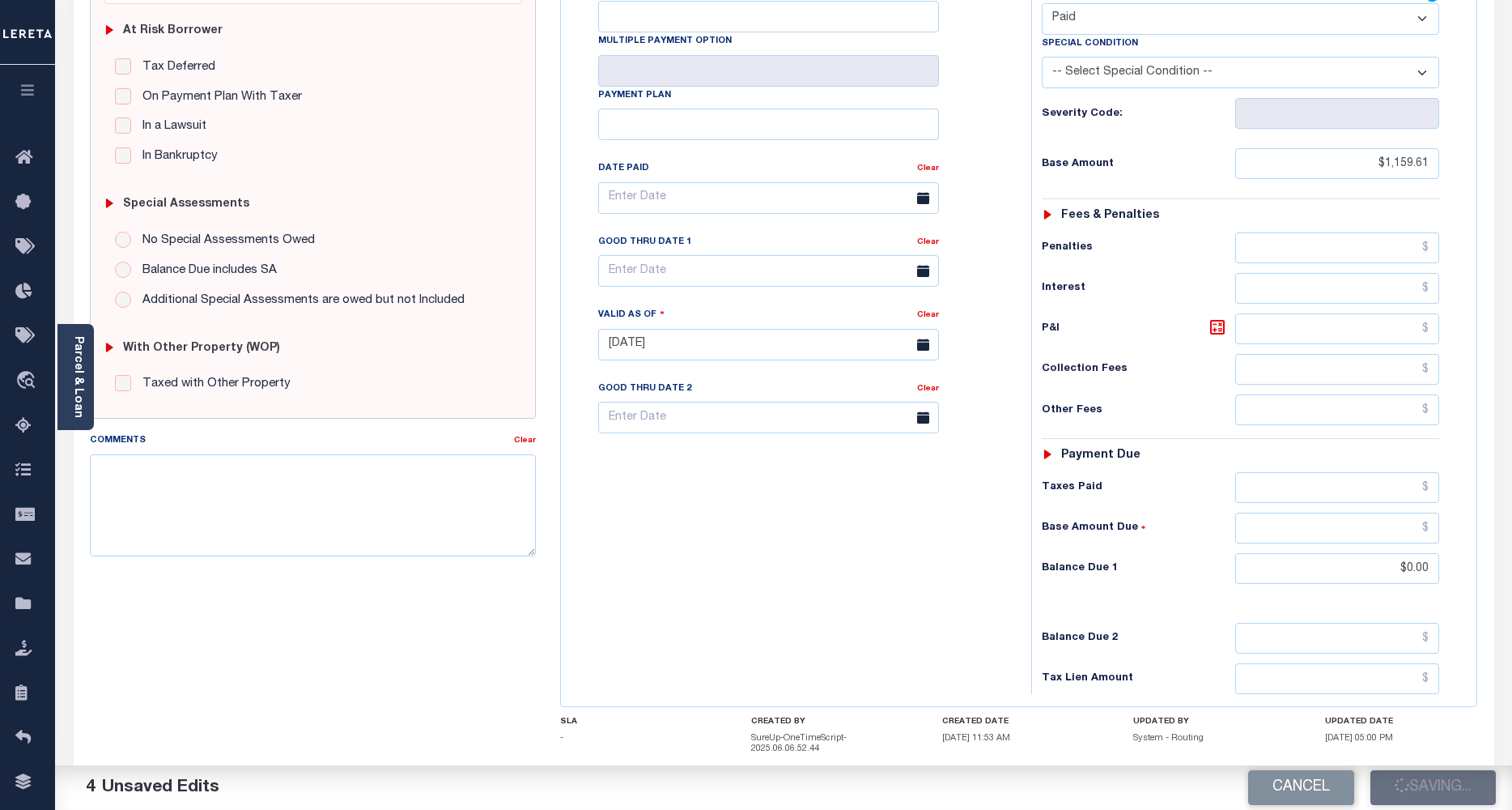
type input "$1,159.61"
type input "$0"
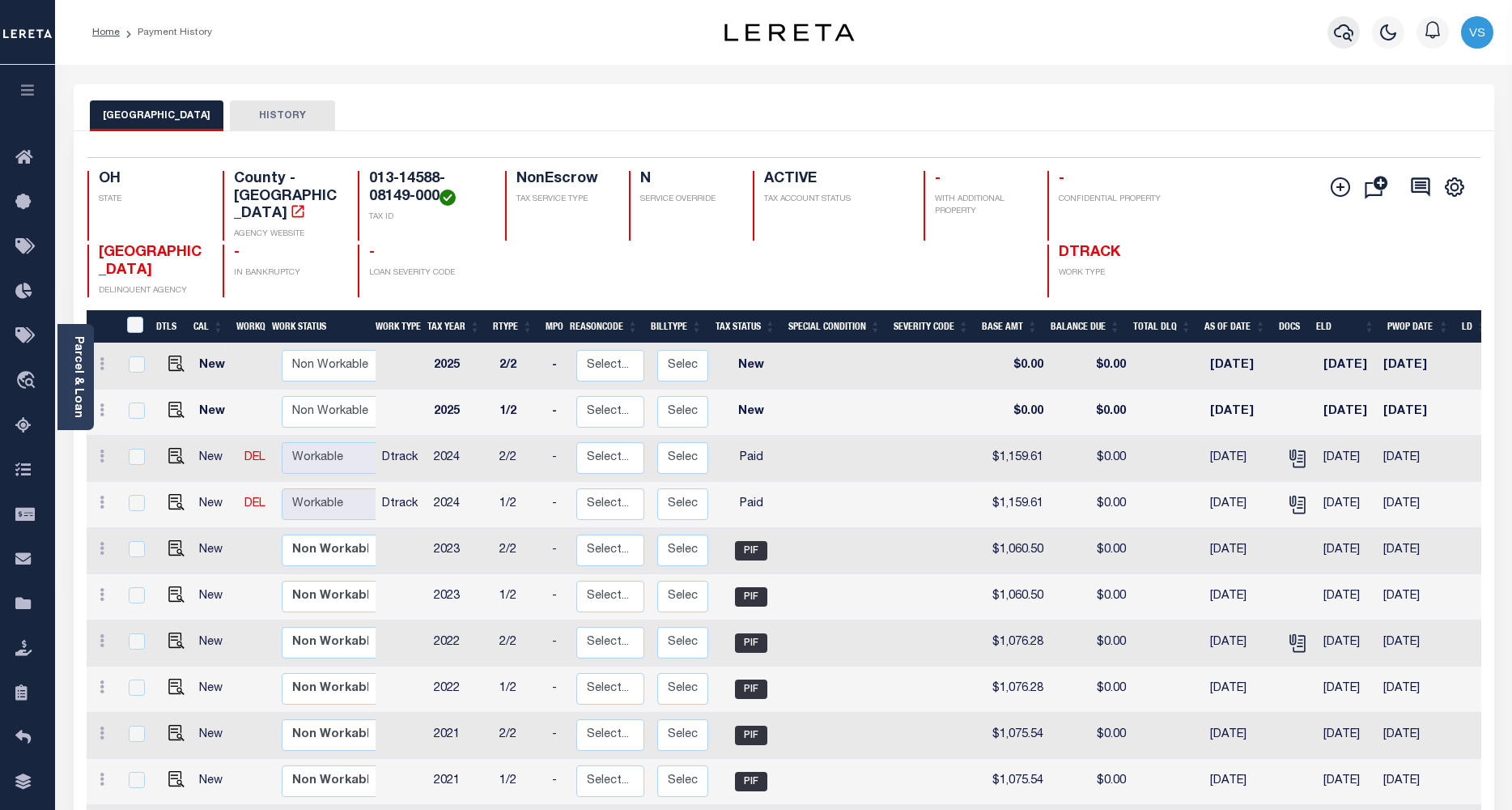
click at [1340, 30] on icon "button" at bounding box center [1343, 33] width 20 height 20
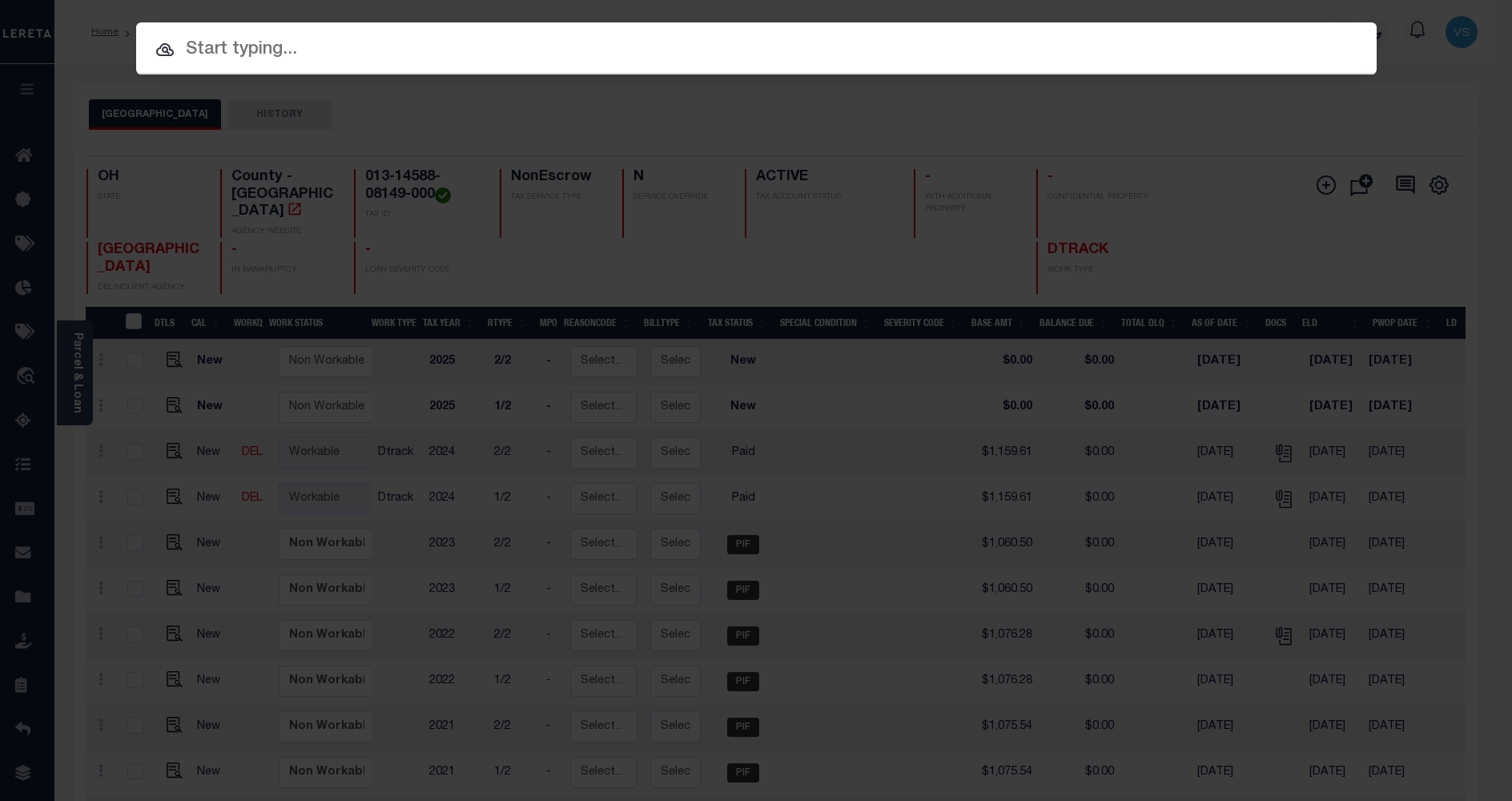
paste input "10040053"
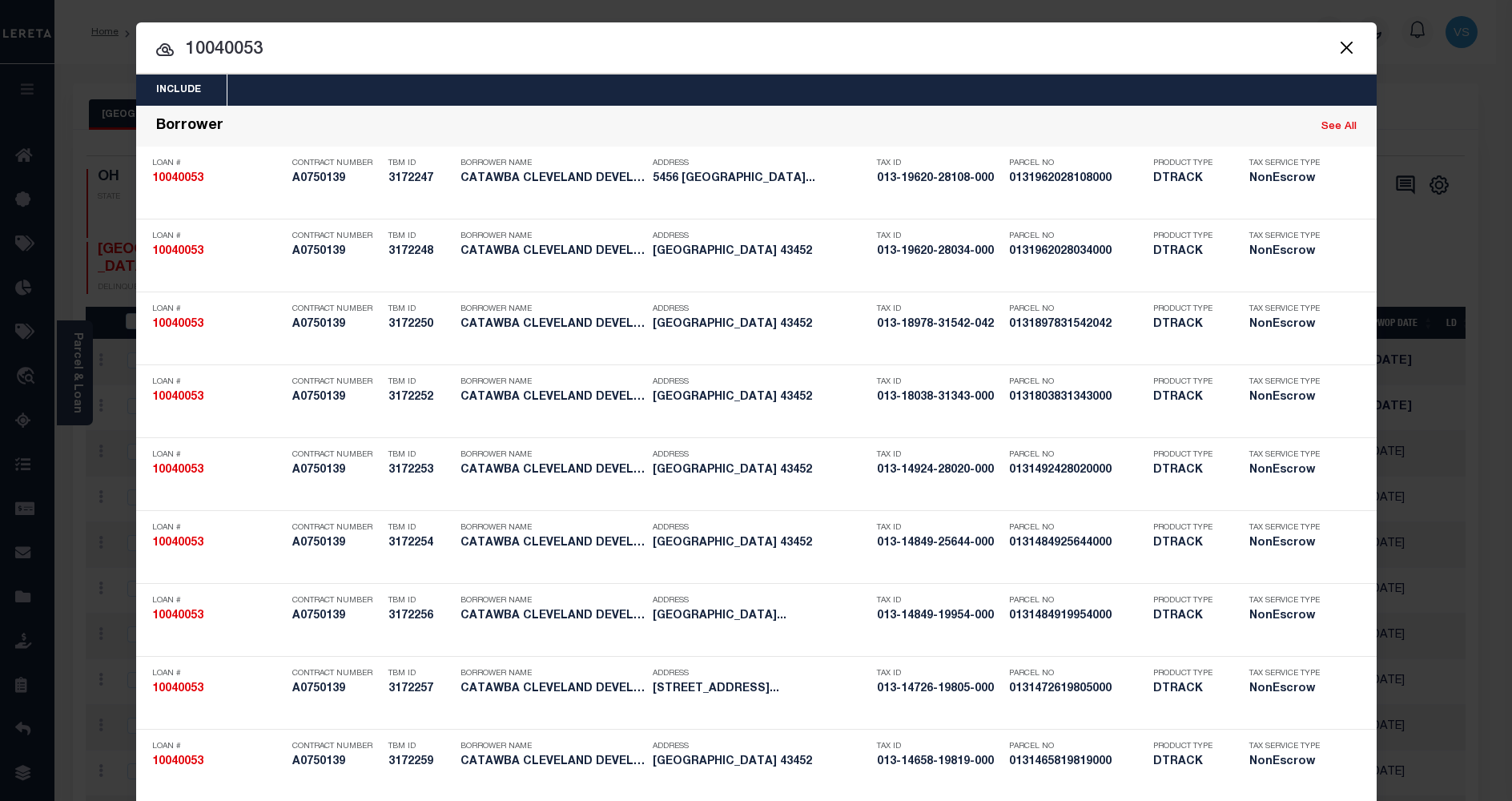
drag, startPoint x: 266, startPoint y: 47, endPoint x: 140, endPoint y: 52, distance: 126.1
click at [140, 52] on input "10040053" at bounding box center [756, 50] width 1241 height 28
paste input "013-14588-19640-000"
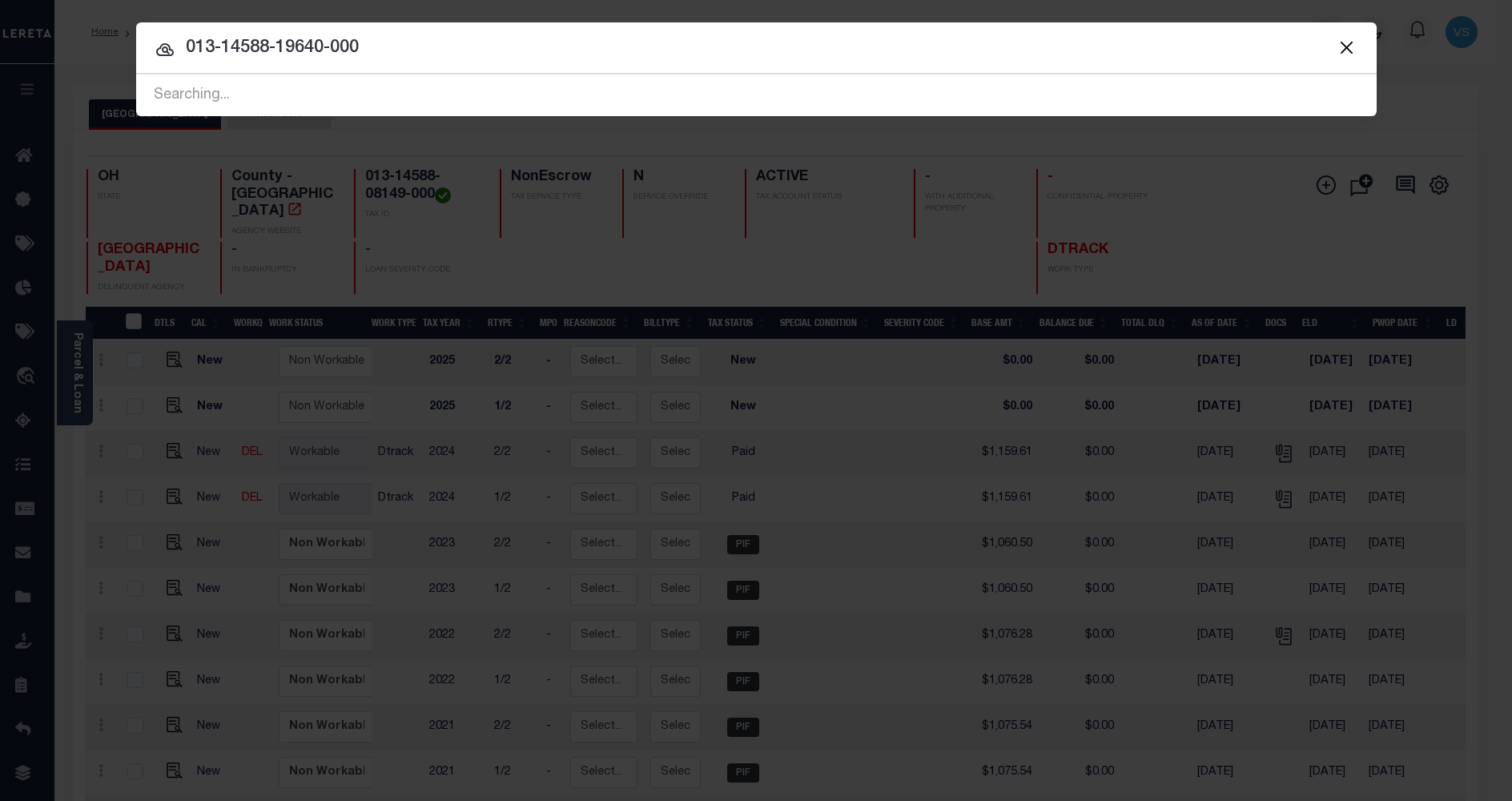
type input "013-14588-19640-000"
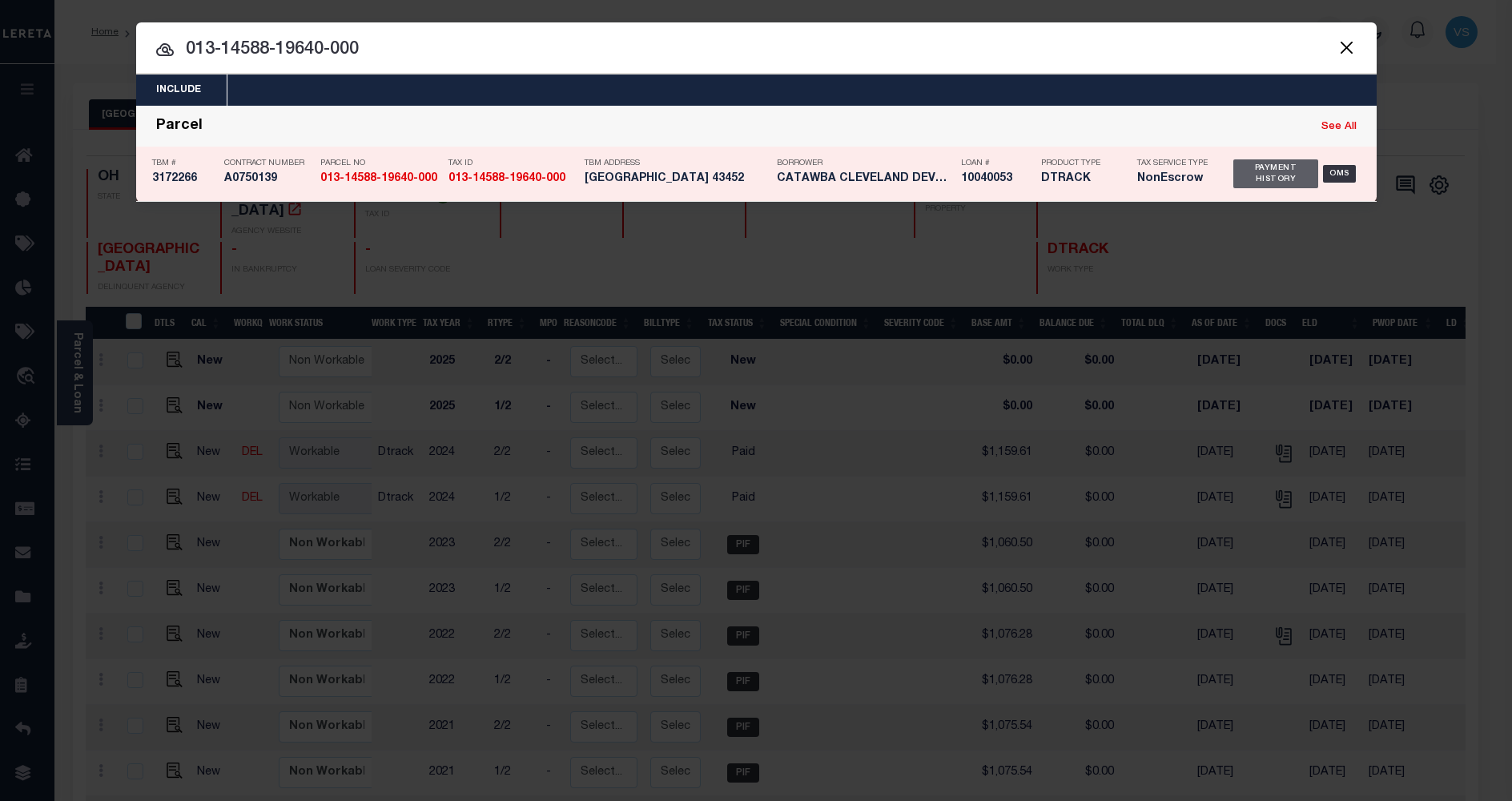
click at [1264, 165] on div "Payment History" at bounding box center [1277, 174] width 86 height 29
